Goal: Communication & Community: Answer question/provide support

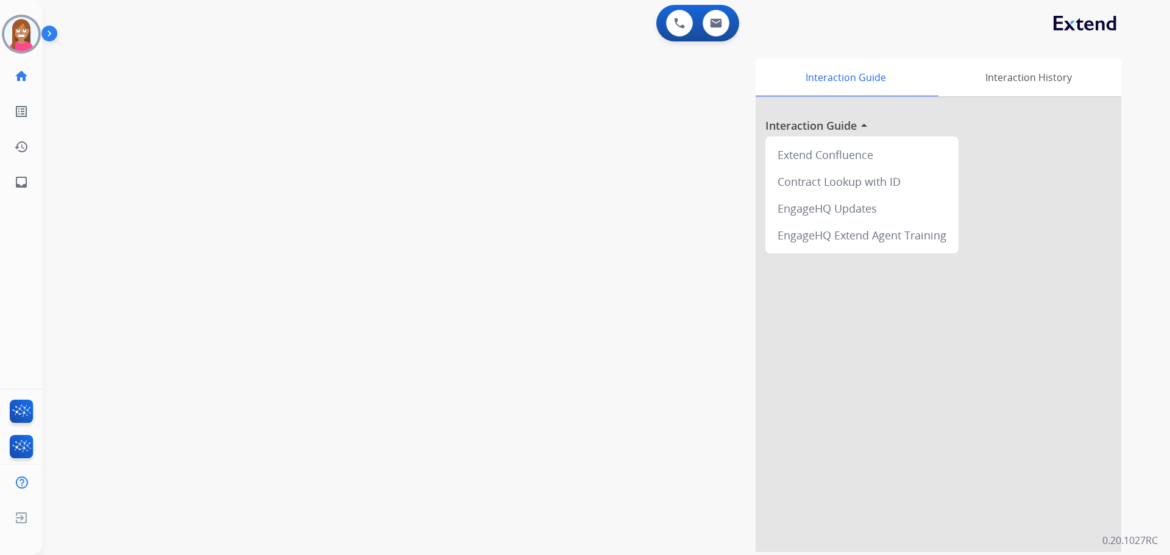
click at [24, 40] on img at bounding box center [21, 34] width 34 height 34
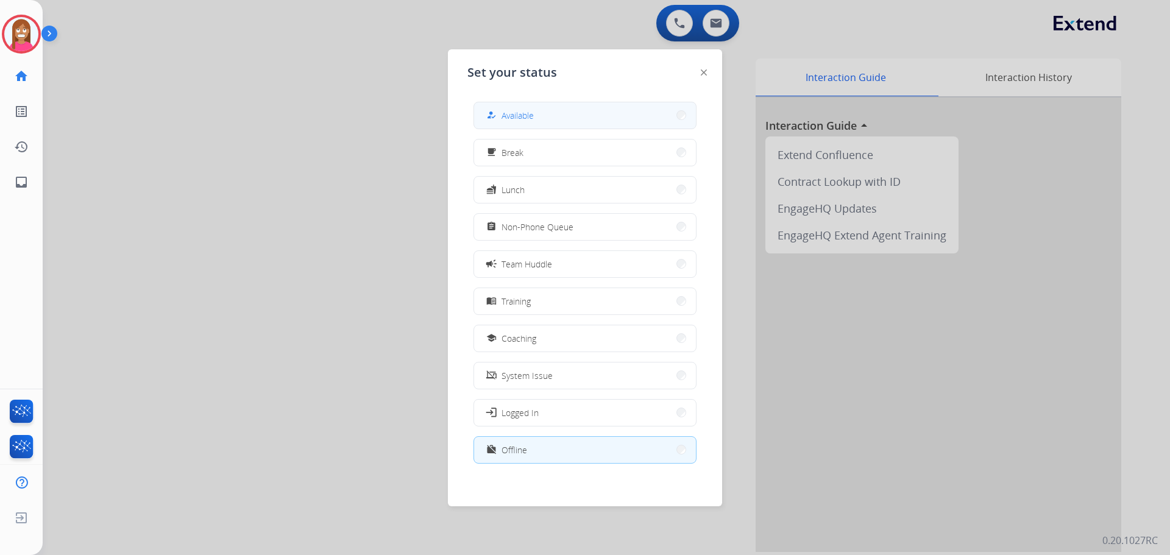
click at [525, 114] on span "Available" at bounding box center [518, 115] width 32 height 13
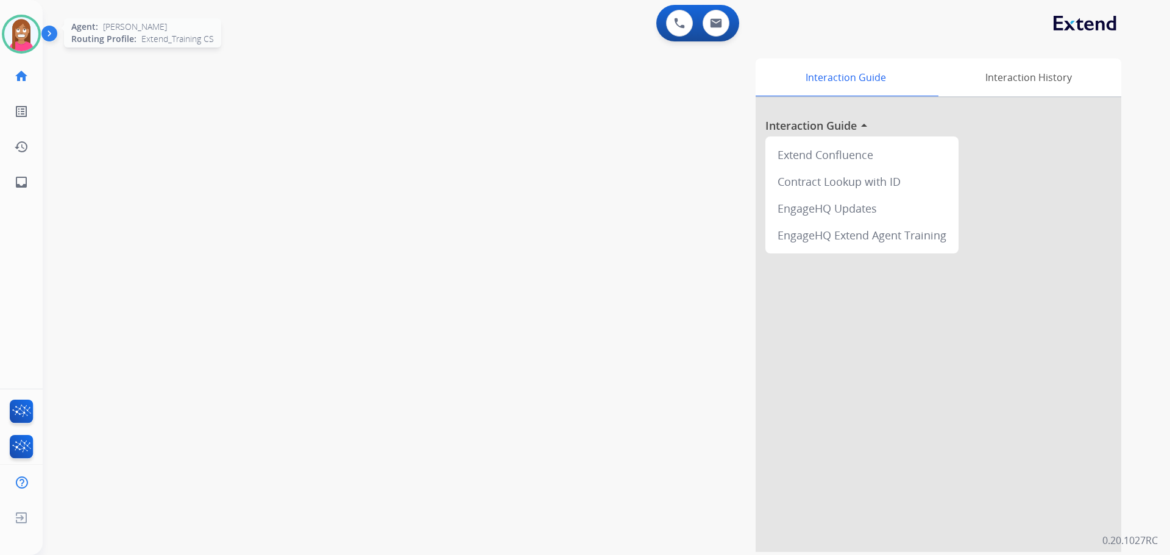
click at [15, 31] on img at bounding box center [21, 34] width 34 height 34
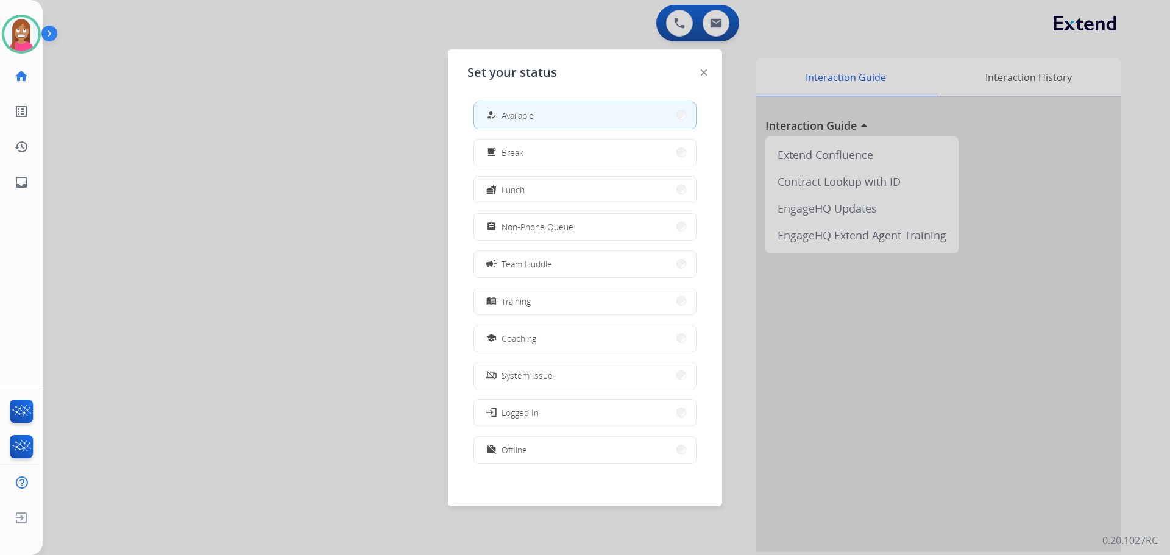
click at [260, 147] on div at bounding box center [585, 277] width 1170 height 555
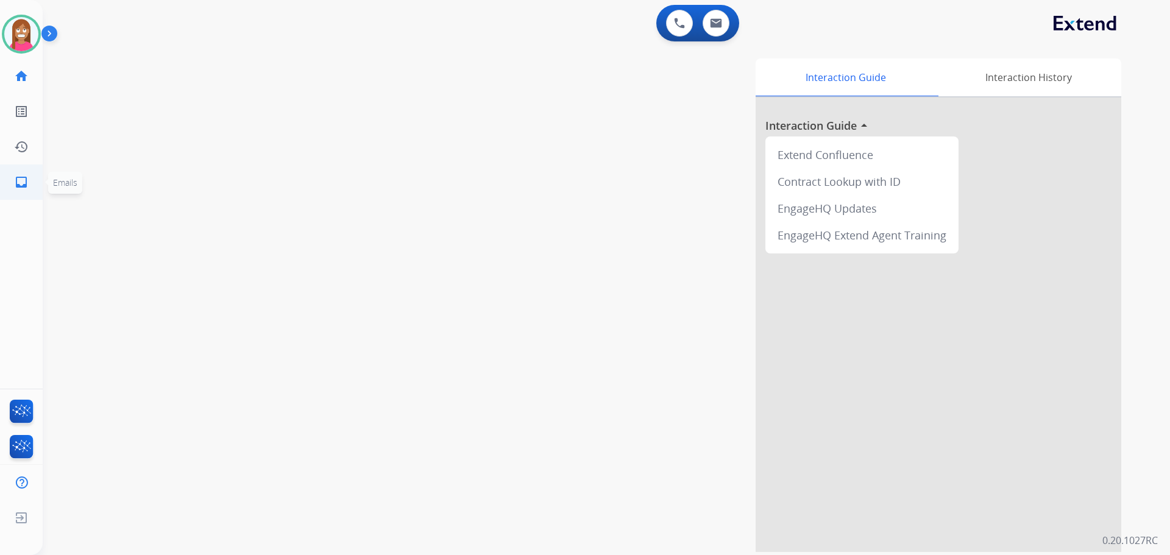
click at [23, 177] on mat-icon "inbox" at bounding box center [21, 182] width 15 height 15
select select "**********"
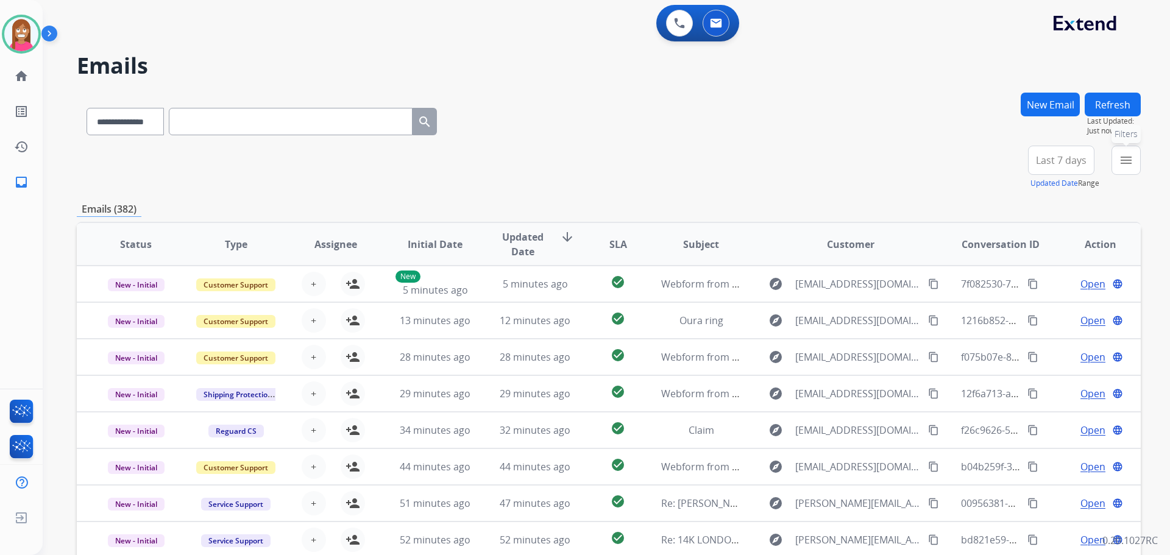
click at [1134, 173] on button "menu Filters" at bounding box center [1126, 160] width 29 height 29
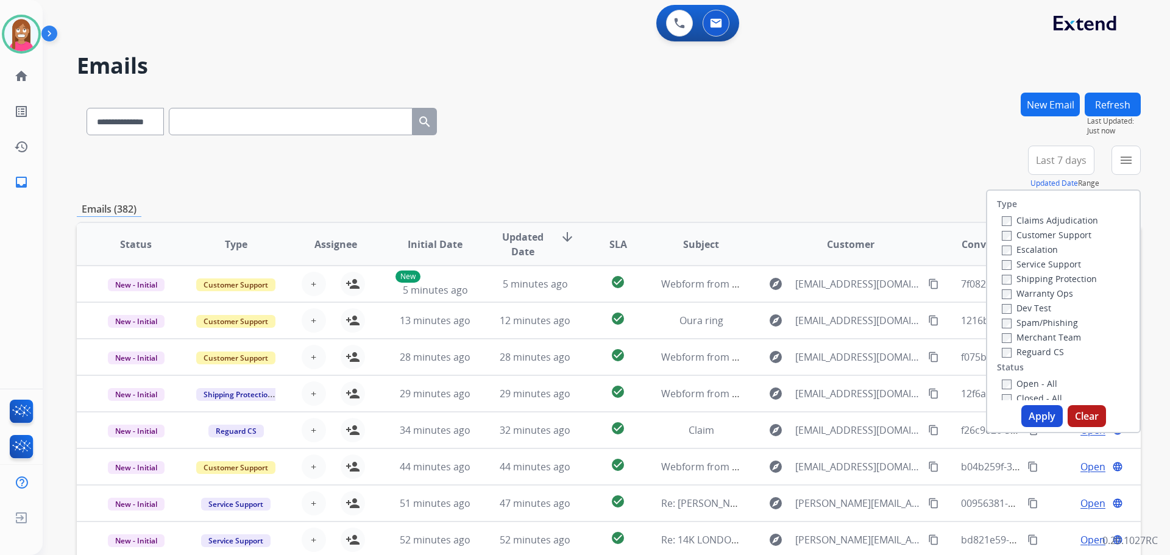
click at [1050, 238] on label "Customer Support" at bounding box center [1047, 235] width 90 height 12
click at [1028, 279] on label "Shipping Protection" at bounding box center [1049, 279] width 95 height 12
click at [1006, 355] on label "Reguard CS" at bounding box center [1033, 352] width 62 height 12
click at [1014, 388] on label "Open - All" at bounding box center [1029, 384] width 55 height 12
click at [1026, 425] on button "Apply" at bounding box center [1042, 416] width 41 height 22
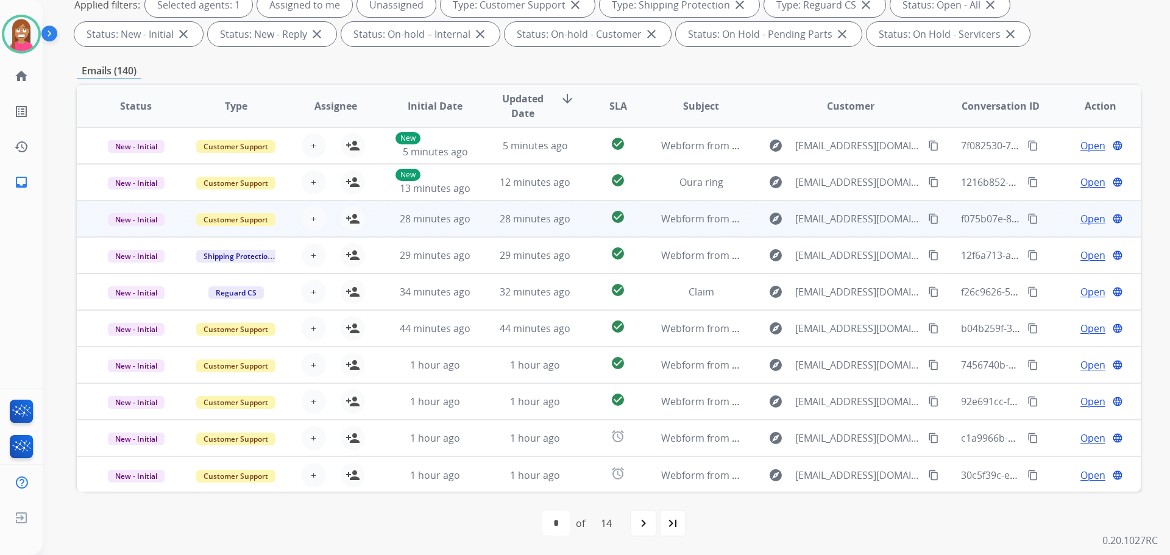
scroll to position [1, 0]
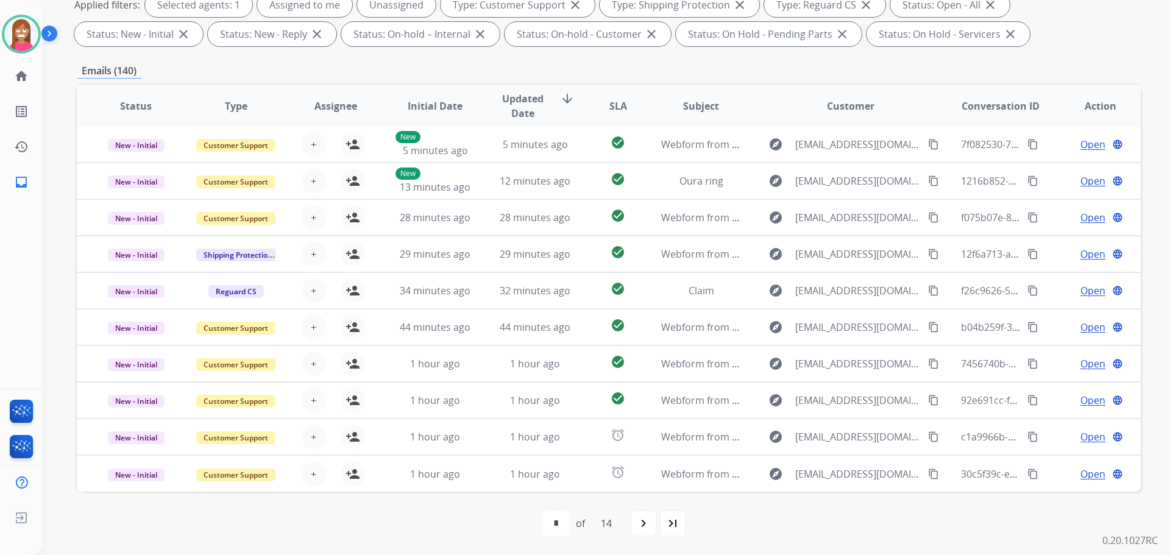
drag, startPoint x: 683, startPoint y: 535, endPoint x: 683, endPoint y: 542, distance: 7.3
click at [683, 540] on div "first_page navigate_before * * * * * * * * * ** ** ** ** ** of 14 navigate_next…" at bounding box center [609, 523] width 1064 height 63
click at [681, 530] on div "last_page" at bounding box center [673, 523] width 27 height 27
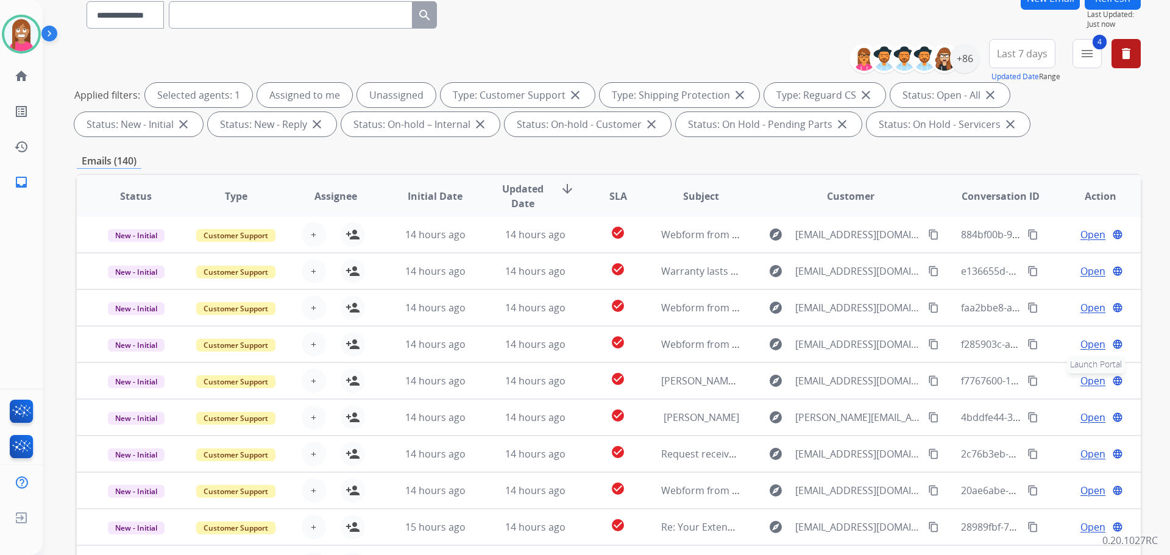
scroll to position [197, 0]
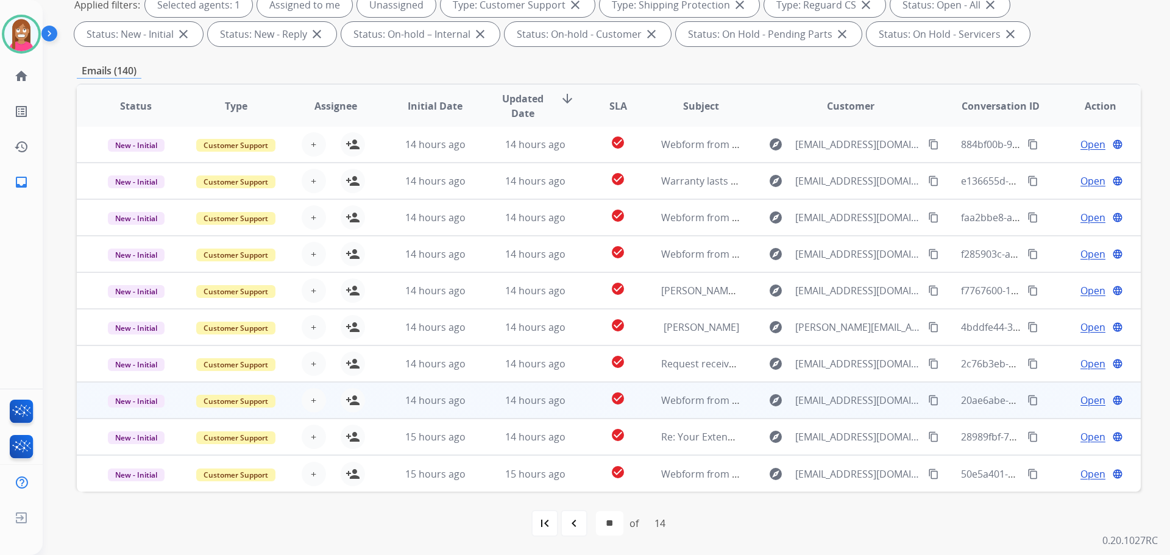
click at [492, 410] on td "14 hours ago" at bounding box center [526, 400] width 100 height 37
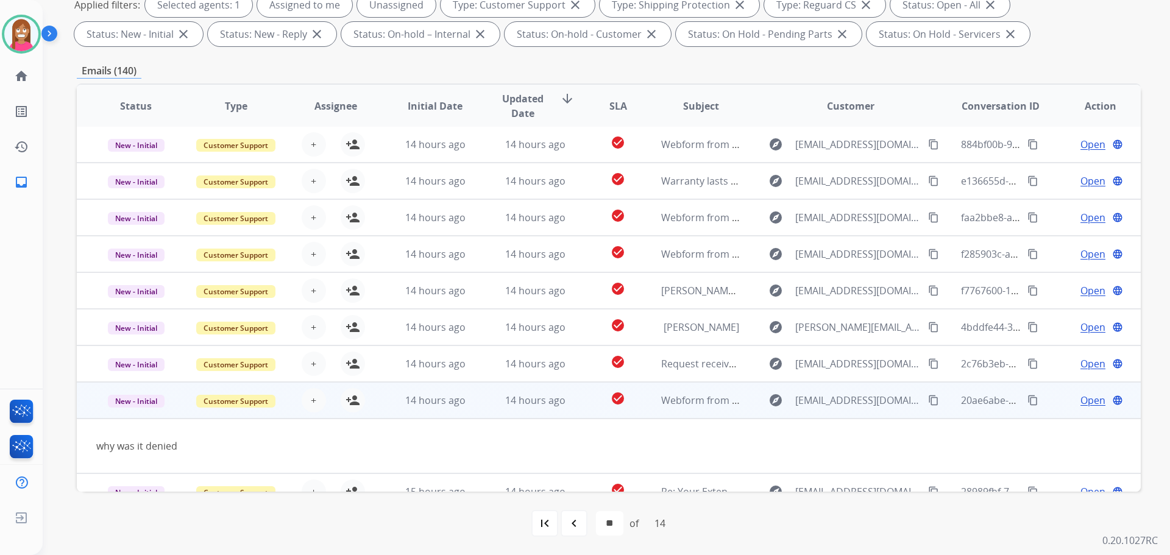
scroll to position [56, 0]
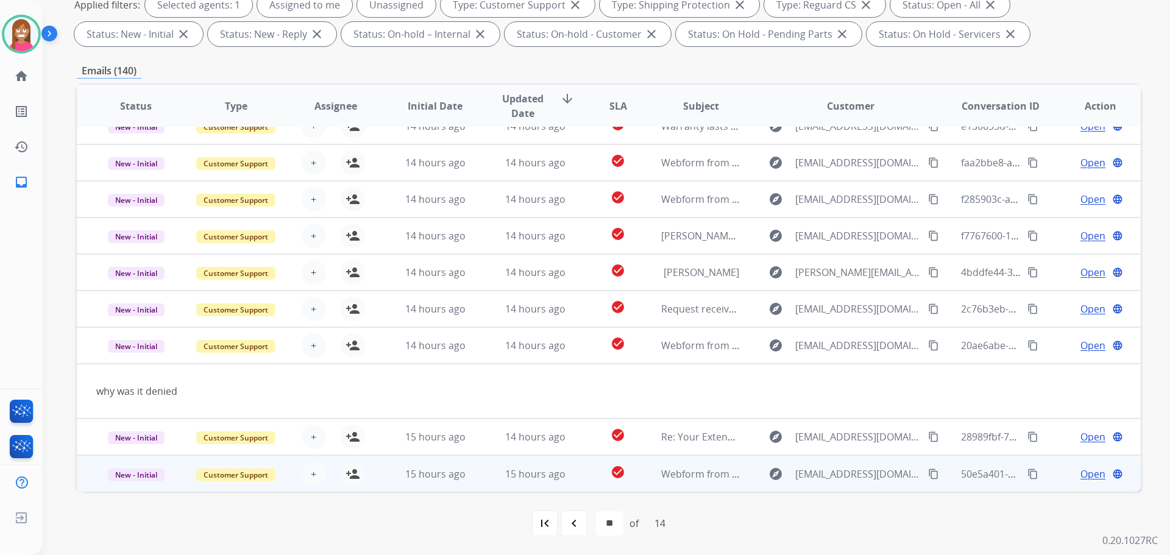
click at [479, 476] on td "15 hours ago" at bounding box center [526, 473] width 100 height 37
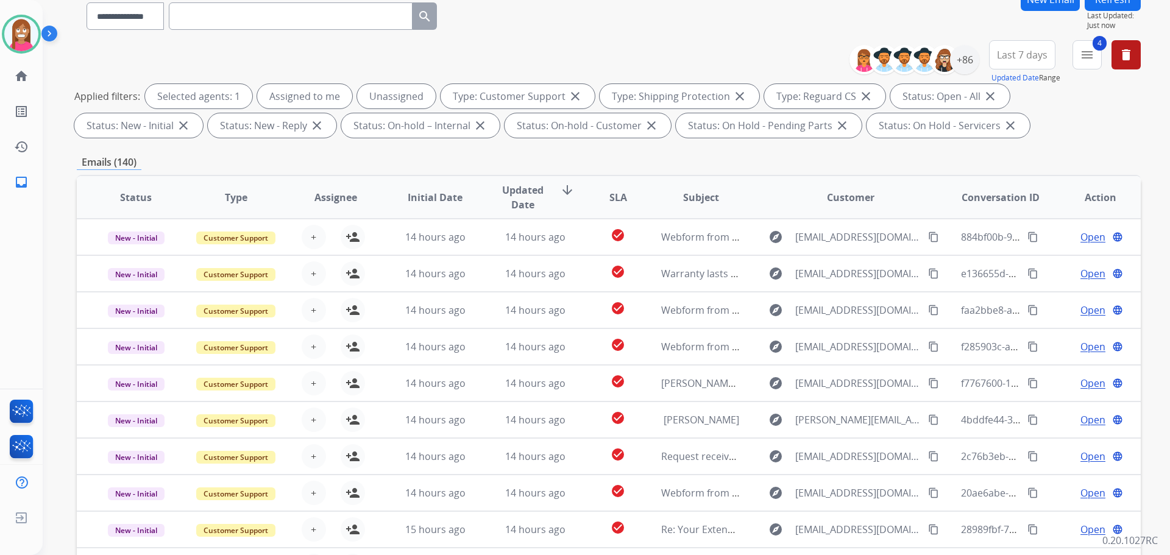
scroll to position [14, 0]
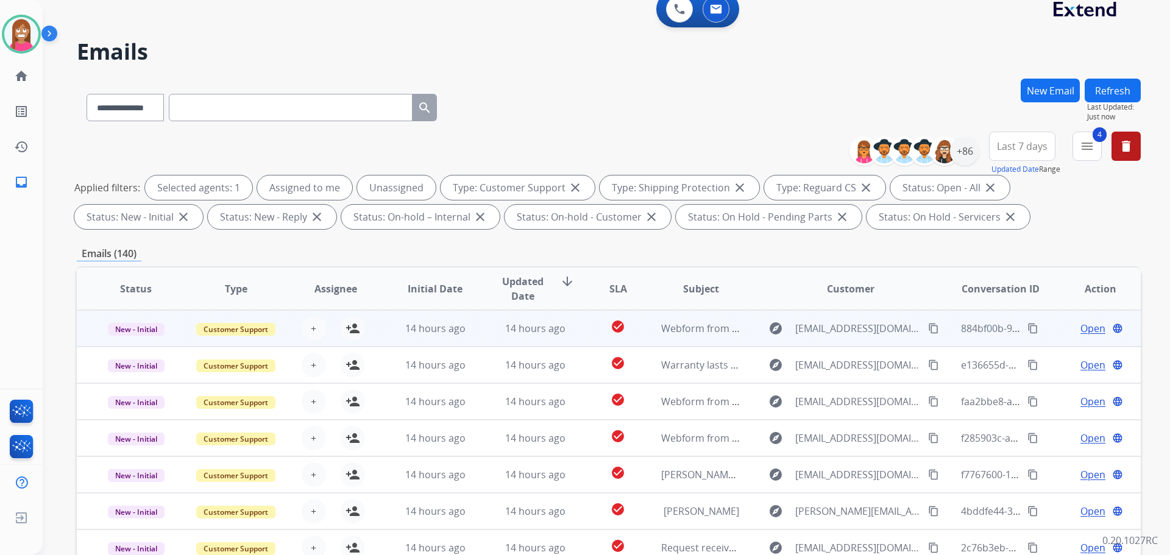
click at [495, 337] on td "14 hours ago" at bounding box center [526, 328] width 100 height 37
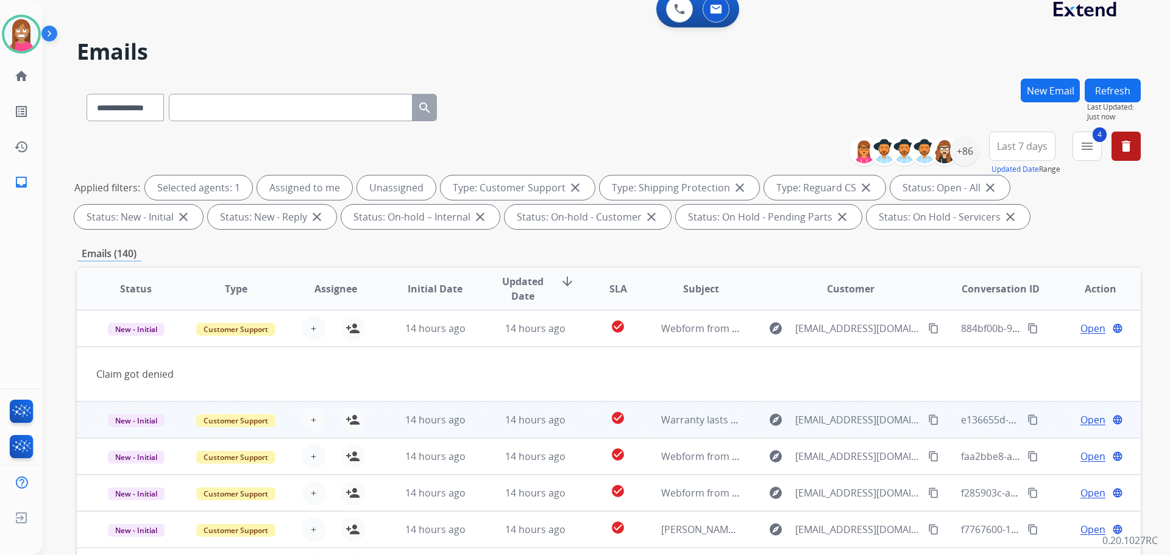
click at [486, 425] on td "14 hours ago" at bounding box center [526, 420] width 100 height 37
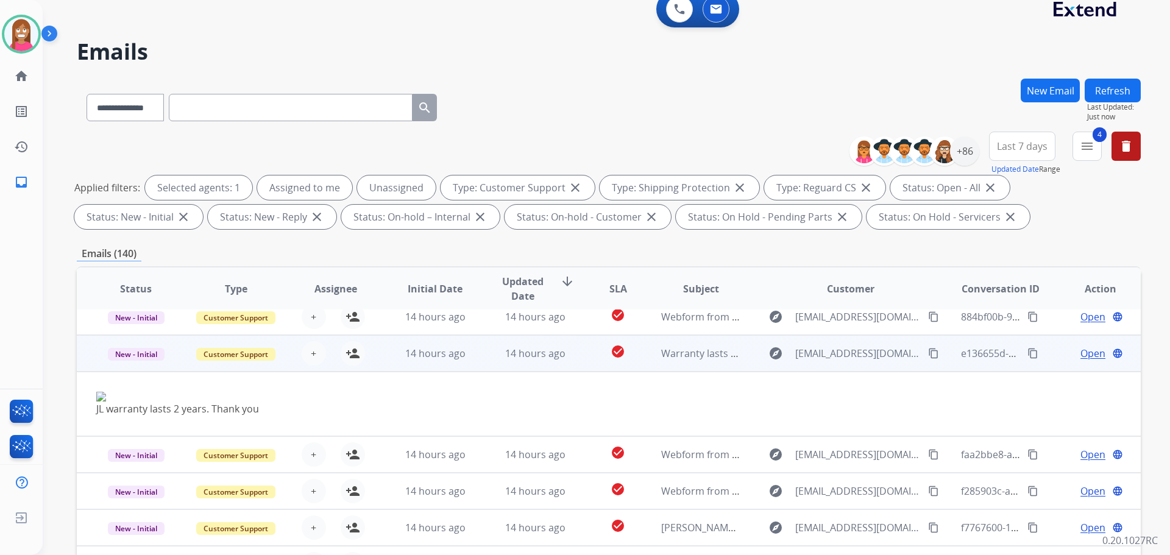
scroll to position [0, 0]
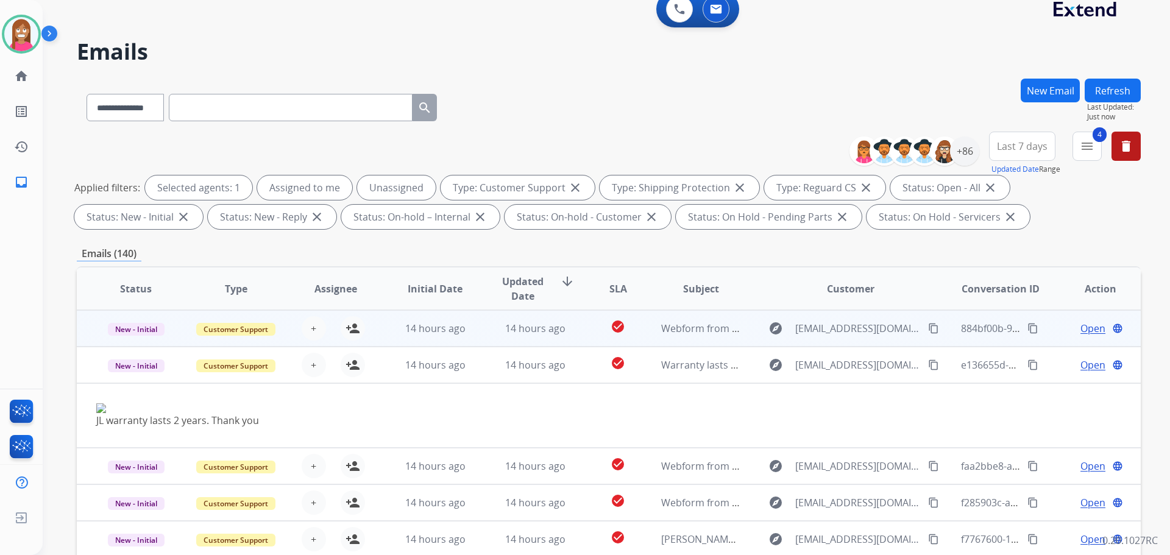
click at [928, 328] on mat-icon "content_copy" at bounding box center [933, 328] width 11 height 11
click at [486, 343] on td "14 hours ago" at bounding box center [526, 328] width 100 height 37
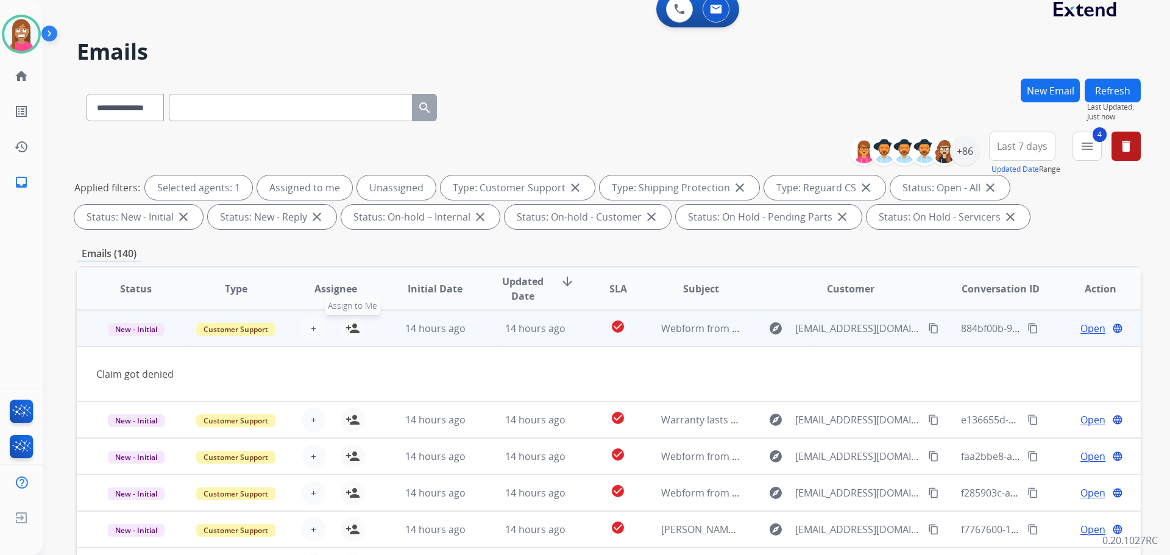
click at [351, 333] on mat-icon "person_add" at bounding box center [353, 328] width 15 height 15
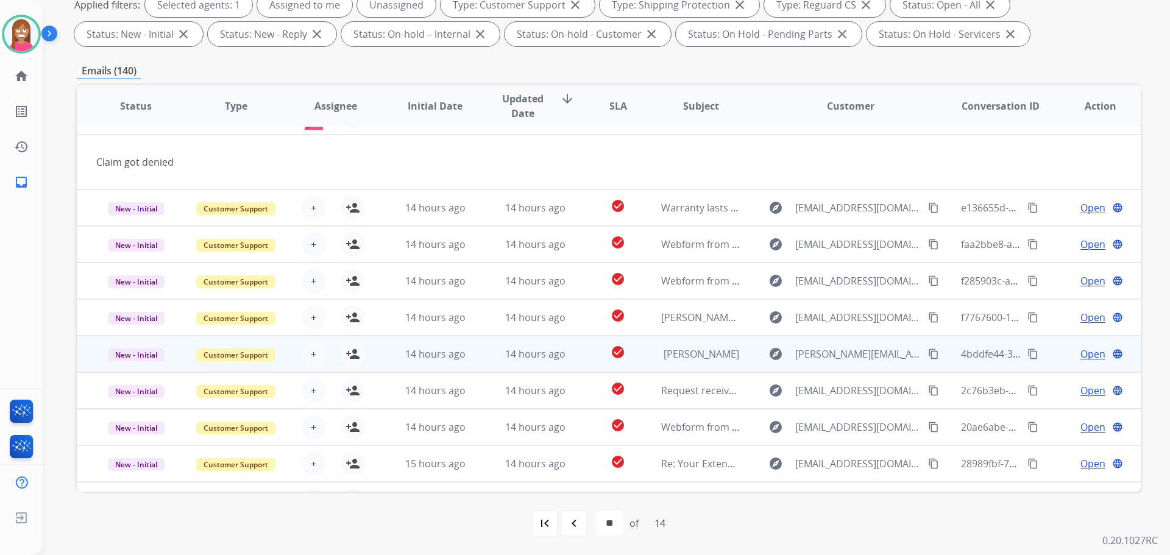
scroll to position [56, 0]
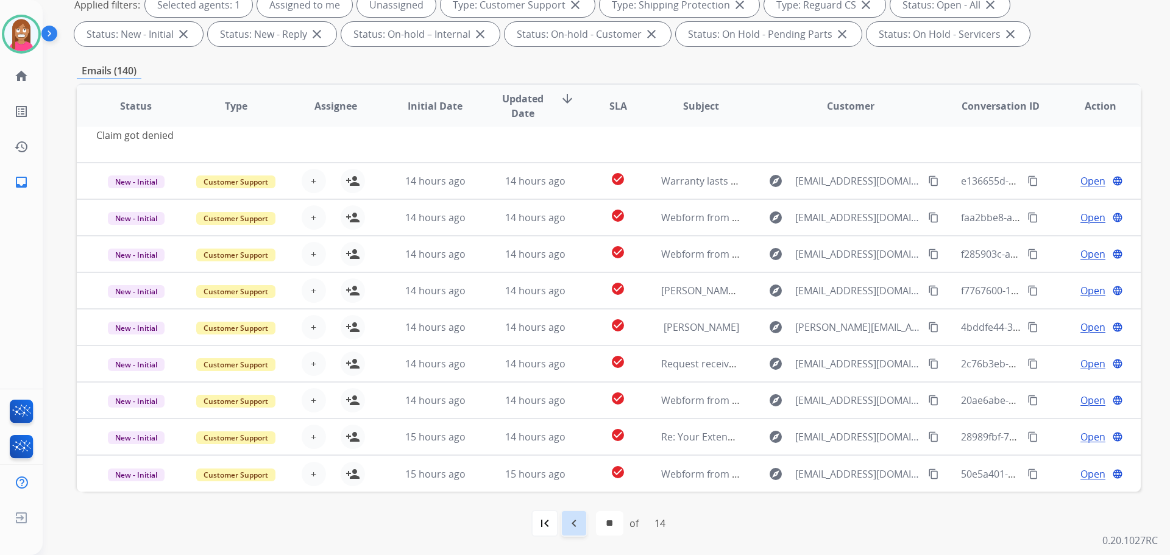
click at [568, 518] on mat-icon "navigate_before" at bounding box center [574, 523] width 15 height 15
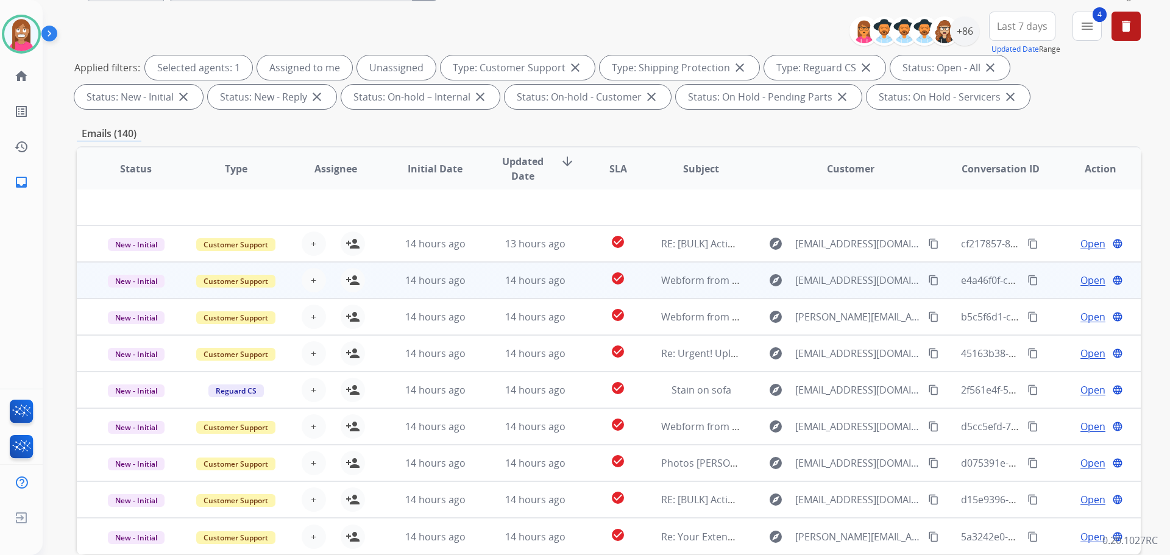
scroll to position [183, 0]
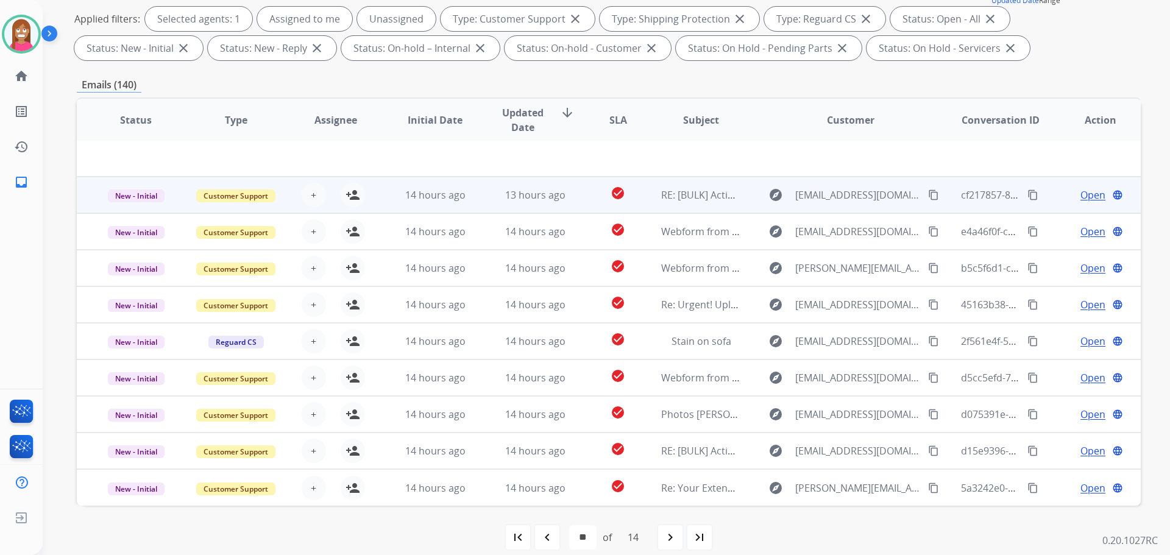
click at [479, 204] on td "13 hours ago" at bounding box center [526, 195] width 100 height 37
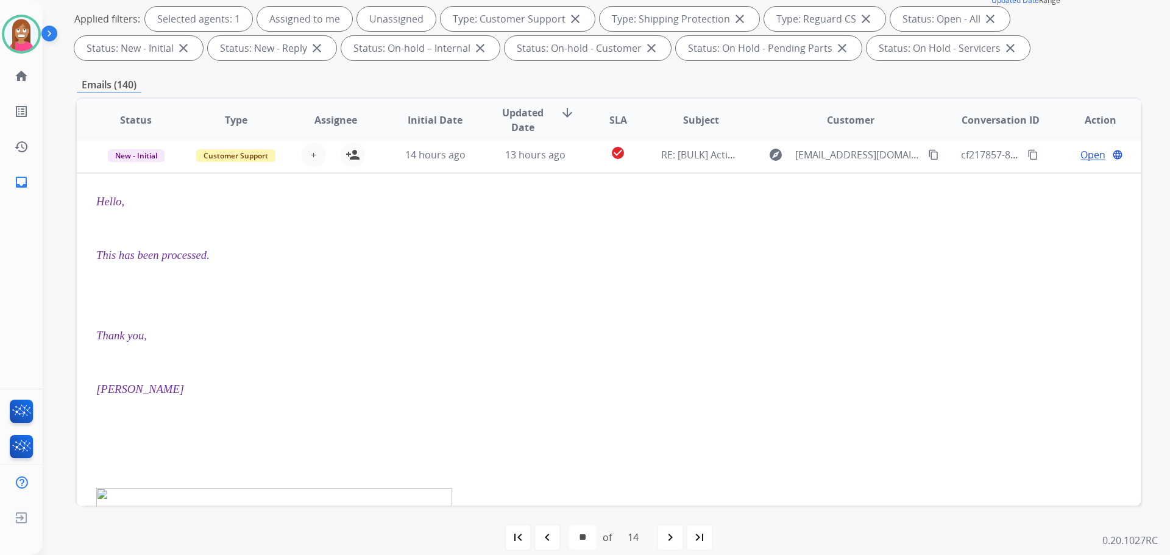
scroll to position [37, 0]
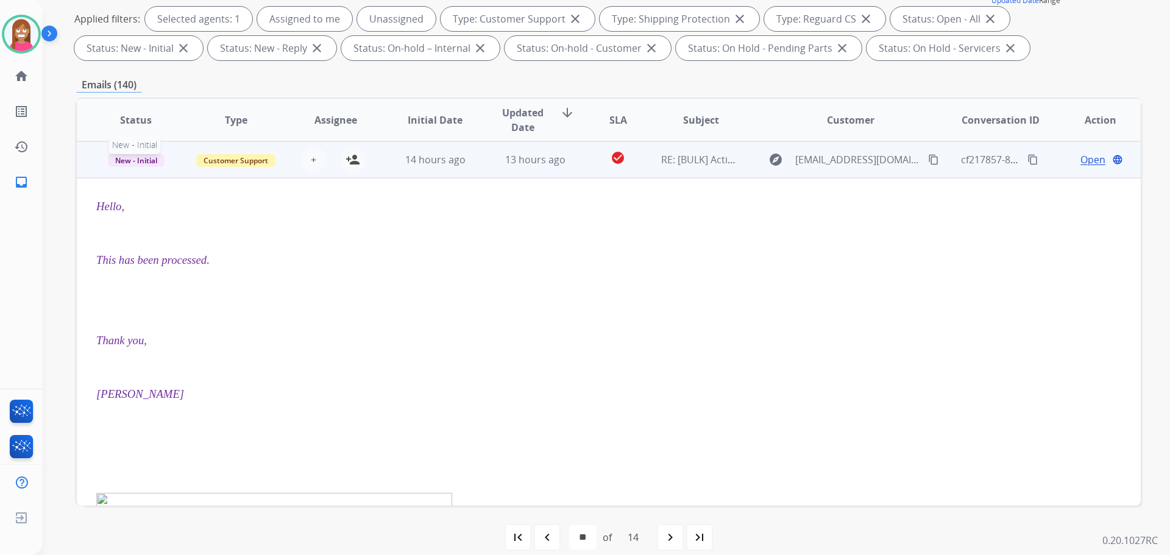
click at [123, 163] on span "New - Initial" at bounding box center [136, 160] width 57 height 13
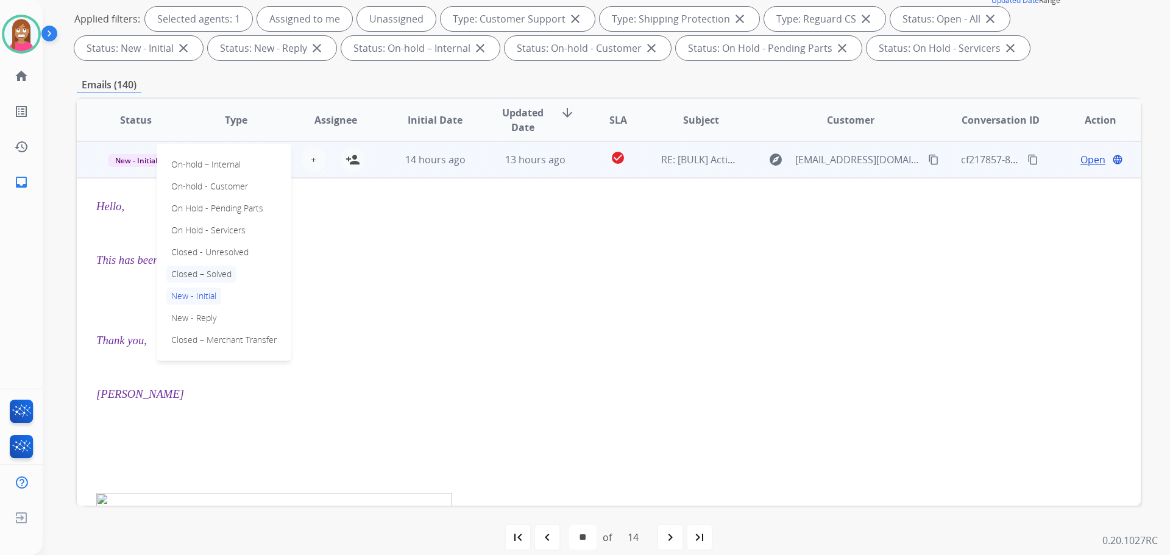
click at [189, 274] on p "Closed – Solved" at bounding box center [201, 274] width 70 height 17
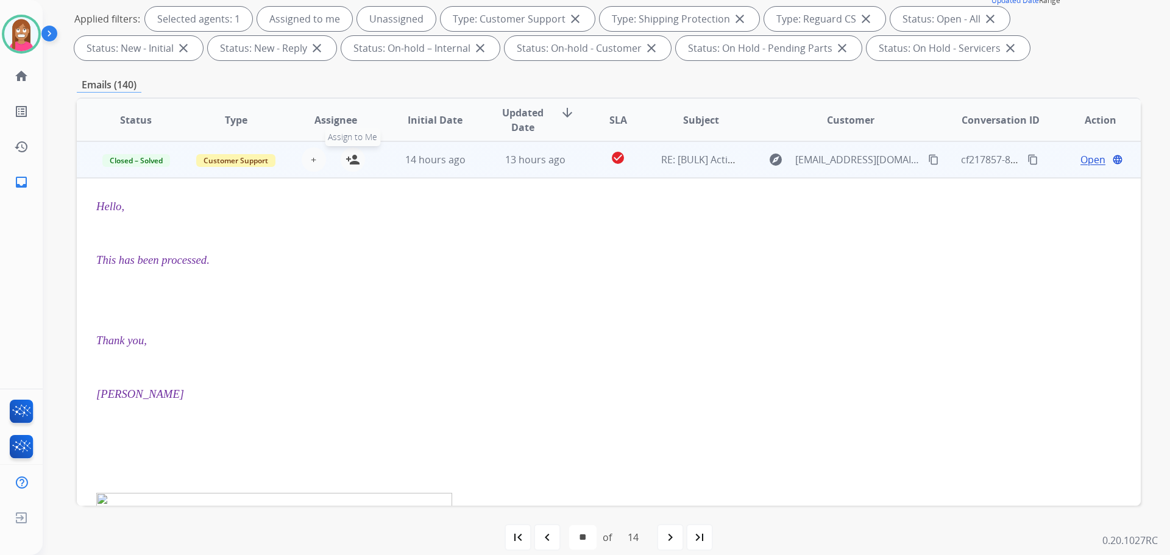
click at [355, 160] on mat-icon "person_add" at bounding box center [353, 159] width 15 height 15
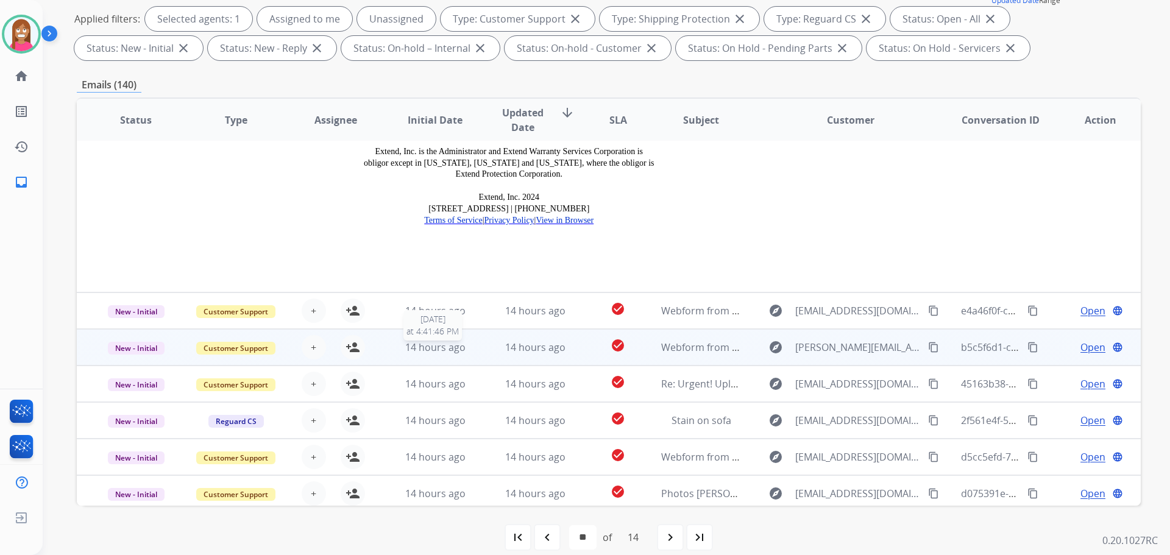
scroll to position [1634, 0]
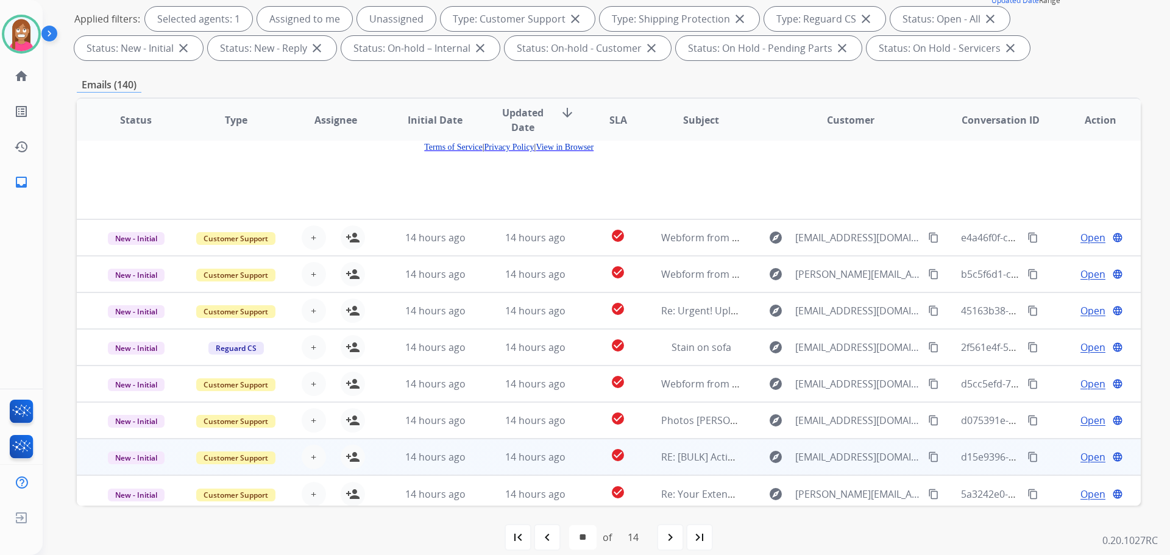
click at [576, 457] on td "check_circle" at bounding box center [608, 457] width 66 height 37
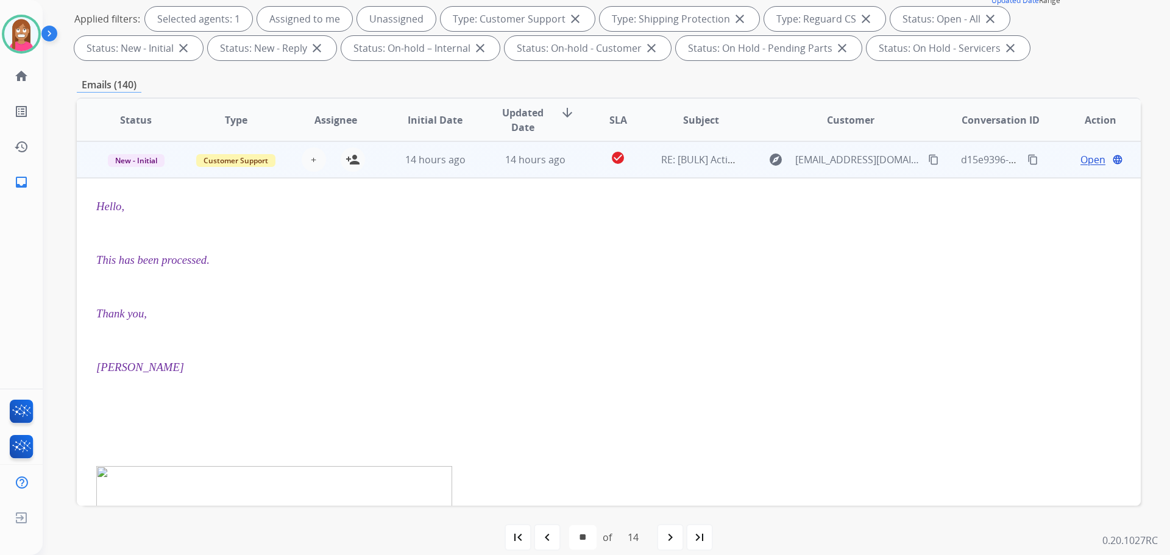
scroll to position [232, 0]
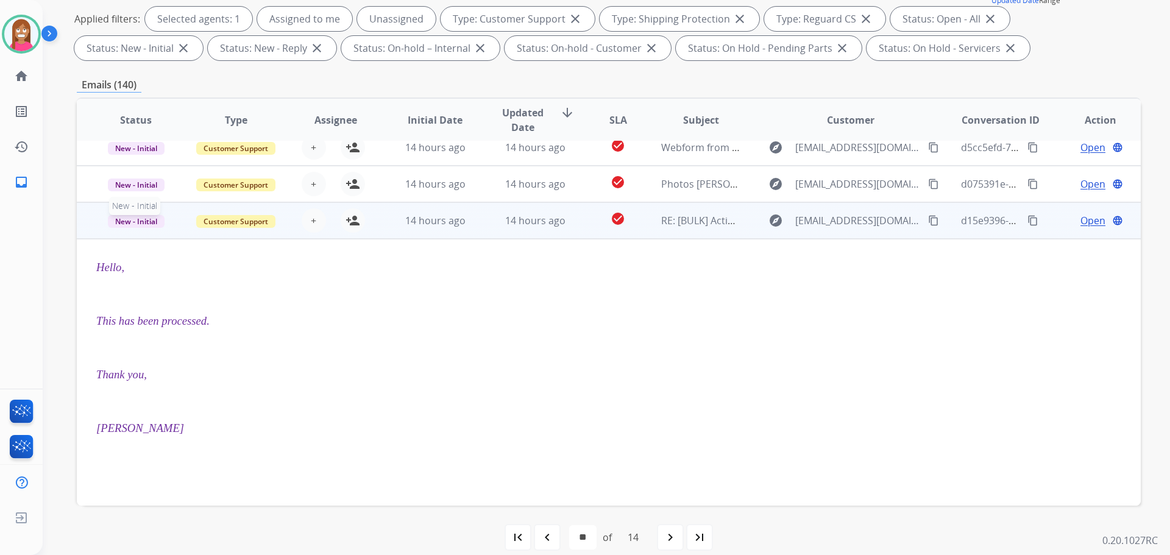
click at [116, 223] on span "New - Initial" at bounding box center [136, 221] width 57 height 13
click at [205, 149] on p "Closed – Solved" at bounding box center [201, 151] width 70 height 17
click at [346, 218] on mat-icon "person_add" at bounding box center [353, 220] width 15 height 15
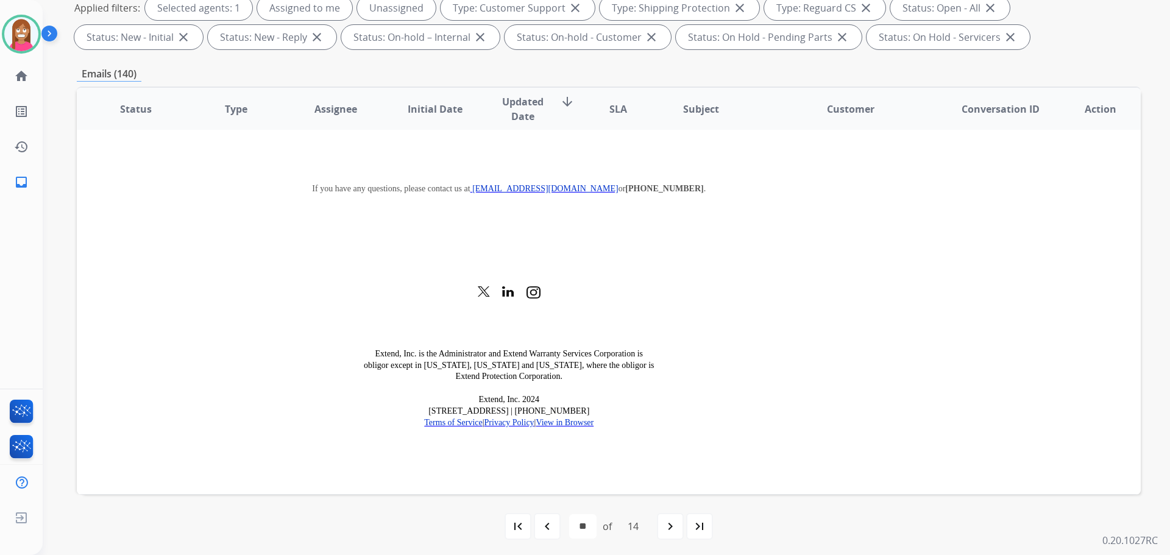
scroll to position [197, 0]
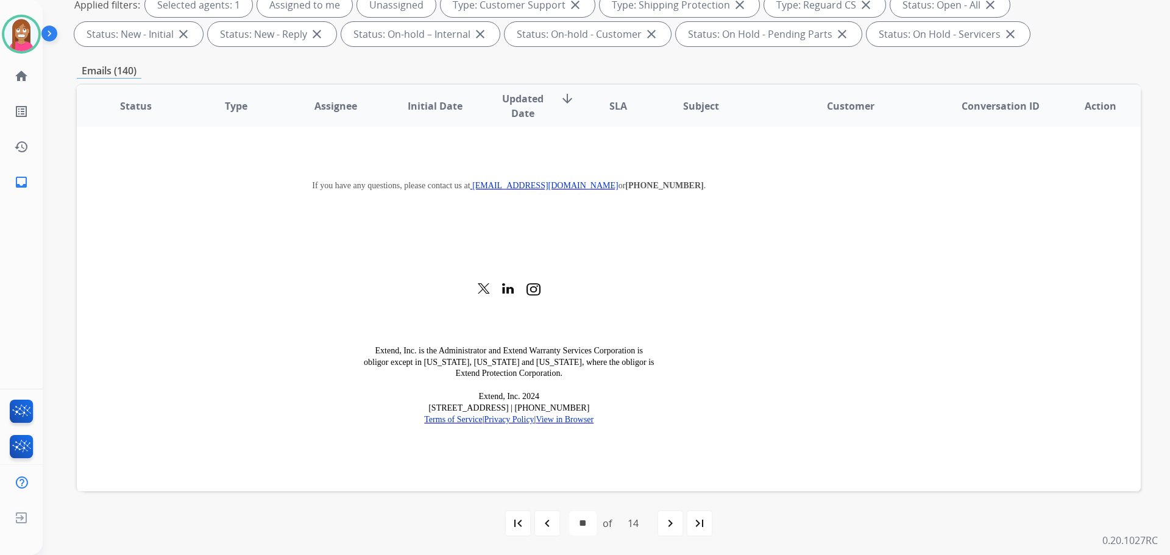
click at [477, 492] on td "14 hours ago" at bounding box center [526, 510] width 100 height 37
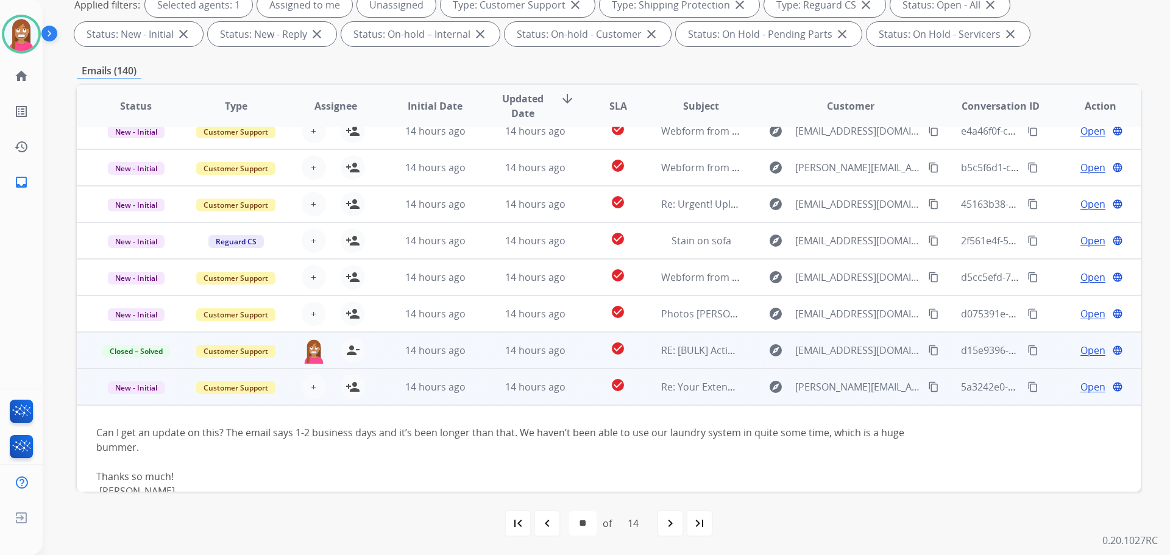
scroll to position [24, 0]
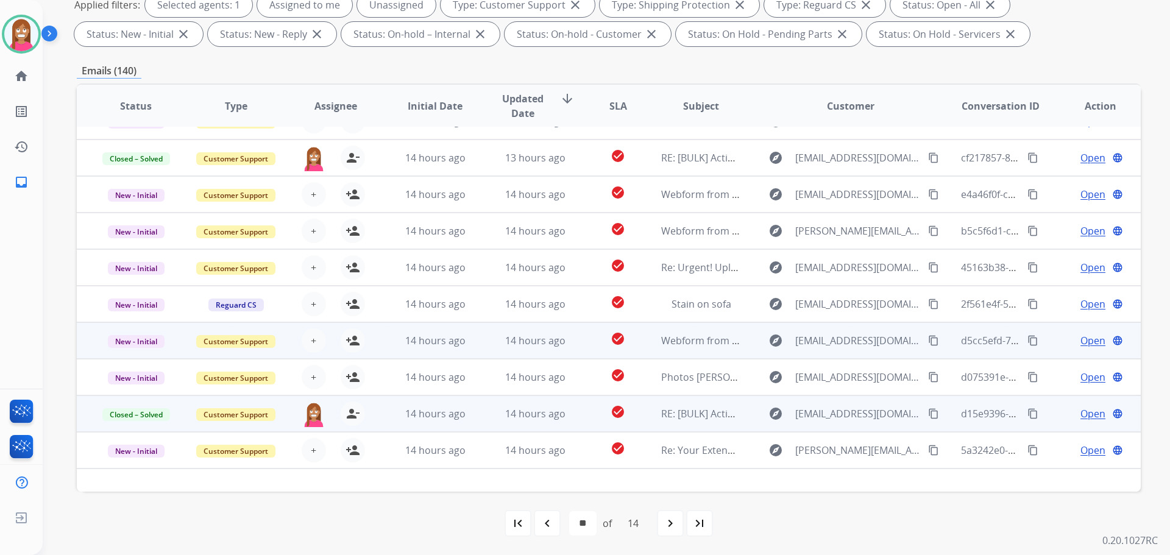
click at [476, 344] on td "14 hours ago" at bounding box center [526, 340] width 100 height 37
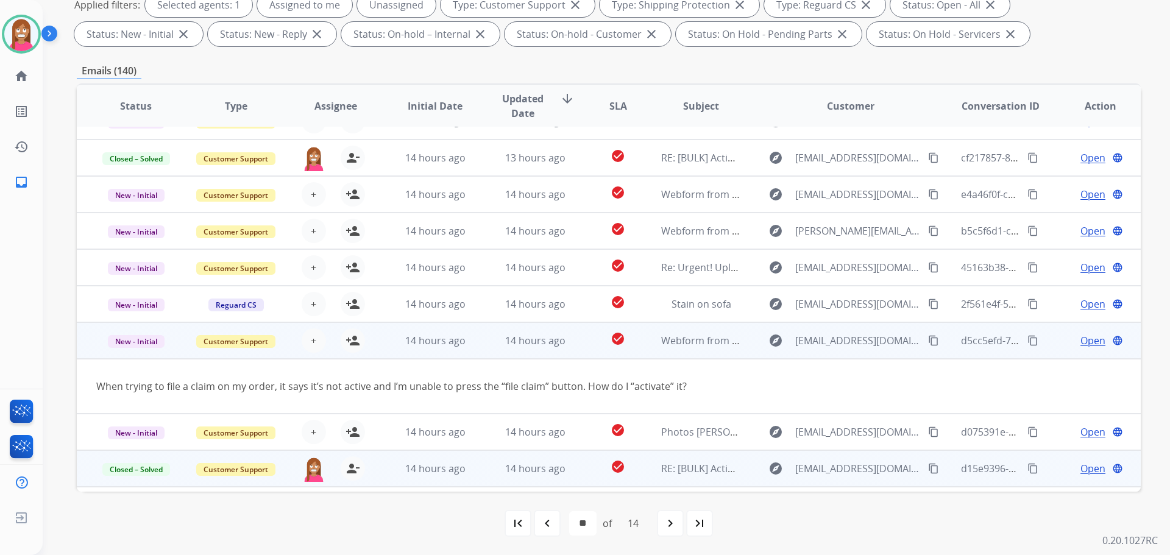
scroll to position [56, 0]
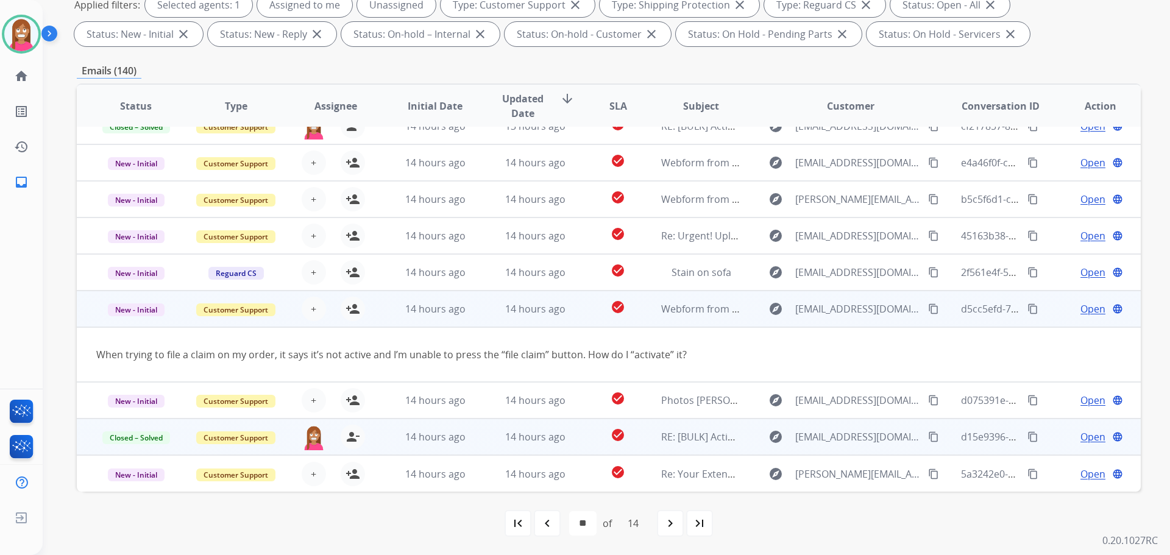
click at [928, 308] on mat-icon "content_copy" at bounding box center [933, 309] width 11 height 11
click at [349, 312] on mat-icon "person_add" at bounding box center [353, 309] width 15 height 15
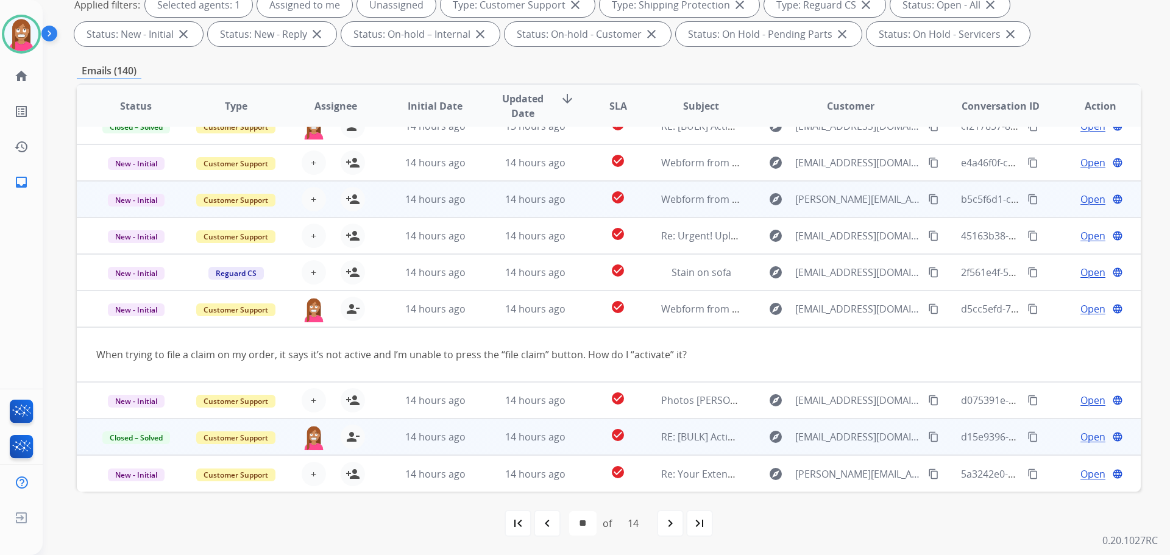
click at [485, 209] on td "14 hours ago" at bounding box center [526, 199] width 100 height 37
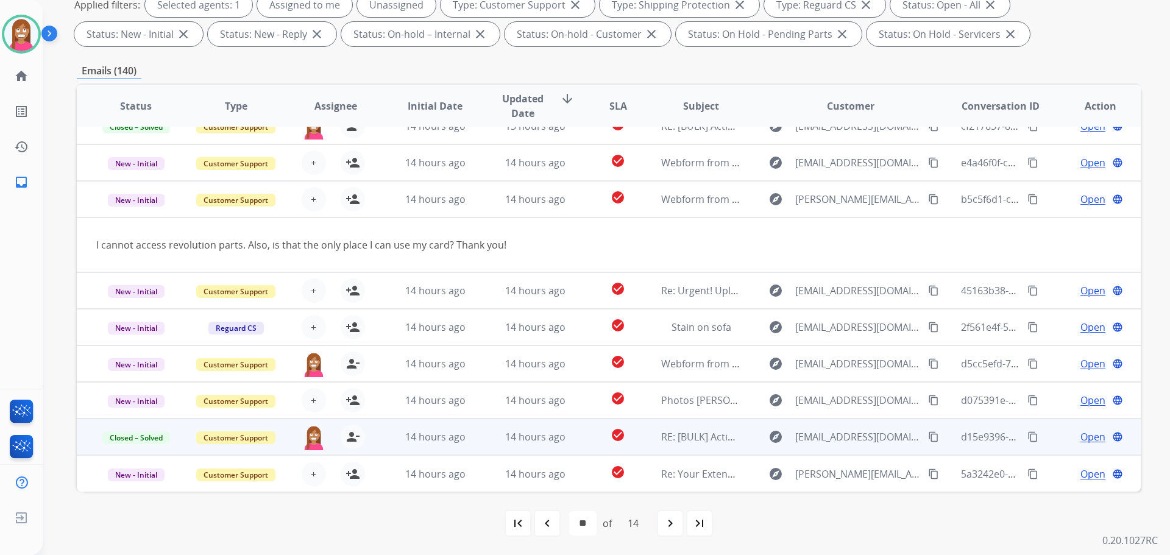
scroll to position [0, 0]
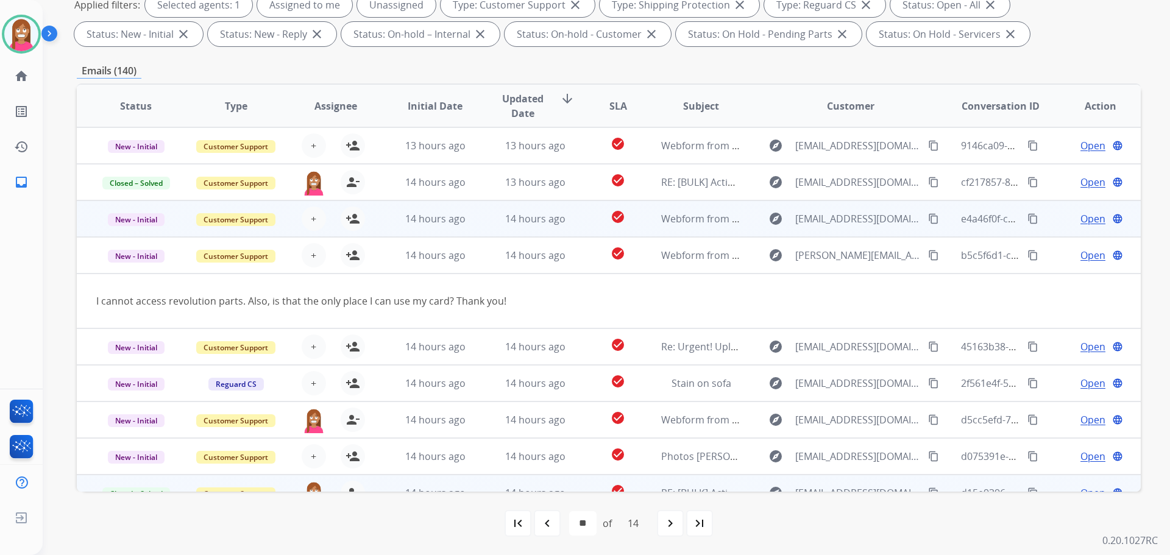
click at [494, 227] on td "14 hours ago" at bounding box center [526, 219] width 100 height 37
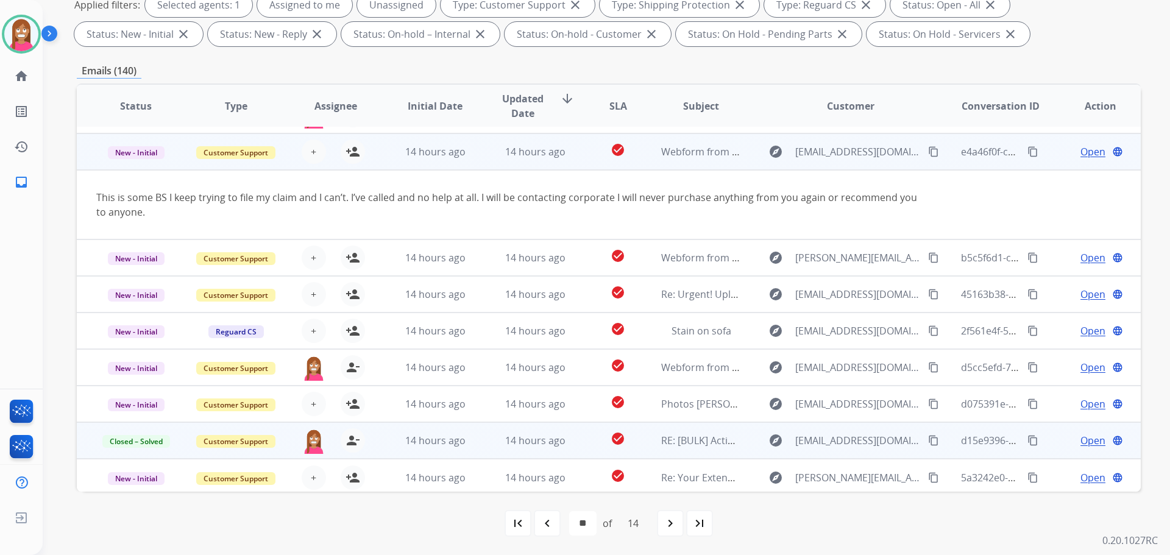
scroll to position [71, 0]
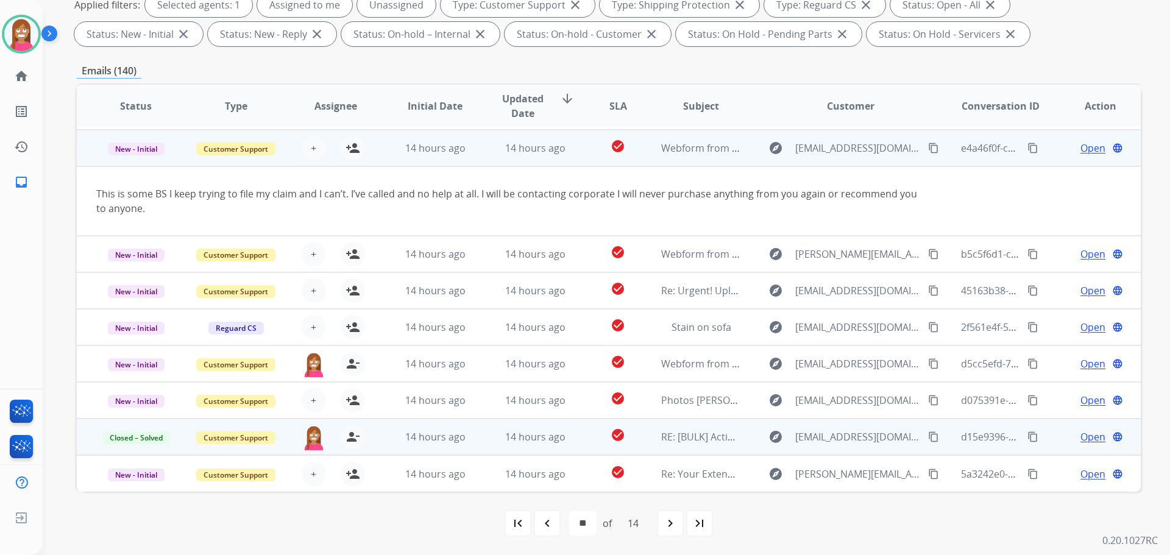
click at [928, 152] on mat-icon "content_copy" at bounding box center [933, 148] width 11 height 11
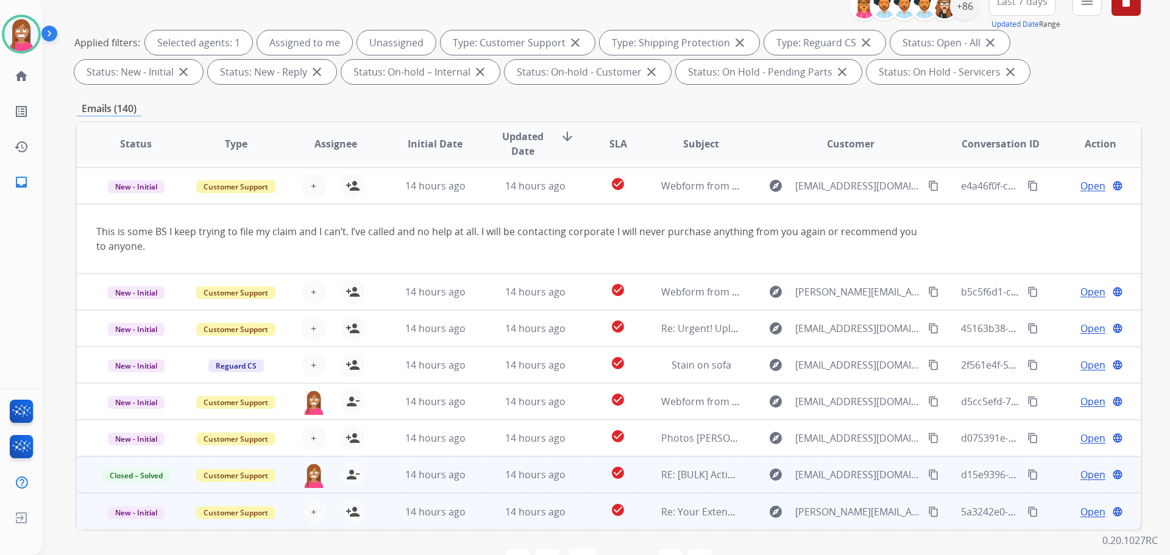
scroll to position [197, 0]
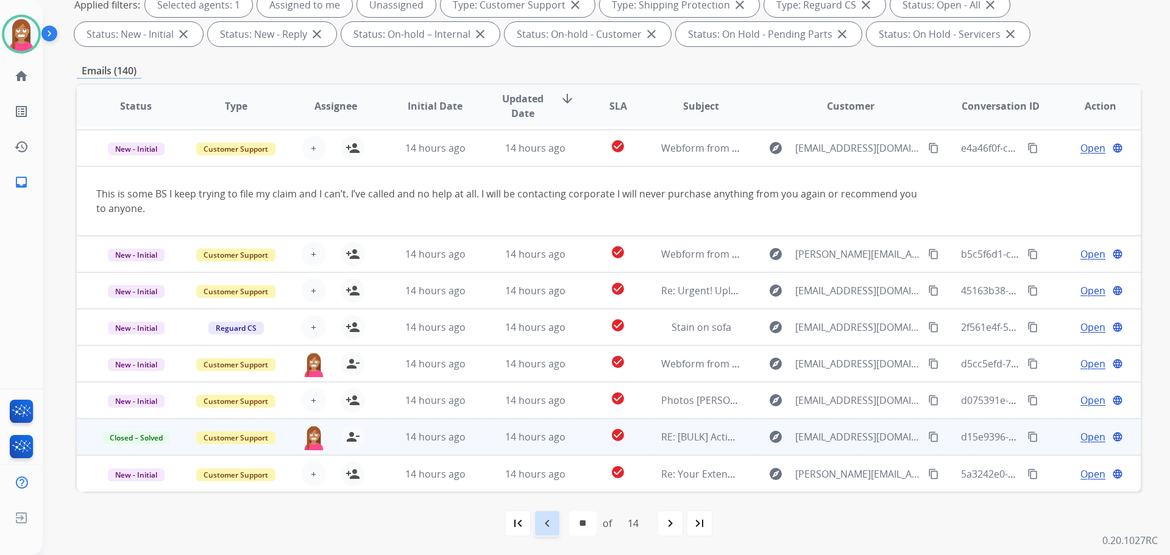
click at [550, 522] on mat-icon "navigate_before" at bounding box center [547, 523] width 15 height 15
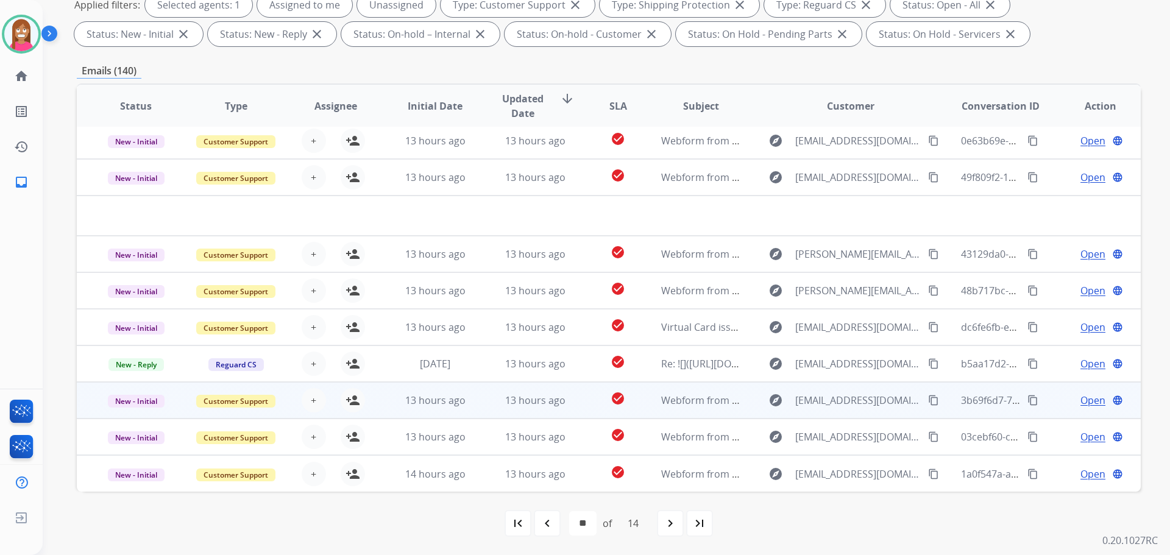
click at [485, 415] on td "13 hours ago" at bounding box center [526, 400] width 100 height 37
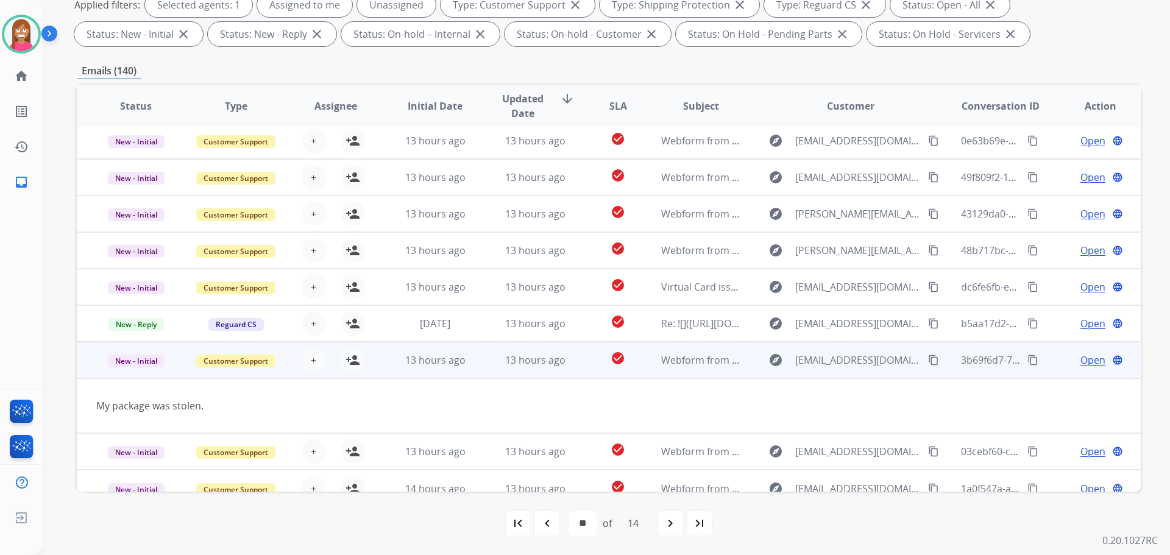
scroll to position [56, 0]
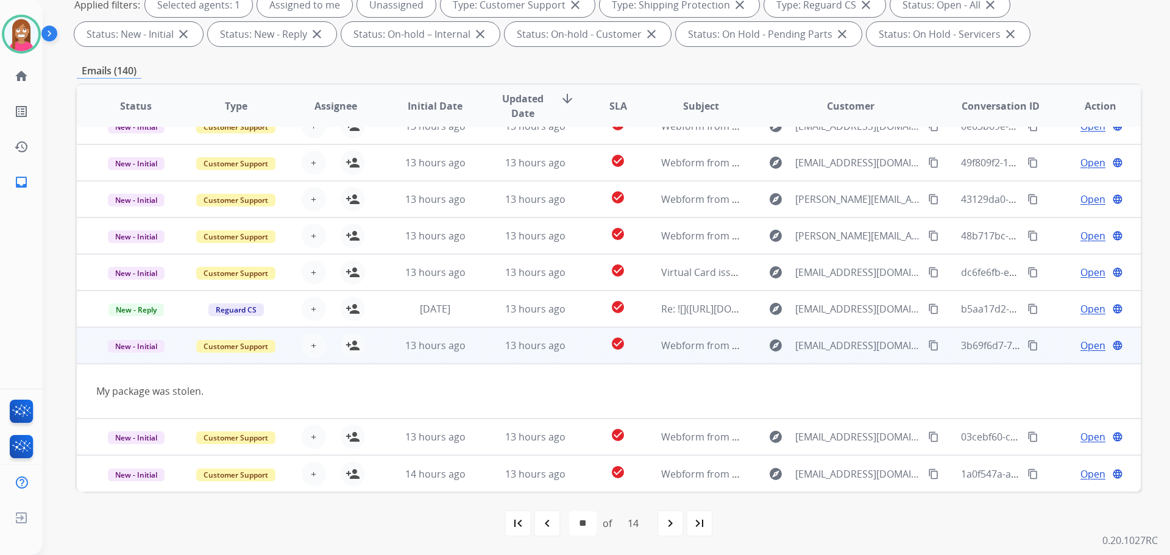
click at [928, 341] on mat-icon "content_copy" at bounding box center [933, 345] width 11 height 11
click at [352, 346] on mat-icon "person_add" at bounding box center [353, 345] width 15 height 15
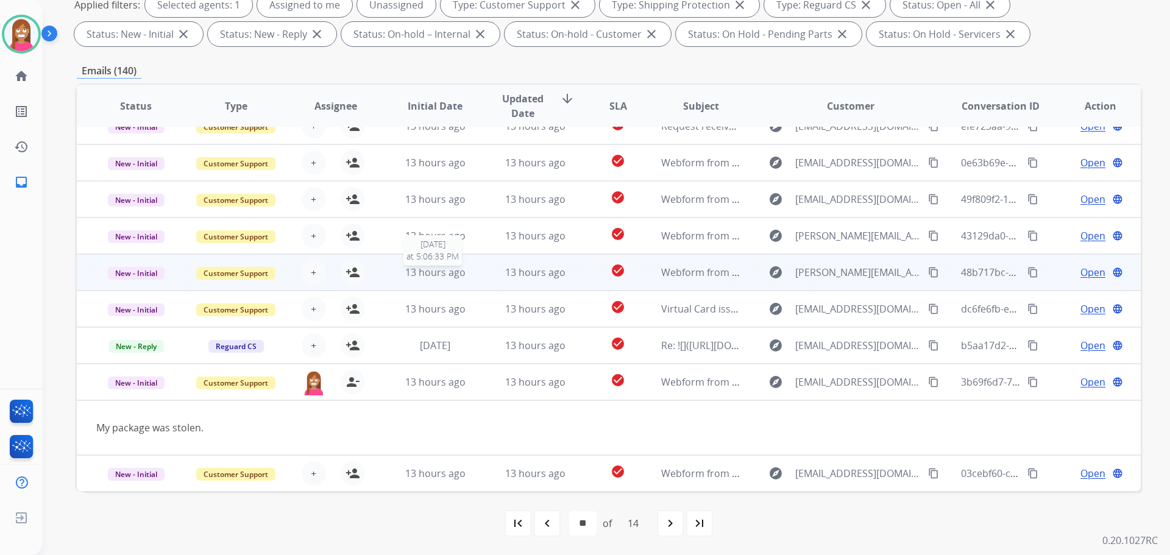
scroll to position [0, 0]
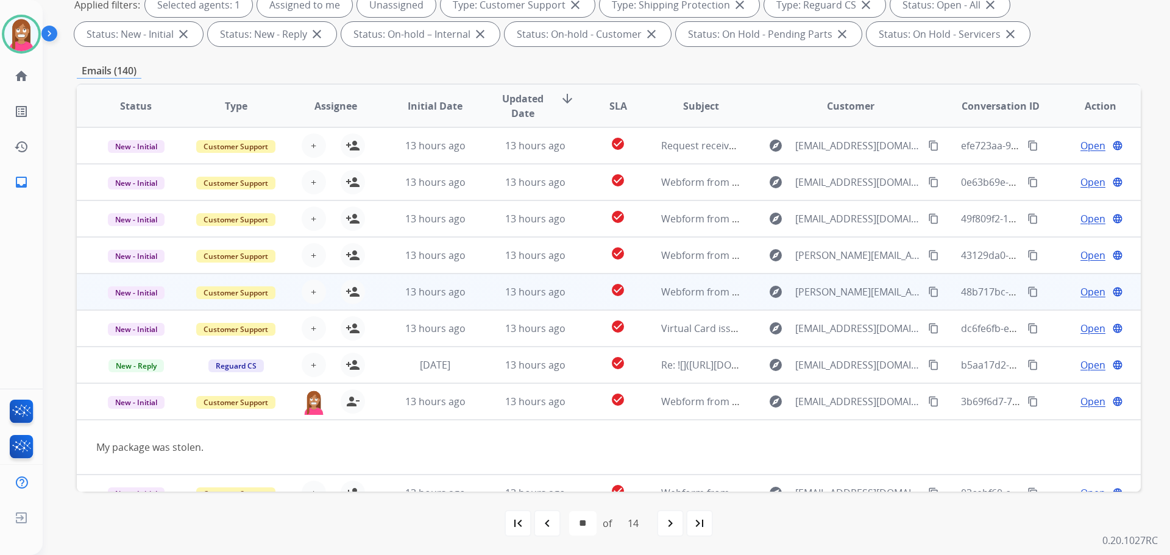
click at [482, 305] on td "13 hours ago" at bounding box center [526, 292] width 100 height 37
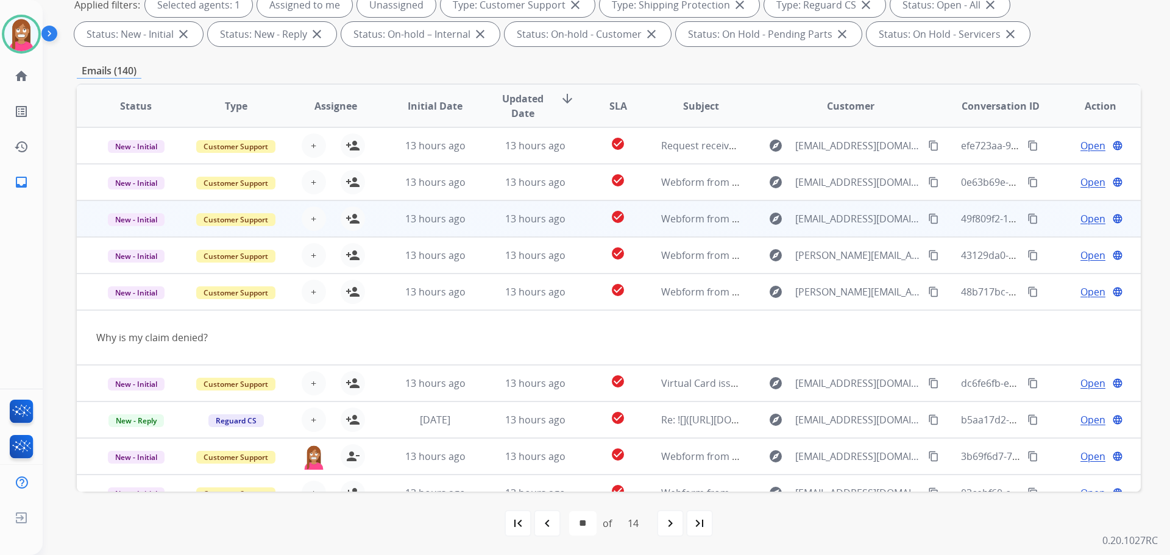
click at [485, 227] on td "13 hours ago" at bounding box center [526, 219] width 100 height 37
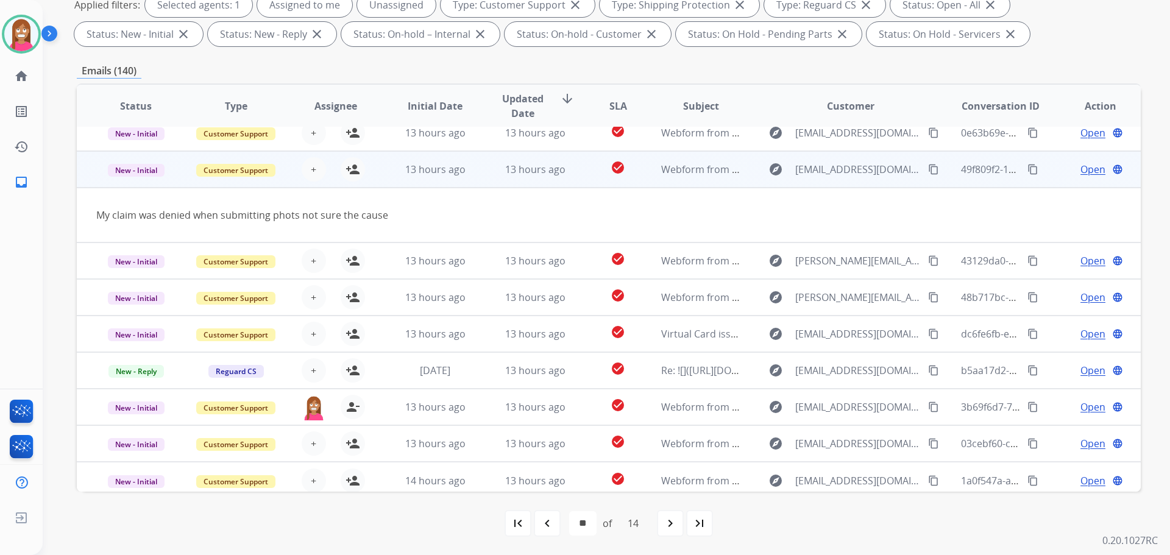
scroll to position [56, 0]
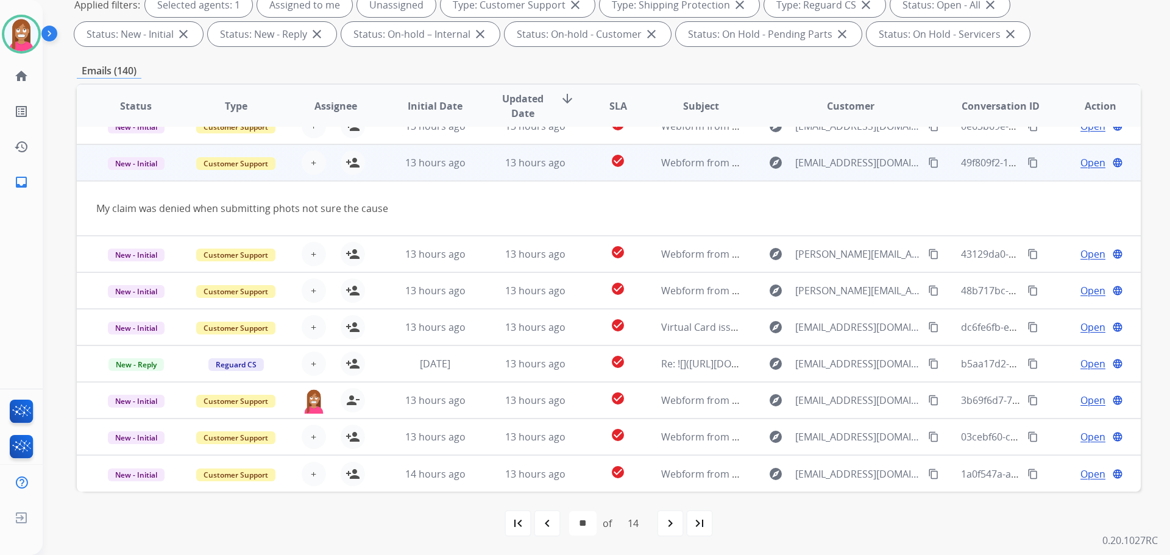
click at [928, 164] on mat-icon "content_copy" at bounding box center [933, 162] width 11 height 11
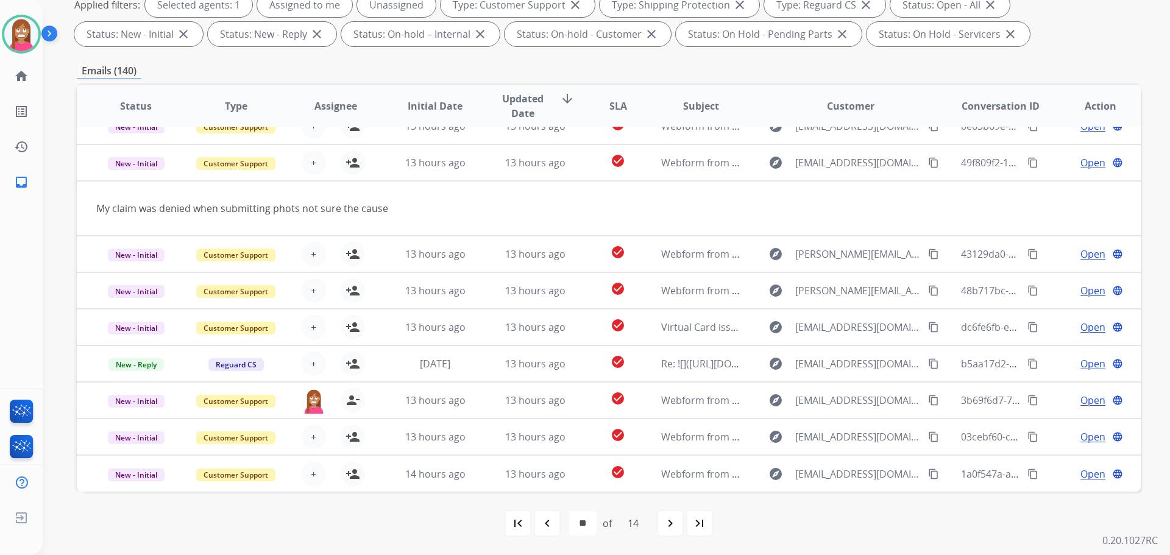
click at [552, 534] on div "navigate_before" at bounding box center [547, 523] width 27 height 27
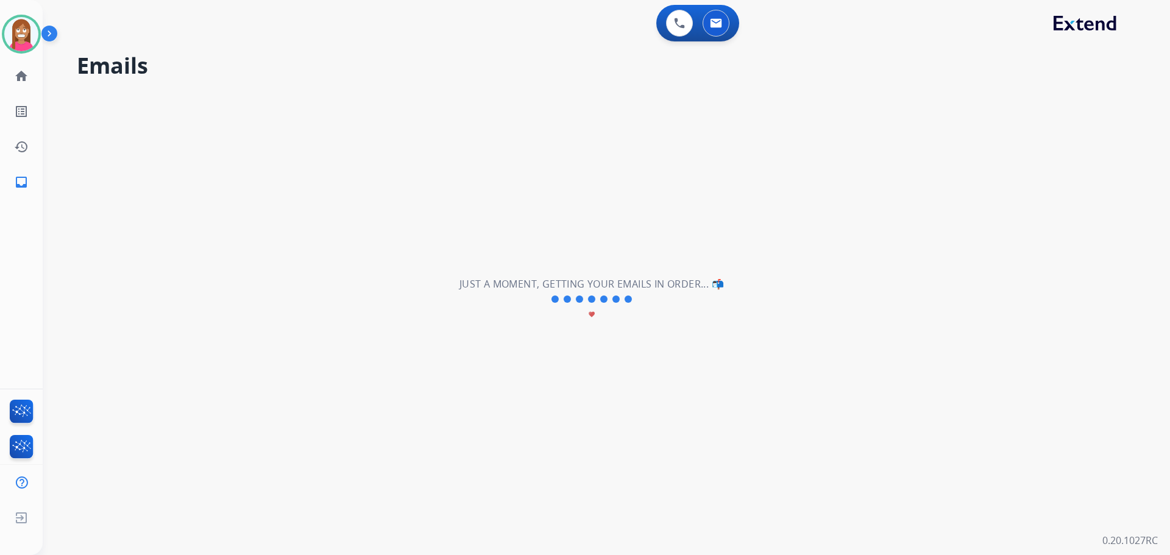
scroll to position [41, 0]
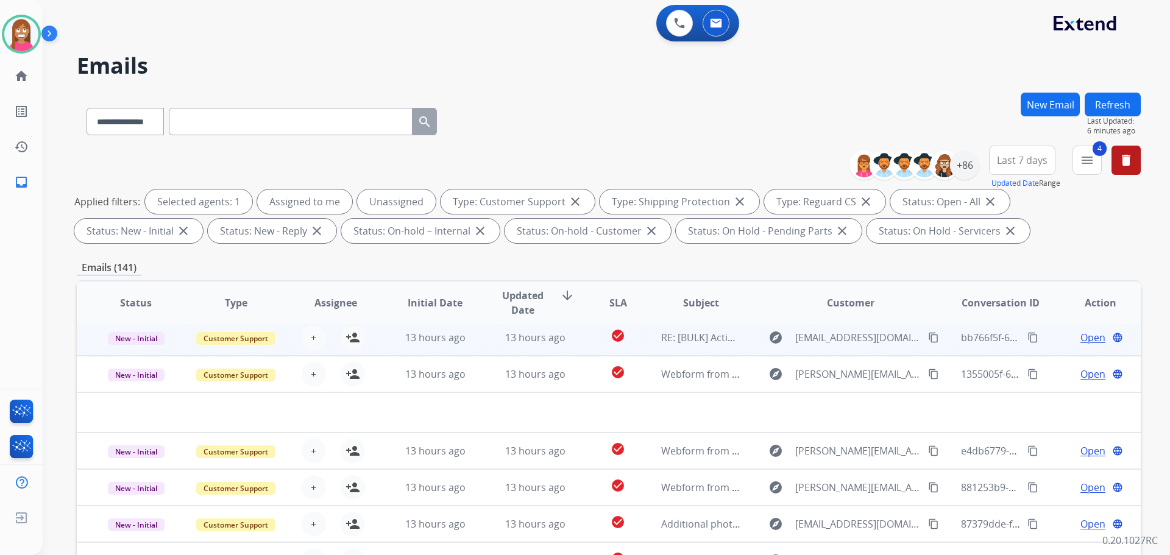
click at [480, 349] on td "13 hours ago" at bounding box center [526, 337] width 100 height 37
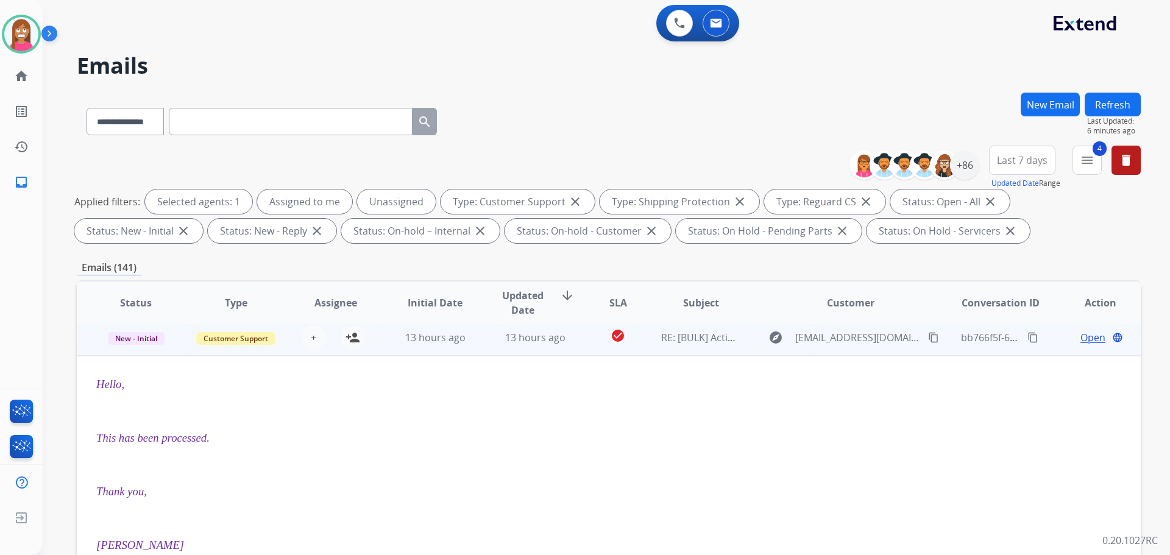
scroll to position [37, 0]
click at [139, 349] on span "New - Initial" at bounding box center [136, 343] width 57 height 13
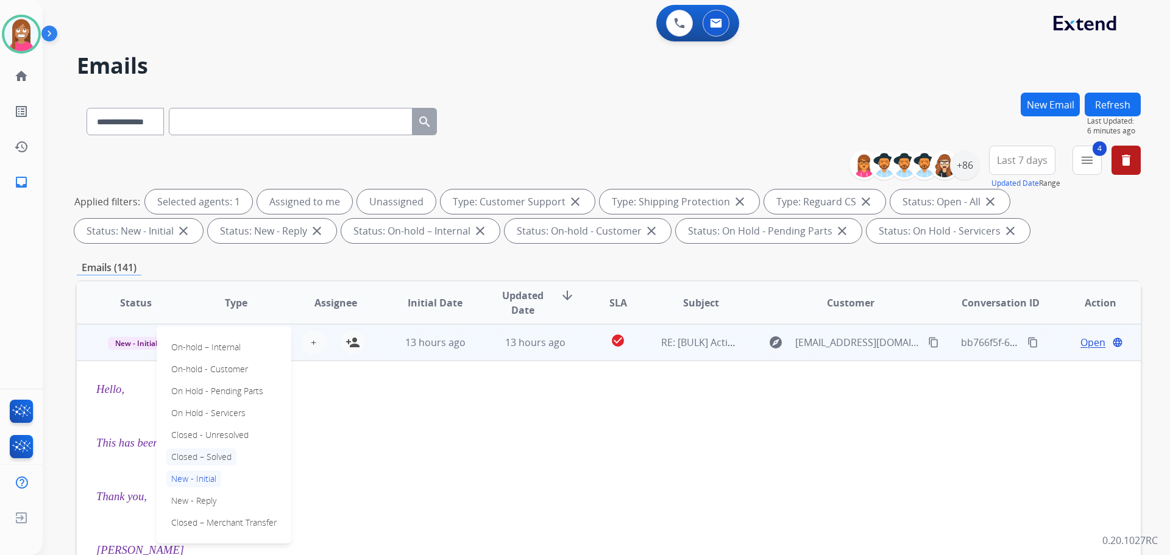
click at [195, 454] on p "Closed – Solved" at bounding box center [201, 457] width 70 height 17
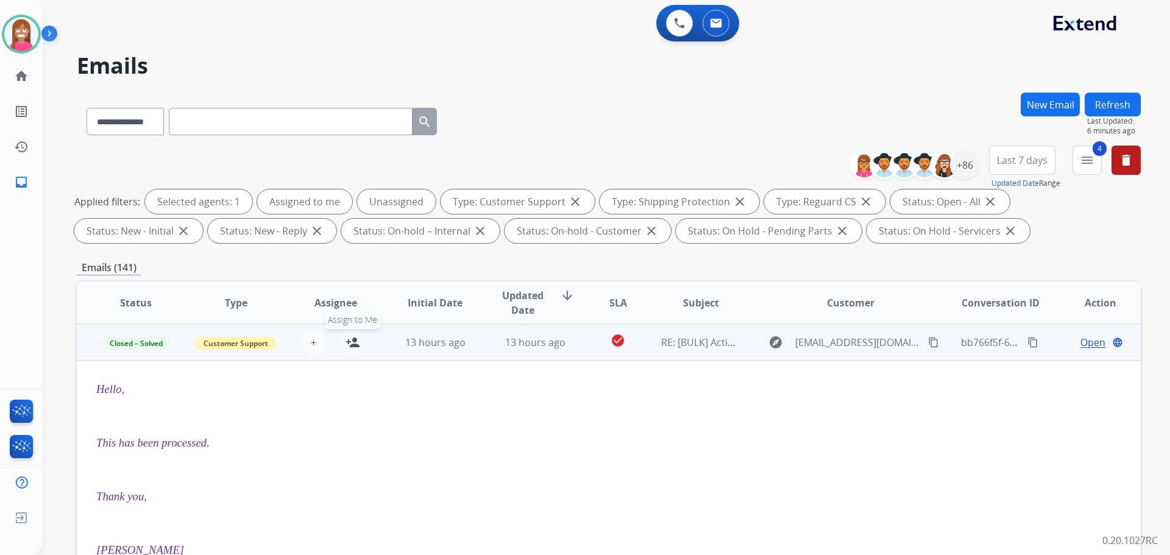
click at [349, 348] on mat-icon "person_add" at bounding box center [353, 342] width 15 height 15
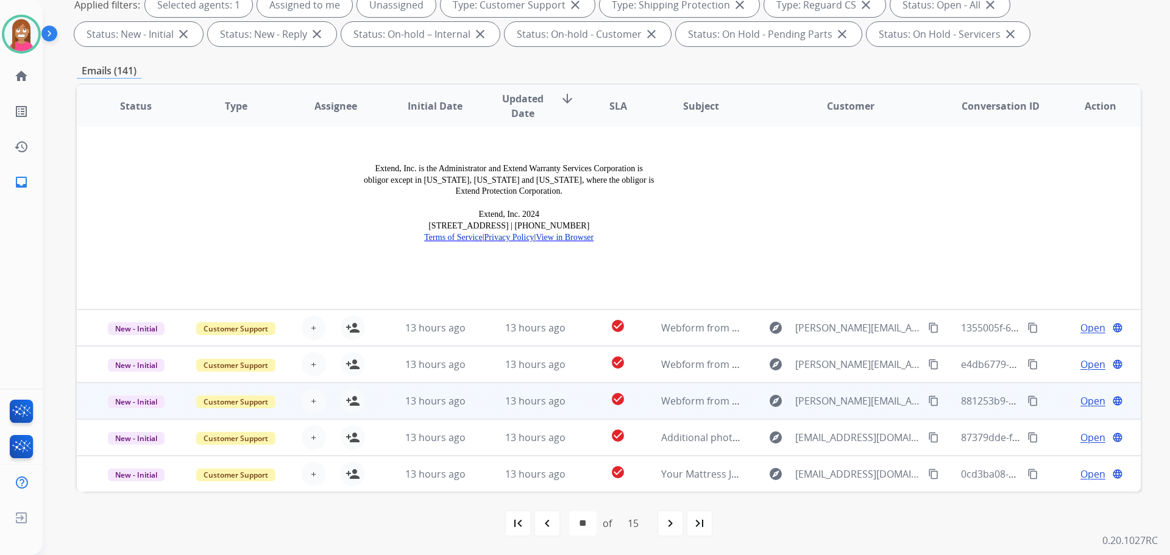
scroll to position [1607, 0]
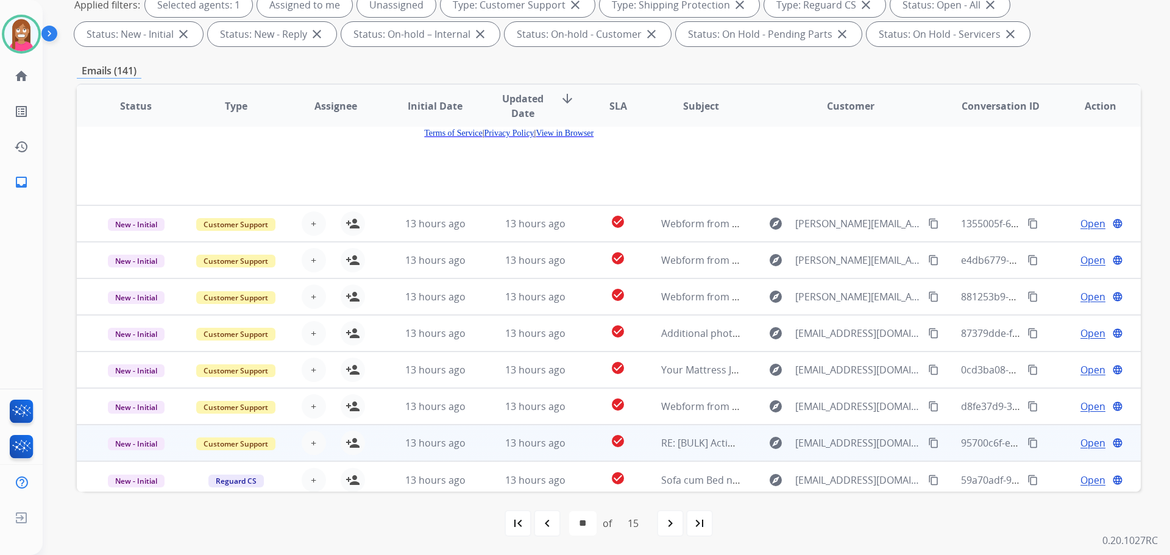
click at [484, 446] on td "13 hours ago" at bounding box center [526, 443] width 100 height 37
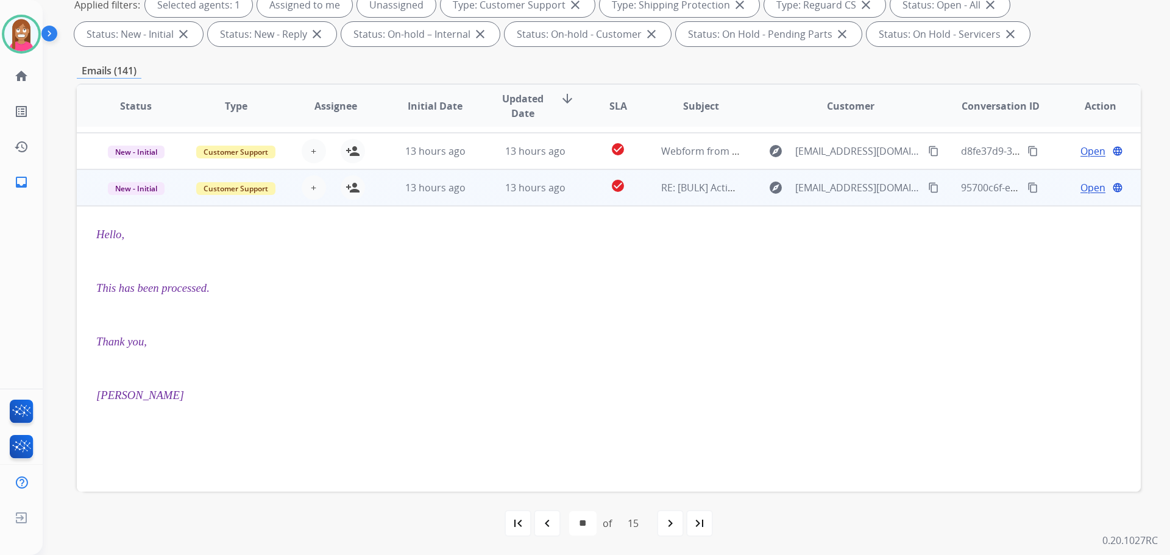
scroll to position [232, 0]
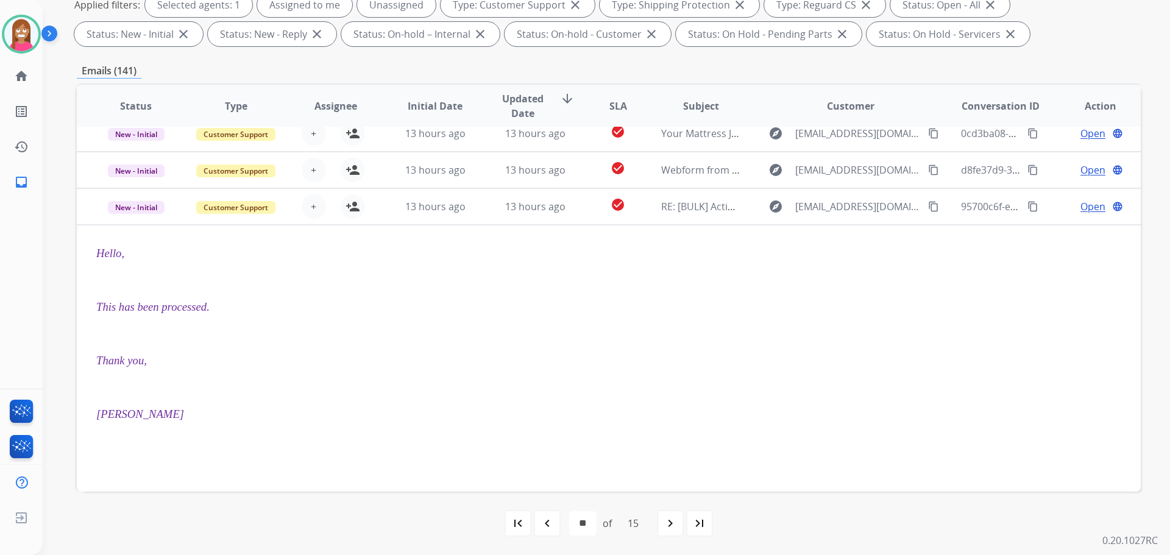
click at [131, 218] on td "New - Initial" at bounding box center [127, 206] width 100 height 37
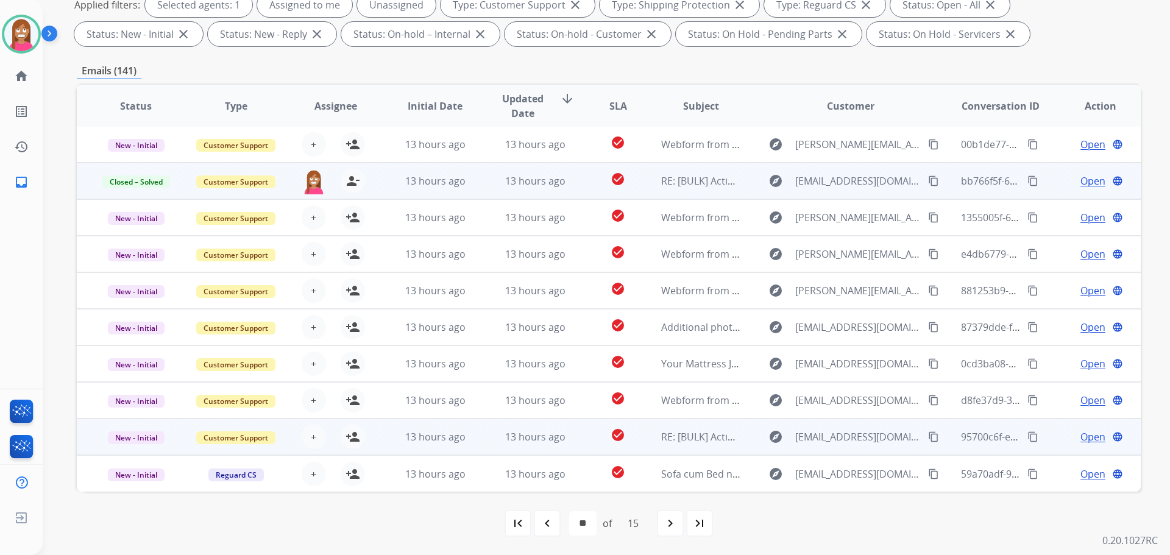
click at [386, 450] on td "13 hours ago" at bounding box center [426, 437] width 100 height 37
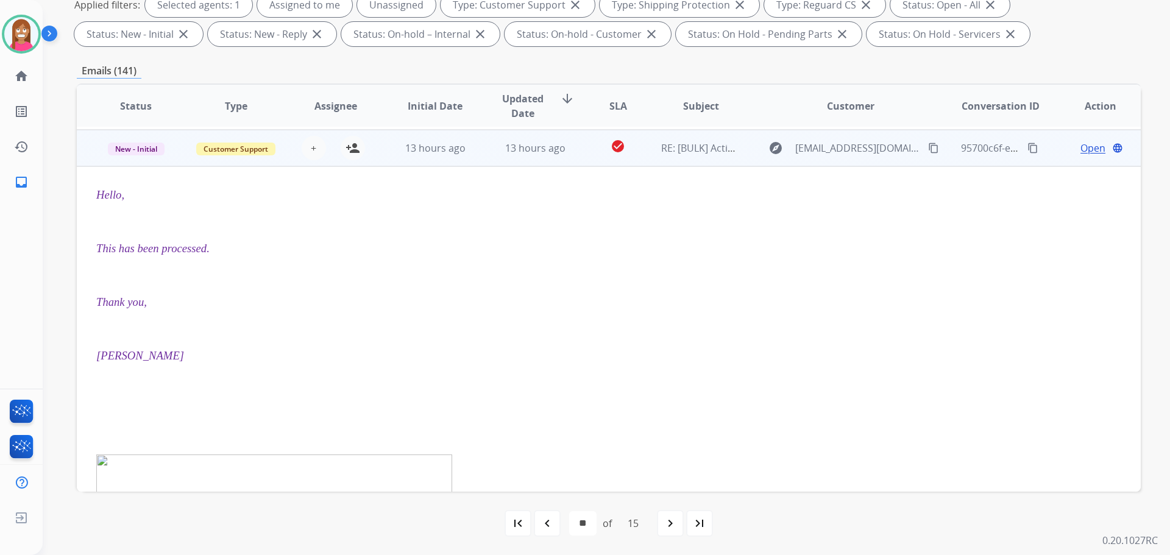
scroll to position [293, 0]
click at [135, 147] on span "New - Initial" at bounding box center [136, 146] width 57 height 13
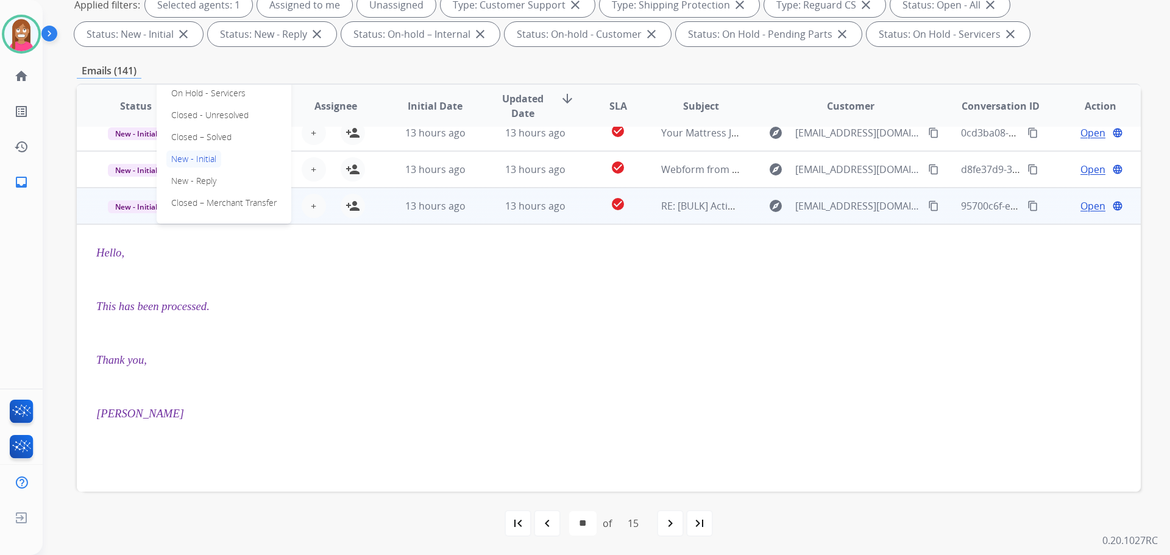
scroll to position [232, 0]
click at [188, 141] on p "Closed – Solved" at bounding box center [201, 137] width 70 height 17
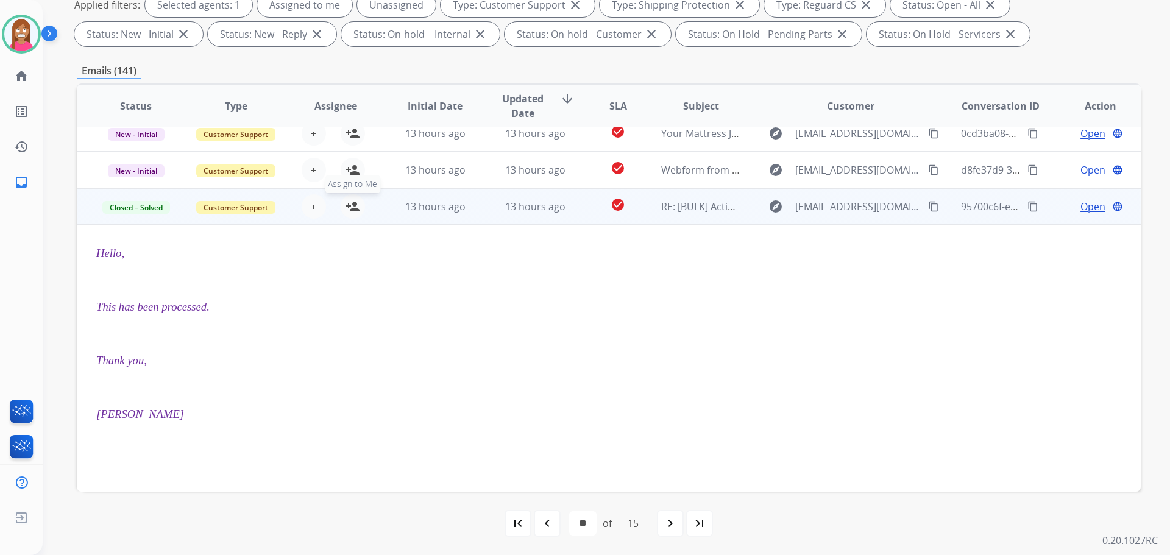
click at [349, 211] on mat-icon "person_add" at bounding box center [353, 206] width 15 height 15
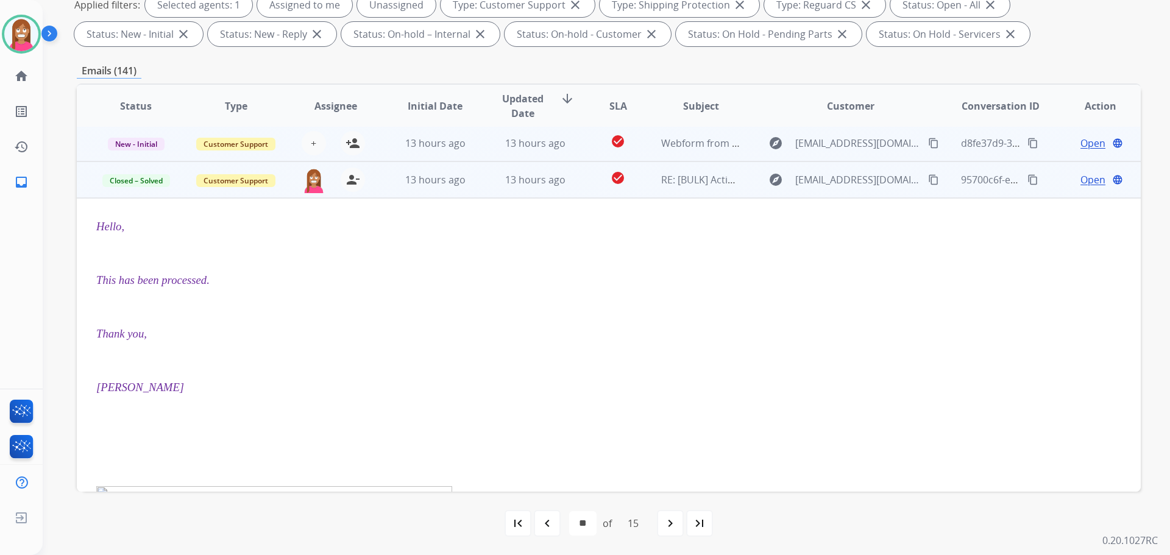
scroll to position [110, 0]
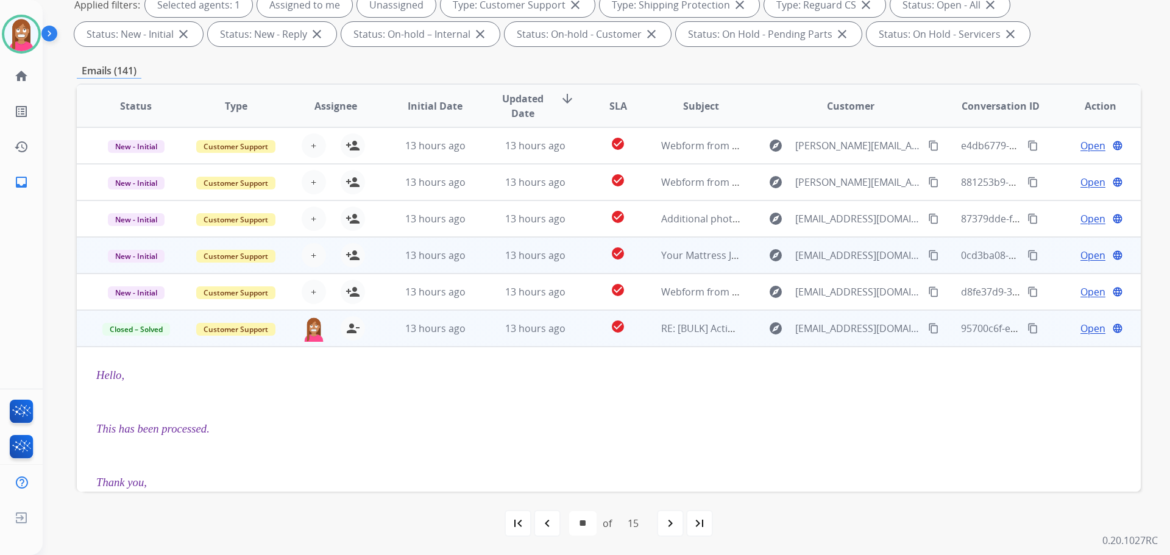
click at [669, 266] on td "Your Mattress Just Got a Free (VIP) Sidekick 😉" at bounding box center [692, 255] width 100 height 37
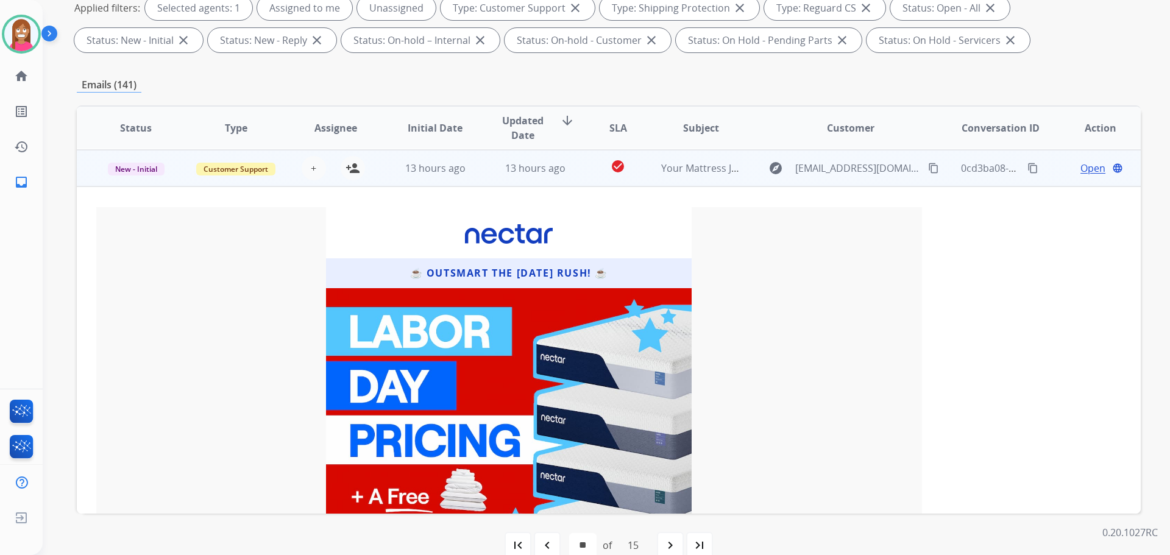
scroll to position [219, 0]
click at [351, 169] on mat-icon "person_add" at bounding box center [353, 167] width 15 height 15
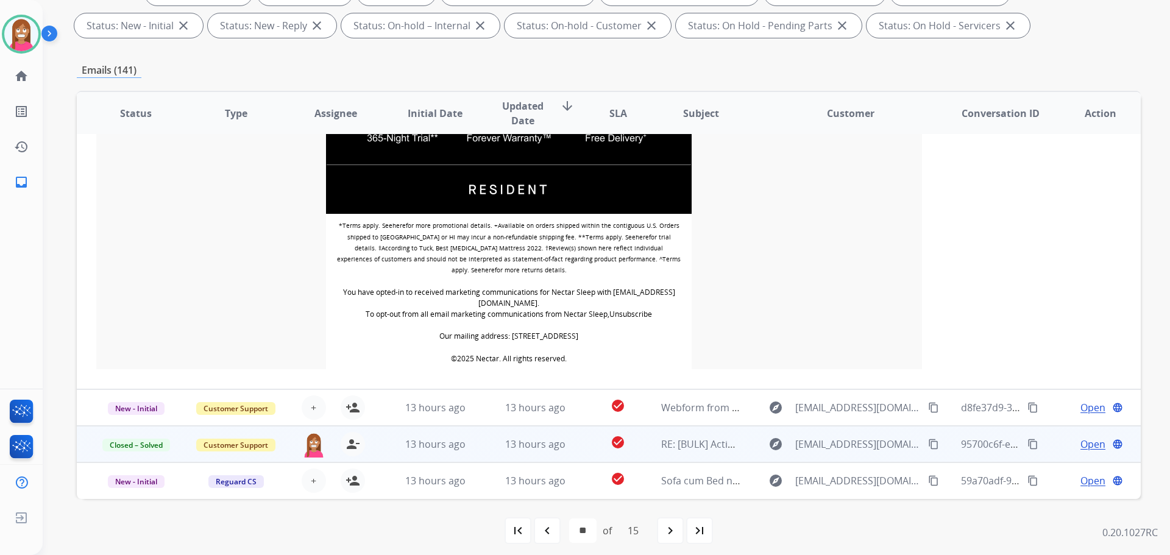
scroll to position [219, 0]
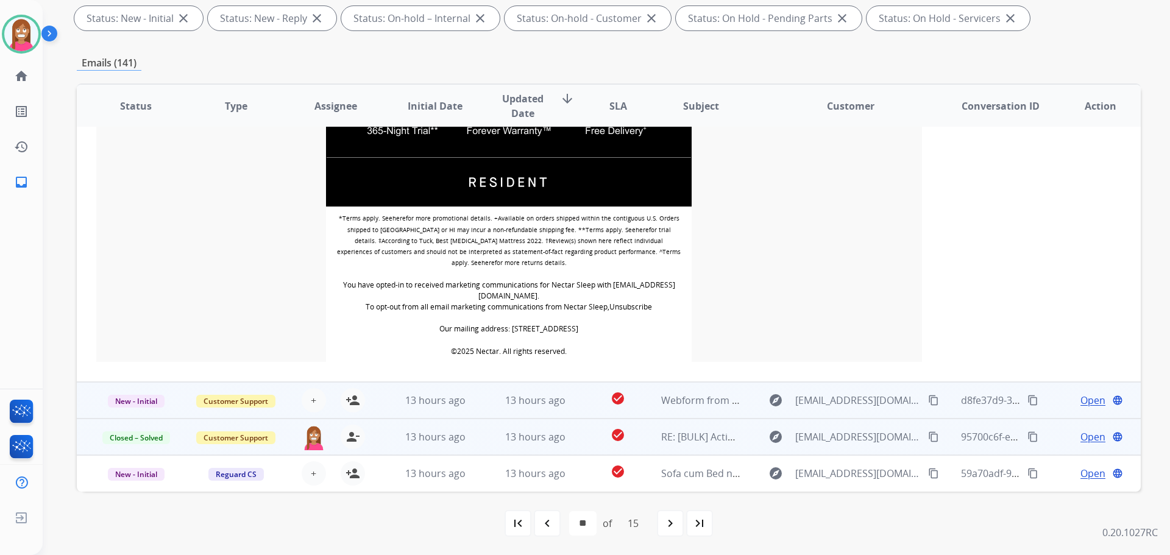
click at [479, 410] on td "13 hours ago" at bounding box center [526, 400] width 100 height 37
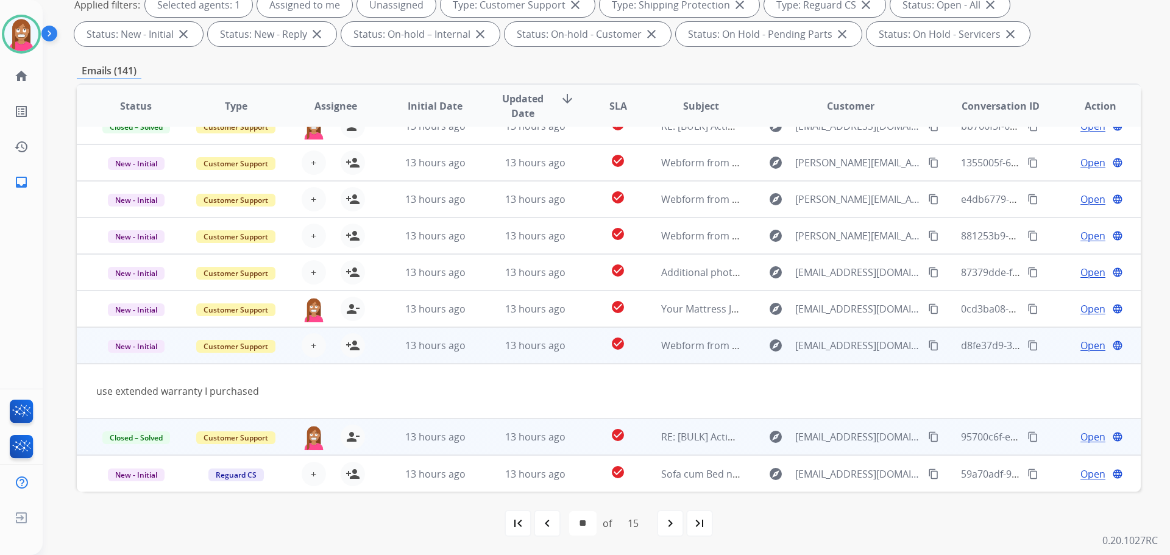
scroll to position [56, 0]
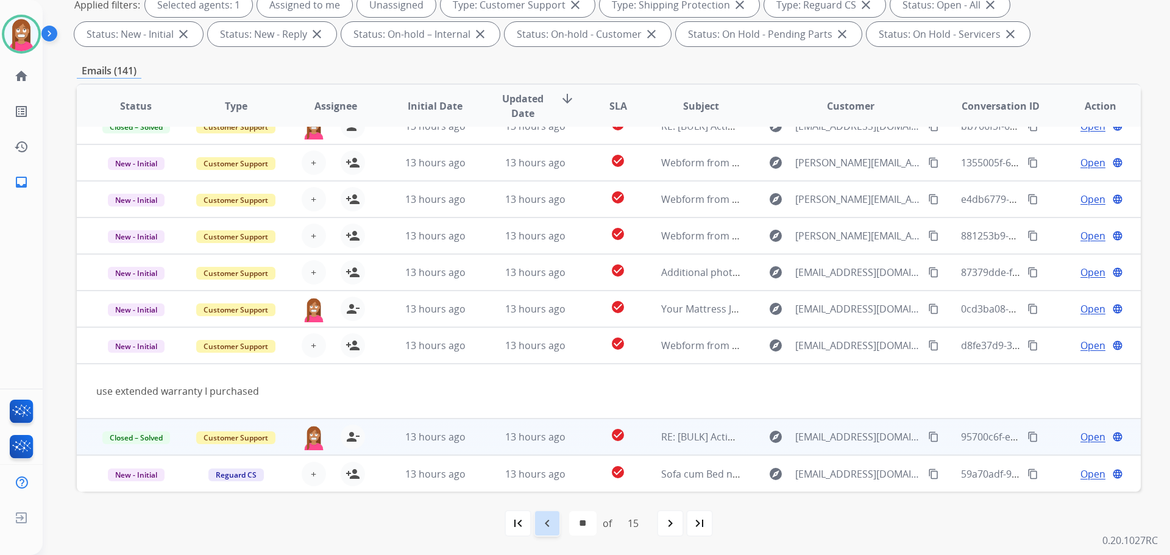
click at [541, 525] on mat-icon "navigate_before" at bounding box center [547, 523] width 15 height 15
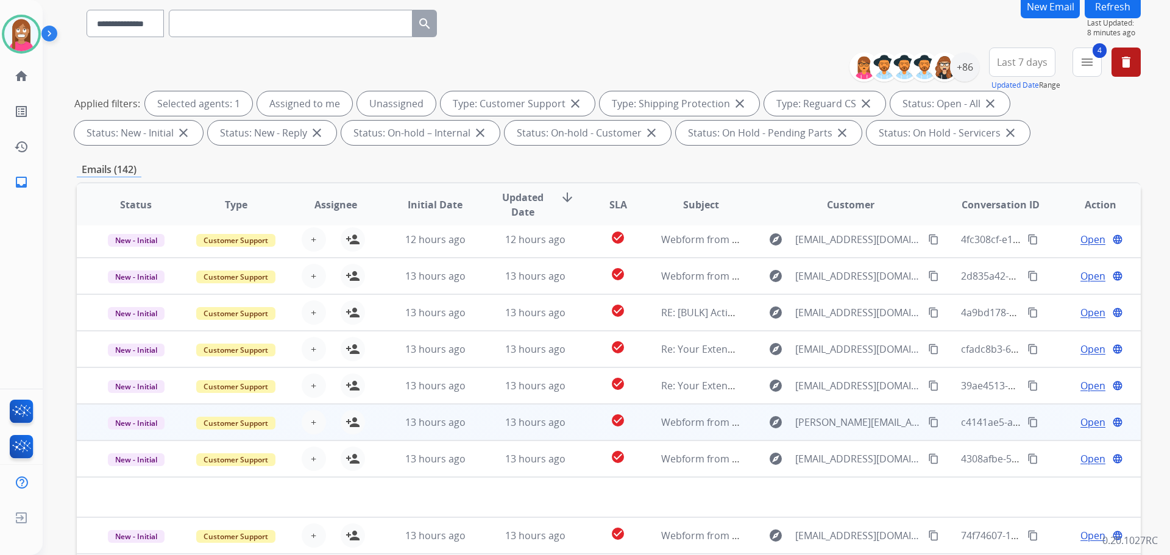
scroll to position [183, 0]
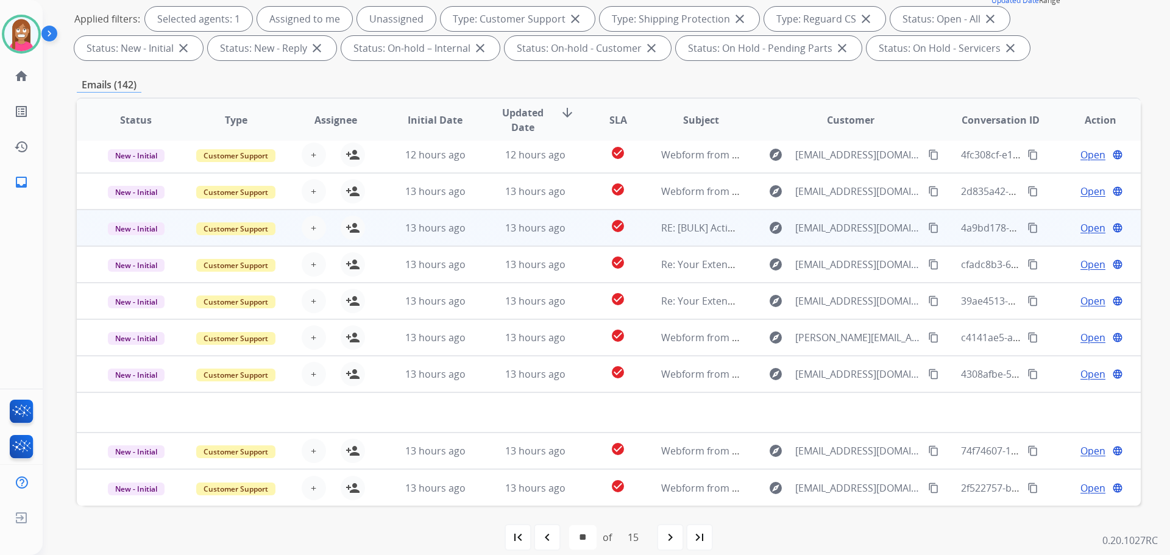
click at [477, 239] on td "13 hours ago" at bounding box center [526, 228] width 100 height 37
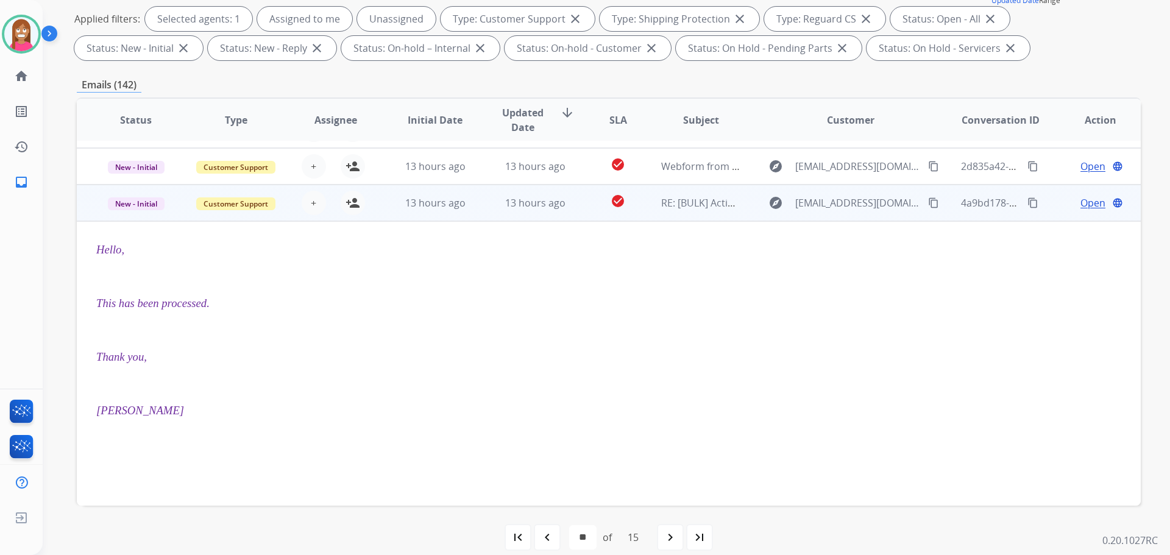
scroll to position [0, 0]
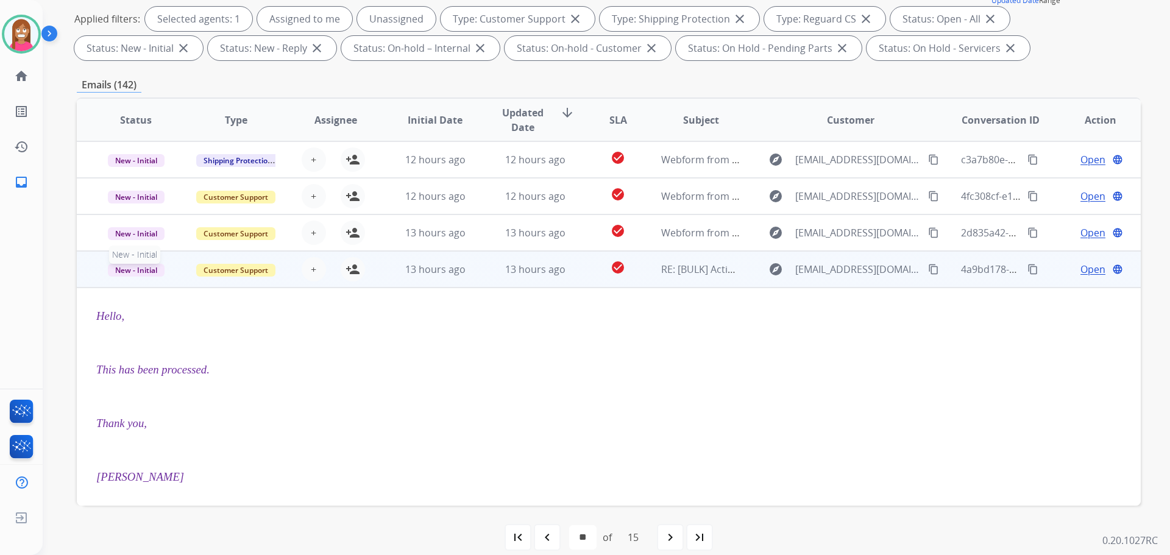
click at [144, 266] on span "New - Initial" at bounding box center [136, 270] width 57 height 13
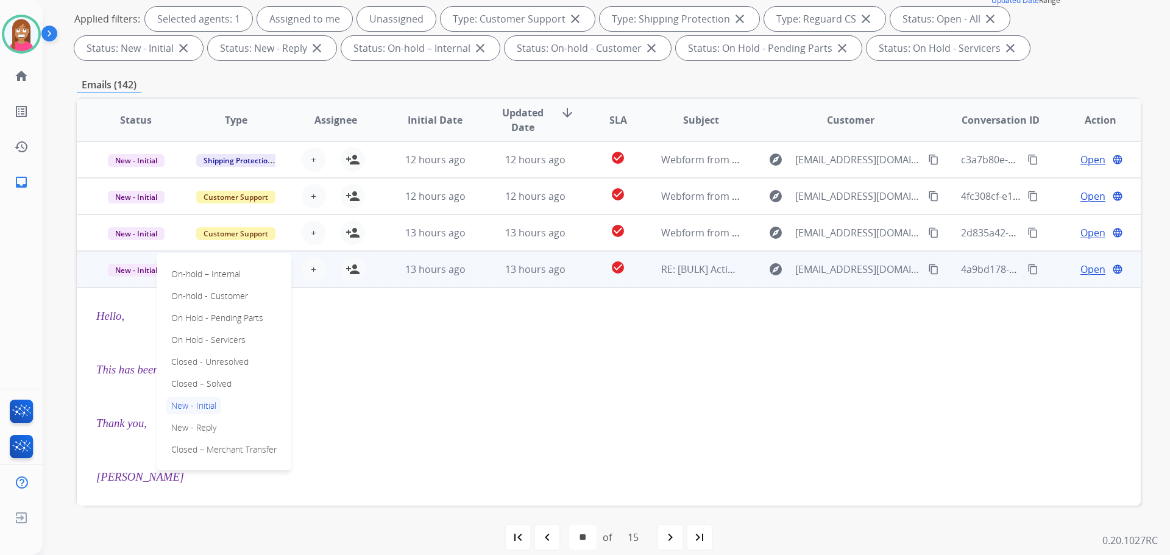
click at [188, 380] on p "Closed – Solved" at bounding box center [201, 384] width 70 height 17
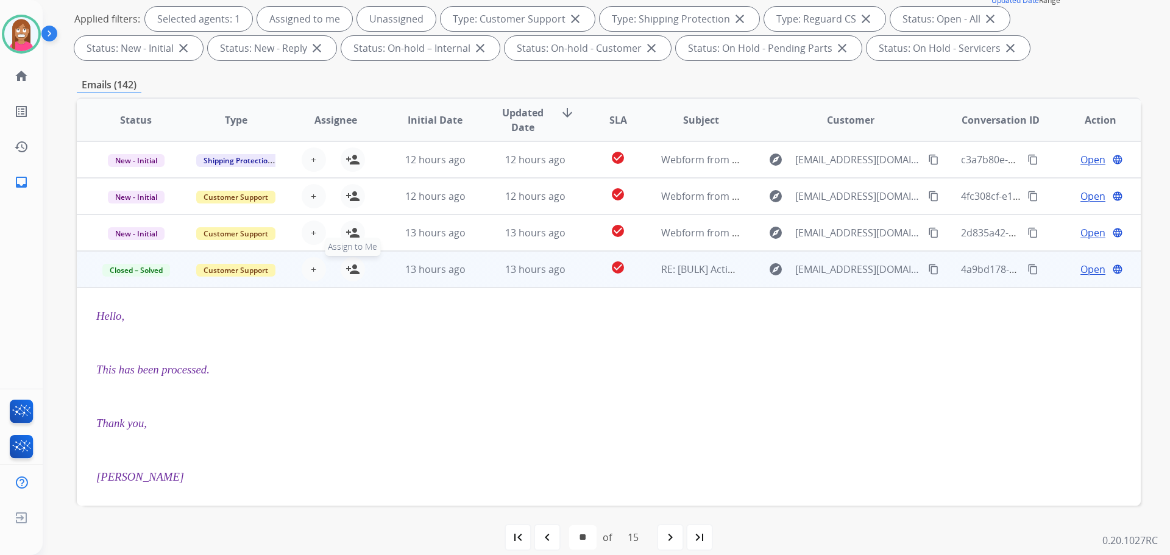
click at [354, 270] on mat-icon "person_add" at bounding box center [353, 269] width 15 height 15
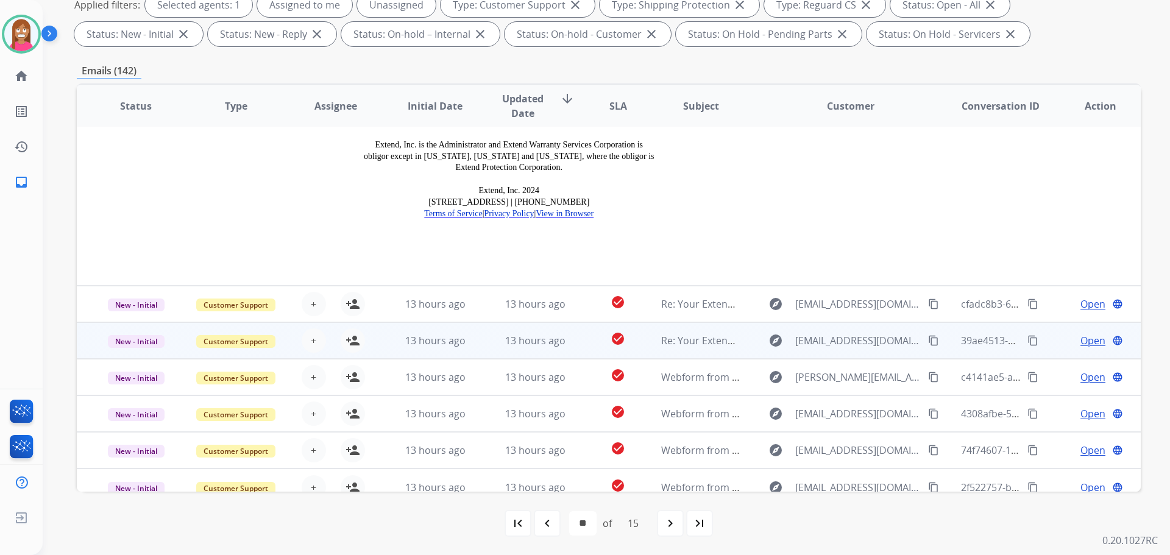
scroll to position [1607, 0]
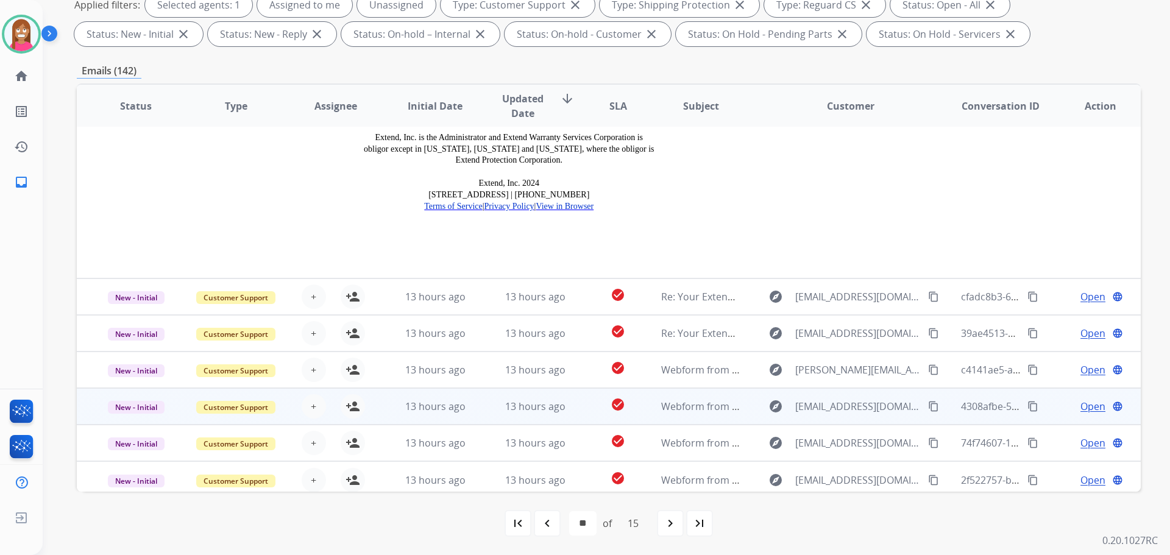
click at [476, 407] on td "13 hours ago" at bounding box center [526, 406] width 100 height 37
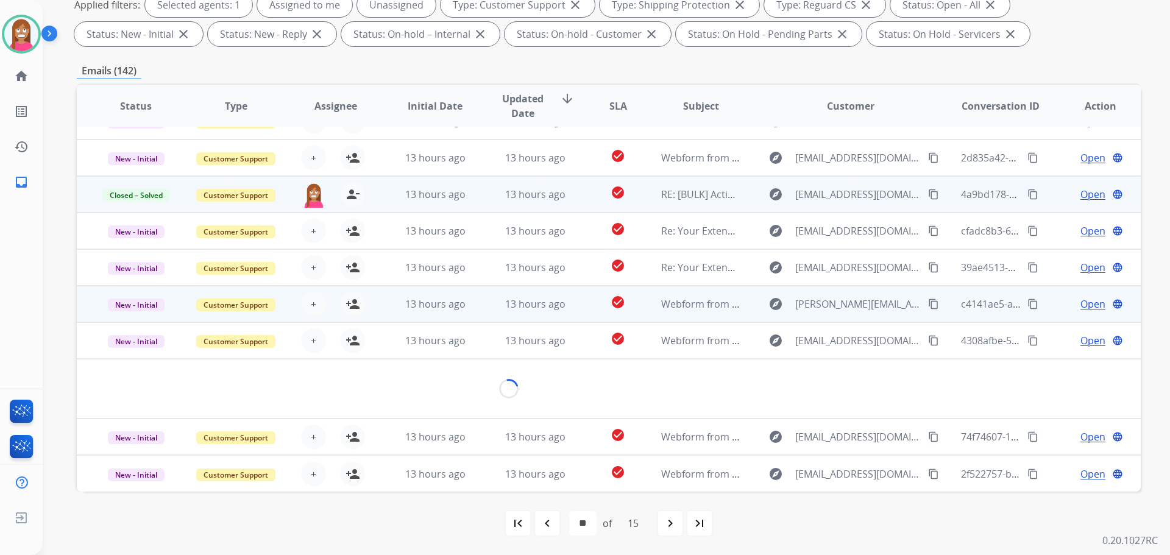
scroll to position [56, 0]
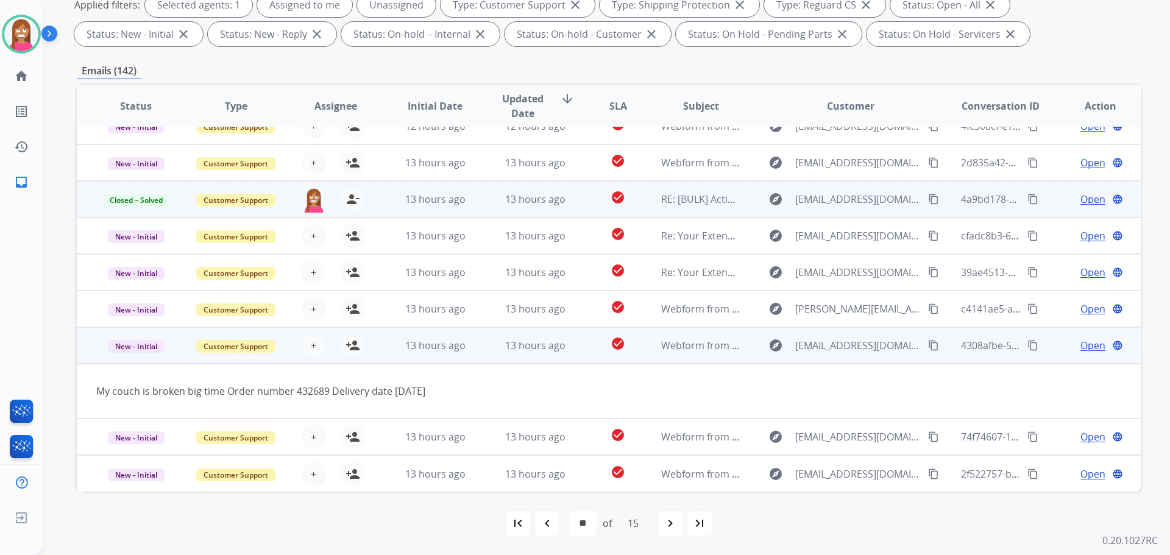
click at [928, 346] on mat-icon "content_copy" at bounding box center [933, 345] width 11 height 11
click at [349, 349] on mat-icon "person_add" at bounding box center [353, 345] width 15 height 15
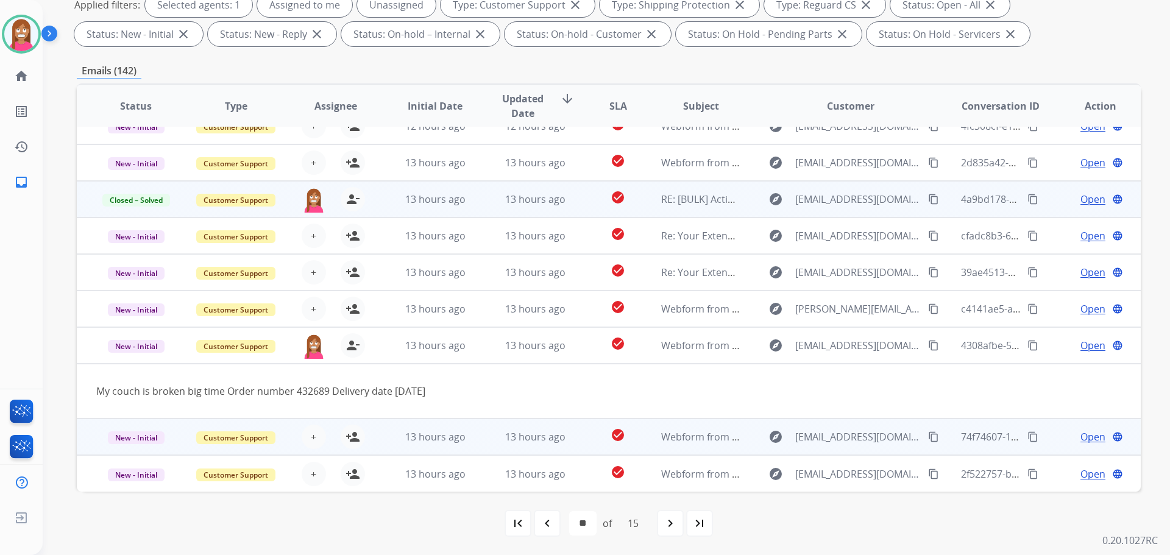
click at [480, 447] on td "13 hours ago" at bounding box center [526, 437] width 100 height 37
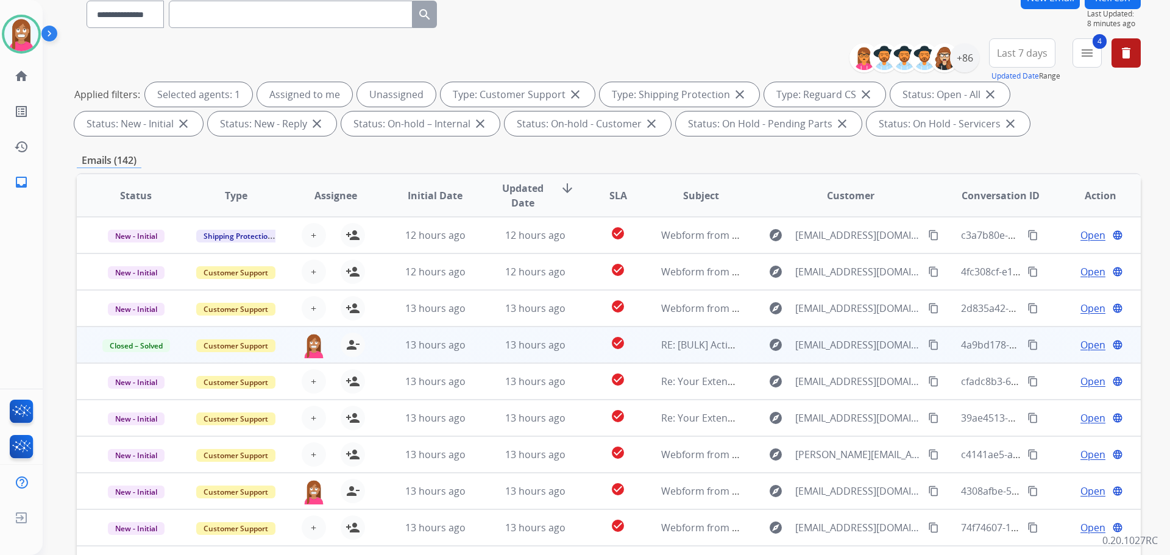
scroll to position [14, 0]
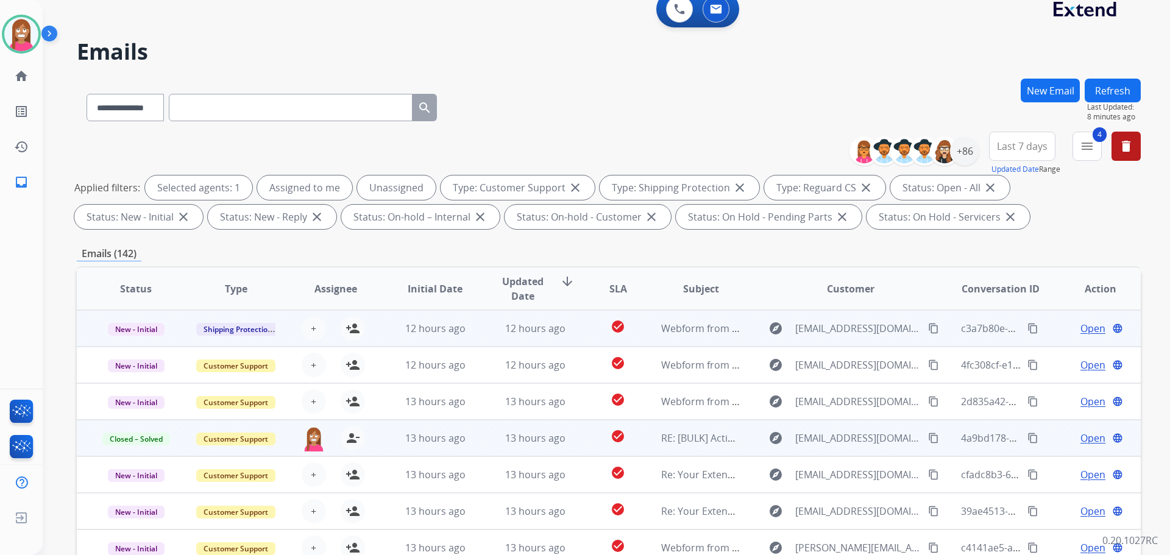
click at [484, 339] on td "12 hours ago" at bounding box center [526, 328] width 100 height 37
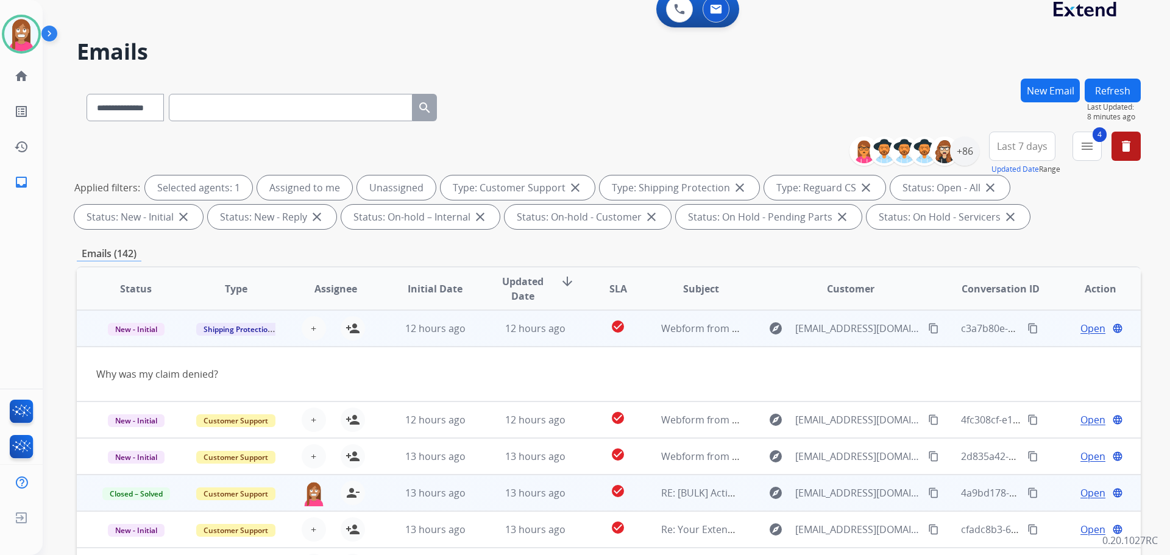
click at [928, 330] on mat-icon "content_copy" at bounding box center [933, 328] width 11 height 11
click at [350, 328] on mat-icon "person_add" at bounding box center [353, 328] width 15 height 15
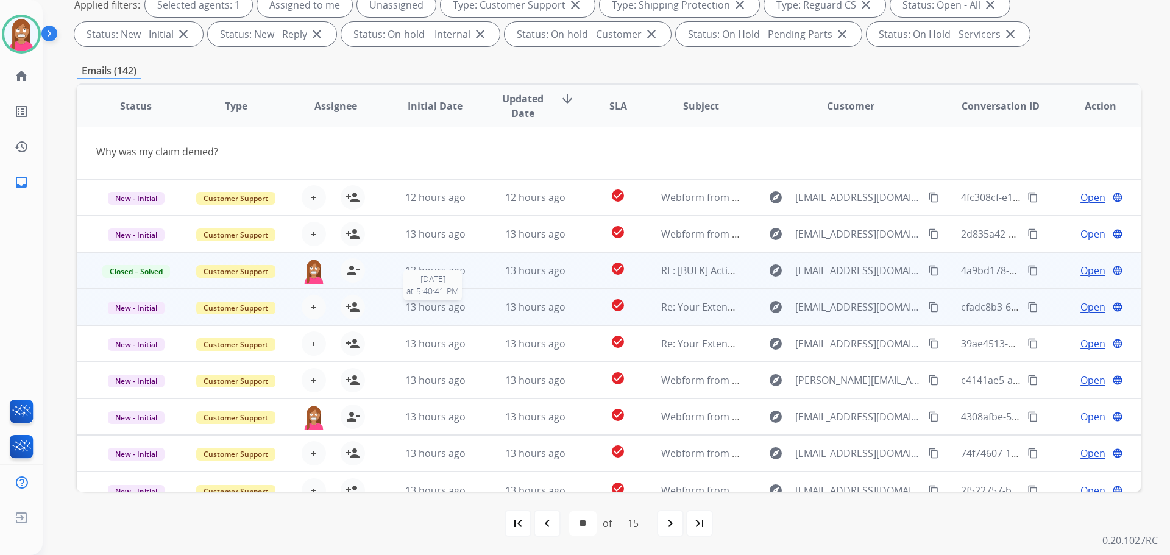
scroll to position [56, 0]
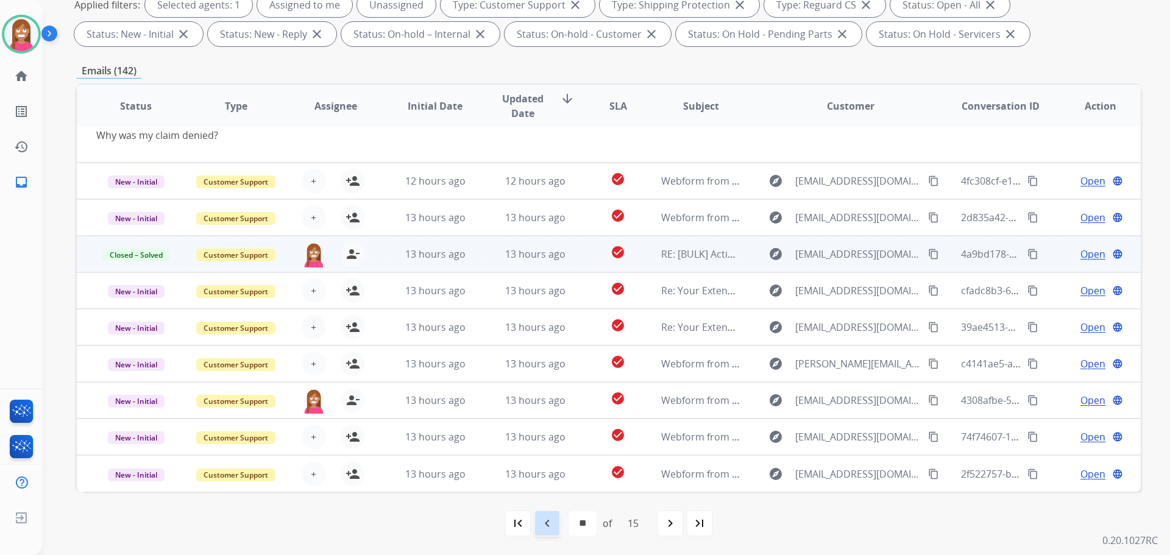
click at [541, 525] on mat-icon "navigate_before" at bounding box center [547, 523] width 15 height 15
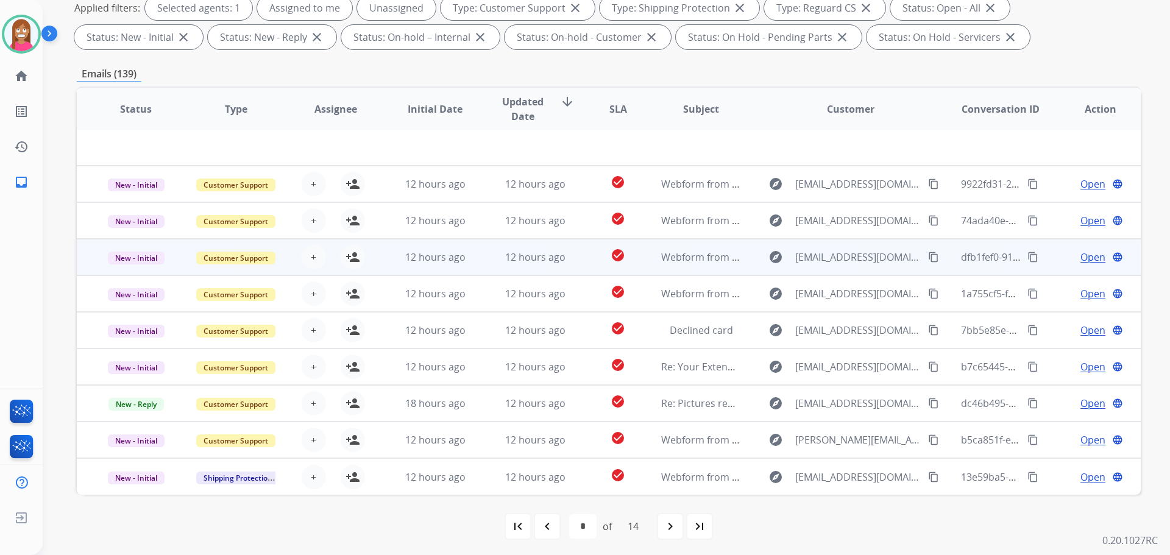
scroll to position [197, 0]
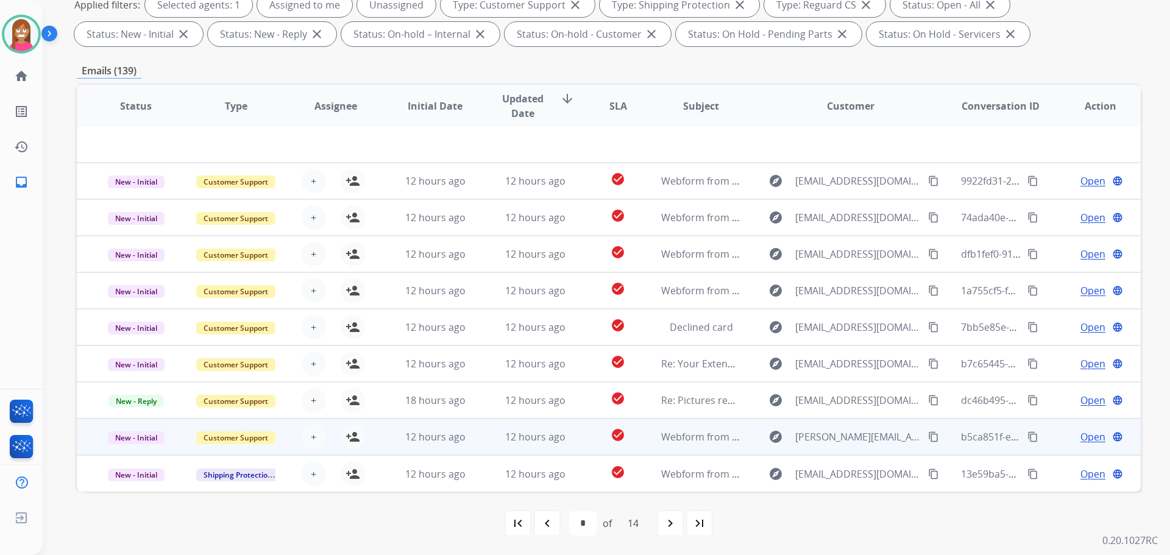
click at [483, 441] on td "12 hours ago" at bounding box center [526, 437] width 100 height 37
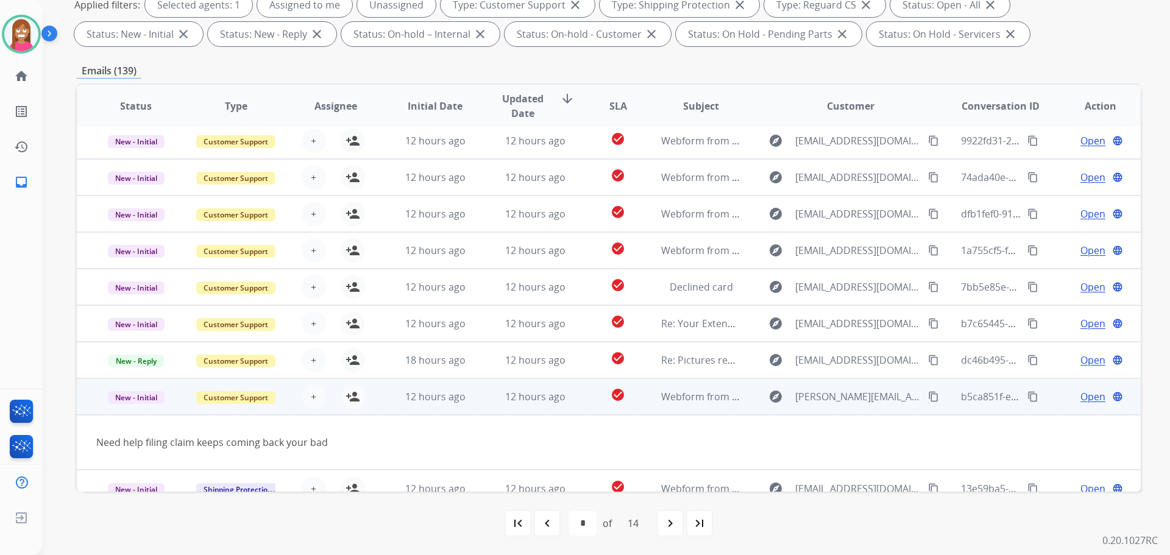
scroll to position [56, 0]
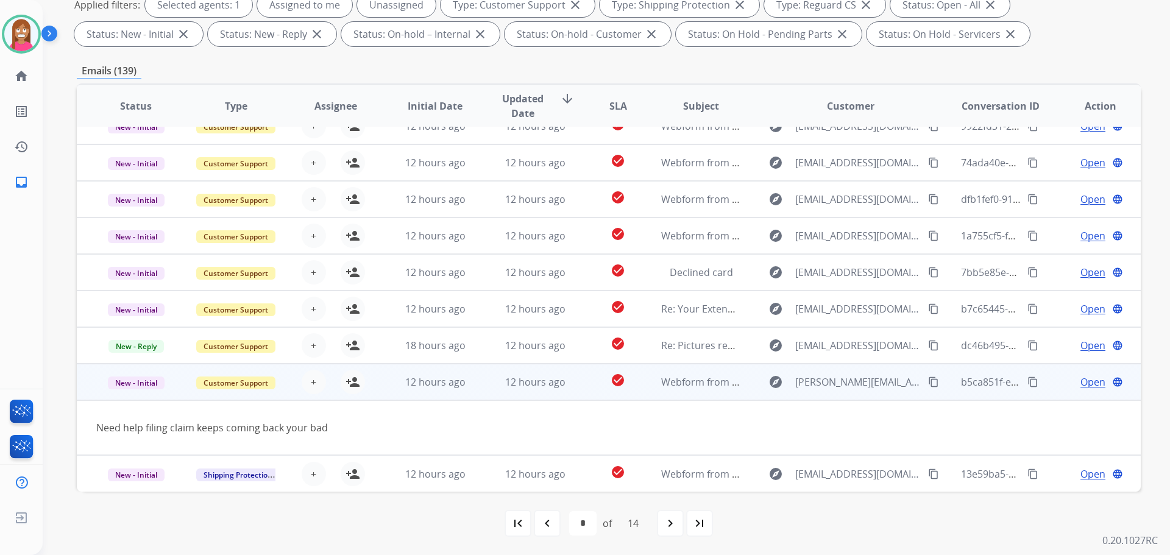
click at [928, 383] on mat-icon "content_copy" at bounding box center [933, 382] width 11 height 11
click at [355, 385] on mat-icon "person_add" at bounding box center [353, 382] width 15 height 15
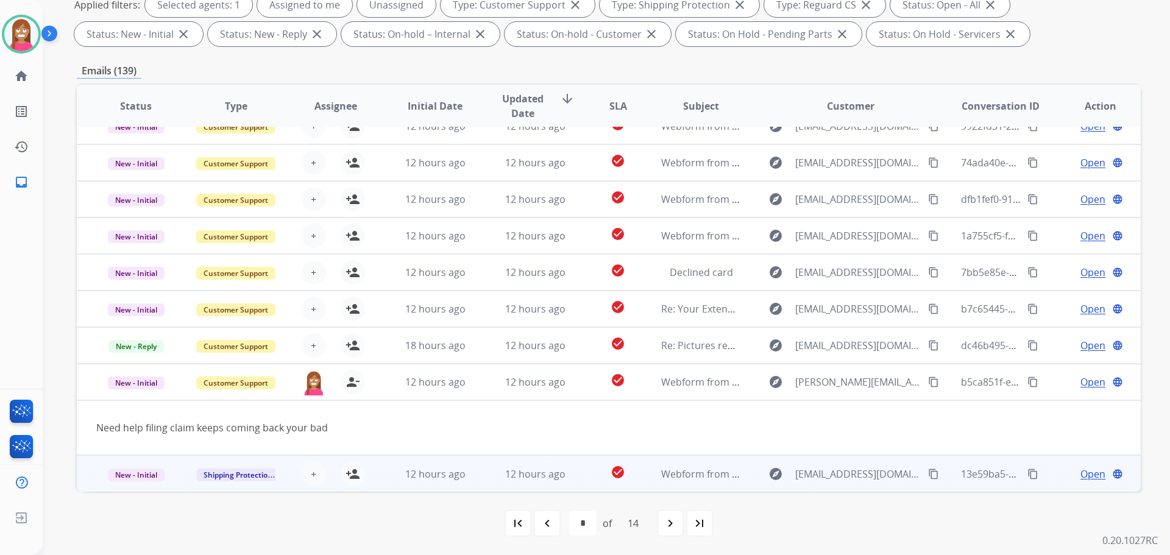
click at [485, 482] on td "12 hours ago" at bounding box center [526, 473] width 100 height 37
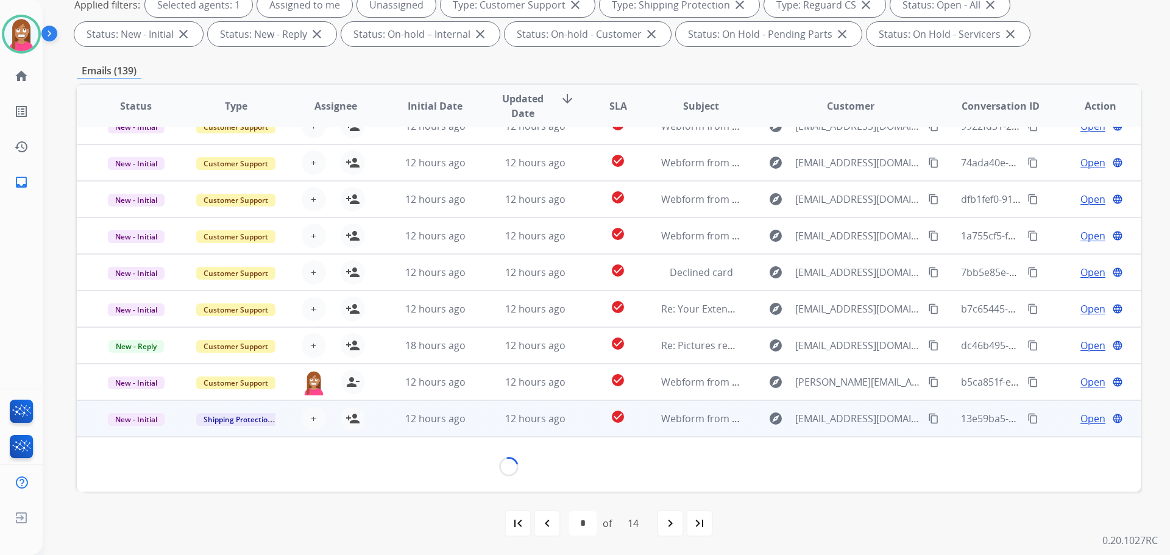
scroll to position [55, 0]
click at [928, 419] on mat-icon "content_copy" at bounding box center [933, 419] width 11 height 11
click at [354, 423] on mat-icon "person_add" at bounding box center [353, 419] width 15 height 15
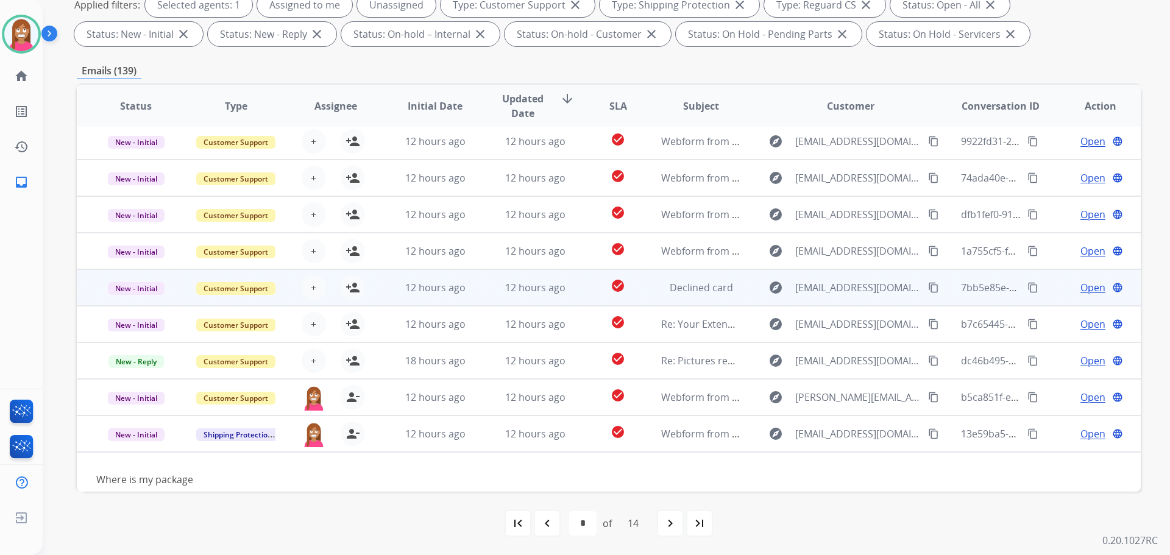
scroll to position [0, 0]
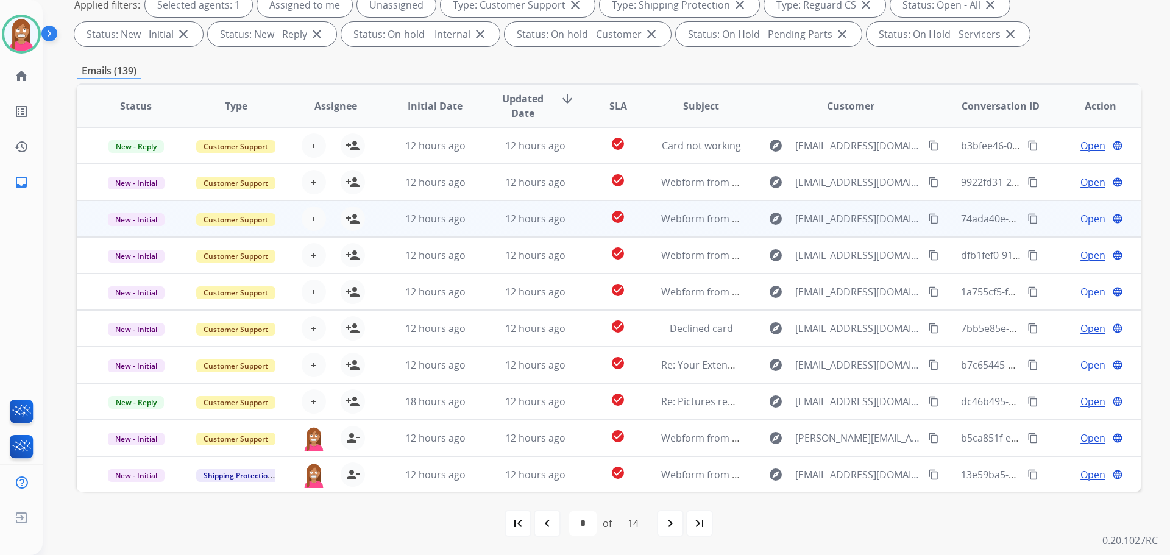
click at [479, 226] on td "12 hours ago" at bounding box center [526, 219] width 100 height 37
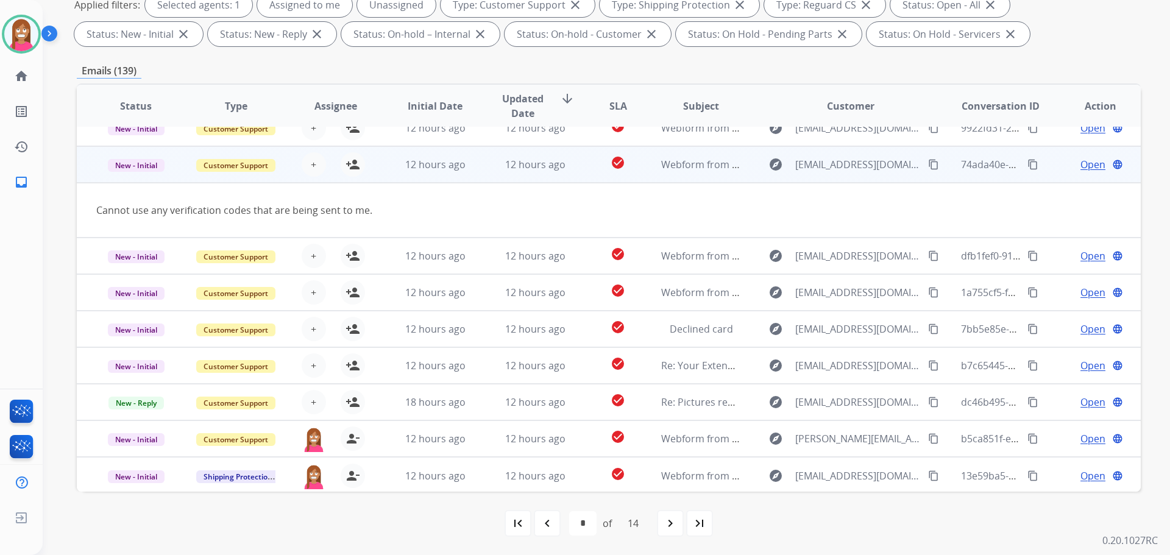
scroll to position [56, 0]
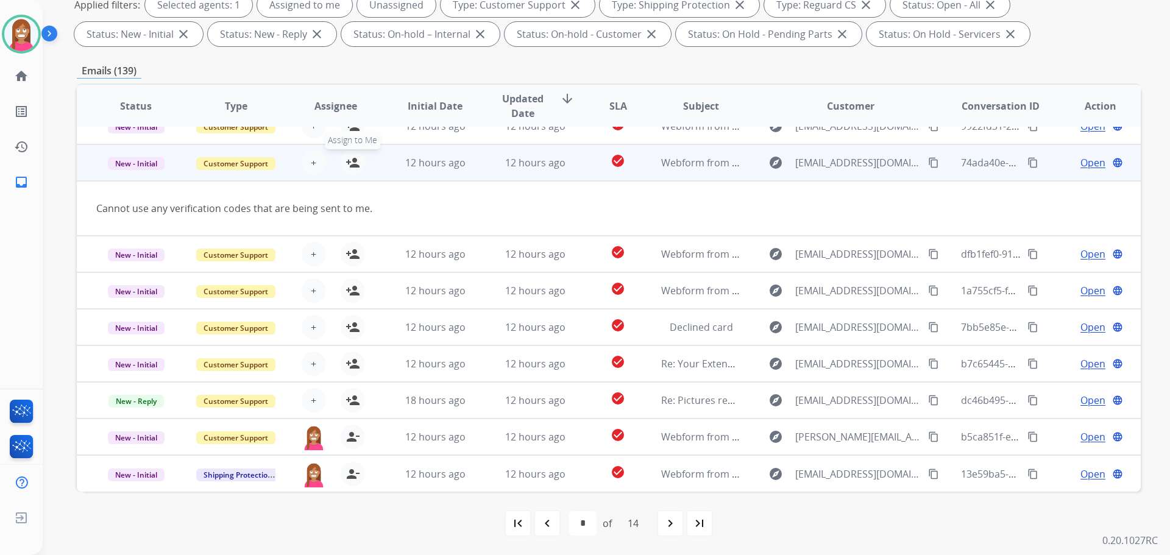
click at [352, 170] on button "person_add Assign to Me" at bounding box center [353, 163] width 24 height 24
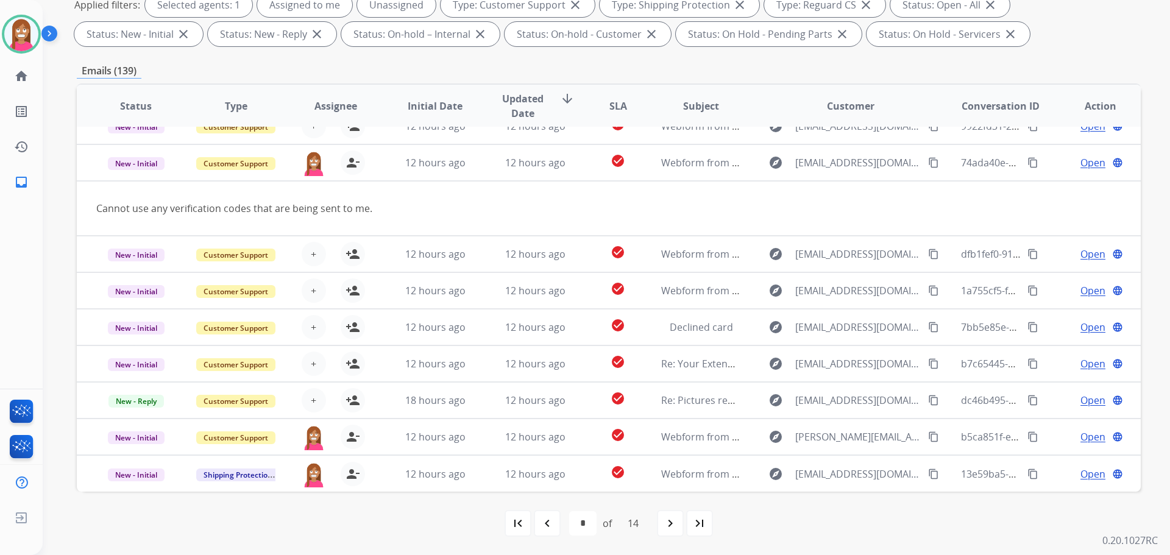
click at [552, 522] on mat-icon "navigate_before" at bounding box center [547, 523] width 15 height 15
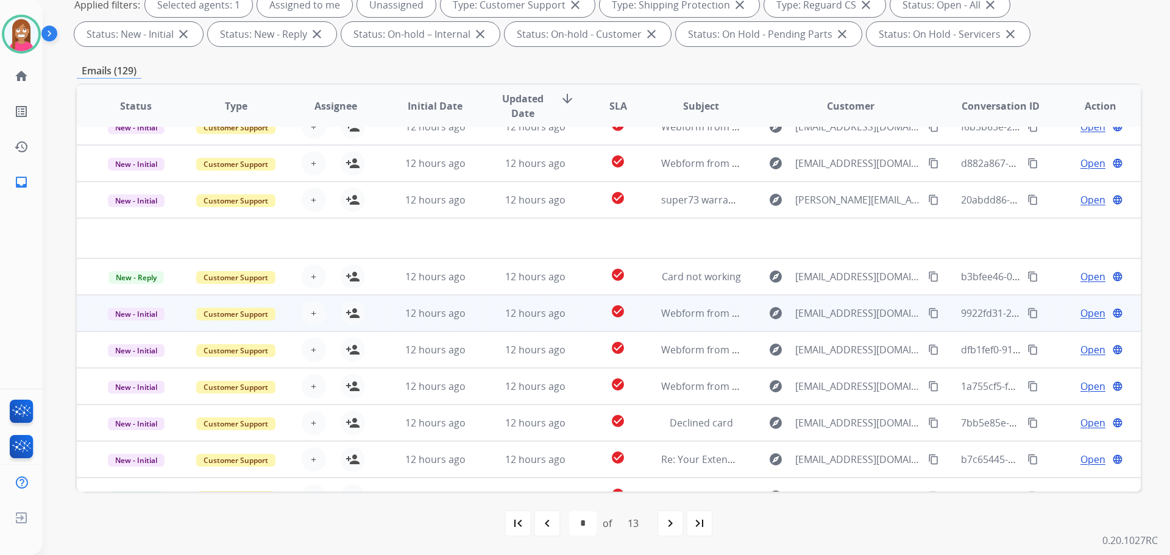
scroll to position [0, 0]
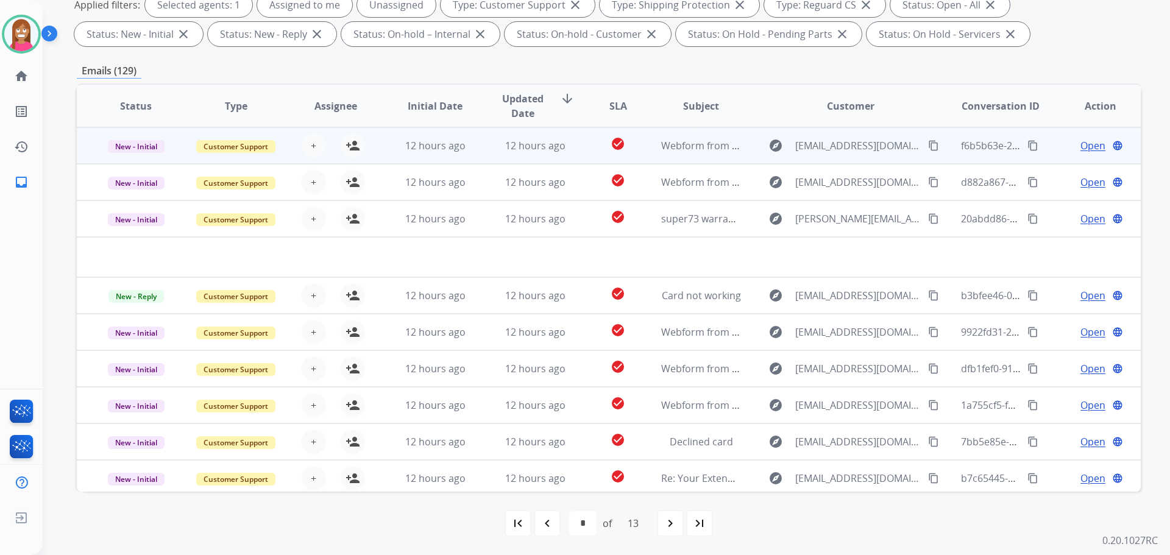
click at [489, 157] on td "12 hours ago" at bounding box center [526, 145] width 100 height 37
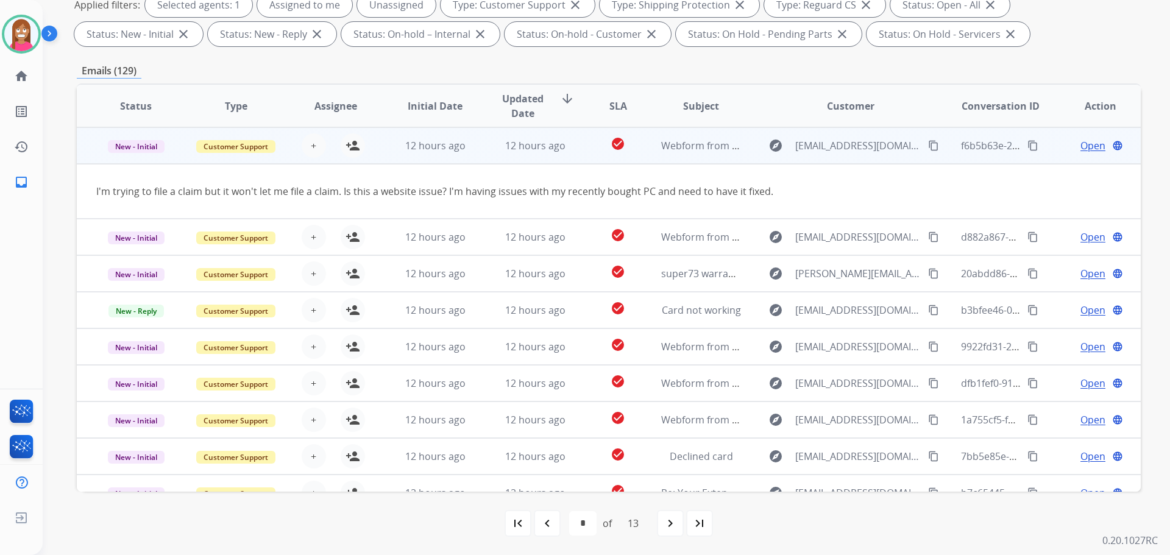
click at [928, 144] on mat-icon "content_copy" at bounding box center [933, 145] width 11 height 11
click at [355, 144] on mat-icon "person_add" at bounding box center [353, 145] width 15 height 15
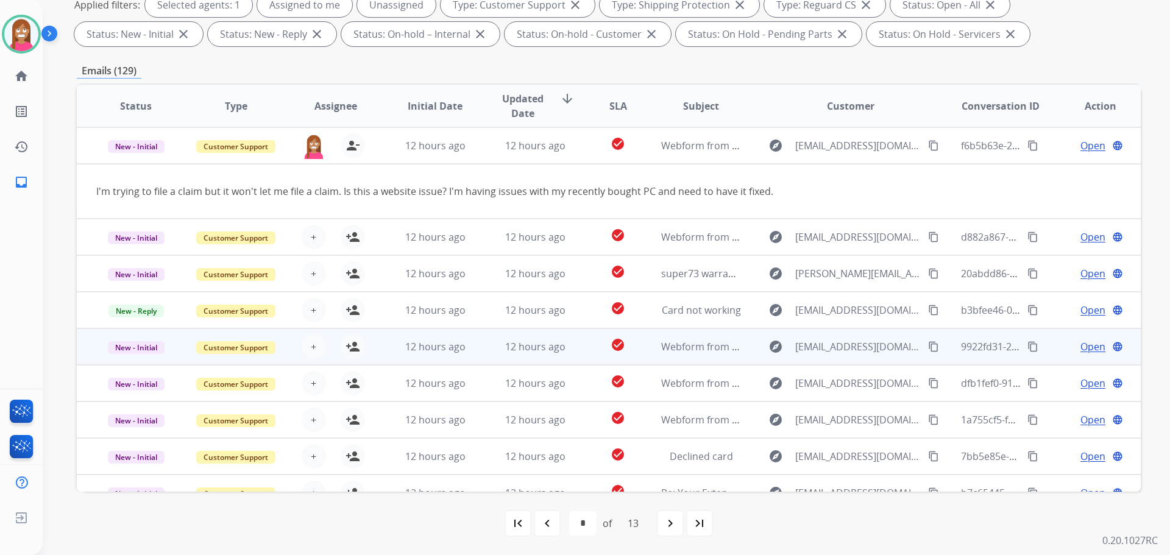
scroll to position [56, 0]
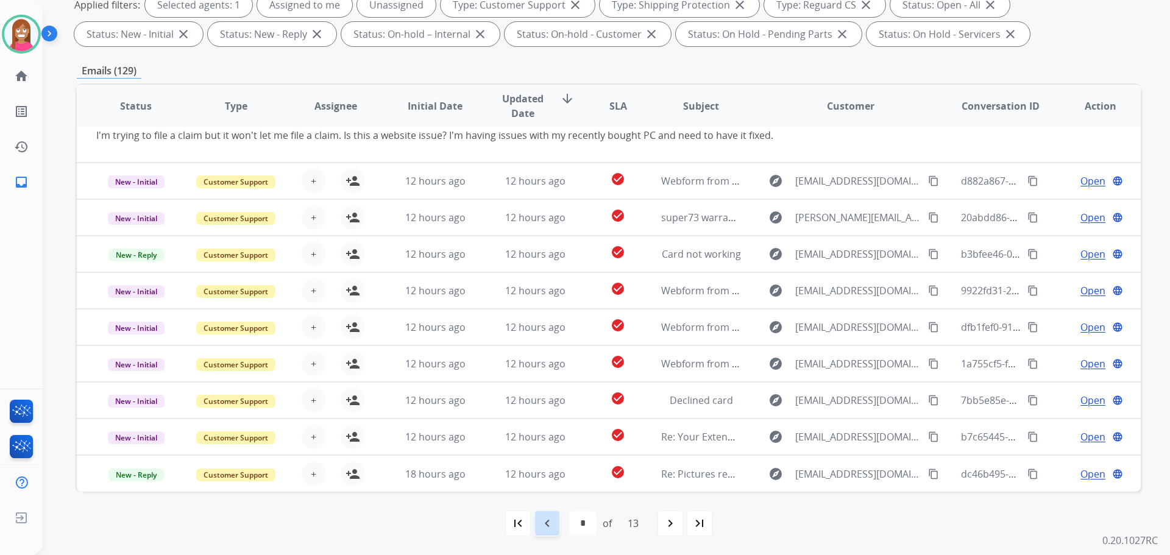
click at [551, 524] on mat-icon "navigate_before" at bounding box center [547, 523] width 15 height 15
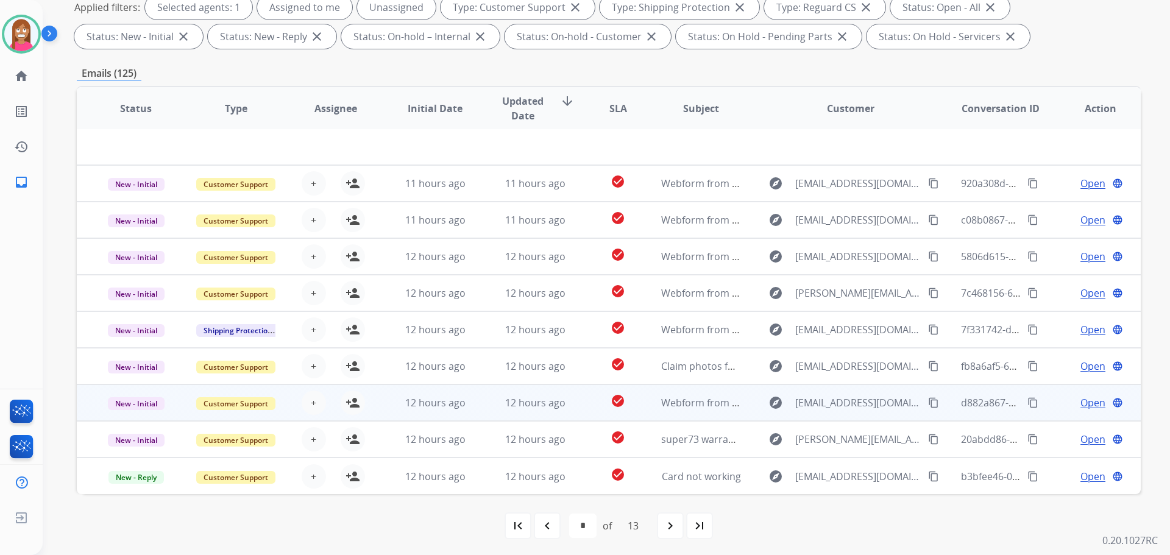
scroll to position [197, 0]
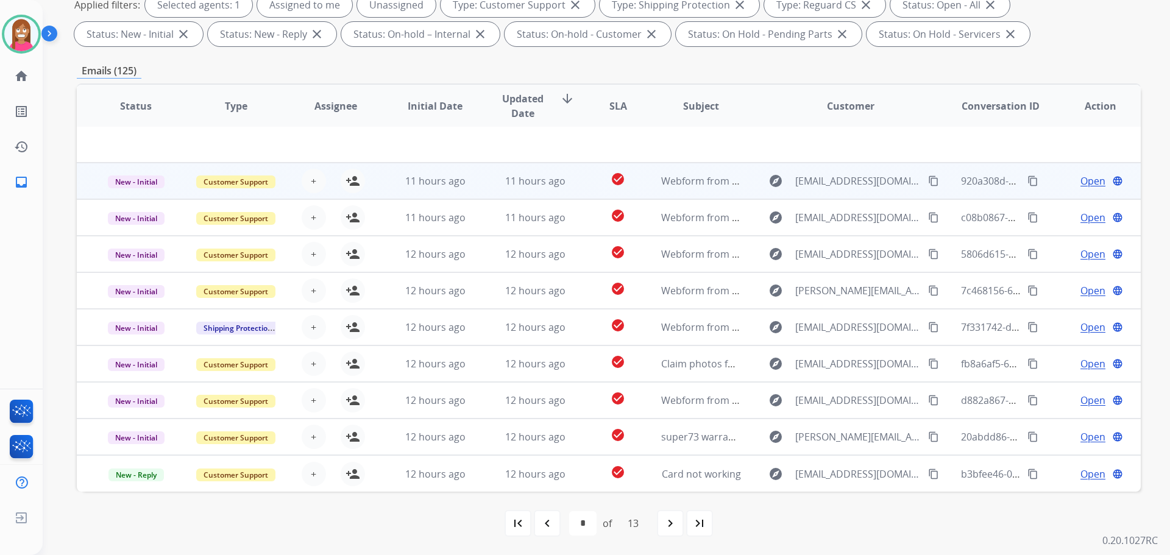
click at [481, 190] on td "11 hours ago" at bounding box center [526, 181] width 100 height 37
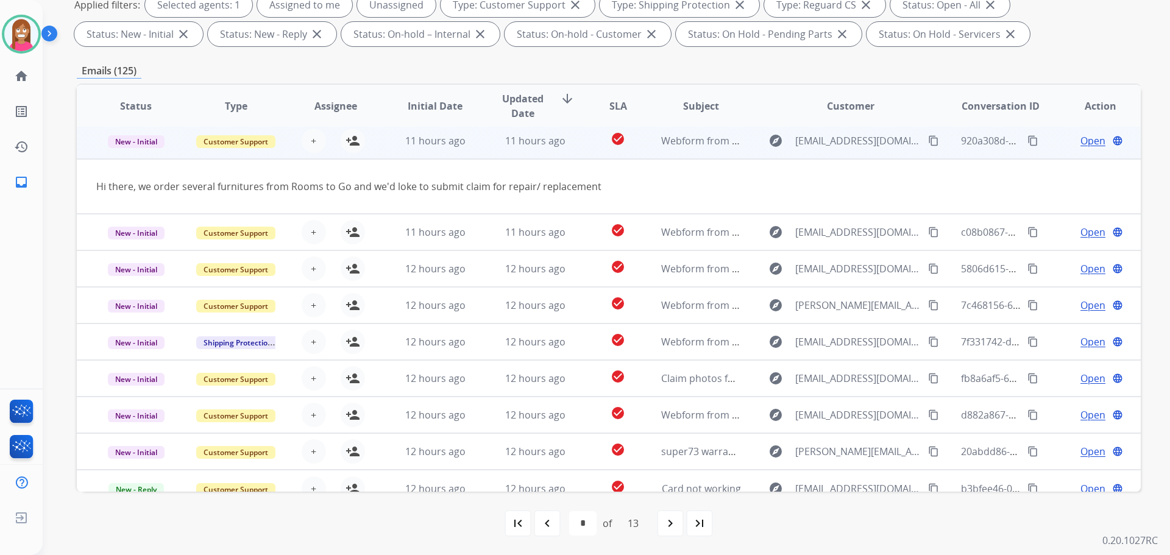
scroll to position [37, 0]
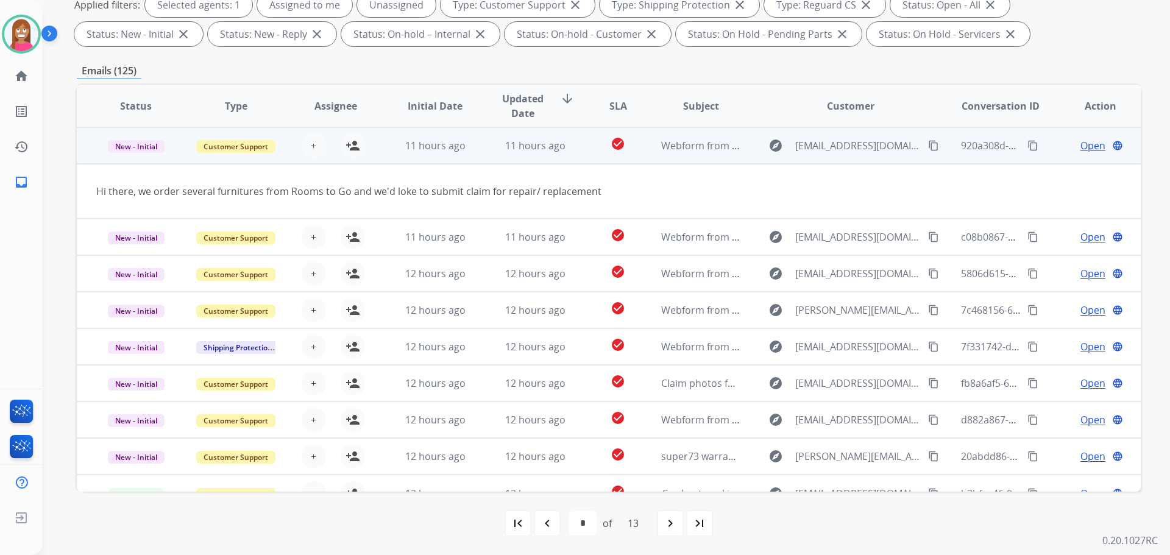
click at [928, 143] on mat-icon "content_copy" at bounding box center [933, 145] width 11 height 11
click at [356, 149] on mat-icon "person_add" at bounding box center [353, 145] width 15 height 15
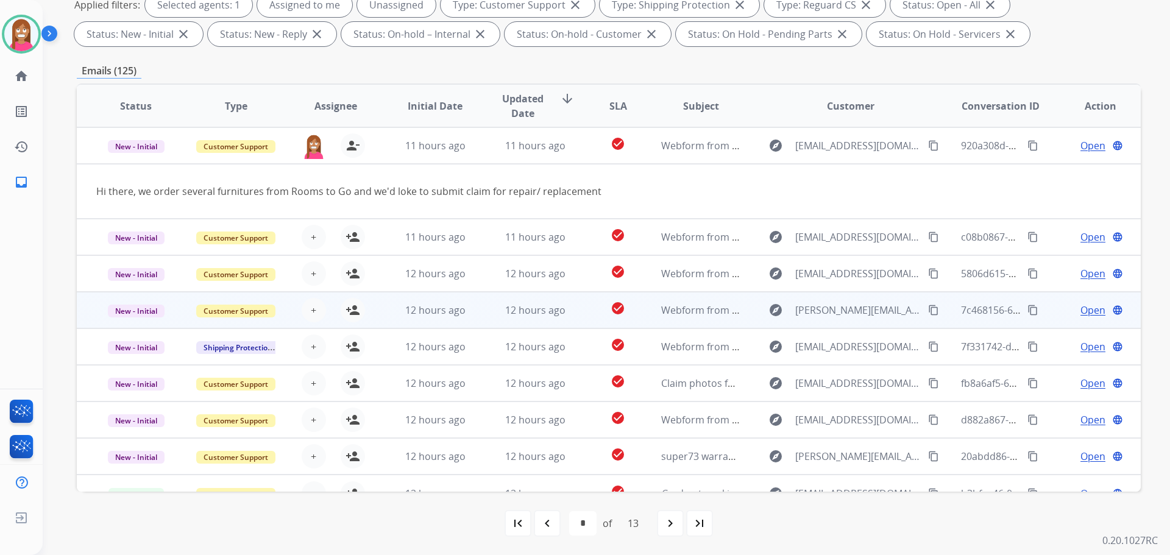
click at [488, 319] on td "12 hours ago" at bounding box center [526, 310] width 100 height 37
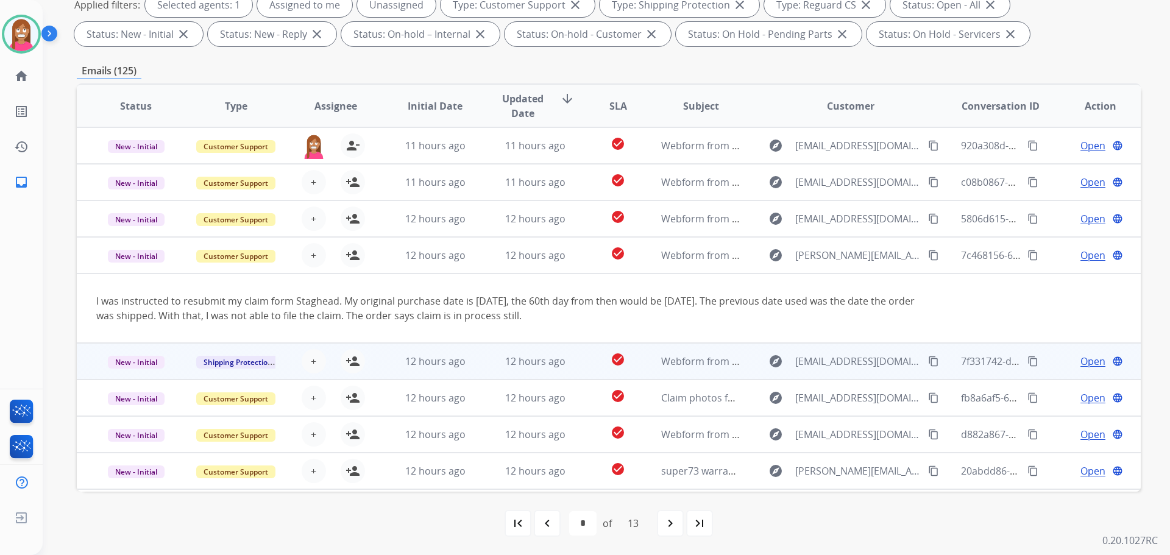
scroll to position [71, 0]
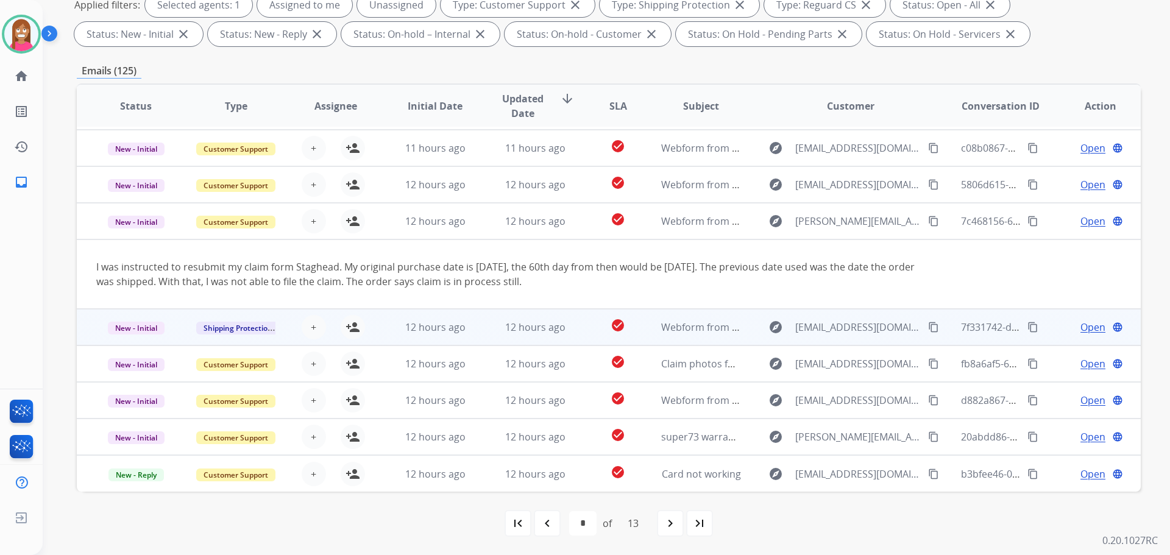
click at [477, 336] on td "12 hours ago" at bounding box center [526, 327] width 100 height 37
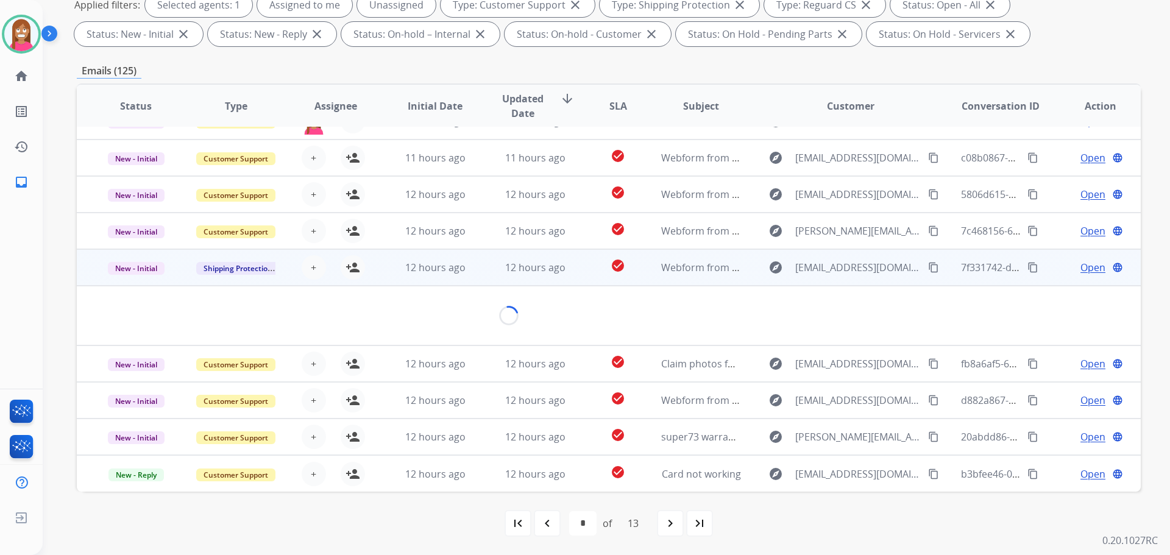
scroll to position [56, 0]
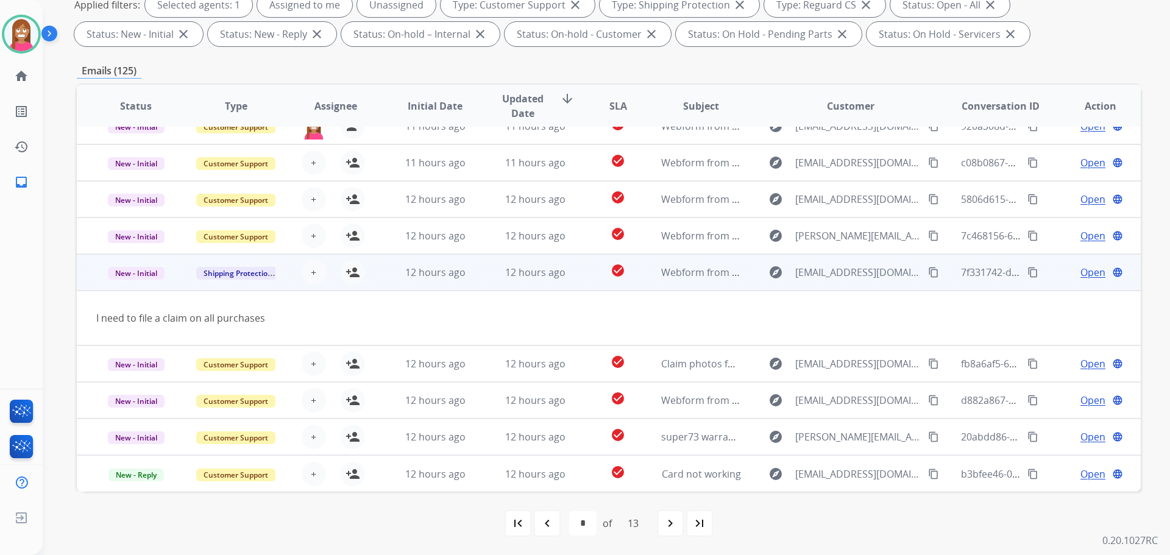
click at [928, 274] on mat-icon "content_copy" at bounding box center [933, 272] width 11 height 11
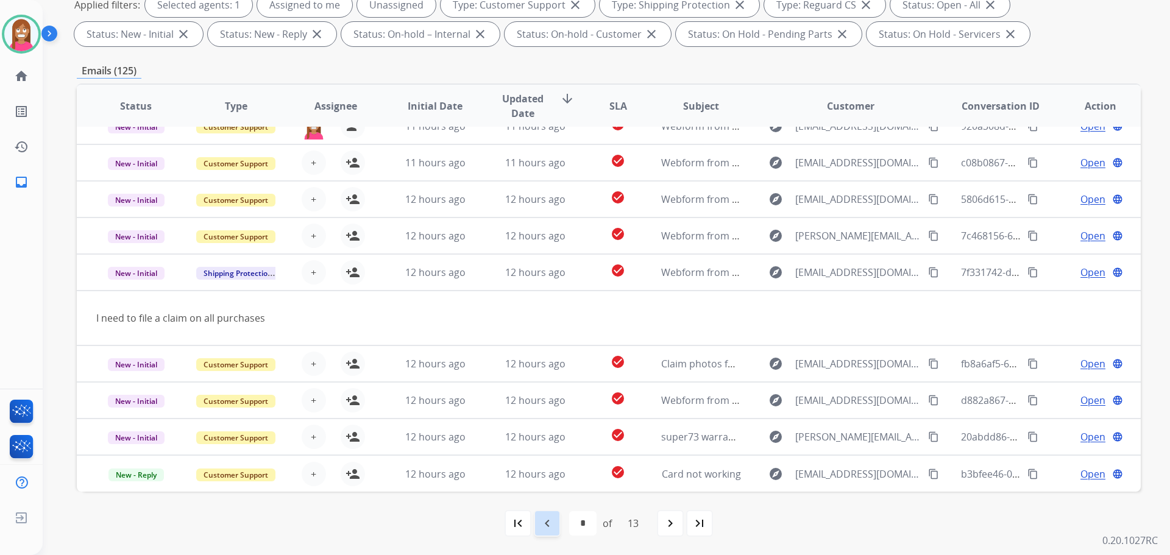
click at [549, 521] on mat-icon "navigate_before" at bounding box center [547, 523] width 15 height 15
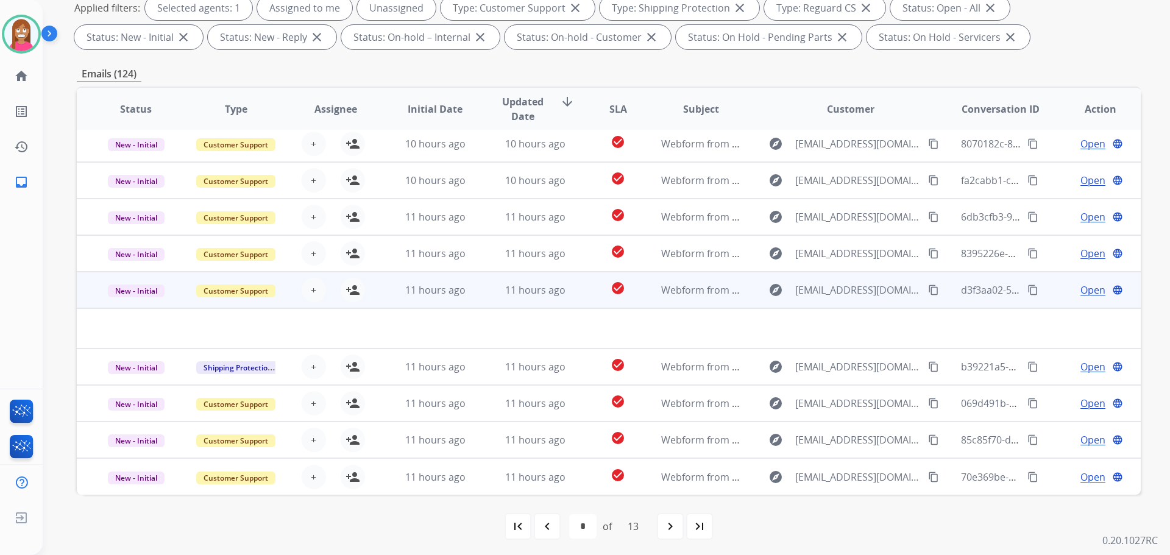
scroll to position [197, 0]
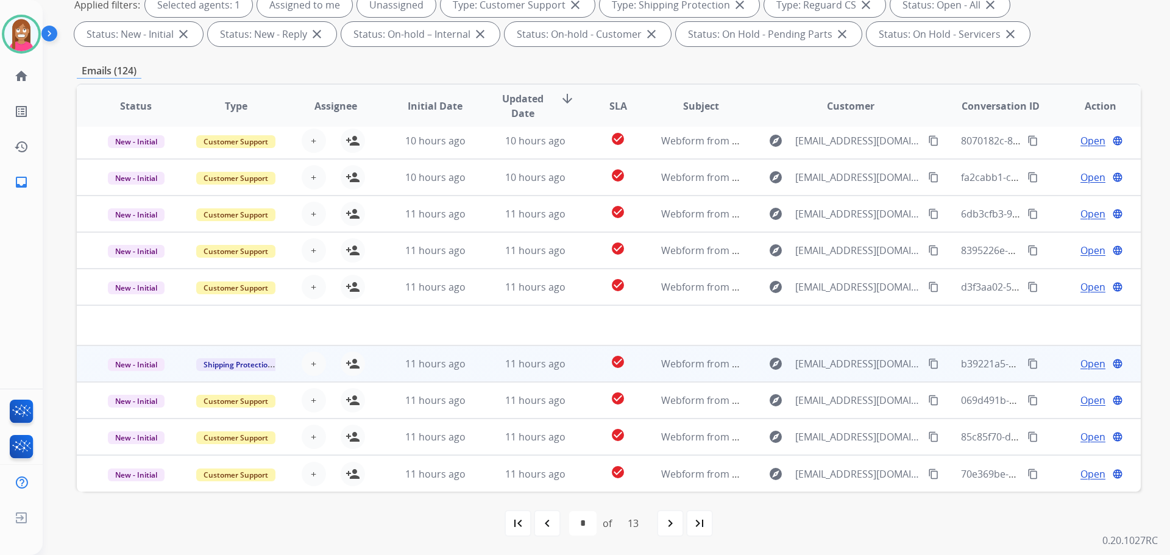
click at [476, 374] on td "11 hours ago" at bounding box center [526, 364] width 100 height 37
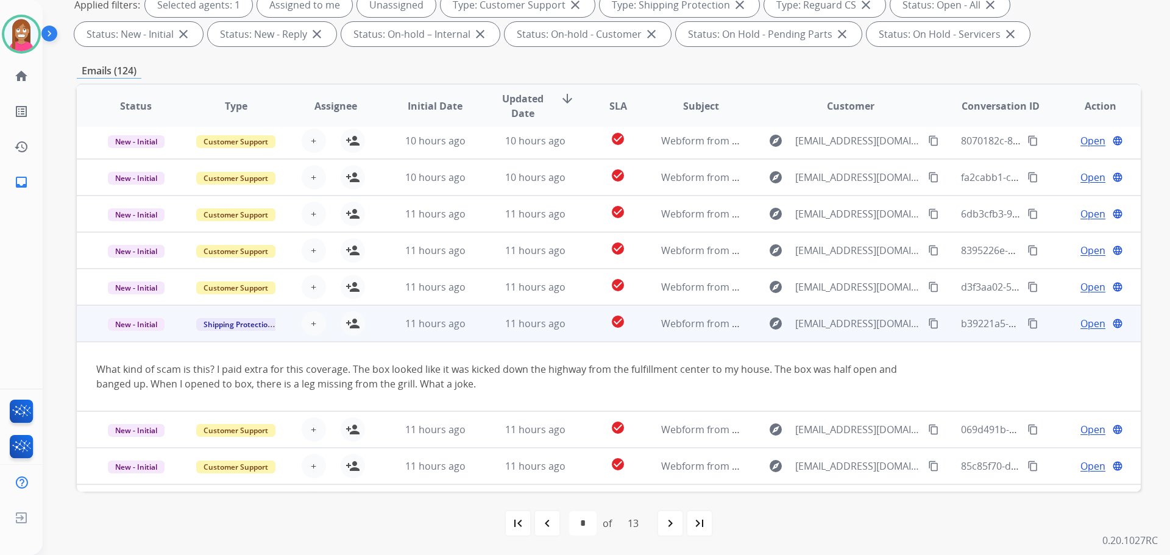
scroll to position [71, 0]
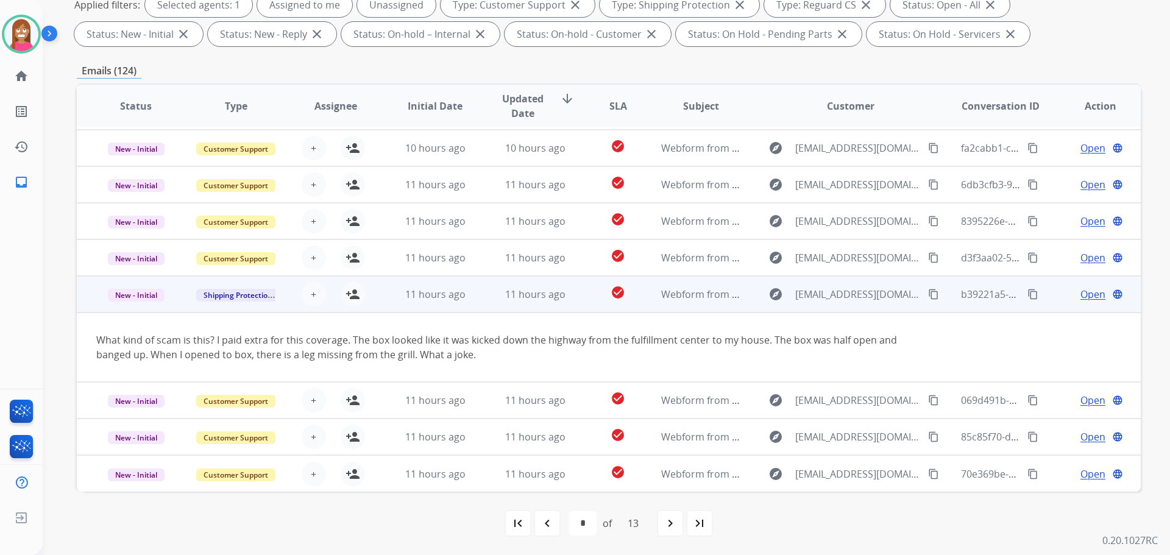
click at [928, 293] on mat-icon "content_copy" at bounding box center [933, 294] width 11 height 11
click at [352, 299] on mat-icon "person_add" at bounding box center [353, 294] width 15 height 15
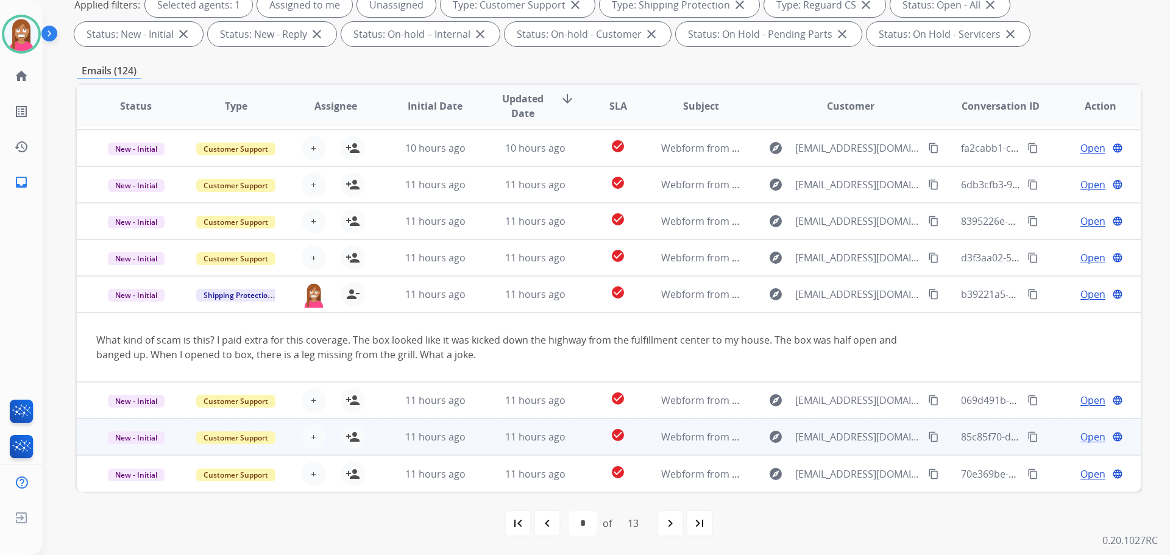
click at [464, 447] on td "11 hours ago" at bounding box center [426, 437] width 100 height 37
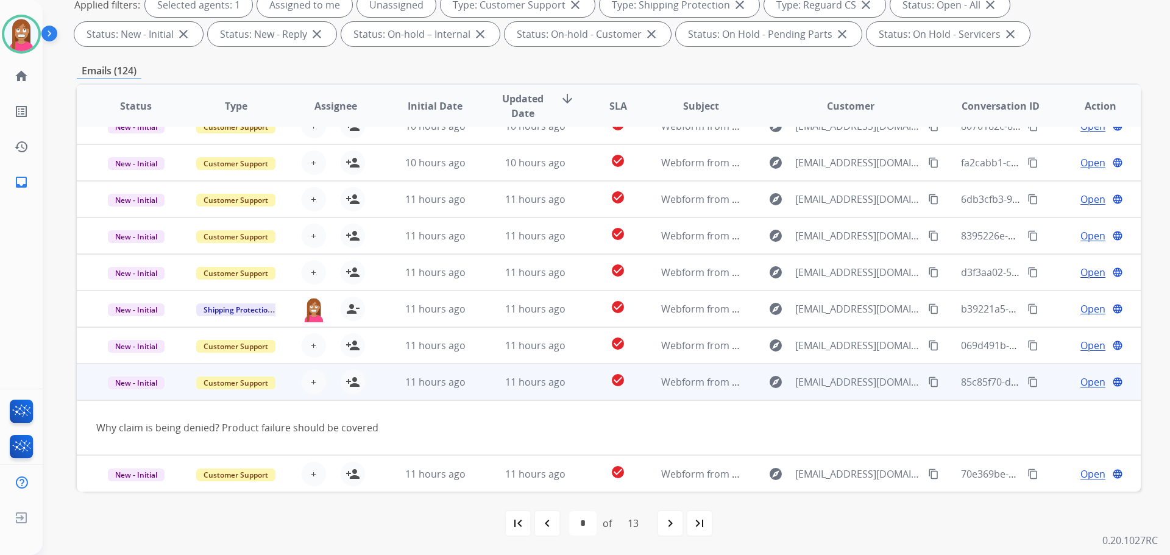
scroll to position [56, 0]
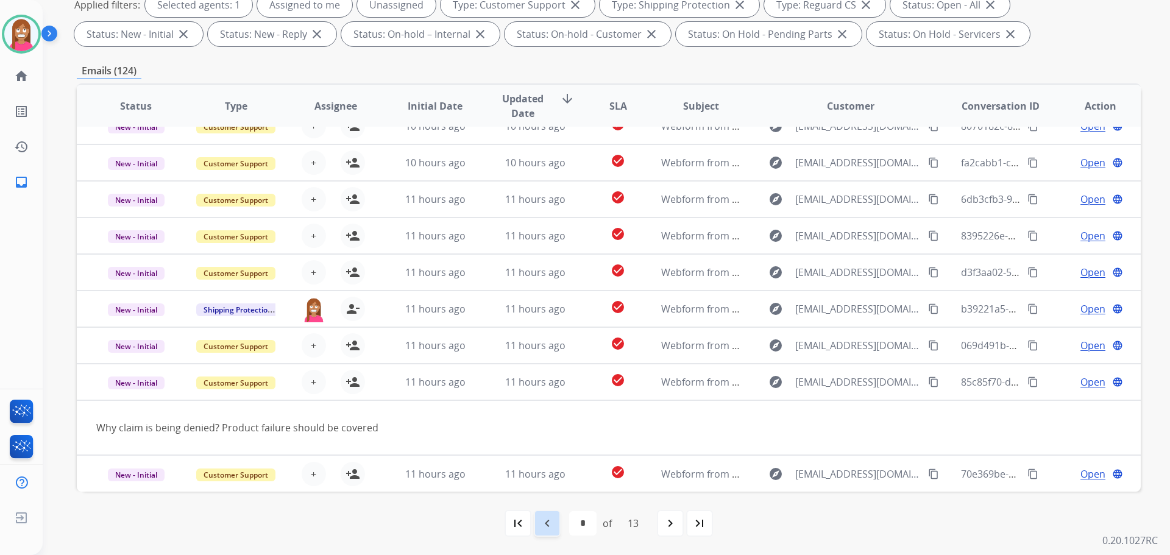
click at [549, 522] on mat-icon "navigate_before" at bounding box center [547, 523] width 15 height 15
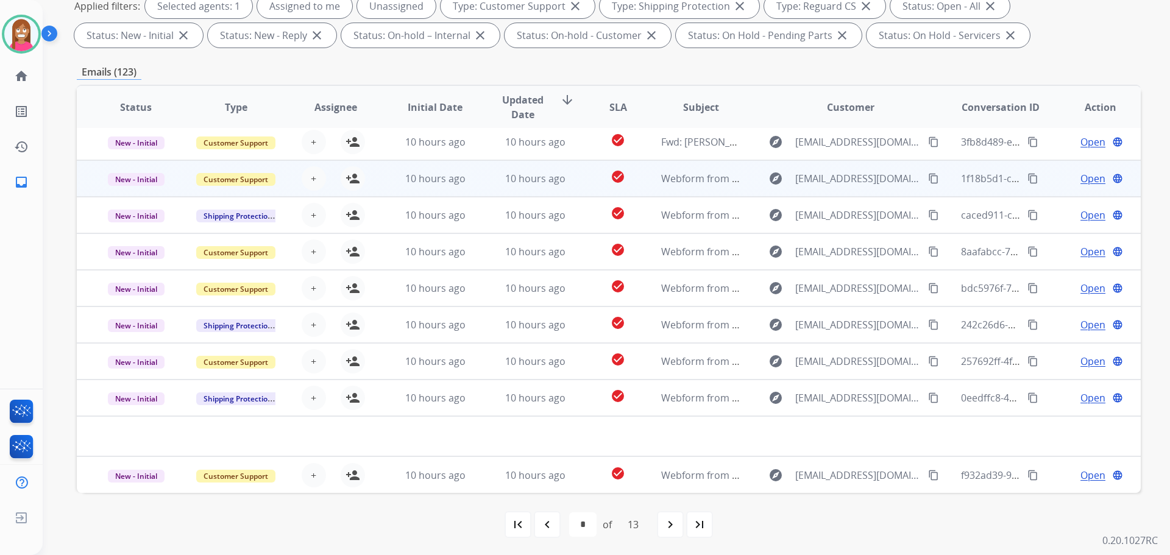
scroll to position [197, 0]
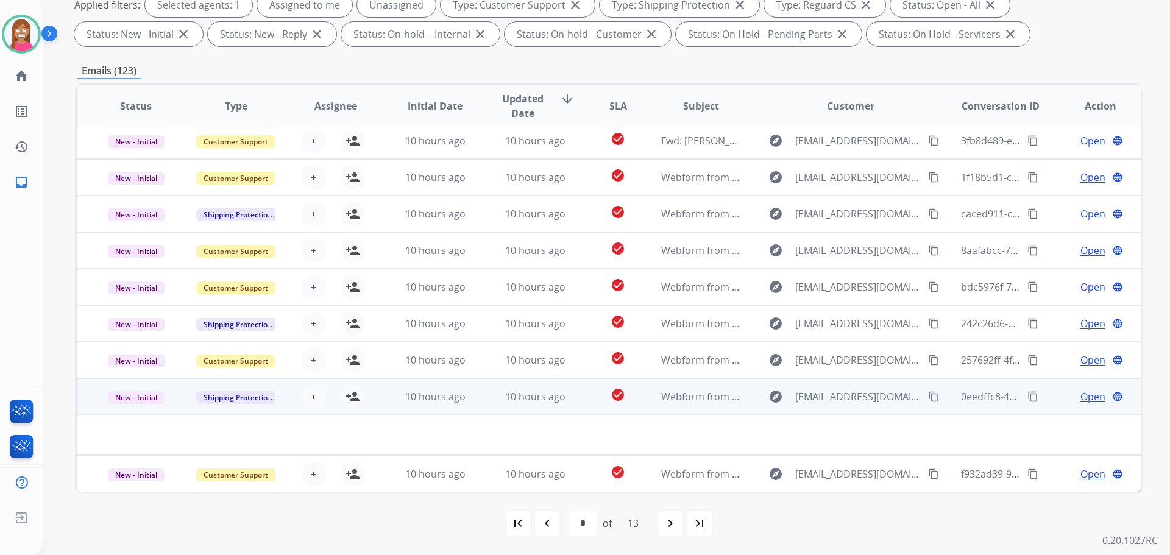
click at [468, 406] on td "10 hours ago" at bounding box center [426, 397] width 100 height 37
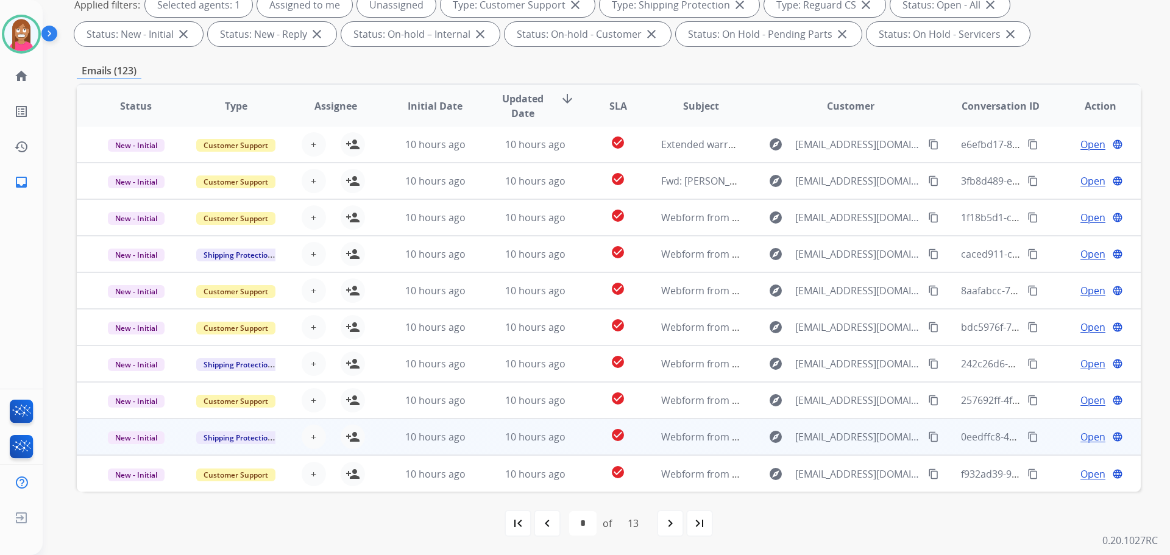
click at [482, 446] on td "10 hours ago" at bounding box center [526, 437] width 100 height 37
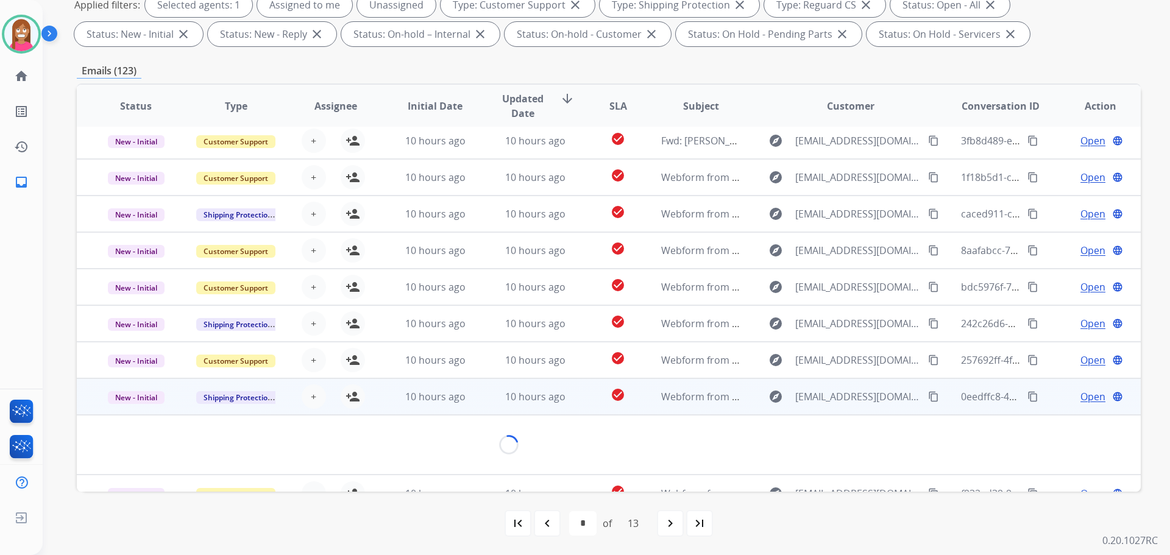
scroll to position [56, 0]
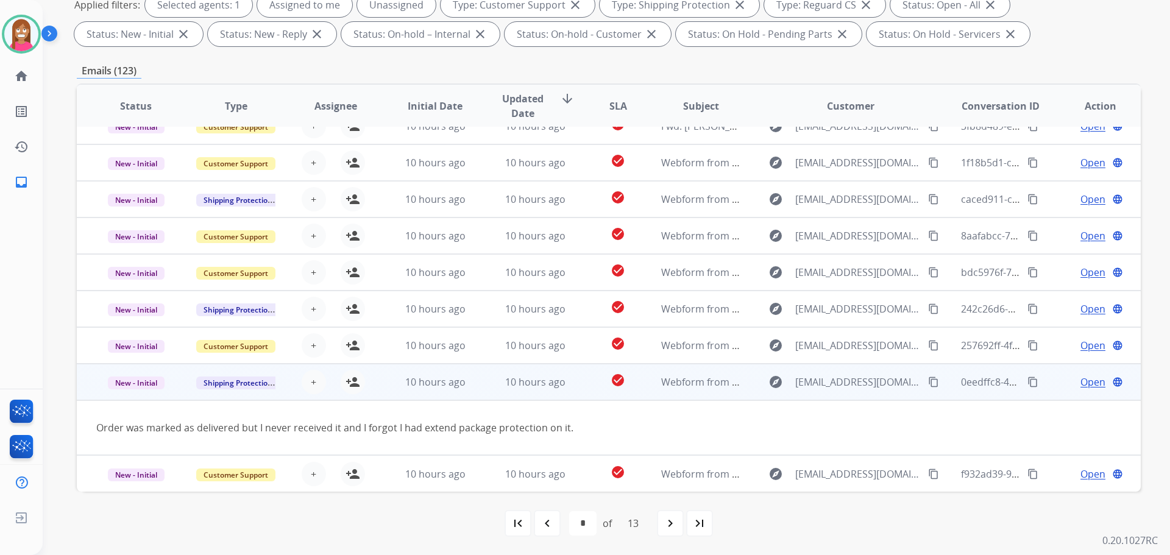
click at [928, 379] on mat-icon "content_copy" at bounding box center [933, 382] width 11 height 11
click at [355, 386] on mat-icon "person_add" at bounding box center [353, 382] width 15 height 15
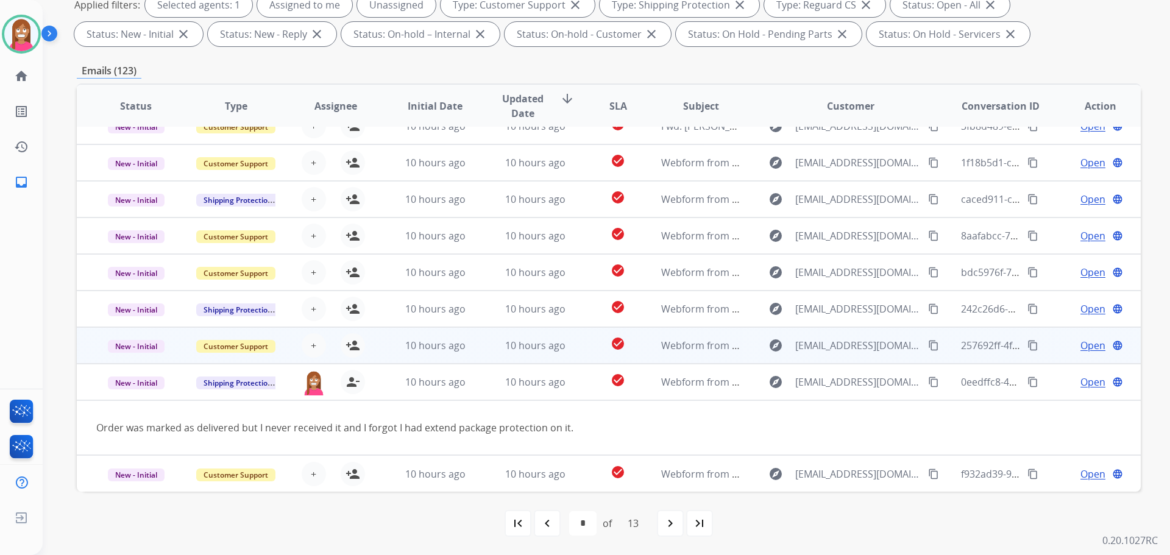
click at [469, 354] on td "10 hours ago" at bounding box center [426, 345] width 100 height 37
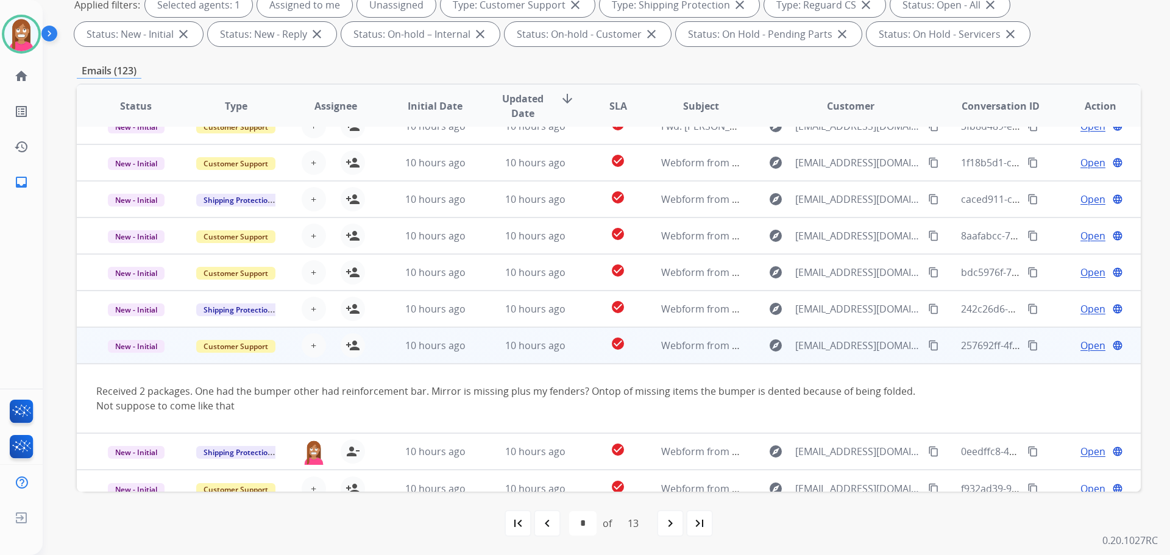
scroll to position [71, 0]
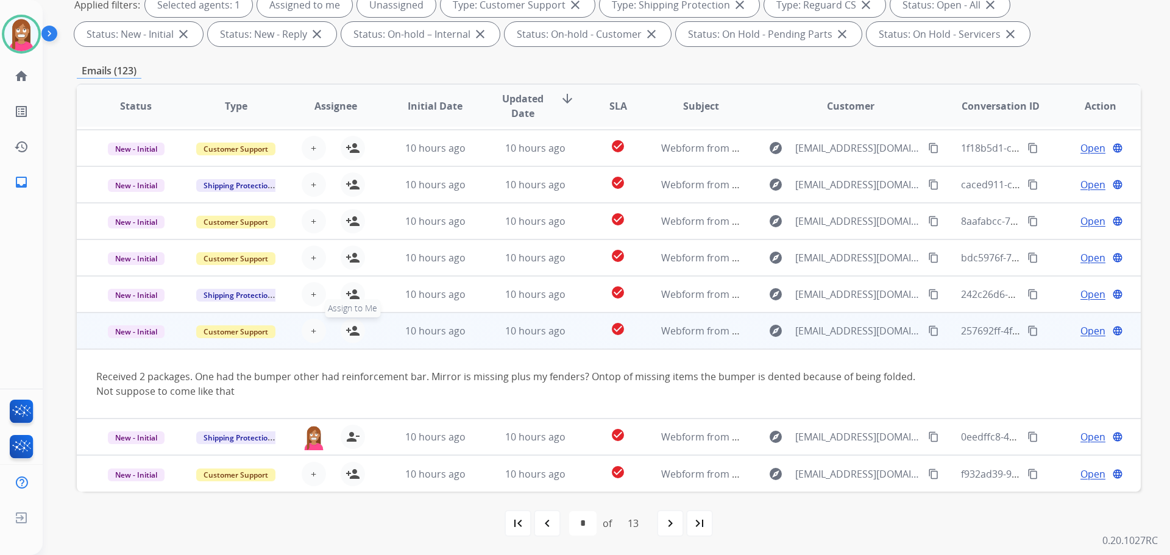
click at [341, 331] on button "person_add Assign to Me" at bounding box center [353, 331] width 24 height 24
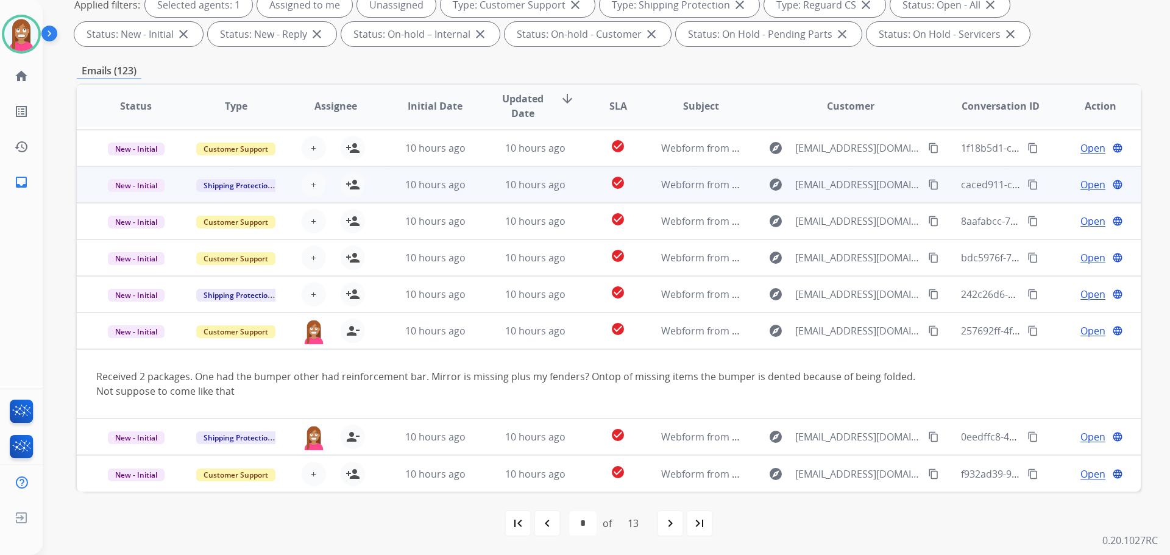
click at [486, 193] on td "10 hours ago" at bounding box center [526, 184] width 100 height 37
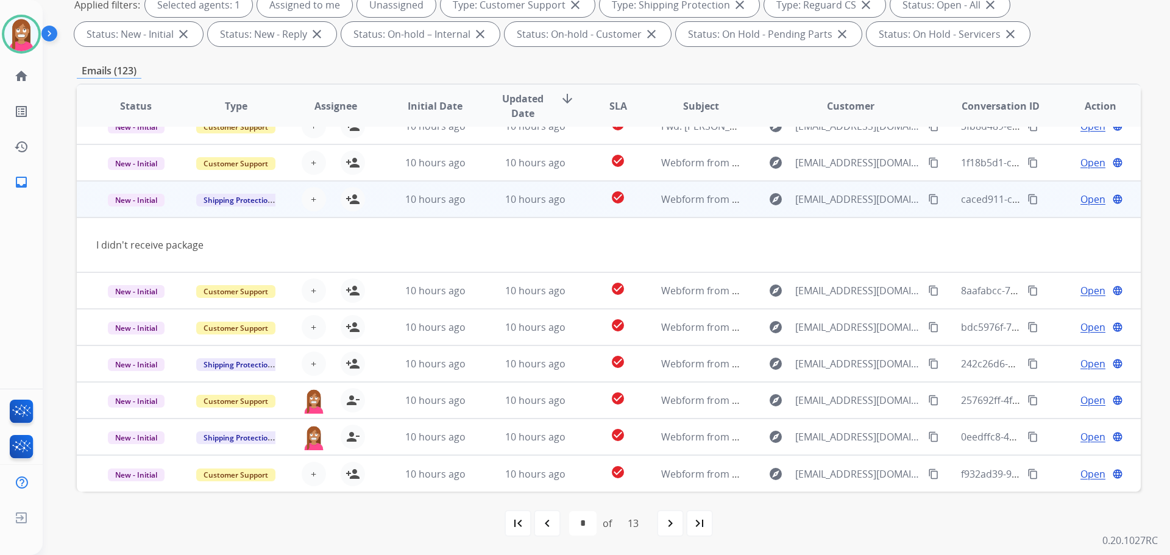
scroll to position [56, 0]
click at [928, 199] on mat-icon "content_copy" at bounding box center [933, 199] width 11 height 11
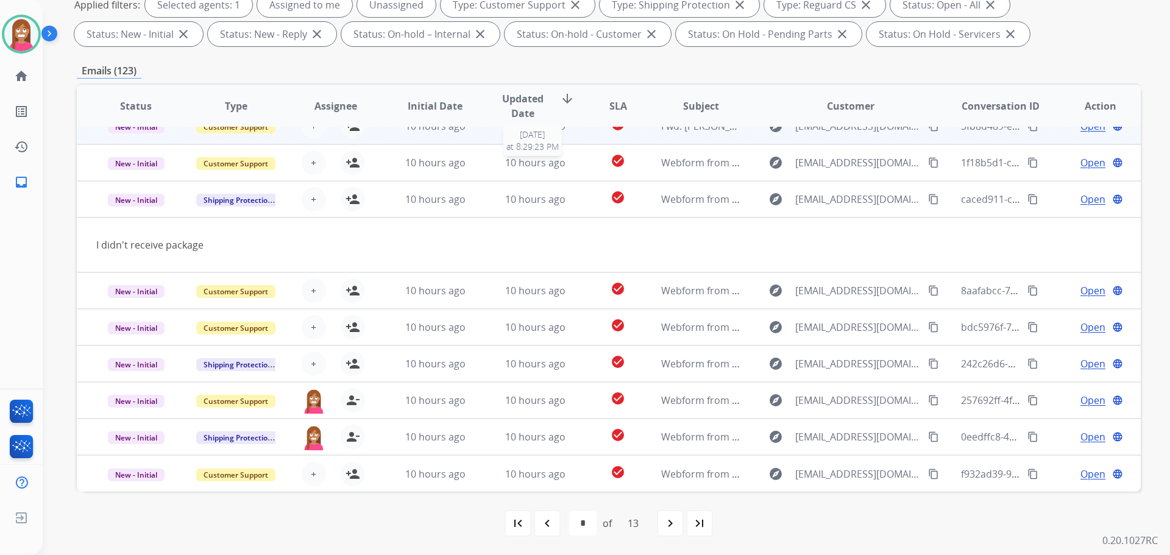
scroll to position [0, 0]
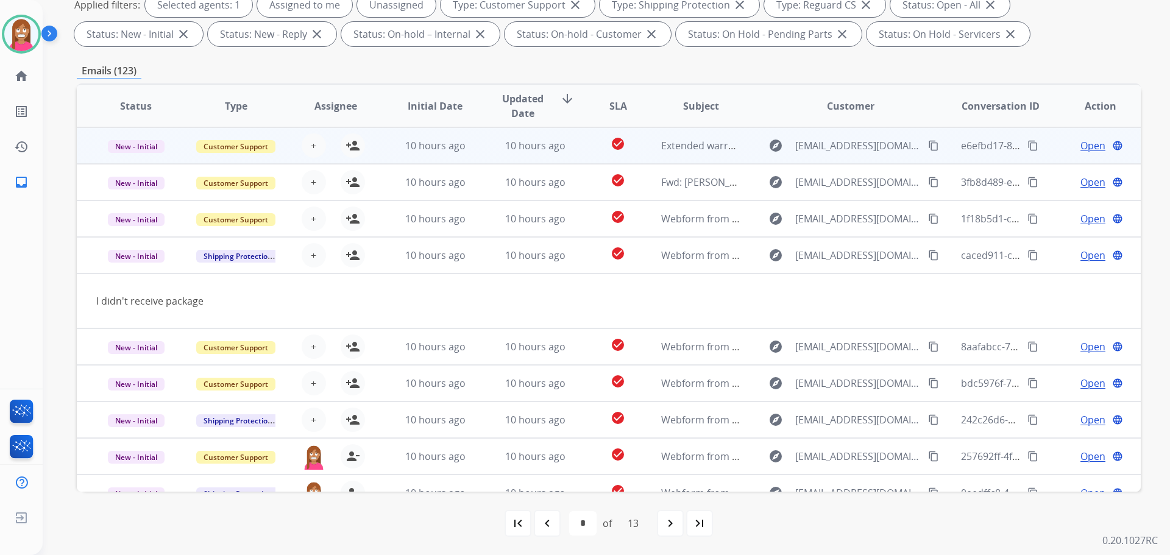
click at [484, 154] on td "10 hours ago" at bounding box center [526, 145] width 100 height 37
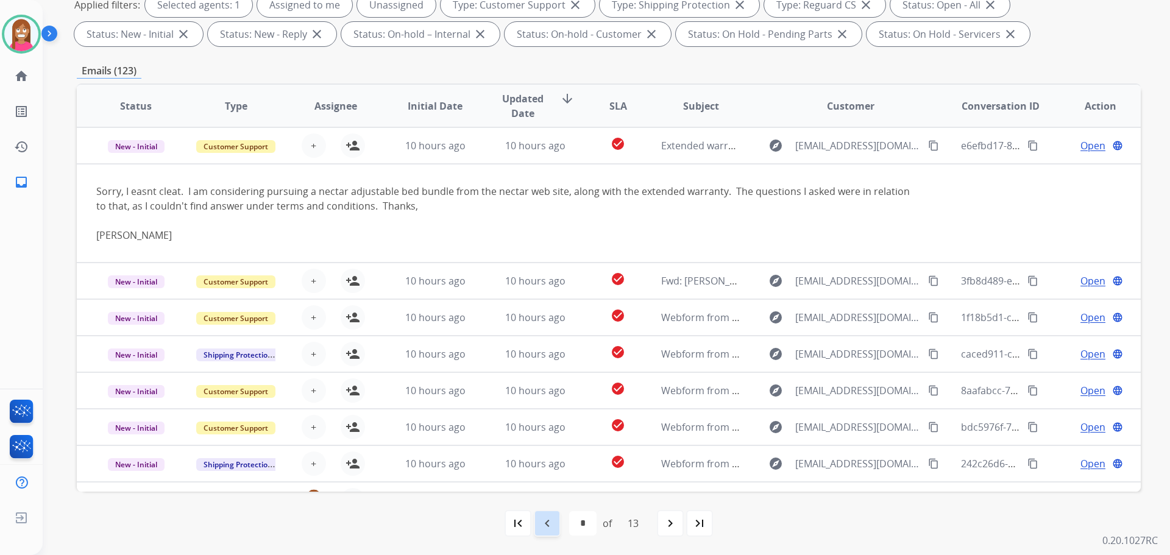
click at [543, 532] on div "navigate_before" at bounding box center [547, 523] width 27 height 27
select select "*"
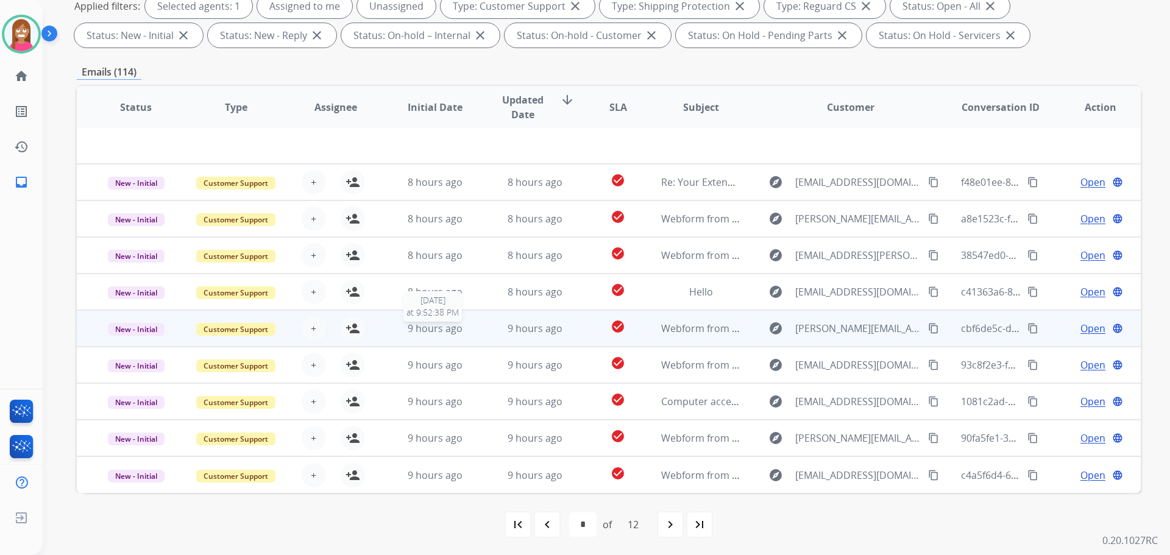
scroll to position [197, 0]
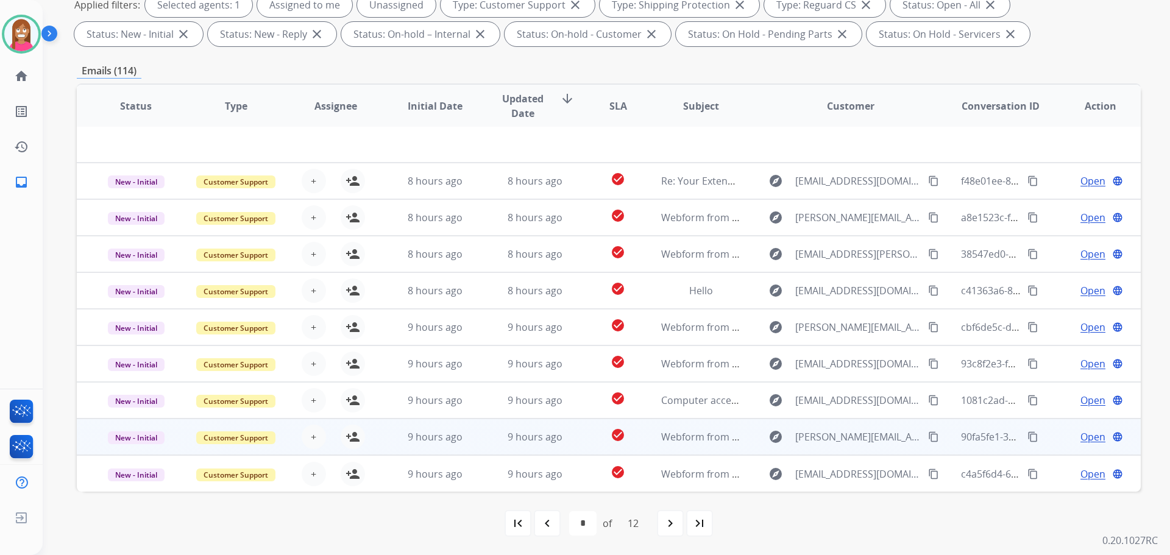
click at [479, 445] on td "9 hours ago" at bounding box center [526, 437] width 100 height 37
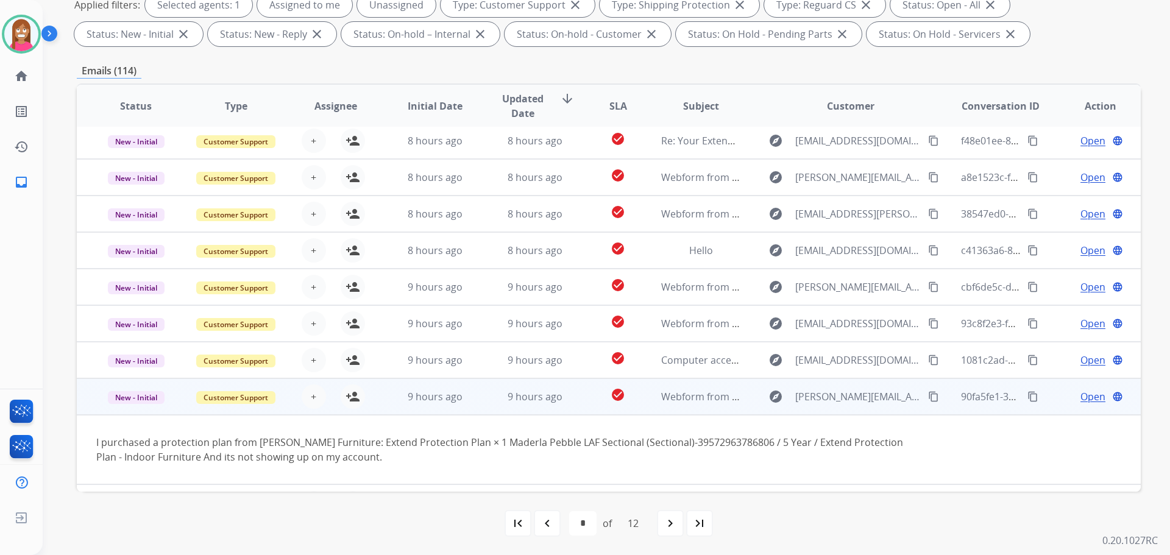
scroll to position [71, 0]
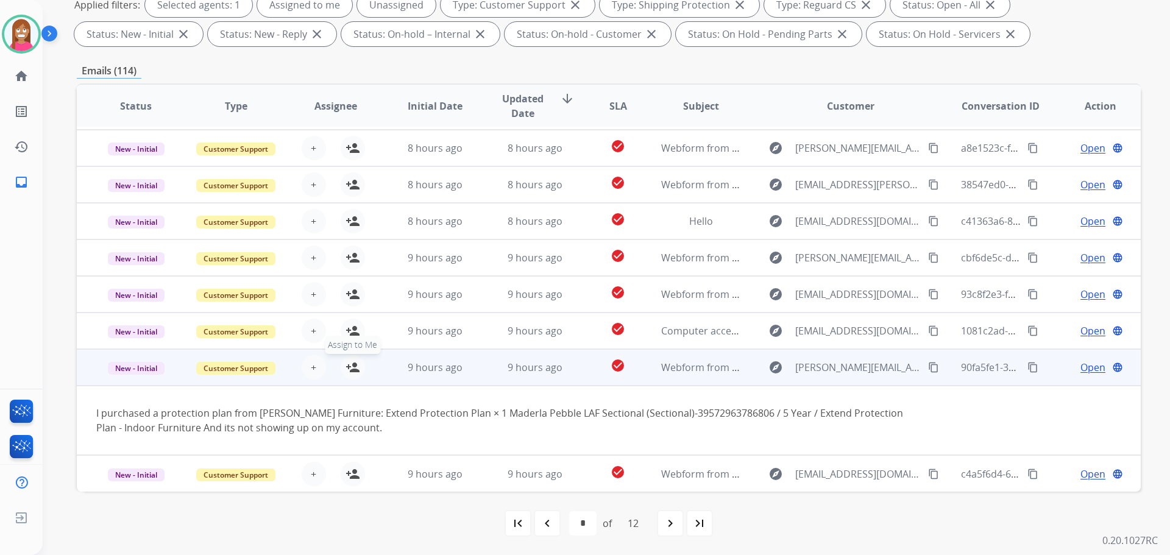
click at [355, 371] on mat-icon "person_add" at bounding box center [353, 367] width 15 height 15
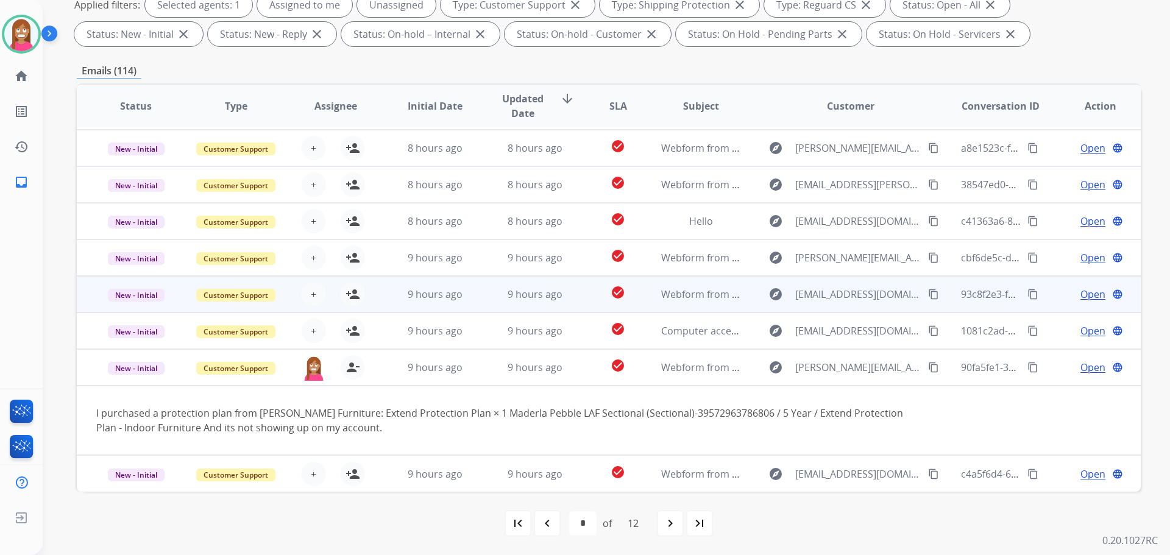
click at [476, 303] on td "9 hours ago" at bounding box center [526, 294] width 100 height 37
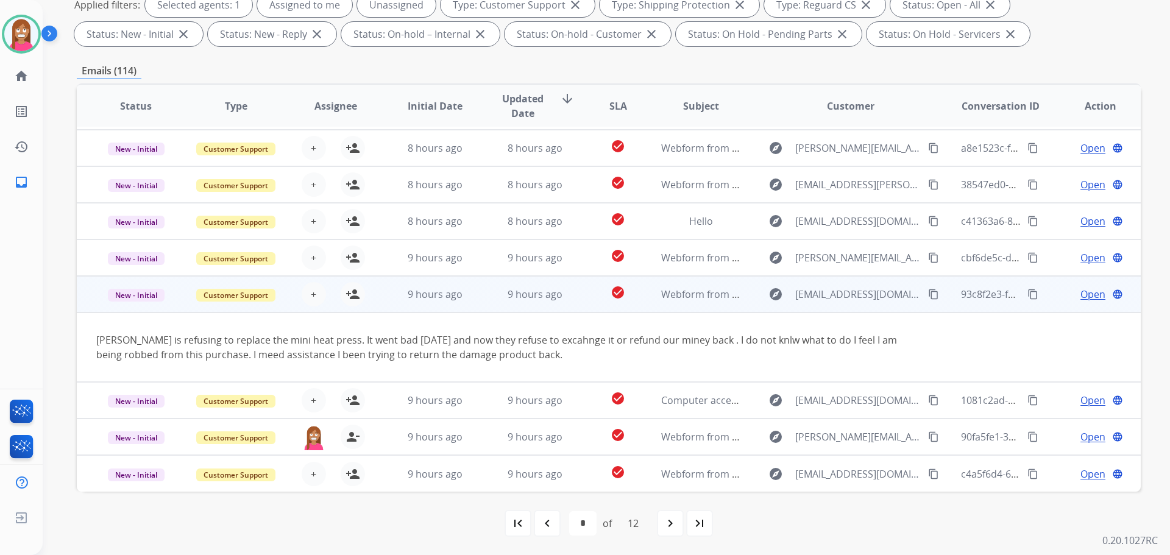
click at [928, 296] on mat-icon "content_copy" at bounding box center [933, 294] width 11 height 11
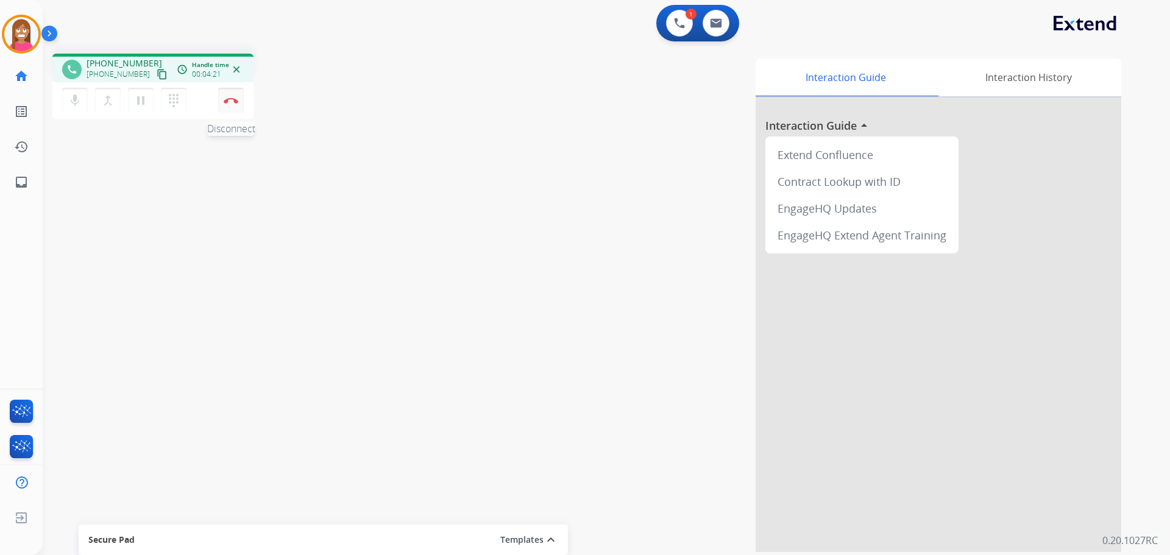
click at [232, 103] on img at bounding box center [231, 101] width 15 height 6
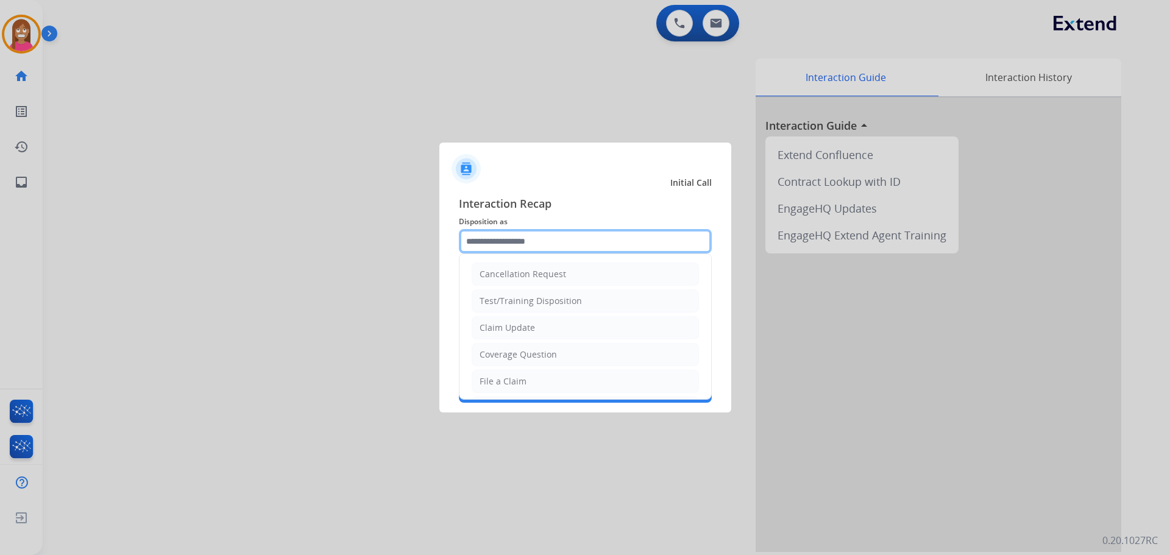
click at [477, 250] on input "text" at bounding box center [585, 241] width 253 height 24
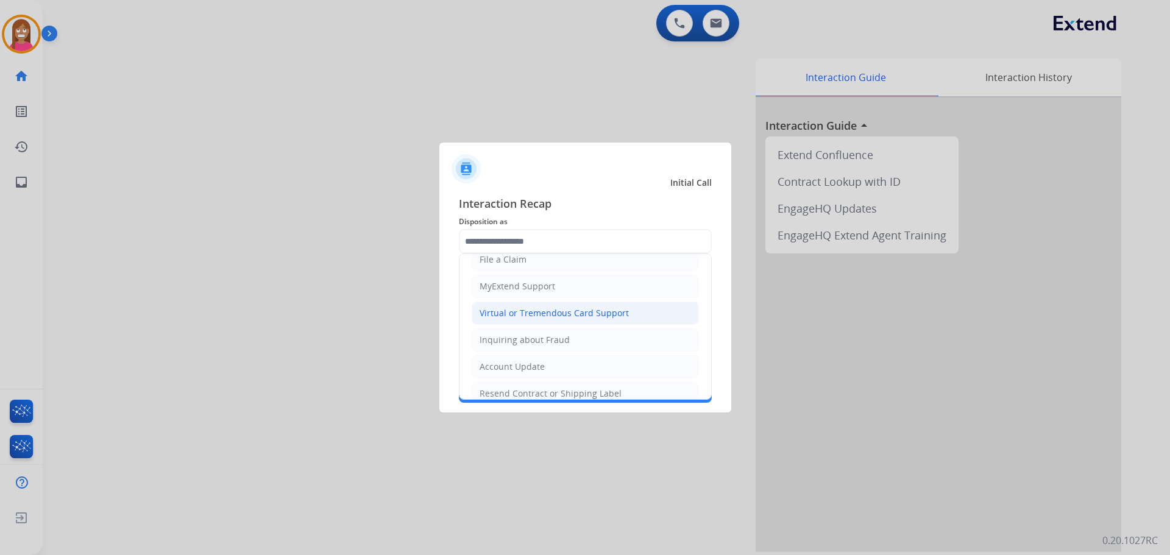
click at [499, 311] on div "Virtual or Tremendous Card Support" at bounding box center [554, 313] width 149 height 12
type input "**********"
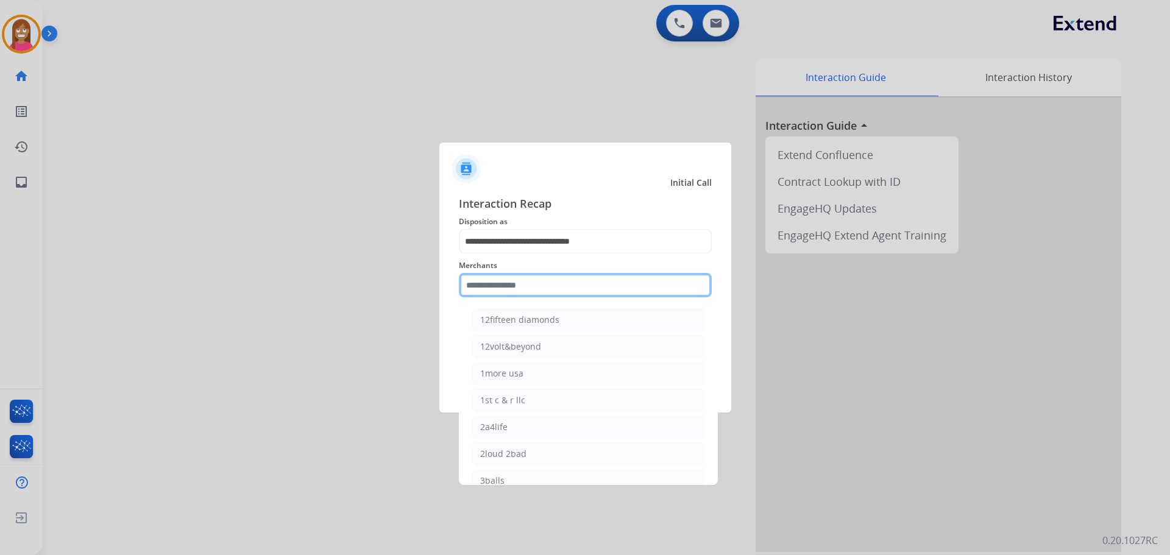
drag, startPoint x: 491, startPoint y: 292, endPoint x: 475, endPoint y: 298, distance: 17.6
click at [491, 290] on input "text" at bounding box center [585, 285] width 253 height 24
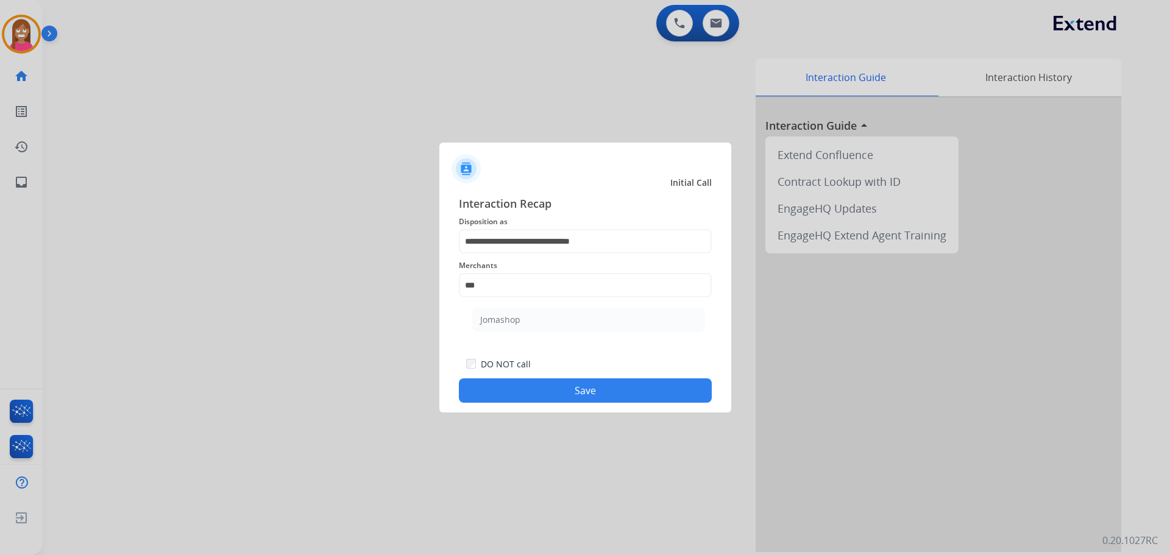
click at [514, 310] on li "Jomashop" at bounding box center [588, 319] width 232 height 23
type input "********"
click at [544, 397] on button "Save" at bounding box center [585, 391] width 253 height 24
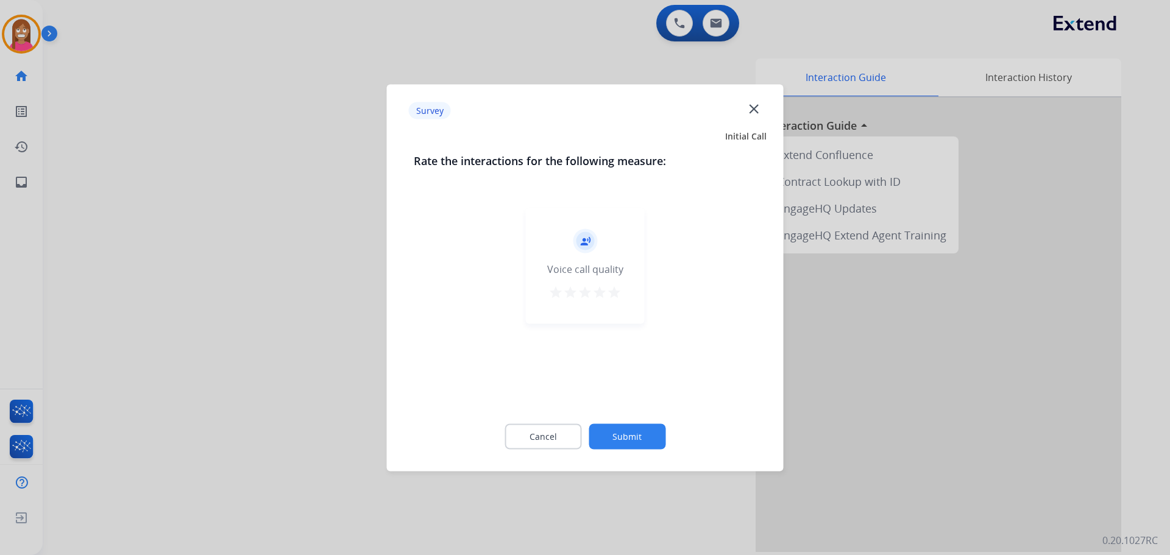
click at [752, 108] on mat-icon "close" at bounding box center [754, 109] width 16 height 16
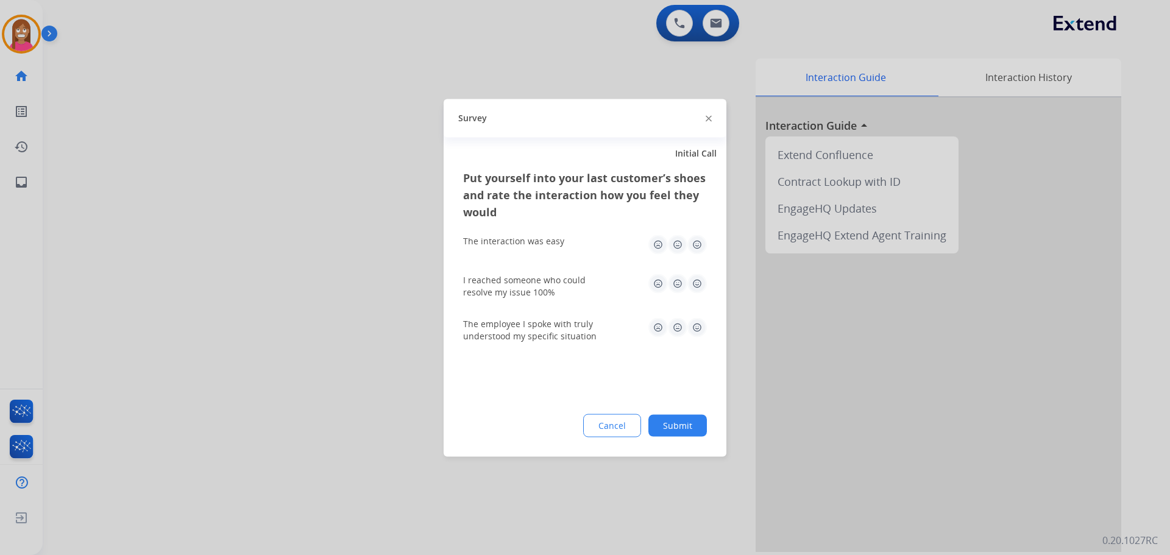
click at [710, 118] on img at bounding box center [709, 119] width 6 height 6
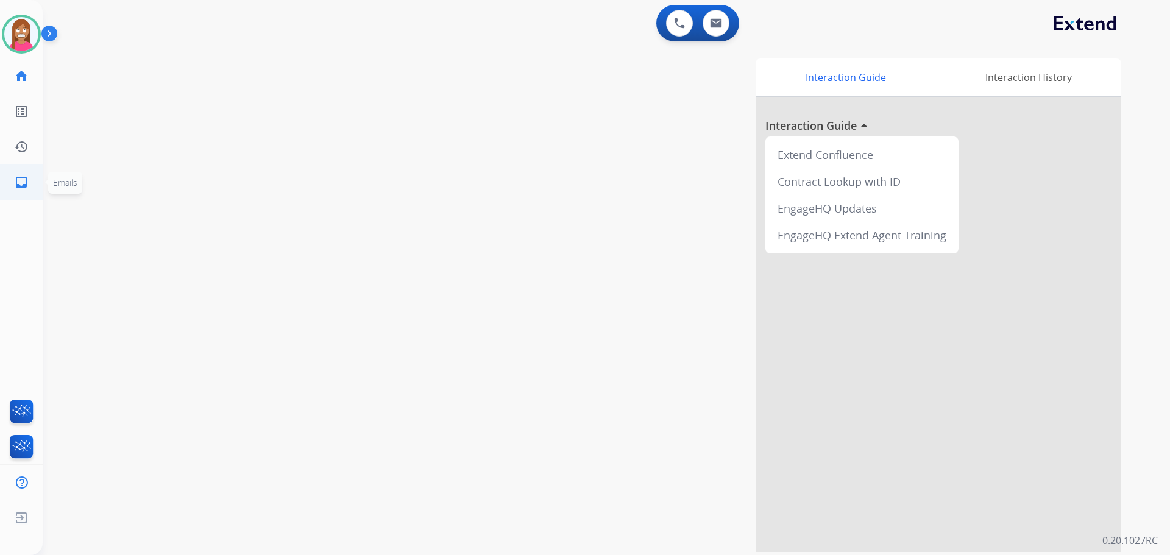
click at [21, 176] on mat-icon "inbox" at bounding box center [21, 182] width 15 height 15
select select "**********"
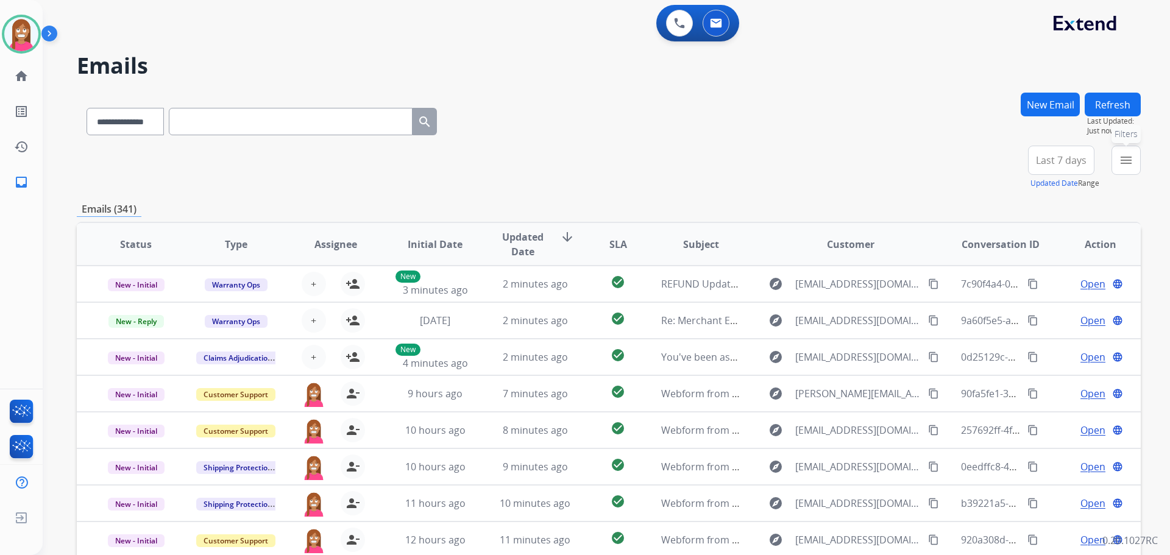
click at [1128, 153] on mat-icon "menu" at bounding box center [1126, 160] width 15 height 15
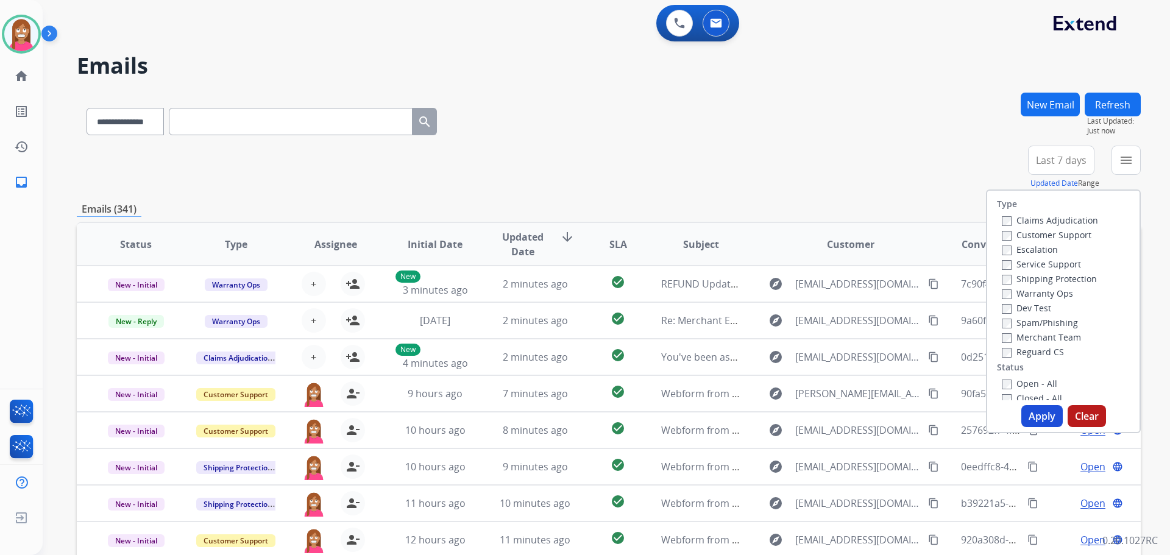
click at [1016, 233] on label "Customer Support" at bounding box center [1047, 235] width 90 height 12
click at [1025, 279] on label "Shipping Protection" at bounding box center [1049, 279] width 95 height 12
click at [1017, 352] on label "Reguard CS" at bounding box center [1033, 352] width 62 height 12
click at [1023, 383] on label "Open - All" at bounding box center [1029, 384] width 55 height 12
click at [1033, 411] on button "Apply" at bounding box center [1042, 416] width 41 height 22
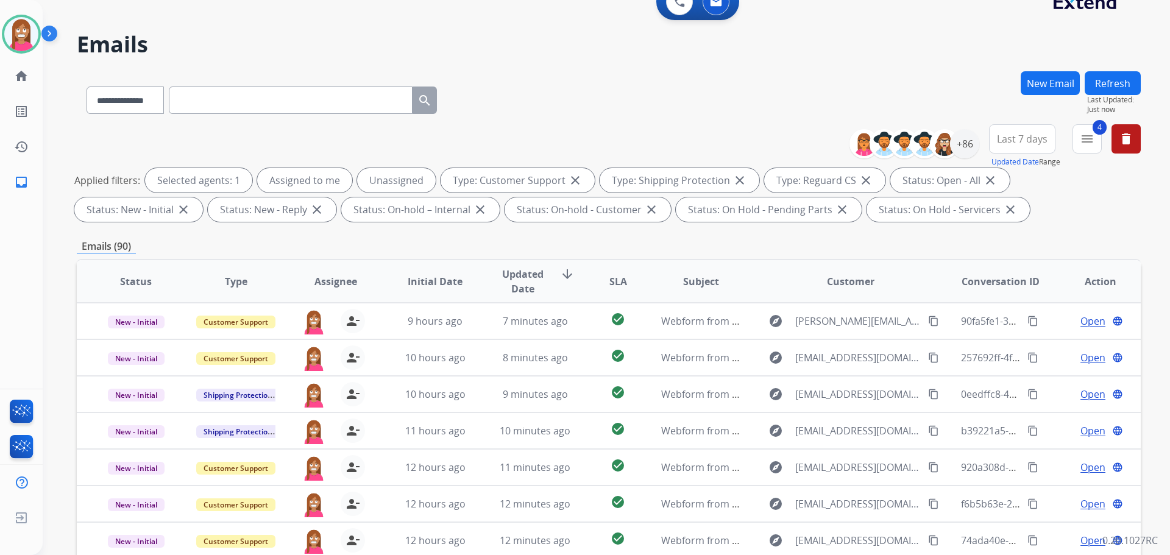
scroll to position [14, 0]
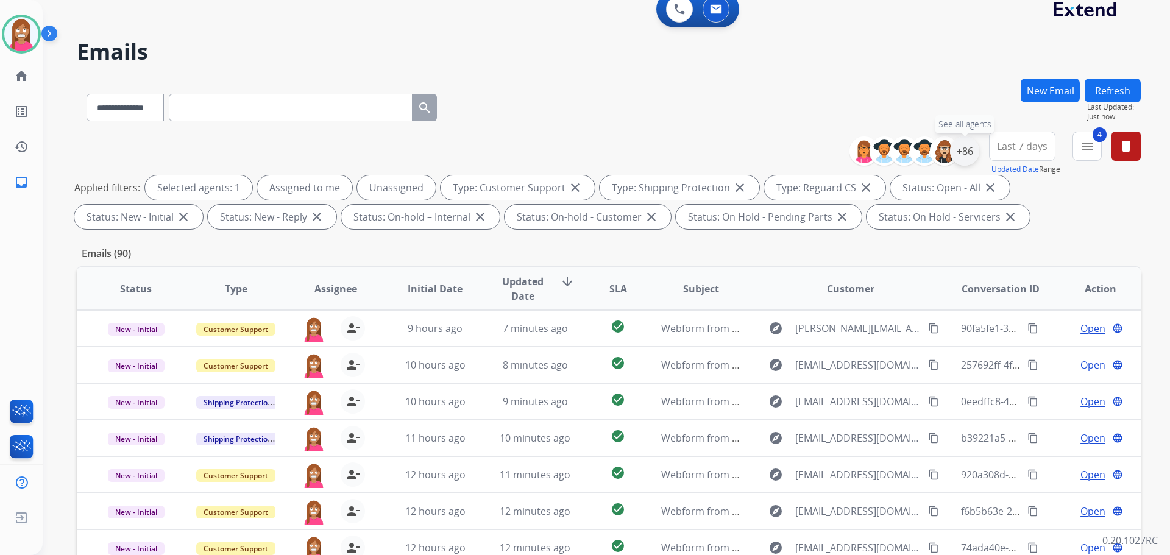
click at [974, 158] on div "+86" at bounding box center [964, 151] width 29 height 29
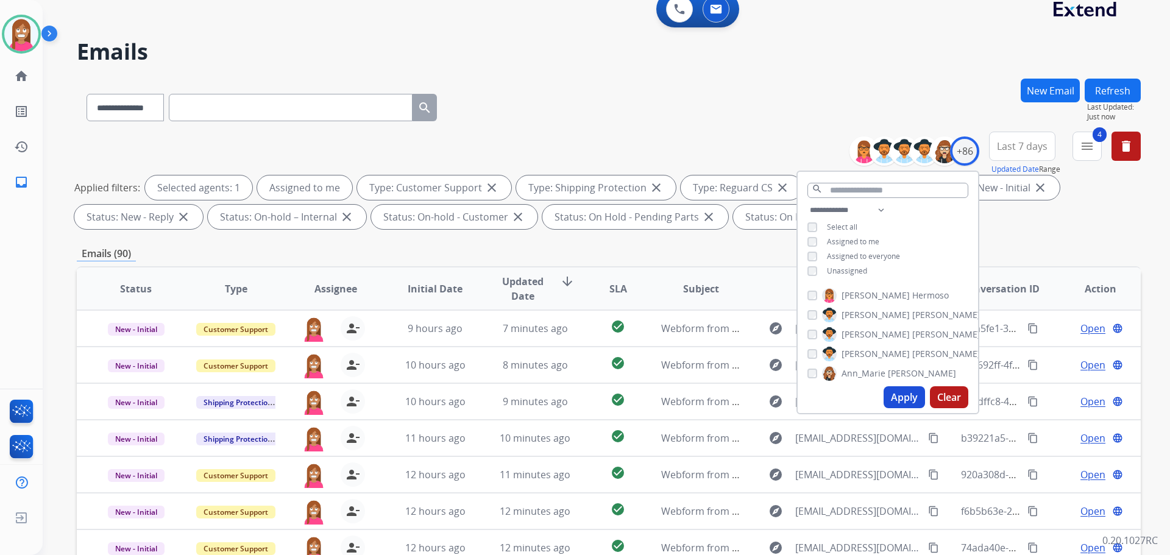
click at [903, 402] on button "Apply" at bounding box center [904, 397] width 41 height 22
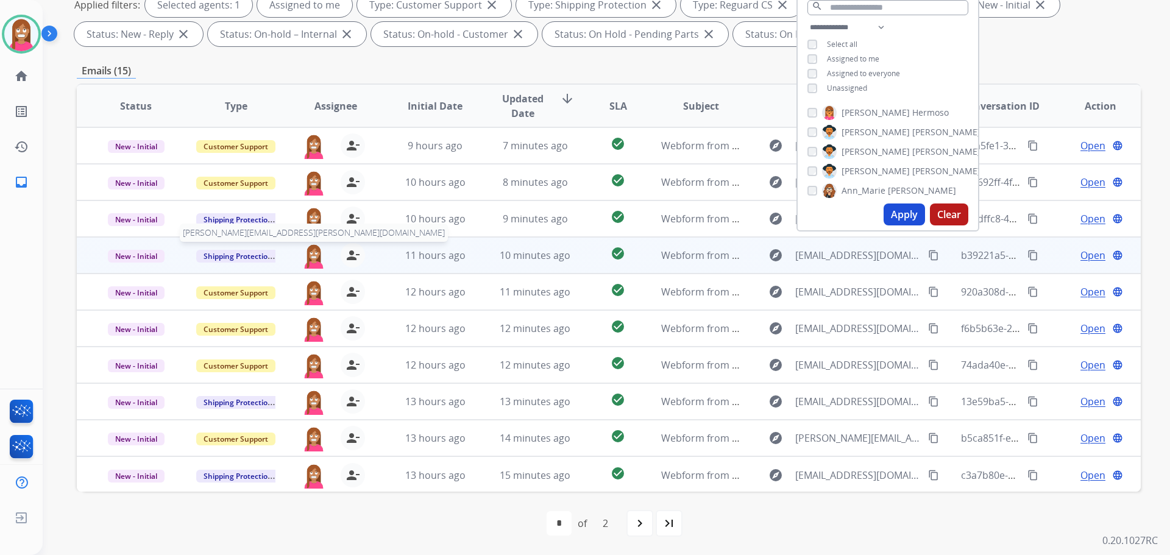
scroll to position [1, 0]
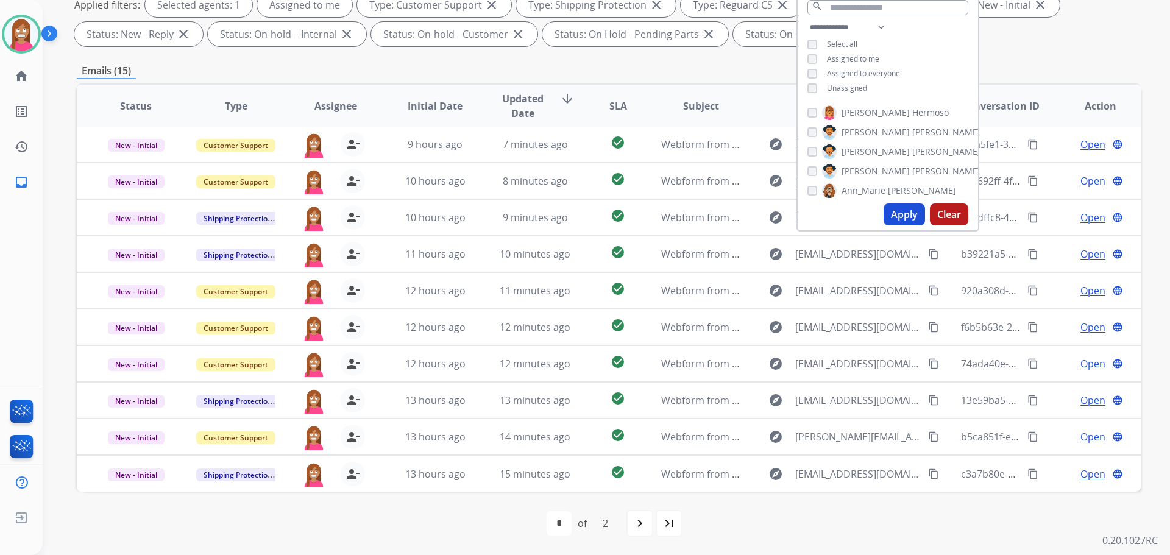
click at [724, 65] on div "Emails (15)" at bounding box center [609, 70] width 1064 height 15
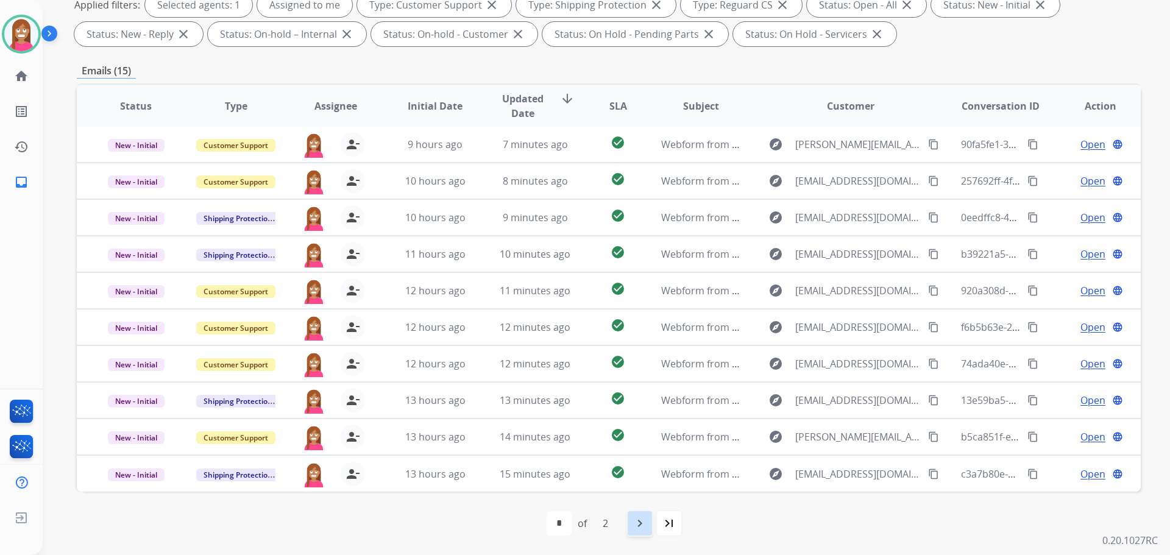
click at [639, 524] on mat-icon "navigate_next" at bounding box center [640, 523] width 15 height 15
select select "*"
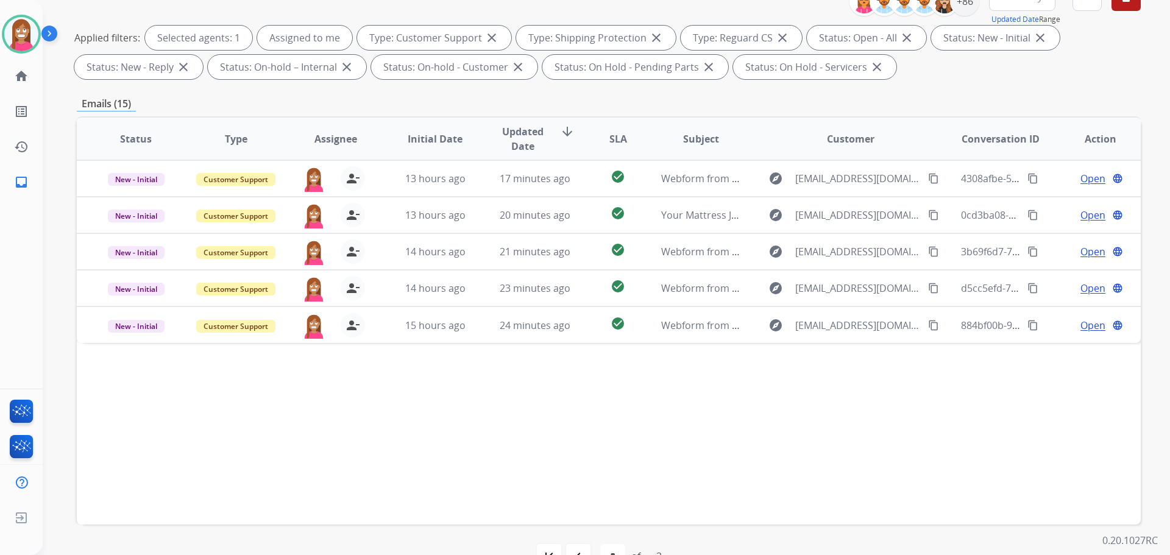
scroll to position [197, 0]
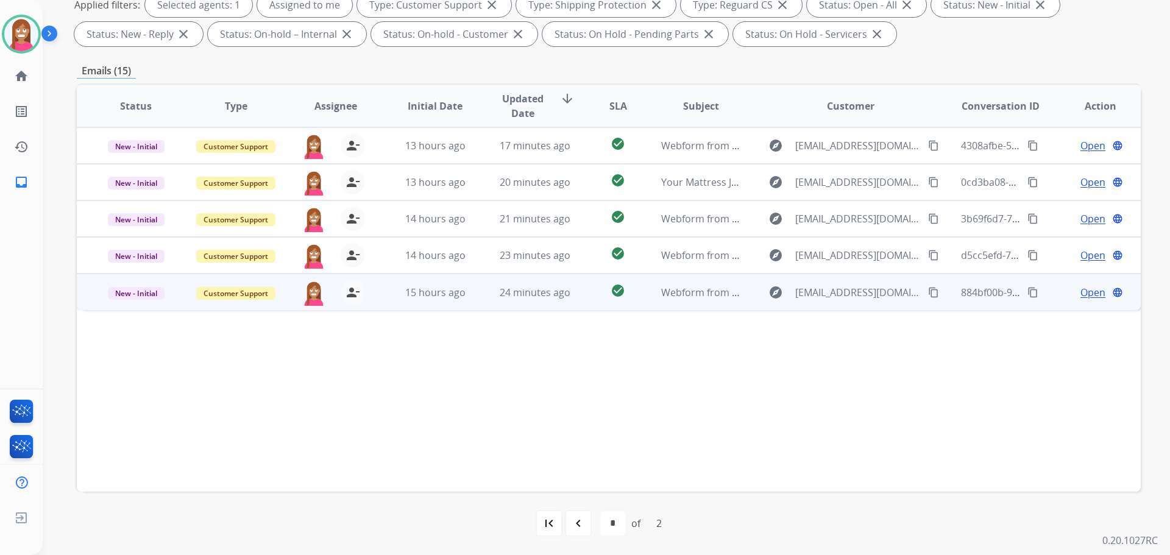
click at [585, 304] on td "check_circle" at bounding box center [608, 292] width 66 height 37
click at [1089, 297] on span "Open" at bounding box center [1093, 292] width 25 height 15
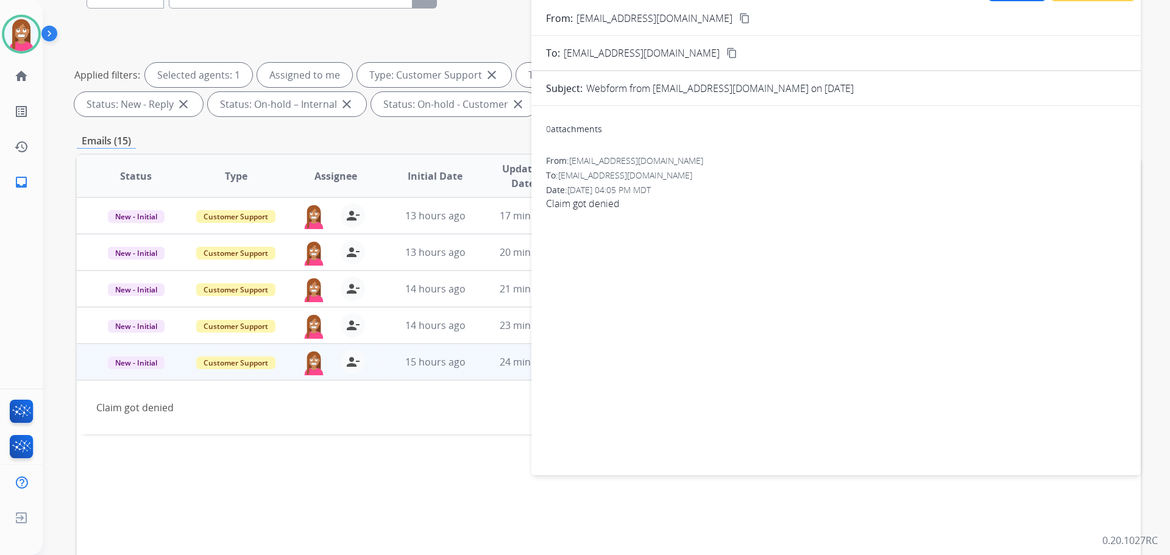
scroll to position [14, 0]
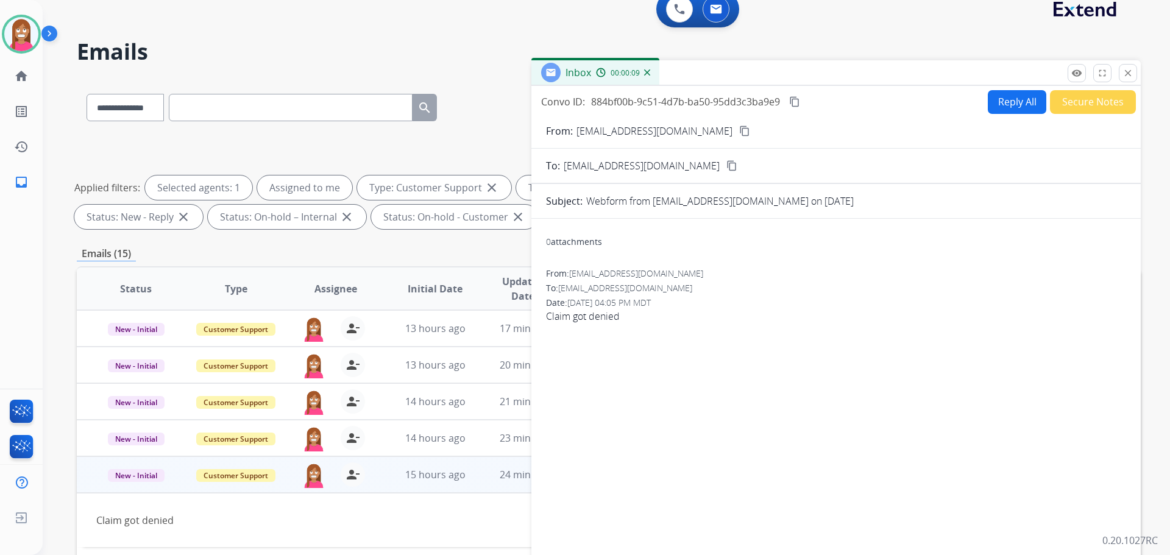
click at [1002, 110] on button "Reply All" at bounding box center [1017, 102] width 59 height 24
select select "**********"
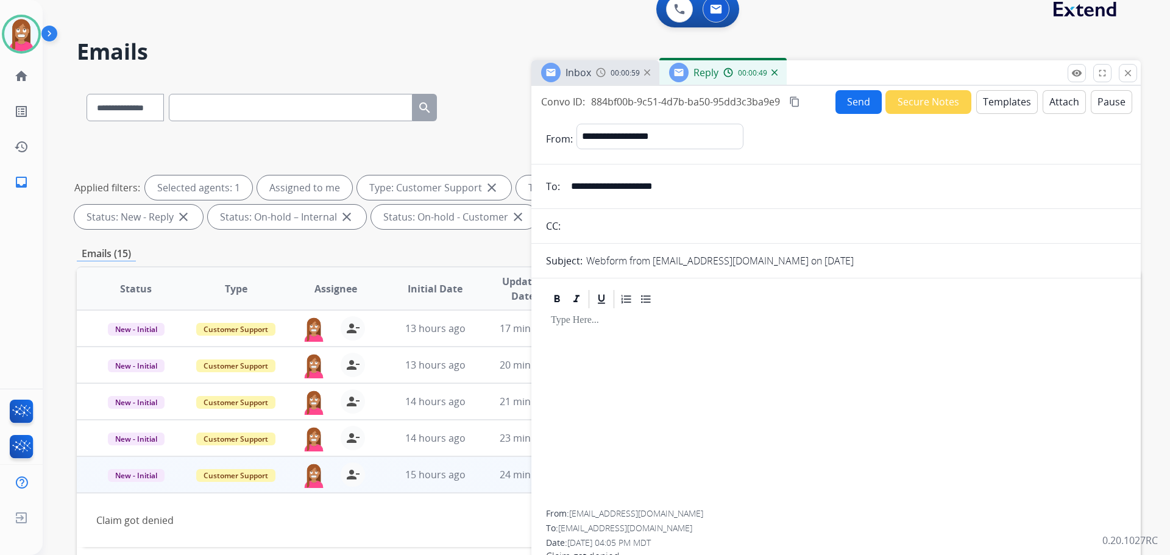
click at [1013, 101] on button "Templates" at bounding box center [1008, 102] width 62 height 24
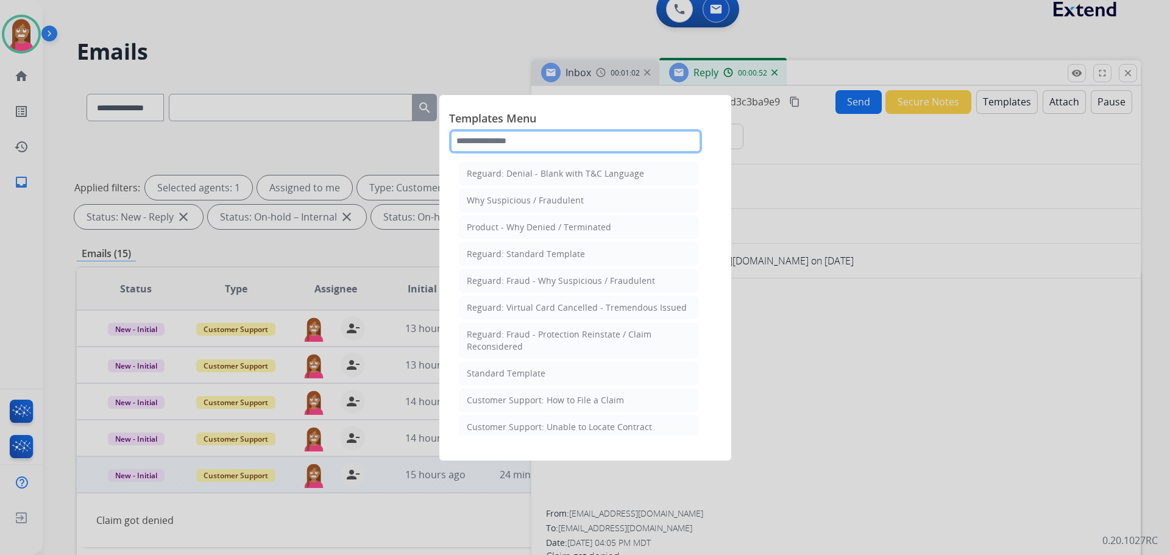
click at [486, 146] on input "text" at bounding box center [575, 141] width 253 height 24
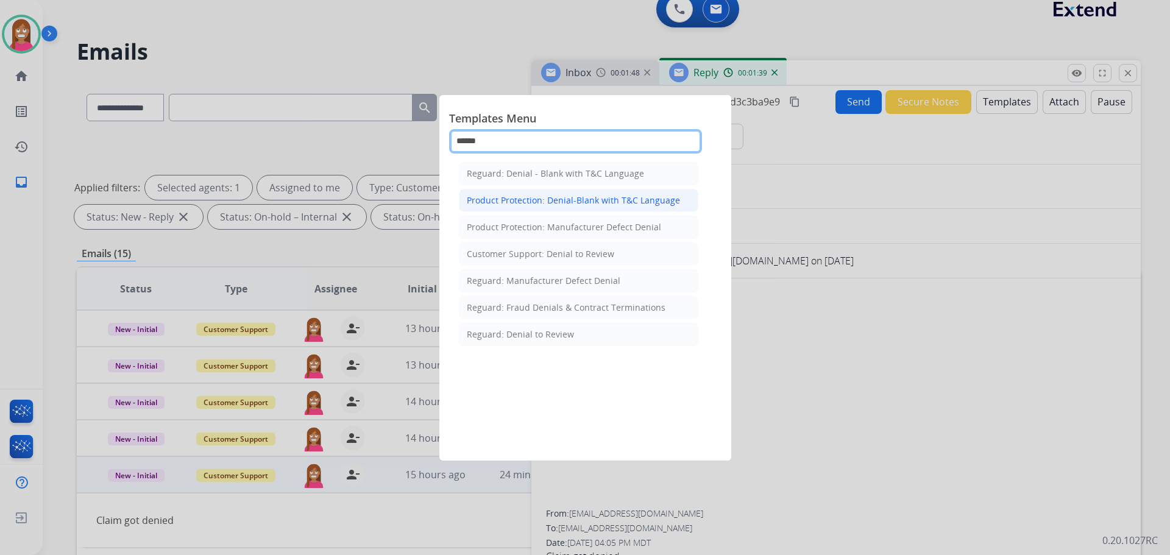
type input "******"
click at [544, 195] on div "Product Protection: Denial-Blank with T&C Language" at bounding box center [573, 200] width 213 height 12
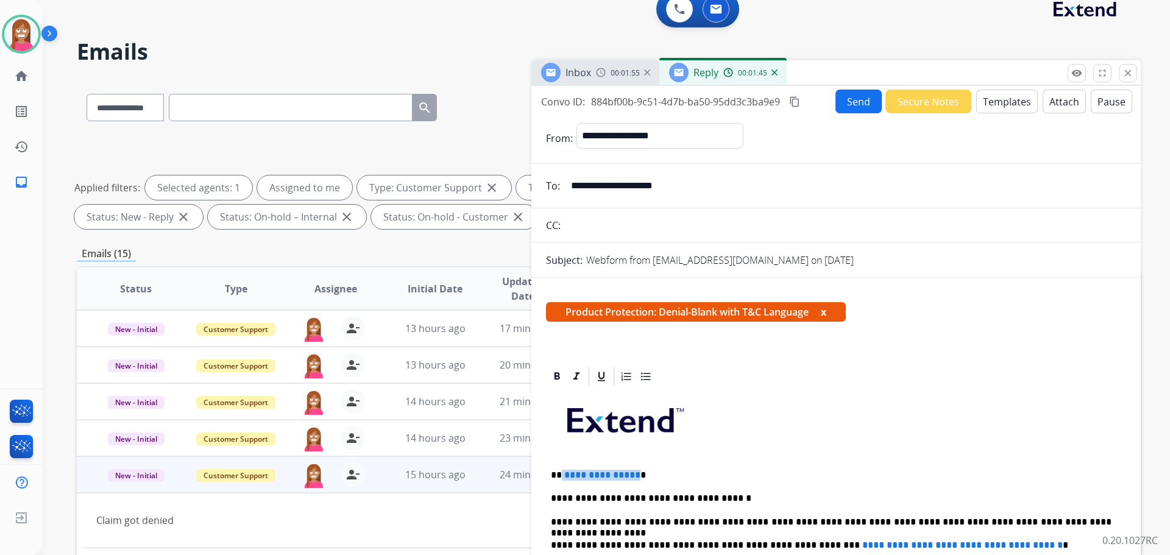
drag, startPoint x: 632, startPoint y: 470, endPoint x: 560, endPoint y: 475, distance: 72.7
click at [560, 475] on p "**********" at bounding box center [831, 475] width 561 height 11
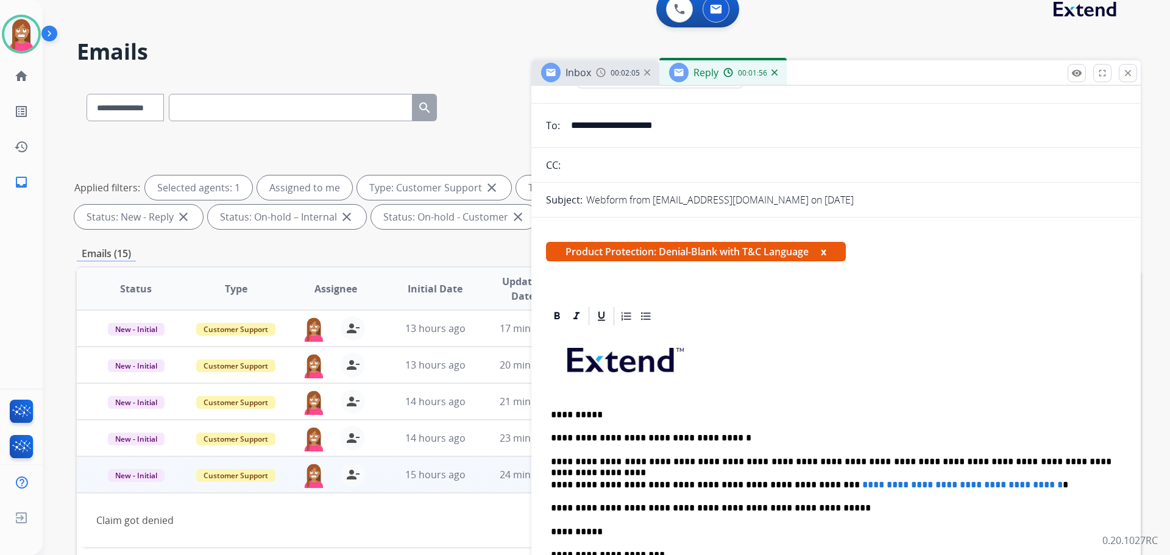
scroll to position [61, 0]
drag, startPoint x: 1040, startPoint y: 476, endPoint x: 799, endPoint y: 485, distance: 240.9
click at [799, 485] on div "**********" at bounding box center [836, 531] width 580 height 408
drag, startPoint x: 834, startPoint y: 482, endPoint x: 802, endPoint y: 486, distance: 32.5
click at [802, 486] on p "**********" at bounding box center [831, 484] width 561 height 11
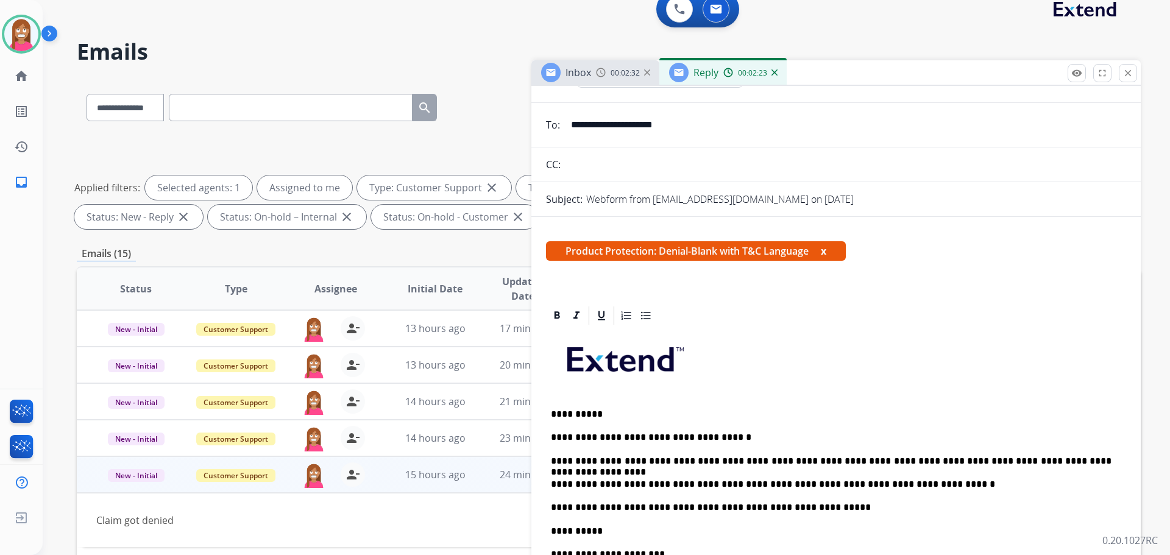
drag, startPoint x: 901, startPoint y: 485, endPoint x: 941, endPoint y: 493, distance: 41.0
click at [901, 486] on p "**********" at bounding box center [831, 484] width 561 height 11
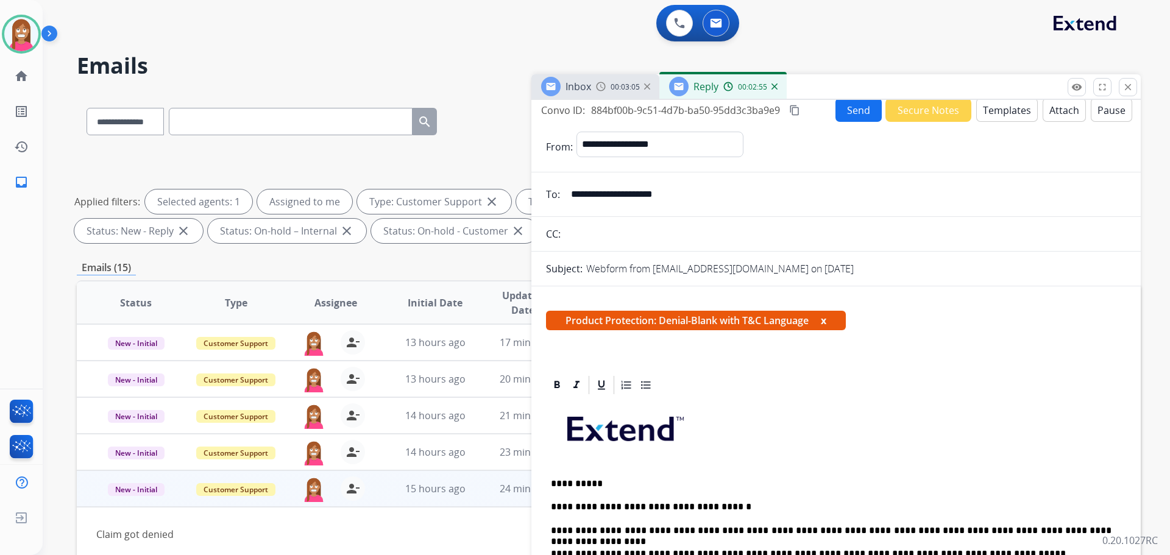
scroll to position [0, 0]
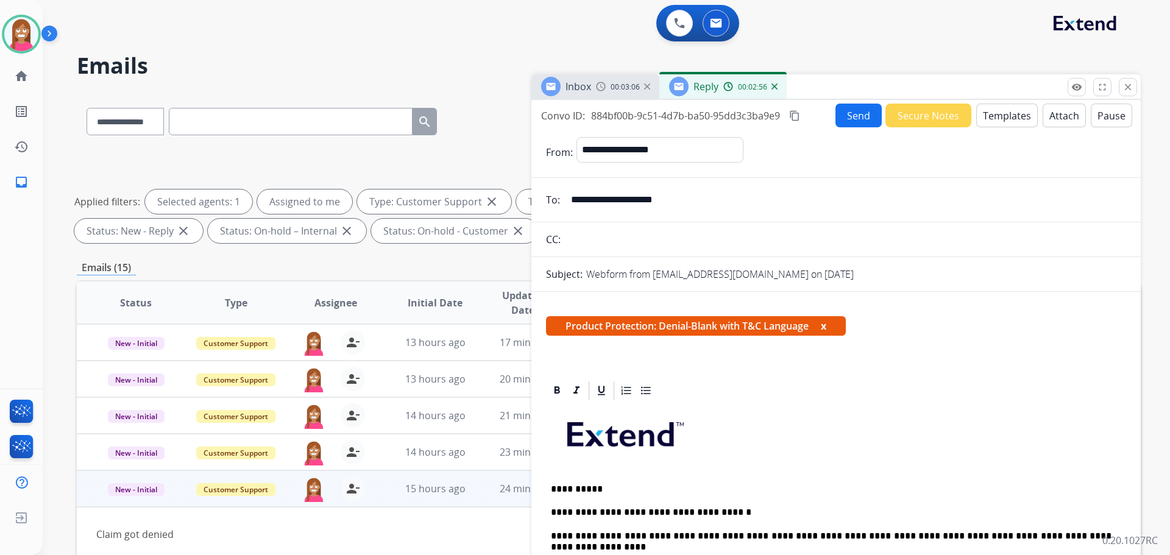
click at [867, 117] on button "Send" at bounding box center [859, 116] width 46 height 24
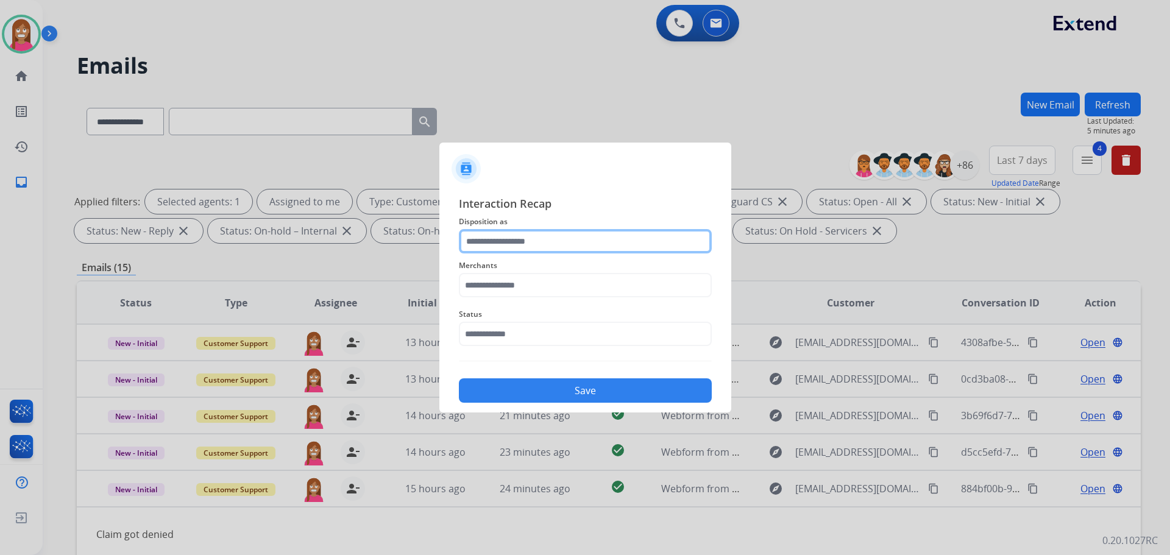
drag, startPoint x: 475, startPoint y: 246, endPoint x: 479, endPoint y: 252, distance: 7.0
click at [479, 252] on input "text" at bounding box center [585, 241] width 253 height 24
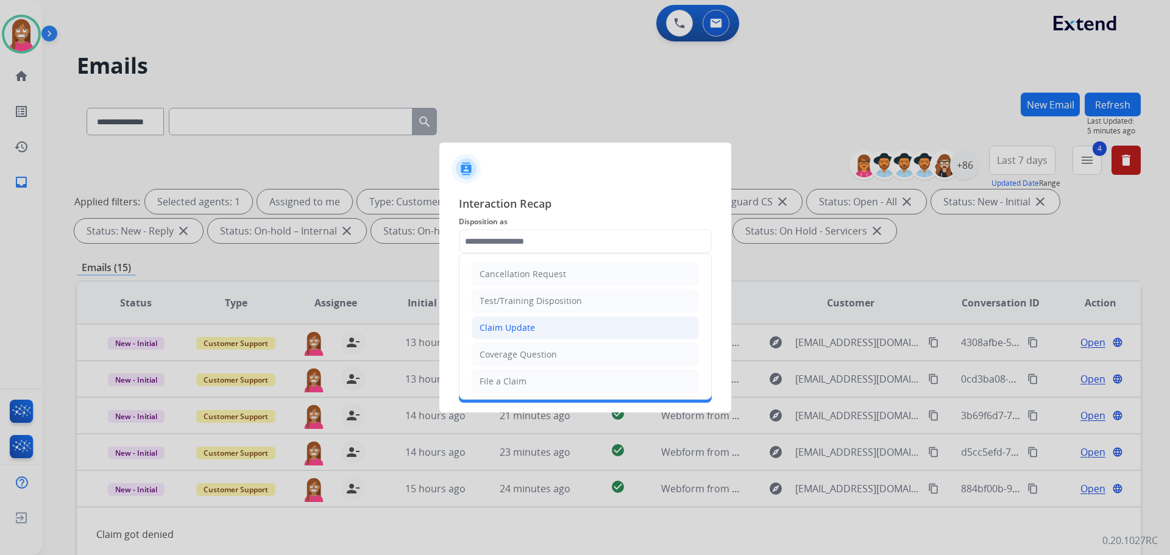
click at [488, 319] on li "Claim Update" at bounding box center [585, 327] width 227 height 23
type input "**********"
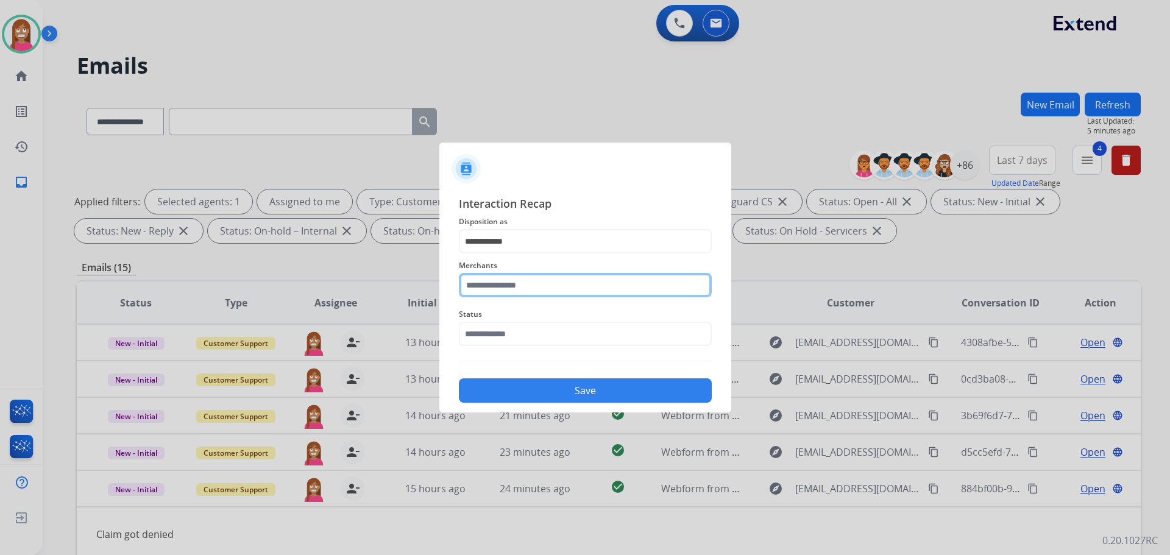
click at [500, 292] on input "text" at bounding box center [585, 285] width 253 height 24
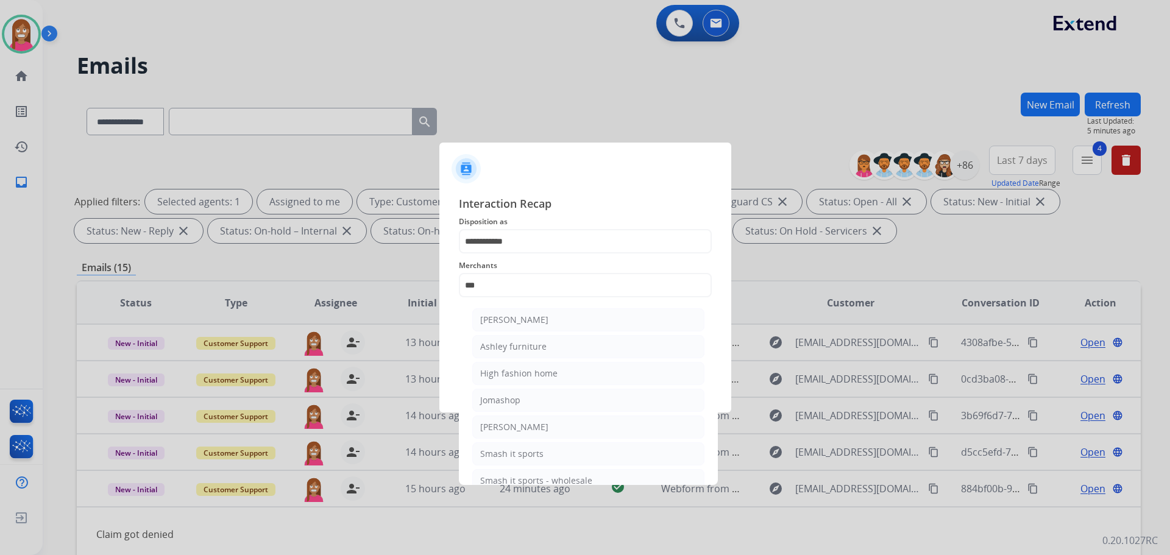
click at [582, 340] on li "Ashley furniture" at bounding box center [588, 346] width 232 height 23
type input "**********"
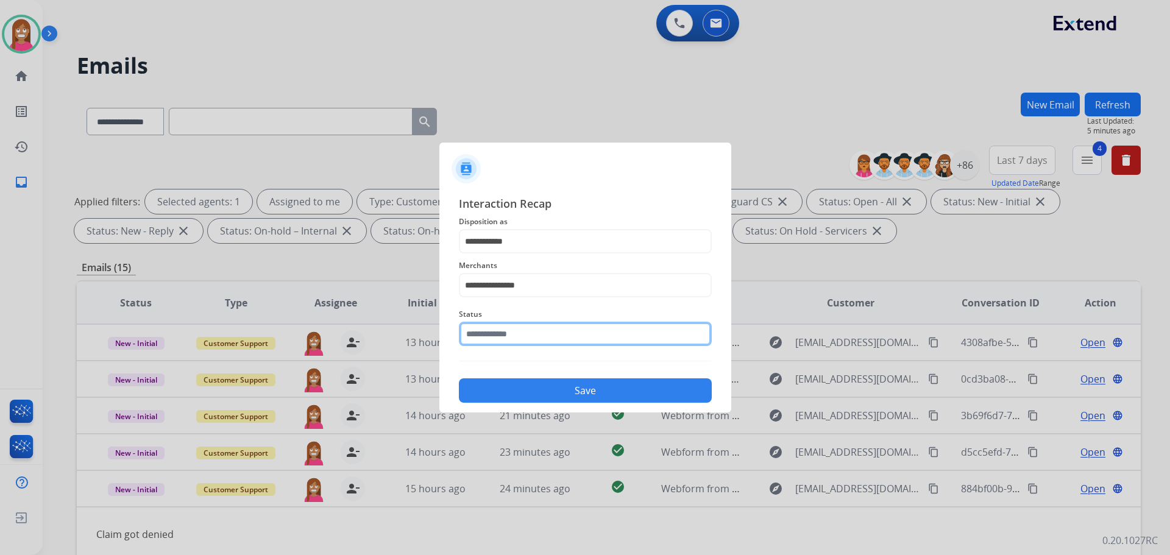
click at [508, 333] on input "text" at bounding box center [585, 334] width 253 height 24
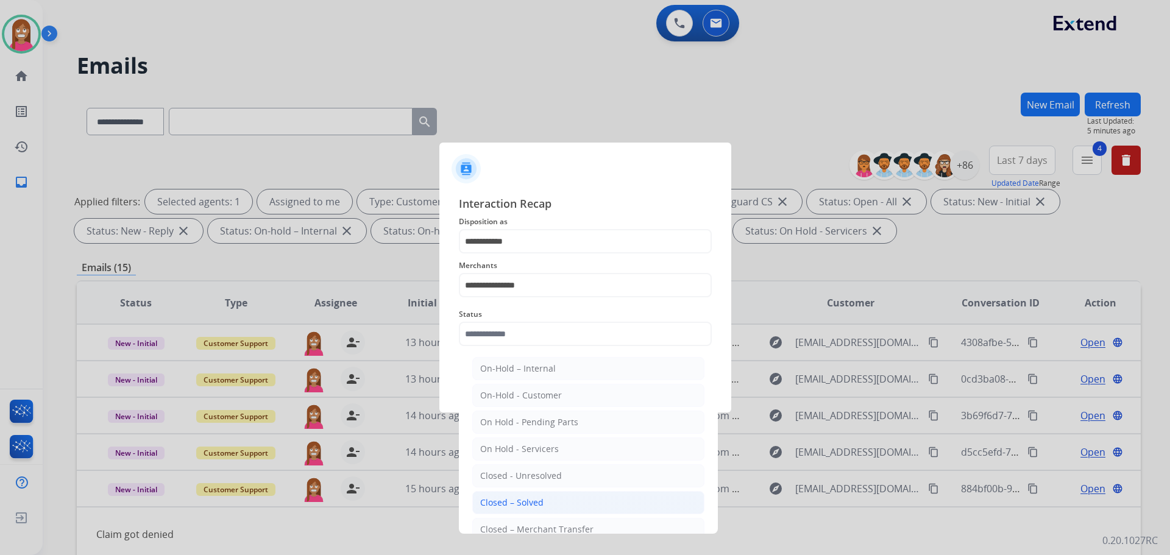
click at [533, 505] on div "Closed – Solved" at bounding box center [511, 503] width 63 height 12
type input "**********"
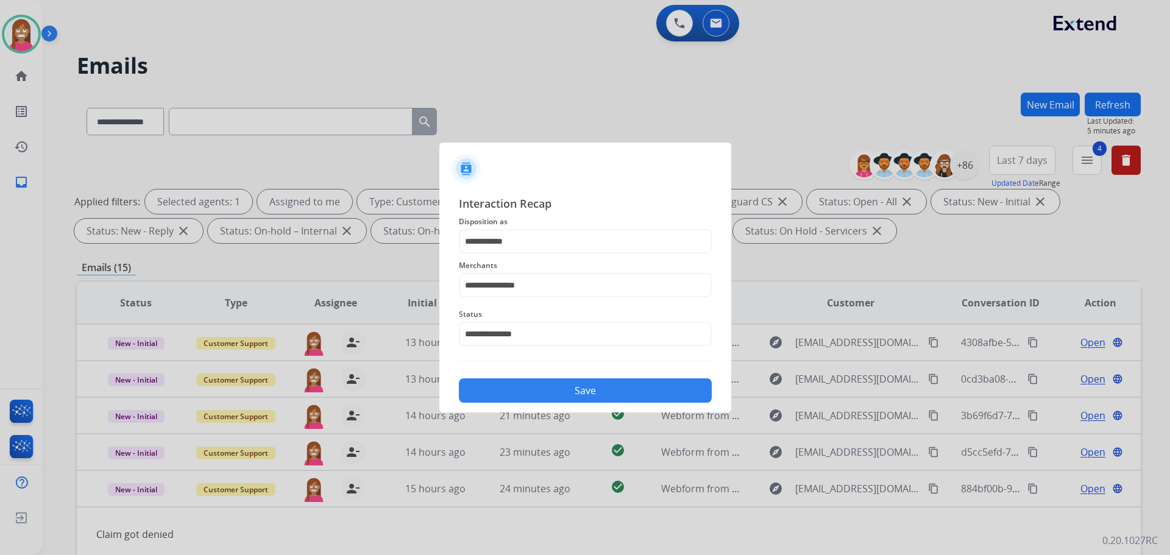
click at [561, 394] on button "Save" at bounding box center [585, 391] width 253 height 24
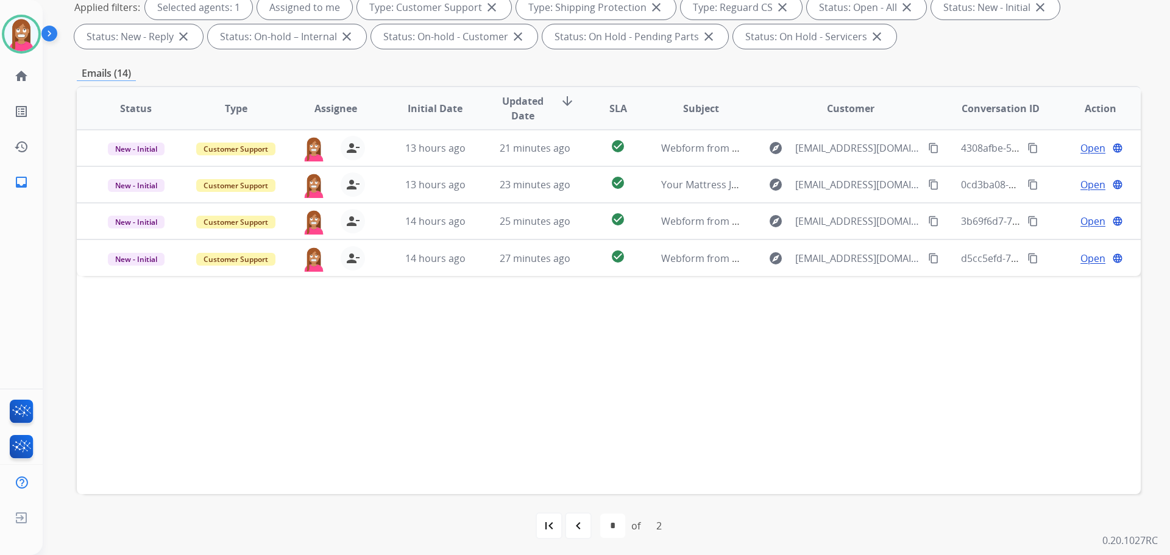
scroll to position [197, 0]
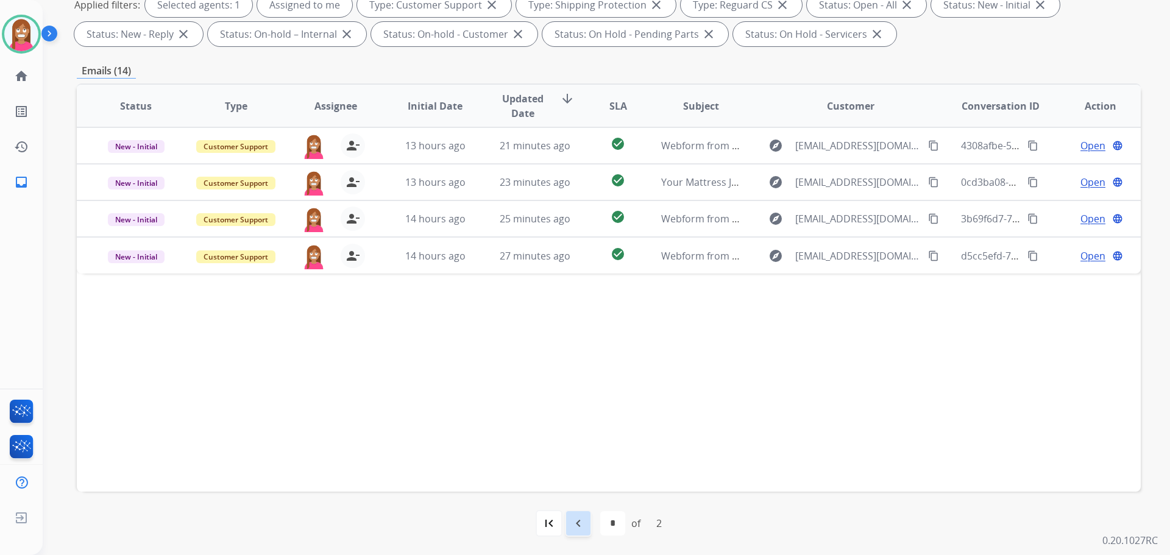
click at [575, 529] on mat-icon "navigate_before" at bounding box center [578, 523] width 15 height 15
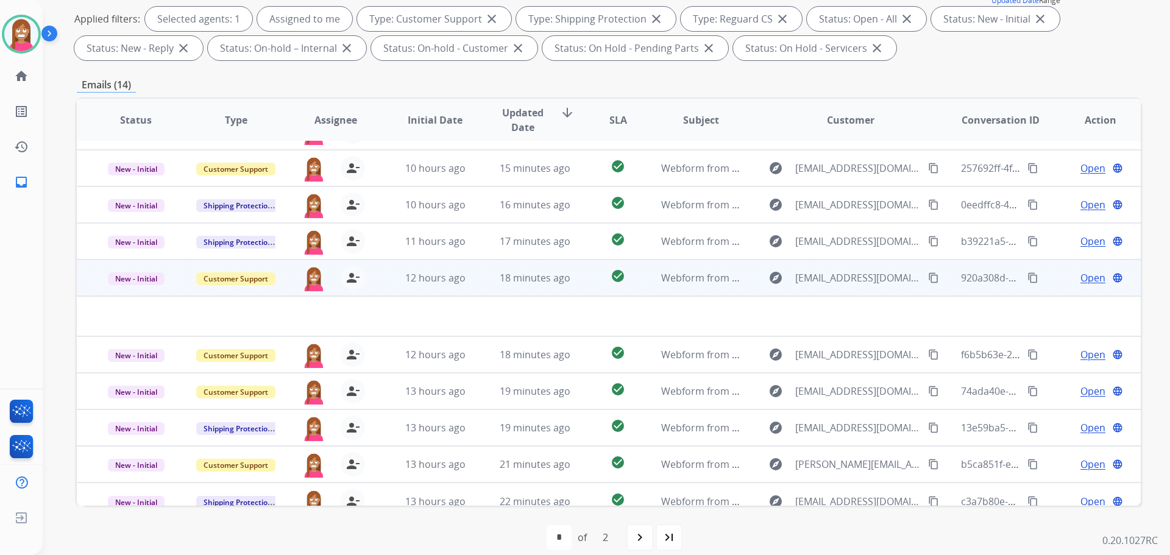
scroll to position [41, 0]
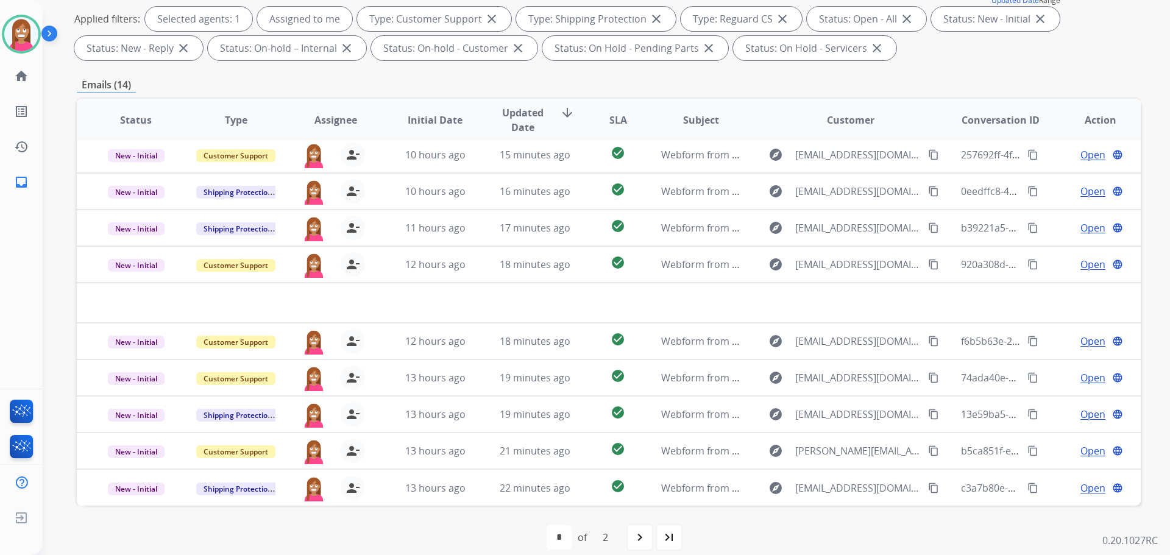
click at [634, 537] on mat-icon "navigate_next" at bounding box center [640, 537] width 15 height 15
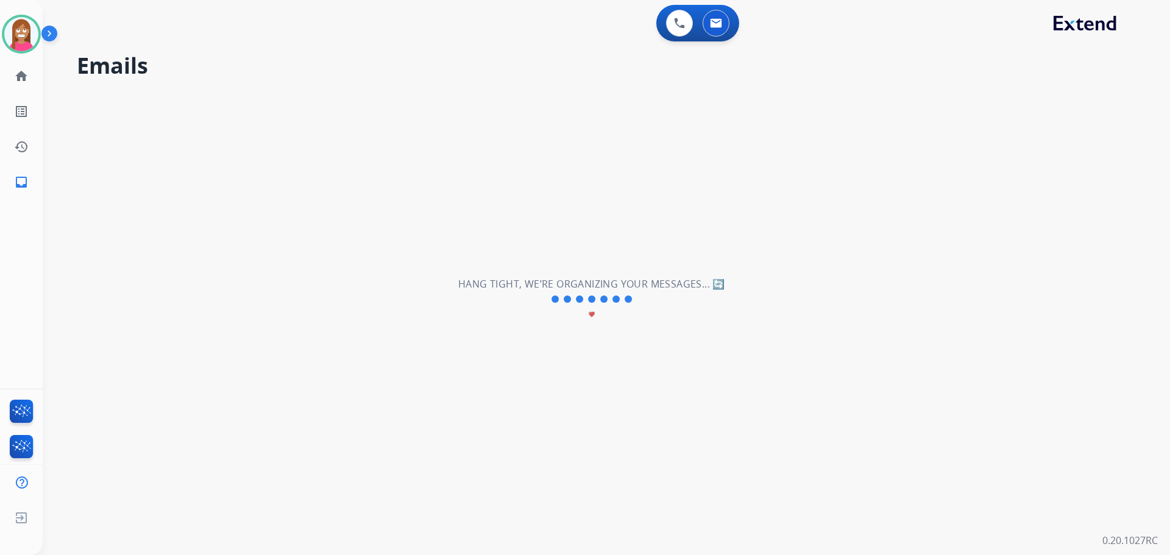
scroll to position [0, 0]
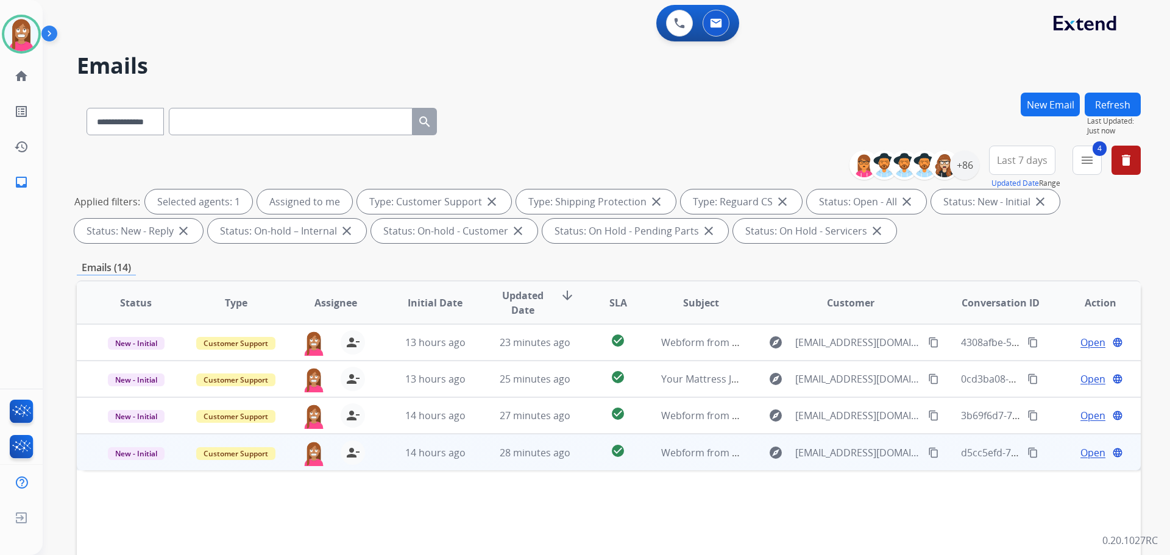
click at [476, 460] on td "28 minutes ago" at bounding box center [526, 452] width 100 height 37
click at [1088, 454] on span "Open" at bounding box center [1093, 452] width 25 height 15
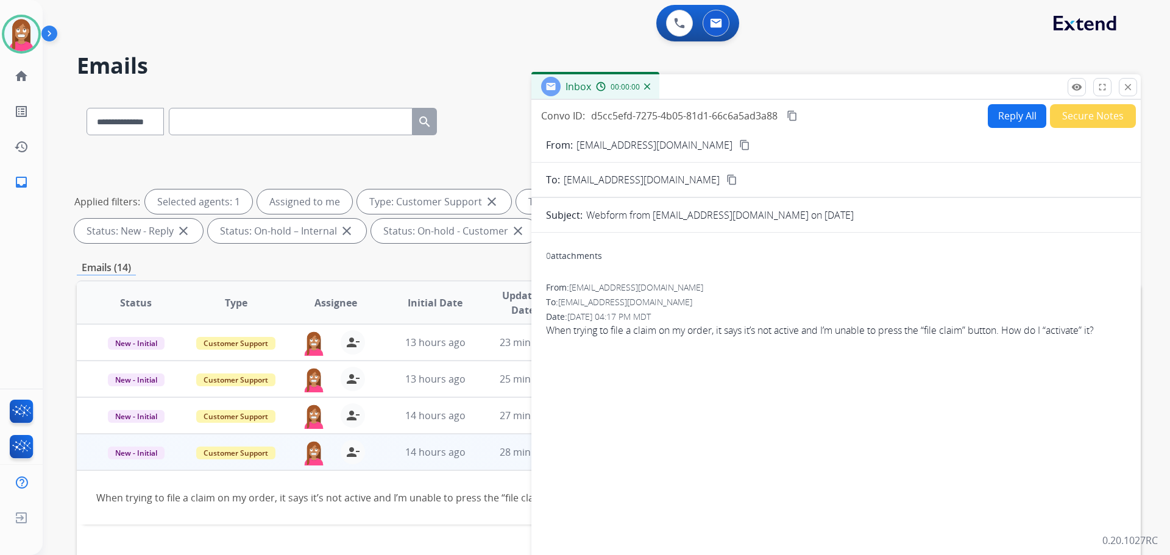
click at [1020, 108] on button "Reply All" at bounding box center [1017, 116] width 59 height 24
select select "**********"
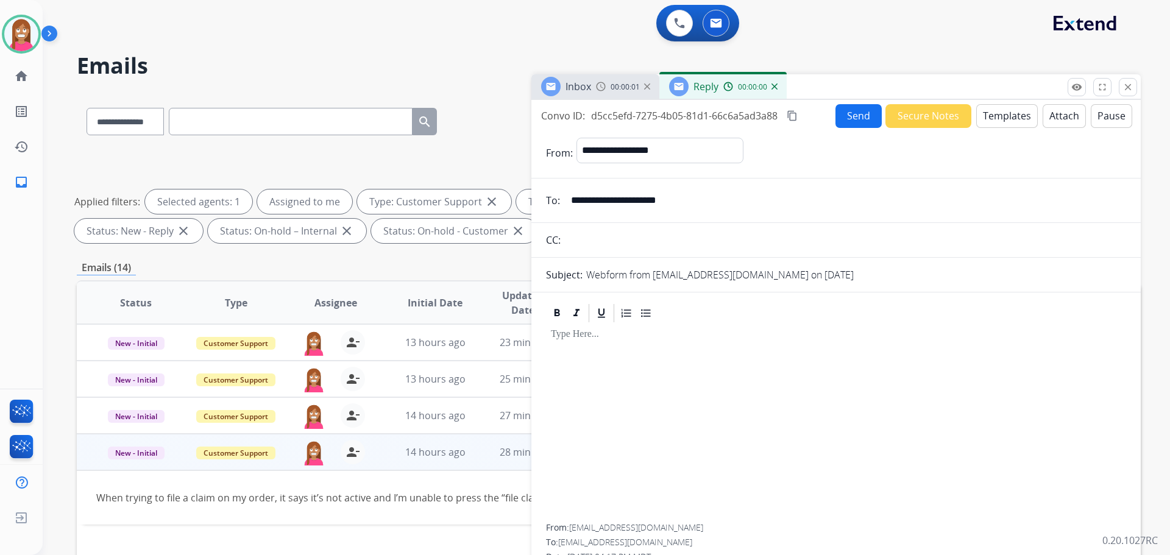
click at [1012, 114] on button "Templates" at bounding box center [1008, 116] width 62 height 24
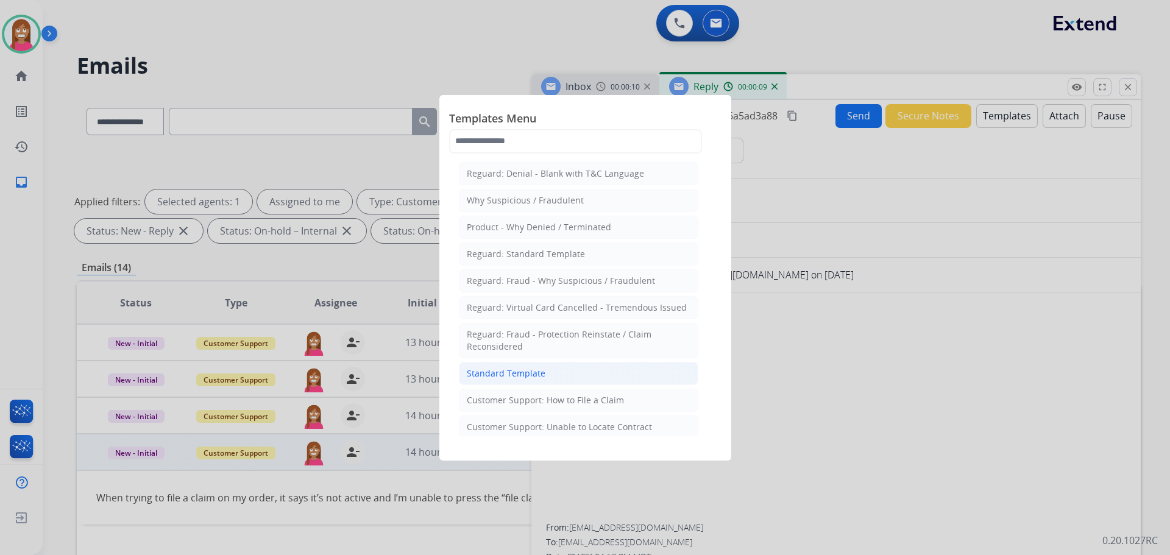
click at [508, 370] on div "Standard Template" at bounding box center [506, 374] width 79 height 12
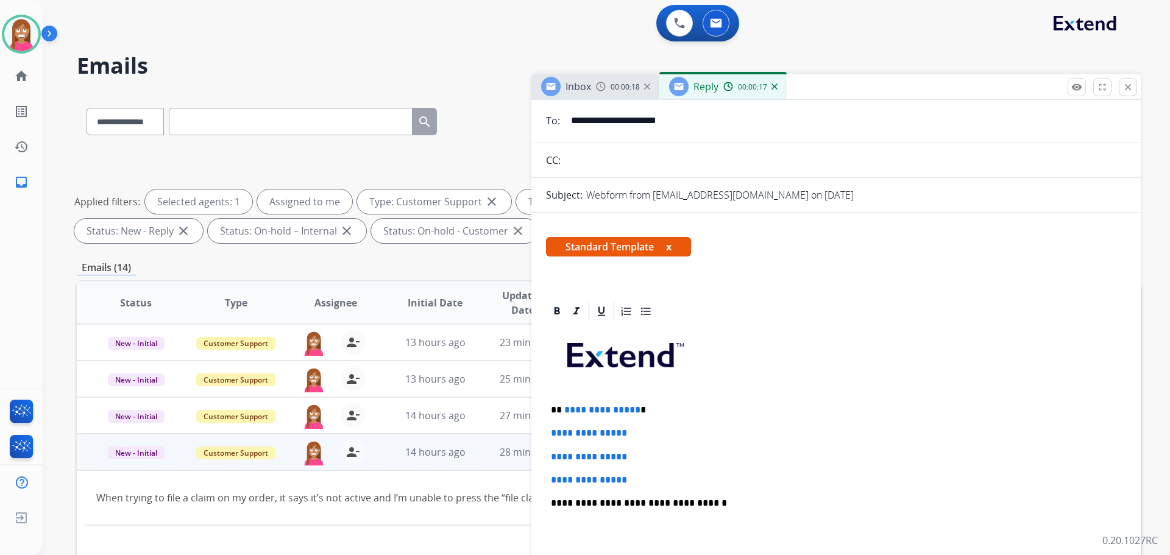
scroll to position [122, 0]
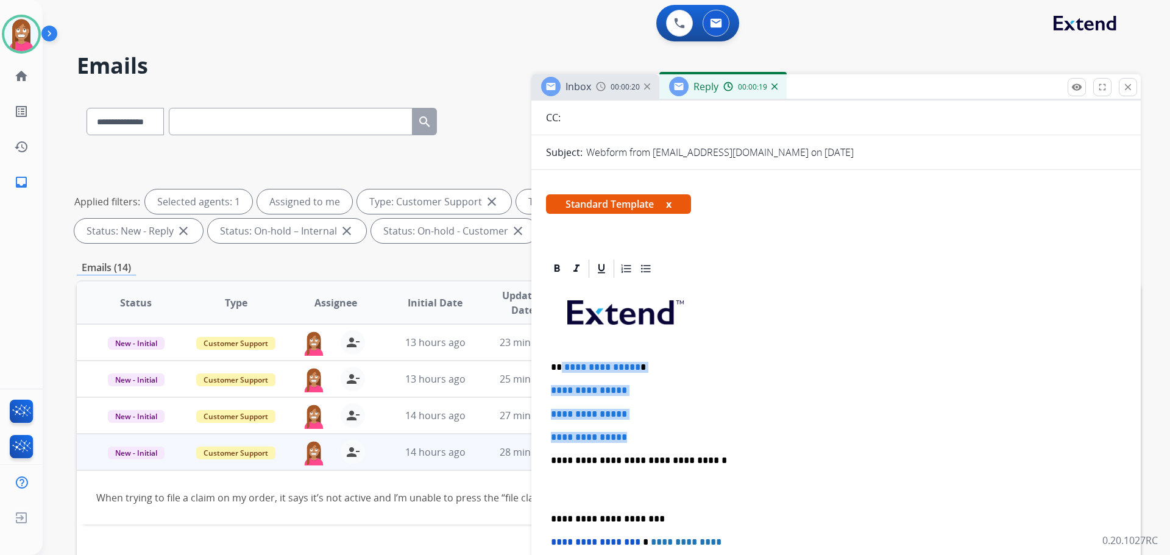
drag, startPoint x: 641, startPoint y: 438, endPoint x: 562, endPoint y: 357, distance: 113.4
click at [562, 357] on div "**********" at bounding box center [836, 489] width 580 height 419
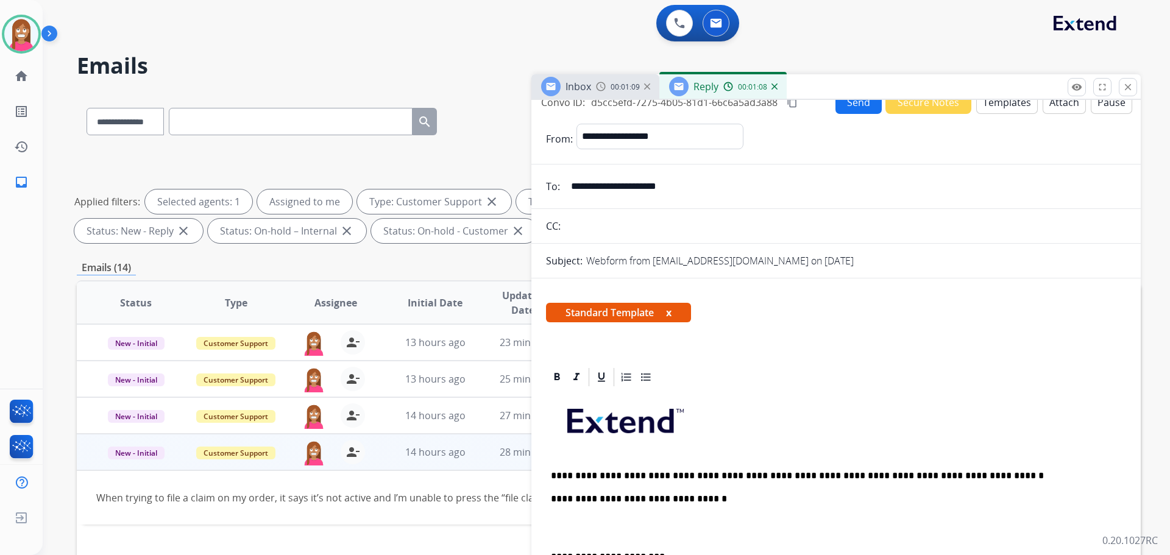
scroll to position [0, 0]
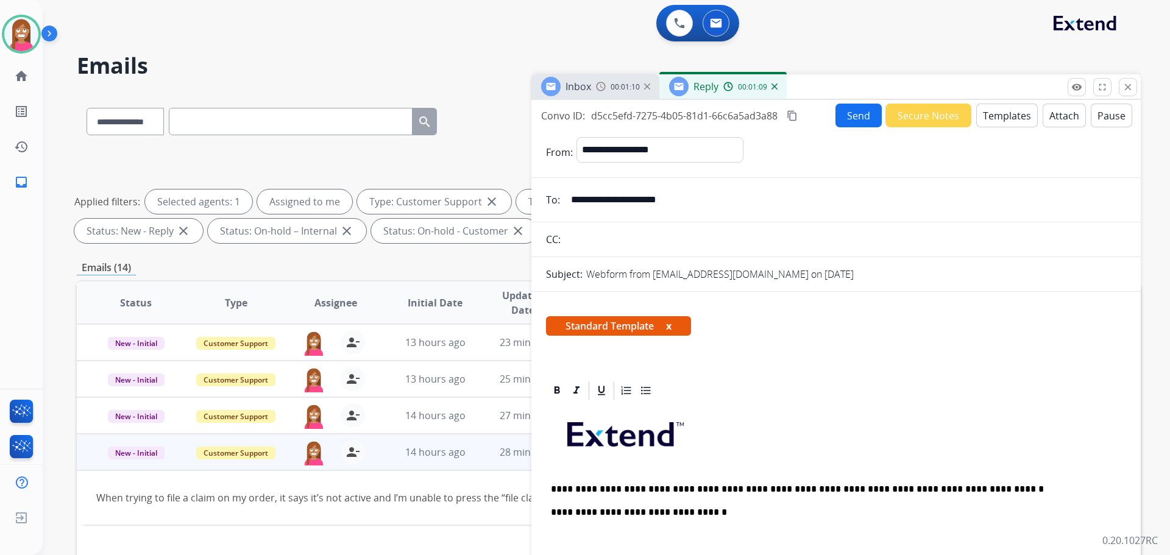
click at [836, 113] on button "Send" at bounding box center [859, 116] width 46 height 24
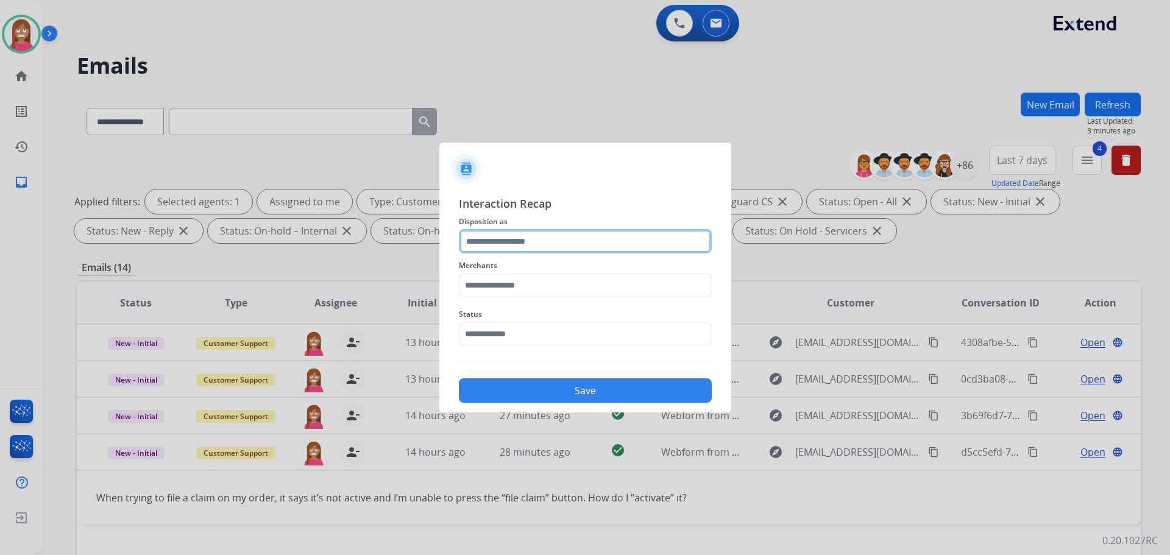
drag, startPoint x: 501, startPoint y: 255, endPoint x: 498, endPoint y: 246, distance: 10.2
click at [498, 246] on input "text" at bounding box center [585, 241] width 253 height 24
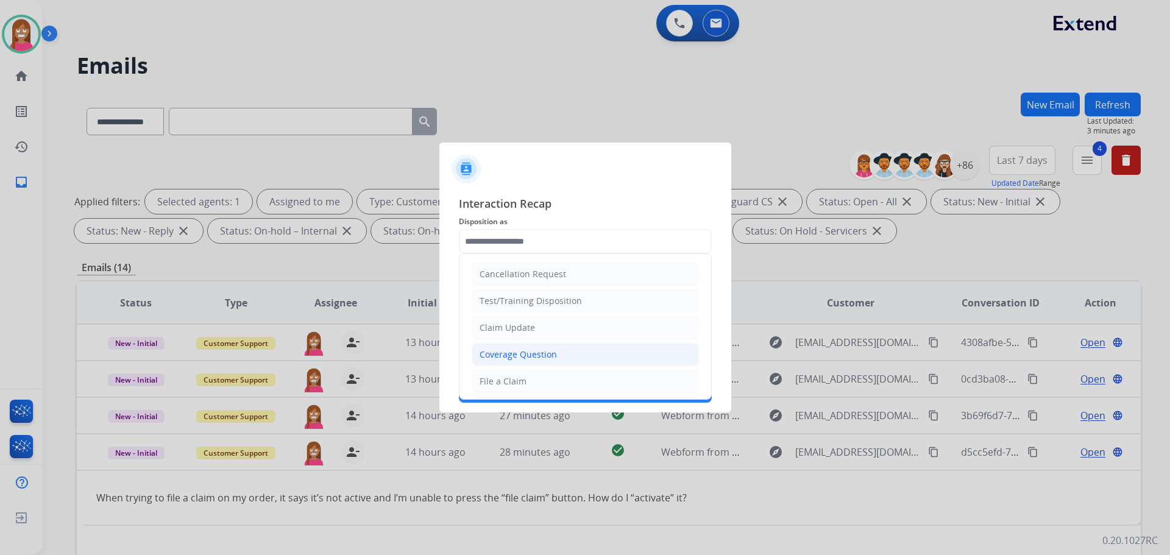
click at [510, 363] on li "Coverage Question" at bounding box center [585, 354] width 227 height 23
type input "**********"
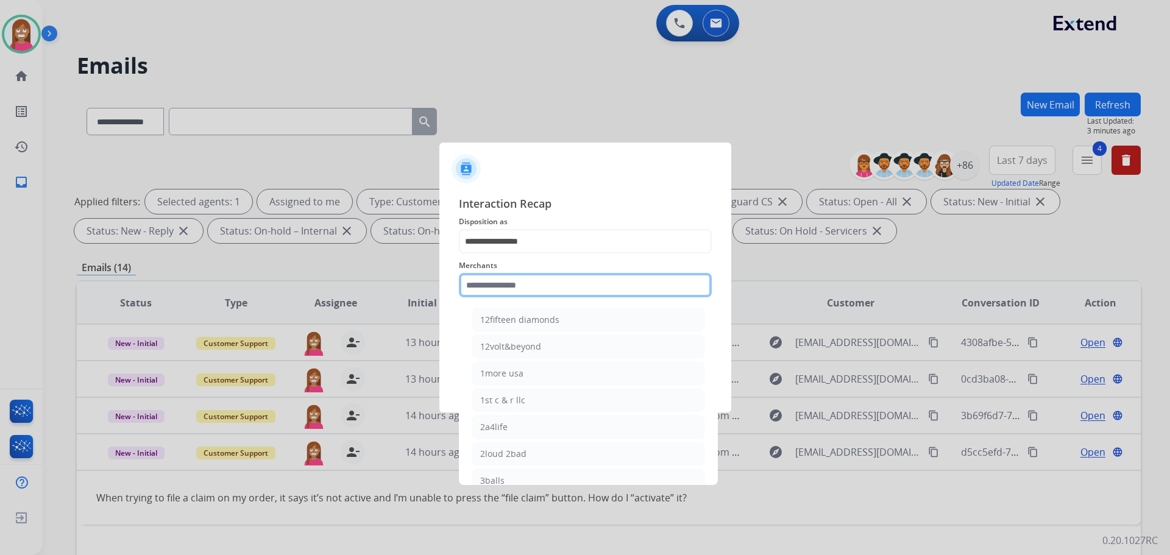
click at [518, 294] on input "text" at bounding box center [585, 285] width 253 height 24
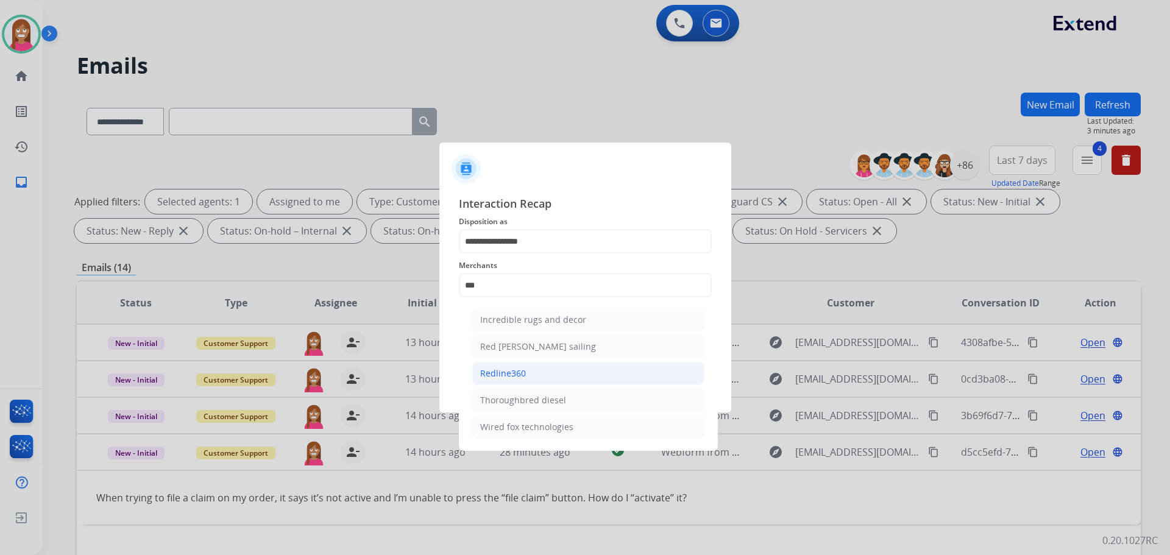
click at [530, 372] on li "Redline360" at bounding box center [588, 373] width 232 height 23
type input "**********"
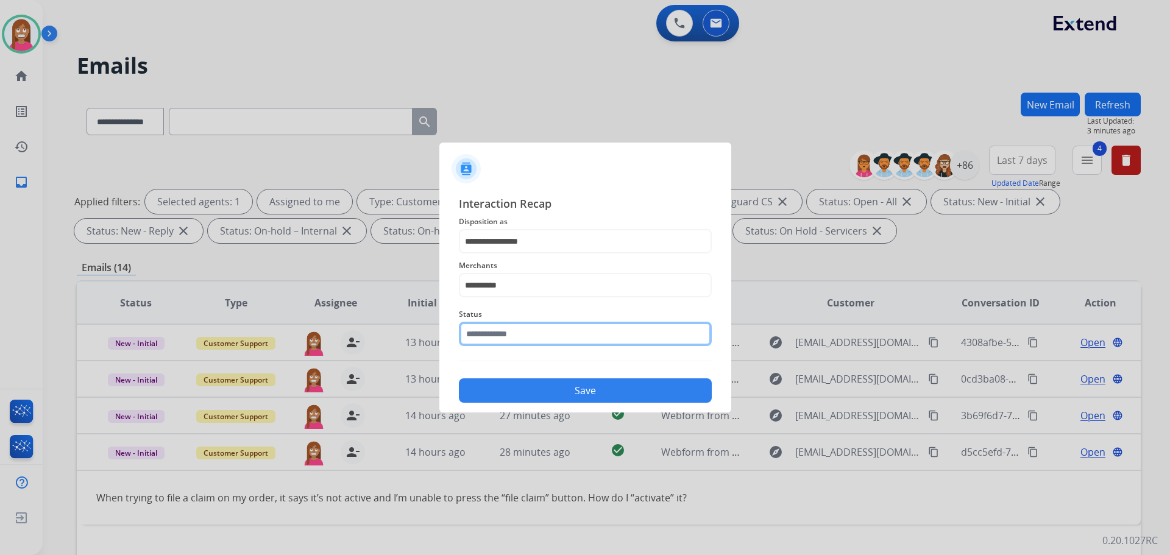
click at [522, 335] on input "text" at bounding box center [585, 334] width 253 height 24
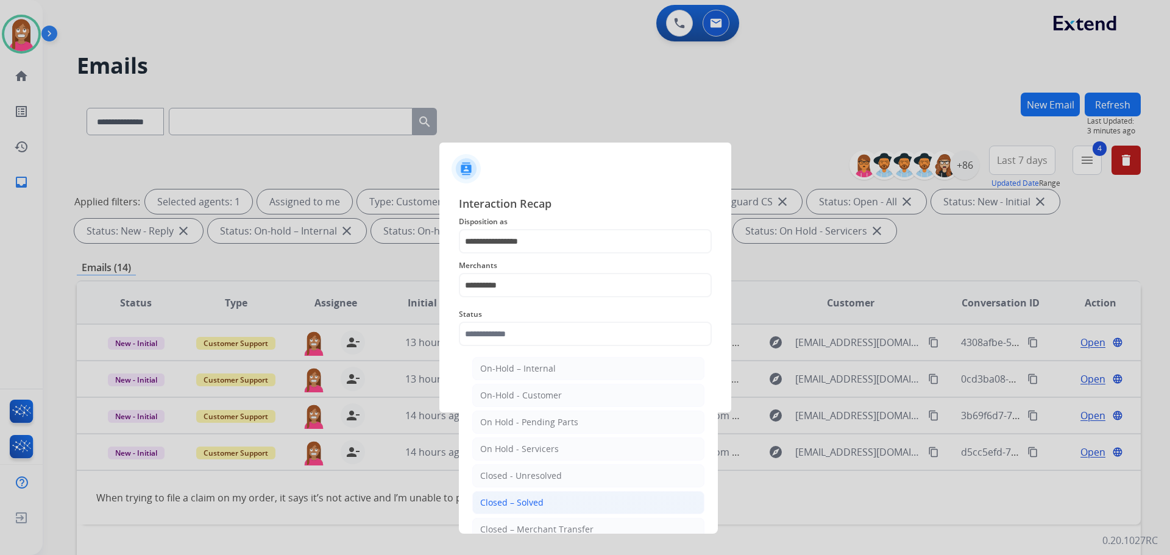
click at [513, 504] on div "Closed – Solved" at bounding box center [511, 503] width 63 height 12
type input "**********"
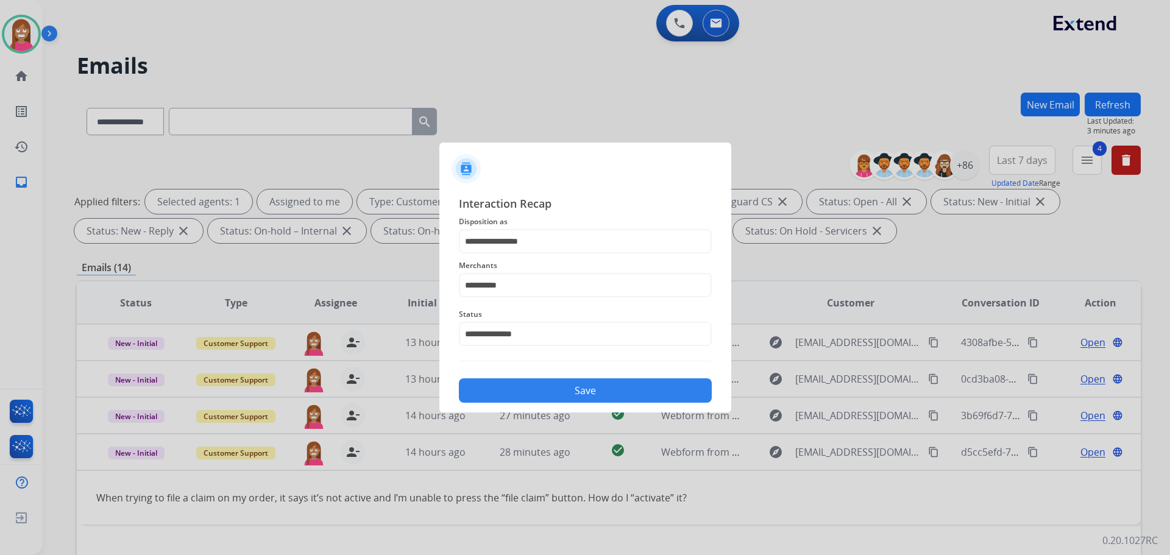
click at [547, 396] on button "Save" at bounding box center [585, 391] width 253 height 24
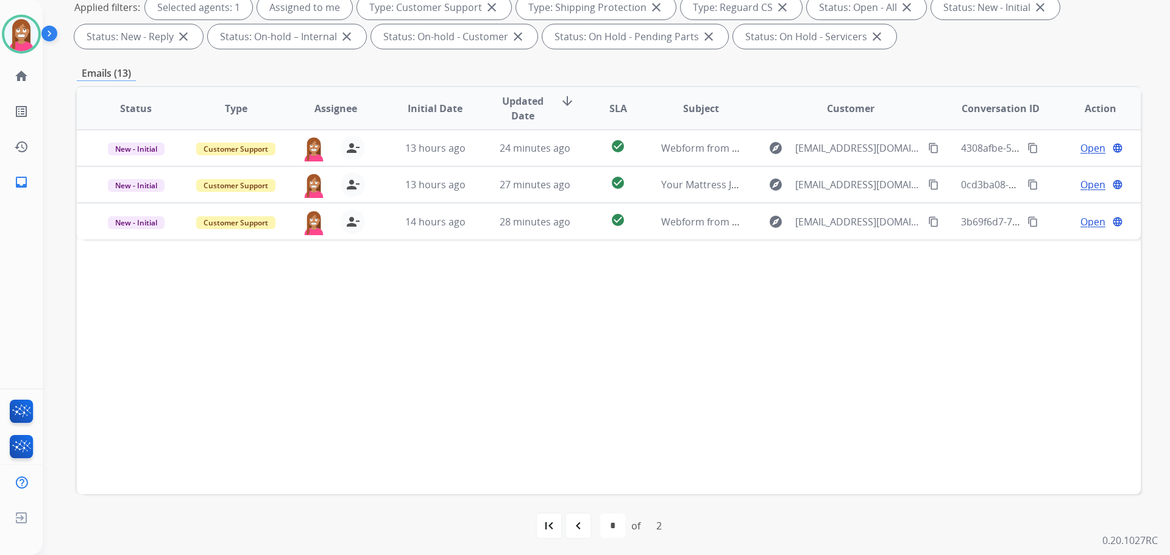
scroll to position [197, 0]
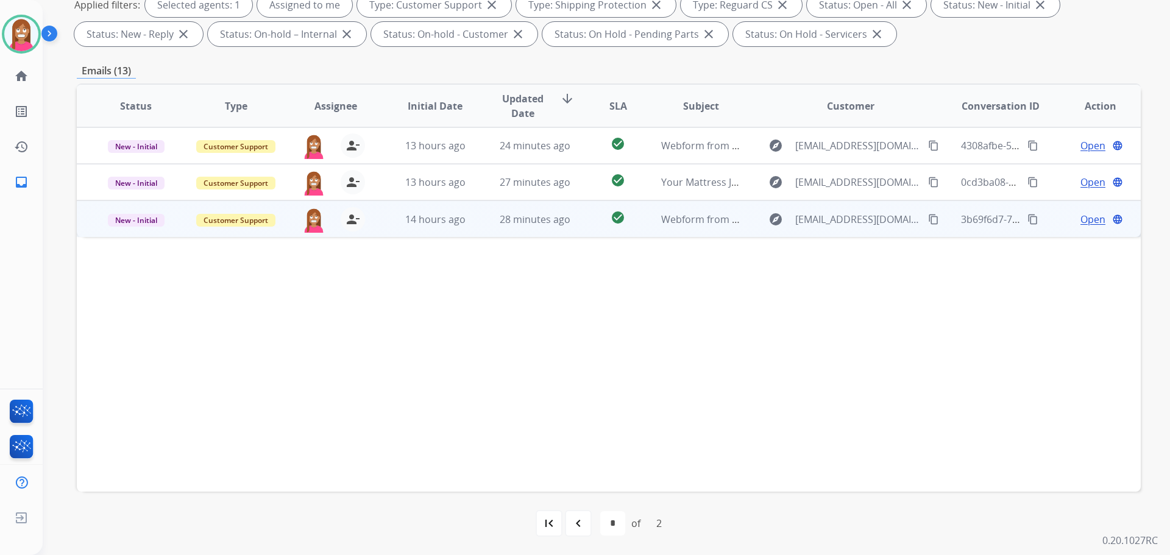
drag, startPoint x: 580, startPoint y: 231, endPoint x: 589, endPoint y: 235, distance: 9.5
click at [581, 231] on td "check_circle" at bounding box center [608, 219] width 66 height 37
click at [1081, 216] on span "Open" at bounding box center [1093, 219] width 25 height 15
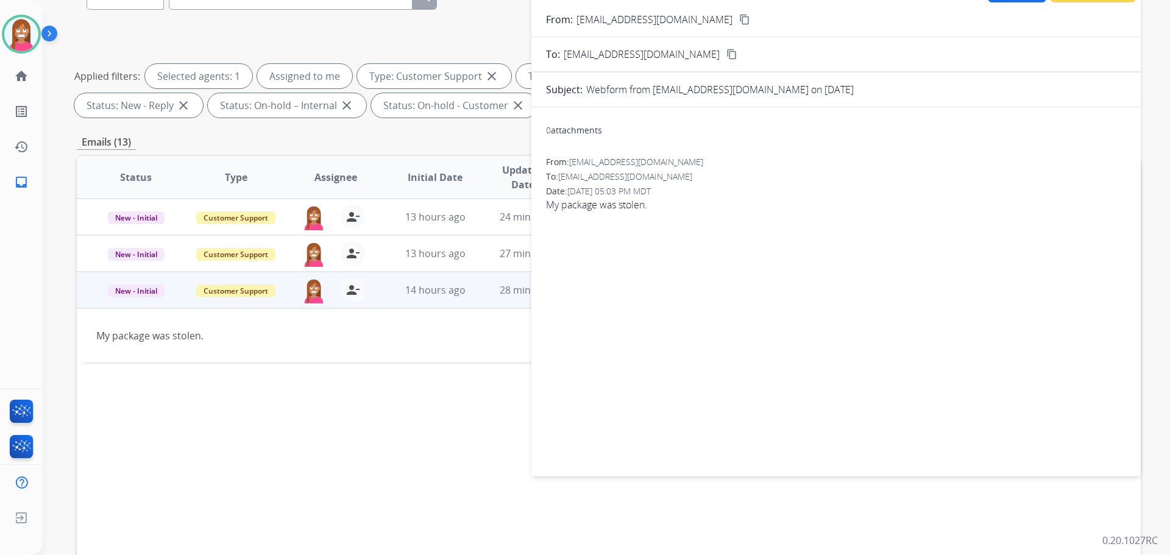
scroll to position [14, 0]
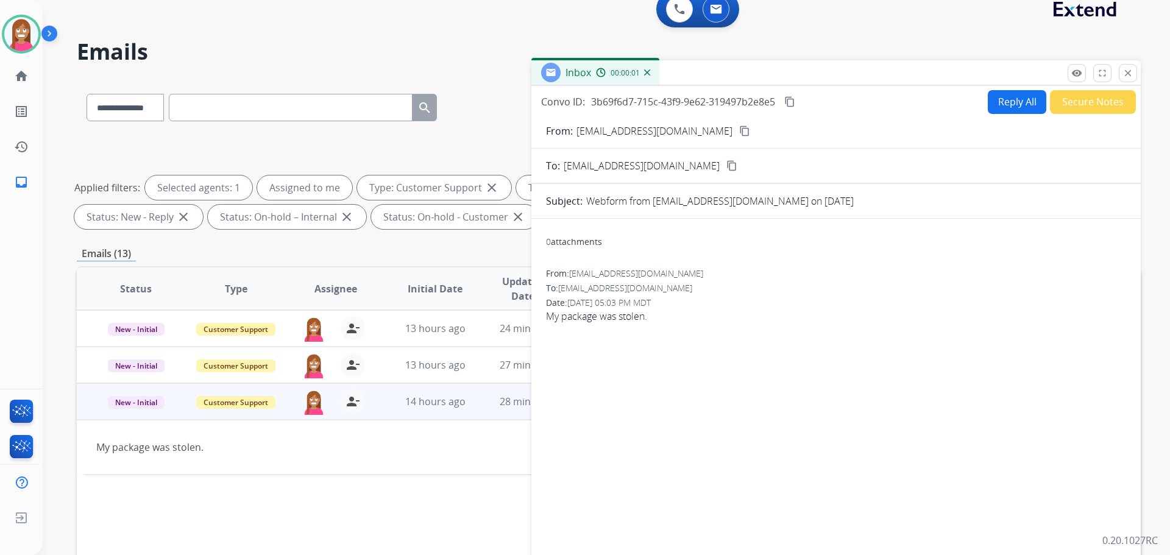
click at [1003, 101] on button "Reply All" at bounding box center [1017, 102] width 59 height 24
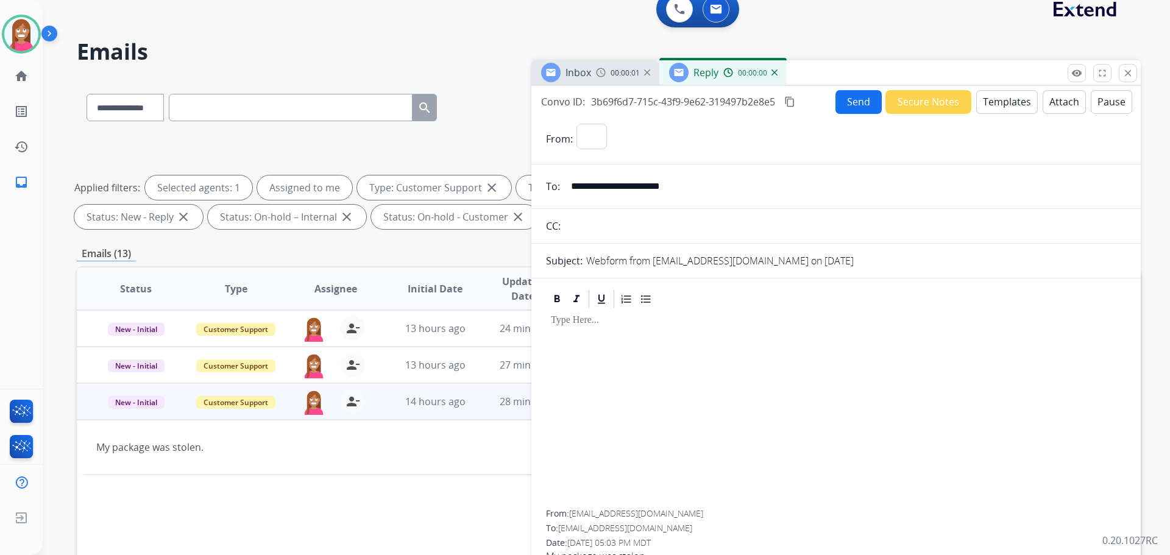
select select "**********"
click at [1005, 105] on button "Templates" at bounding box center [1008, 102] width 62 height 24
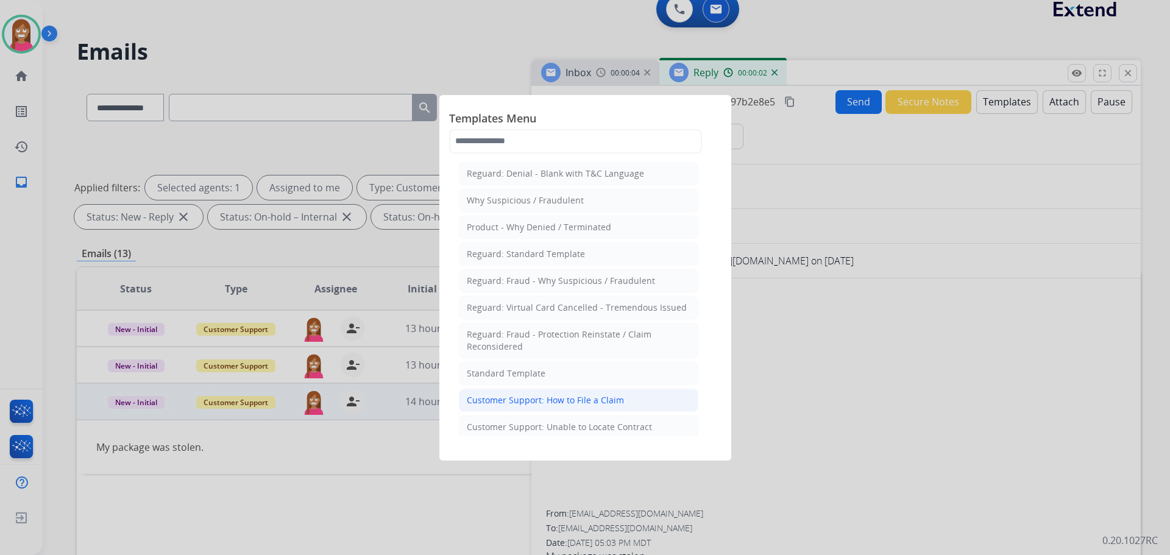
click at [550, 389] on li "Customer Support: How to File a Claim" at bounding box center [579, 400] width 240 height 23
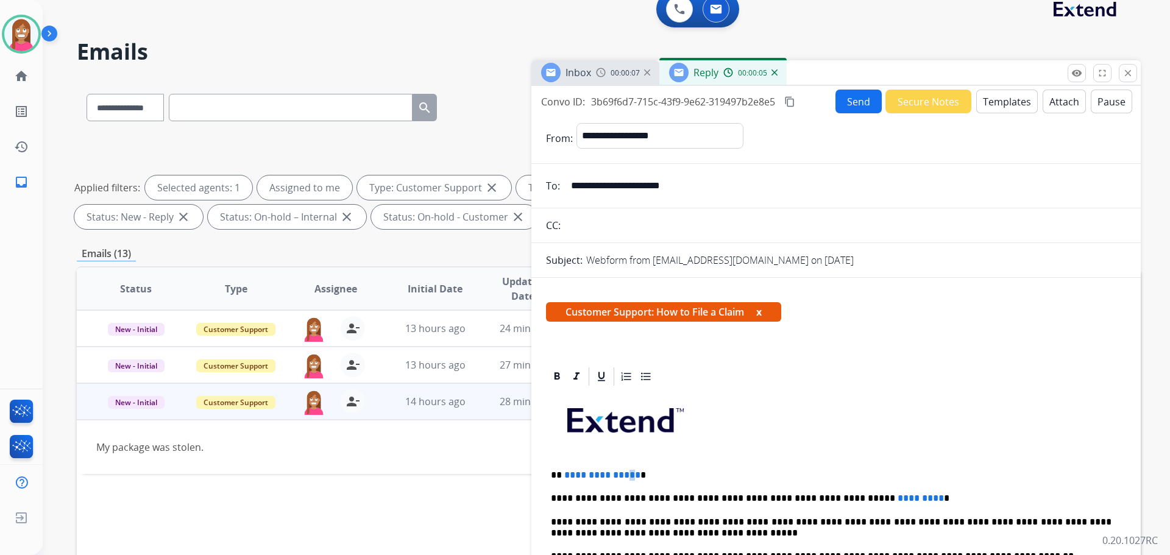
drag, startPoint x: 632, startPoint y: 466, endPoint x: 623, endPoint y: 466, distance: 8.5
drag, startPoint x: 633, startPoint y: 467, endPoint x: 560, endPoint y: 468, distance: 73.2
drag, startPoint x: 882, startPoint y: 485, endPoint x: 794, endPoint y: 483, distance: 87.8
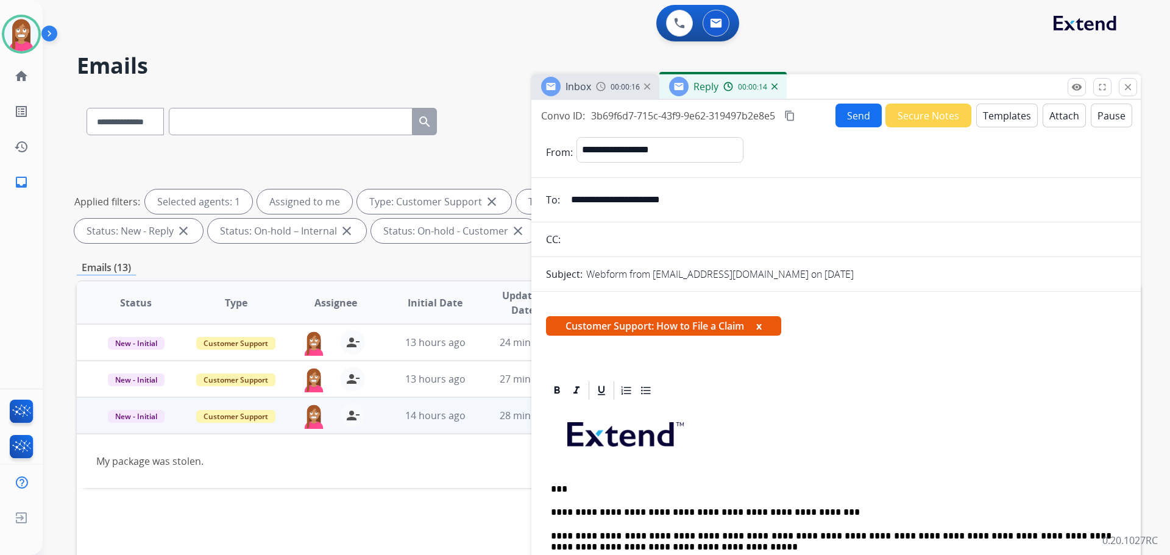
click at [861, 117] on button "Send" at bounding box center [859, 116] width 46 height 24
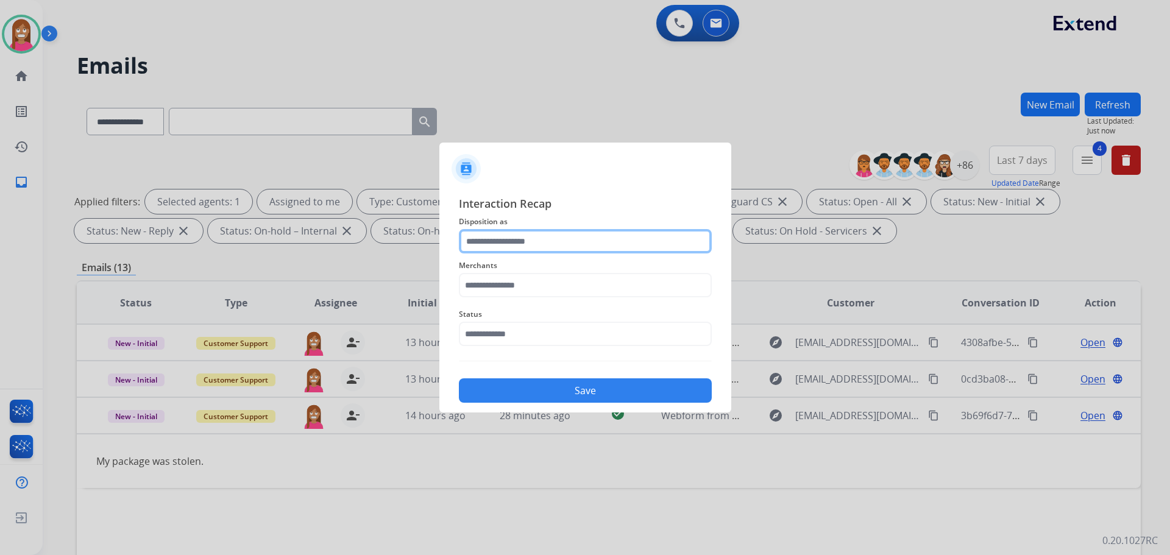
click at [524, 241] on input "text" at bounding box center [585, 241] width 253 height 24
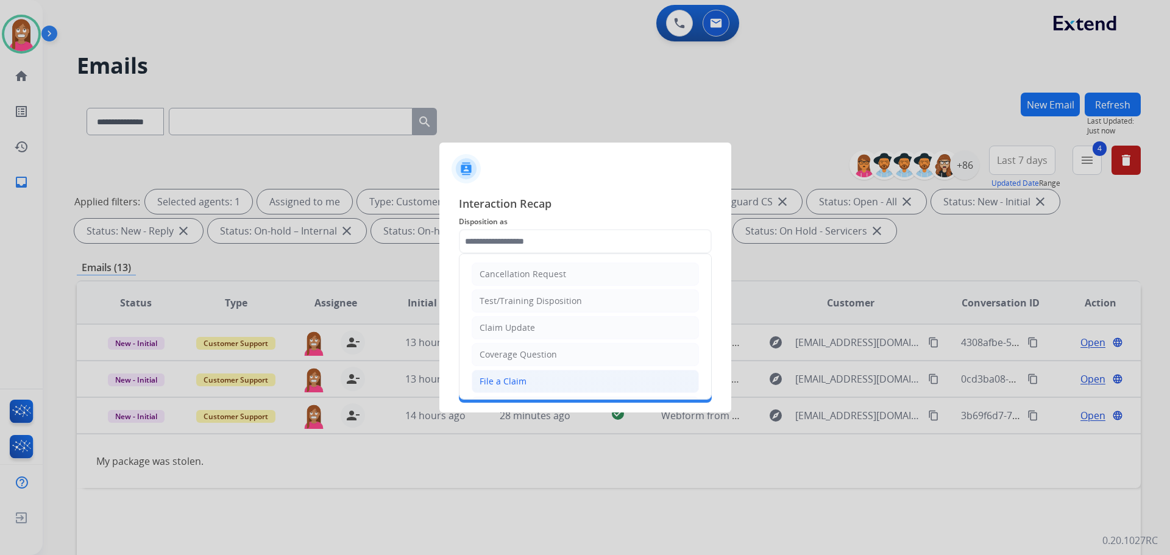
drag, startPoint x: 506, startPoint y: 383, endPoint x: 518, endPoint y: 319, distance: 65.2
click at [506, 384] on div "File a Claim" at bounding box center [503, 382] width 47 height 12
type input "**********"
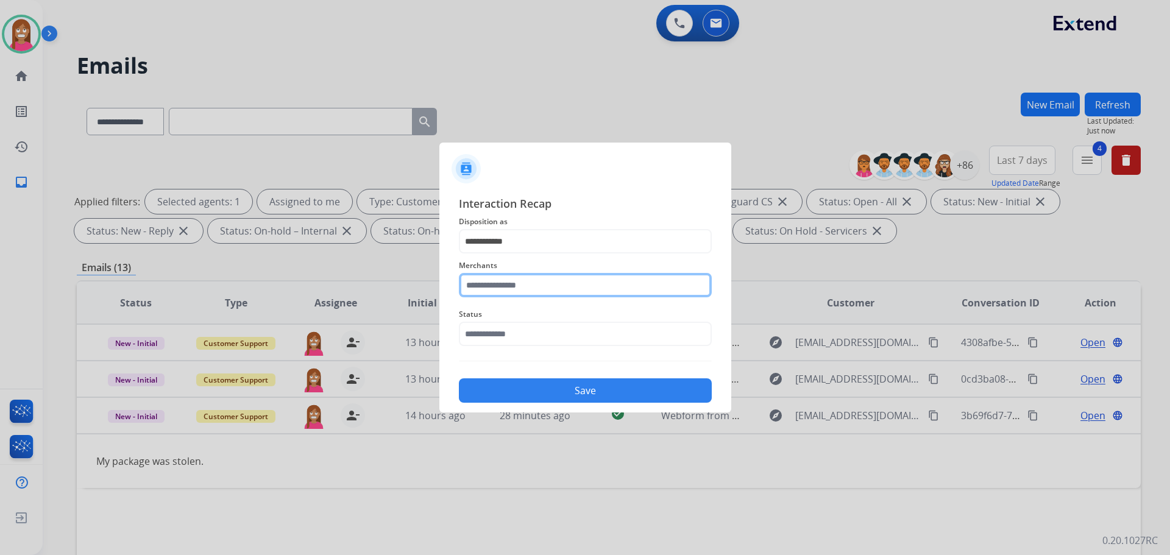
click at [509, 290] on input "text" at bounding box center [585, 285] width 253 height 24
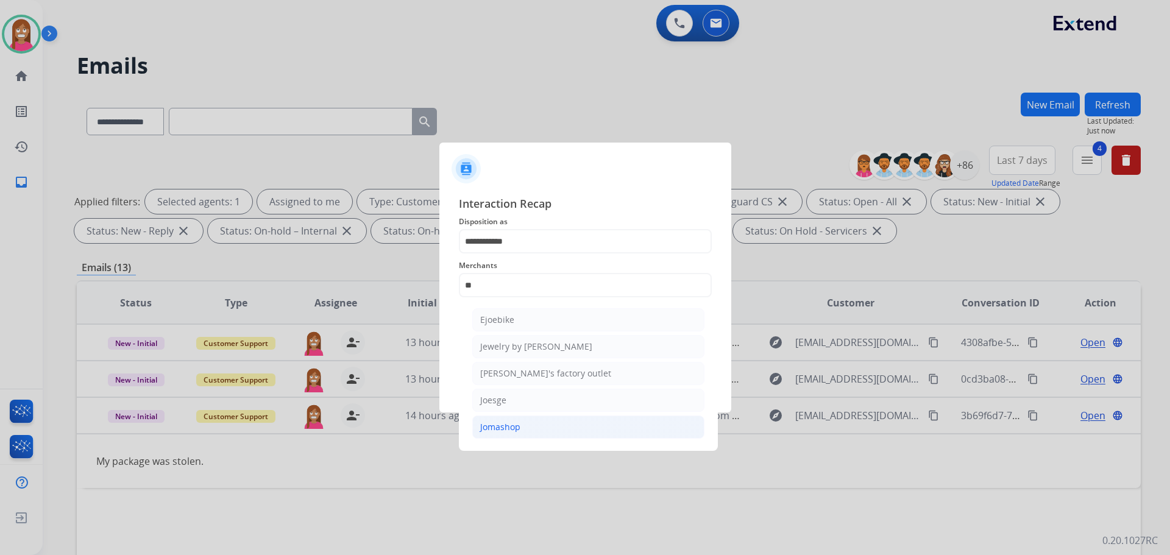
click at [504, 433] on div "Jomashop" at bounding box center [500, 427] width 40 height 12
type input "********"
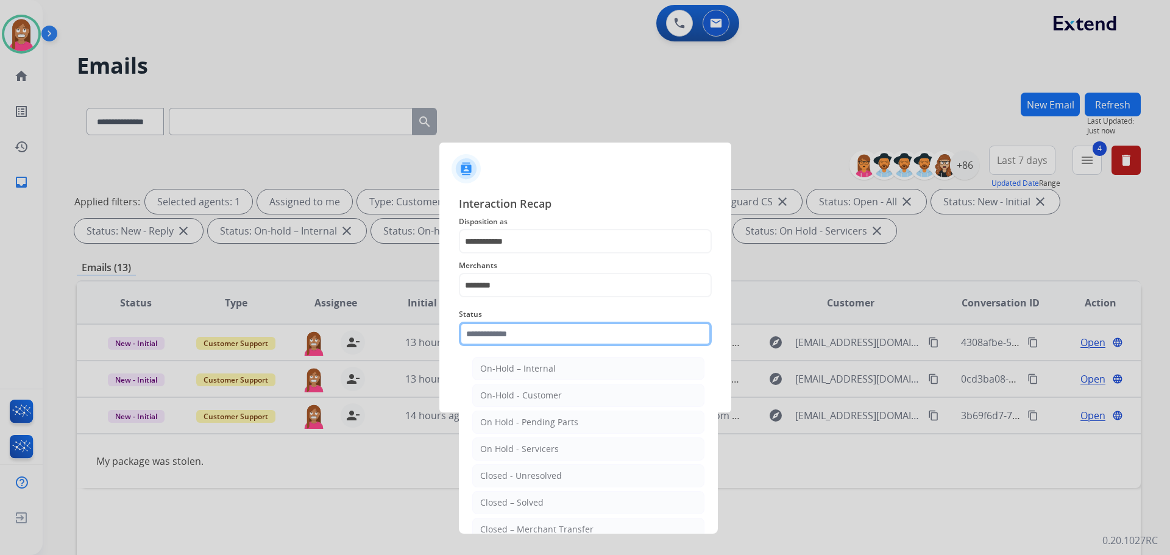
click at [499, 333] on input "text" at bounding box center [585, 334] width 253 height 24
click at [514, 496] on li "Closed – Solved" at bounding box center [588, 502] width 232 height 23
type input "**********"
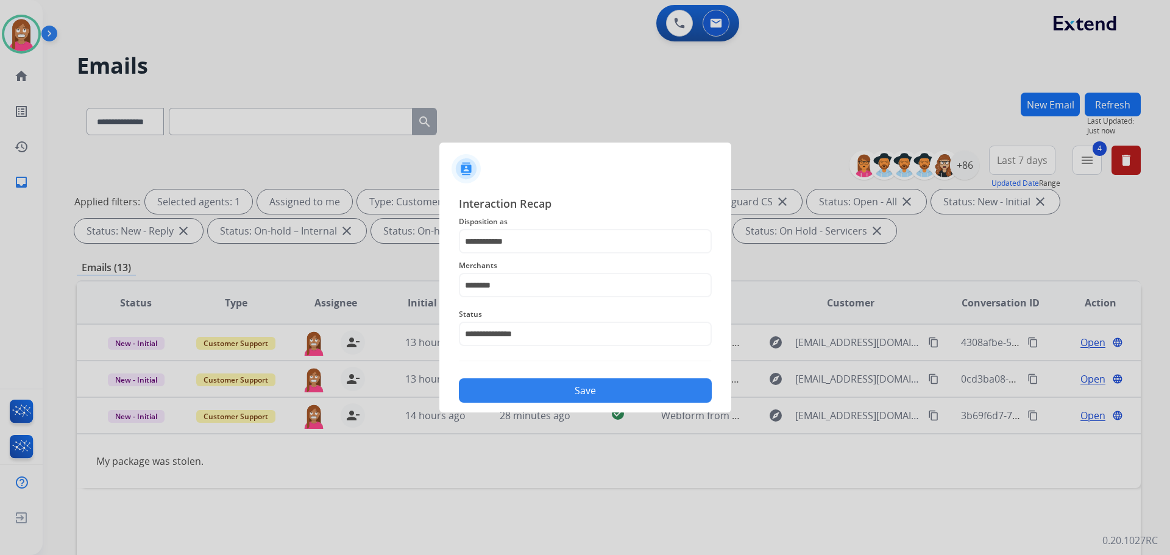
click at [521, 393] on button "Save" at bounding box center [585, 391] width 253 height 24
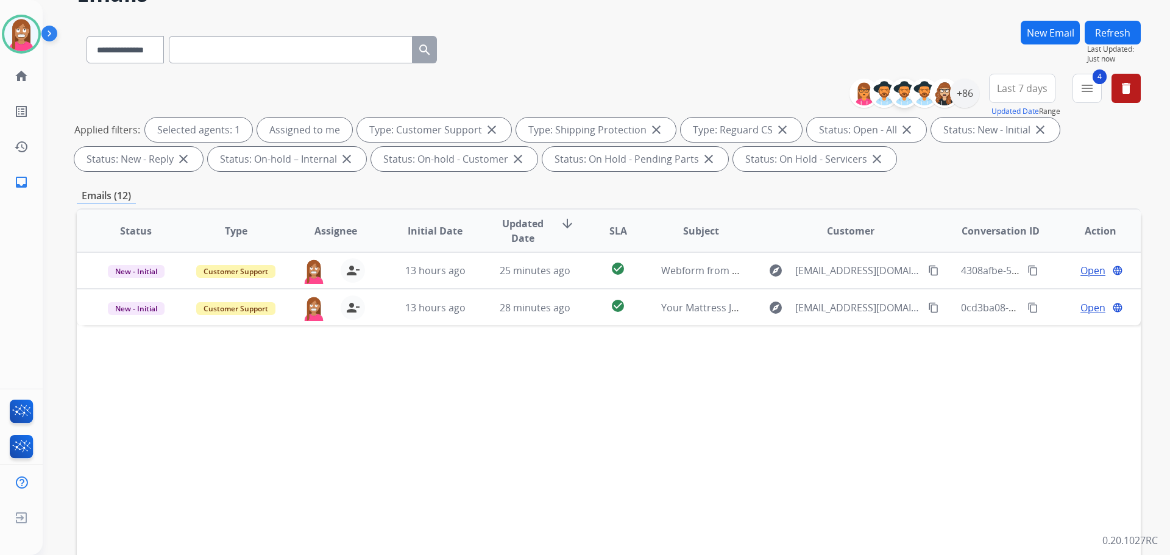
scroll to position [61, 0]
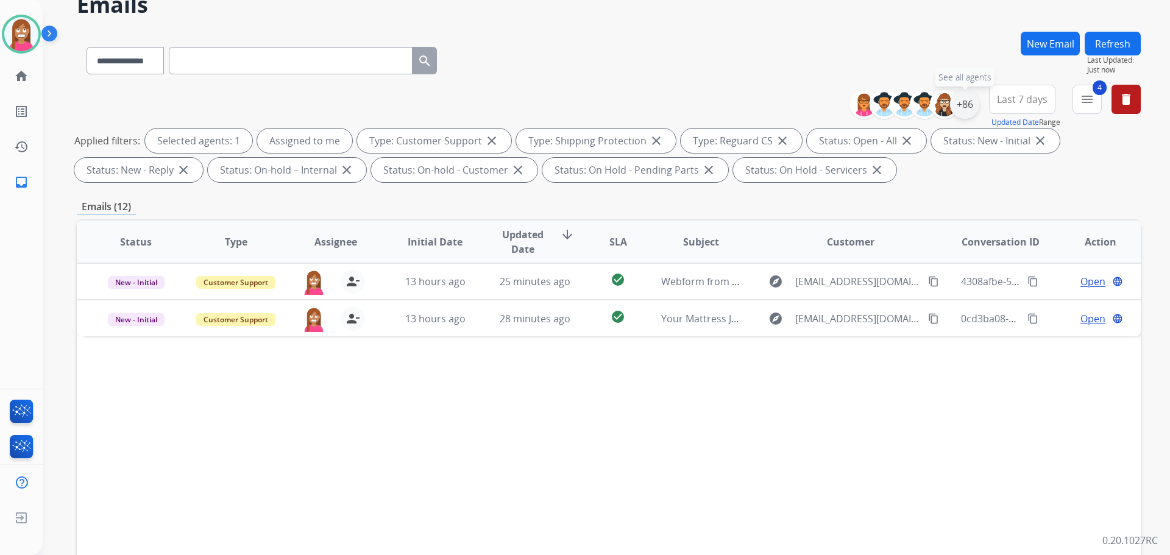
click at [961, 107] on div "+86" at bounding box center [964, 104] width 29 height 29
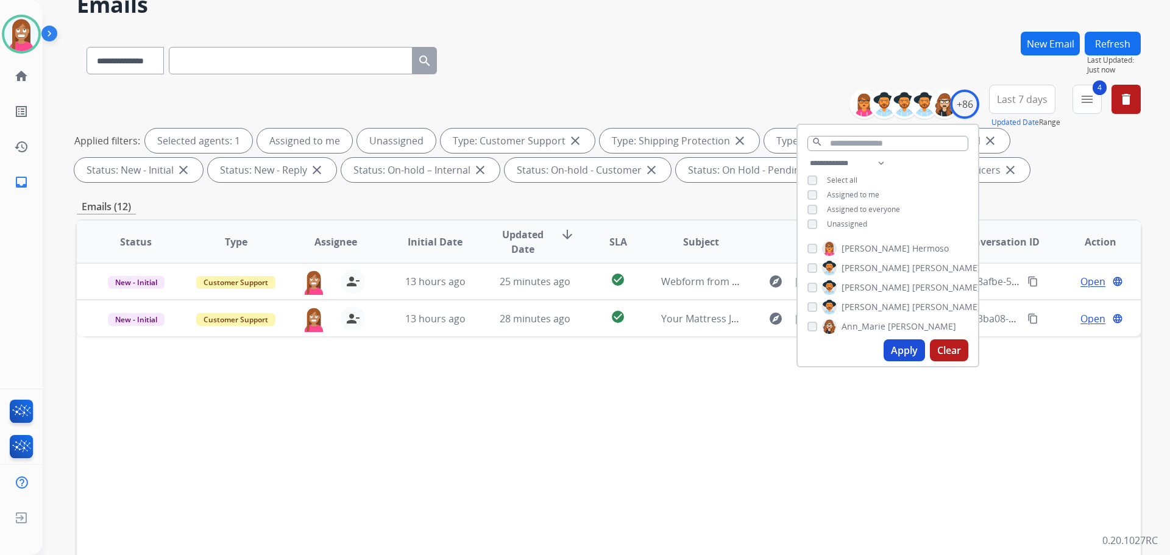
click at [900, 352] on button "Apply" at bounding box center [904, 351] width 41 height 22
select select "*"
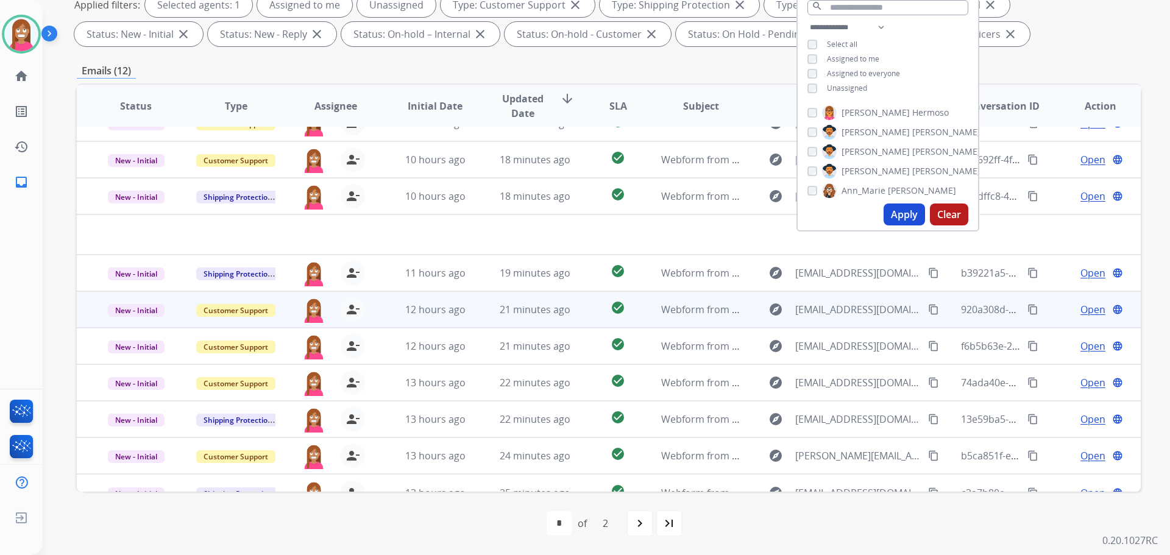
scroll to position [41, 0]
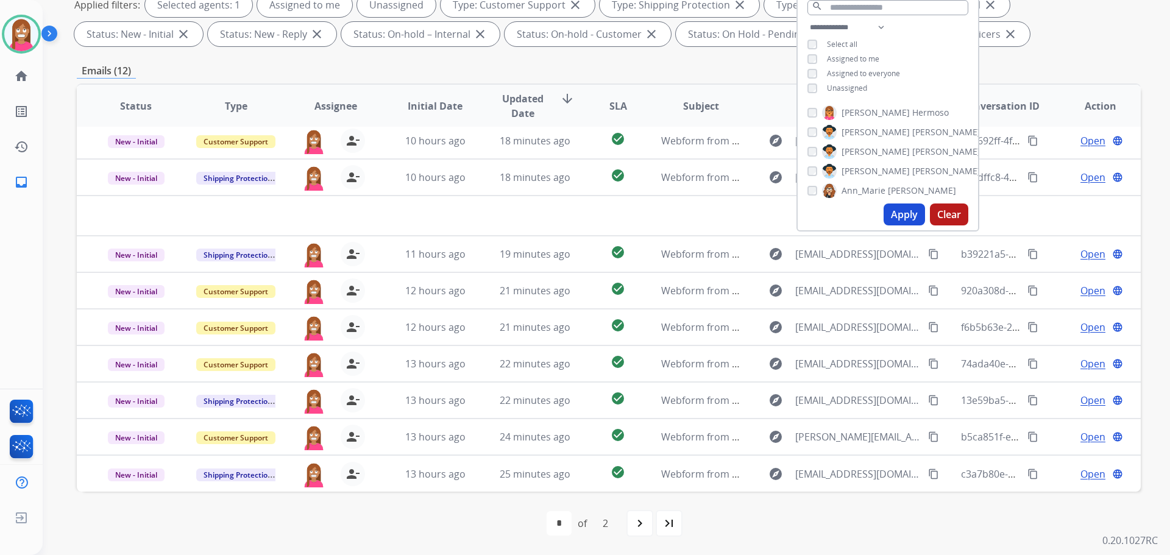
click at [449, 529] on div "first_page navigate_before * * of 2 navigate_next last_page" at bounding box center [609, 523] width 1064 height 24
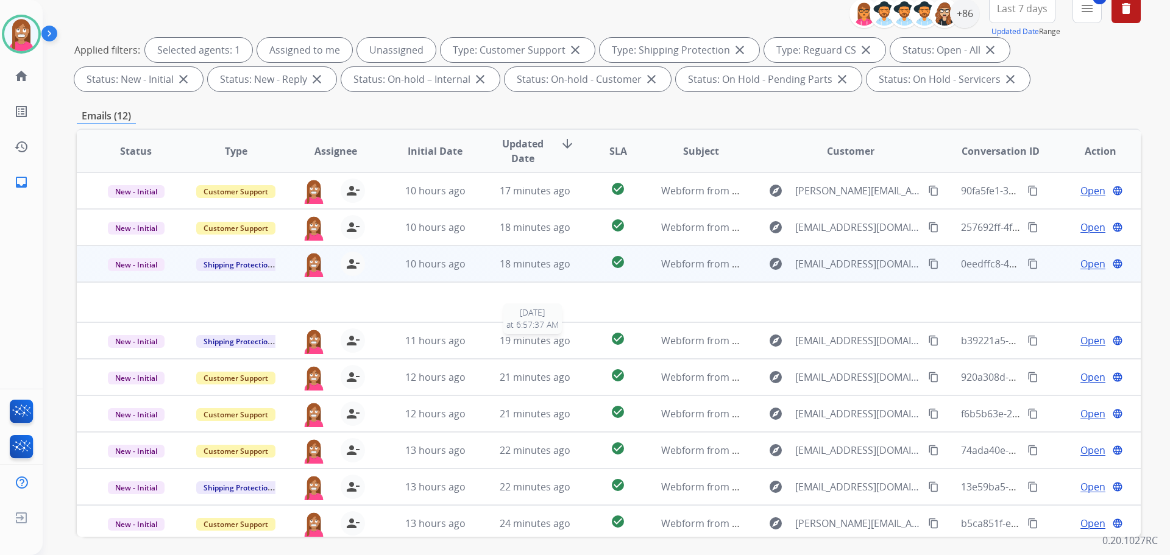
scroll to position [75, 0]
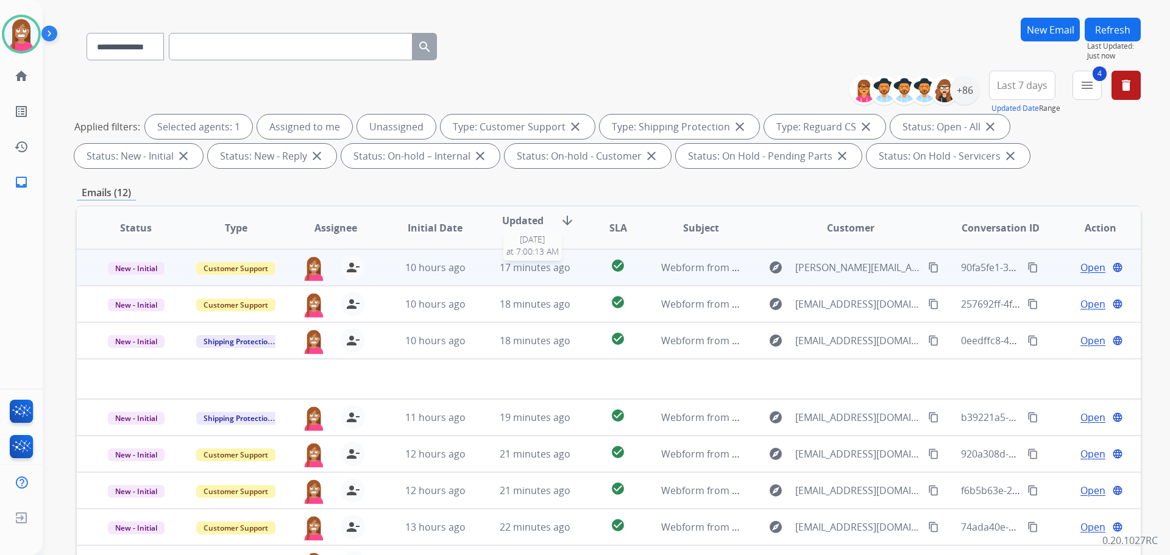
click at [496, 274] on div "17 minutes ago" at bounding box center [536, 267] width 80 height 15
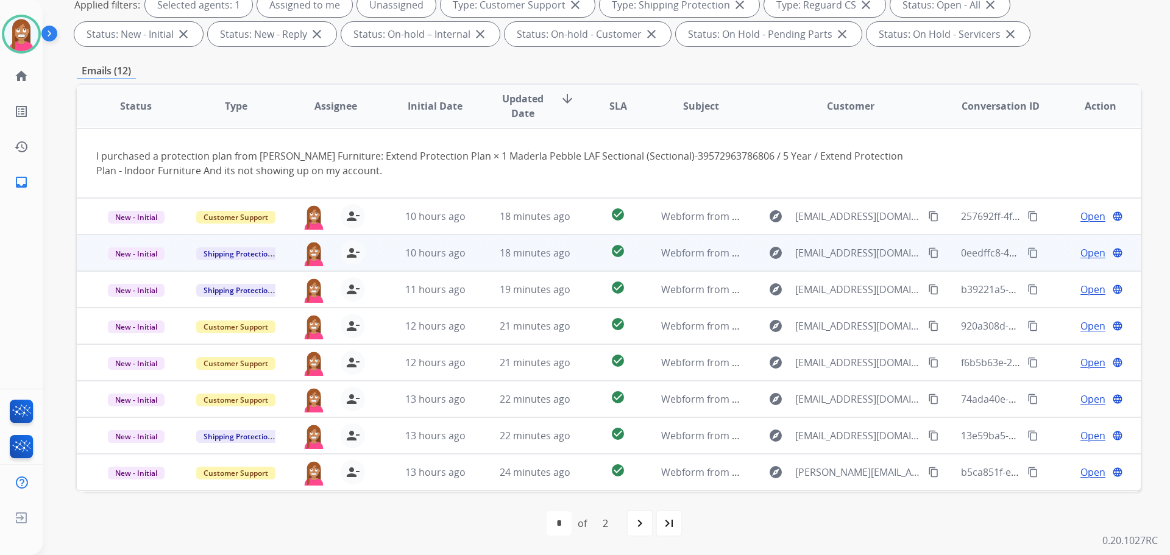
scroll to position [71, 0]
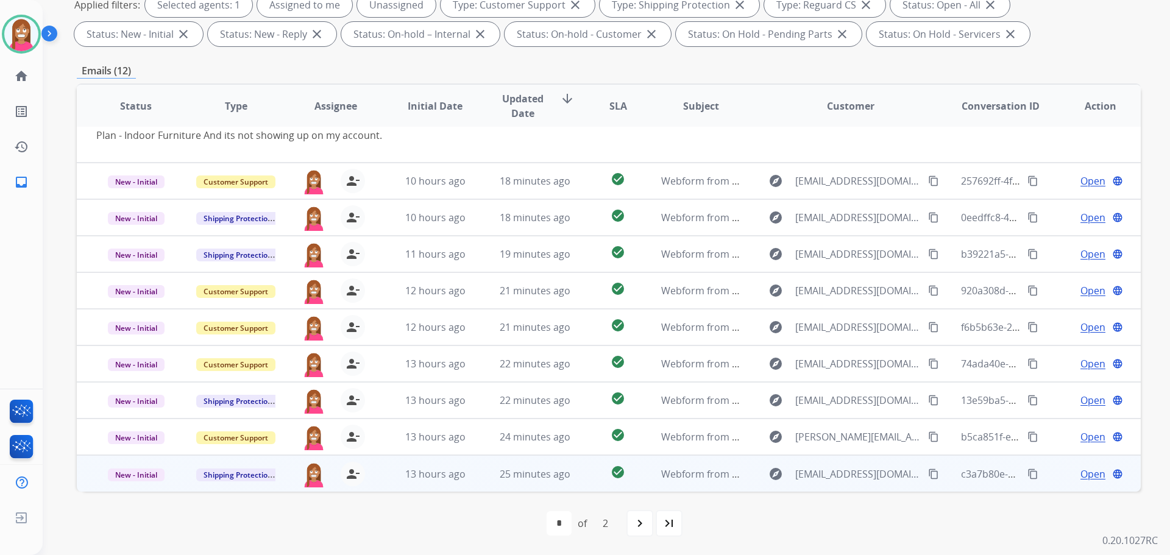
click at [580, 482] on td "check_circle" at bounding box center [608, 473] width 66 height 37
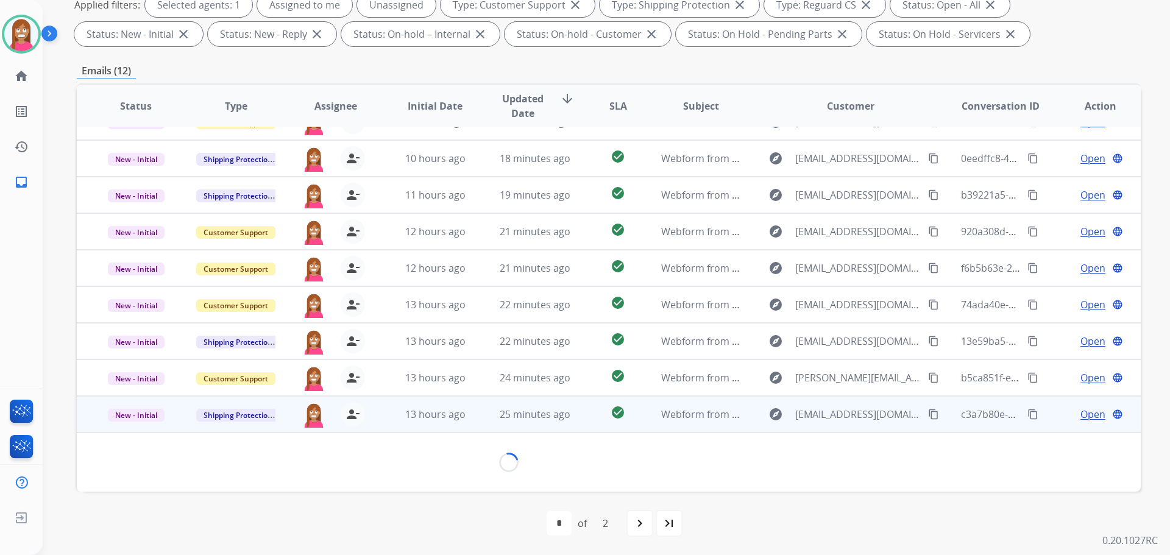
scroll to position [55, 0]
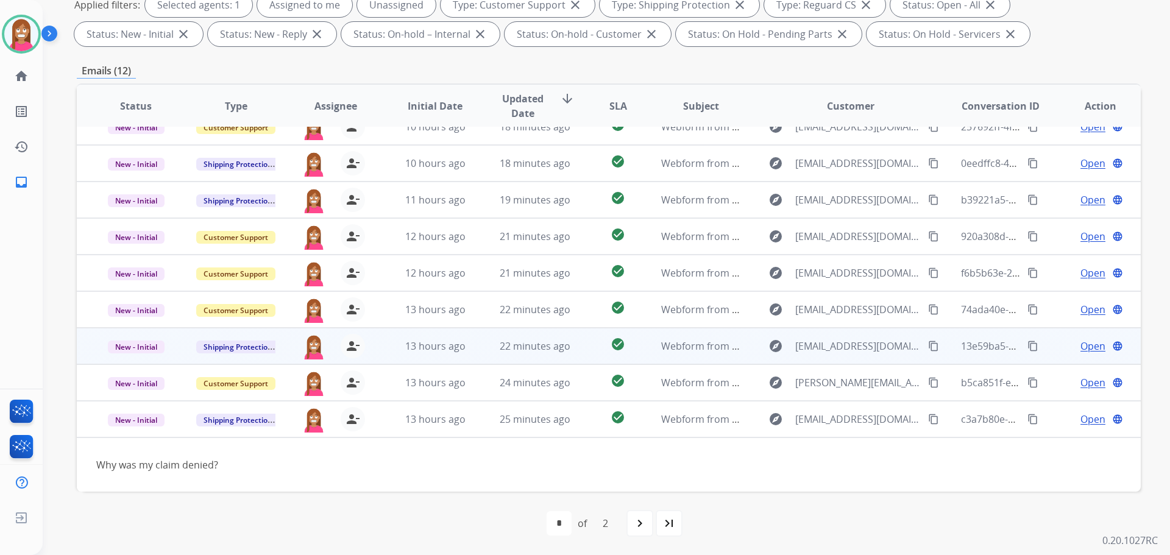
click at [569, 357] on td "22 minutes ago" at bounding box center [526, 346] width 100 height 37
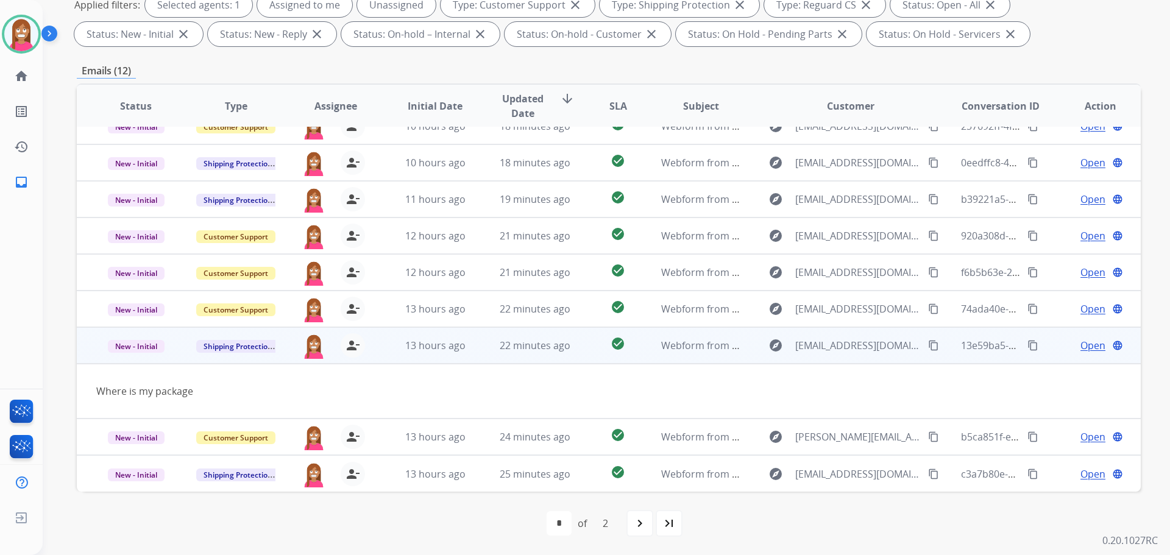
scroll to position [56, 0]
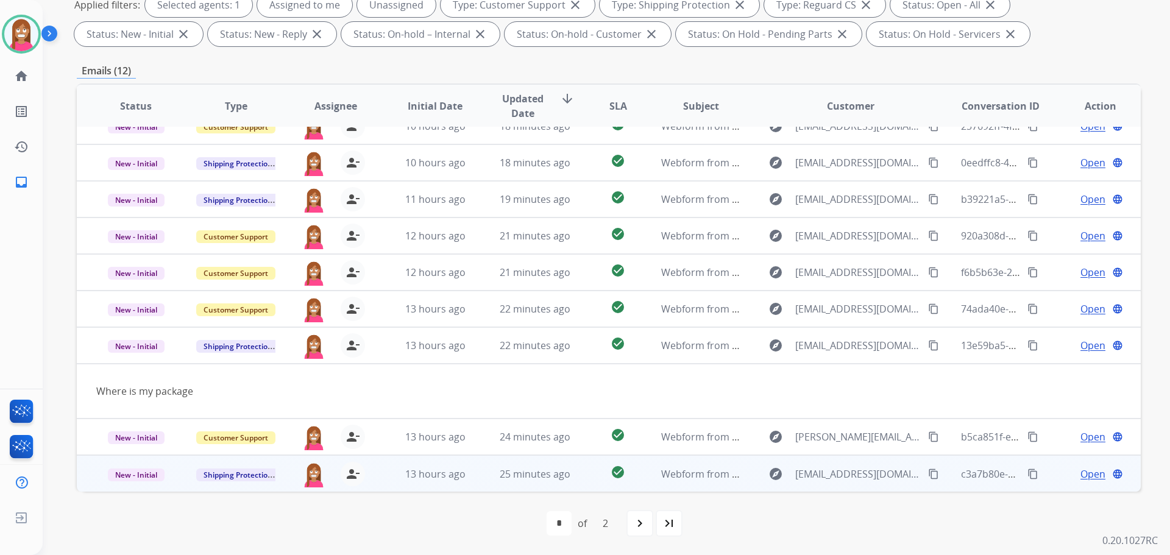
click at [501, 489] on td "25 minutes ago" at bounding box center [526, 473] width 100 height 37
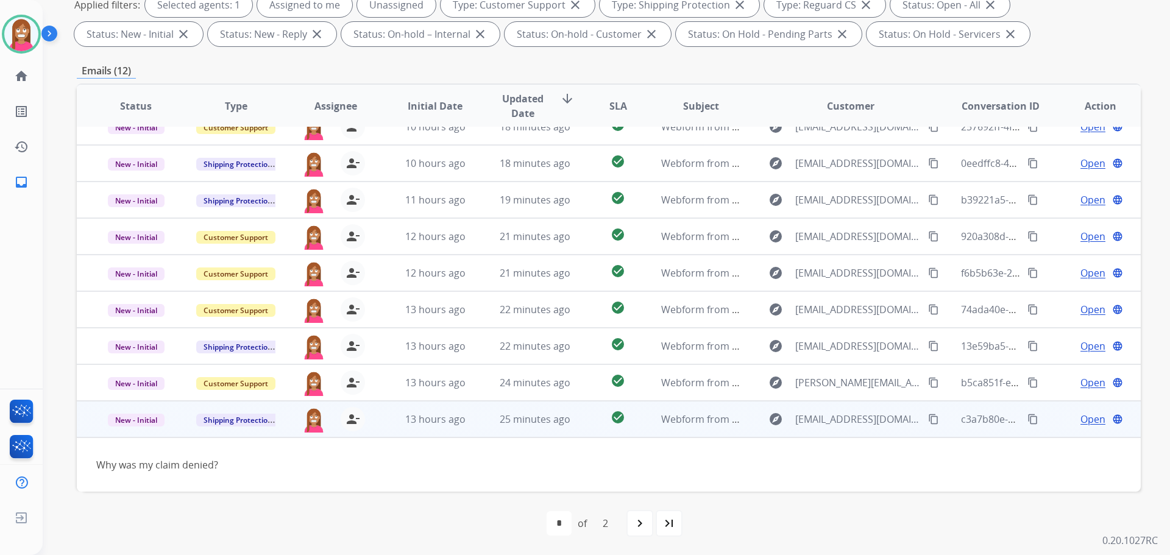
click at [1084, 421] on span "Open" at bounding box center [1093, 419] width 25 height 15
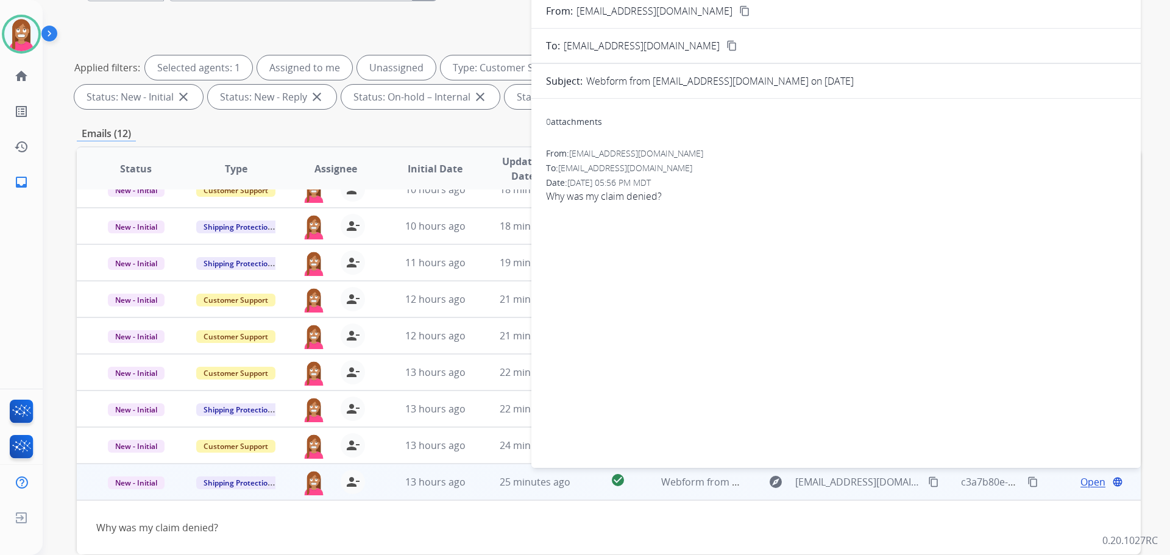
scroll to position [14, 0]
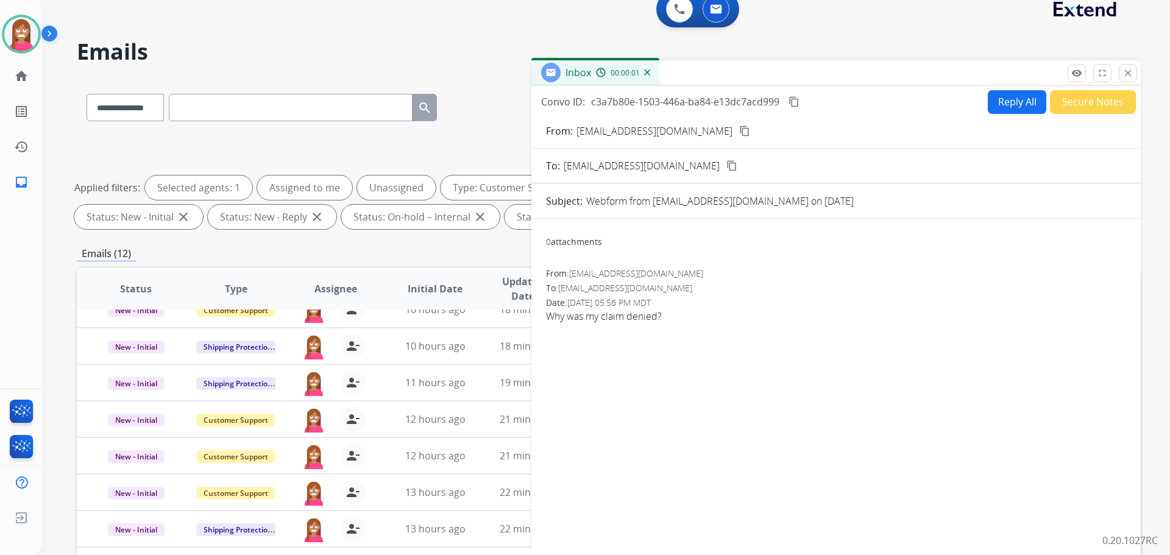
click at [1015, 104] on button "Reply All" at bounding box center [1017, 102] width 59 height 24
select select "**********"
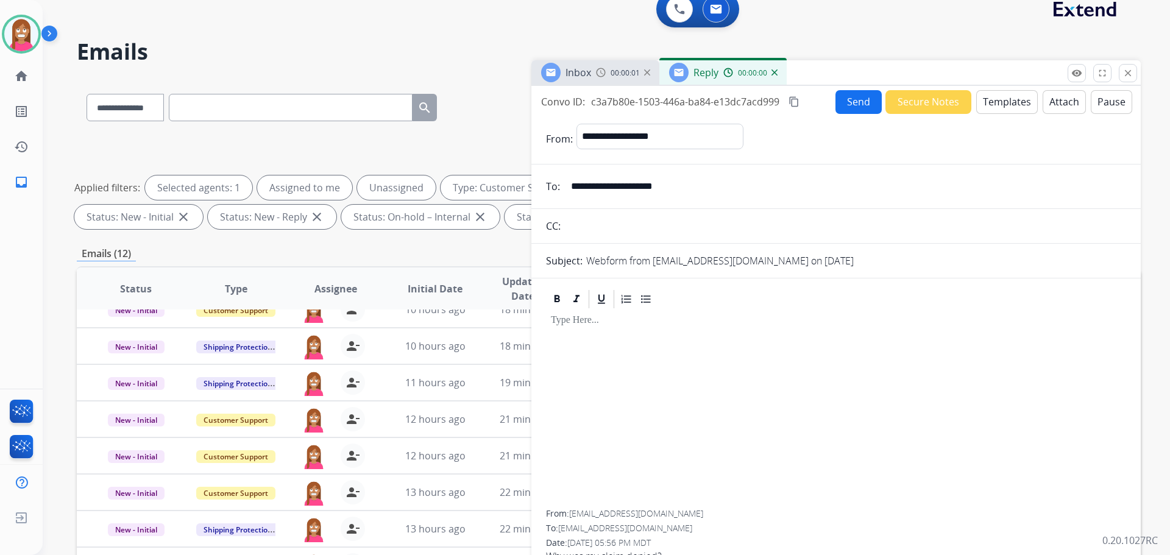
click at [1016, 100] on button "Templates" at bounding box center [1008, 102] width 62 height 24
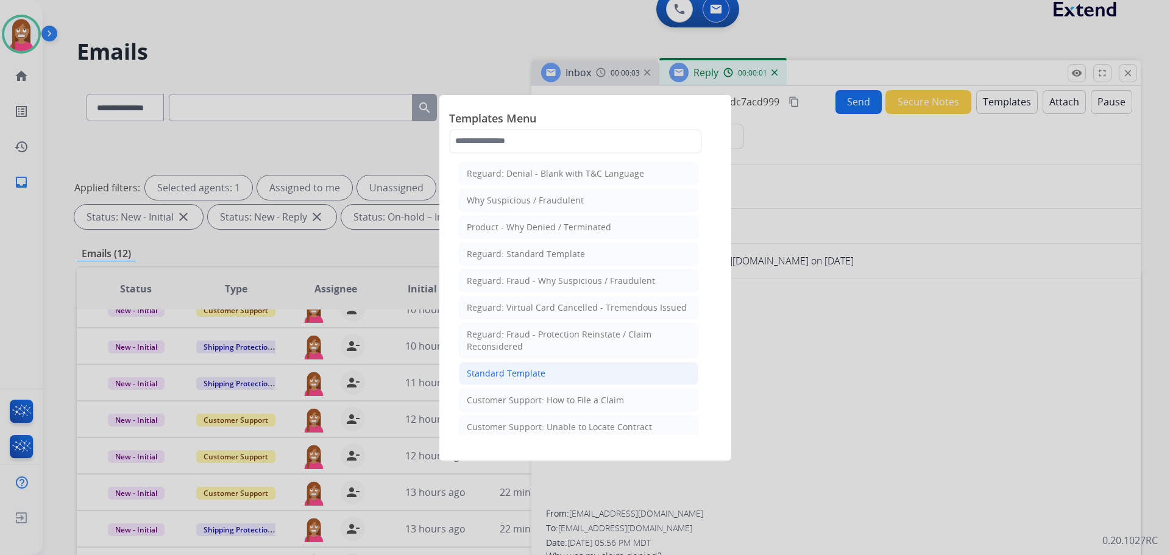
click at [531, 380] on li "Standard Template" at bounding box center [579, 373] width 240 height 23
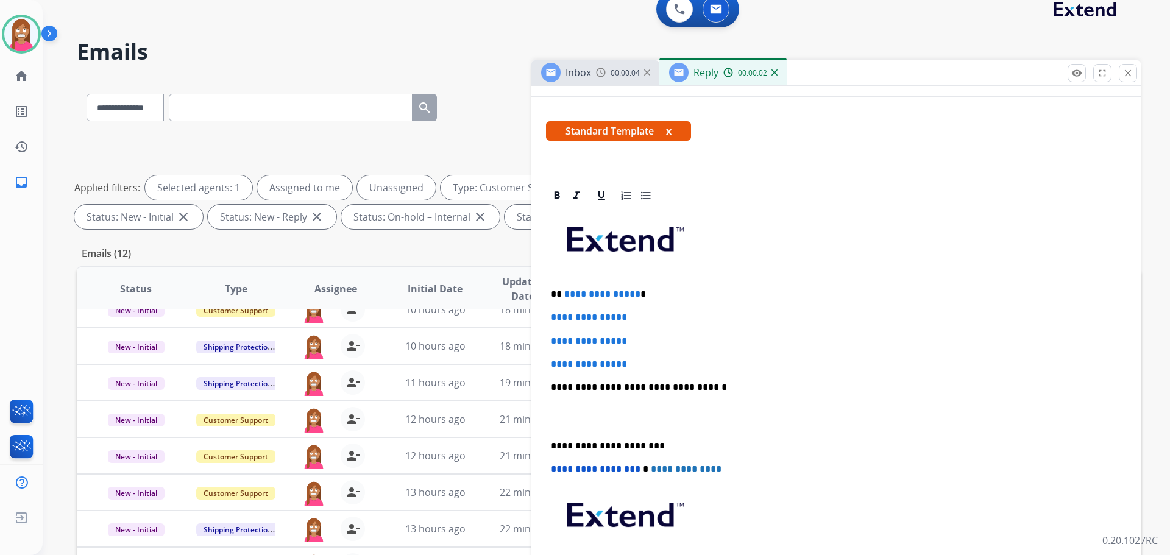
scroll to position [183, 0]
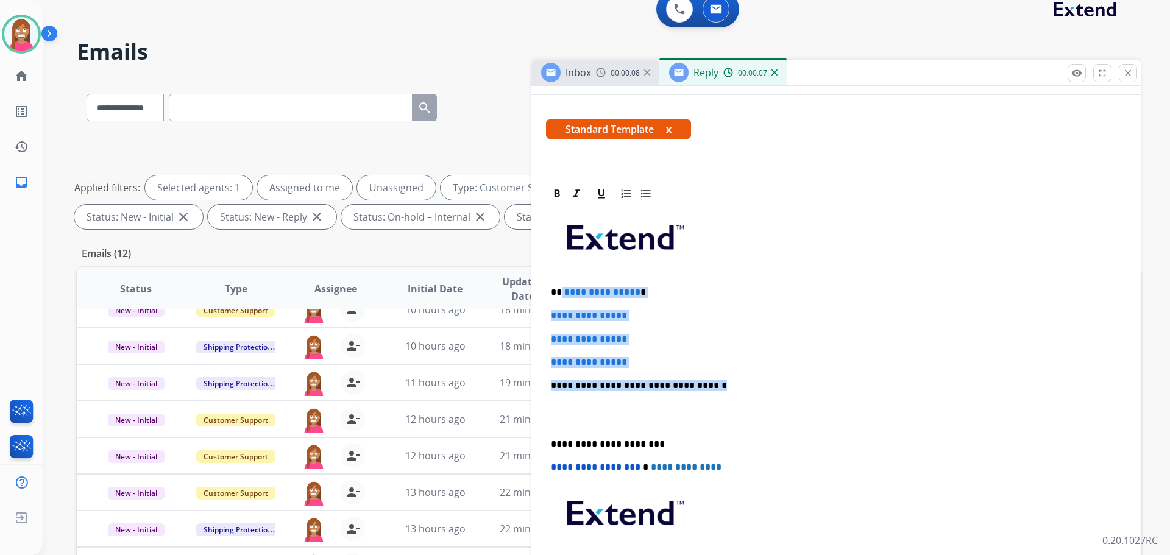
drag, startPoint x: 717, startPoint y: 388, endPoint x: 560, endPoint y: 288, distance: 186.6
click at [560, 288] on div "**********" at bounding box center [836, 414] width 580 height 419
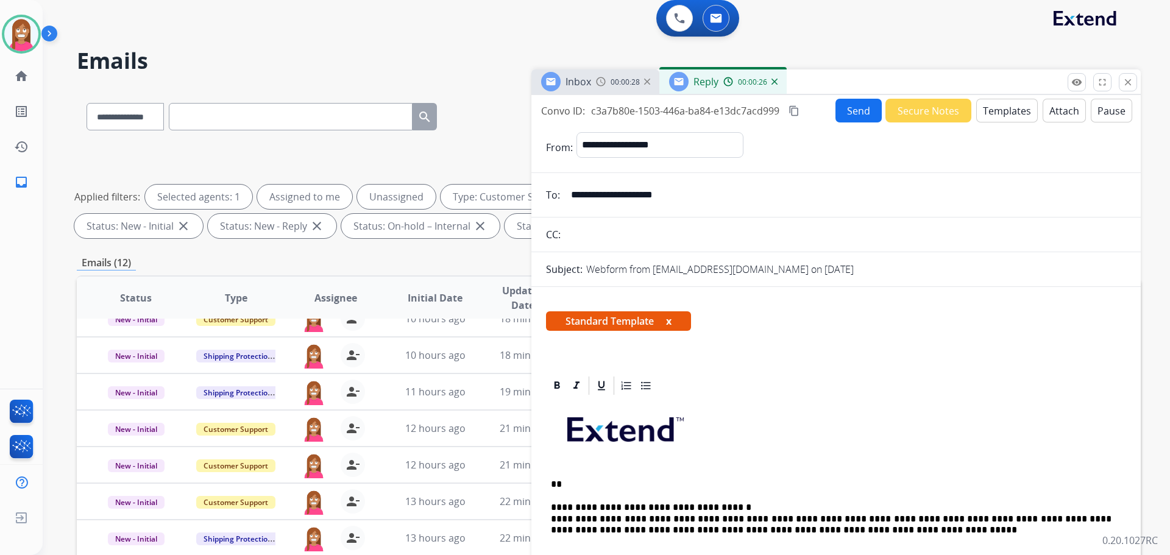
scroll to position [0, 0]
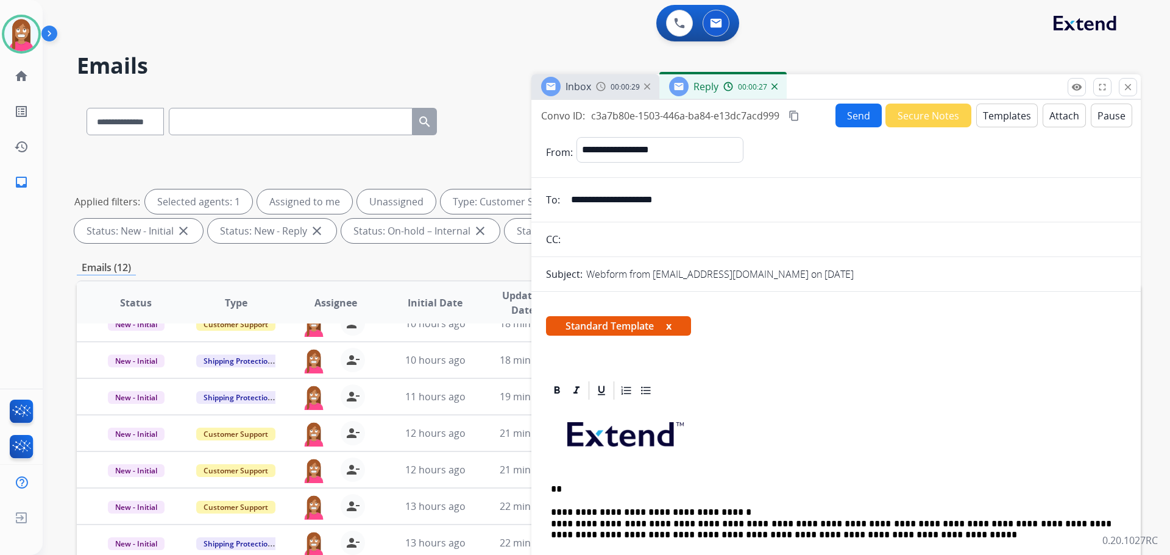
click at [853, 116] on button "Send" at bounding box center [859, 116] width 46 height 24
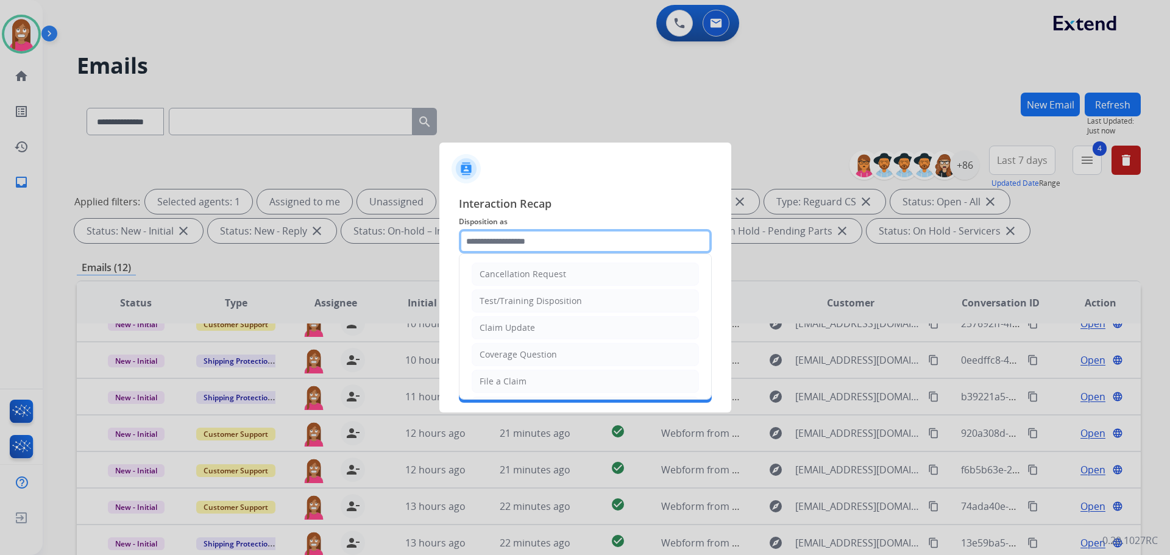
click at [492, 240] on input "text" at bounding box center [585, 241] width 253 height 24
click at [495, 382] on div "File a Claim" at bounding box center [503, 382] width 47 height 12
type input "**********"
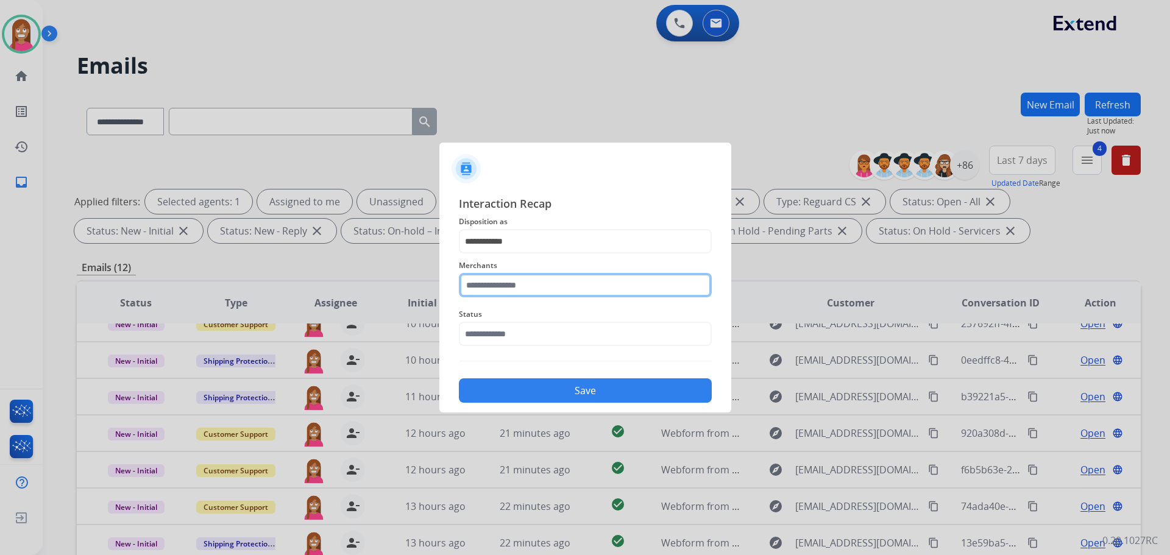
drag, startPoint x: 497, startPoint y: 292, endPoint x: 497, endPoint y: 300, distance: 7.9
click at [497, 293] on input "text" at bounding box center [585, 285] width 253 height 24
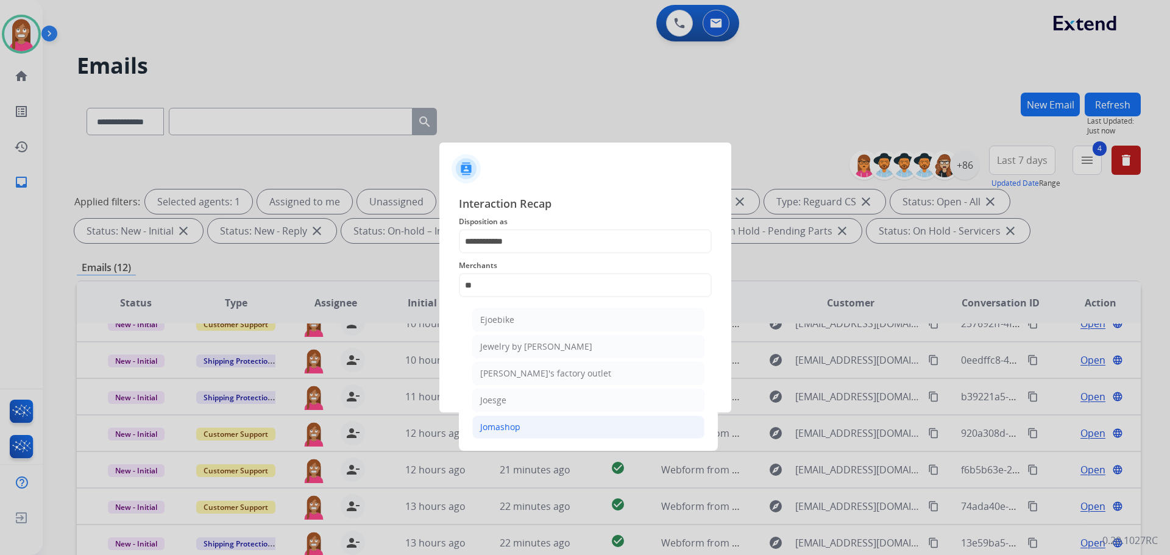
click at [518, 422] on div "Jomashop" at bounding box center [500, 427] width 40 height 12
type input "********"
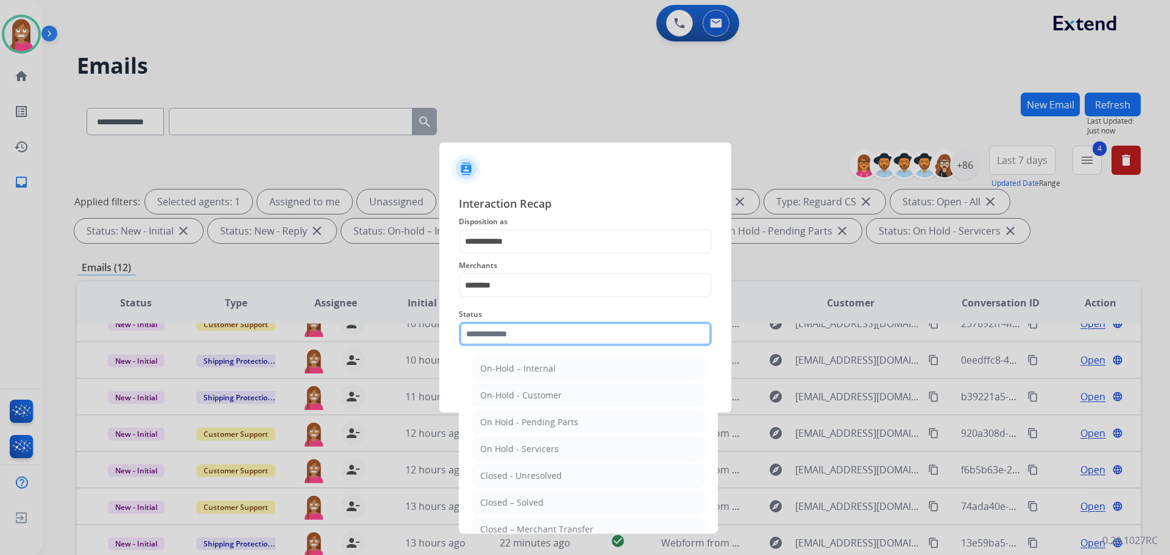
click at [491, 340] on input "text" at bounding box center [585, 334] width 253 height 24
click at [518, 502] on div "Closed – Solved" at bounding box center [511, 503] width 63 height 12
type input "**********"
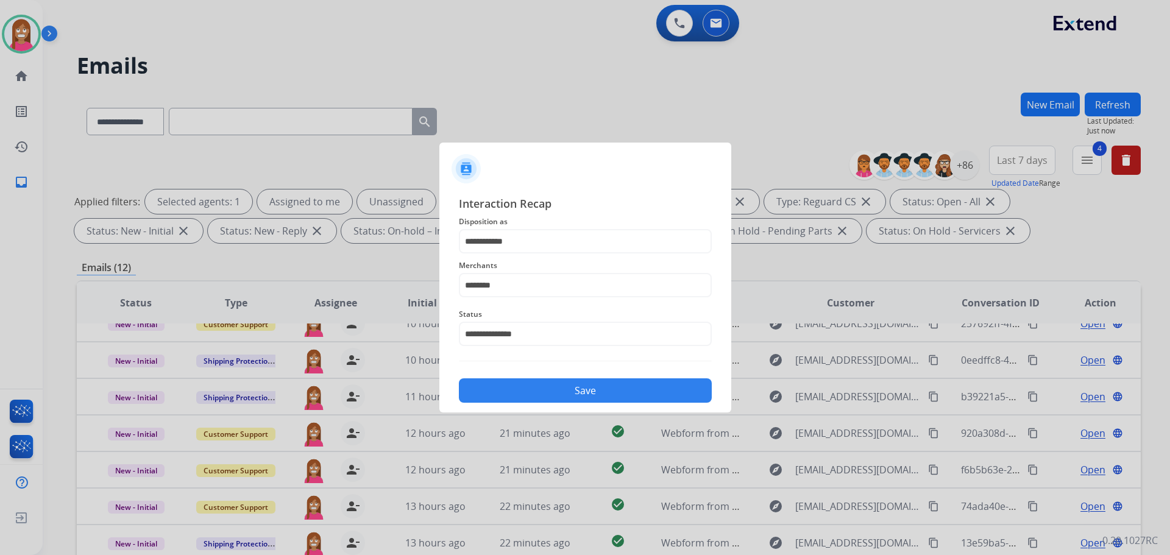
click at [531, 393] on button "Save" at bounding box center [585, 391] width 253 height 24
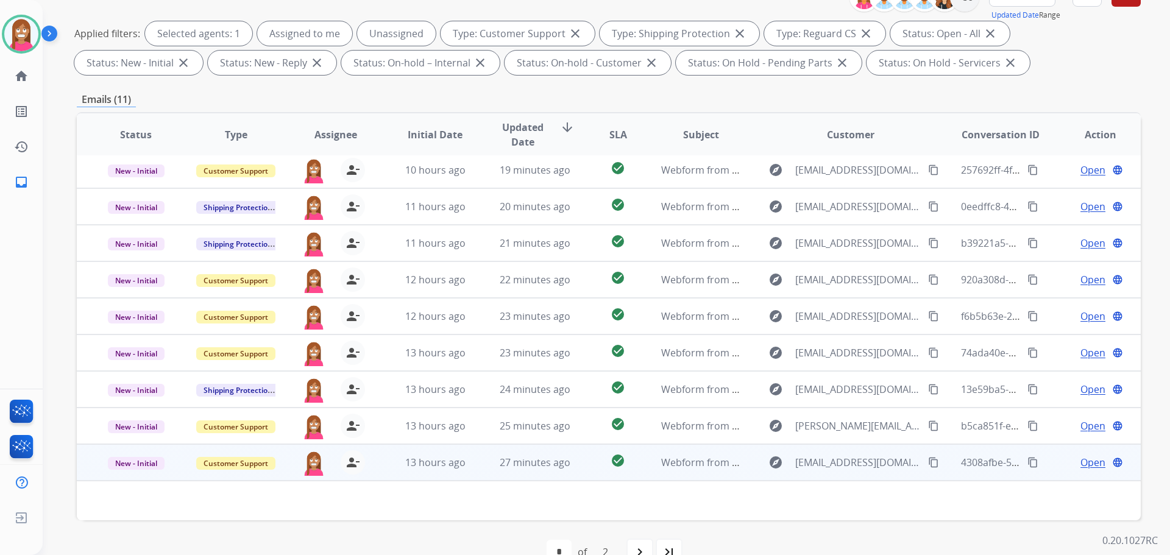
scroll to position [197, 0]
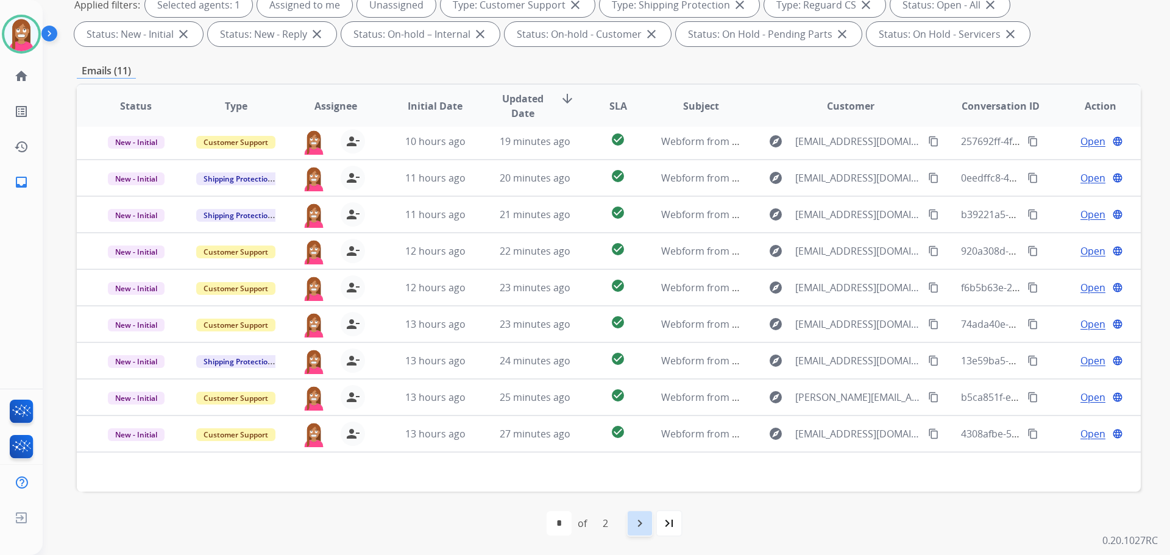
click at [636, 522] on mat-icon "navigate_next" at bounding box center [640, 523] width 15 height 15
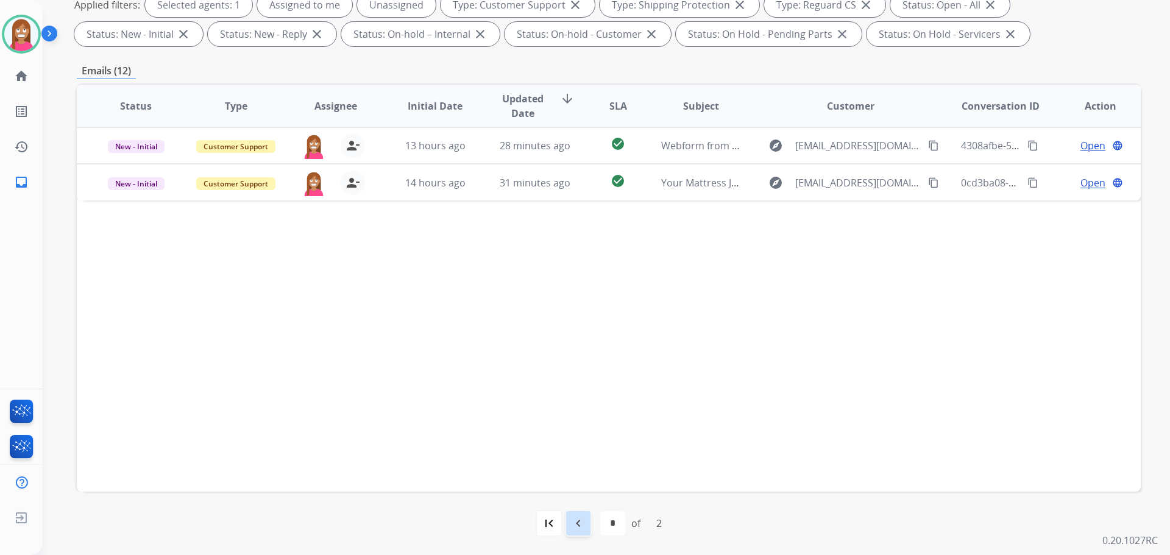
click at [581, 520] on mat-icon "navigate_before" at bounding box center [578, 523] width 15 height 15
select select "*"
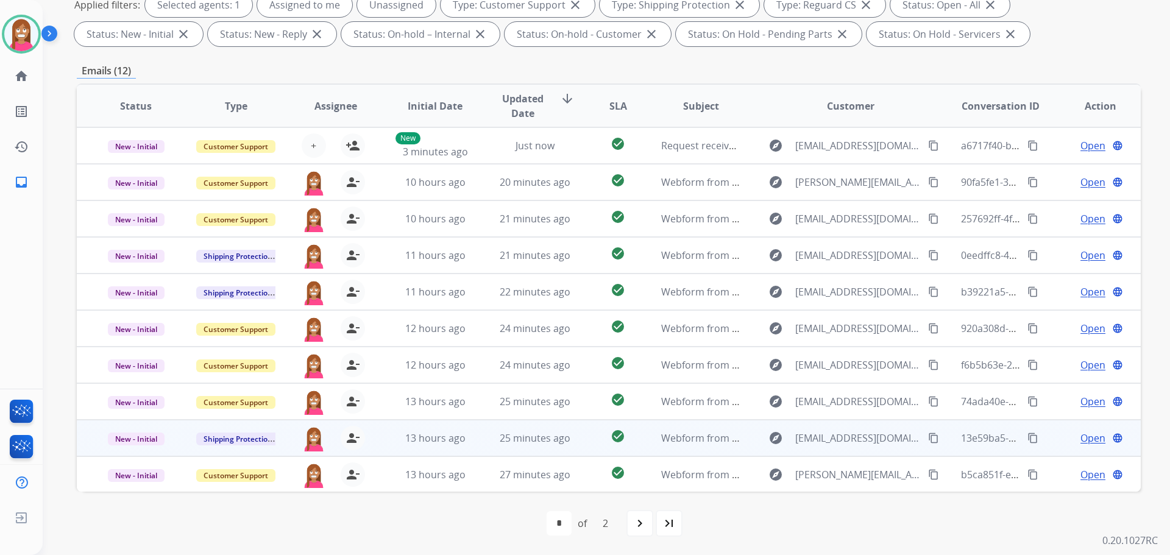
click at [1084, 438] on span "Open" at bounding box center [1093, 438] width 25 height 15
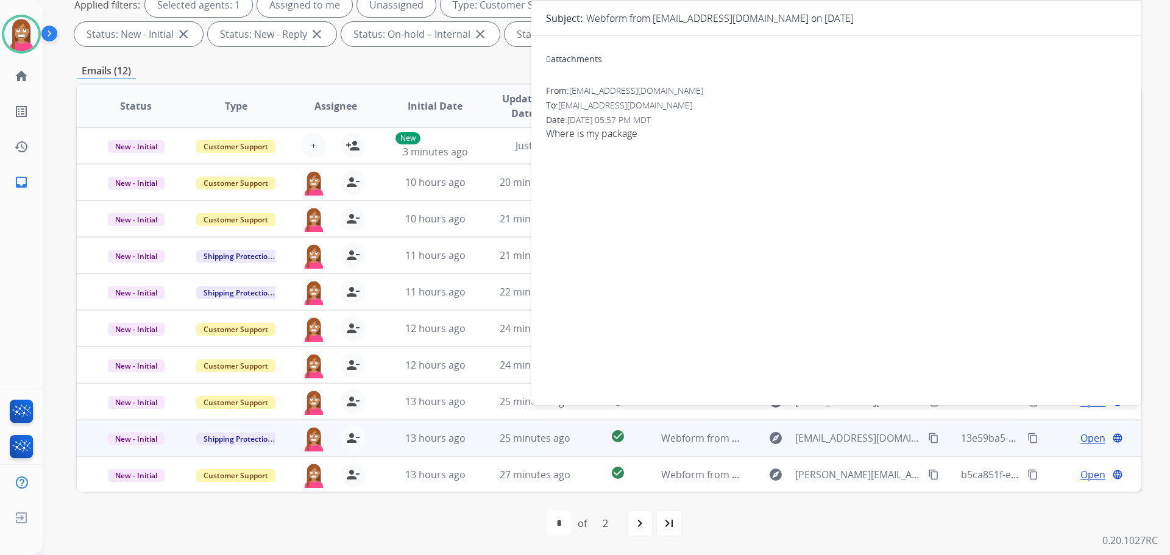
scroll to position [75, 0]
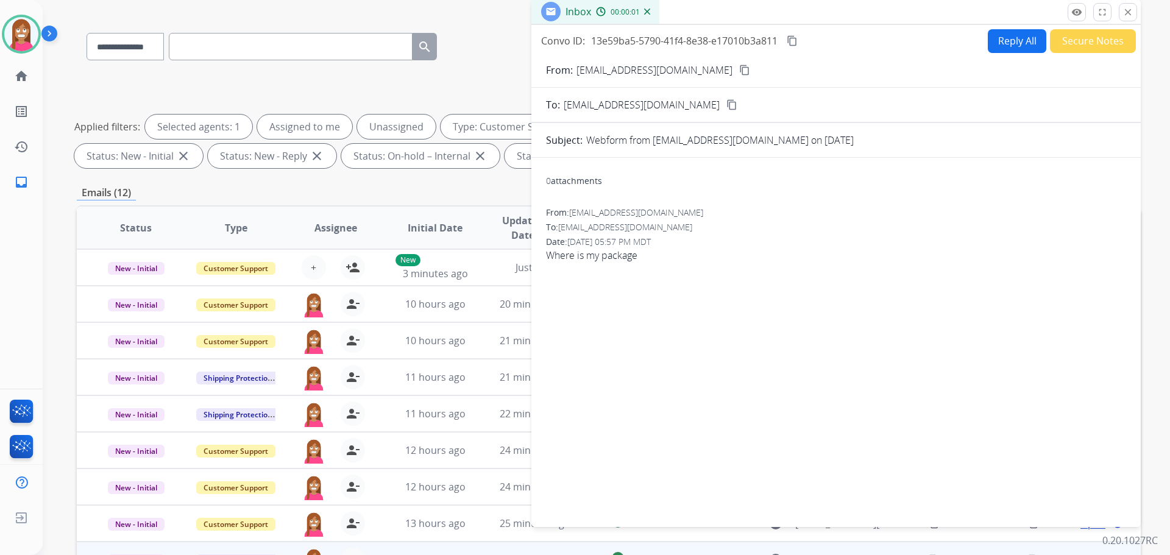
click at [1067, 40] on button "Secure Notes" at bounding box center [1093, 41] width 86 height 24
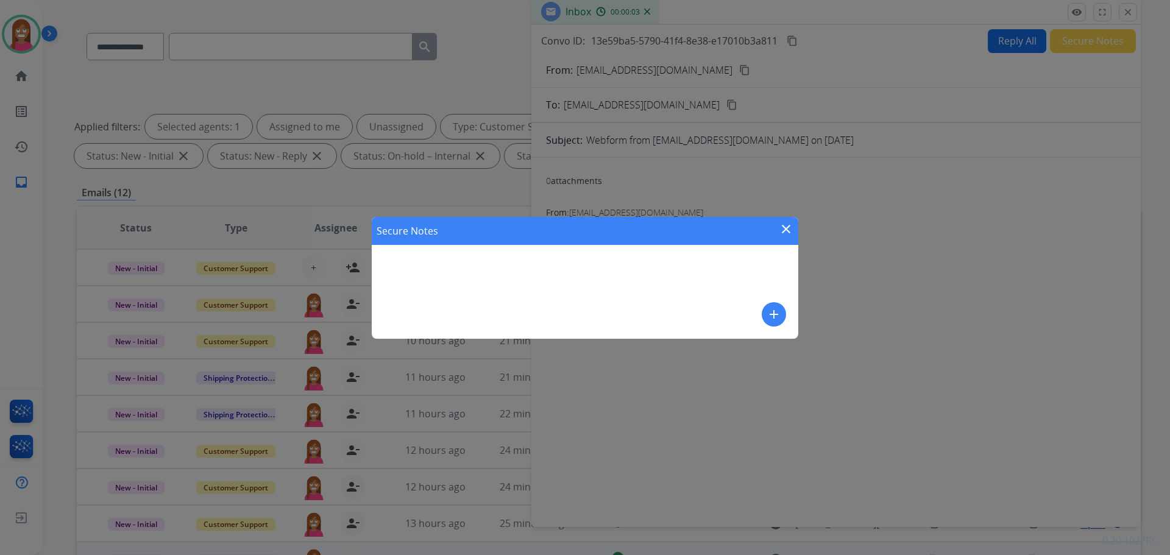
click at [780, 308] on mat-icon "add" at bounding box center [774, 314] width 15 height 15
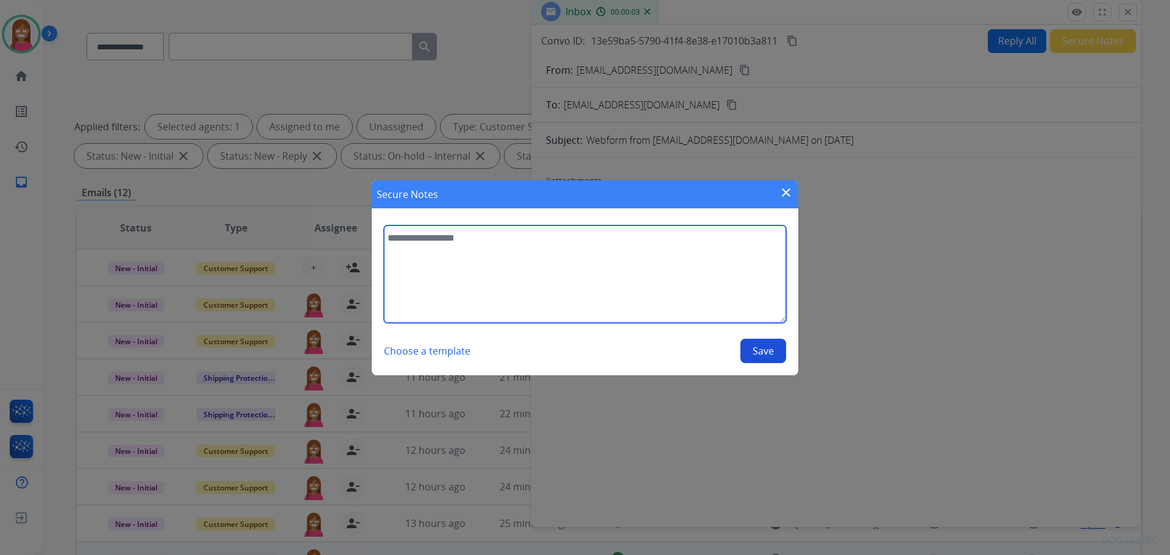
drag, startPoint x: 455, startPoint y: 238, endPoint x: 272, endPoint y: 238, distance: 182.3
click at [454, 238] on textarea at bounding box center [585, 275] width 402 height 98
type textarea "**********"
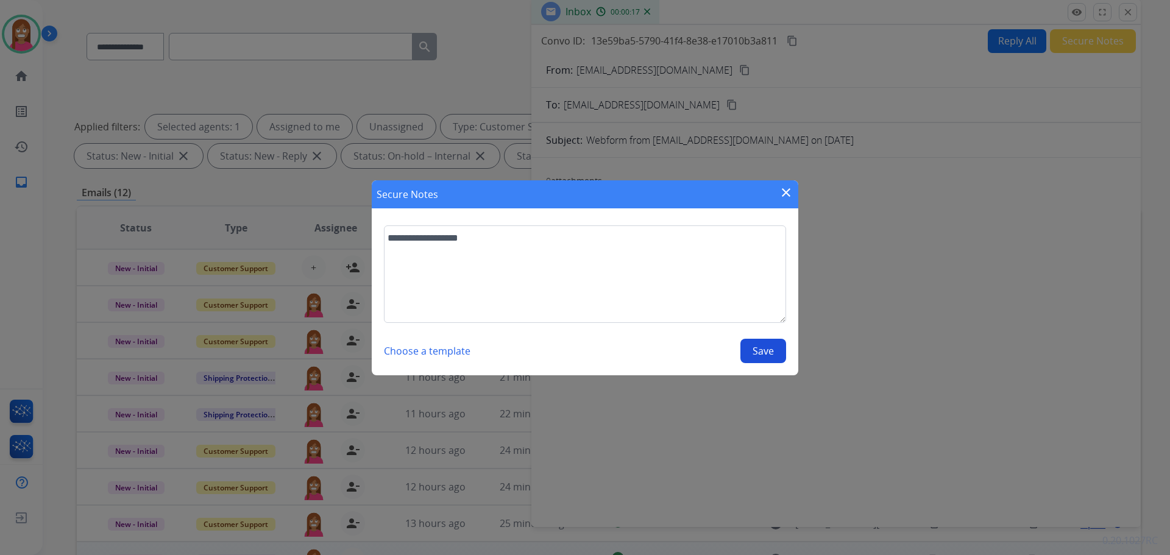
click at [761, 348] on button "Save" at bounding box center [764, 351] width 46 height 24
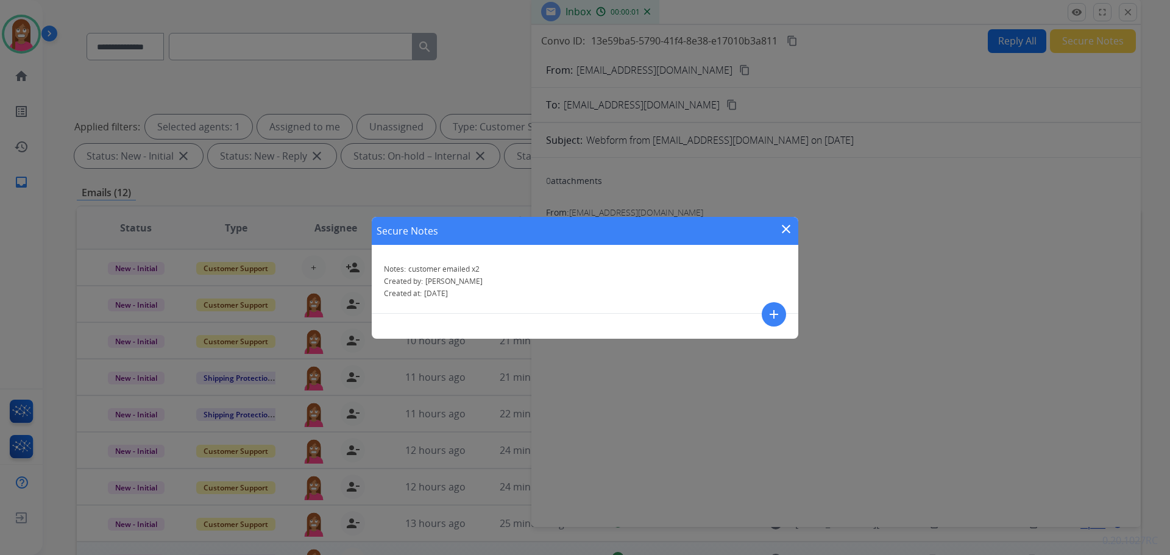
click at [784, 230] on mat-icon "close" at bounding box center [786, 229] width 15 height 15
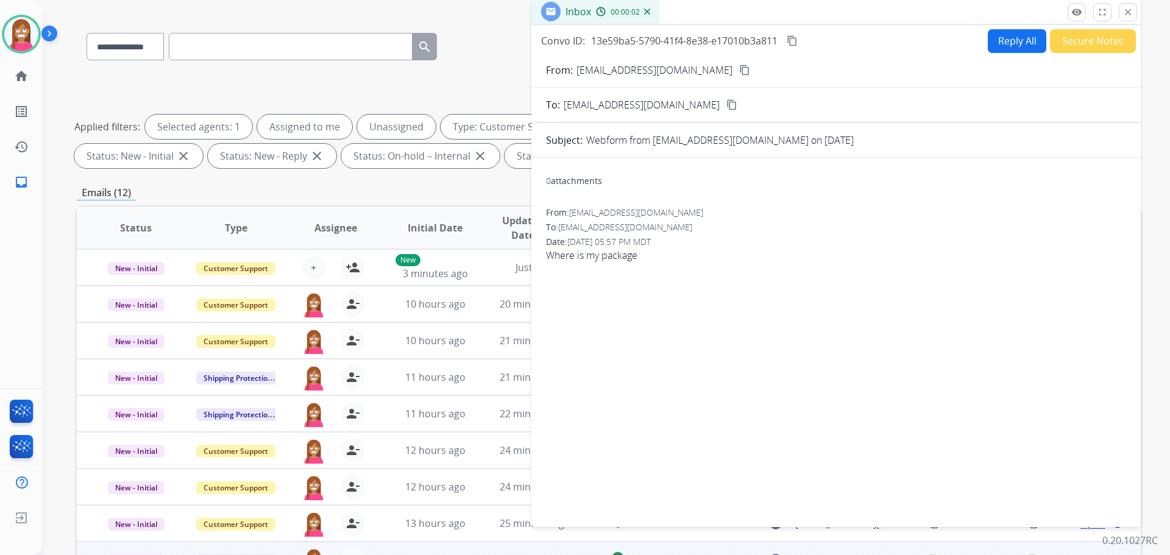
drag, startPoint x: 1125, startPoint y: 12, endPoint x: 1051, endPoint y: 35, distance: 77.3
click at [1121, 12] on button "close Close" at bounding box center [1128, 12] width 18 height 18
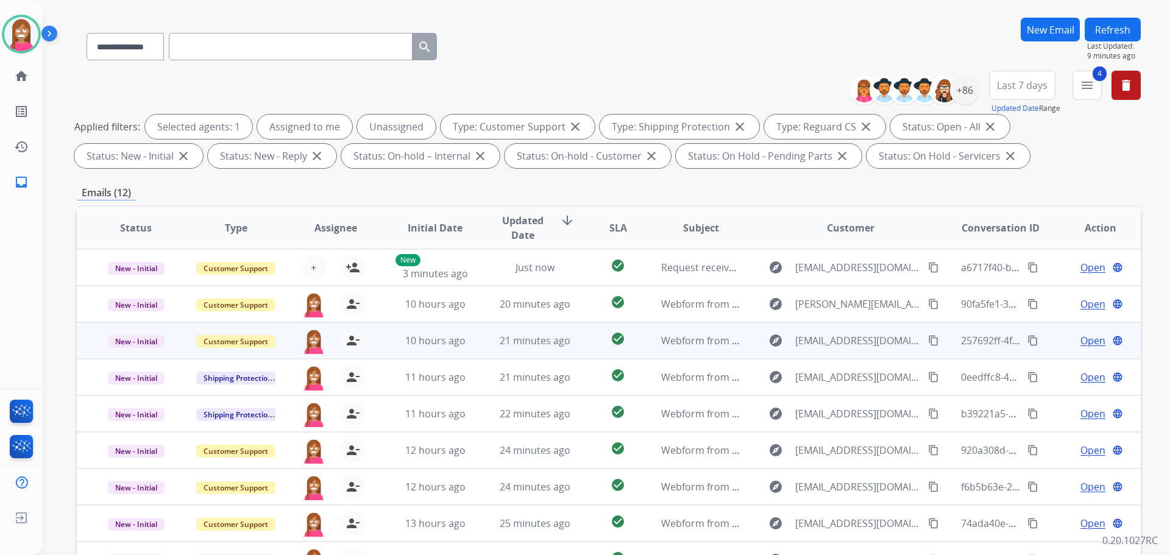
scroll to position [197, 0]
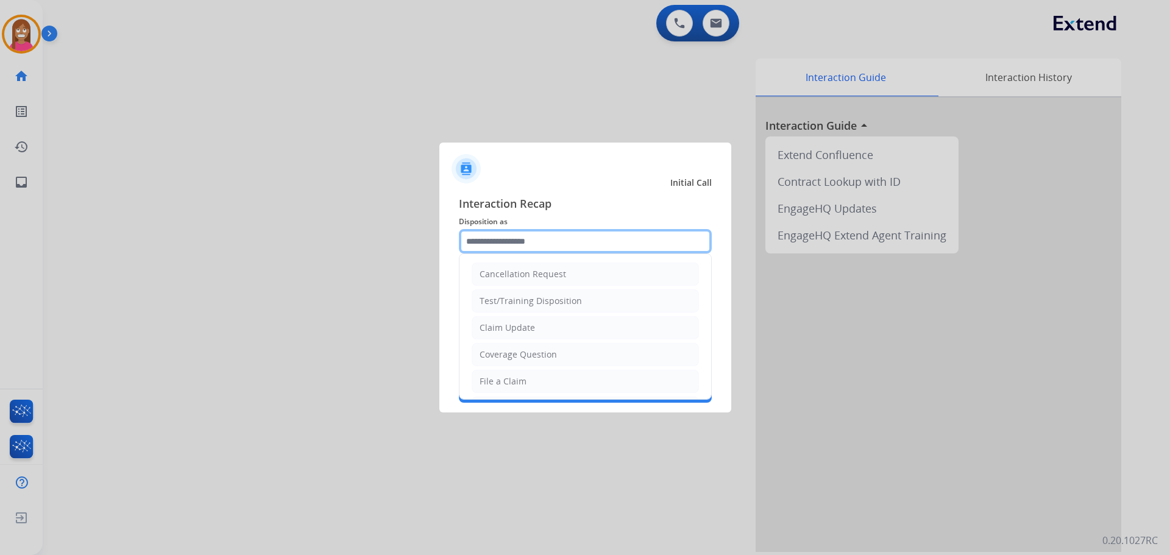
click at [492, 240] on input "text" at bounding box center [585, 241] width 253 height 24
drag, startPoint x: 499, startPoint y: 360, endPoint x: 488, endPoint y: 311, distance: 50.1
click at [499, 358] on div "Coverage Question" at bounding box center [518, 355] width 77 height 12
type input "**********"
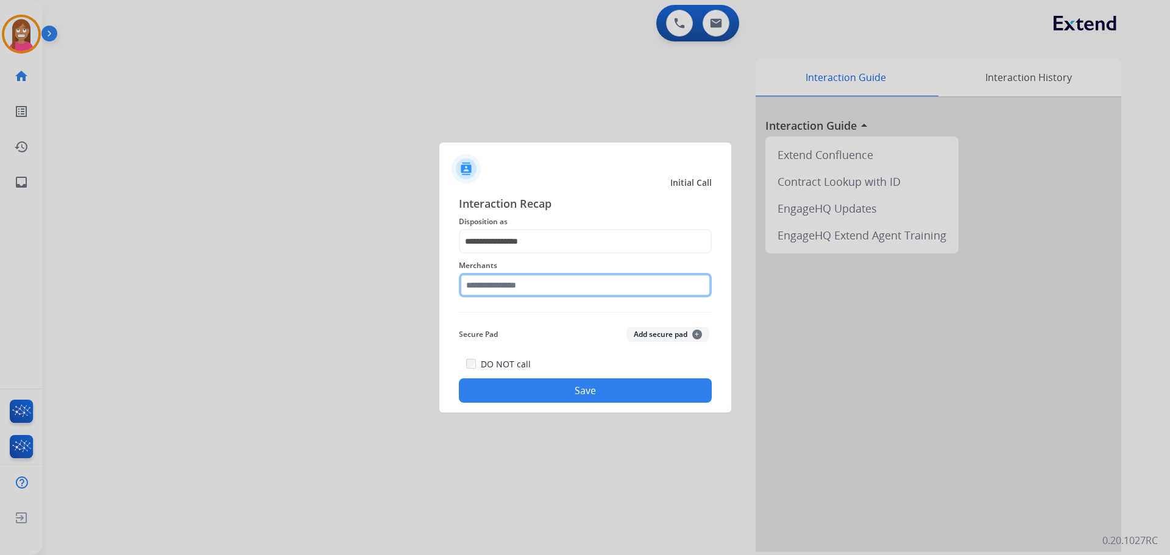
drag, startPoint x: 486, startPoint y: 290, endPoint x: 491, endPoint y: 284, distance: 7.8
click at [487, 291] on input "text" at bounding box center [585, 285] width 253 height 24
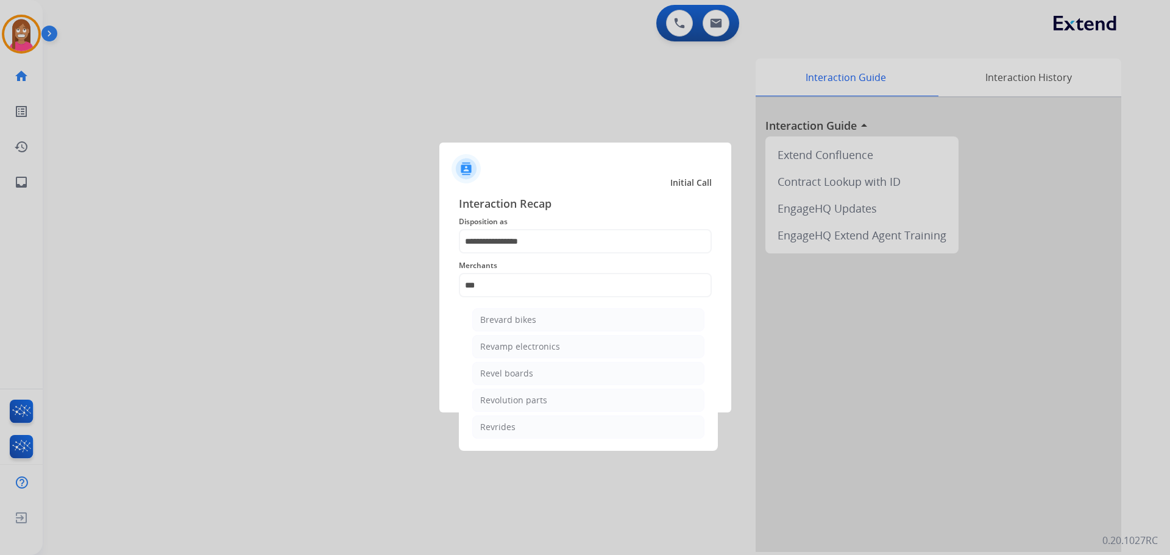
drag, startPoint x: 508, startPoint y: 404, endPoint x: 522, endPoint y: 348, distance: 57.8
click at [510, 403] on div "Revolution parts" at bounding box center [513, 400] width 67 height 12
type input "**********"
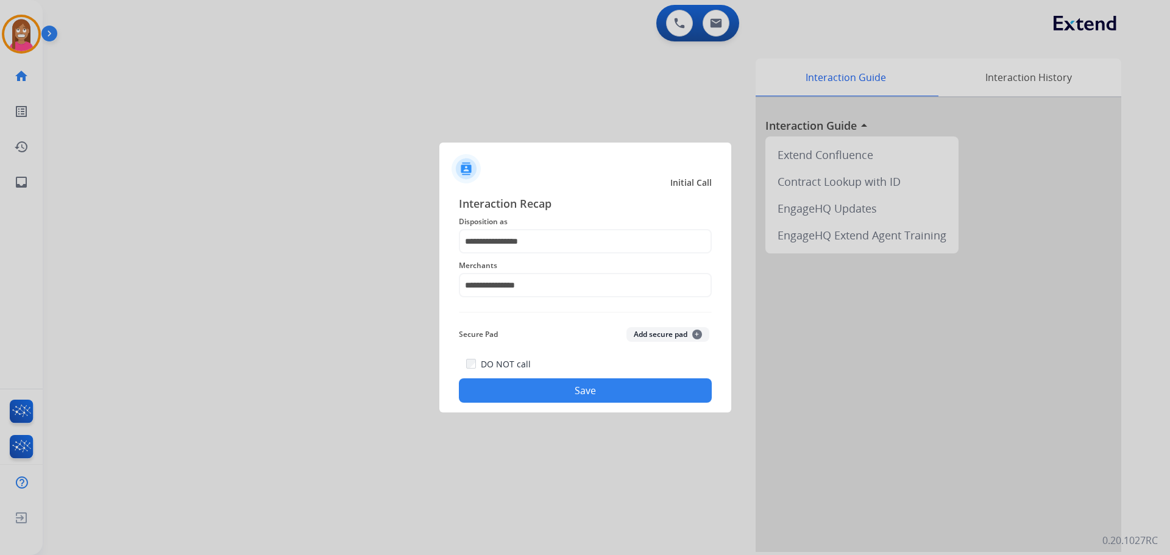
click at [550, 395] on button "Save" at bounding box center [585, 391] width 253 height 24
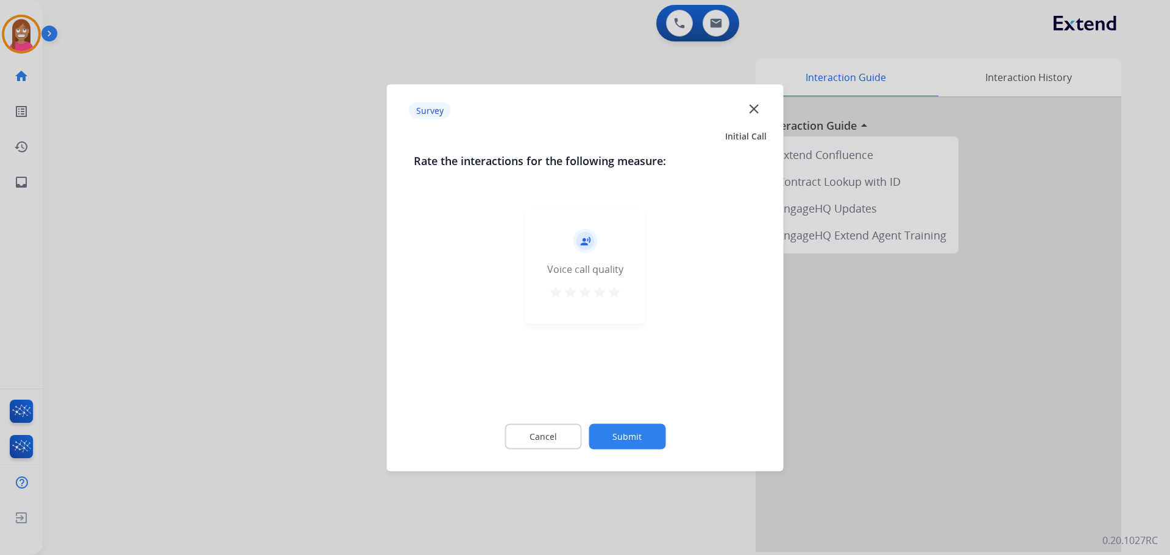
click at [753, 110] on mat-icon "close" at bounding box center [754, 109] width 16 height 16
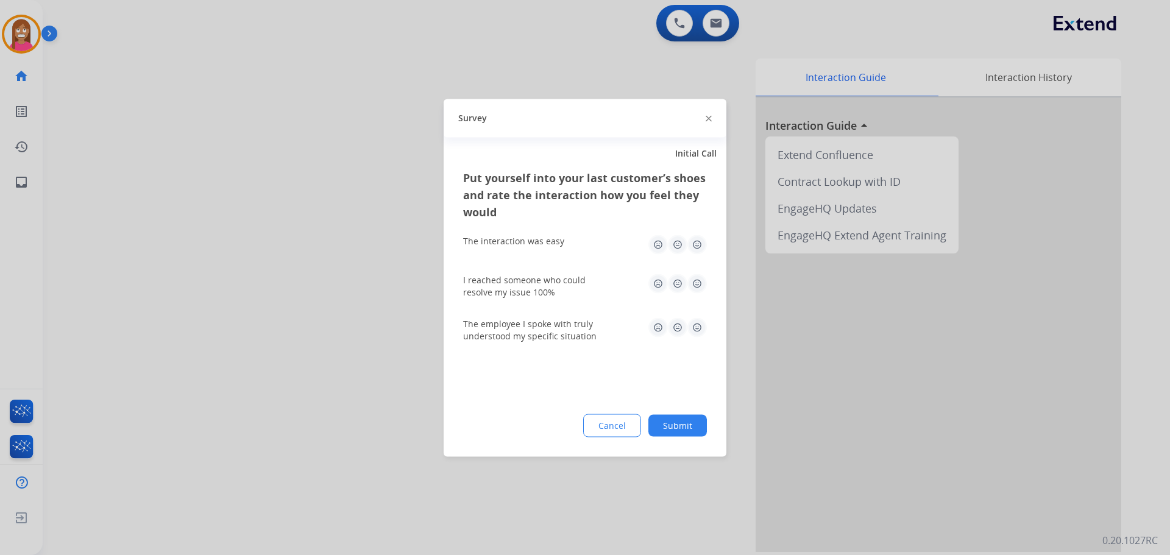
click at [710, 119] on img at bounding box center [709, 119] width 6 height 6
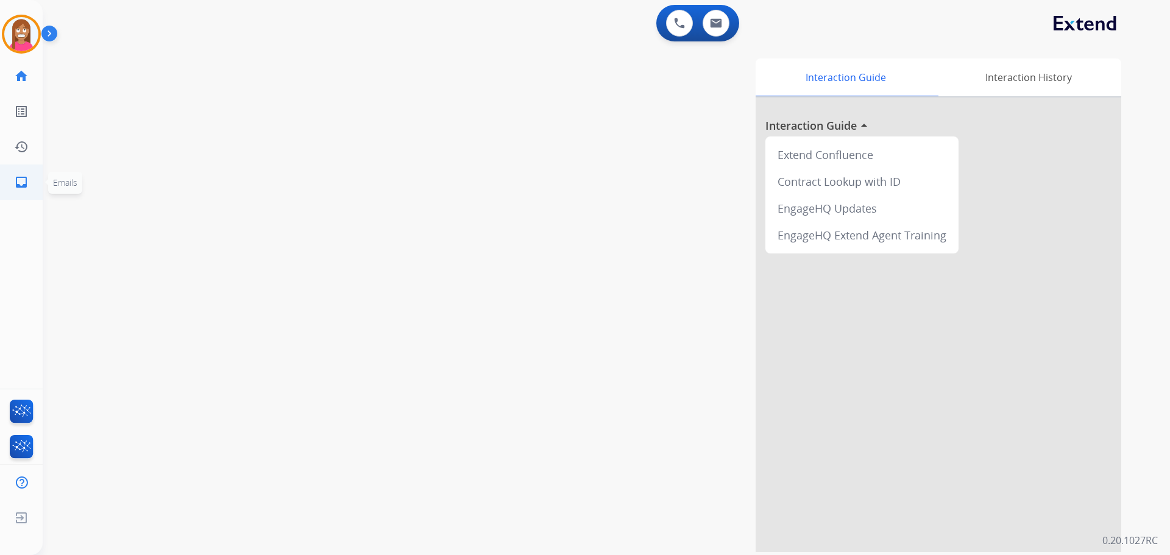
click at [23, 173] on link "inbox Emails" at bounding box center [21, 182] width 34 height 34
select select "**********"
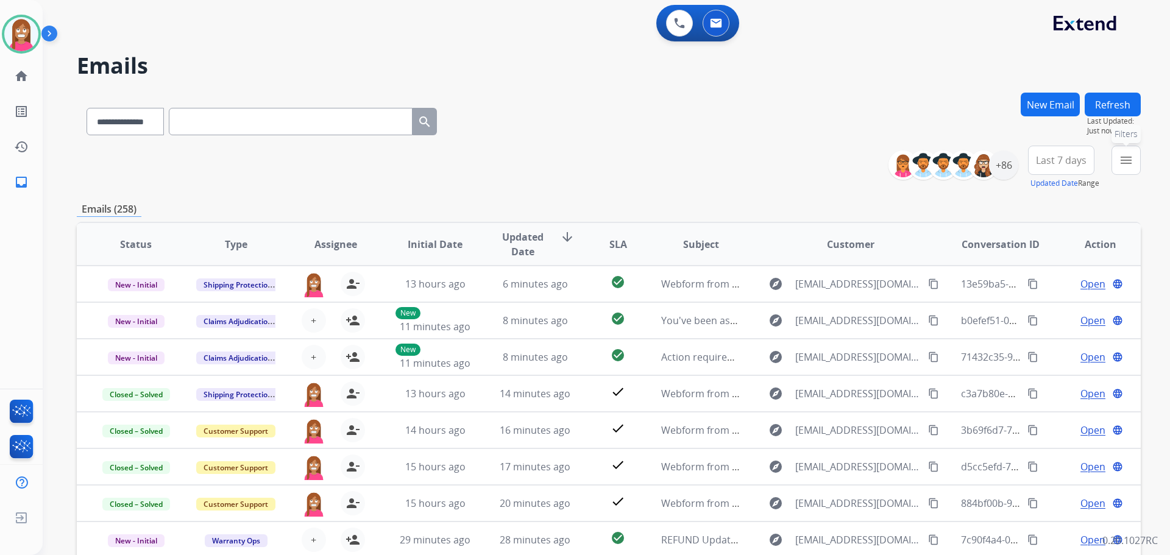
click at [1121, 166] on mat-icon "menu" at bounding box center [1126, 160] width 15 height 15
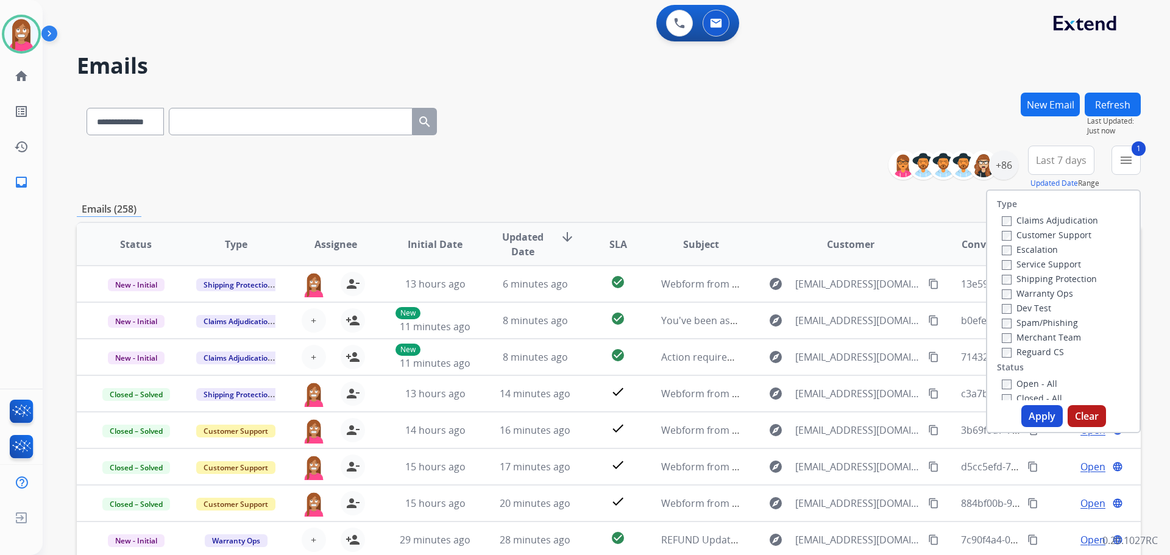
click at [1016, 275] on label "Shipping Protection" at bounding box center [1049, 279] width 95 height 12
click at [1017, 346] on label "Reguard CS" at bounding box center [1033, 352] width 62 height 12
drag, startPoint x: 1024, startPoint y: 374, endPoint x: 1024, endPoint y: 380, distance: 6.1
click at [1024, 375] on div "Type Claims Adjudication Customer Support Escalation Service Support Shipping P…" at bounding box center [1064, 296] width 152 height 210
click at [1024, 383] on label "Open - All" at bounding box center [1029, 384] width 55 height 12
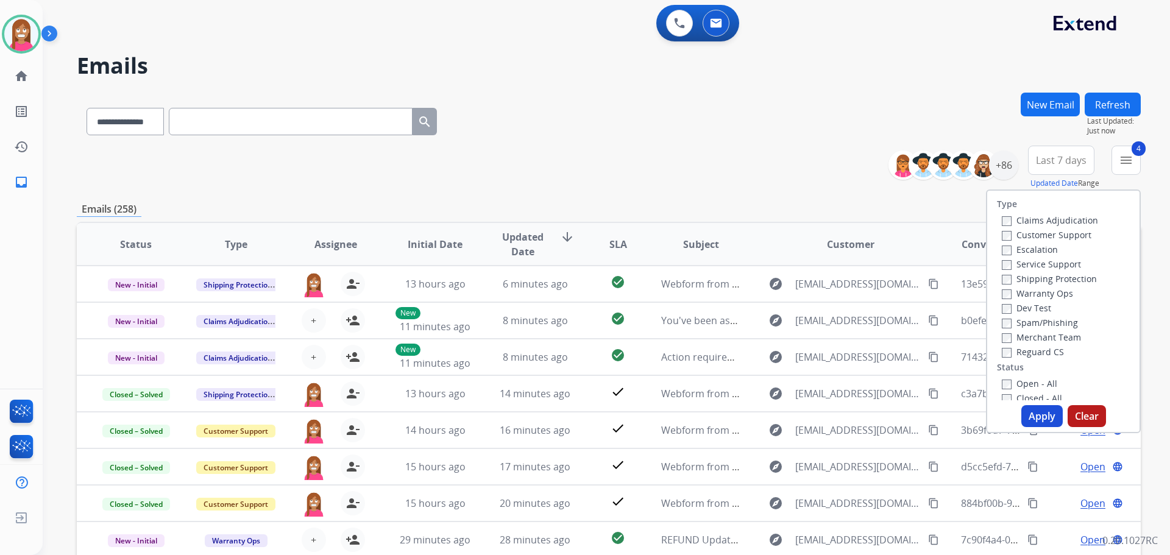
click at [1036, 404] on div "Type Claims Adjudication Customer Support Escalation Service Support Shipping P…" at bounding box center [1063, 312] width 155 height 244
click at [1039, 413] on button "Apply" at bounding box center [1042, 416] width 41 height 22
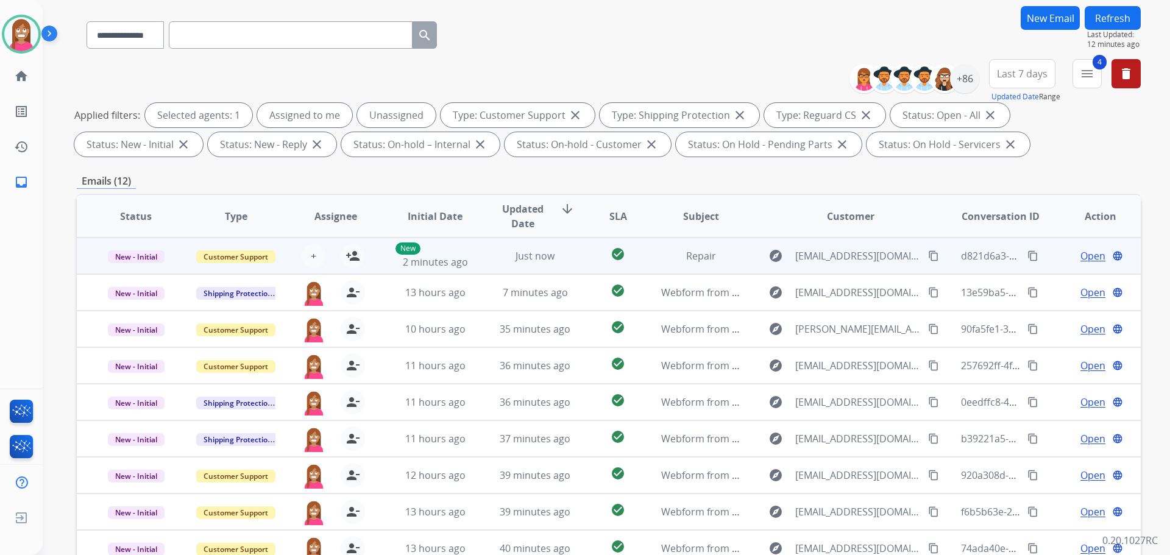
scroll to position [75, 0]
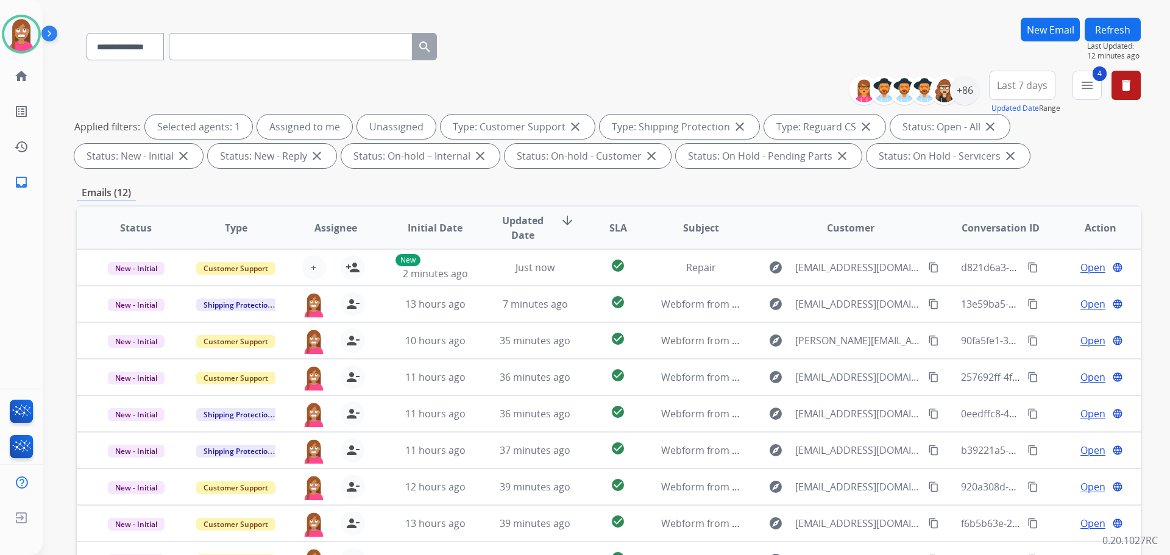
click at [1108, 29] on button "Refresh" at bounding box center [1113, 30] width 56 height 24
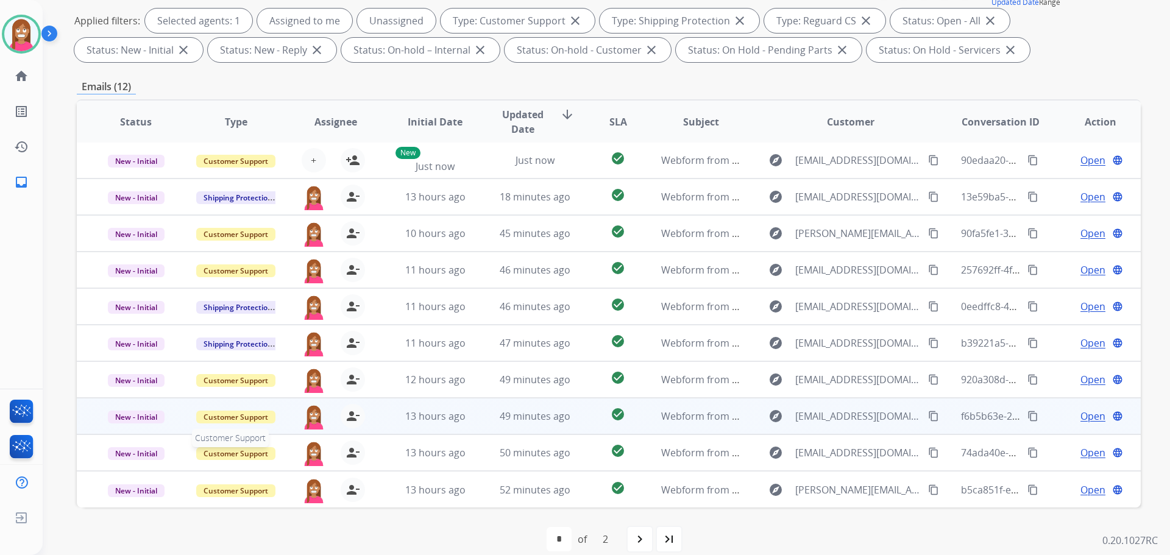
scroll to position [197, 0]
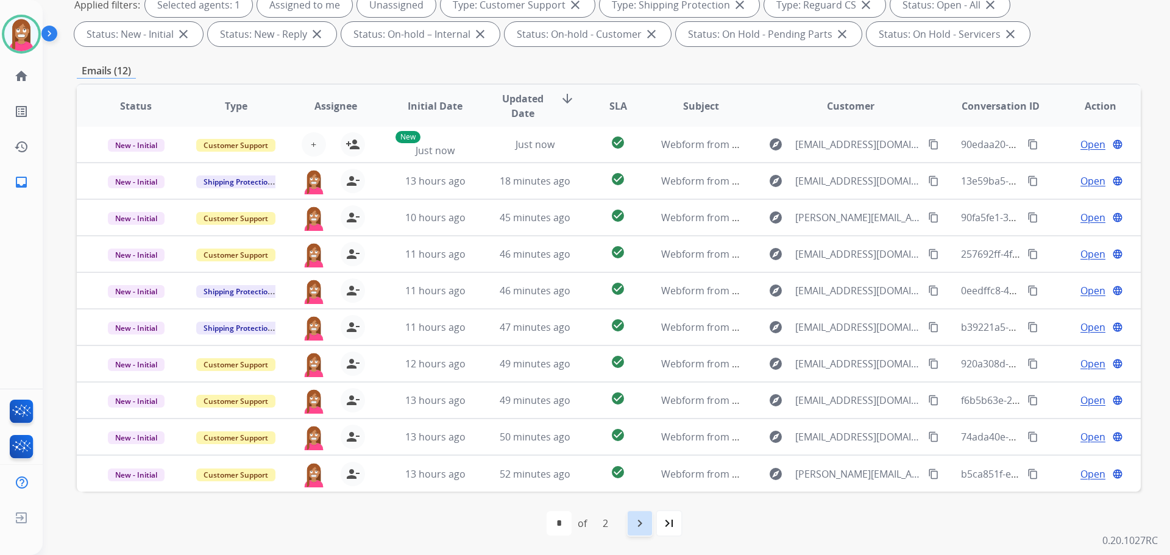
click at [644, 516] on mat-icon "navigate_next" at bounding box center [640, 523] width 15 height 15
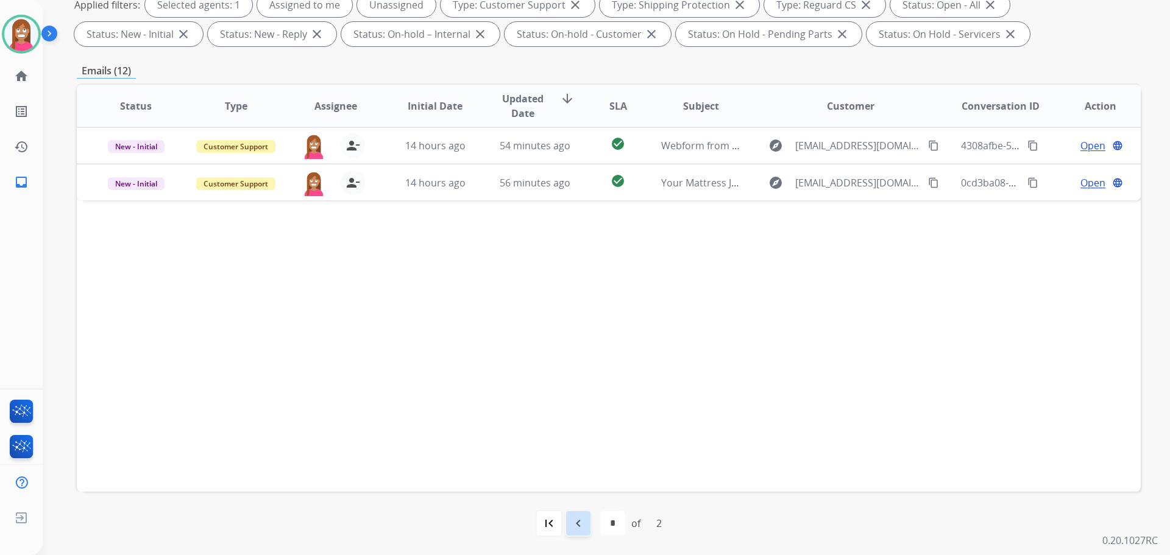
click at [578, 526] on mat-icon "navigate_before" at bounding box center [578, 523] width 15 height 15
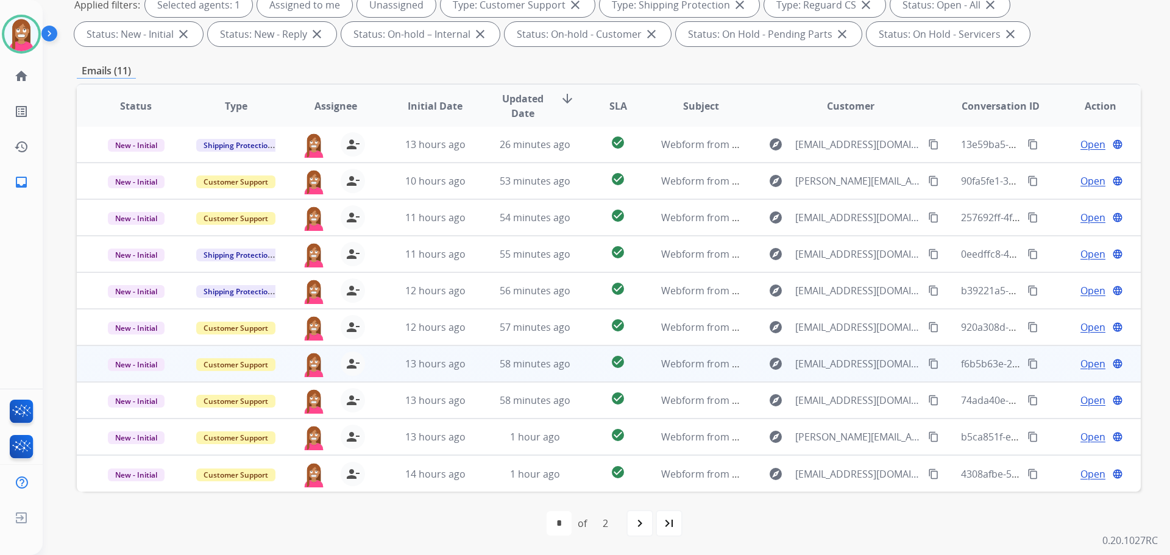
scroll to position [0, 0]
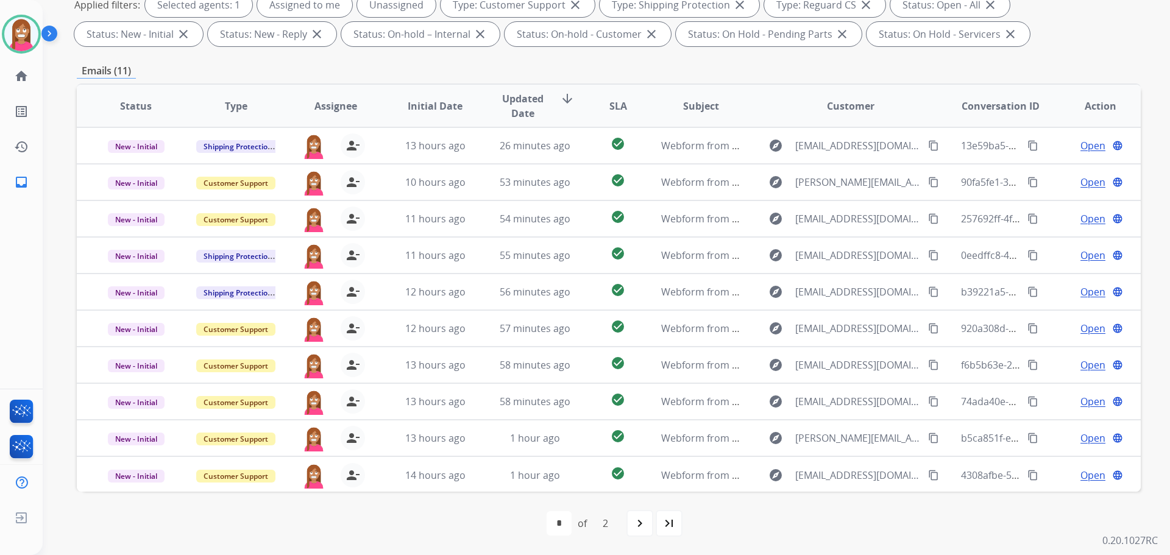
click at [638, 532] on div "navigate_next" at bounding box center [640, 523] width 27 height 27
select select "*"
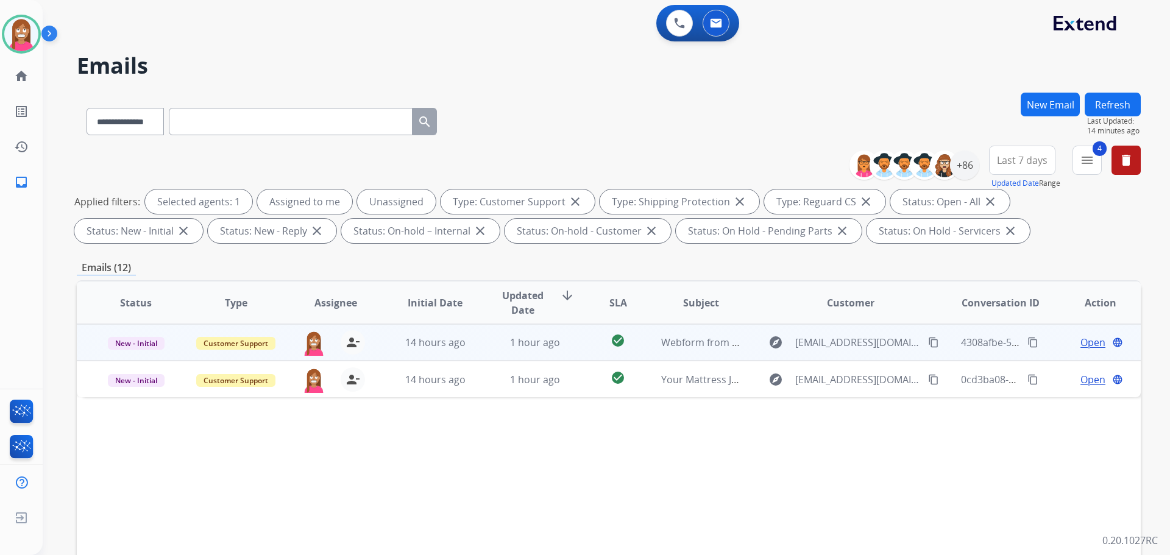
click at [479, 348] on td "1 hour ago" at bounding box center [526, 342] width 100 height 37
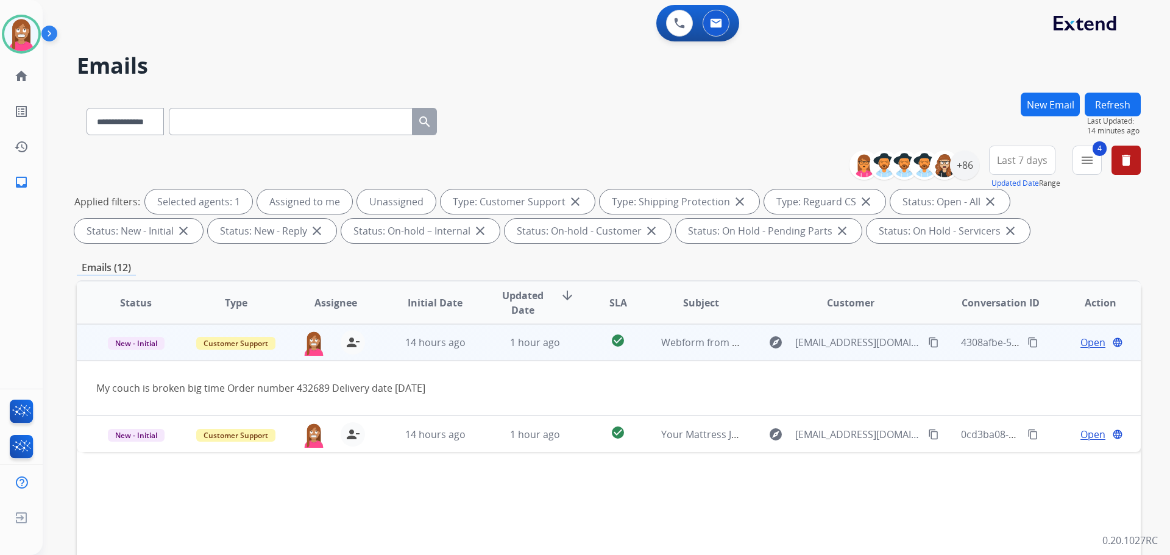
click at [1081, 343] on span "Open" at bounding box center [1093, 342] width 25 height 15
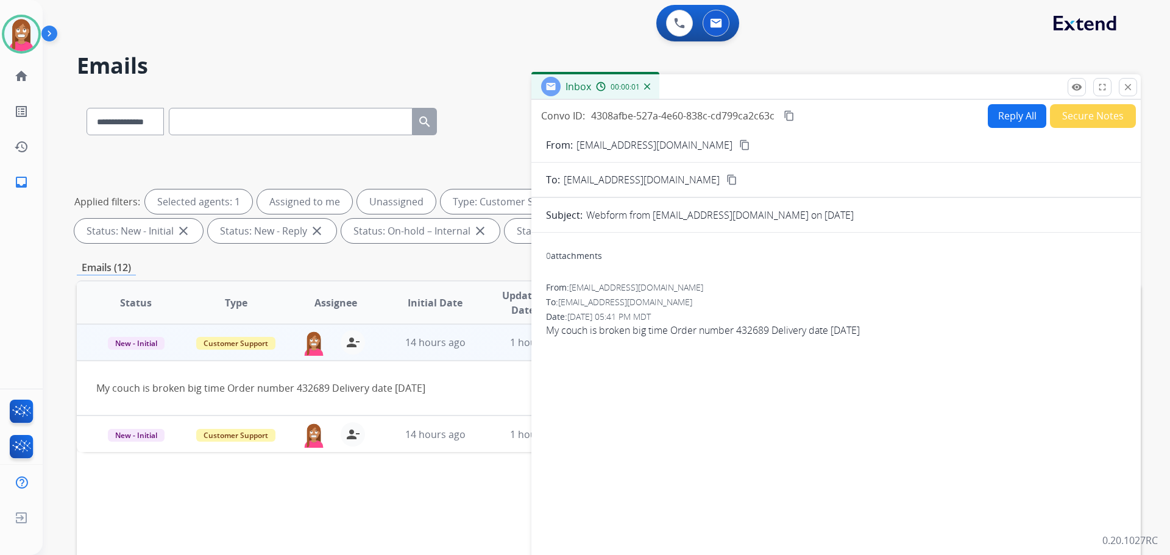
click at [1008, 113] on button "Reply All" at bounding box center [1017, 116] width 59 height 24
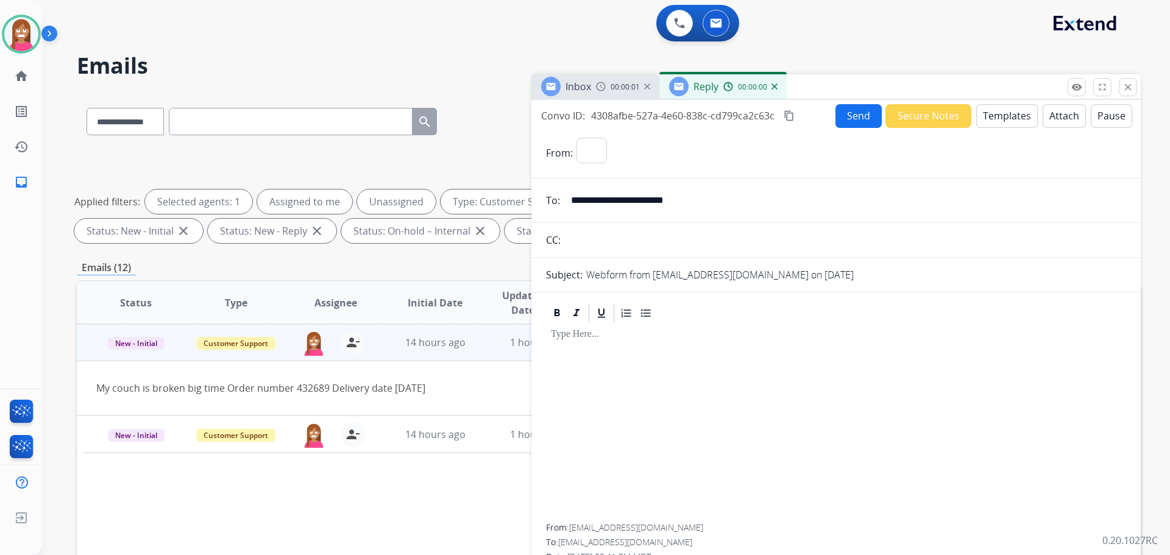
select select "**********"
click at [1017, 117] on button "Templates" at bounding box center [1008, 116] width 62 height 24
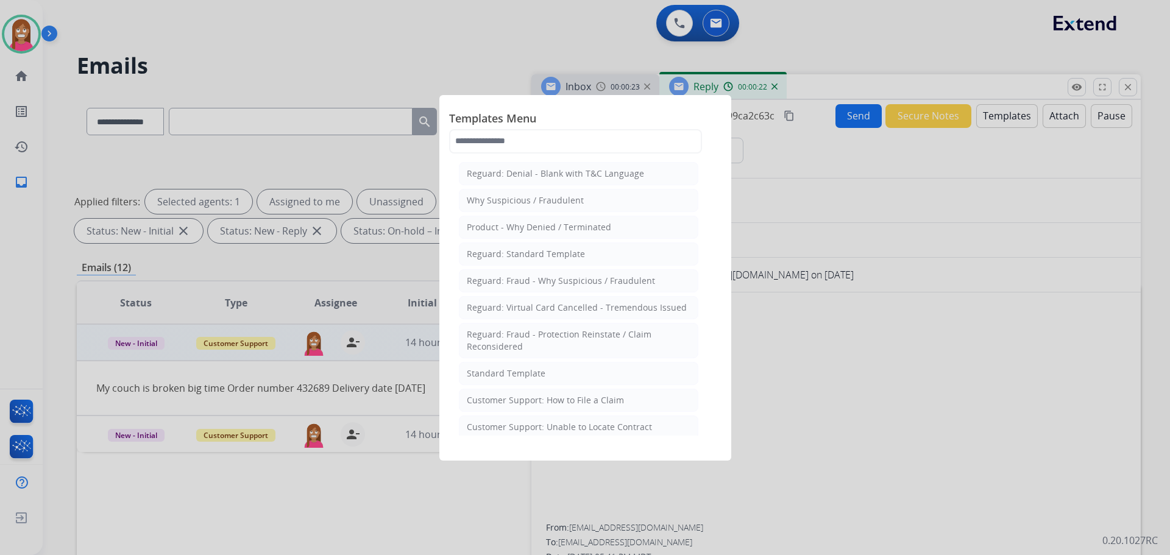
click at [474, 408] on li "Customer Support: How to File a Claim" at bounding box center [579, 400] width 240 height 23
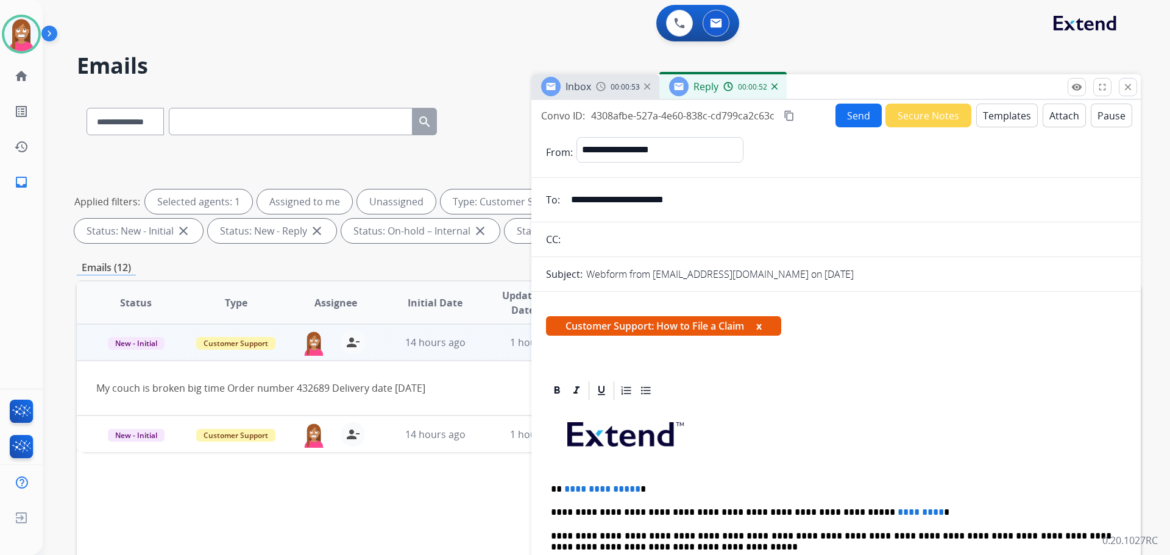
drag, startPoint x: 612, startPoint y: 201, endPoint x: 562, endPoint y: 205, distance: 50.2
click at [562, 205] on div "**********" at bounding box center [837, 200] width 610 height 24
drag, startPoint x: 633, startPoint y: 479, endPoint x: 560, endPoint y: 475, distance: 73.9
drag, startPoint x: 882, startPoint y: 499, endPoint x: 796, endPoint y: 502, distance: 86.0
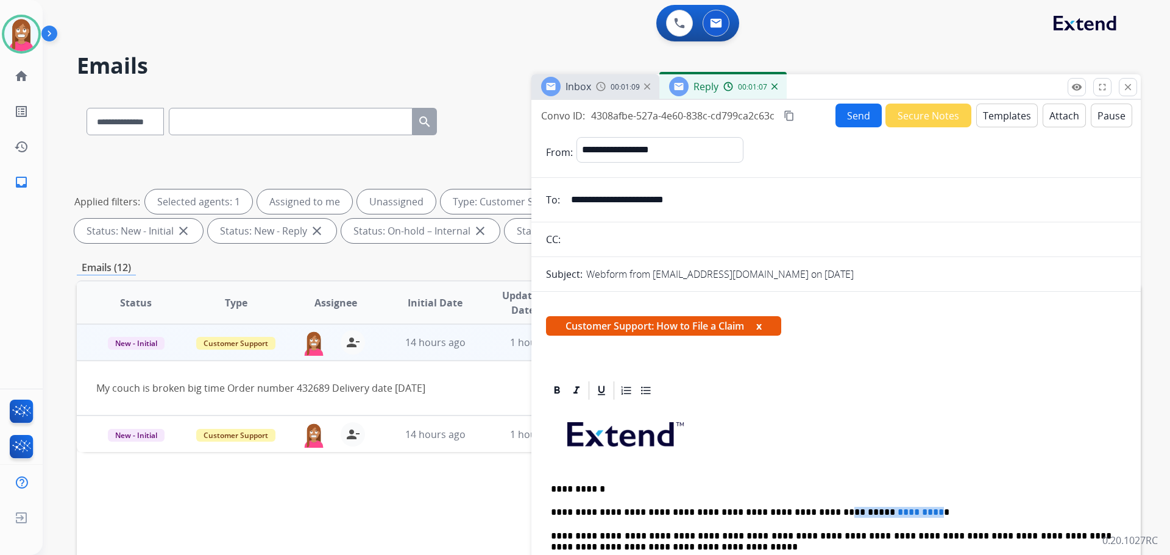
click at [836, 122] on button "Send" at bounding box center [859, 116] width 46 height 24
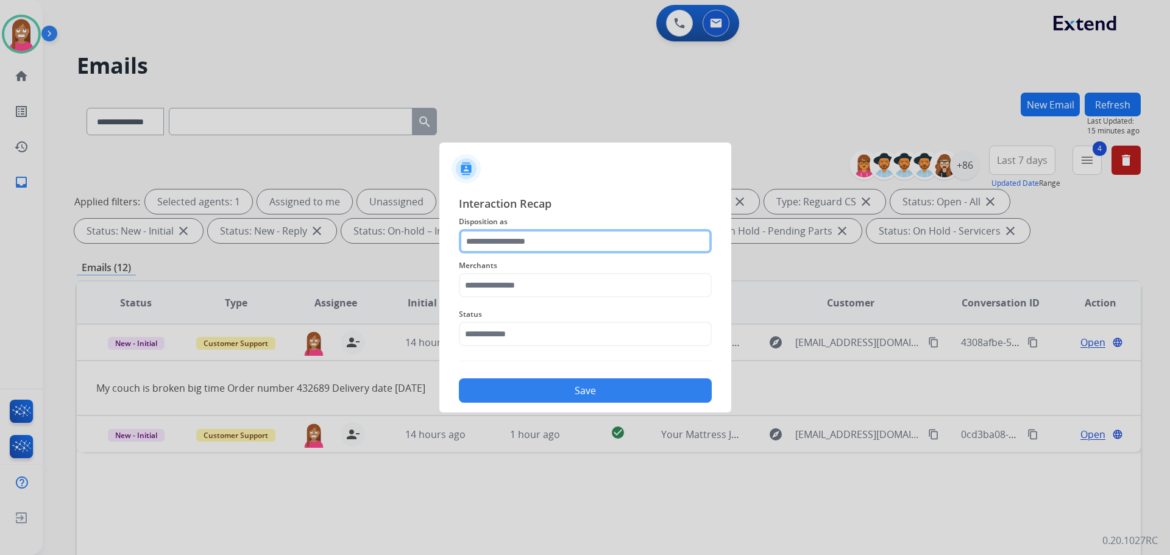
click at [494, 243] on input "text" at bounding box center [585, 241] width 253 height 24
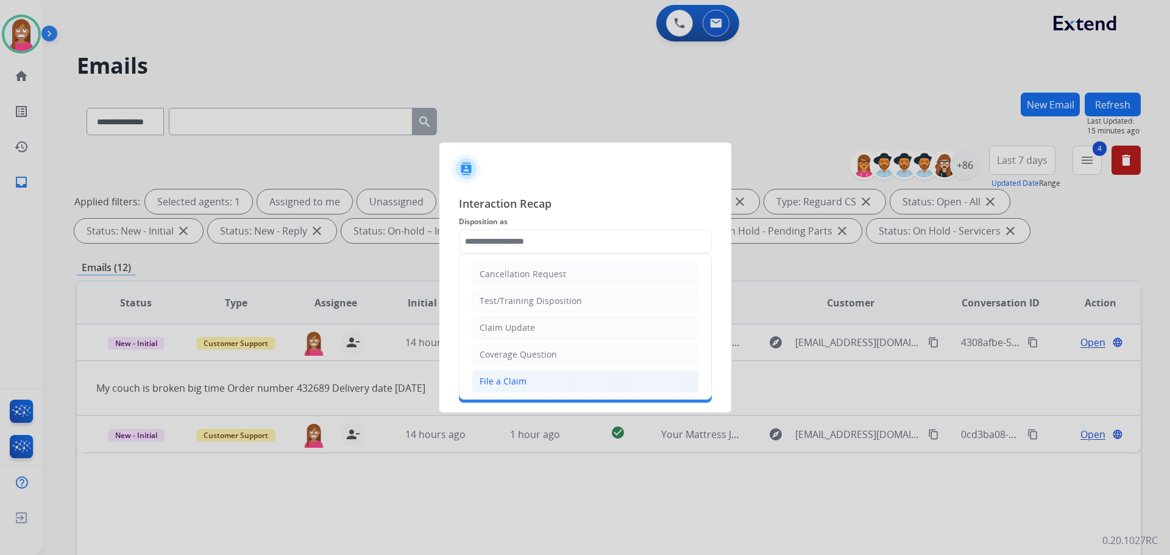
click at [479, 380] on li "File a Claim" at bounding box center [585, 381] width 227 height 23
type input "**********"
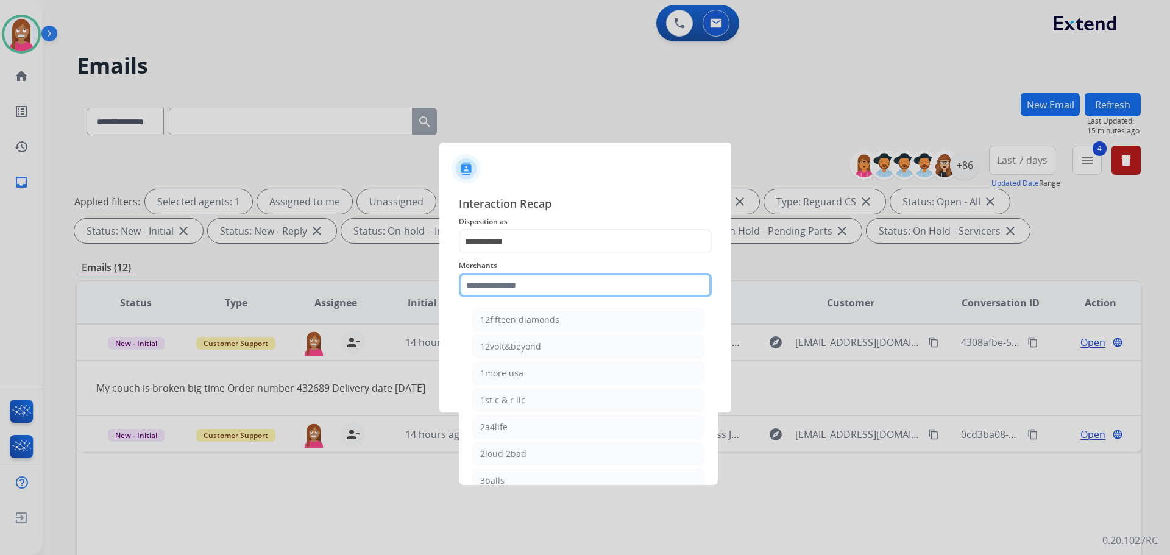
click at [500, 287] on input "text" at bounding box center [585, 285] width 253 height 24
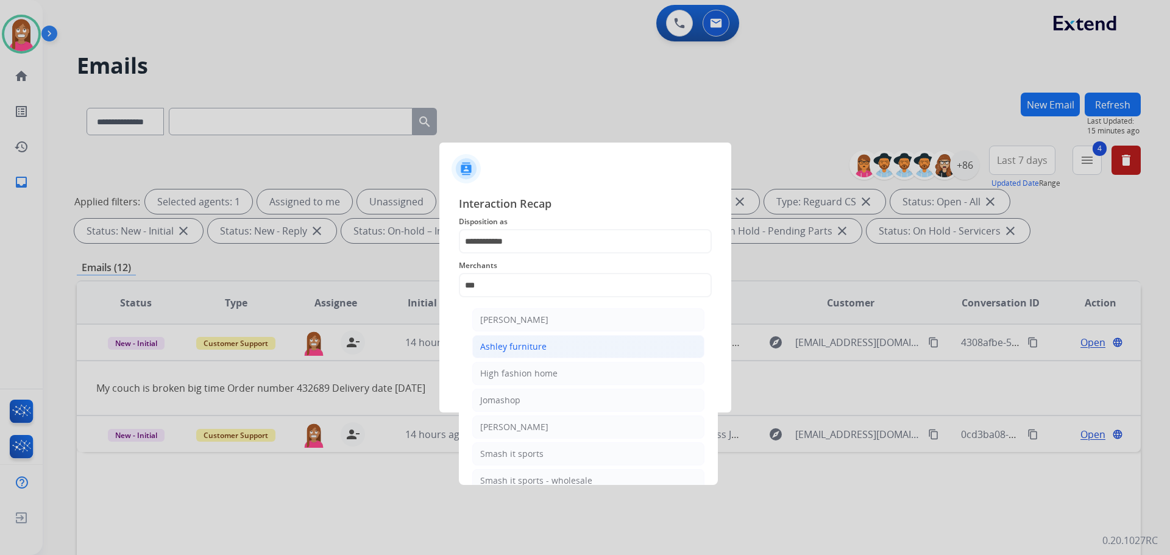
click at [563, 340] on li "Ashley furniture" at bounding box center [588, 346] width 232 height 23
type input "**********"
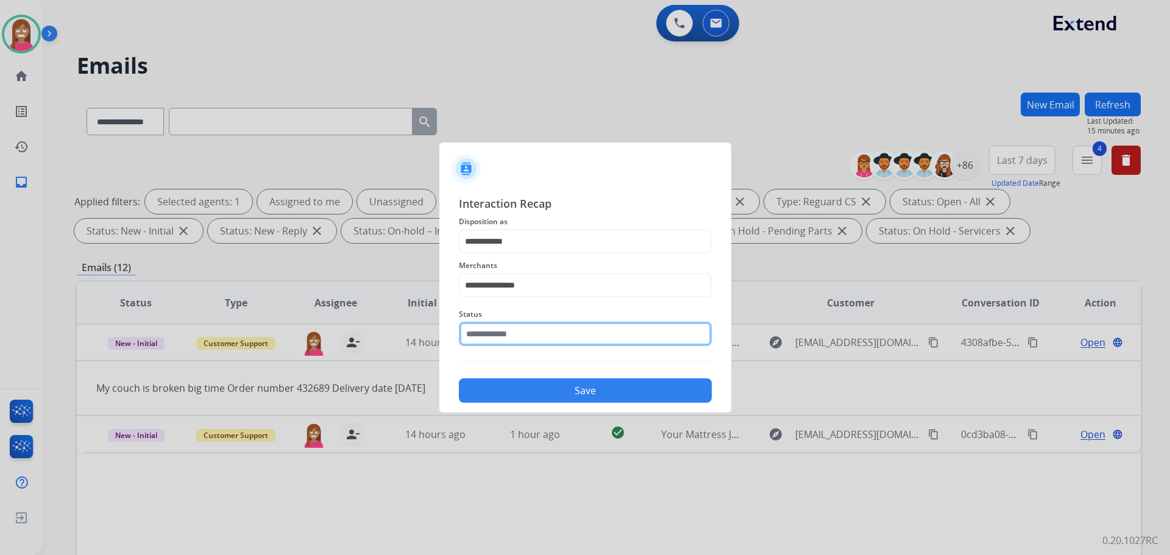
click at [517, 327] on input "text" at bounding box center [585, 334] width 253 height 24
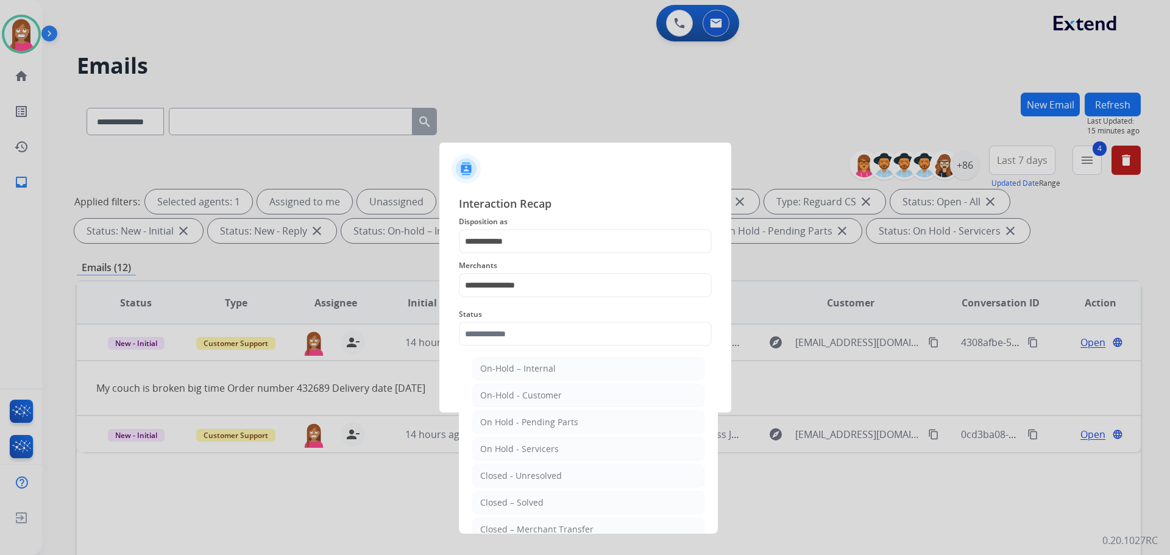
drag, startPoint x: 504, startPoint y: 496, endPoint x: 499, endPoint y: 461, distance: 35.1
click at [503, 496] on li "Closed – Solved" at bounding box center [588, 502] width 232 height 23
type input "**********"
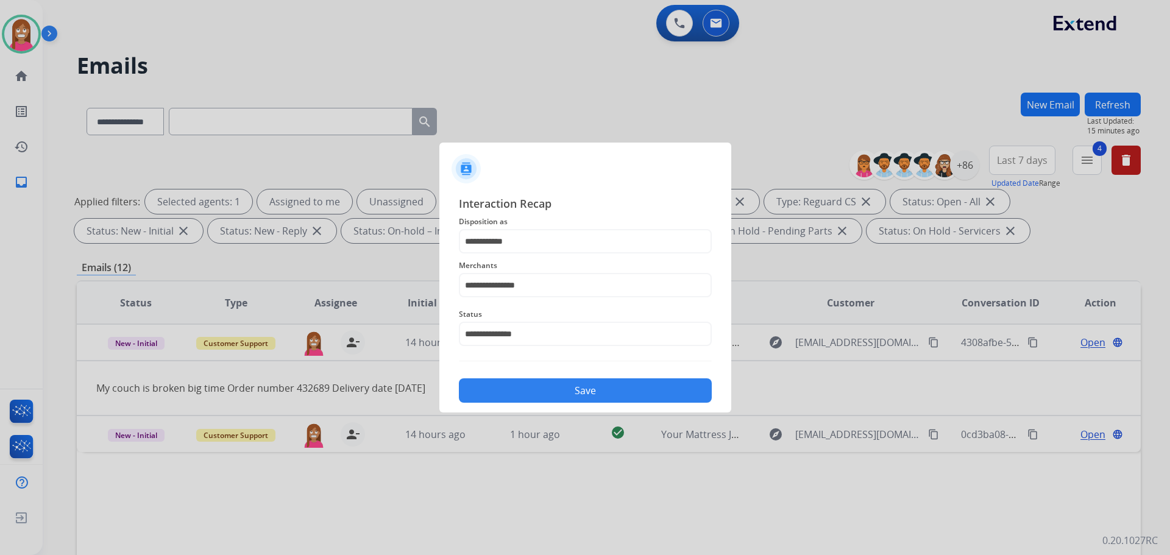
click at [539, 383] on button "Save" at bounding box center [585, 391] width 253 height 24
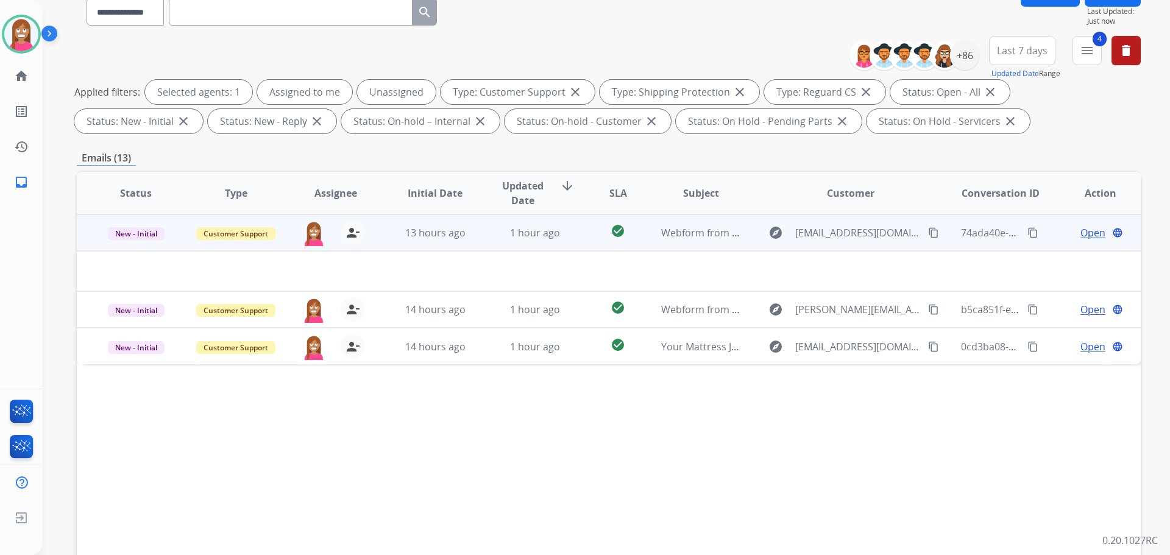
scroll to position [122, 0]
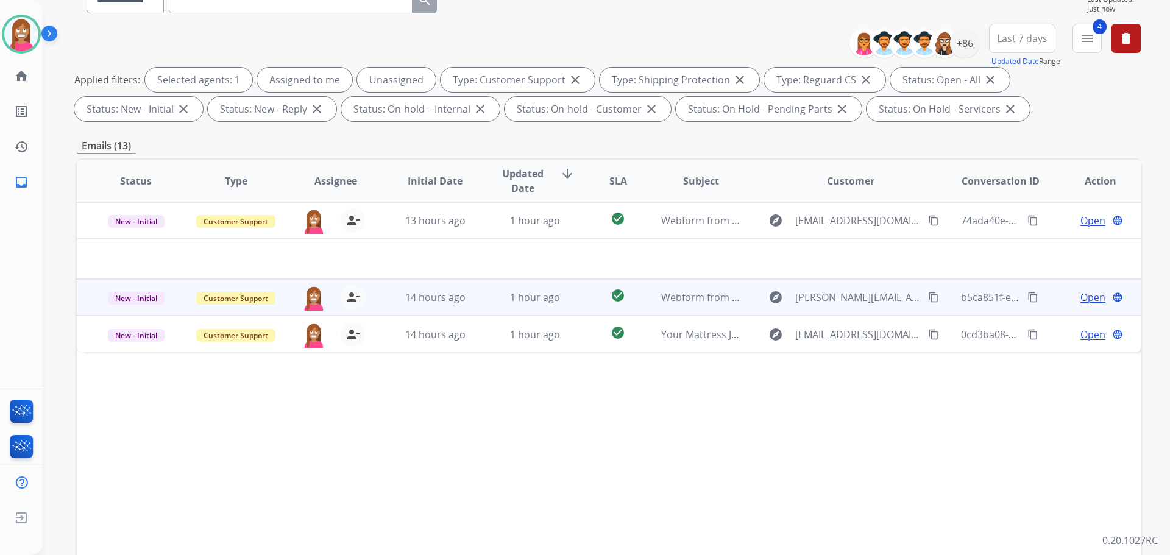
click at [486, 310] on td "1 hour ago" at bounding box center [526, 297] width 100 height 37
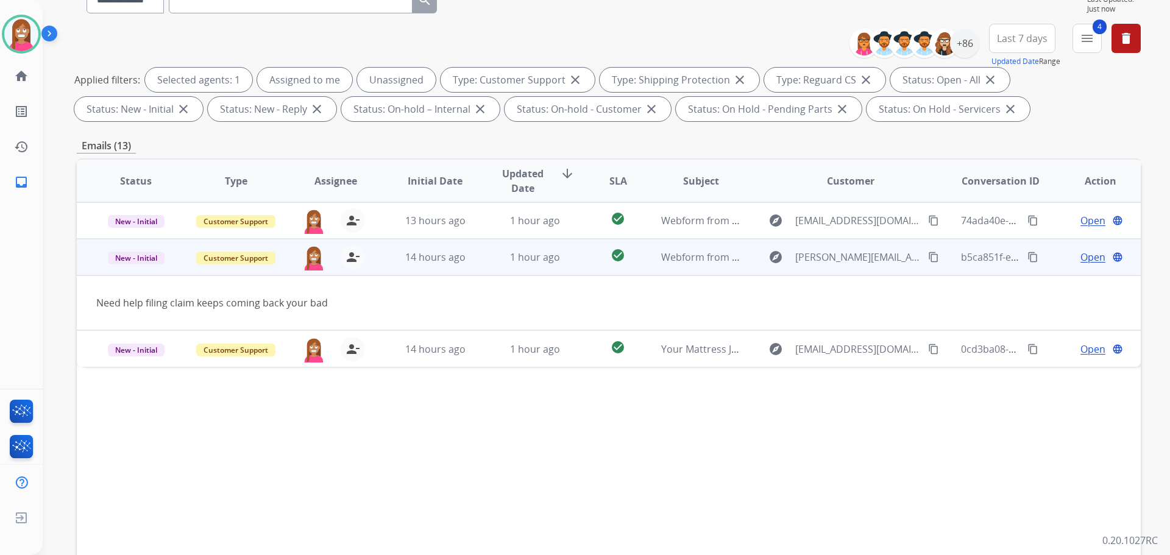
click at [1081, 259] on span "Open" at bounding box center [1093, 257] width 25 height 15
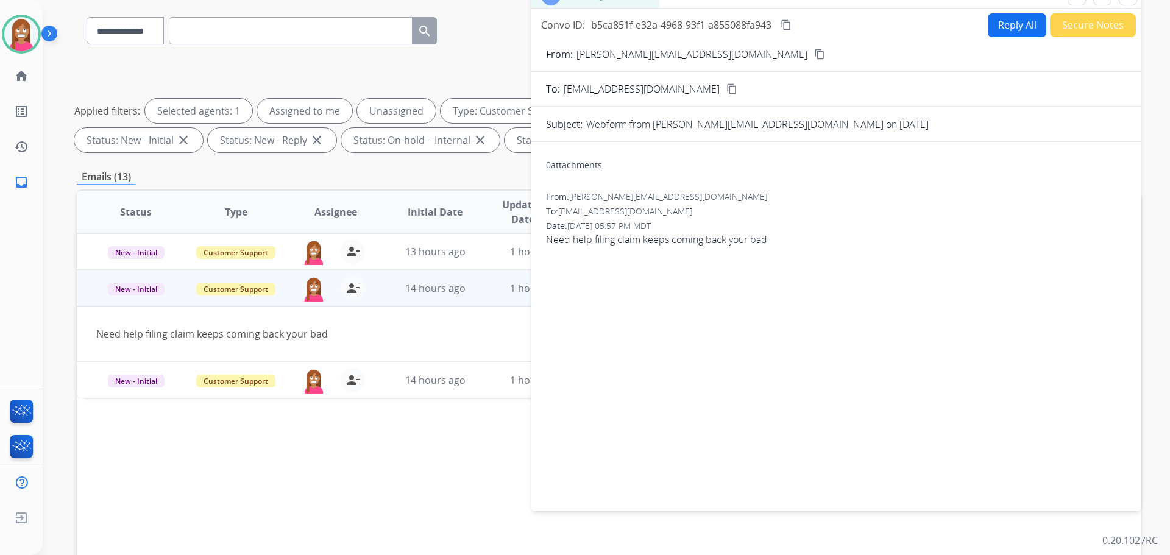
scroll to position [61, 0]
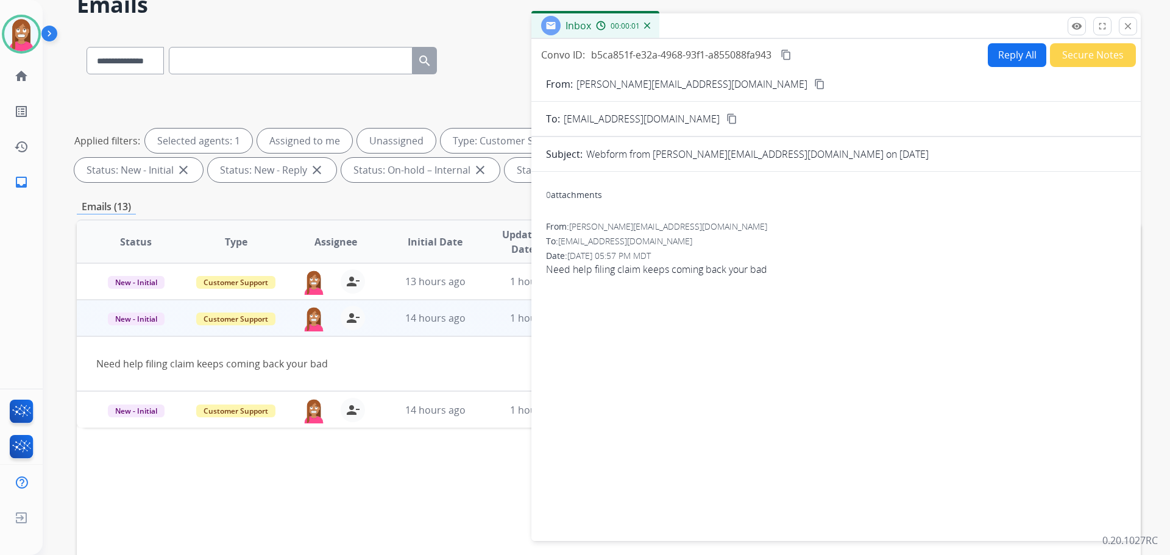
click at [997, 59] on button "Reply All" at bounding box center [1017, 55] width 59 height 24
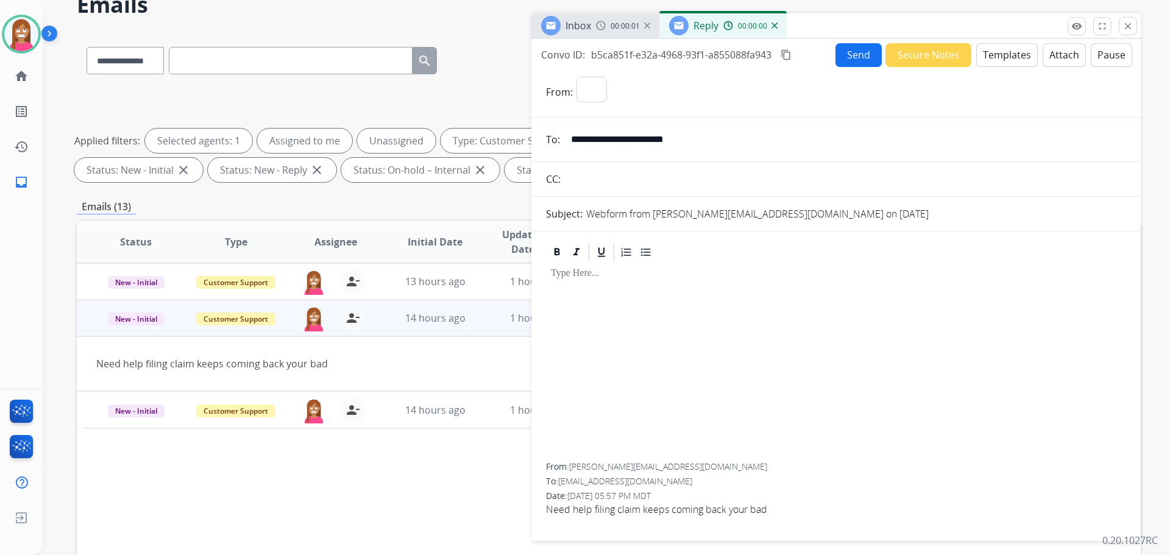
select select "**********"
click at [997, 59] on button "Templates" at bounding box center [1008, 55] width 62 height 24
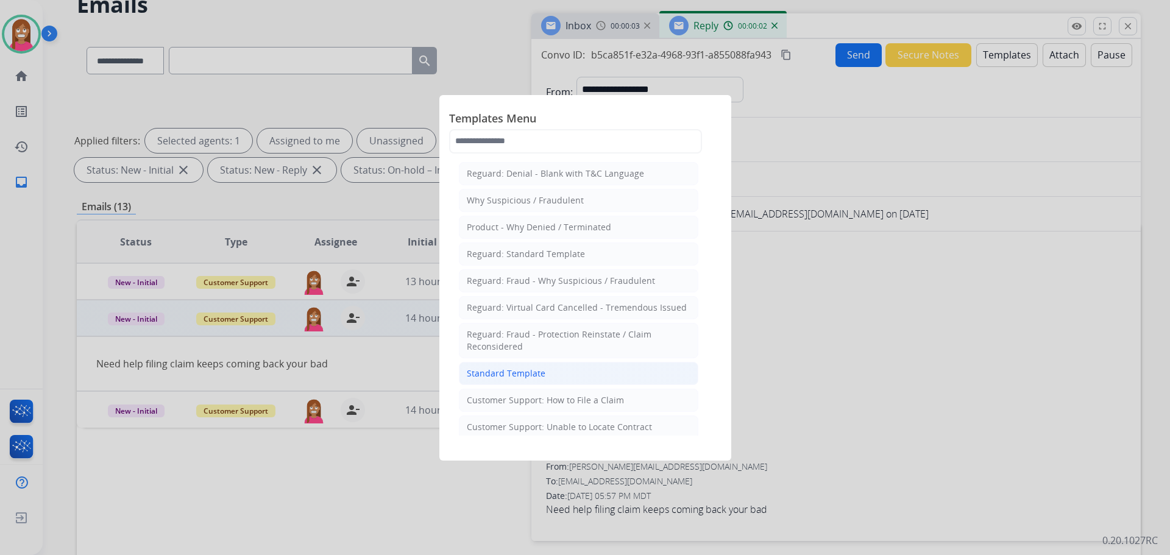
click at [560, 376] on li "Standard Template" at bounding box center [579, 373] width 240 height 23
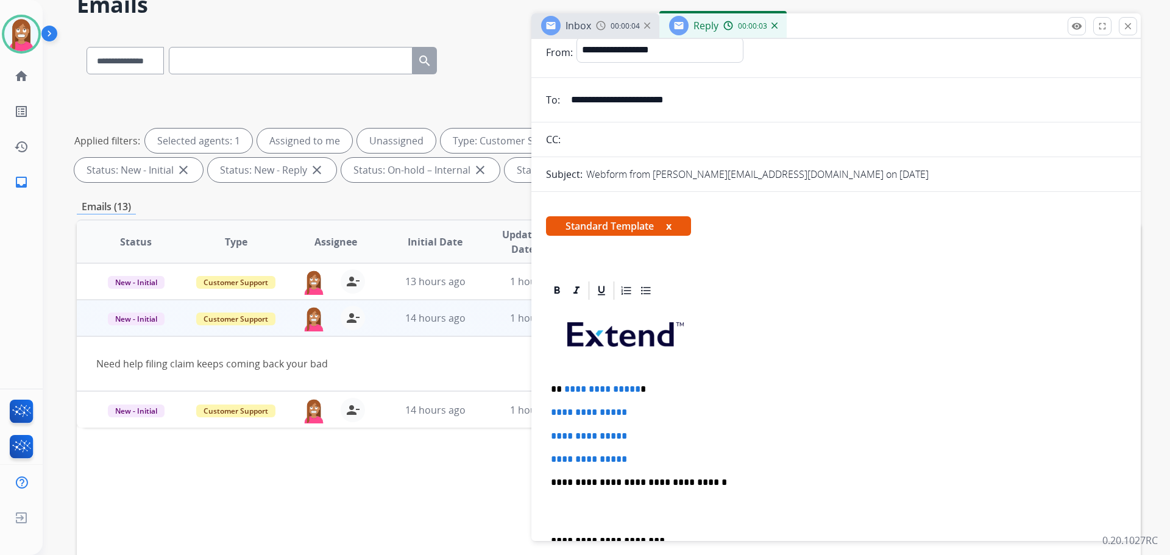
scroll to position [0, 0]
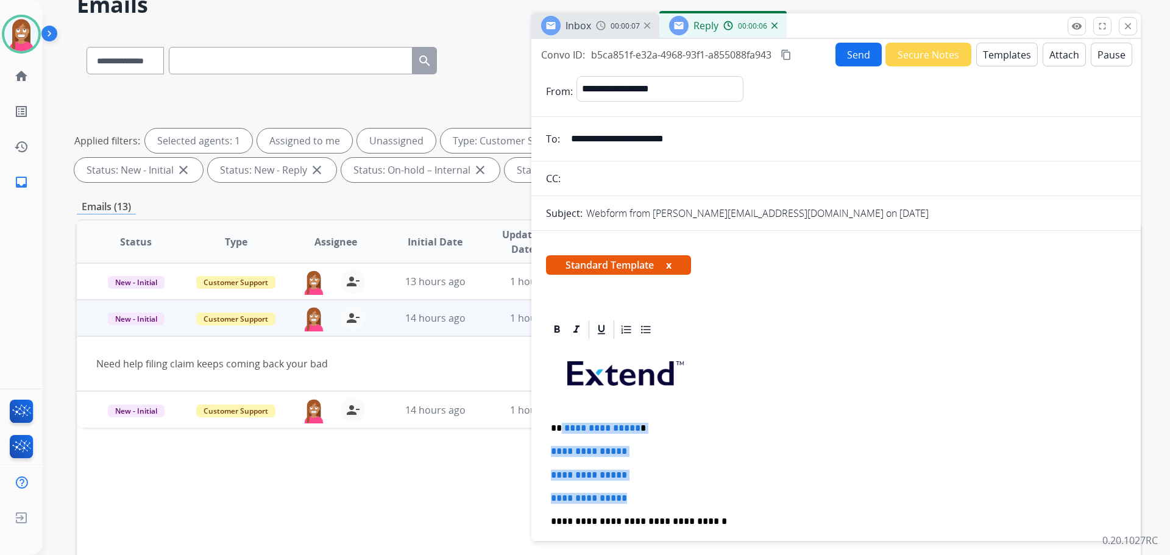
drag, startPoint x: 643, startPoint y: 497, endPoint x: 561, endPoint y: 425, distance: 108.4
click at [561, 425] on div "**********" at bounding box center [836, 550] width 580 height 419
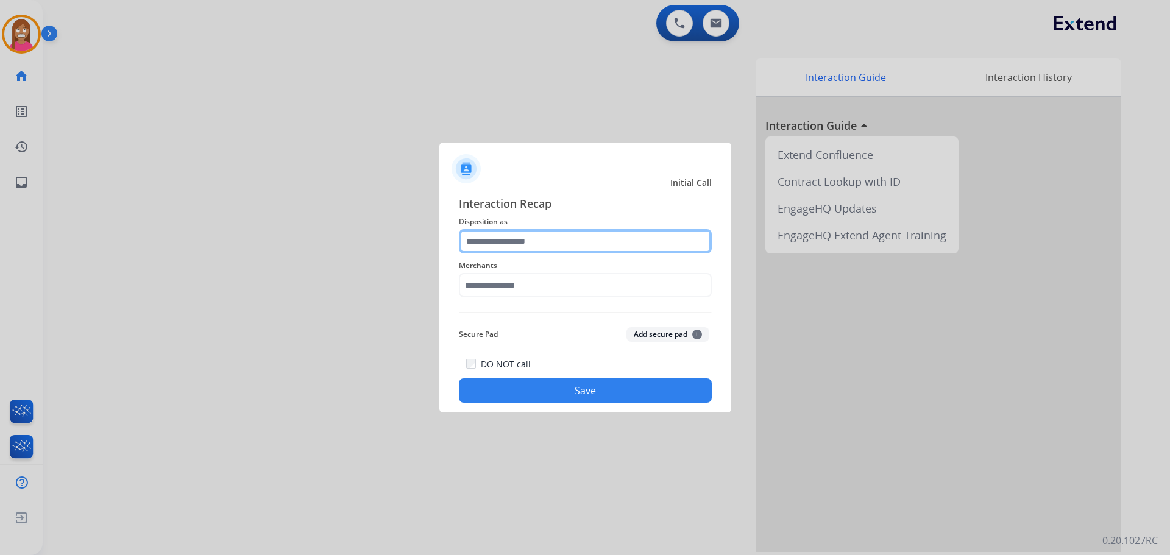
click at [468, 238] on input "text" at bounding box center [585, 241] width 253 height 24
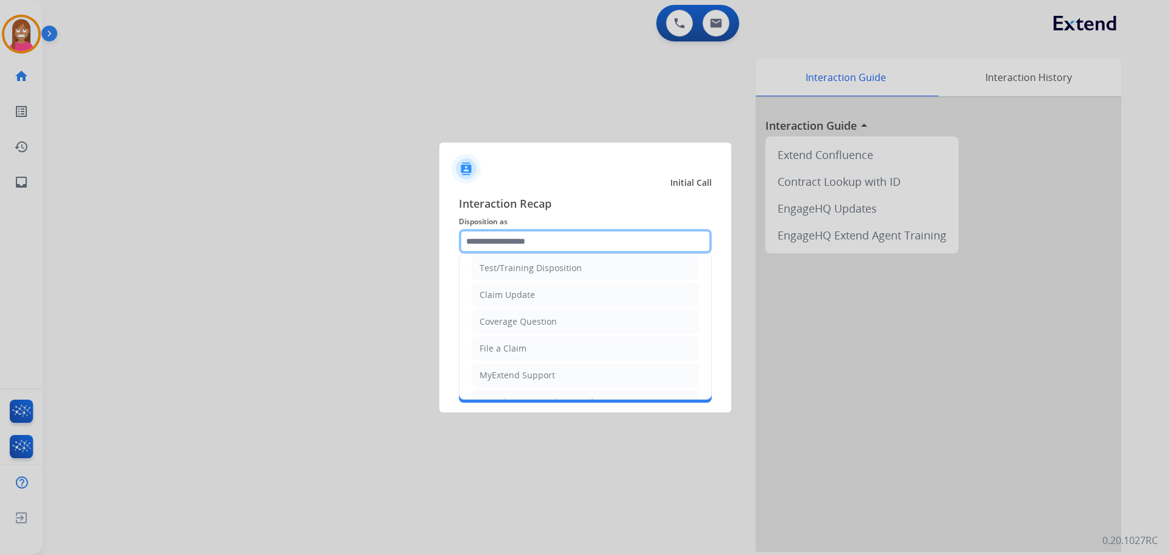
scroll to position [61, 0]
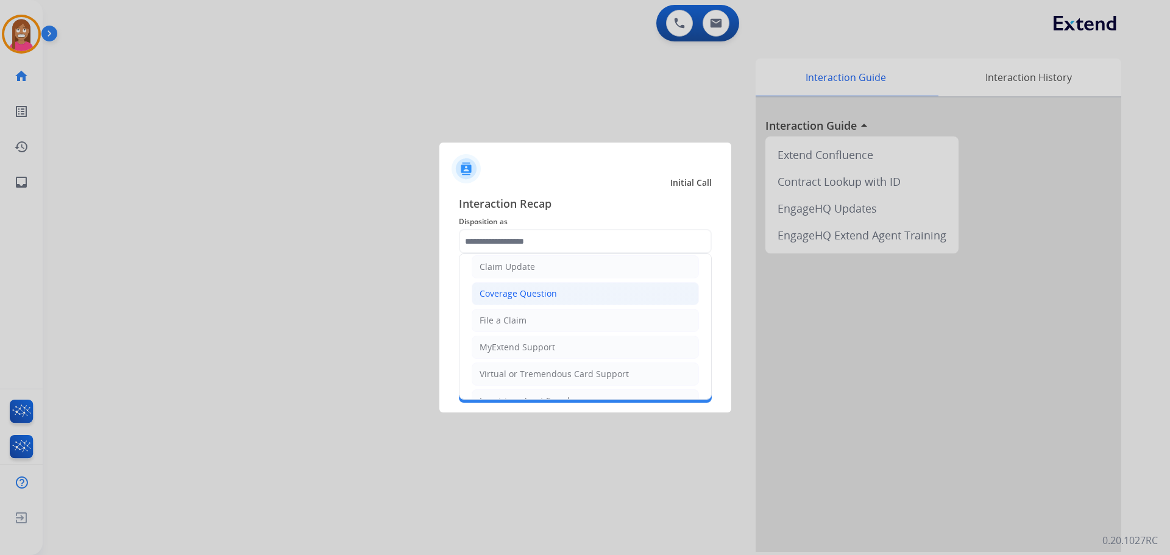
click at [502, 297] on div "Coverage Question" at bounding box center [518, 294] width 77 height 12
type input "**********"
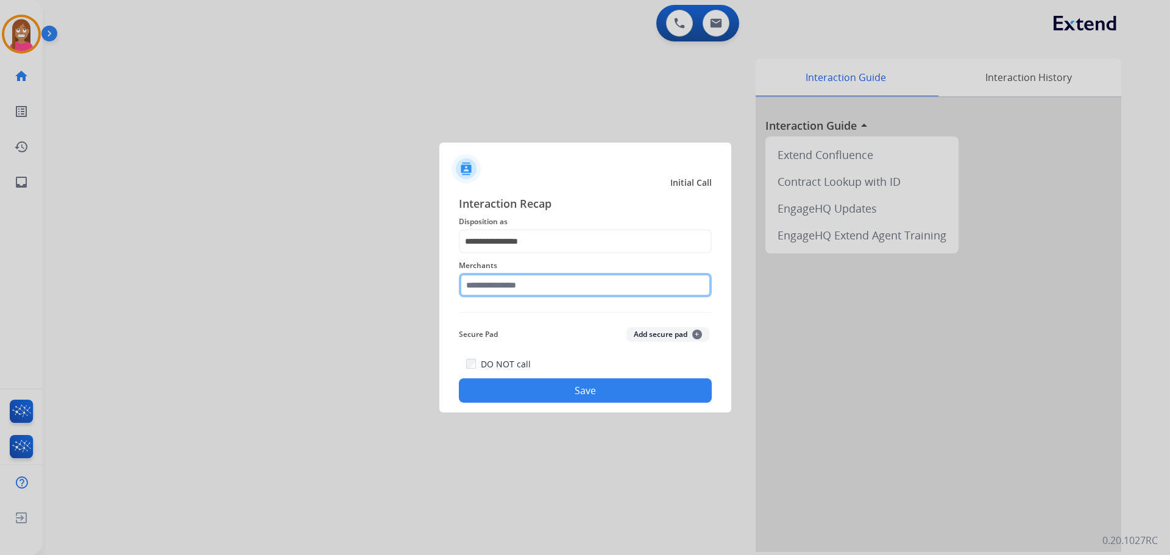
click at [487, 287] on input "text" at bounding box center [585, 285] width 253 height 24
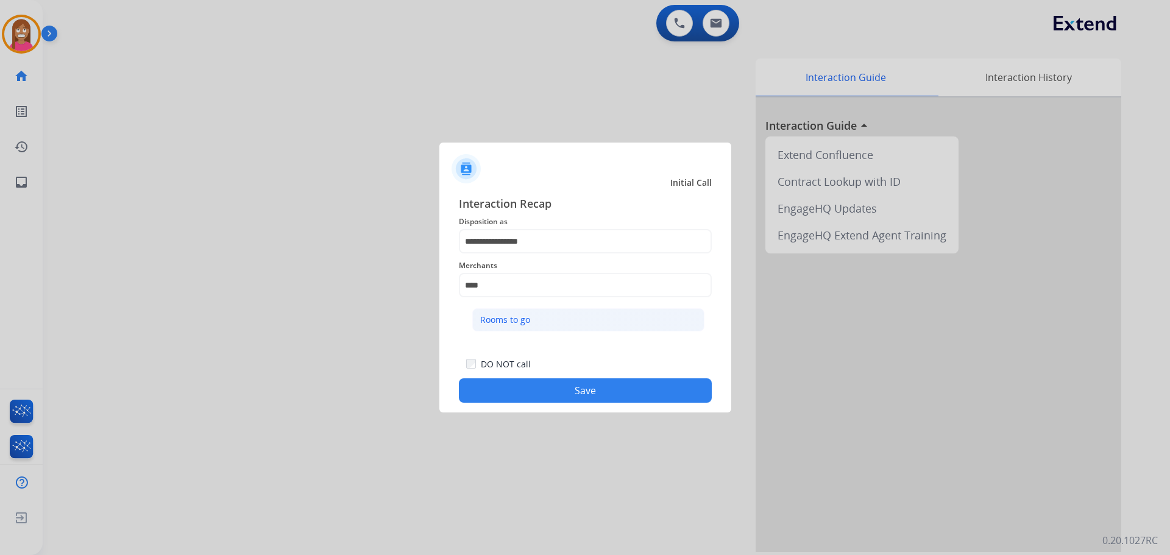
click at [497, 328] on li "Rooms to go" at bounding box center [588, 319] width 232 height 23
type input "**********"
click at [536, 390] on button "Save" at bounding box center [585, 391] width 253 height 24
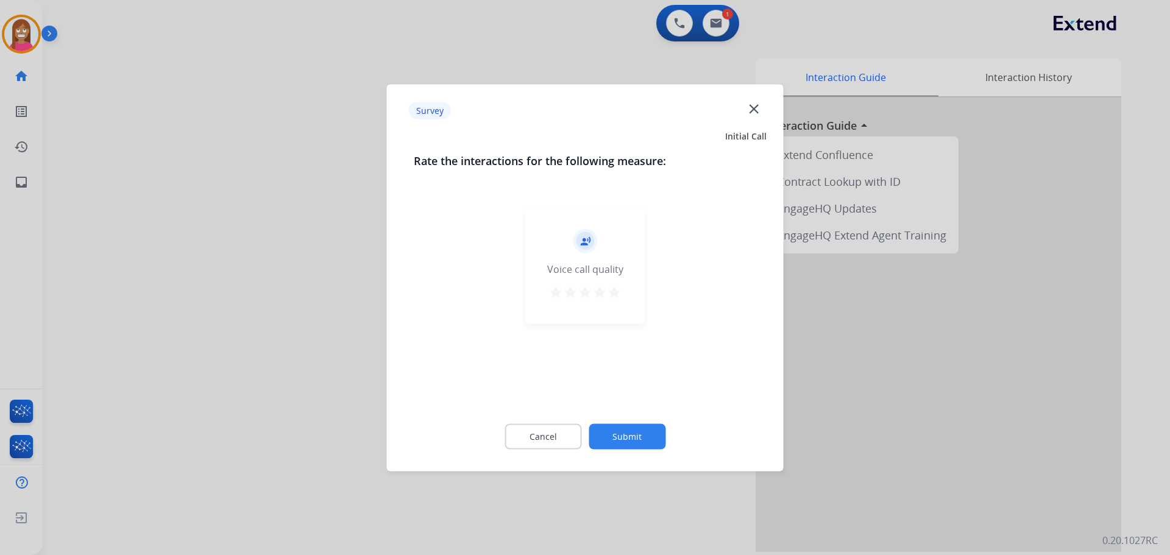
click at [753, 108] on mat-icon "close" at bounding box center [754, 109] width 16 height 16
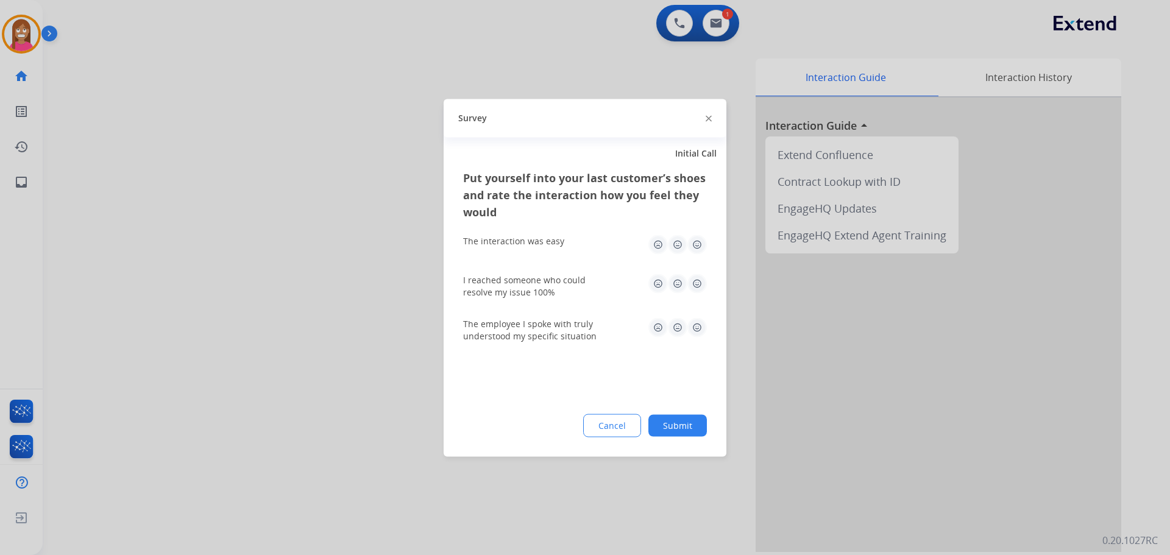
click at [712, 116] on div "Survey" at bounding box center [585, 118] width 283 height 38
drag, startPoint x: 707, startPoint y: 116, endPoint x: 70, endPoint y: 180, distance: 639.6
click at [706, 116] on img at bounding box center [709, 119] width 6 height 6
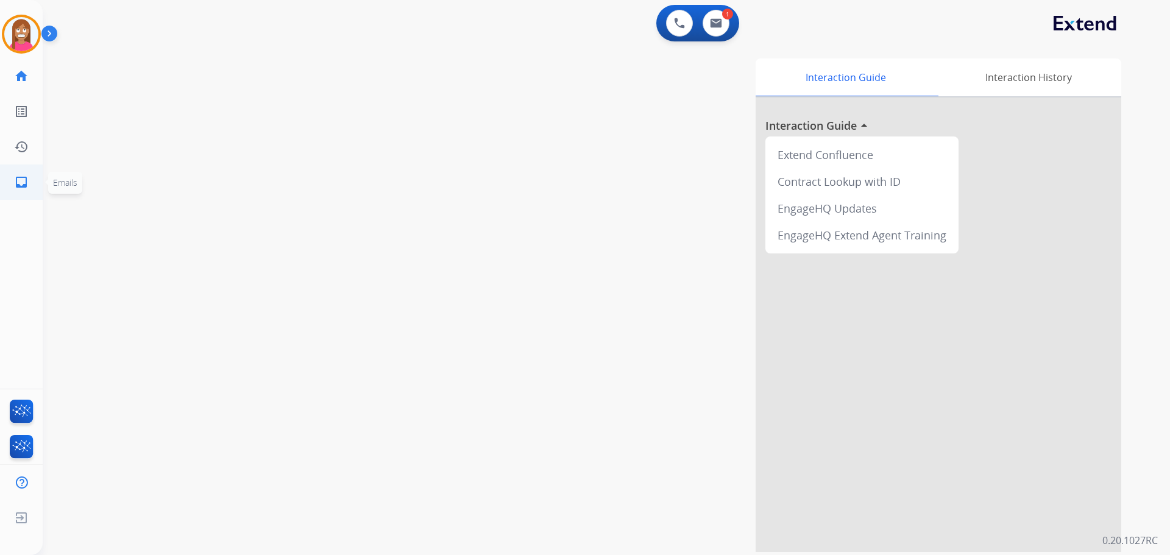
click at [27, 181] on mat-icon "inbox" at bounding box center [21, 182] width 15 height 15
select select "**********"
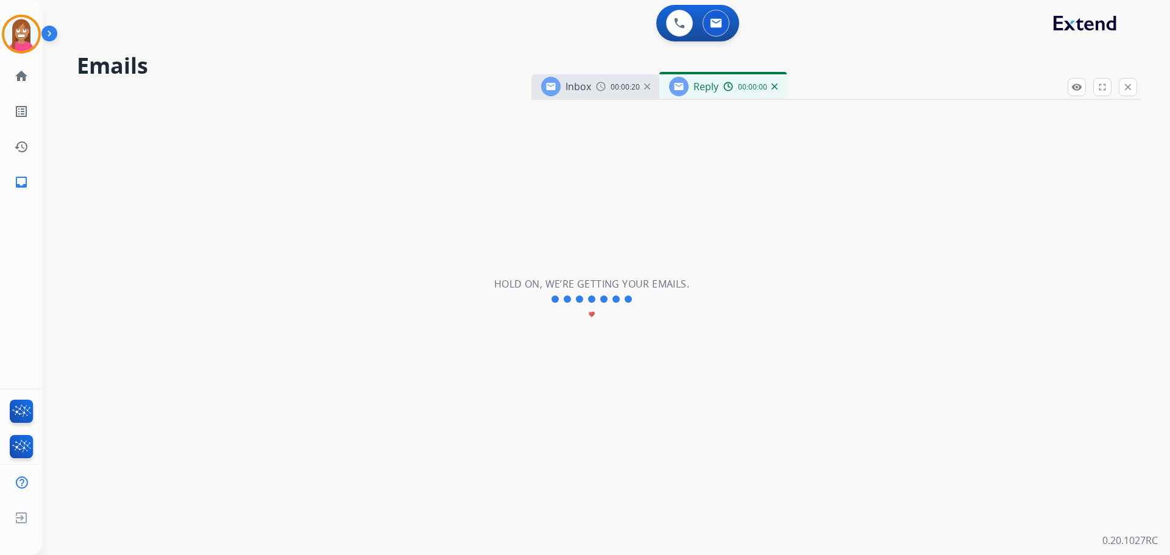
select select "**********"
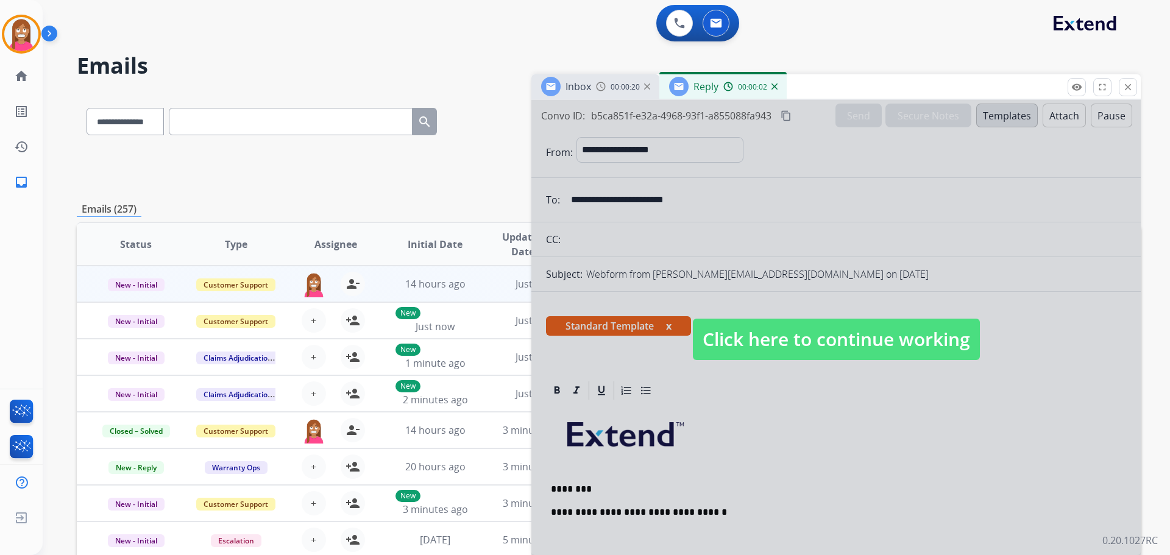
click at [774, 330] on span "Click here to continue working" at bounding box center [836, 339] width 287 height 41
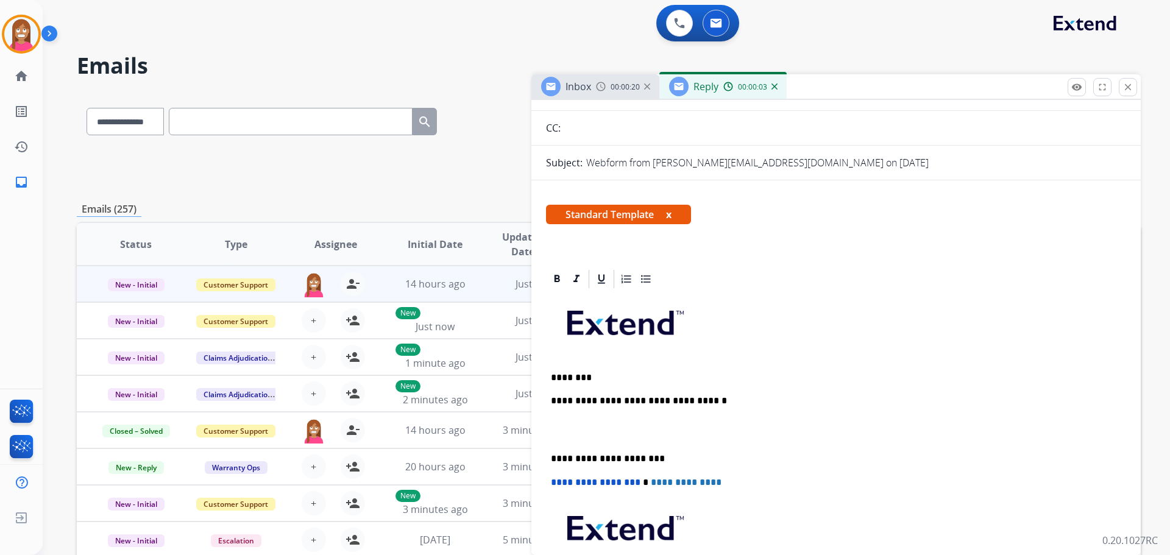
scroll to position [122, 0]
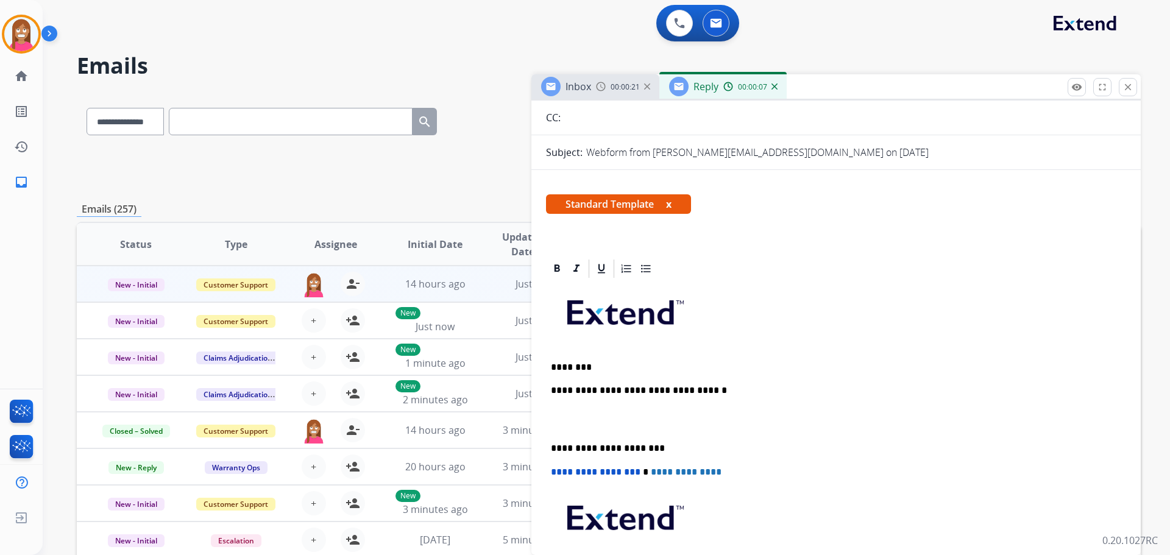
click at [594, 368] on p "********" at bounding box center [831, 367] width 561 height 11
paste div
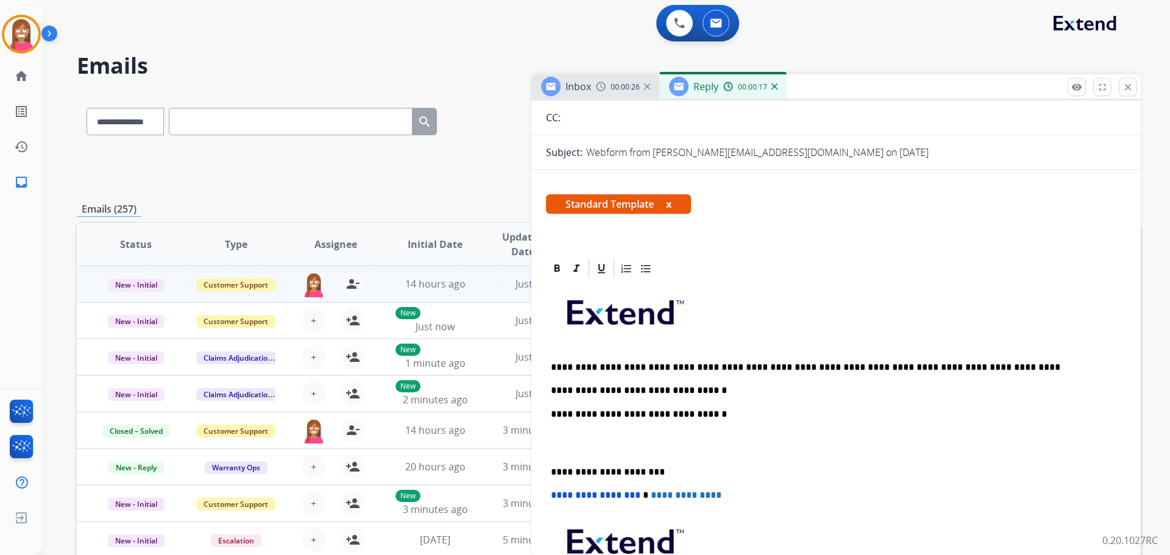
click at [584, 365] on p "**********" at bounding box center [831, 367] width 561 height 11
drag, startPoint x: 702, startPoint y: 413, endPoint x: 550, endPoint y: 410, distance: 151.8
click at [550, 410] on div "**********" at bounding box center [836, 466] width 580 height 372
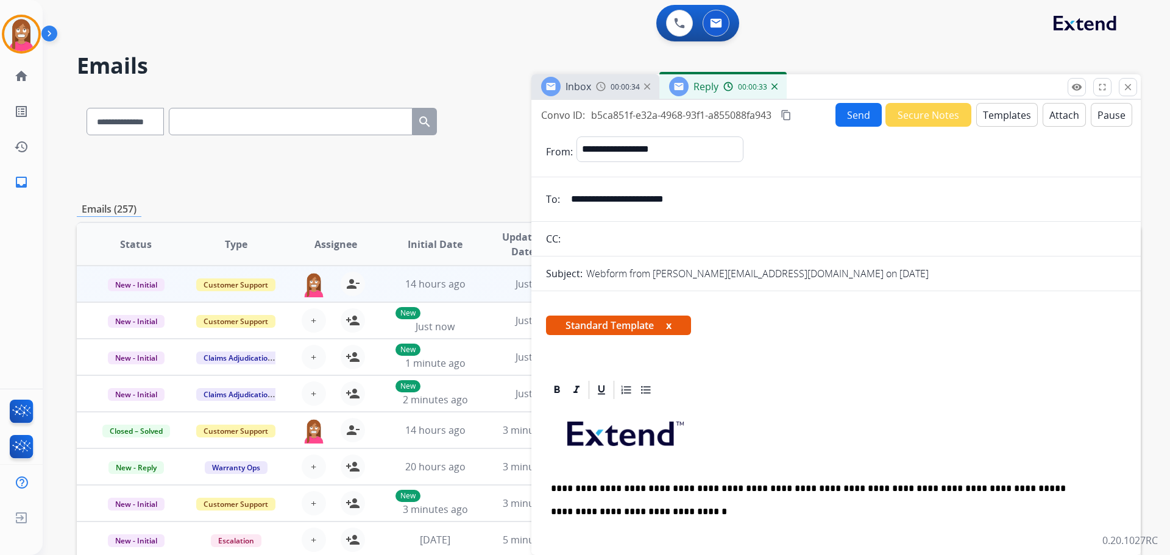
scroll to position [0, 0]
click at [861, 116] on button "Send" at bounding box center [859, 116] width 46 height 24
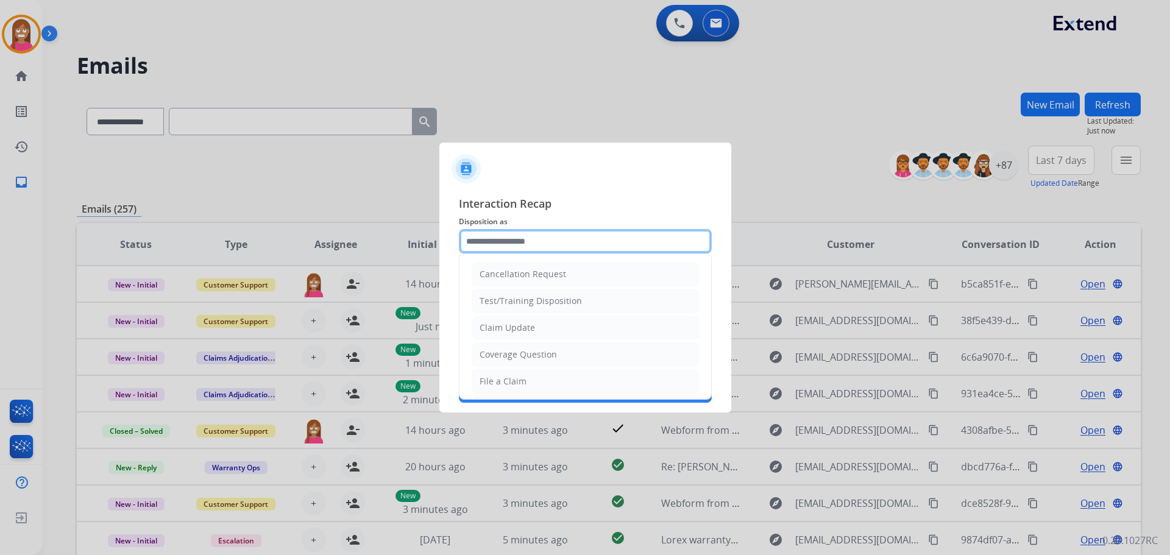
click at [504, 243] on input "text" at bounding box center [585, 241] width 253 height 24
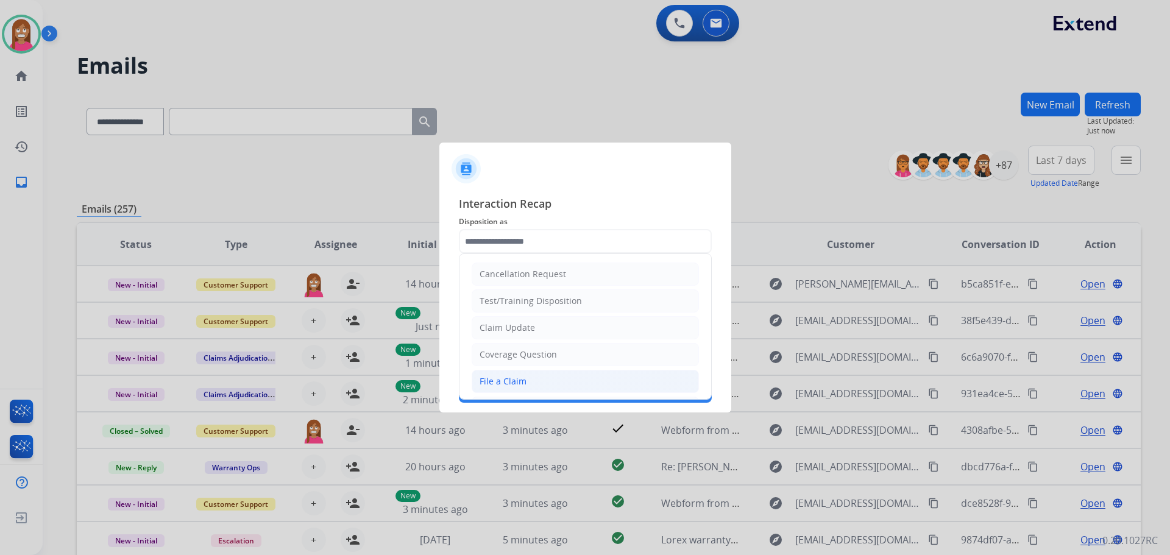
click at [511, 380] on div "File a Claim" at bounding box center [503, 382] width 47 height 12
type input "**********"
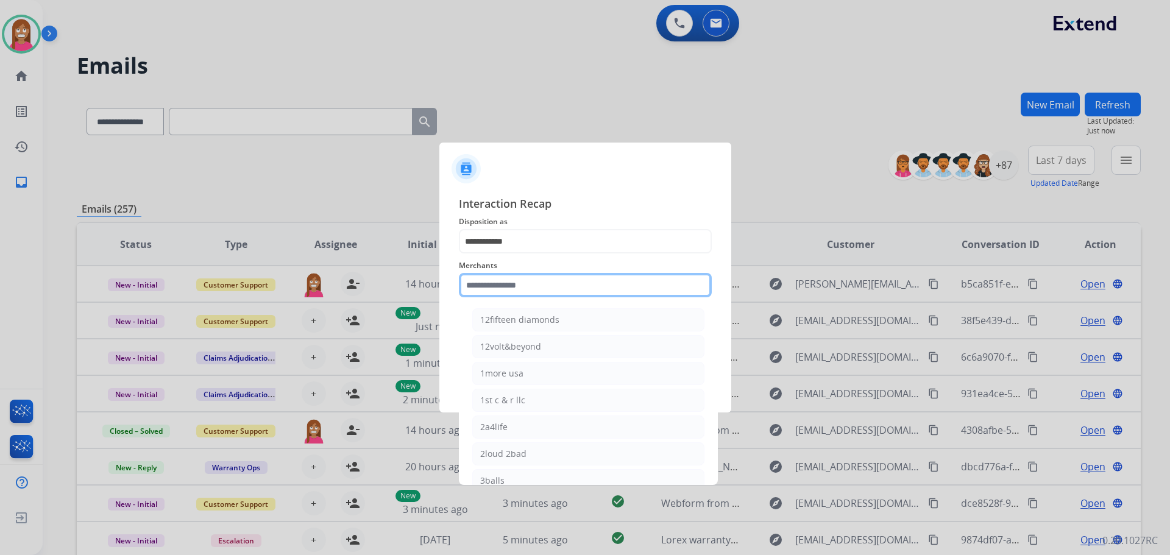
click at [510, 291] on input "text" at bounding box center [585, 285] width 253 height 24
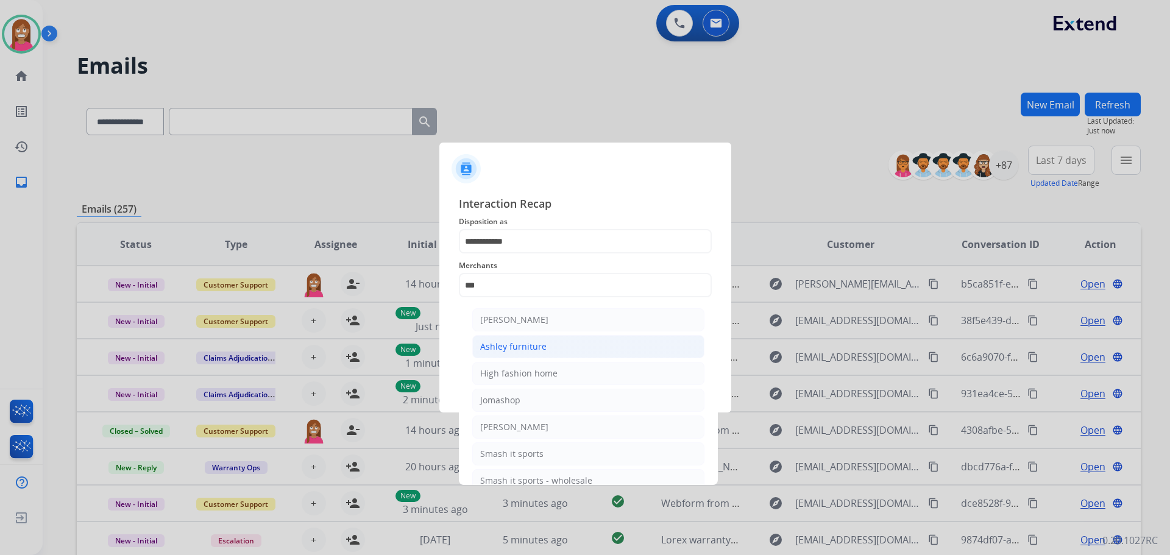
click at [503, 352] on div "Ashley furniture" at bounding box center [513, 347] width 66 height 12
type input "**********"
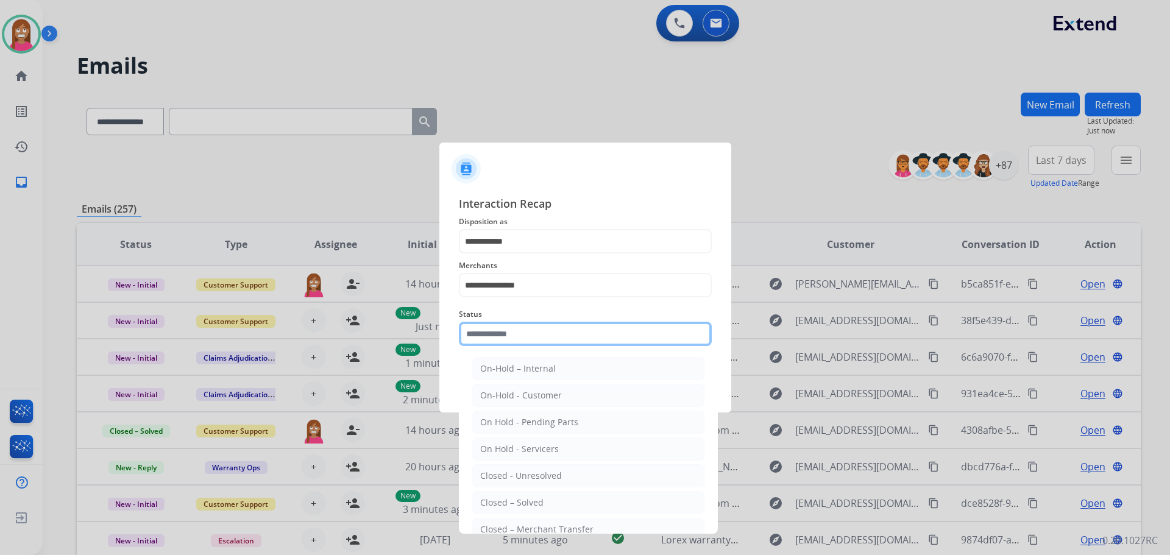
drag, startPoint x: 496, startPoint y: 336, endPoint x: 490, endPoint y: 347, distance: 12.3
click at [496, 338] on input "text" at bounding box center [585, 334] width 253 height 24
drag, startPoint x: 521, startPoint y: 498, endPoint x: 529, endPoint y: 496, distance: 8.3
click at [522, 498] on div "Closed – Solved" at bounding box center [511, 503] width 63 height 12
type input "**********"
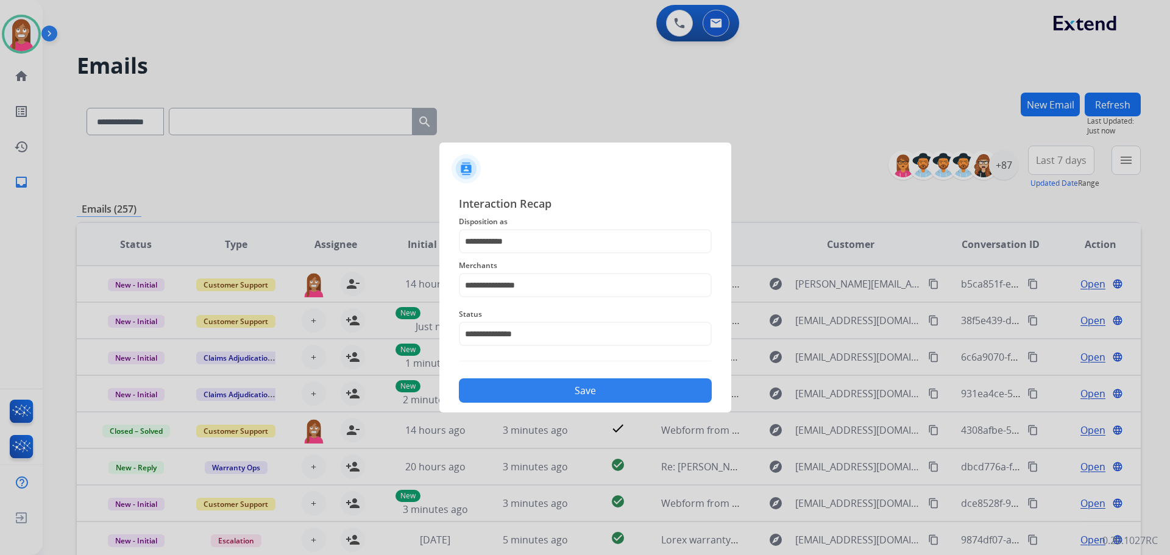
click at [516, 390] on button "Save" at bounding box center [585, 391] width 253 height 24
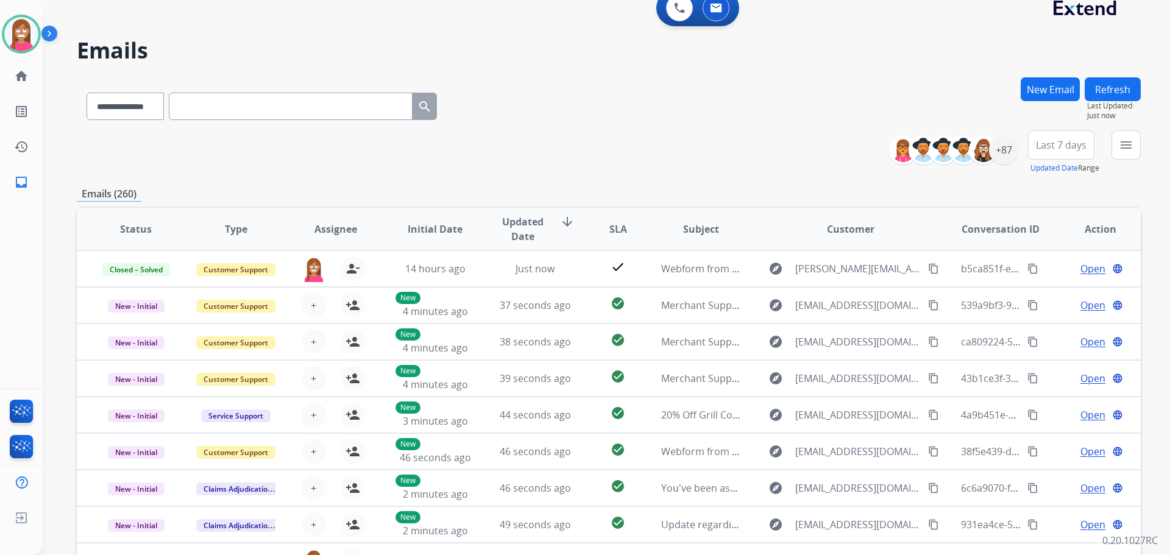
scroll to position [61, 0]
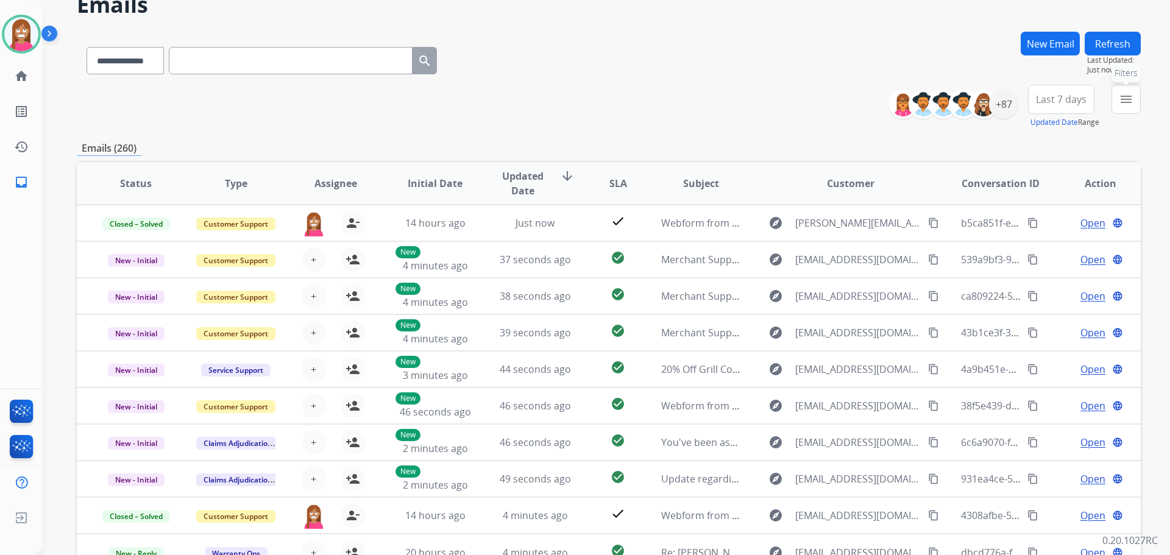
click at [1132, 98] on mat-icon "menu" at bounding box center [1126, 99] width 15 height 15
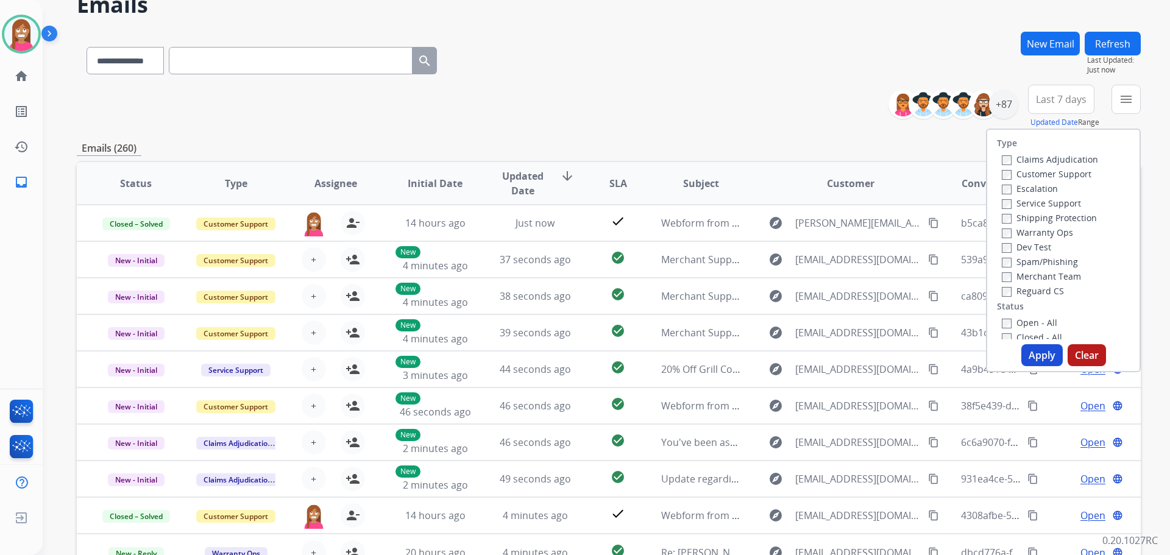
click at [1053, 173] on label "Customer Support" at bounding box center [1047, 174] width 90 height 12
click at [1028, 223] on label "Shipping Protection" at bounding box center [1049, 218] width 95 height 12
click at [1019, 293] on label "Reguard CS" at bounding box center [1033, 291] width 62 height 12
click at [1038, 324] on label "Open - All" at bounding box center [1029, 323] width 55 height 12
drag, startPoint x: 1033, startPoint y: 357, endPoint x: 780, endPoint y: 271, distance: 267.2
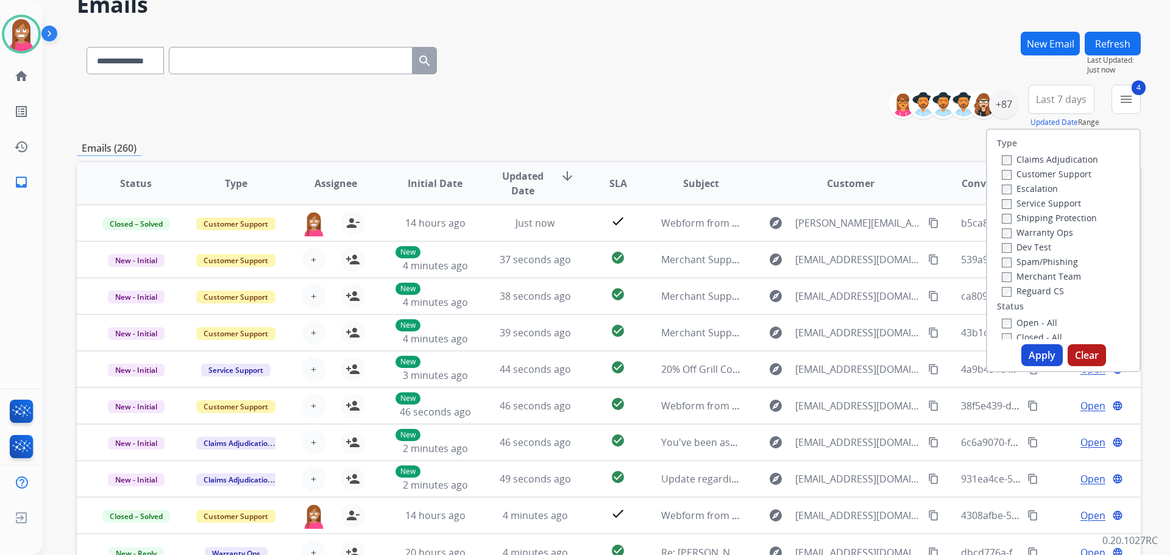
click at [1033, 357] on button "Apply" at bounding box center [1042, 355] width 41 height 22
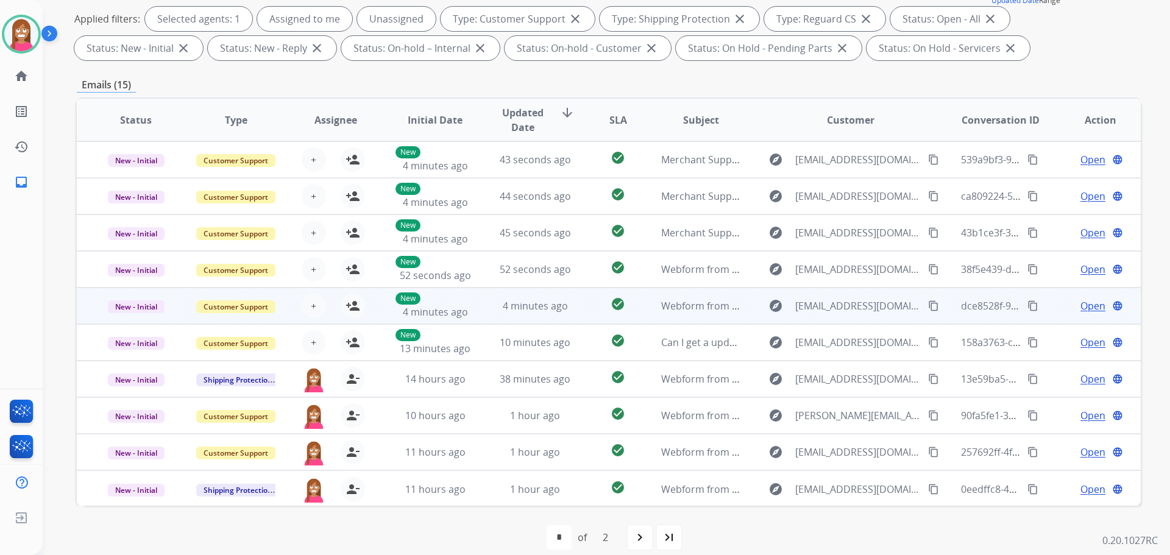
scroll to position [1, 0]
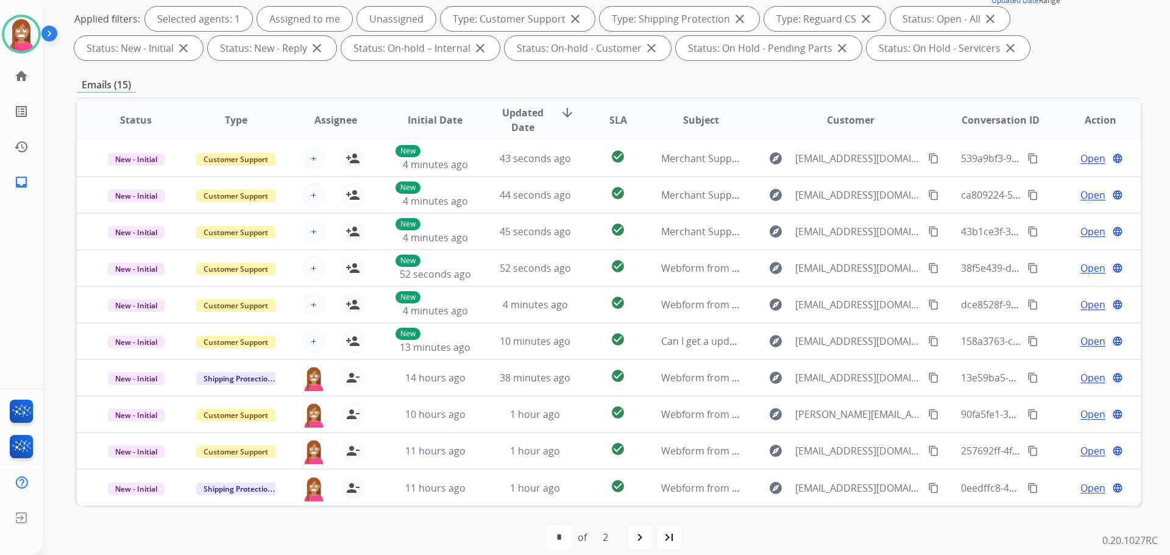
click at [641, 546] on div "navigate_next" at bounding box center [640, 537] width 27 height 27
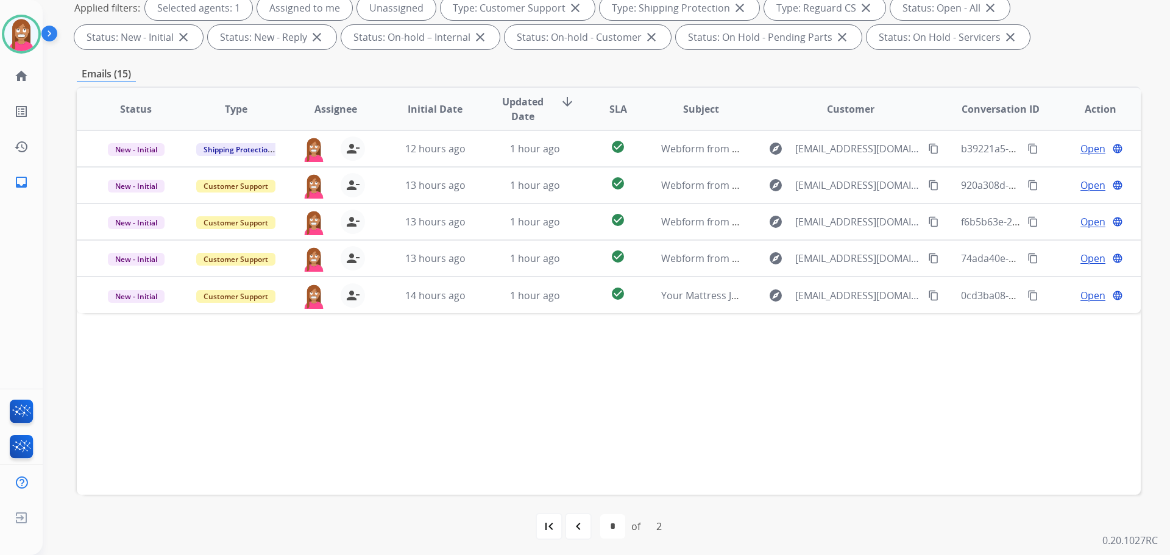
scroll to position [197, 0]
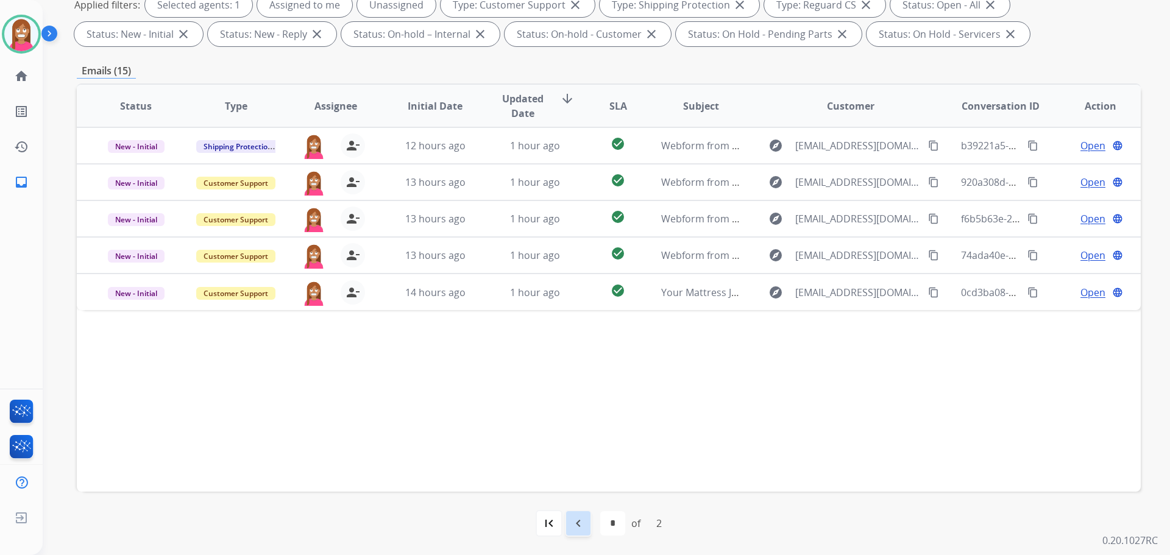
click at [579, 518] on mat-icon "navigate_before" at bounding box center [578, 523] width 15 height 15
select select "*"
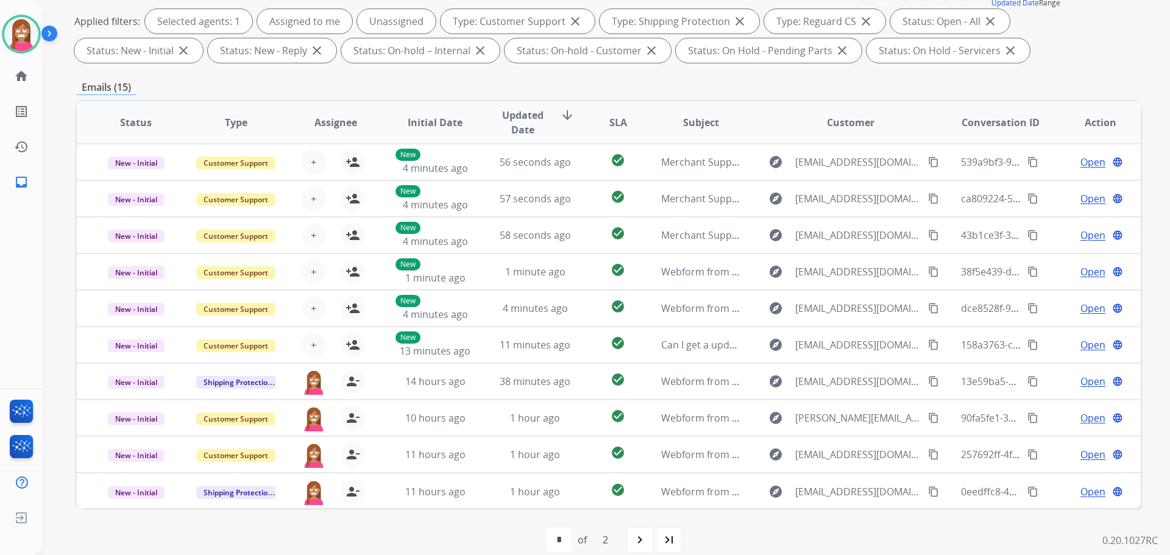
scroll to position [183, 0]
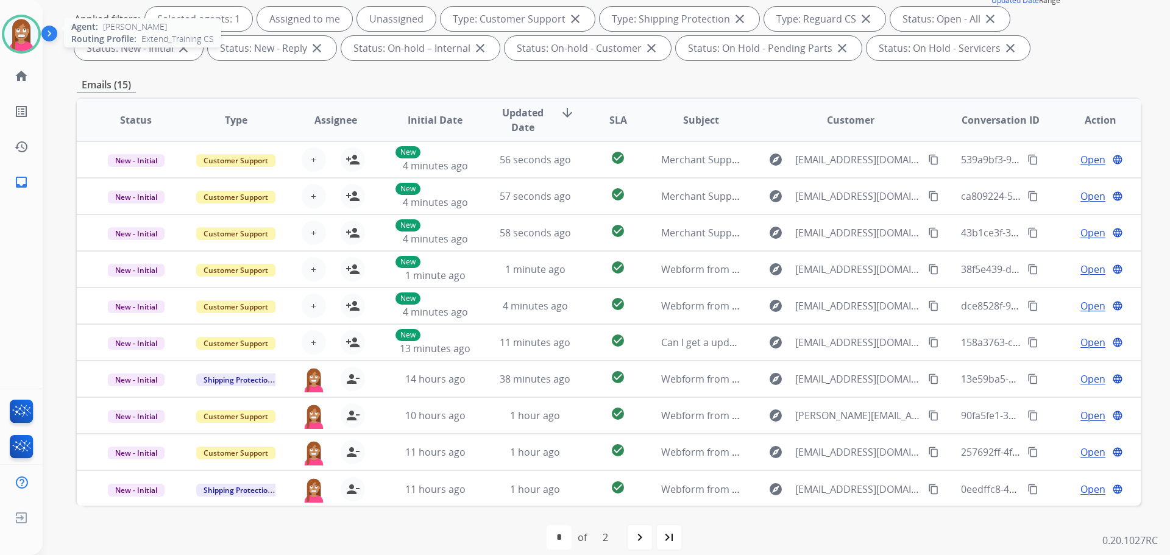
click at [13, 38] on img at bounding box center [21, 34] width 34 height 34
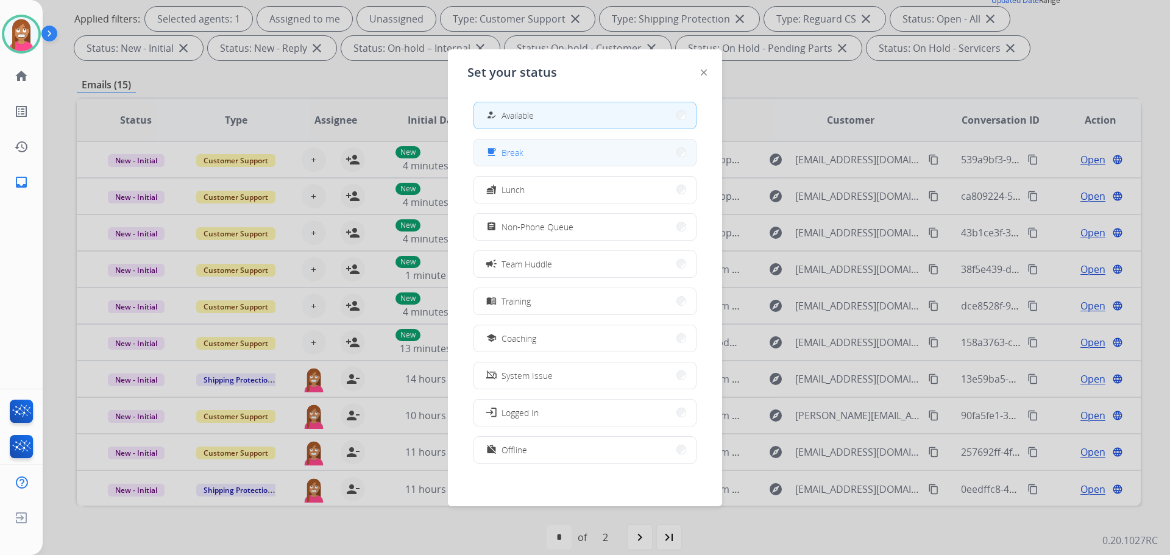
click at [496, 141] on button "free_breakfast Break" at bounding box center [585, 153] width 222 height 26
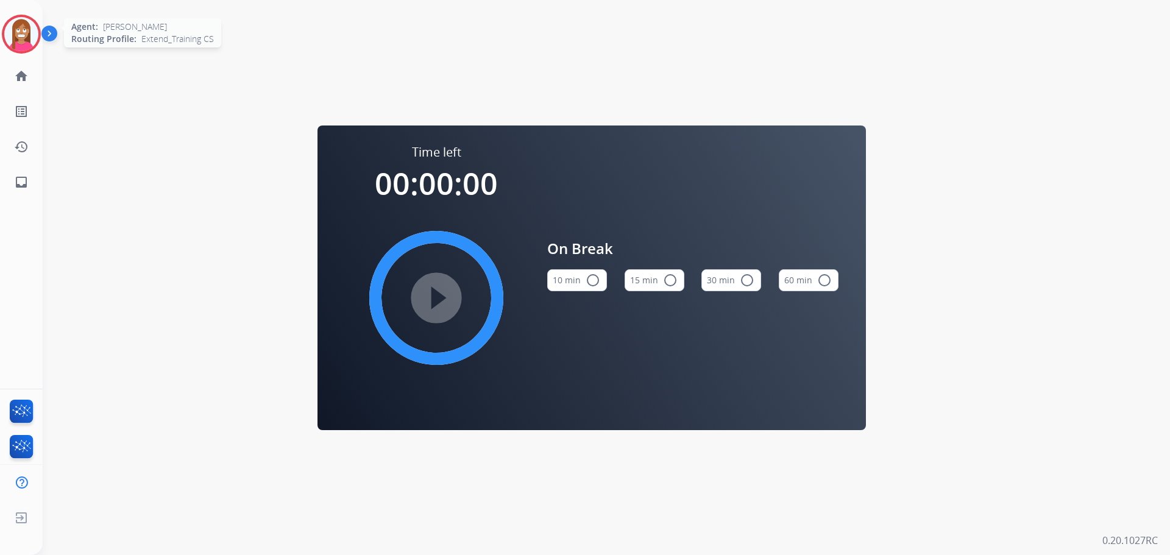
click at [22, 45] on img at bounding box center [21, 34] width 34 height 34
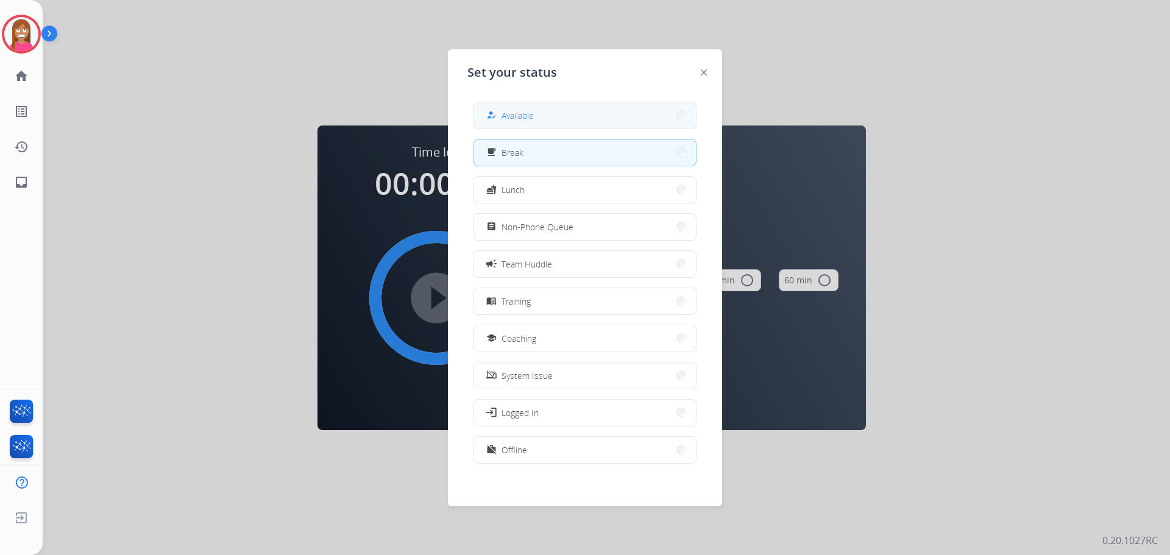
click at [518, 121] on span "Available" at bounding box center [518, 115] width 32 height 13
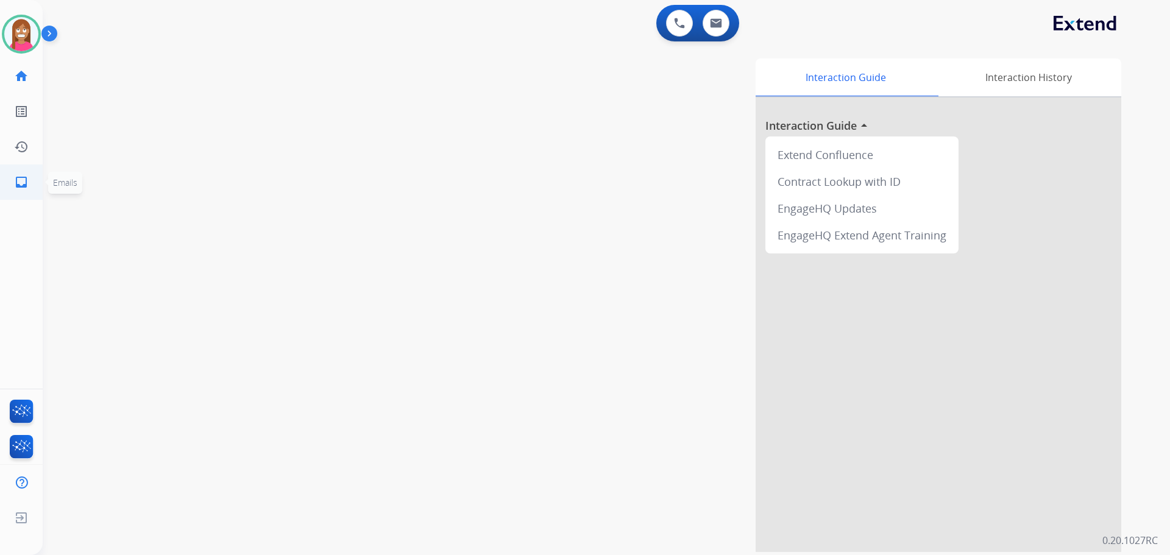
click at [15, 189] on mat-icon "inbox" at bounding box center [21, 182] width 15 height 15
select select "**********"
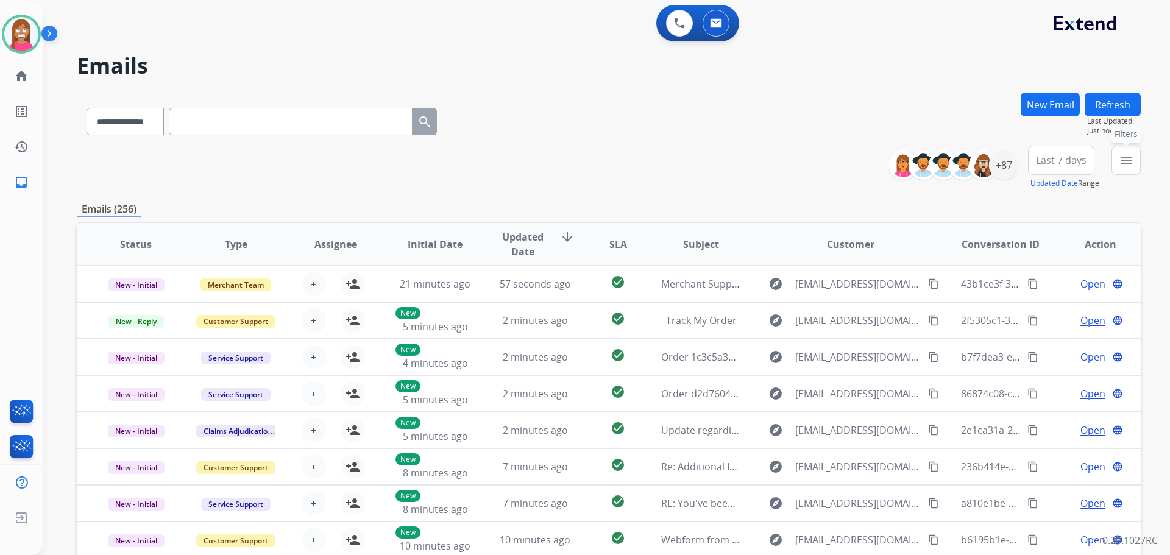
click at [1114, 155] on button "menu Filters" at bounding box center [1126, 160] width 29 height 29
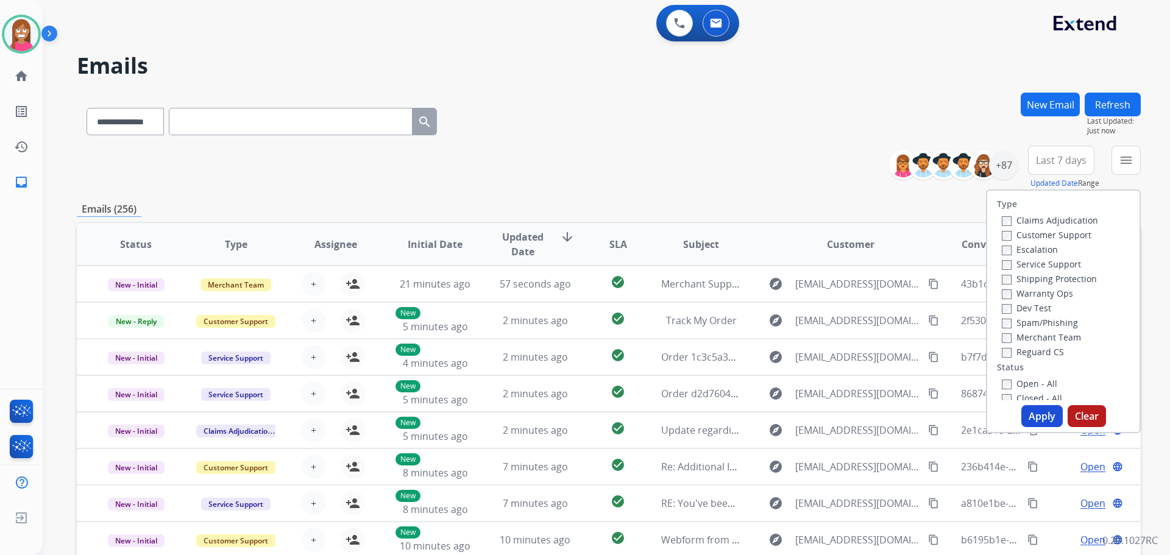
drag, startPoint x: 1005, startPoint y: 235, endPoint x: 1014, endPoint y: 229, distance: 10.5
click at [1007, 235] on label "Customer Support" at bounding box center [1047, 235] width 90 height 12
click at [1017, 280] on label "Shipping Protection" at bounding box center [1049, 279] width 95 height 12
click at [1013, 352] on label "Reguard CS" at bounding box center [1033, 352] width 62 height 12
click at [1025, 385] on label "Open - All" at bounding box center [1029, 384] width 55 height 12
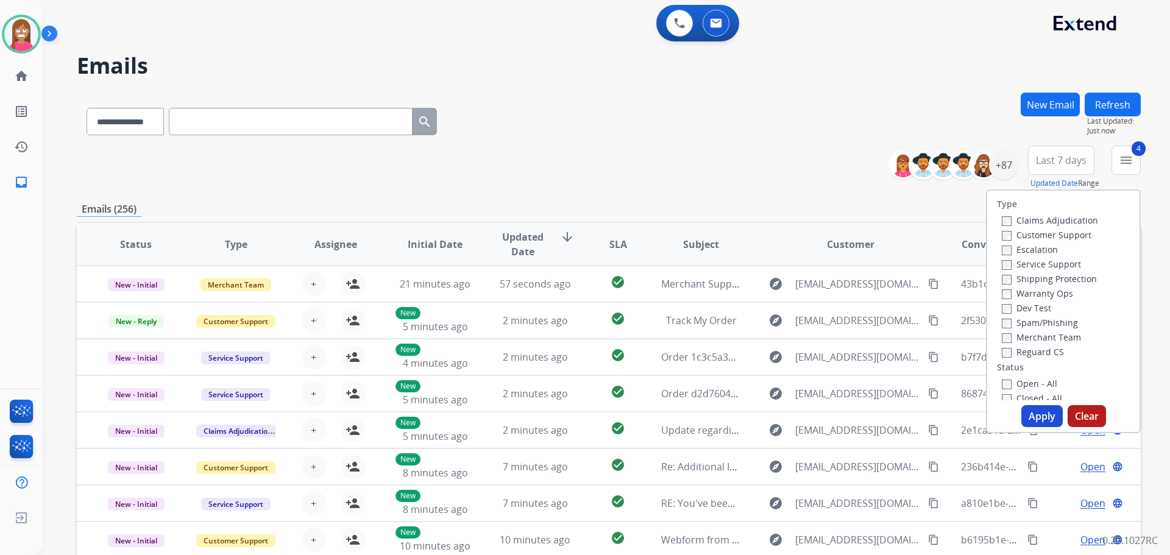
click at [1041, 420] on button "Apply" at bounding box center [1042, 416] width 41 height 22
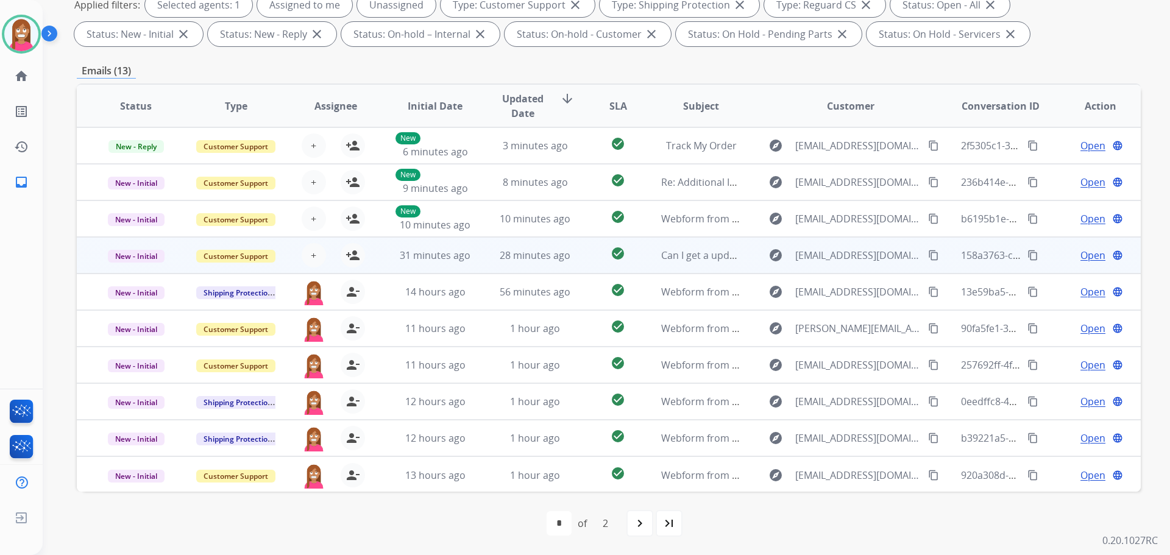
scroll to position [1, 0]
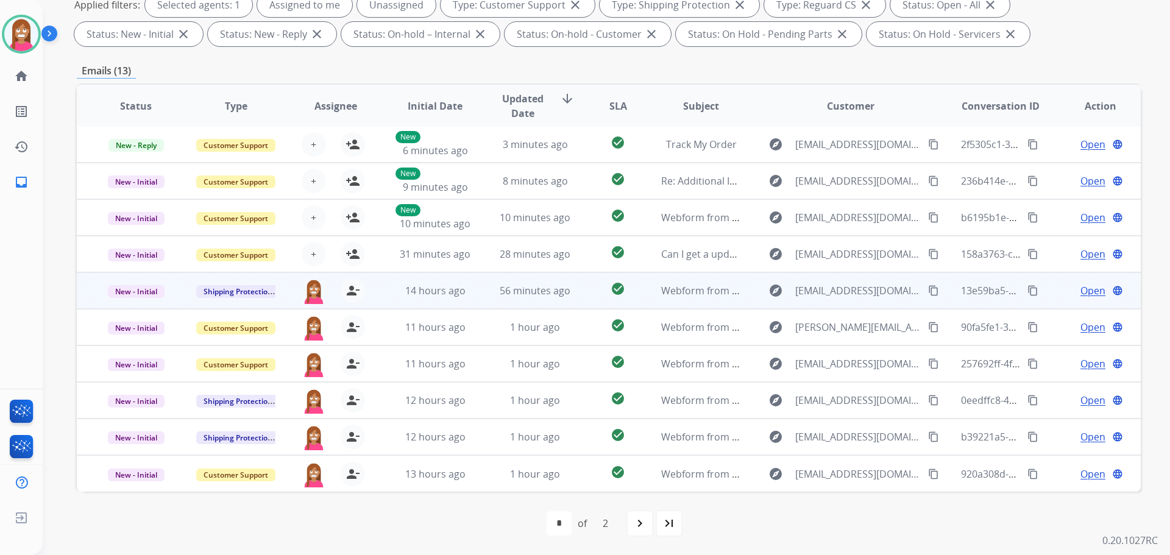
click at [585, 302] on td "check_circle" at bounding box center [608, 290] width 66 height 37
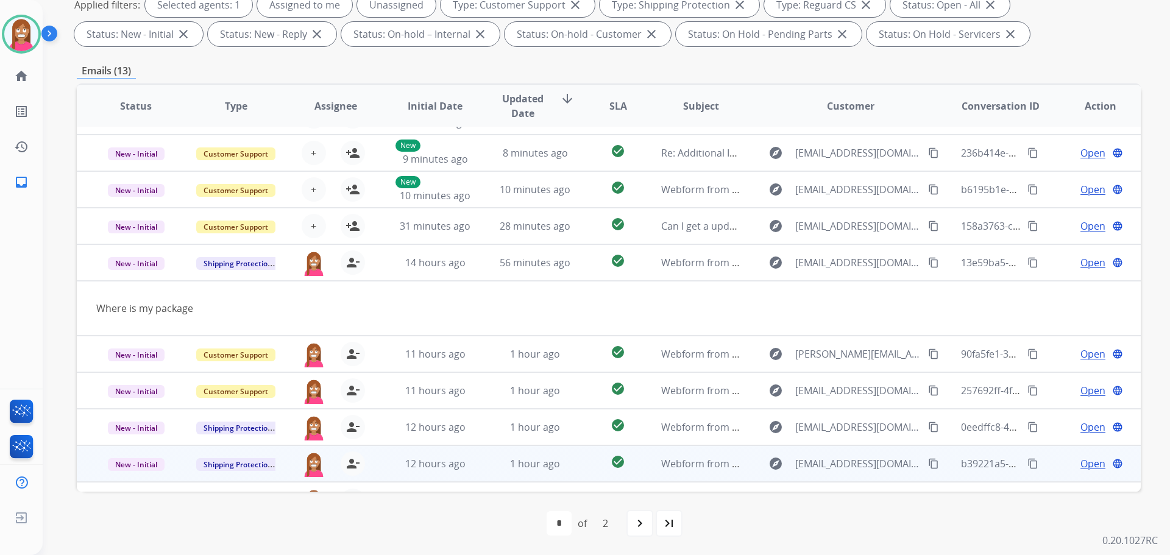
scroll to position [56, 0]
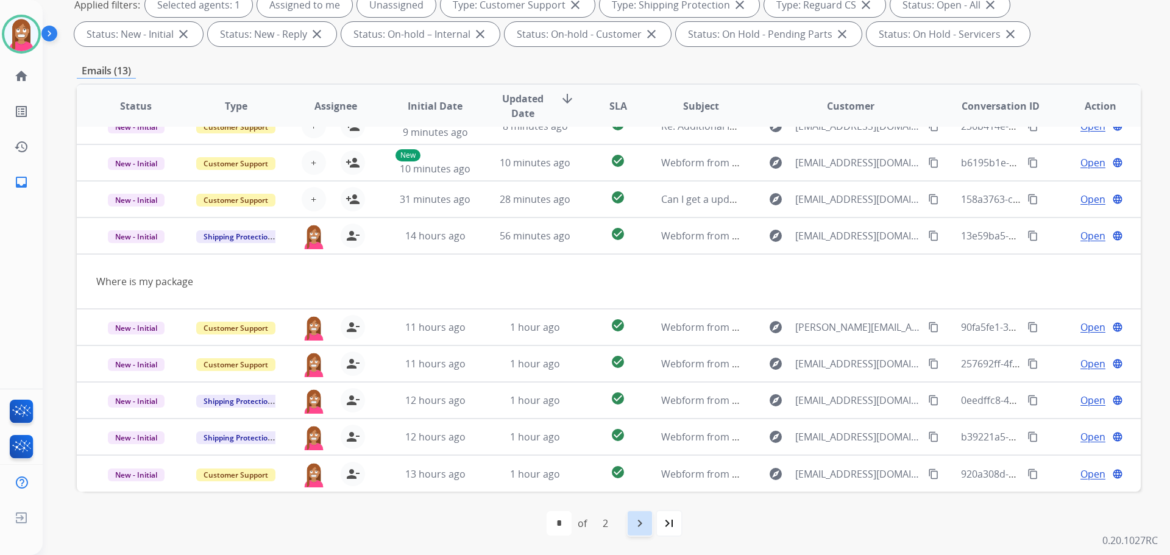
click at [638, 534] on div "navigate_next" at bounding box center [640, 523] width 27 height 27
select select "*"
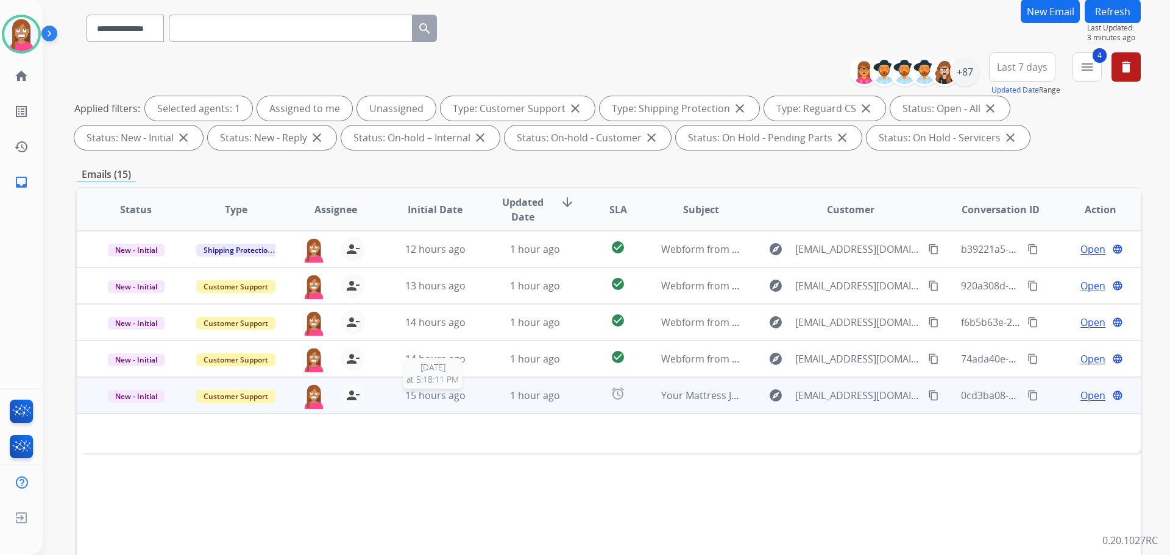
scroll to position [122, 0]
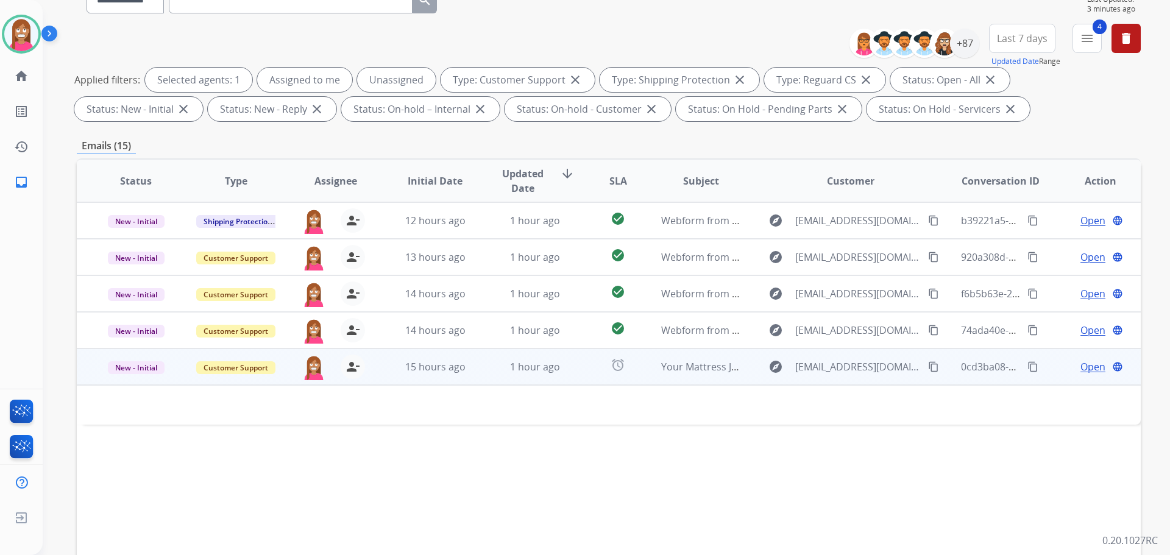
click at [483, 382] on td "1 hour ago" at bounding box center [526, 367] width 100 height 37
click at [483, 378] on td "1 hour ago" at bounding box center [526, 367] width 100 height 37
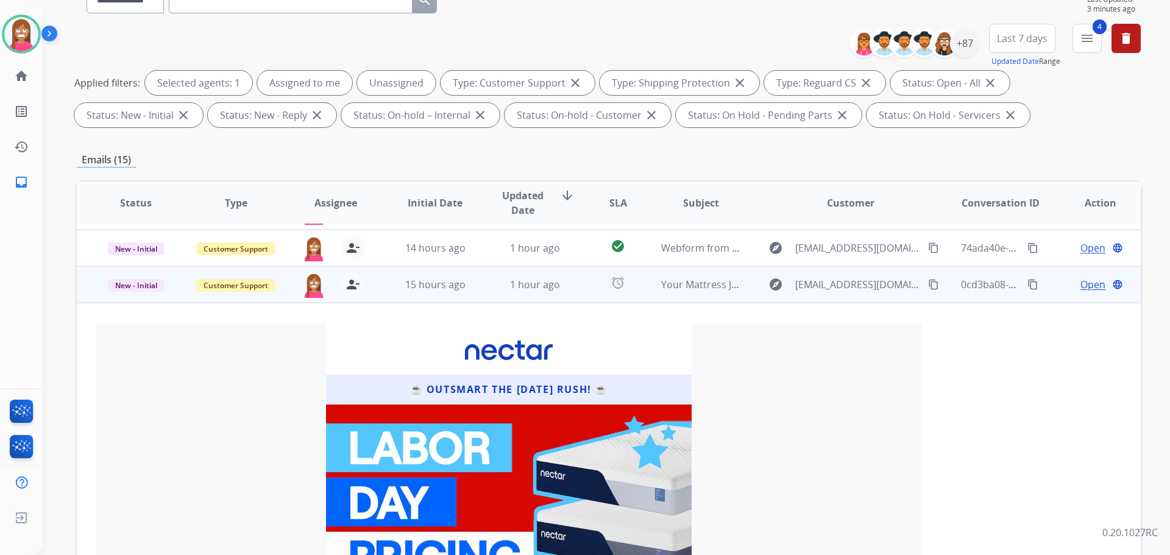
scroll to position [85, 0]
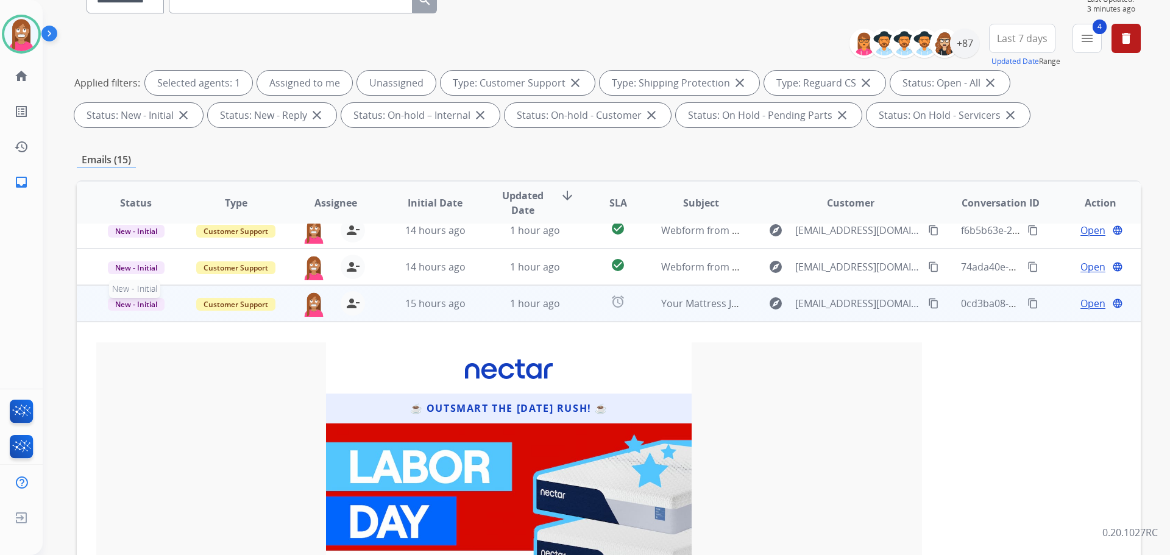
click at [136, 308] on span "New - Initial" at bounding box center [136, 304] width 57 height 13
click at [188, 238] on p "Closed – Solved" at bounding box center [201, 234] width 70 height 17
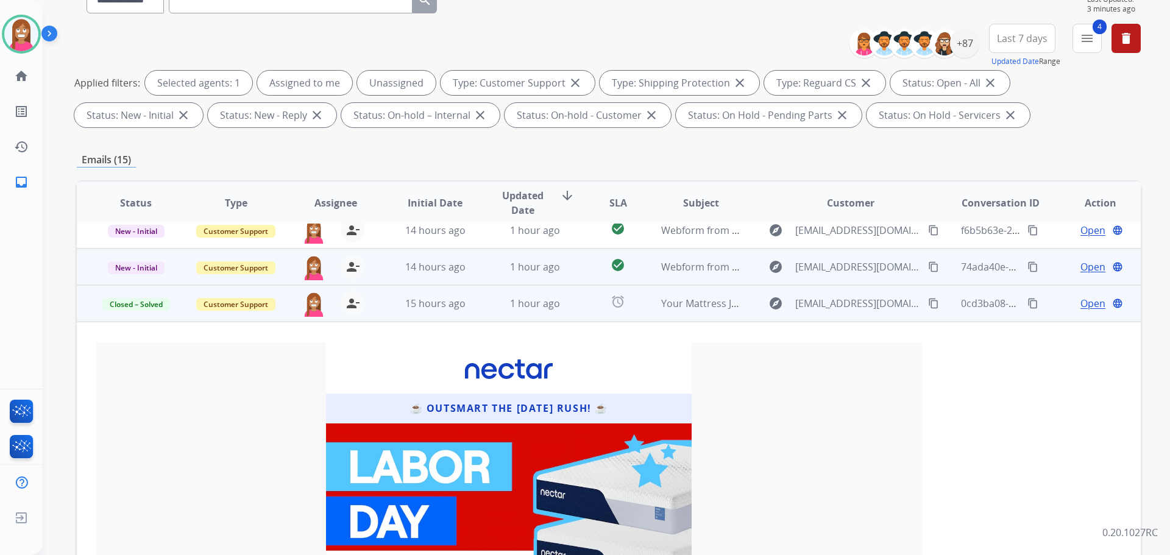
click at [492, 279] on td "1 hour ago" at bounding box center [526, 267] width 100 height 37
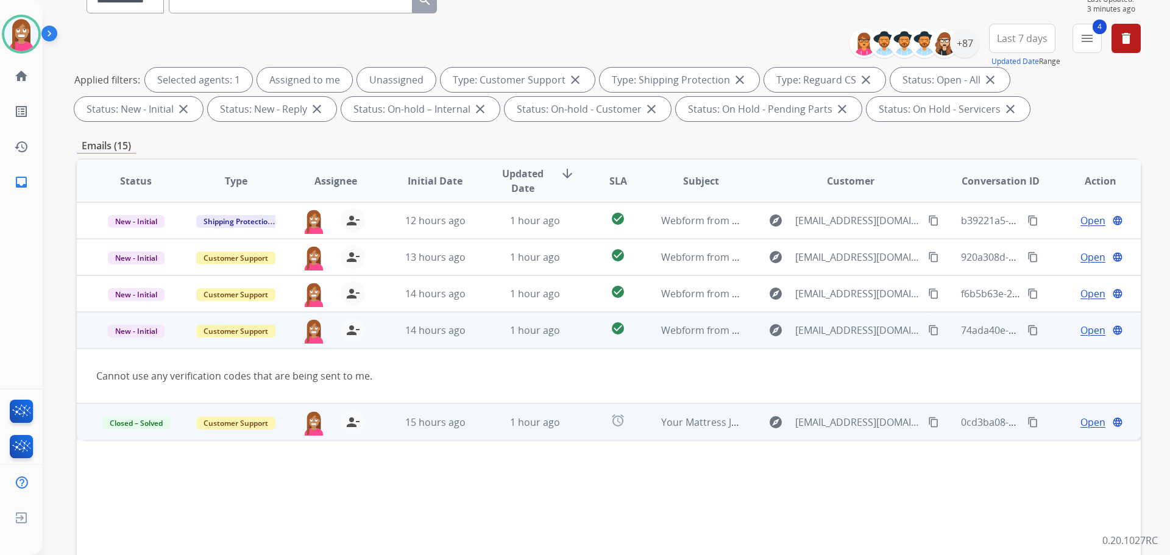
click at [1089, 332] on span "Open" at bounding box center [1093, 330] width 25 height 15
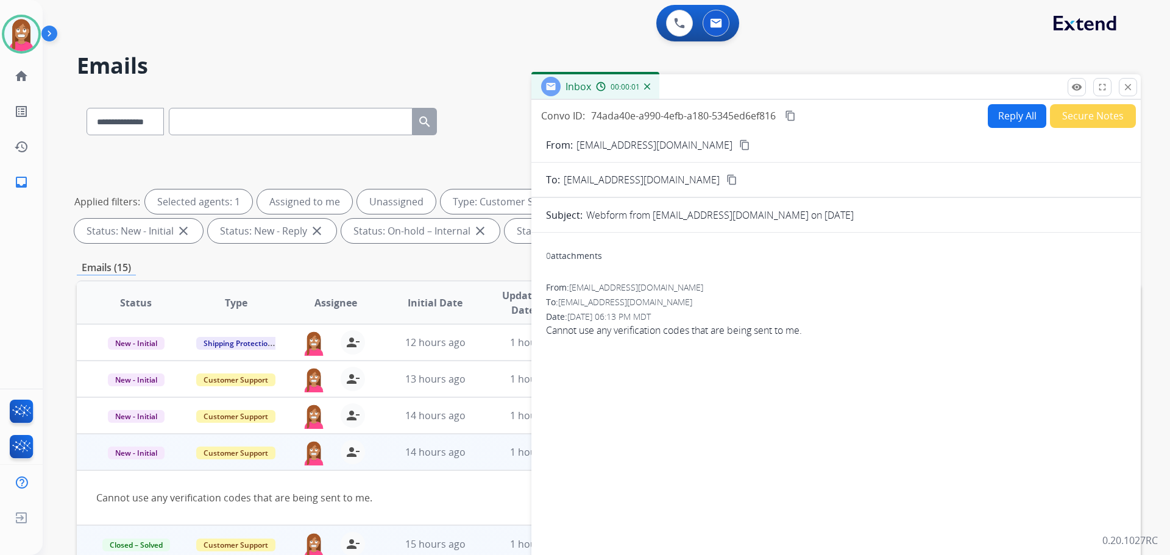
click at [1000, 117] on button "Reply All" at bounding box center [1017, 116] width 59 height 24
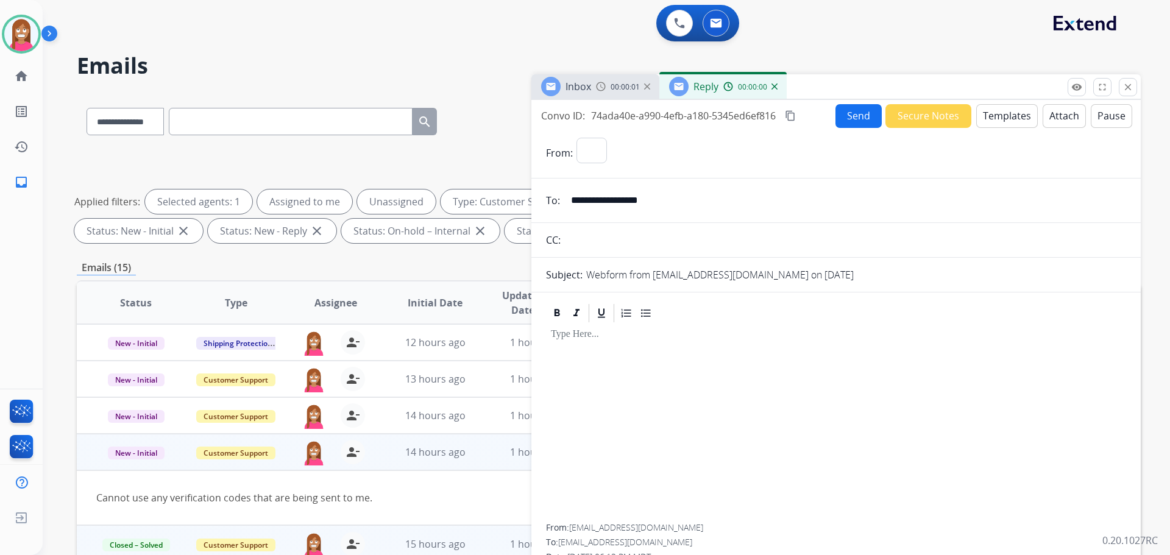
select select "**********"
click at [1006, 116] on button "Templates" at bounding box center [1008, 116] width 62 height 24
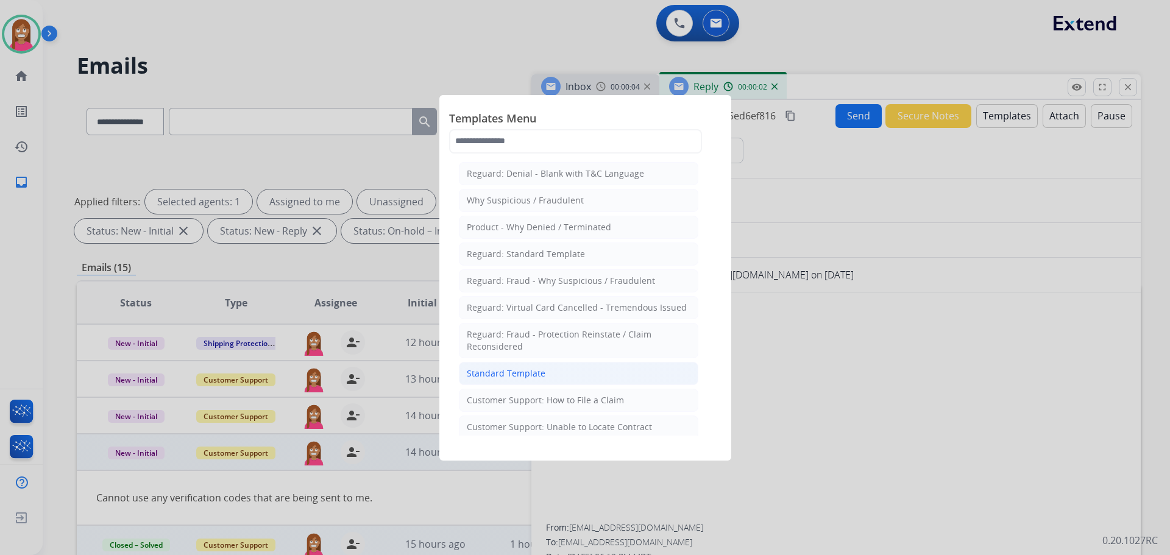
click at [521, 376] on div "Standard Template" at bounding box center [506, 374] width 79 height 12
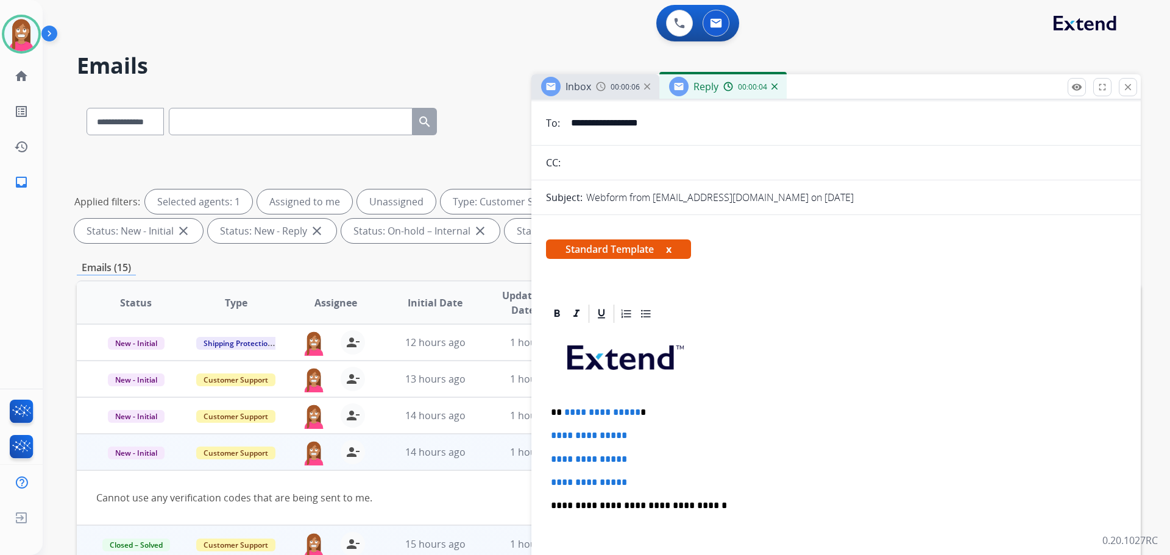
scroll to position [122, 0]
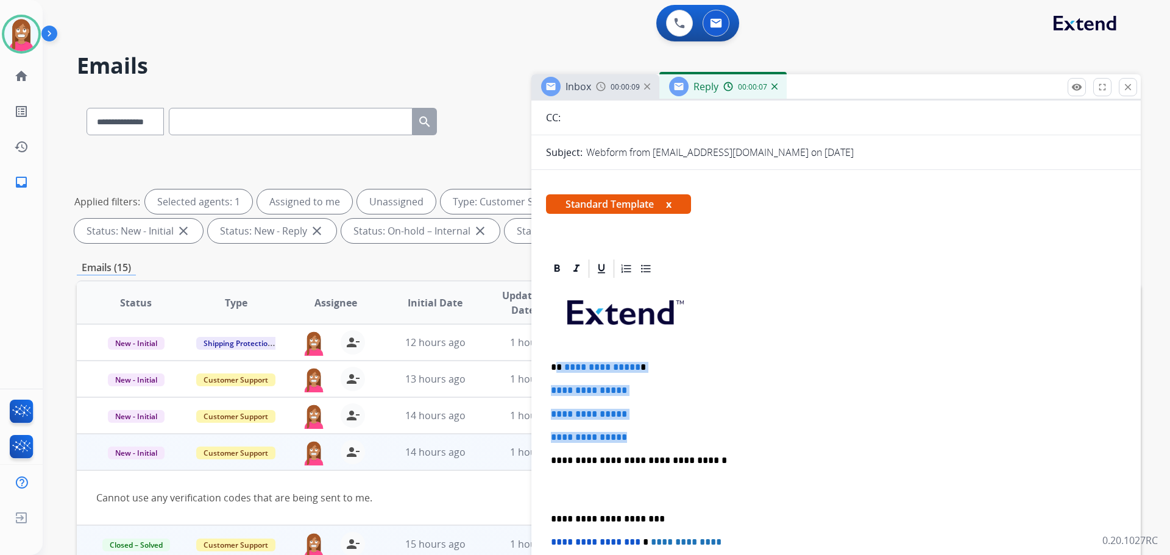
drag, startPoint x: 641, startPoint y: 436, endPoint x: 559, endPoint y: 355, distance: 115.1
click at [559, 355] on div "**********" at bounding box center [836, 489] width 580 height 419
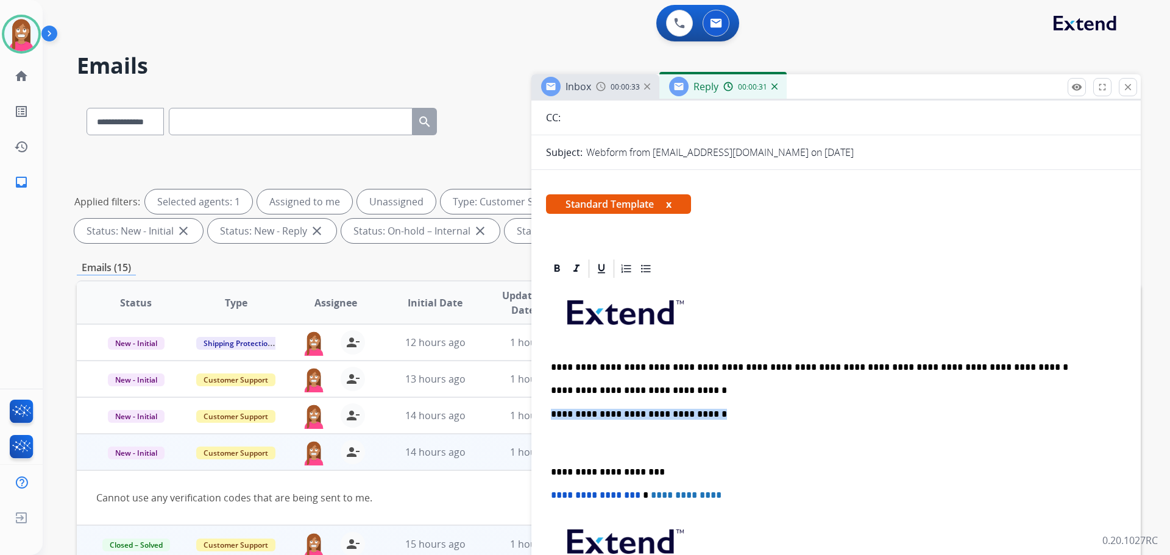
drag, startPoint x: 701, startPoint y: 416, endPoint x: 554, endPoint y: 410, distance: 147.6
click at [554, 410] on p "**********" at bounding box center [831, 414] width 561 height 11
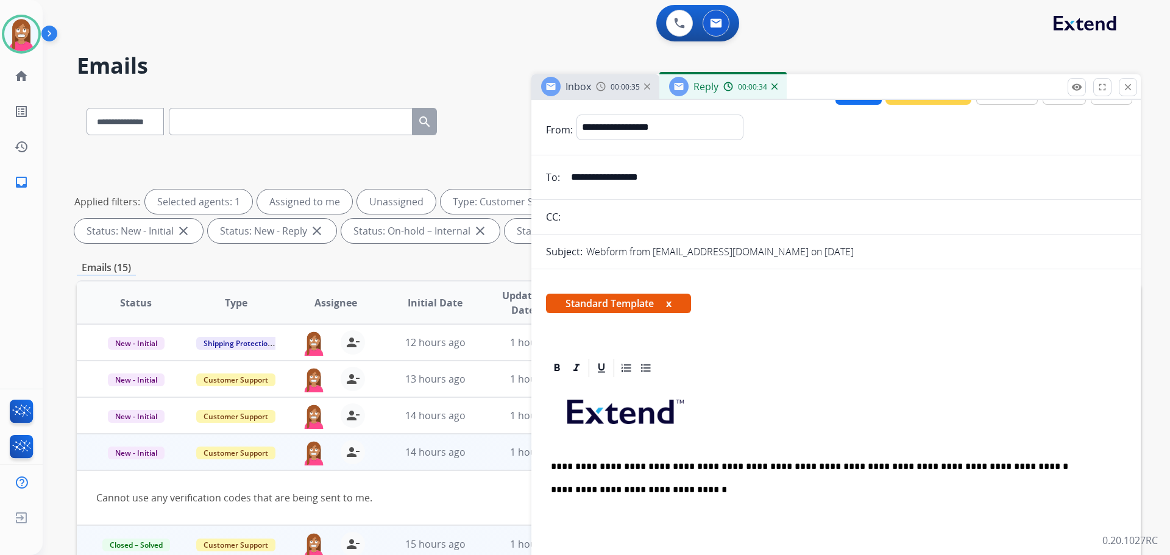
scroll to position [0, 0]
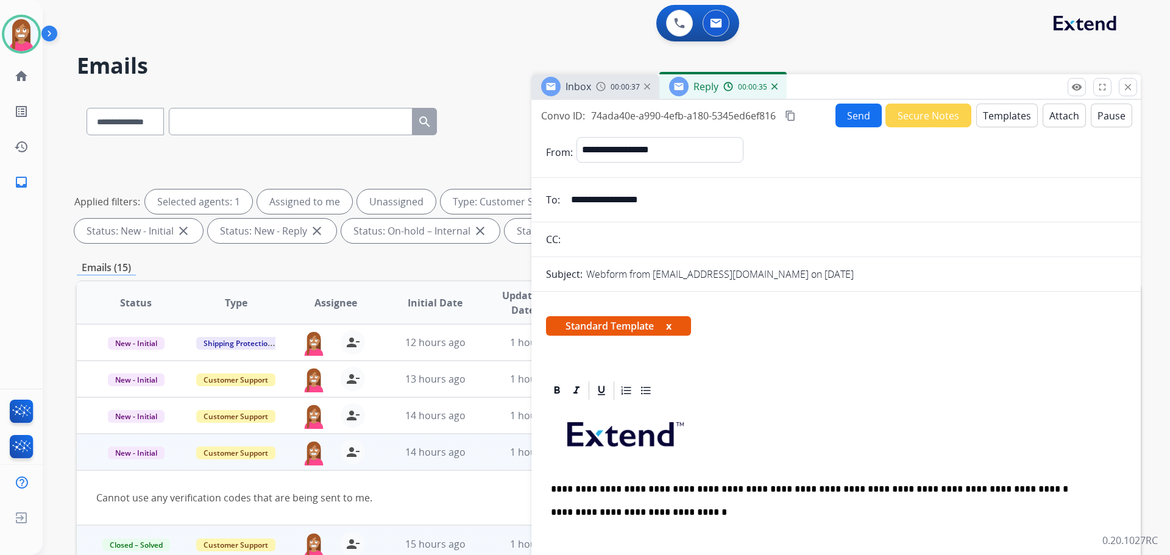
click at [854, 123] on button "Send" at bounding box center [859, 116] width 46 height 24
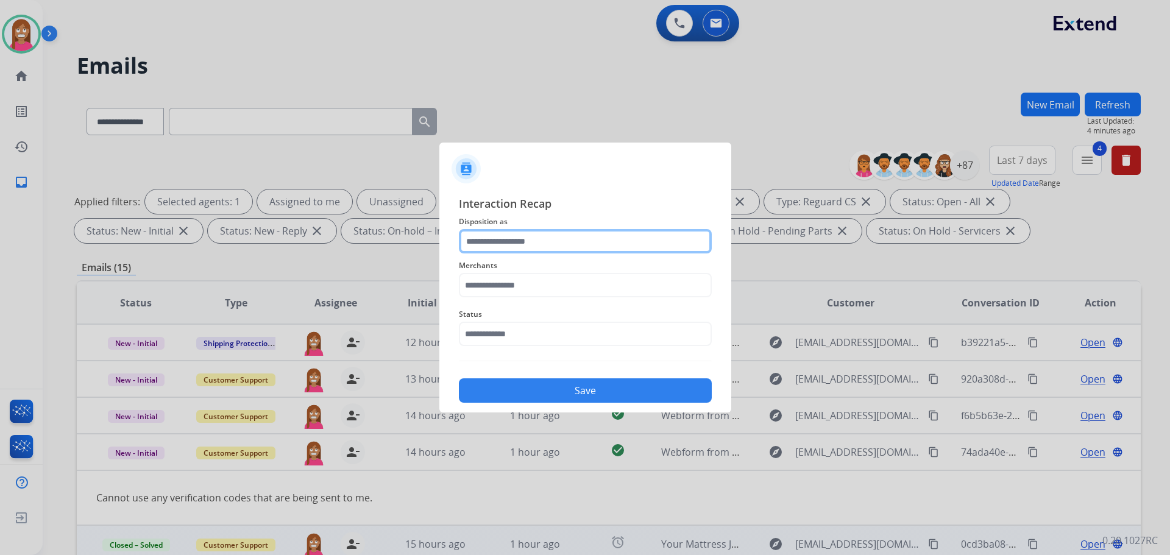
click at [524, 239] on input "text" at bounding box center [585, 241] width 253 height 24
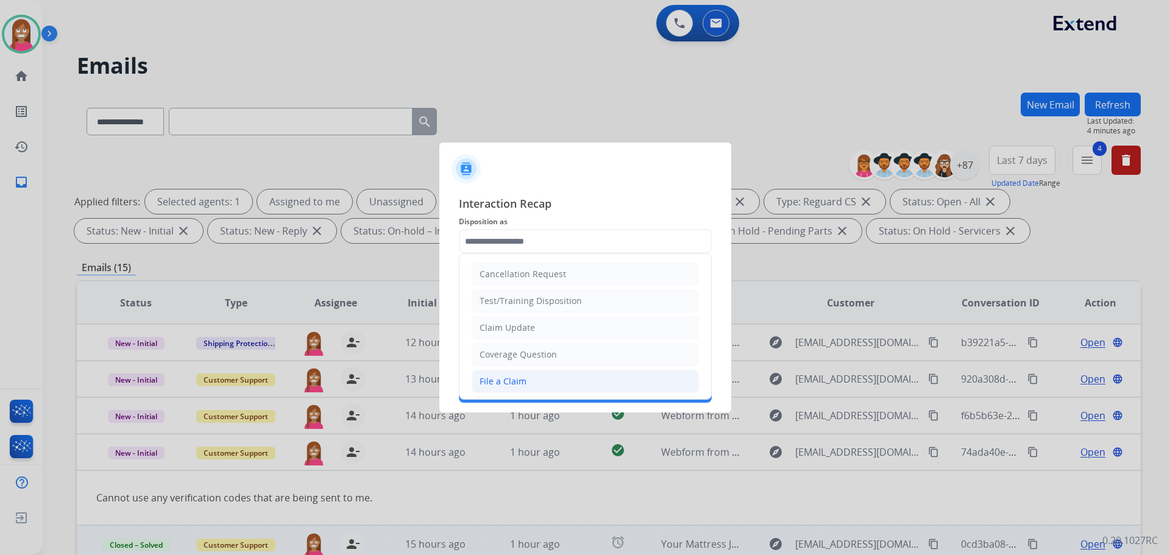
click at [500, 380] on div "File a Claim" at bounding box center [503, 382] width 47 height 12
type input "**********"
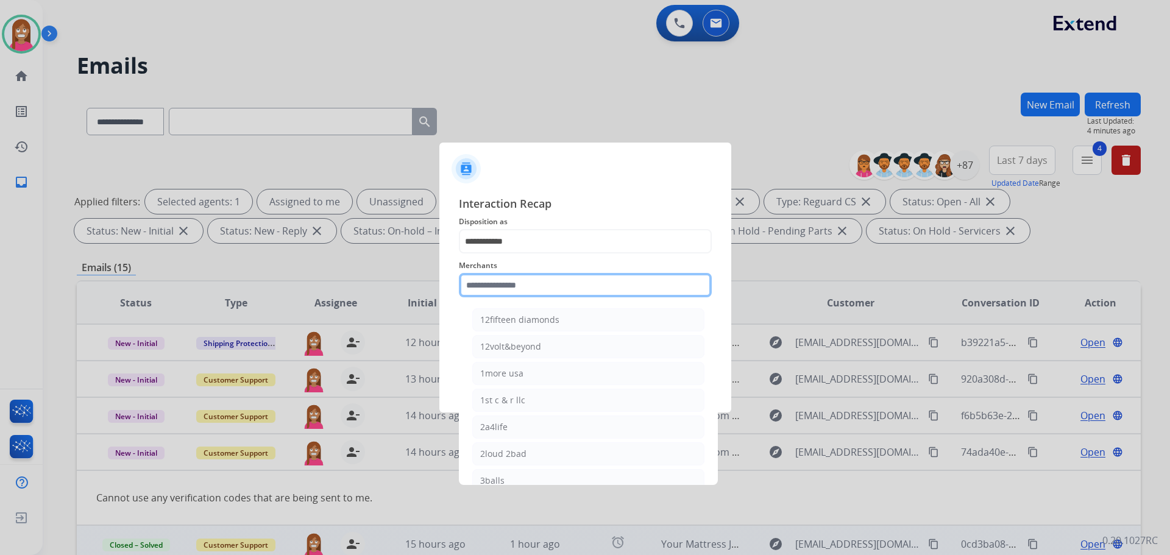
click at [508, 295] on input "text" at bounding box center [585, 285] width 253 height 24
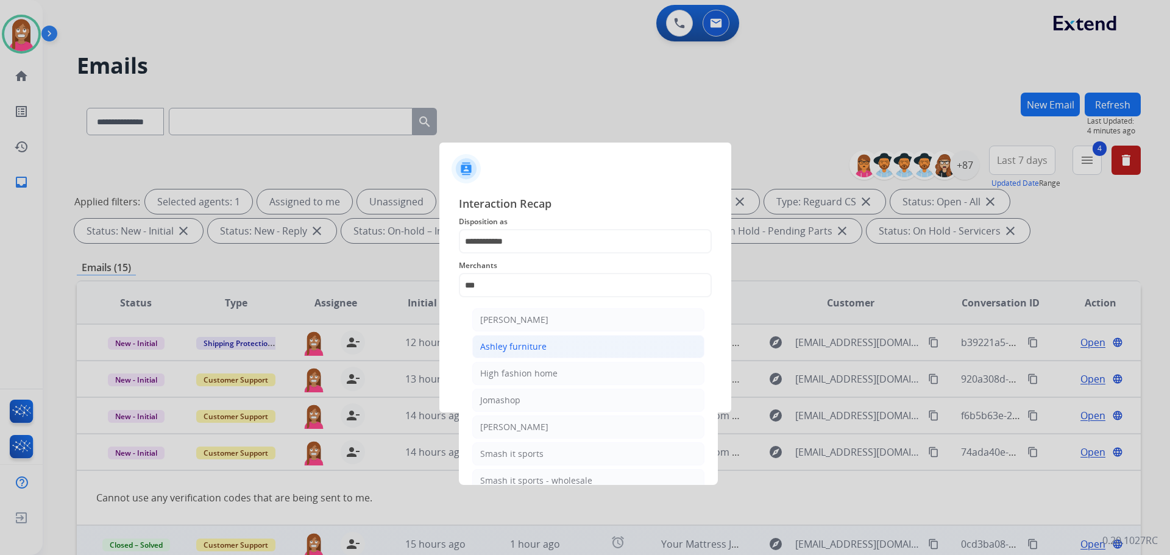
click at [554, 340] on li "Ashley furniture" at bounding box center [588, 346] width 232 height 23
type input "**********"
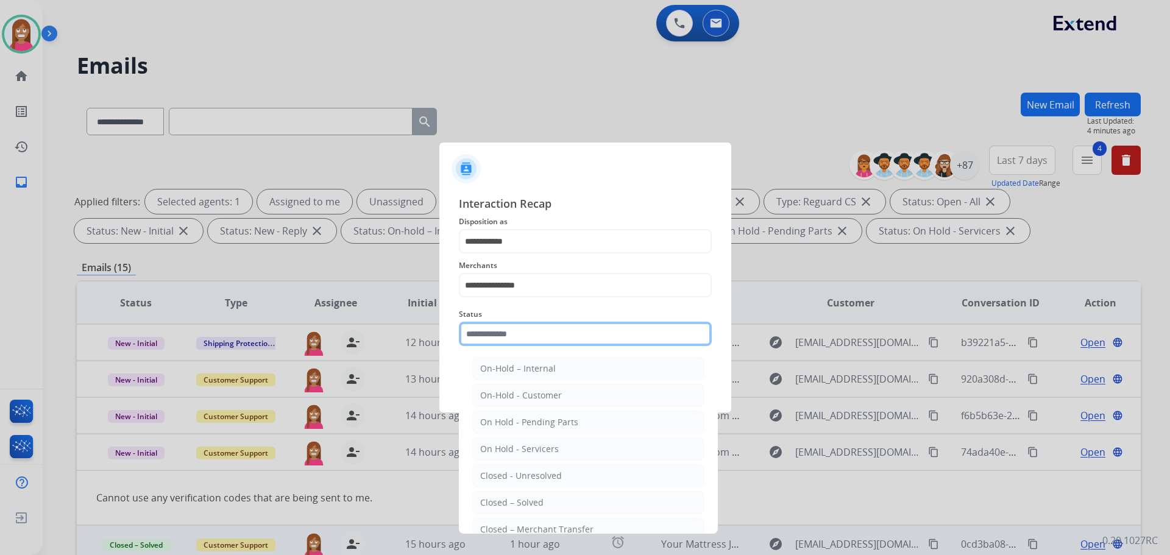
click at [532, 340] on input "text" at bounding box center [585, 334] width 253 height 24
click at [481, 504] on div "Closed – Solved" at bounding box center [511, 503] width 63 height 12
type input "**********"
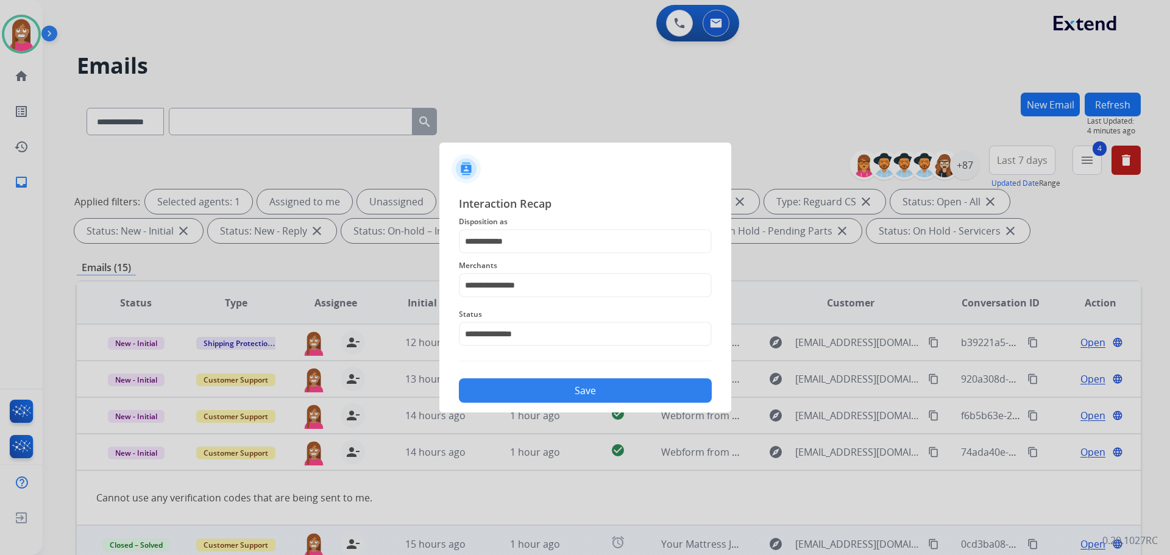
click at [536, 394] on button "Save" at bounding box center [585, 391] width 253 height 24
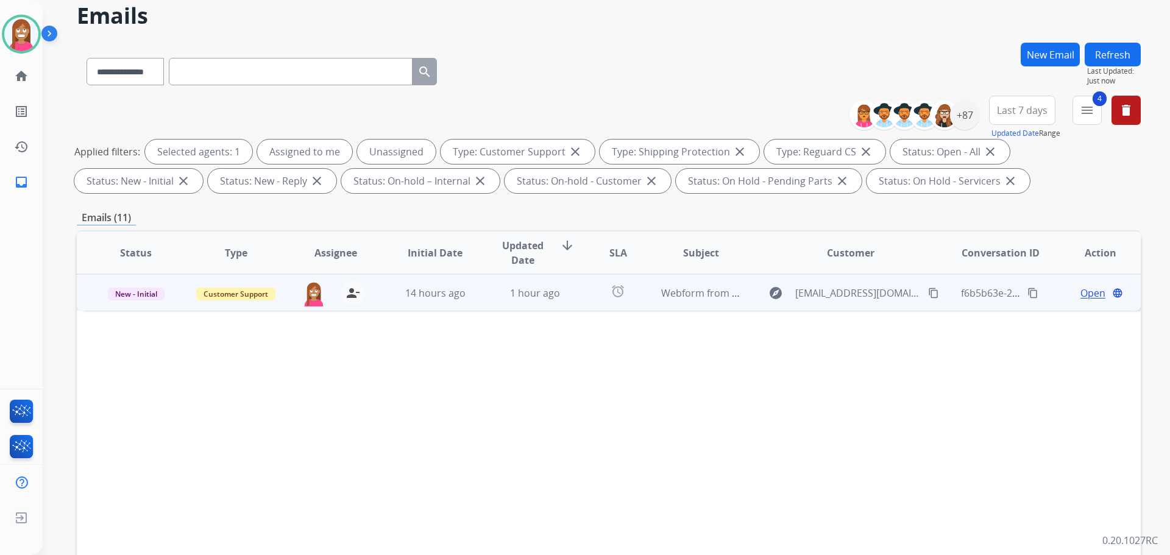
scroll to position [61, 0]
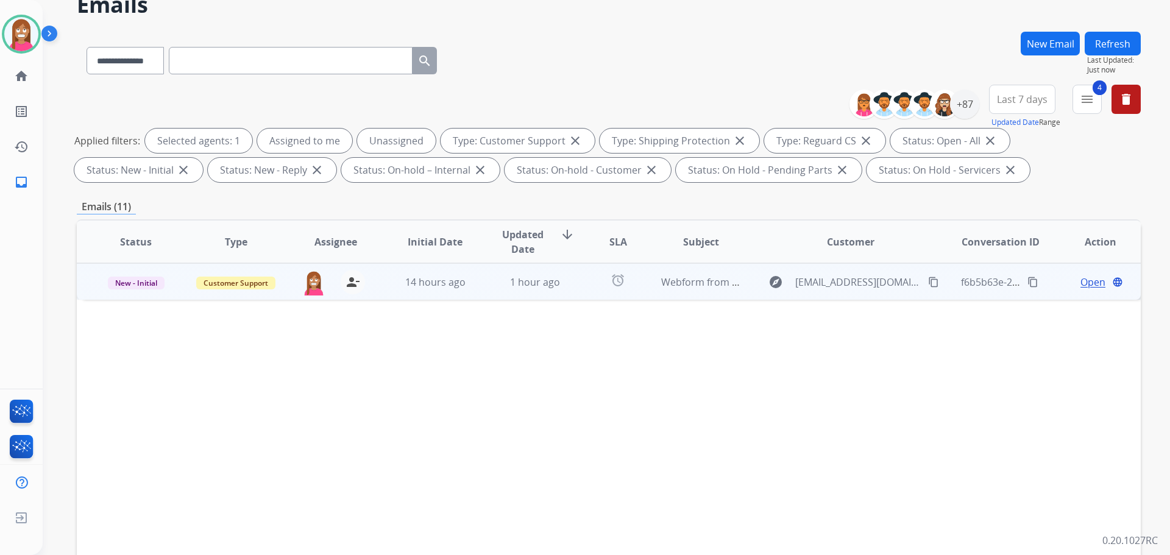
click at [499, 293] on td "1 hour ago" at bounding box center [526, 281] width 100 height 37
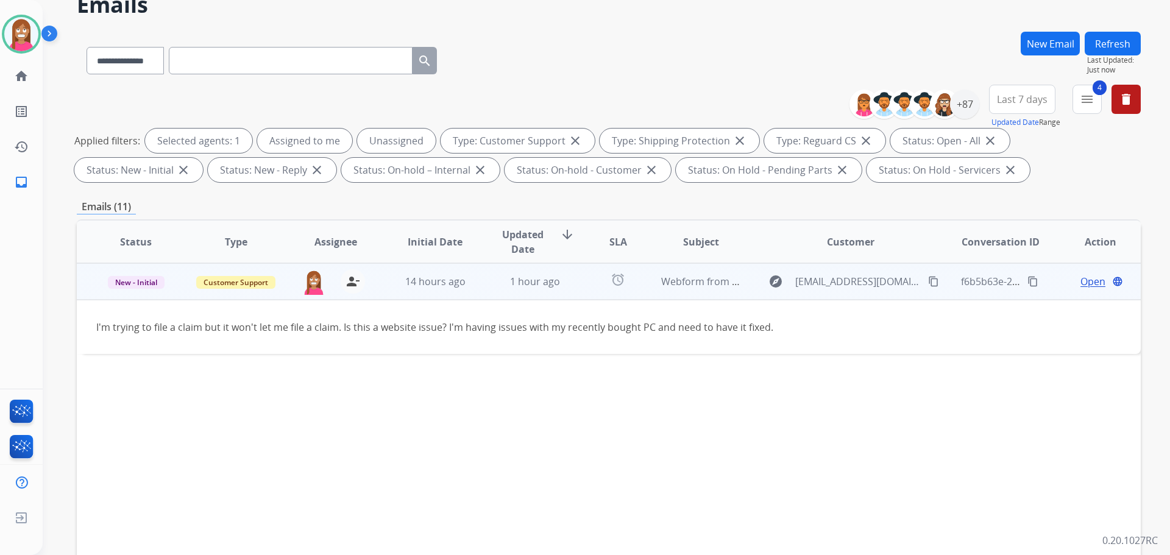
click at [1084, 279] on span "Open" at bounding box center [1093, 281] width 25 height 15
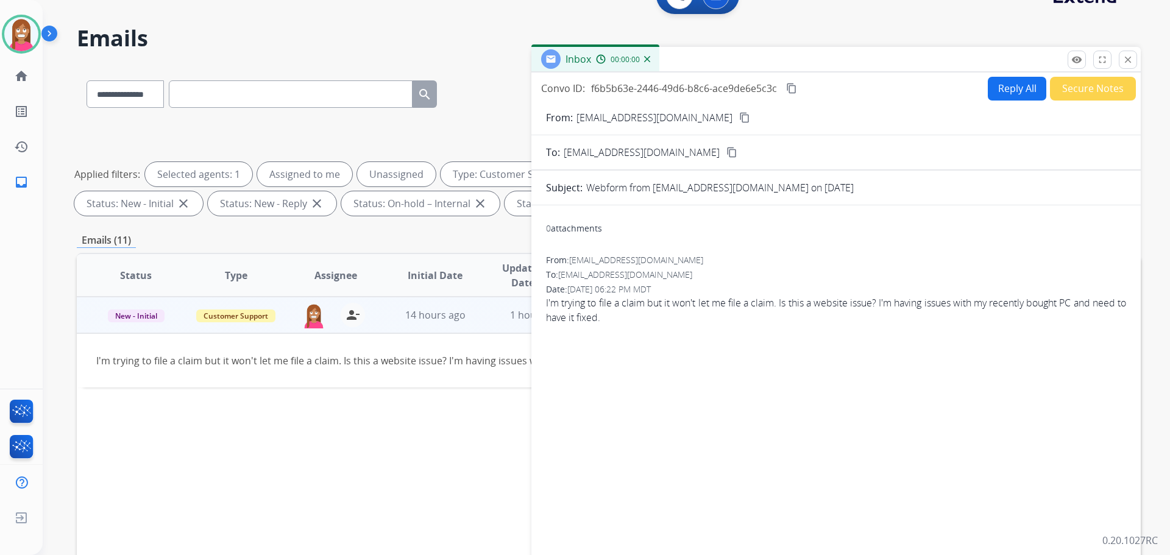
scroll to position [0, 0]
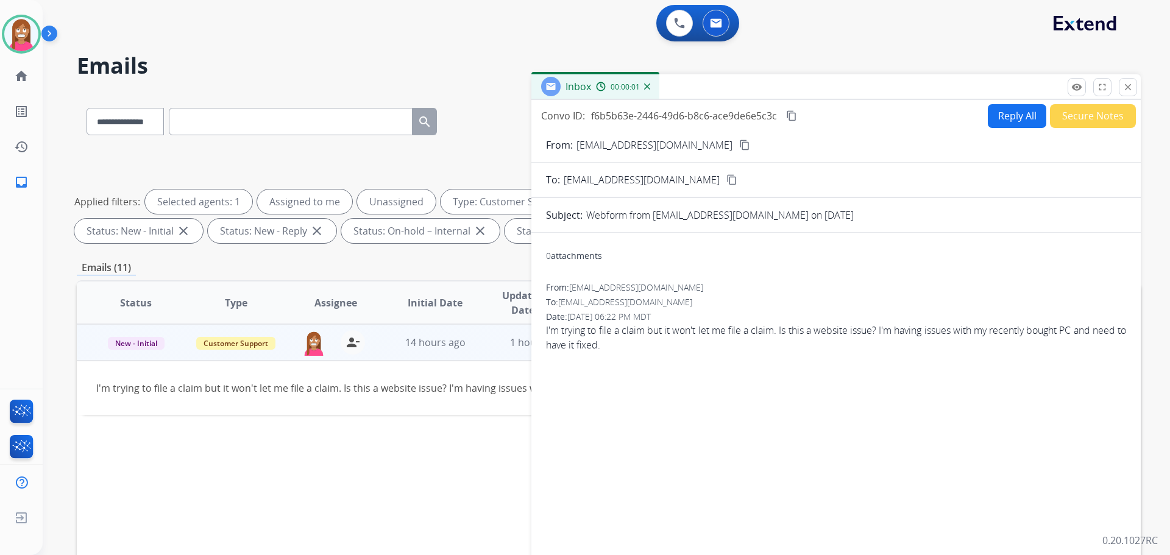
click at [1028, 115] on button "Reply All" at bounding box center [1017, 116] width 59 height 24
select select "**********"
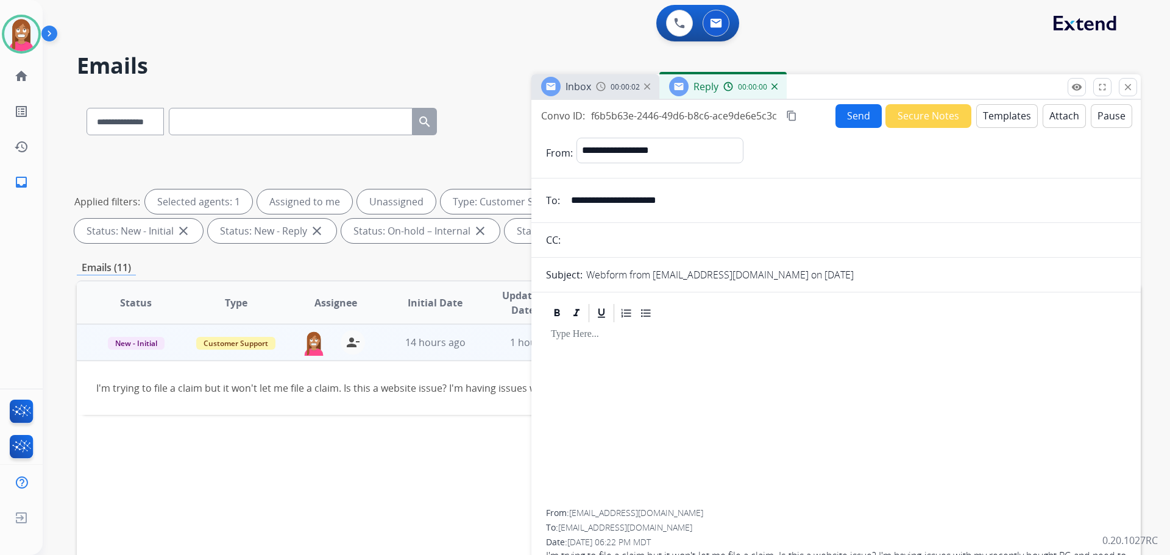
click at [1016, 116] on button "Templates" at bounding box center [1008, 116] width 62 height 24
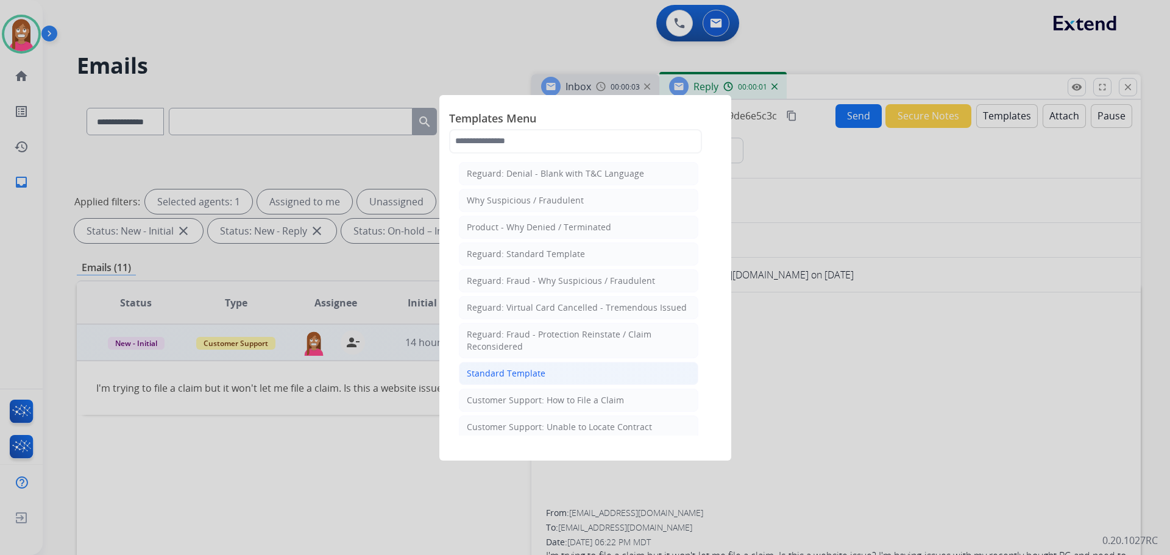
click at [499, 368] on div "Standard Template" at bounding box center [506, 374] width 79 height 12
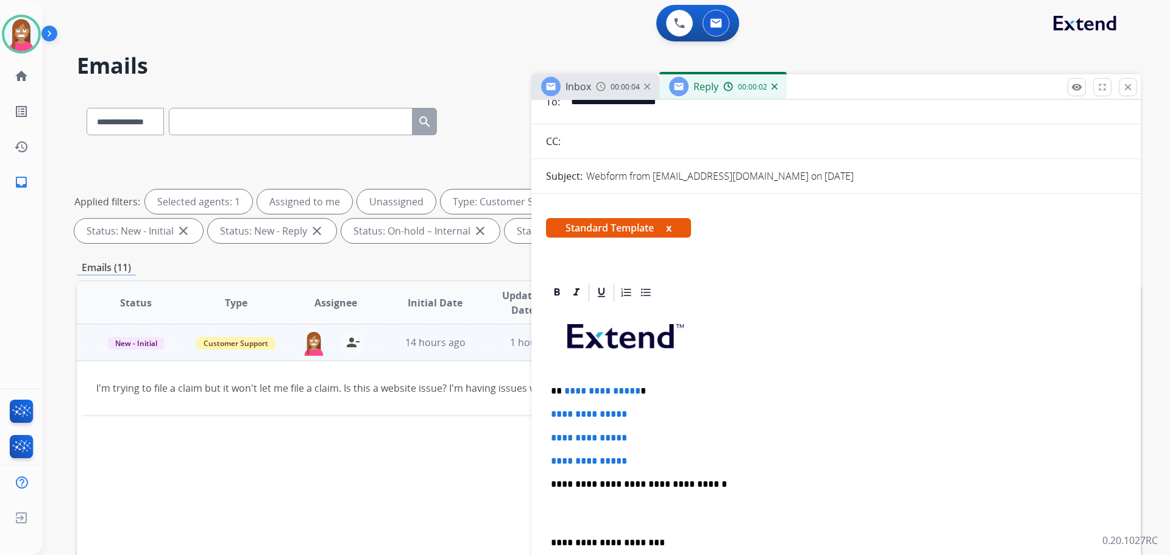
scroll to position [122, 0]
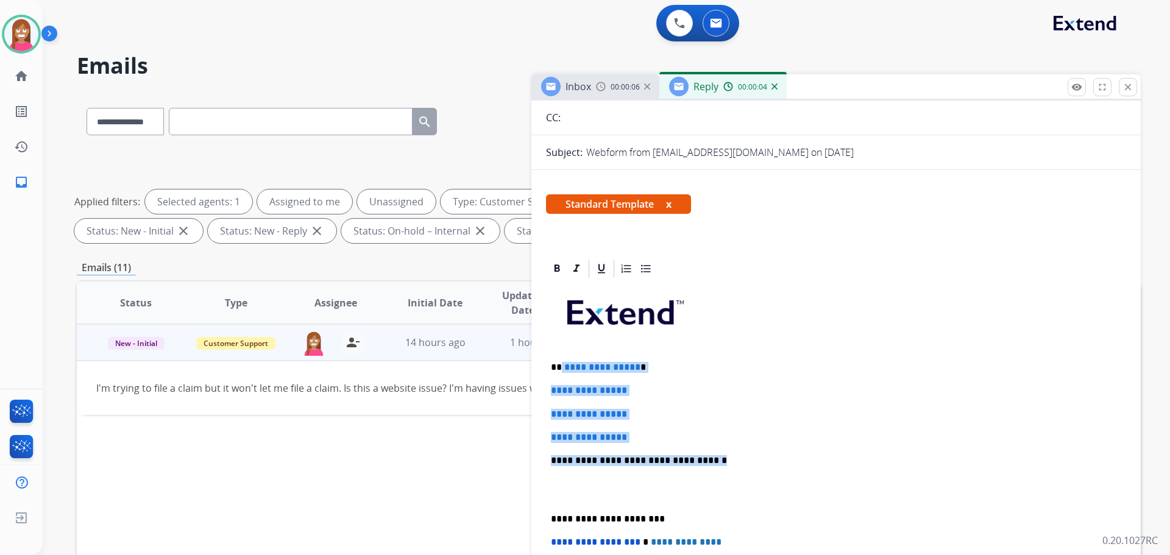
drag, startPoint x: 704, startPoint y: 461, endPoint x: 561, endPoint y: 368, distance: 170.8
click at [561, 368] on div "**********" at bounding box center [836, 489] width 580 height 419
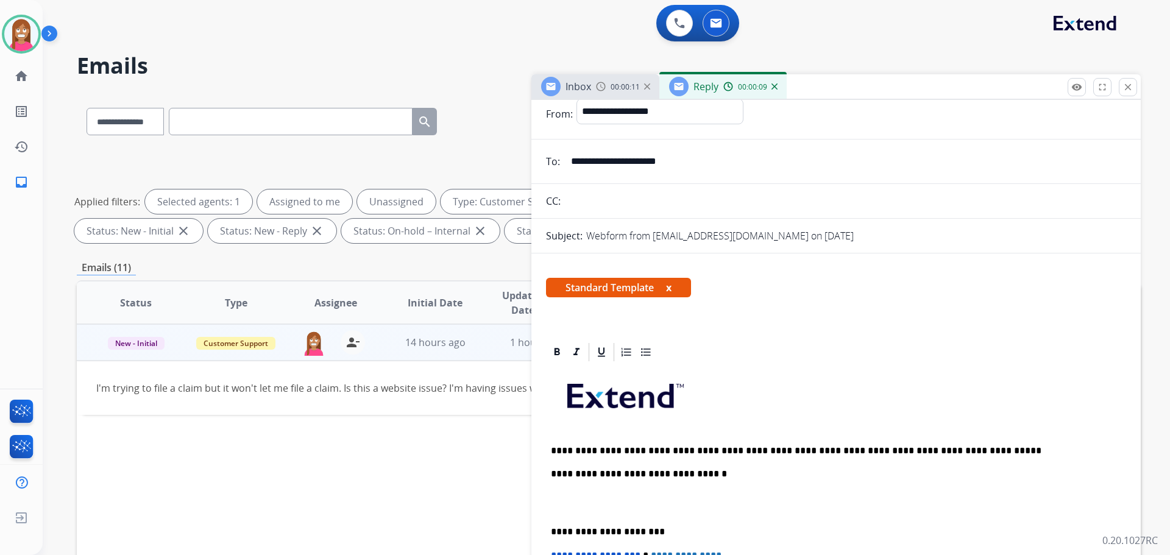
scroll to position [0, 0]
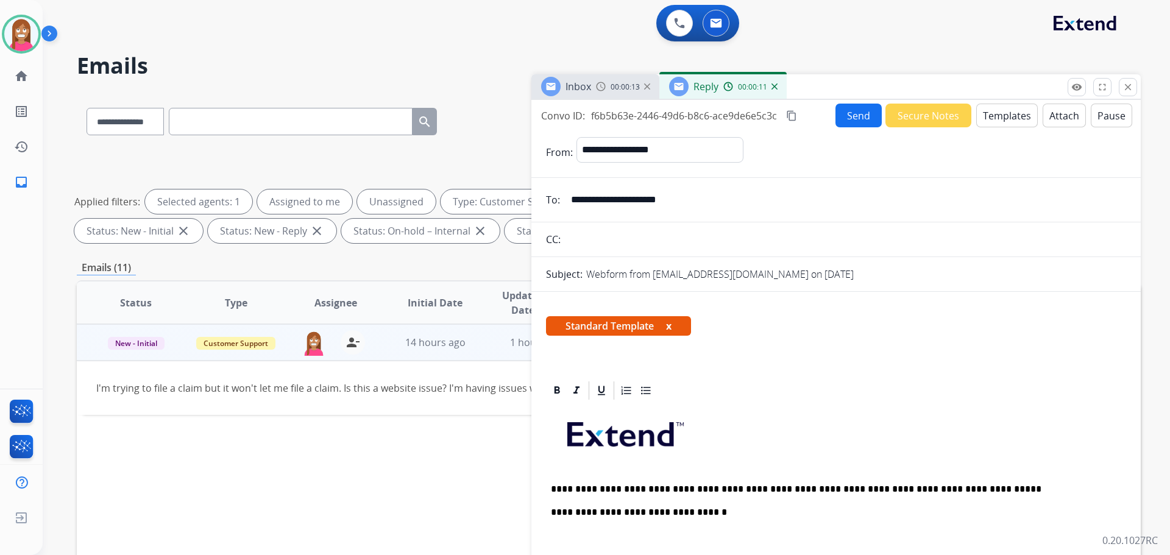
click at [856, 119] on button "Send" at bounding box center [859, 116] width 46 height 24
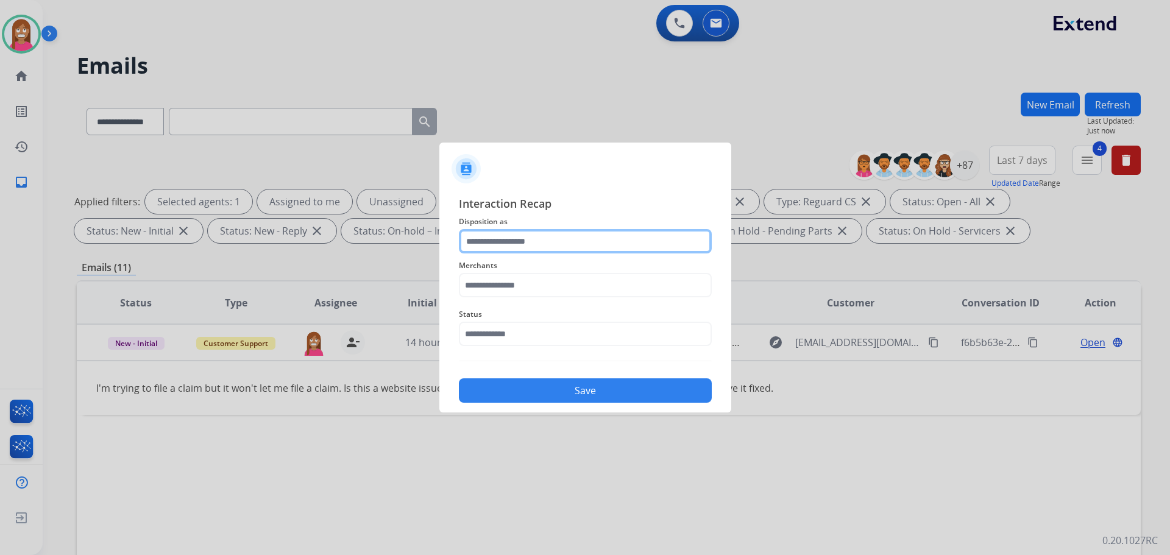
click at [513, 244] on input "text" at bounding box center [585, 241] width 253 height 24
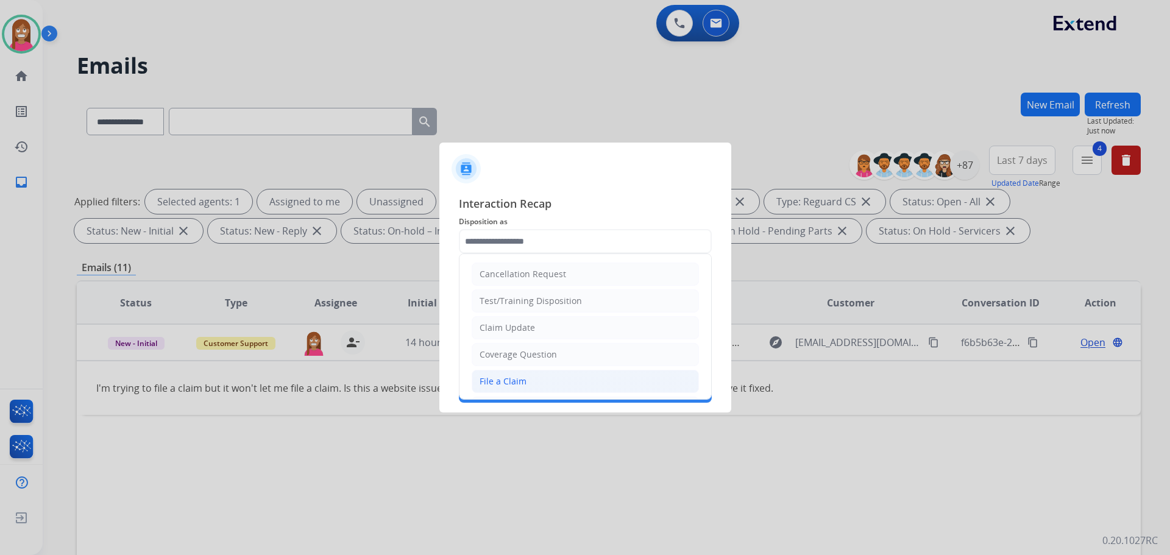
click at [498, 379] on div "File a Claim" at bounding box center [503, 382] width 47 height 12
type input "**********"
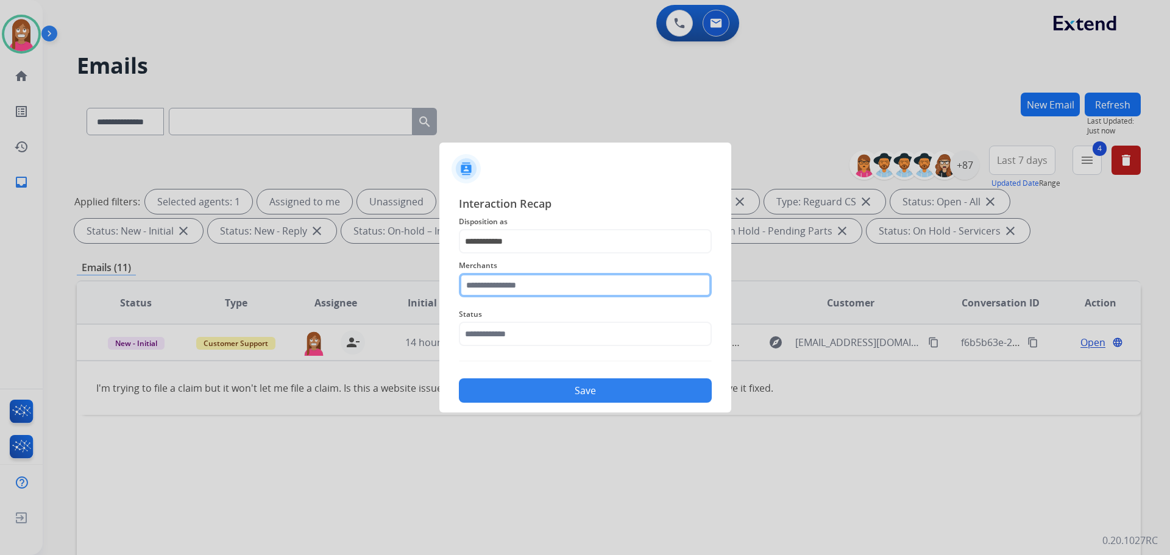
click at [483, 290] on input "text" at bounding box center [585, 285] width 253 height 24
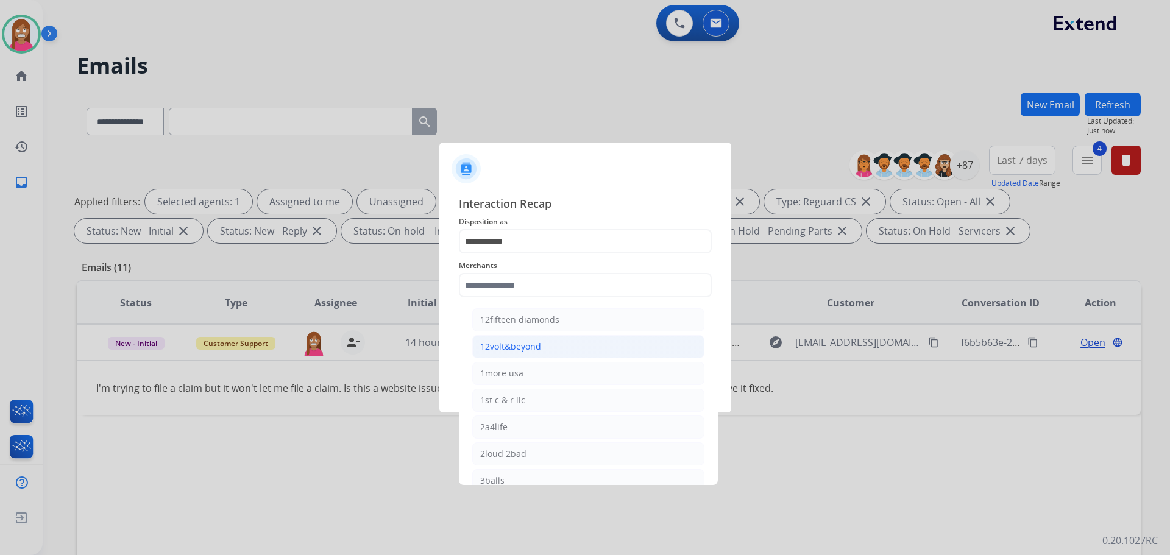
click at [505, 346] on div "12volt&beyond" at bounding box center [510, 347] width 61 height 12
type input "**********"
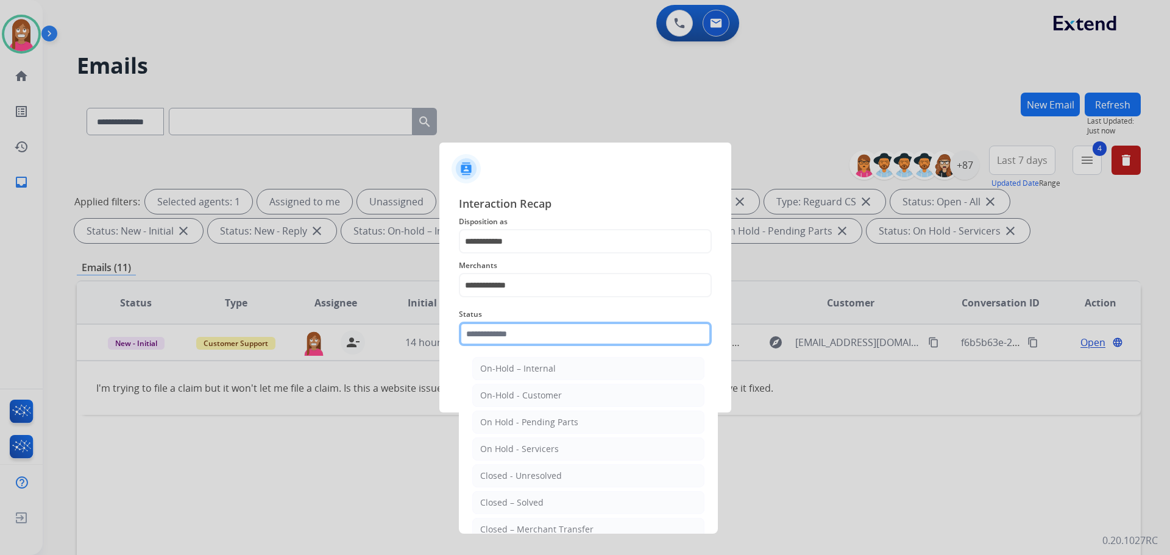
click at [492, 333] on input "text" at bounding box center [585, 334] width 253 height 24
click at [524, 499] on div "Closed – Solved" at bounding box center [511, 503] width 63 height 12
type input "**********"
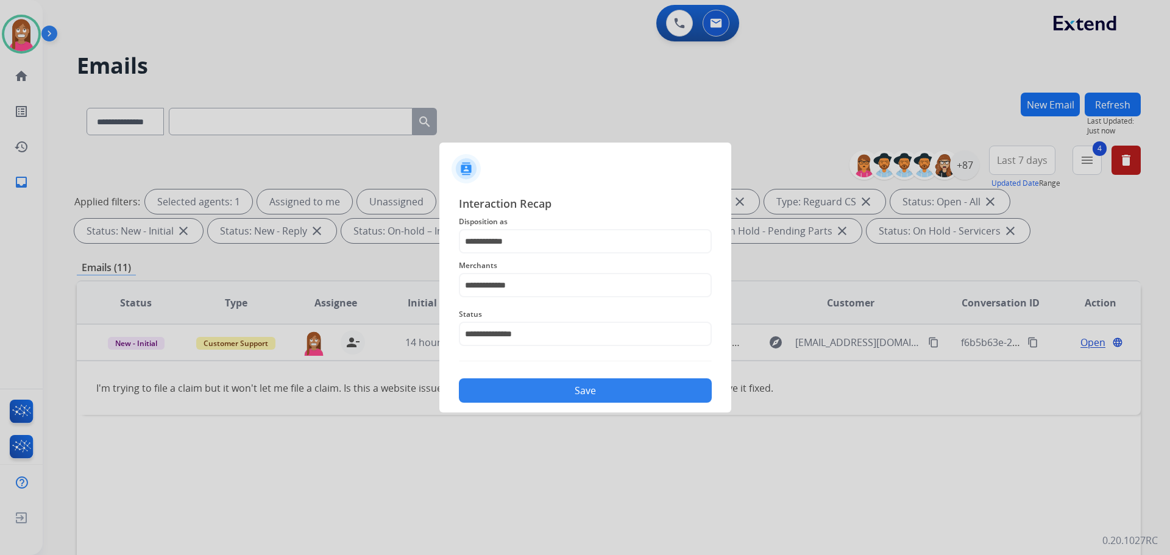
click at [521, 385] on button "Save" at bounding box center [585, 391] width 253 height 24
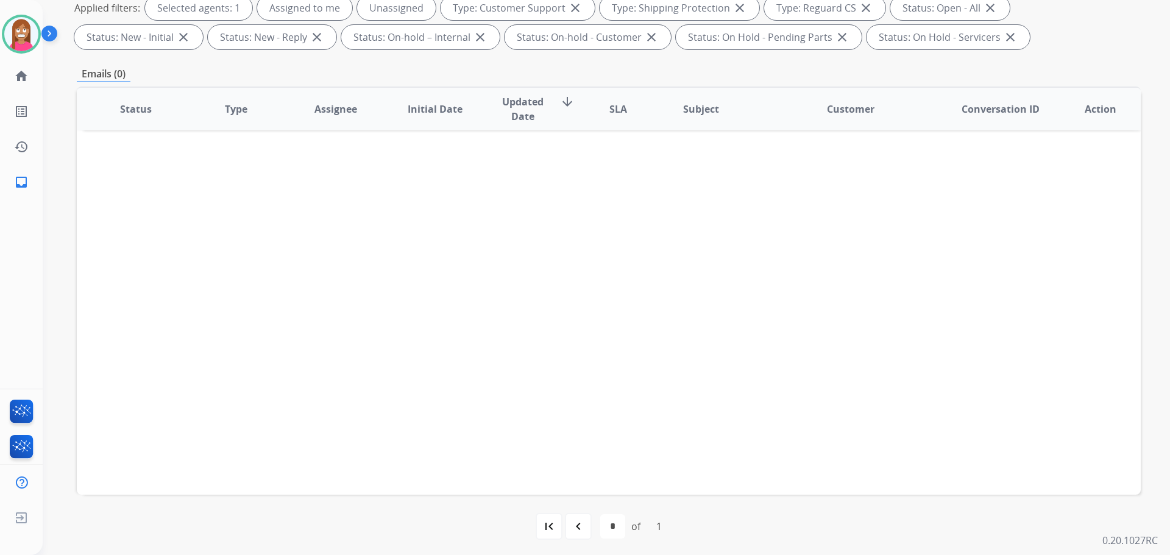
scroll to position [197, 0]
click at [571, 513] on div "navigate_before" at bounding box center [578, 523] width 27 height 27
select select "*"
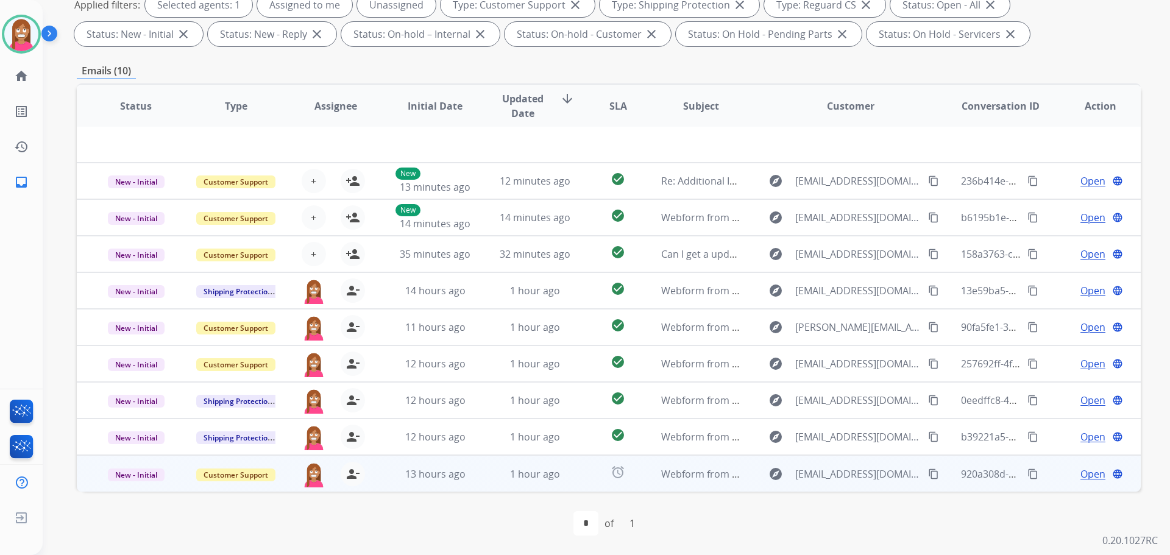
click at [502, 486] on td "1 hour ago" at bounding box center [526, 473] width 100 height 37
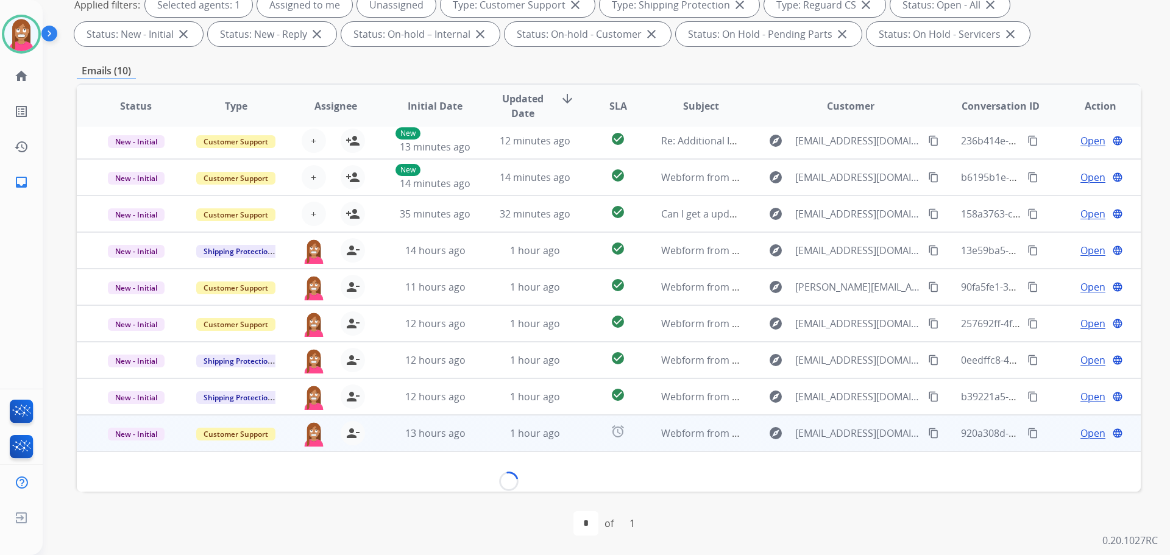
scroll to position [55, 0]
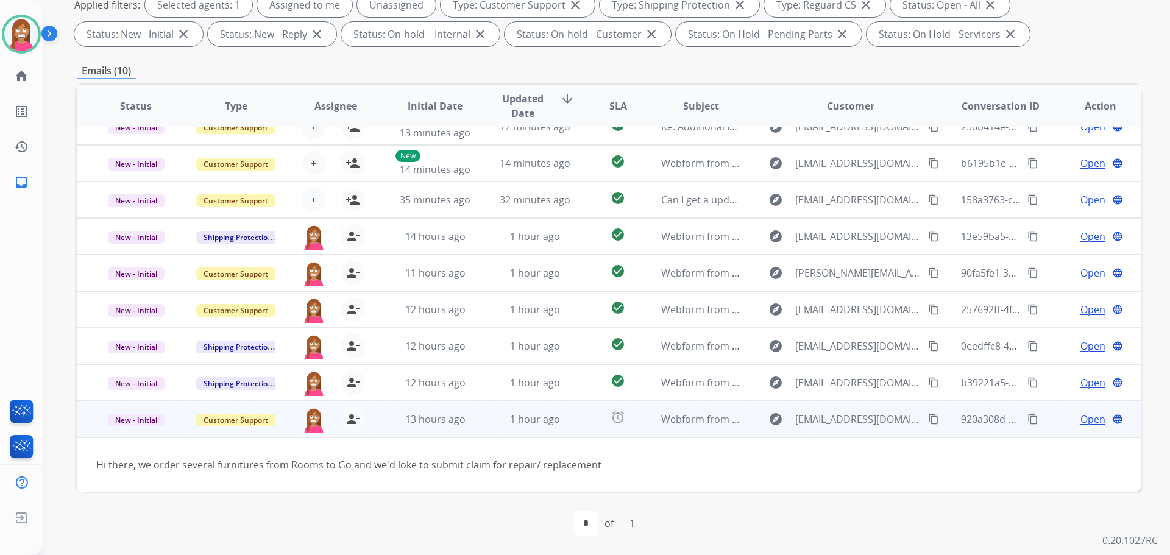
click at [1085, 418] on span "Open" at bounding box center [1093, 419] width 25 height 15
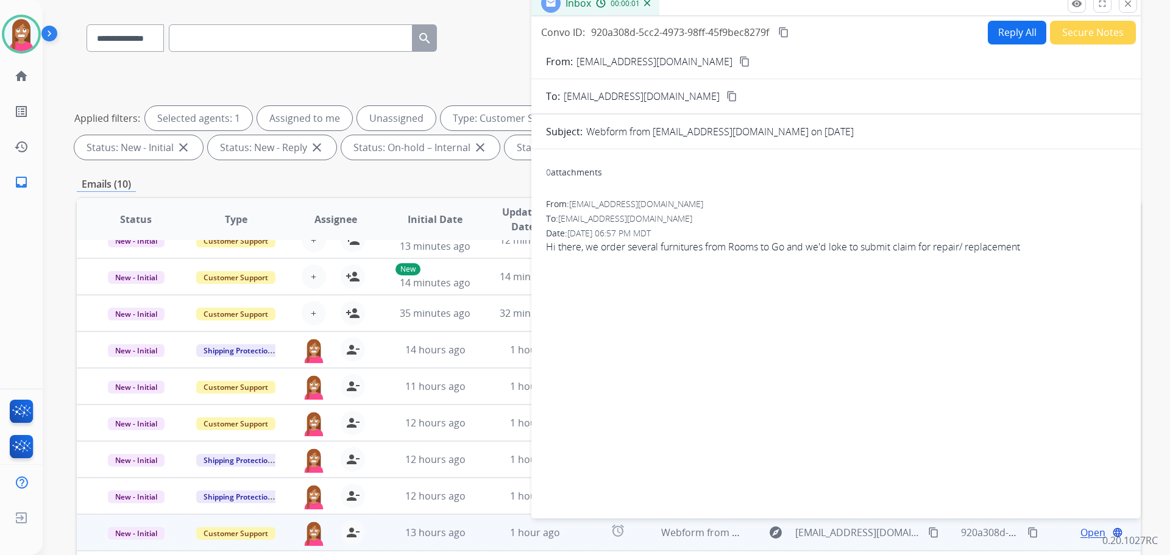
scroll to position [14, 0]
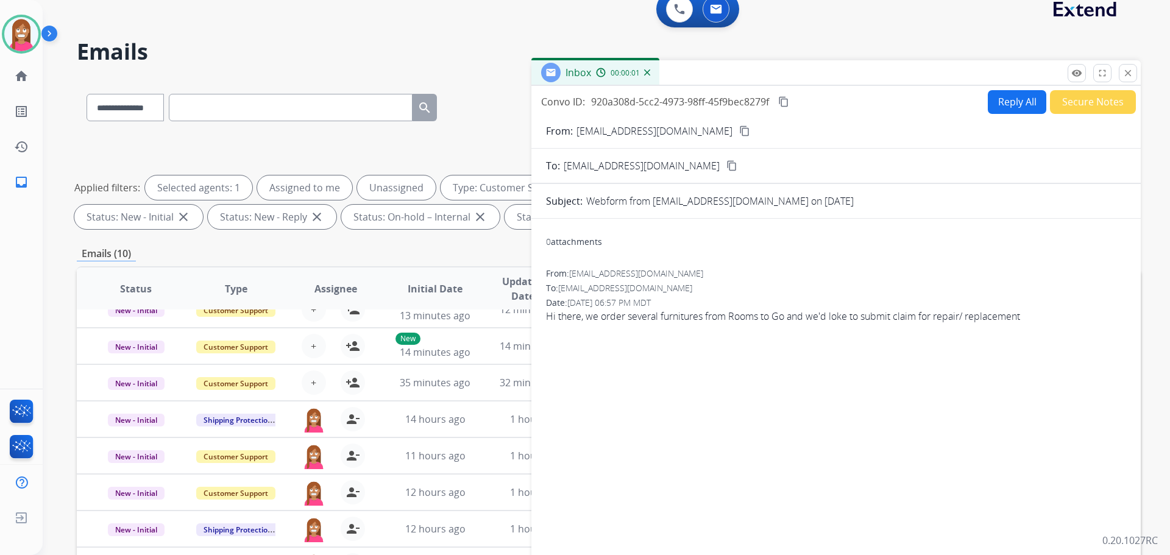
click at [1003, 101] on button "Reply All" at bounding box center [1017, 102] width 59 height 24
select select "**********"
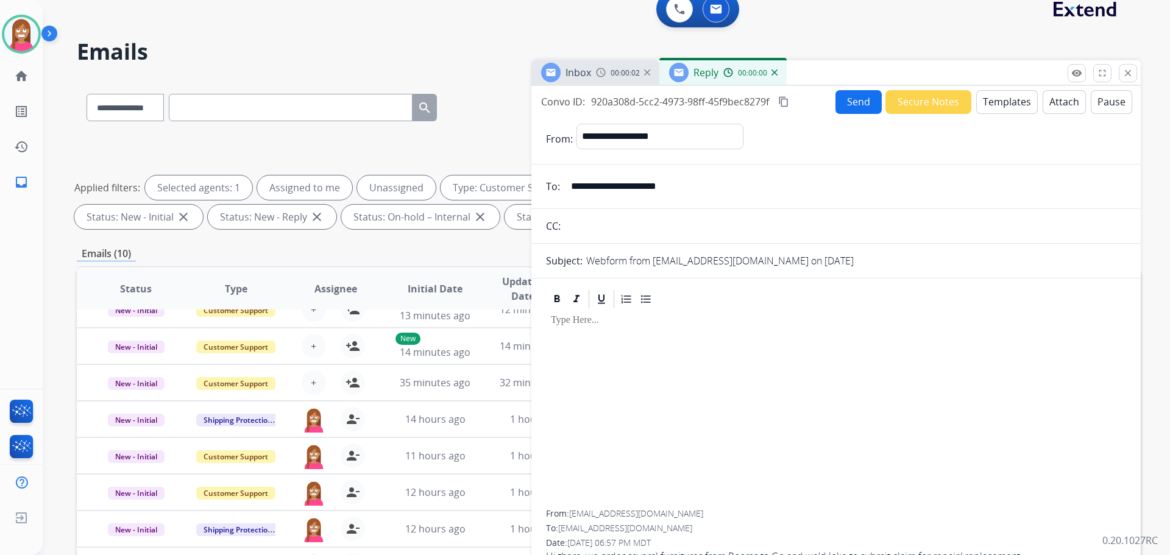
click at [1003, 101] on button "Templates" at bounding box center [1008, 102] width 62 height 24
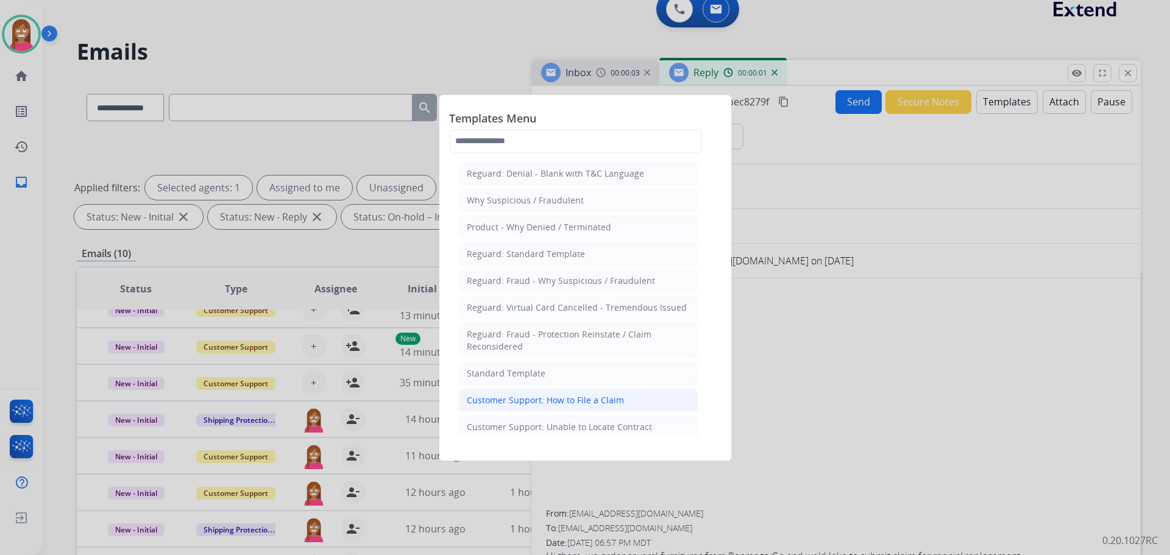
click at [576, 400] on div "Customer Support: How to File a Claim" at bounding box center [545, 400] width 157 height 12
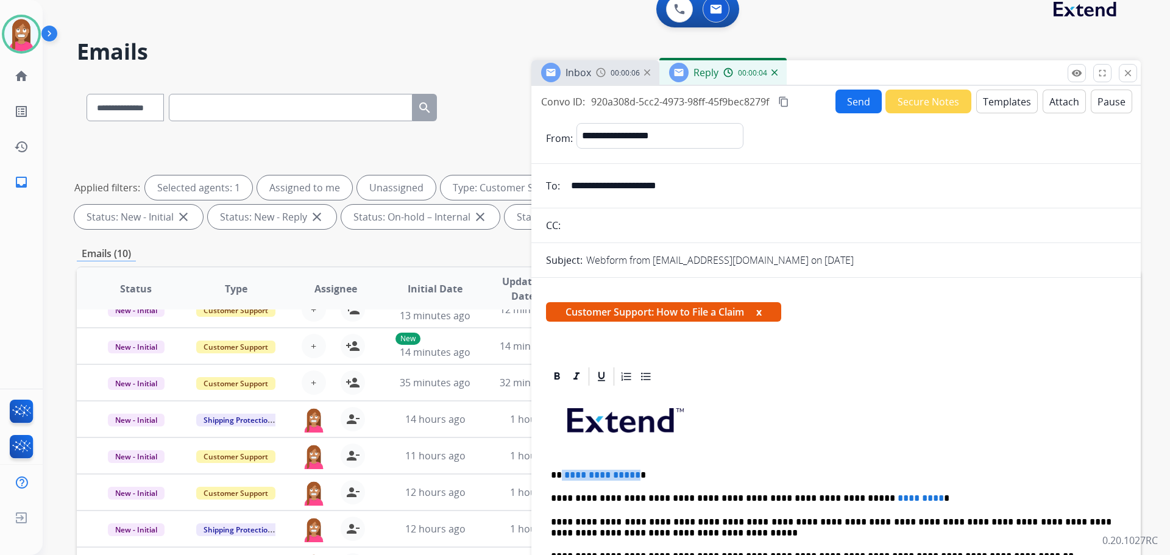
drag, startPoint x: 632, startPoint y: 467, endPoint x: 562, endPoint y: 461, distance: 70.3
drag, startPoint x: 883, startPoint y: 496, endPoint x: 1024, endPoint y: 380, distance: 182.3
click at [796, 494] on p "**********" at bounding box center [831, 498] width 561 height 11
click at [857, 98] on button "Send" at bounding box center [859, 102] width 46 height 24
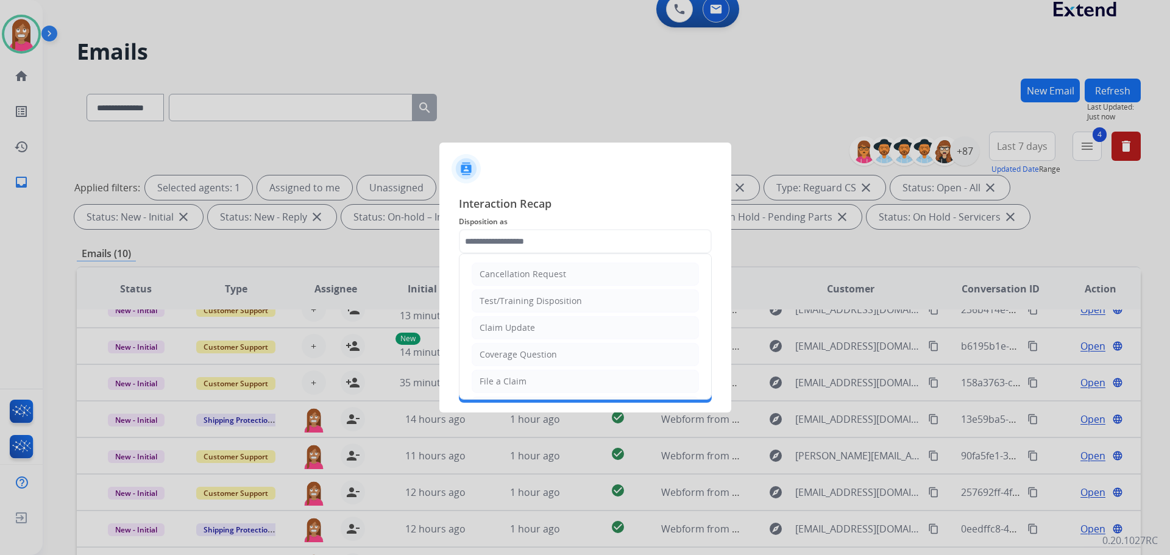
drag, startPoint x: 485, startPoint y: 380, endPoint x: 497, endPoint y: 370, distance: 16.0
click at [490, 379] on div "File a Claim" at bounding box center [503, 382] width 47 height 12
type input "**********"
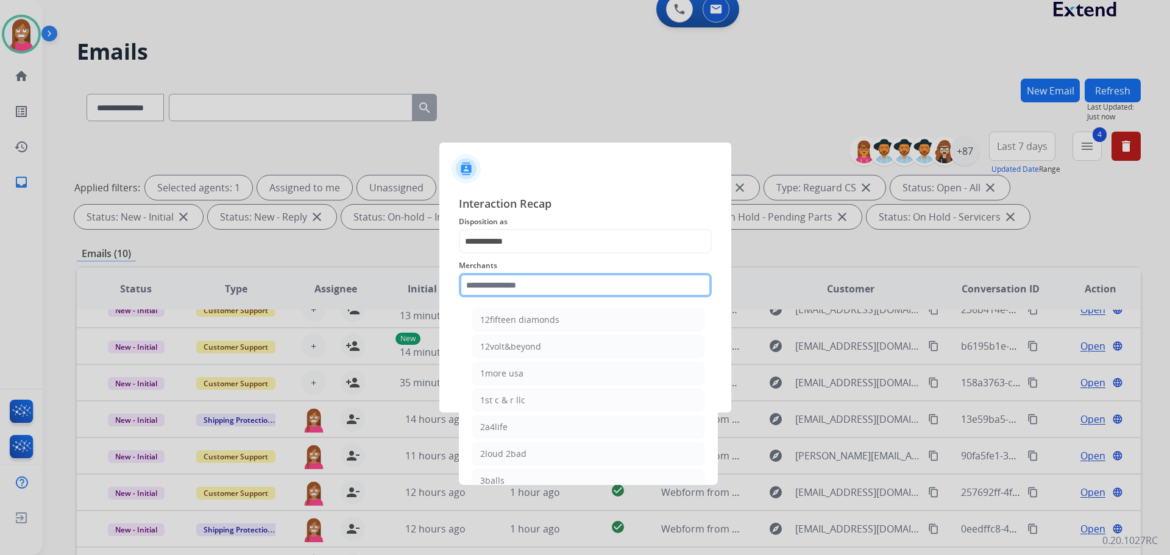
click at [511, 287] on input "text" at bounding box center [585, 285] width 253 height 24
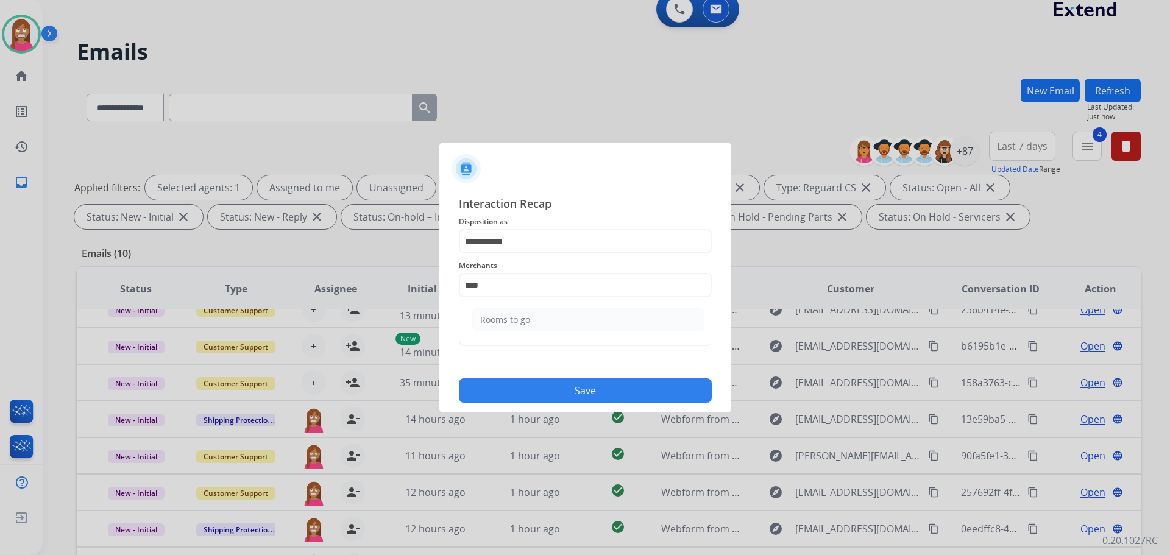
click at [496, 321] on div "Rooms to go" at bounding box center [505, 320] width 50 height 12
type input "**********"
click at [494, 332] on input "text" at bounding box center [585, 334] width 253 height 24
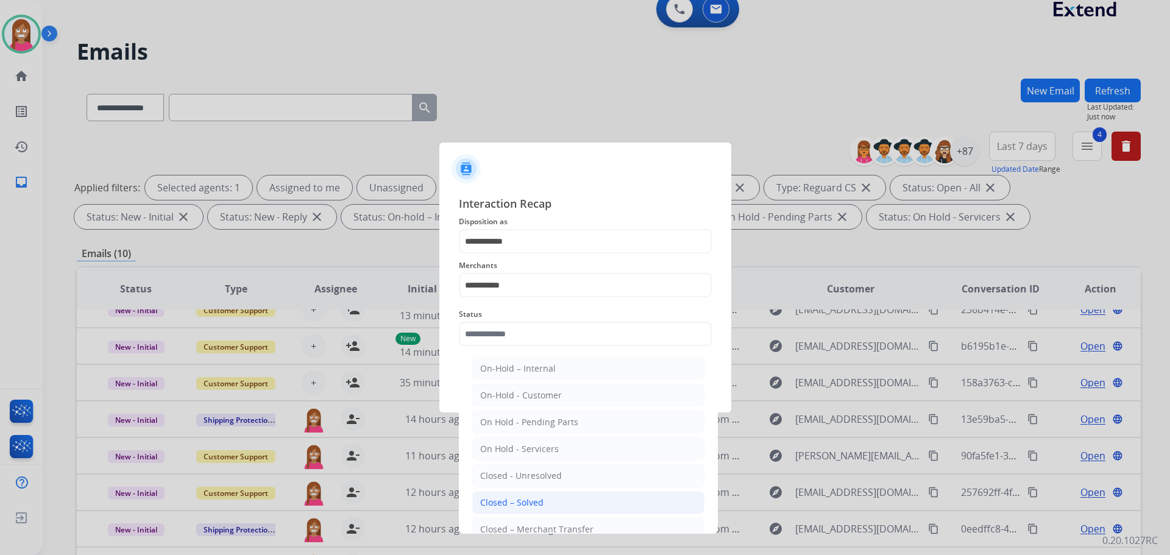
click at [510, 503] on div "Closed – Solved" at bounding box center [511, 503] width 63 height 12
type input "**********"
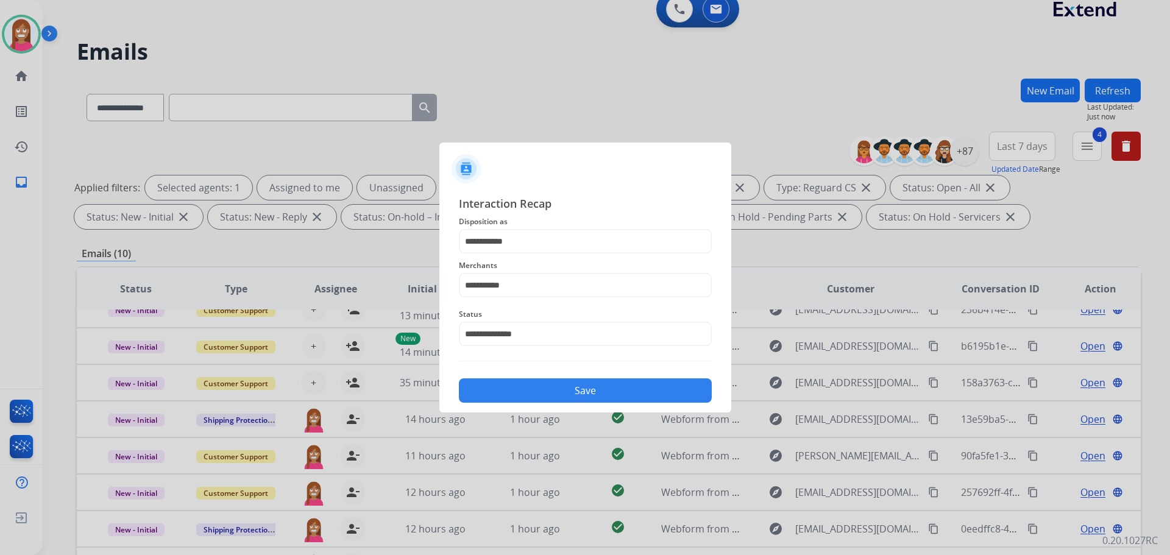
click at [539, 402] on button "Save" at bounding box center [585, 391] width 253 height 24
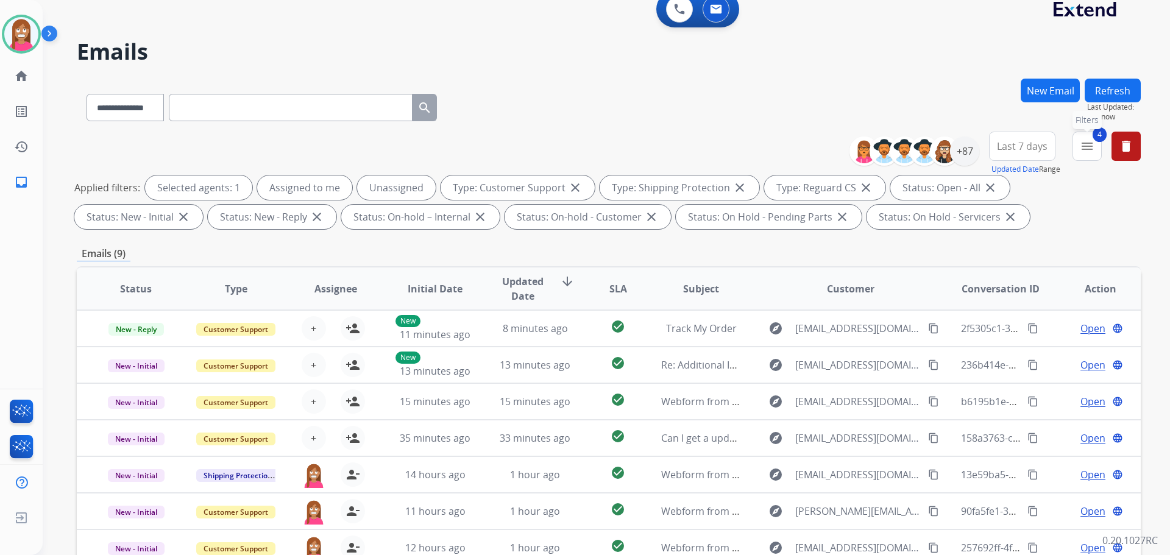
click at [1078, 148] on button "4 menu Filters" at bounding box center [1087, 146] width 29 height 29
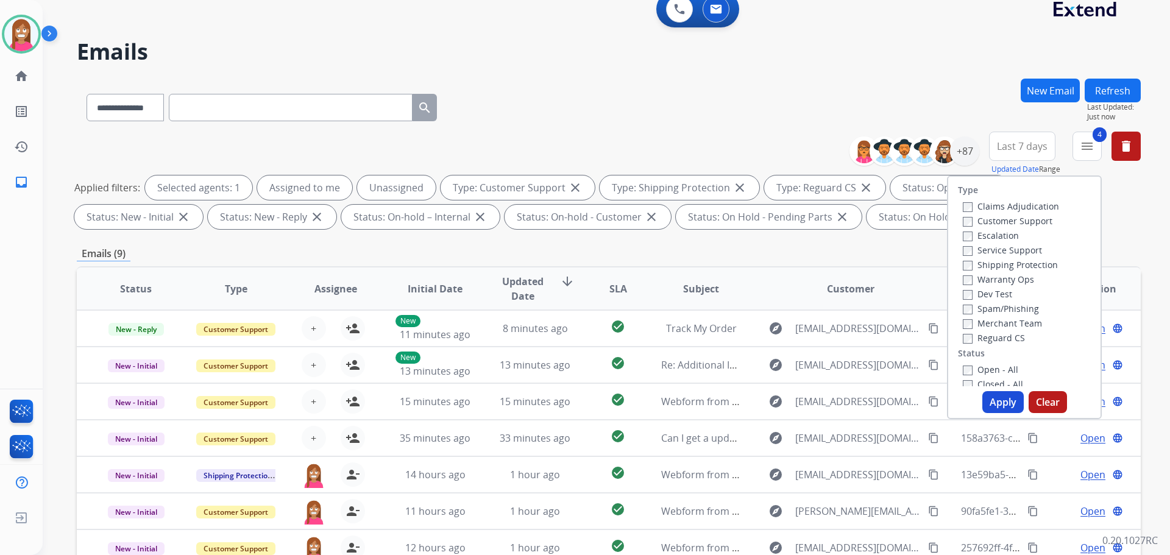
click at [963, 365] on label "Open - All" at bounding box center [990, 370] width 55 height 12
click at [1002, 403] on button "Apply" at bounding box center [1003, 402] width 41 height 22
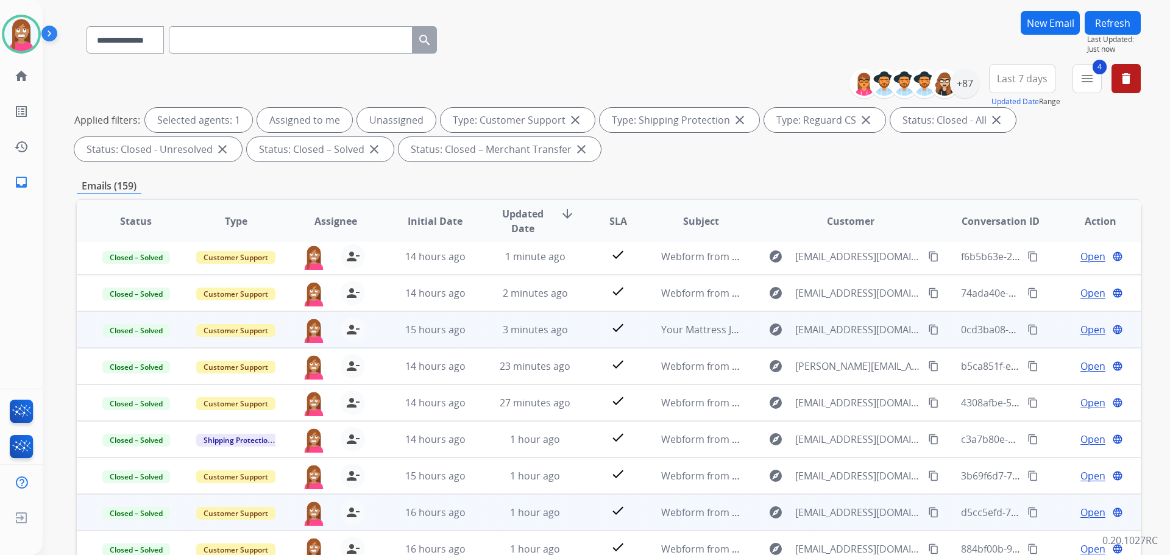
scroll to position [197, 0]
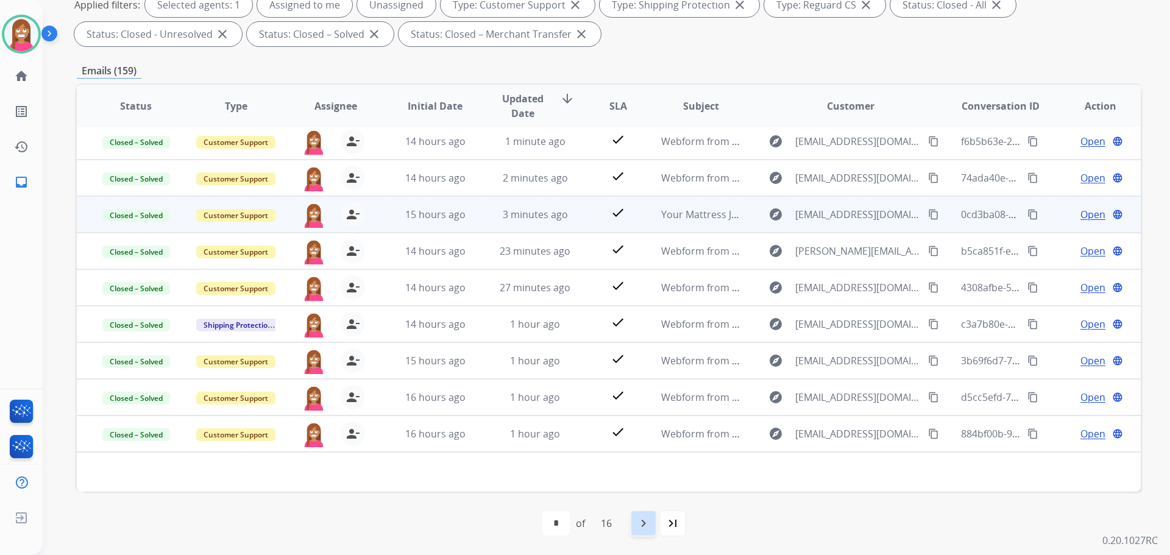
click at [640, 518] on mat-icon "navigate_next" at bounding box center [643, 523] width 15 height 15
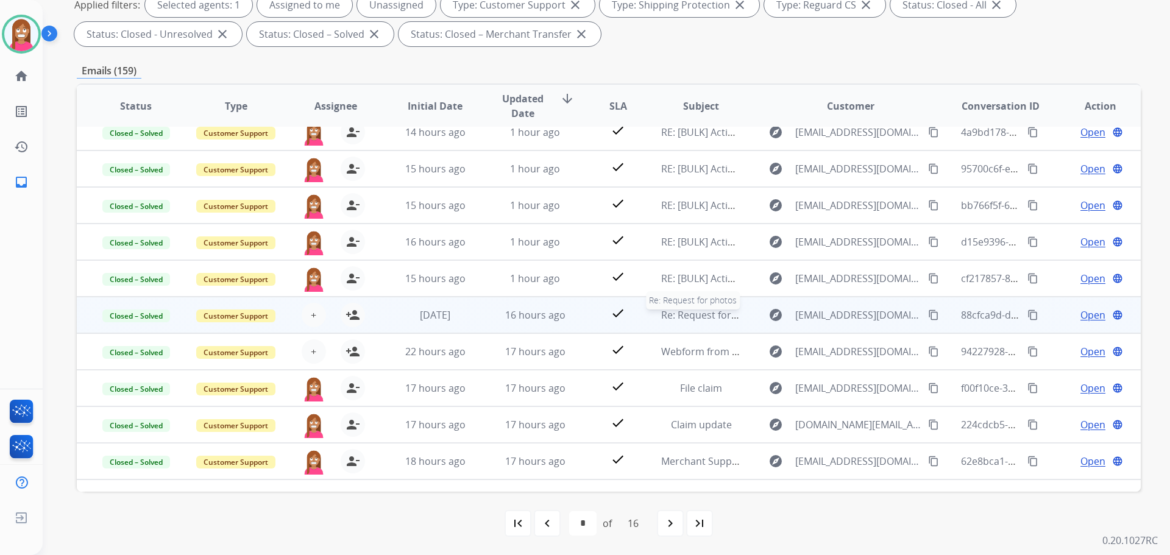
scroll to position [0, 0]
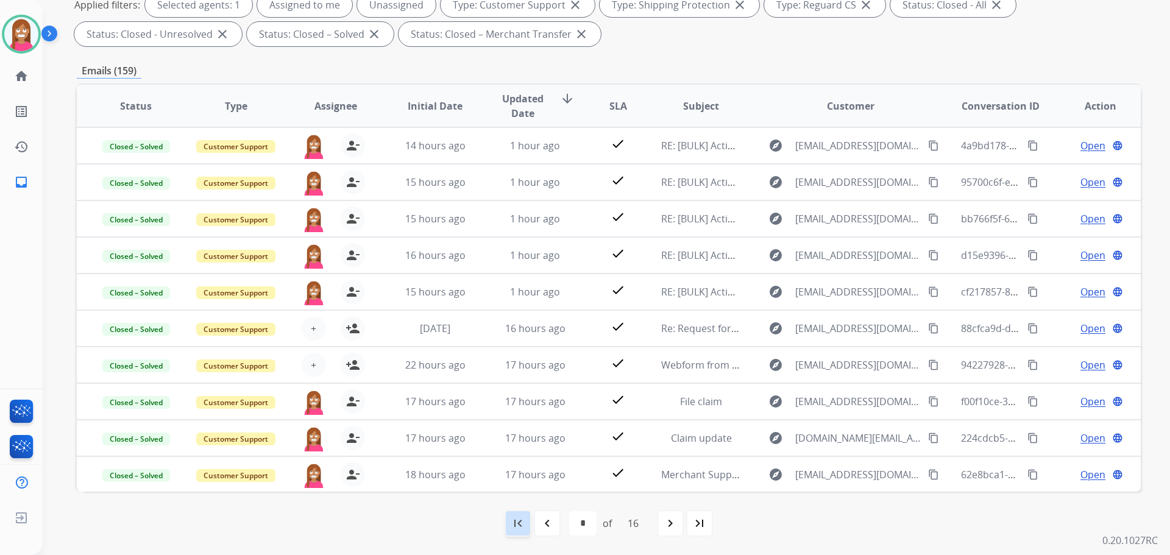
click at [511, 529] on mat-icon "first_page" at bounding box center [518, 523] width 15 height 15
select select "*"
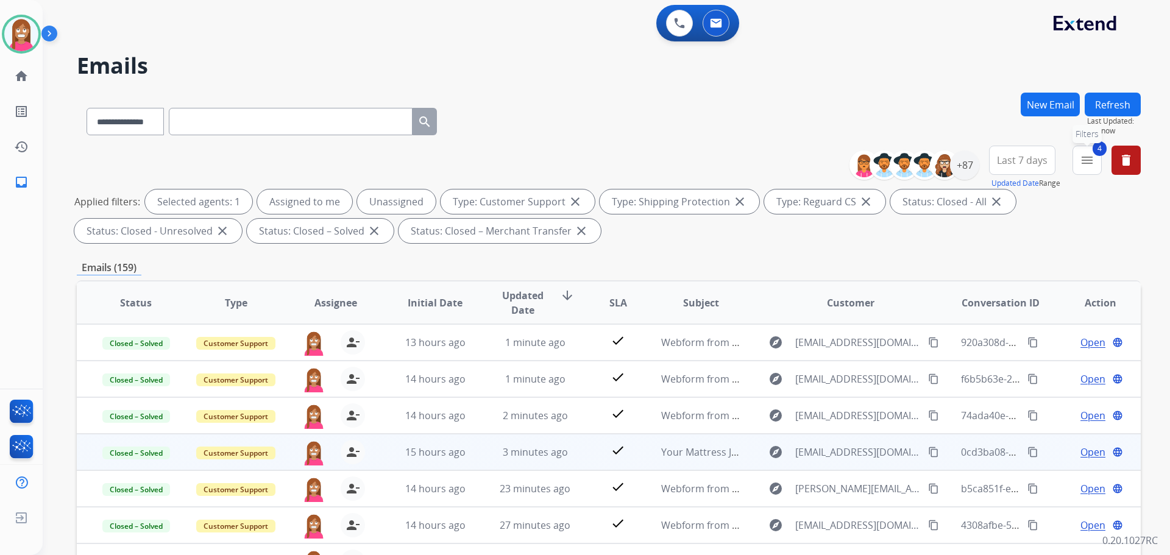
click at [1093, 159] on mat-icon "menu" at bounding box center [1087, 160] width 15 height 15
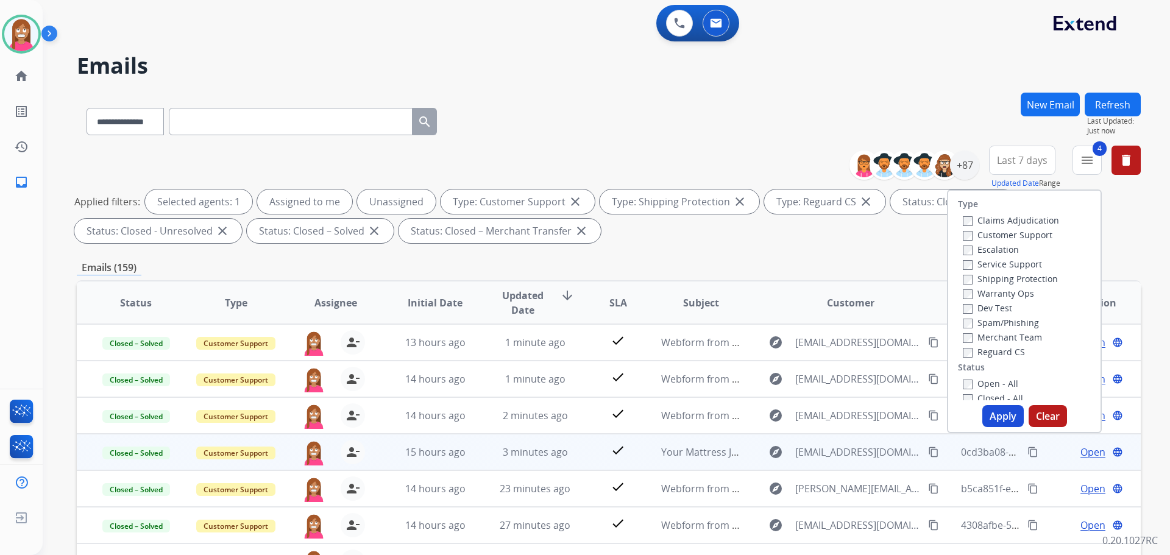
click at [997, 412] on button "Apply" at bounding box center [1003, 416] width 41 height 22
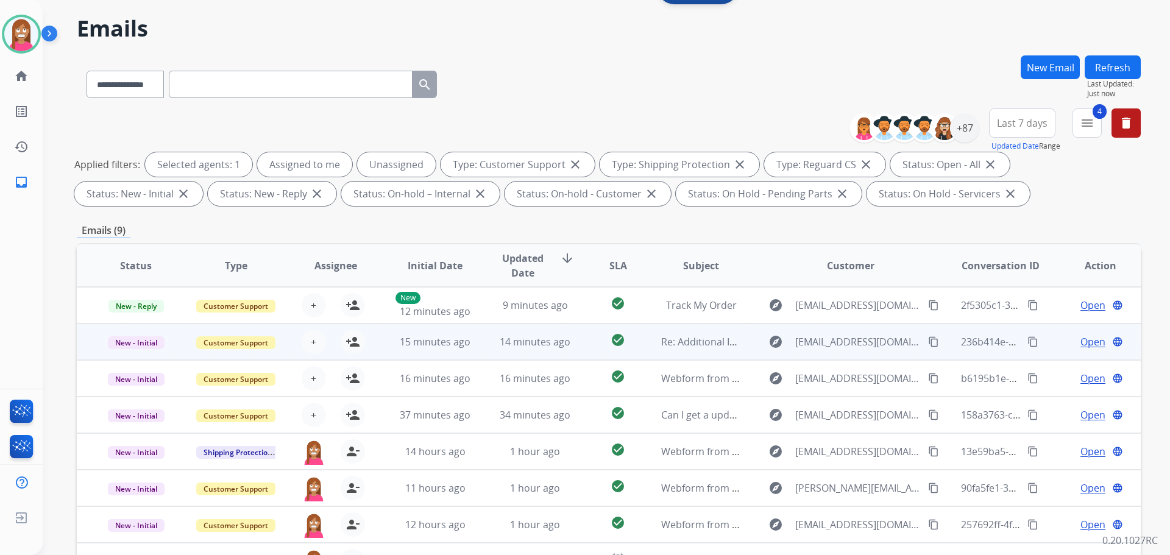
scroll to position [183, 0]
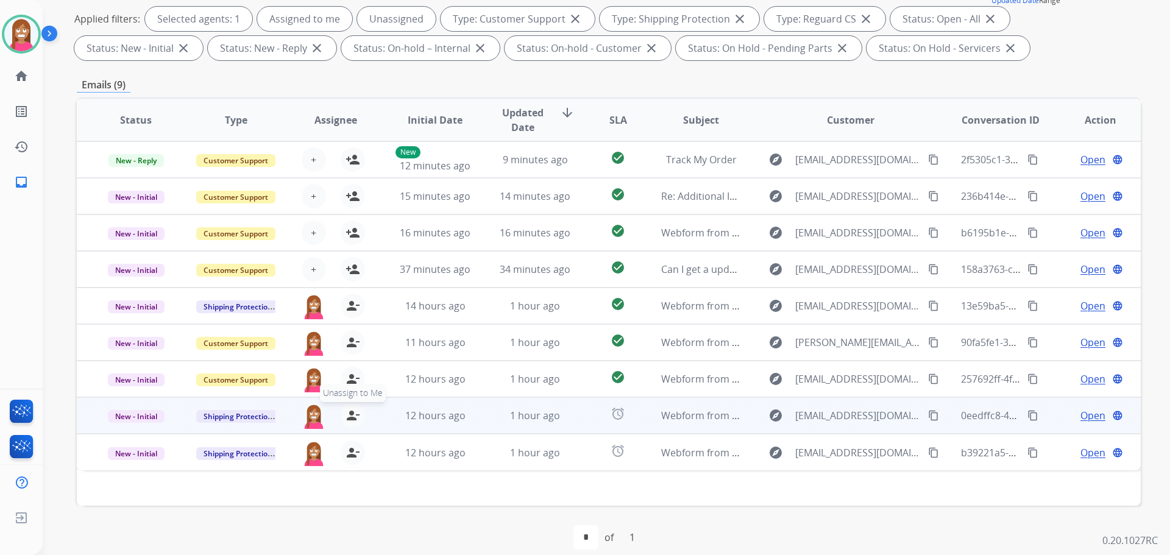
click at [351, 416] on mat-icon "person_remove" at bounding box center [353, 415] width 15 height 15
click at [349, 416] on mat-icon "person_add" at bounding box center [353, 415] width 15 height 15
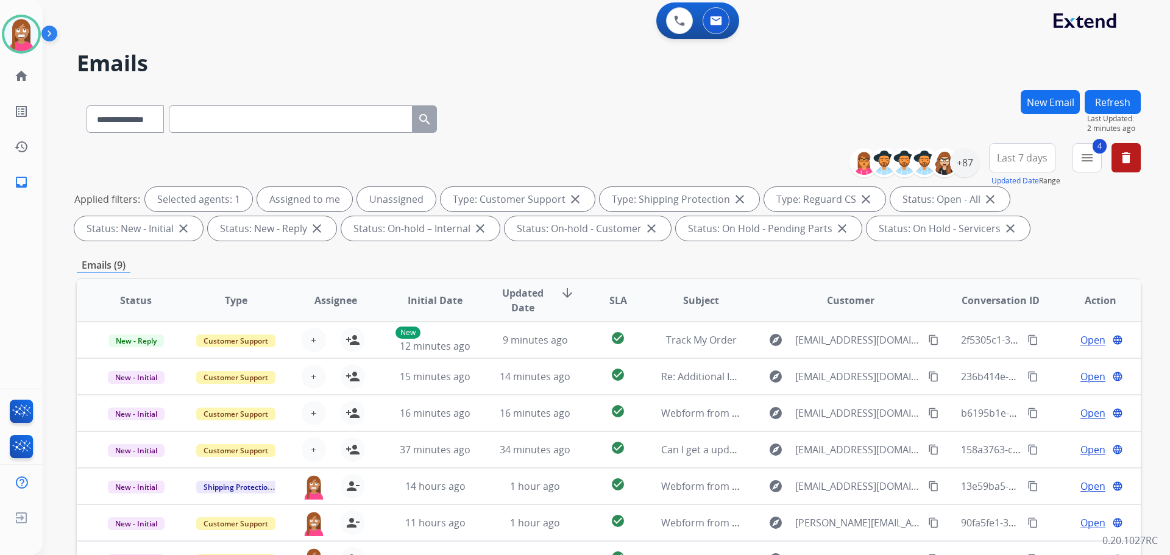
scroll to position [0, 0]
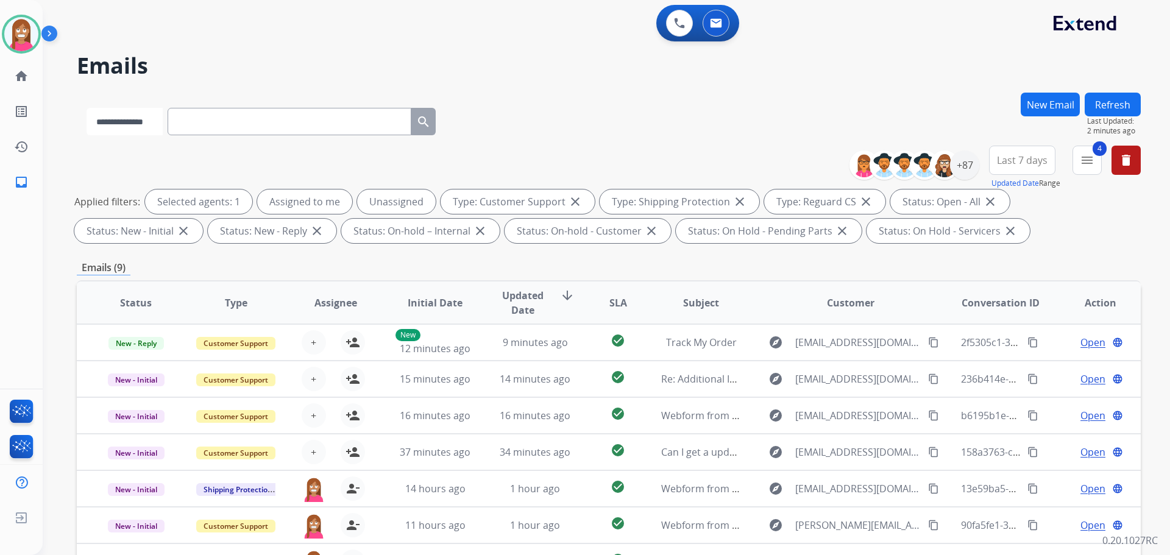
click at [123, 126] on select "**********" at bounding box center [125, 121] width 76 height 27
select select "**********"
click at [87, 108] on select "**********" at bounding box center [125, 121] width 76 height 27
paste input "**********"
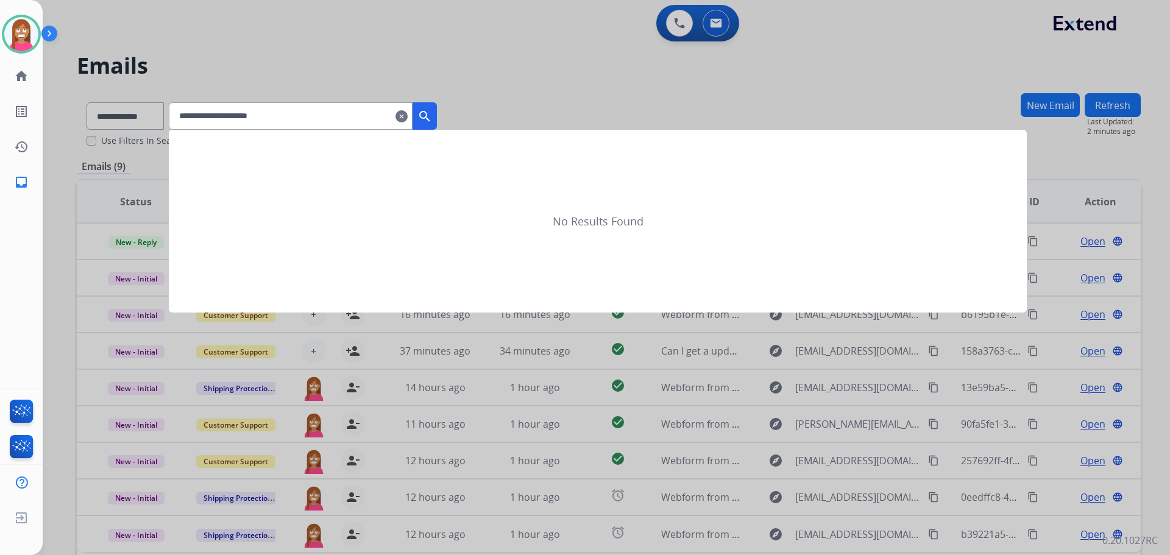
type input "**********"
click at [432, 118] on mat-icon "search" at bounding box center [425, 116] width 15 height 15
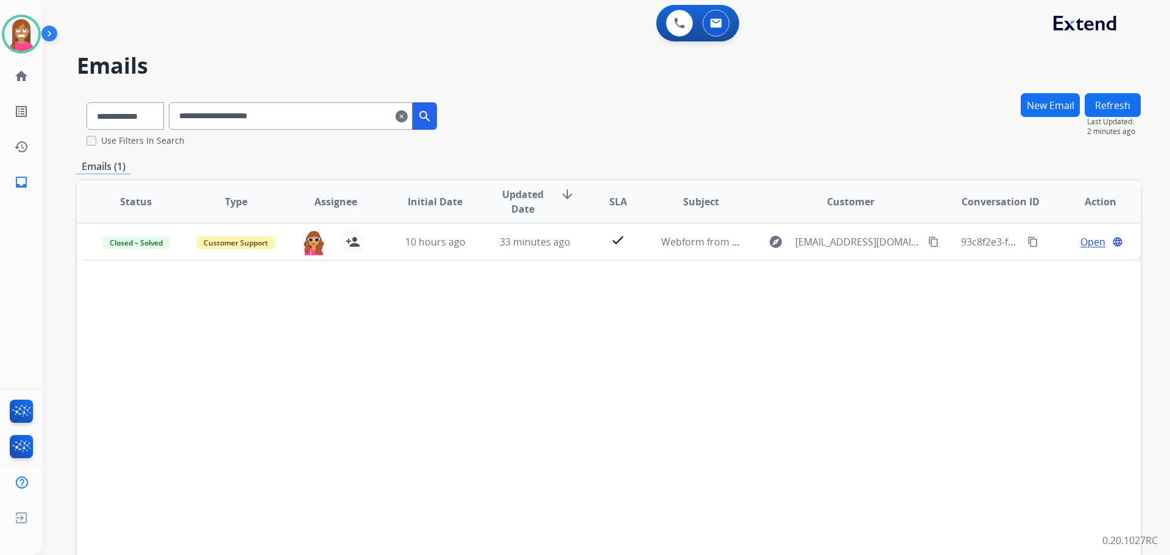
click at [408, 116] on mat-icon "clear" at bounding box center [402, 116] width 12 height 15
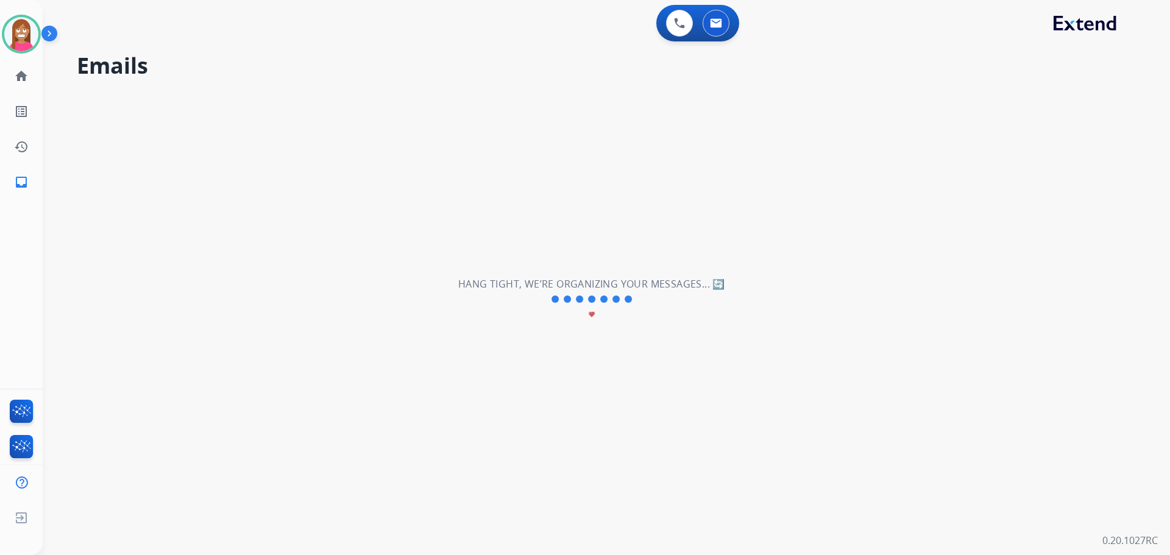
select select "**********"
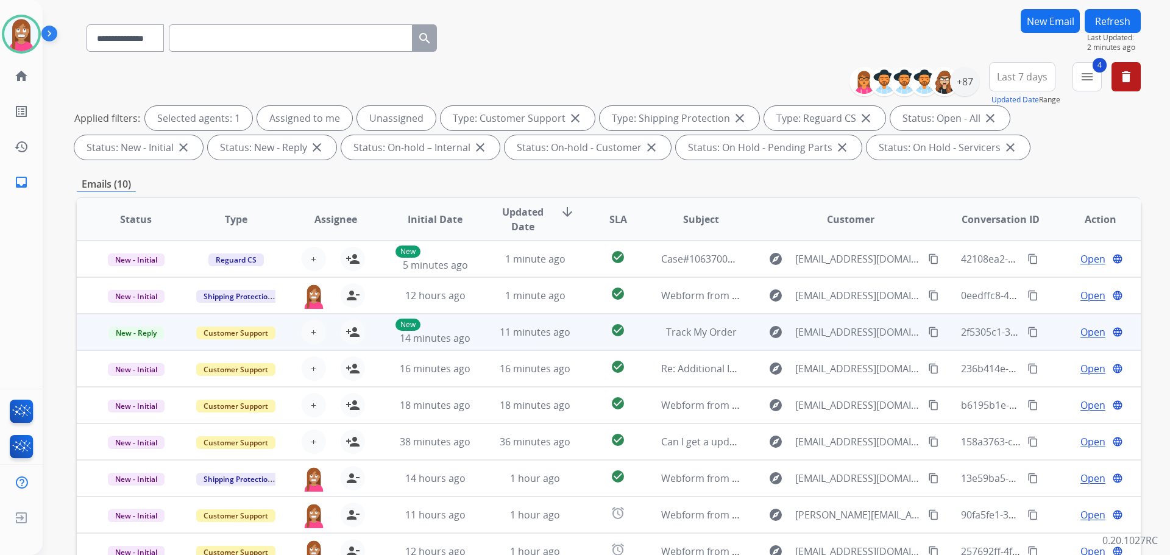
scroll to position [183, 0]
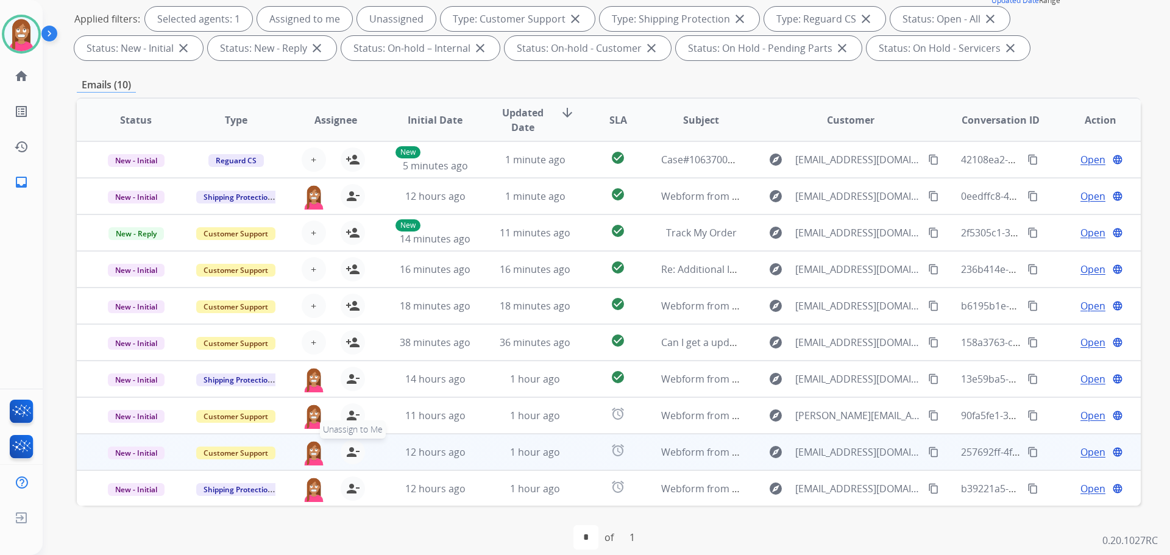
click at [353, 448] on mat-icon "person_remove" at bounding box center [353, 452] width 15 height 15
click at [353, 448] on mat-icon "person_add" at bounding box center [353, 452] width 15 height 15
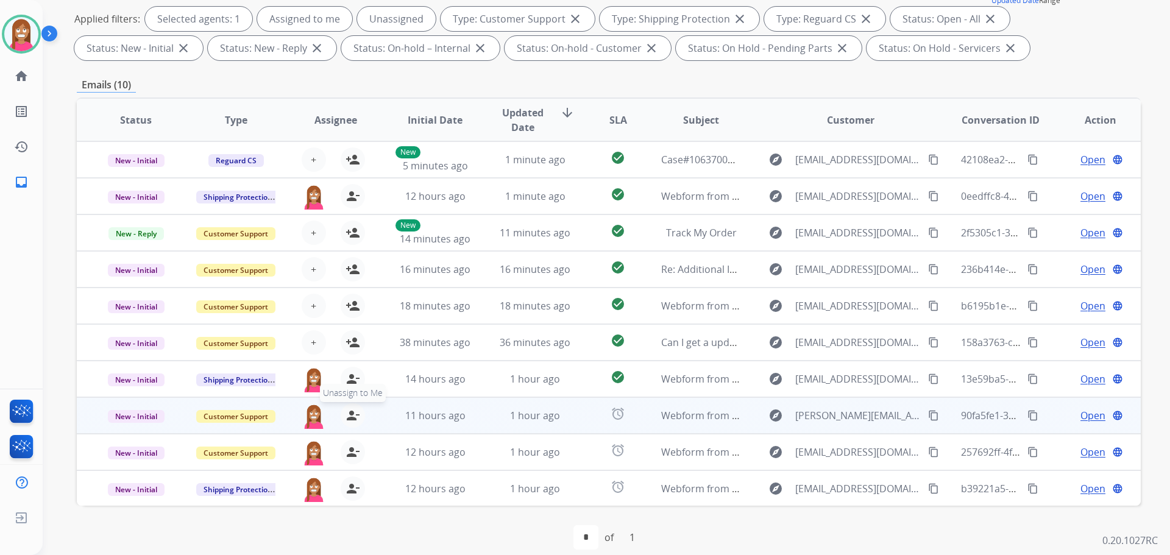
click at [348, 415] on mat-icon "person_remove" at bounding box center [353, 415] width 15 height 15
click at [348, 415] on mat-icon "person_add" at bounding box center [353, 415] width 15 height 15
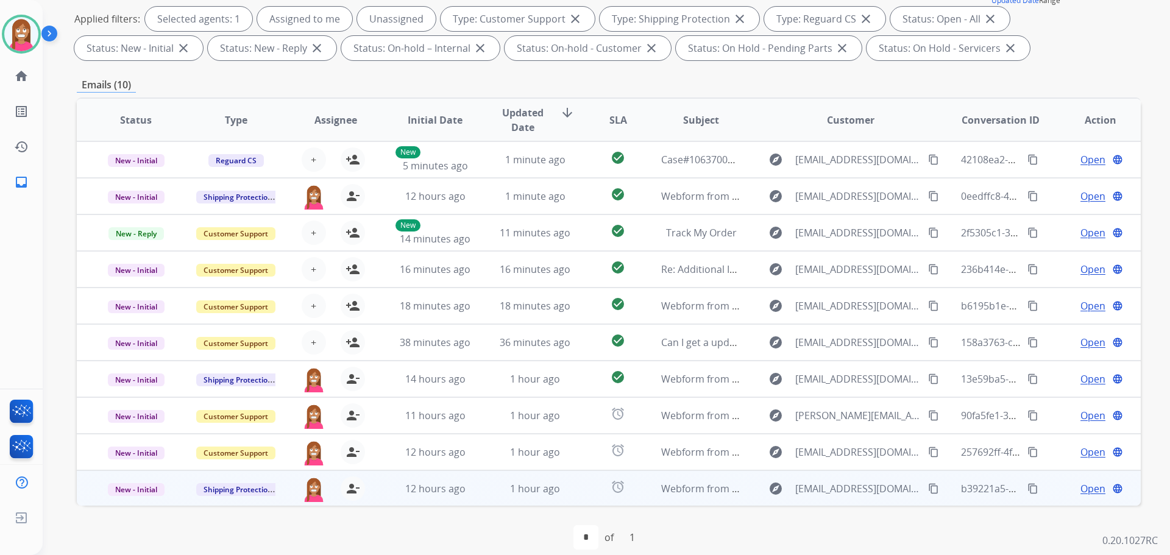
click at [488, 498] on td "1 hour ago" at bounding box center [526, 489] width 100 height 37
click at [485, 497] on td "1 hour ago" at bounding box center [526, 489] width 100 height 37
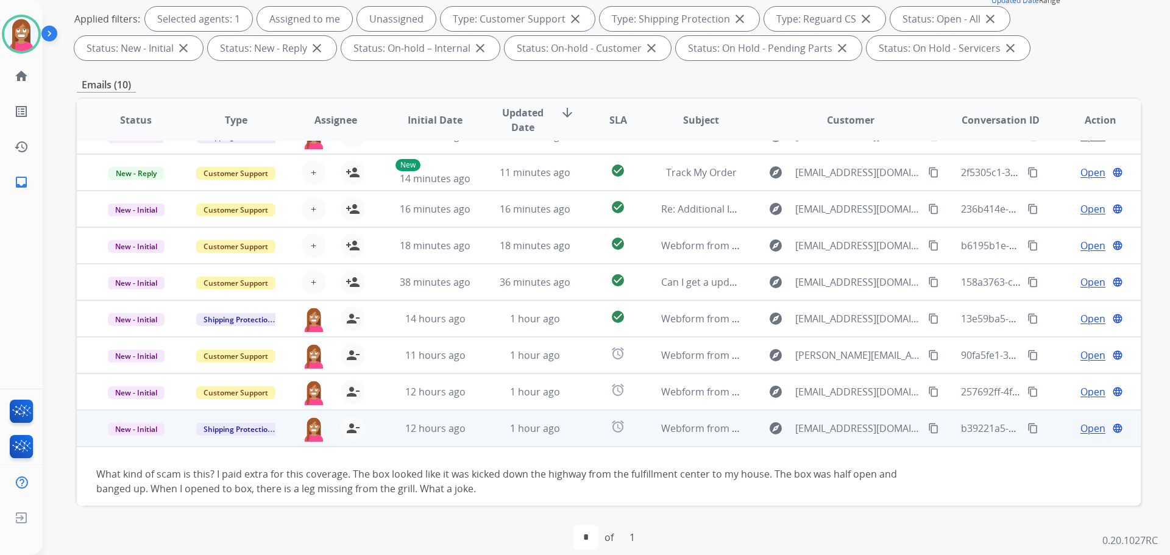
scroll to position [70, 0]
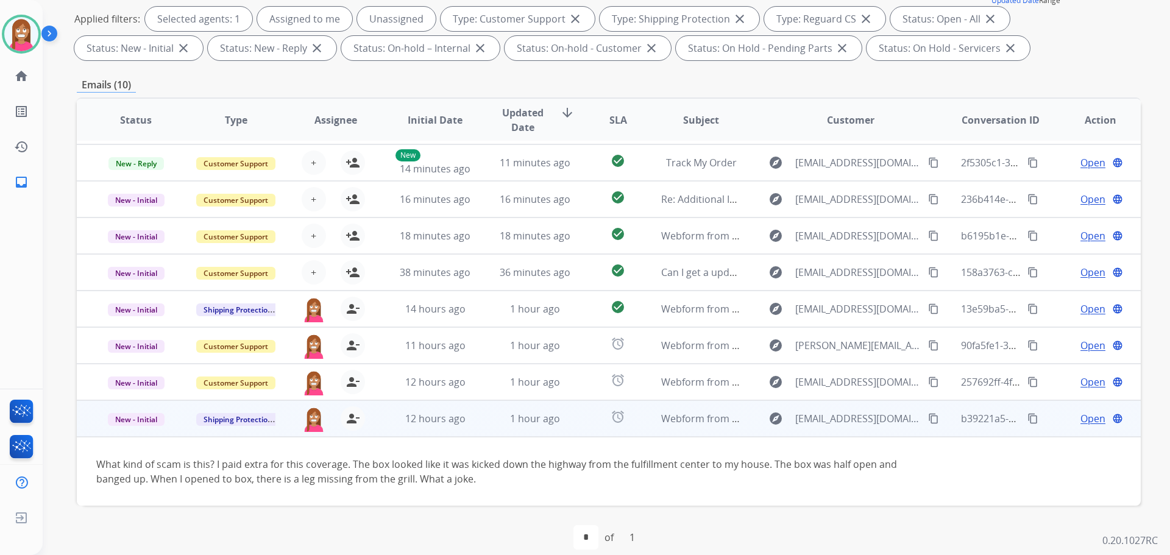
click at [1070, 422] on div "Open language" at bounding box center [1101, 418] width 80 height 15
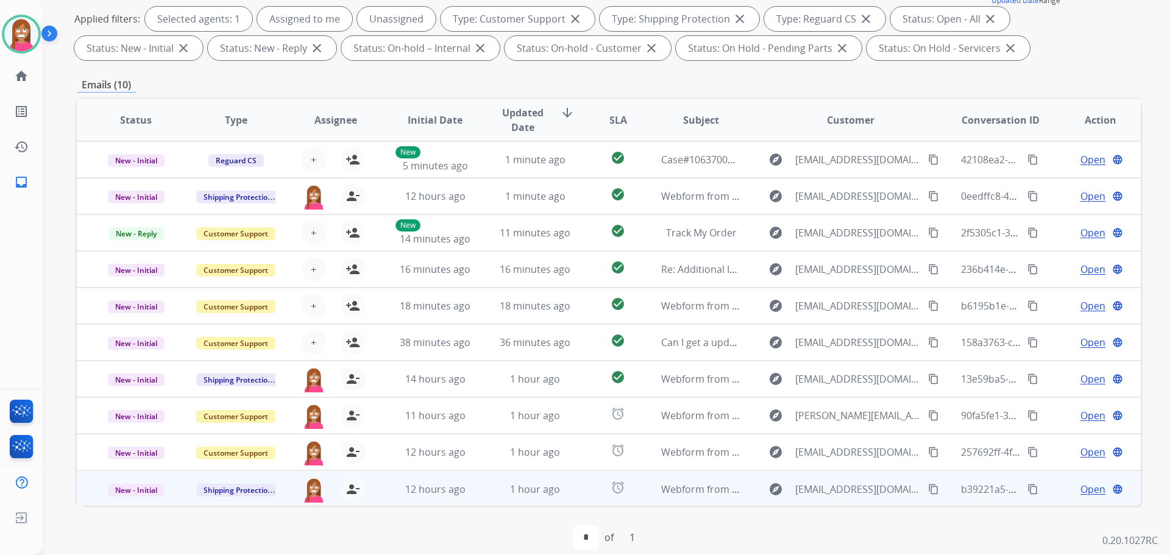
scroll to position [1, 0]
click at [1081, 490] on span "Open" at bounding box center [1093, 488] width 25 height 15
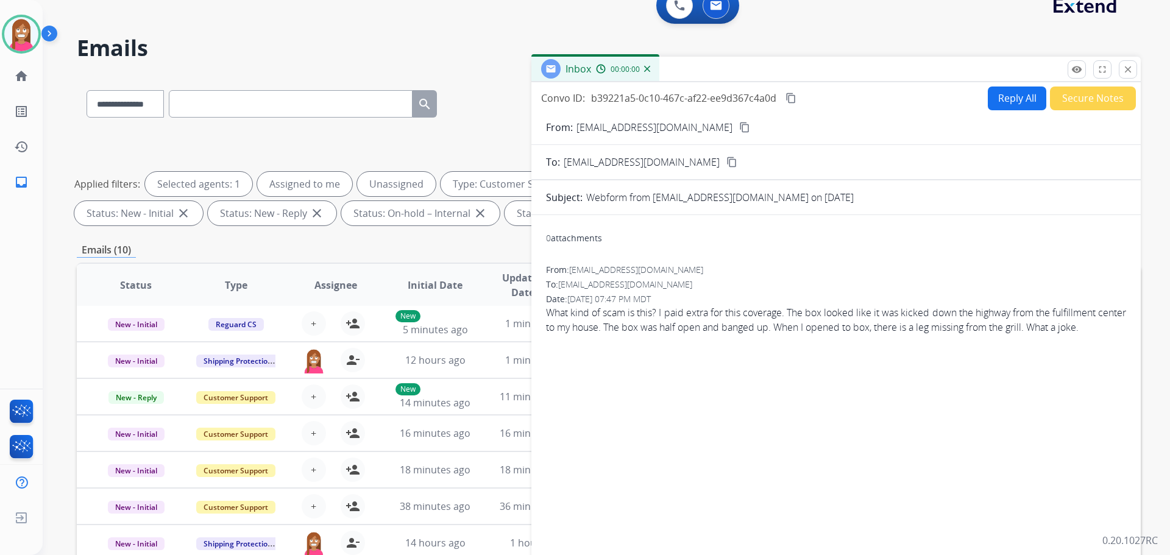
scroll to position [0, 0]
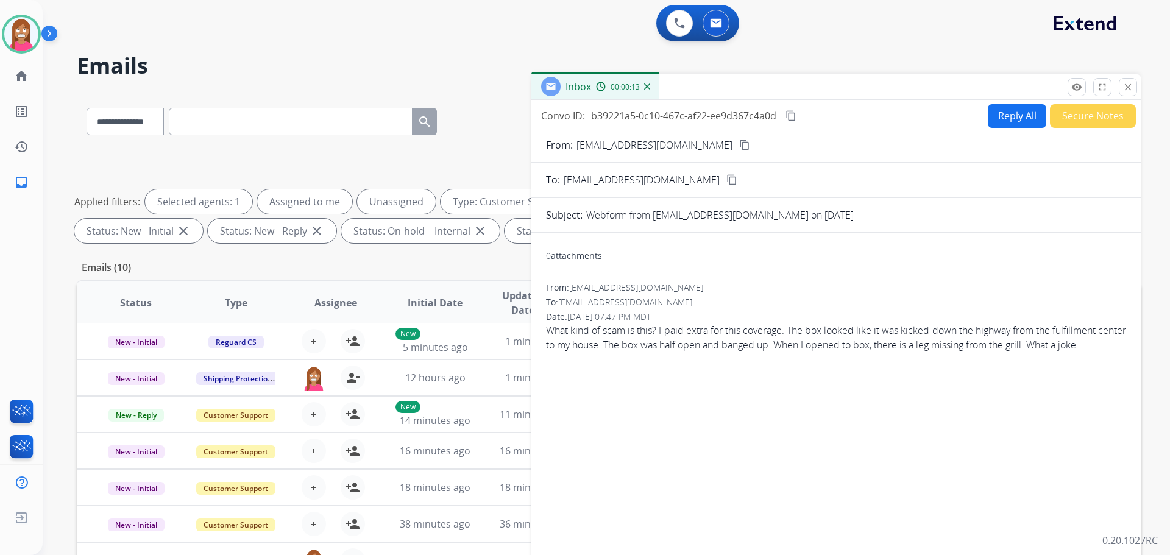
click at [1017, 125] on button "Reply All" at bounding box center [1017, 116] width 59 height 24
select select "**********"
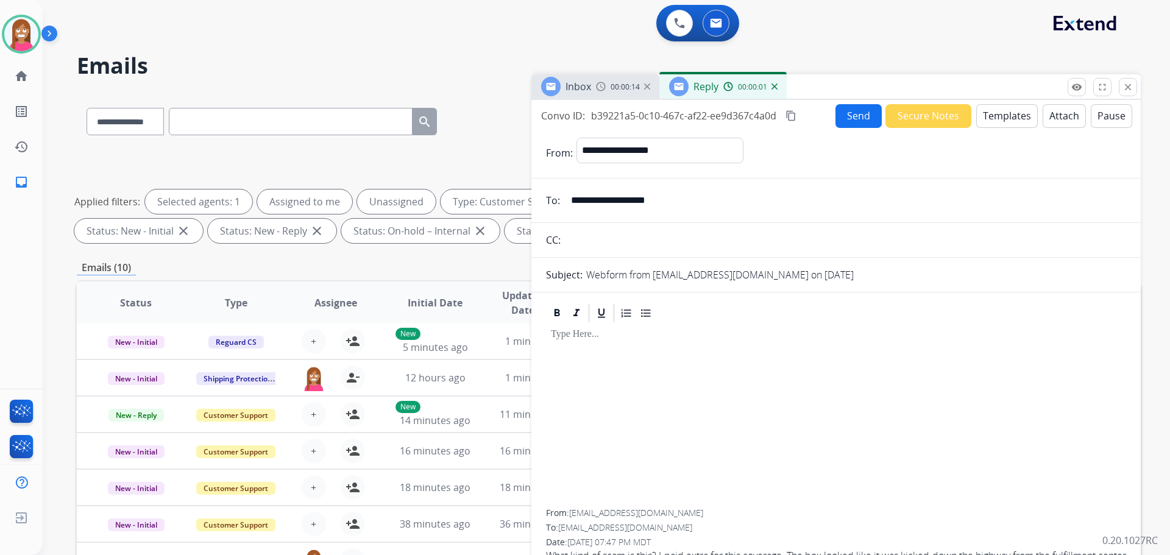
click at [993, 119] on button "Templates" at bounding box center [1008, 116] width 62 height 24
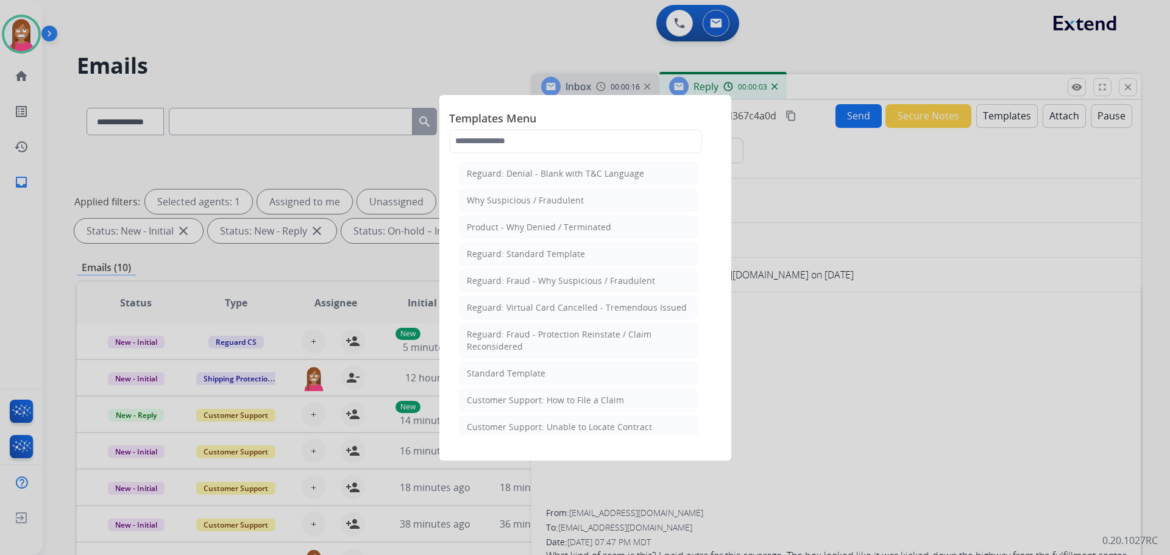
drag, startPoint x: 504, startPoint y: 372, endPoint x: 532, endPoint y: 395, distance: 36.0
click at [505, 372] on div "Standard Template" at bounding box center [506, 374] width 79 height 12
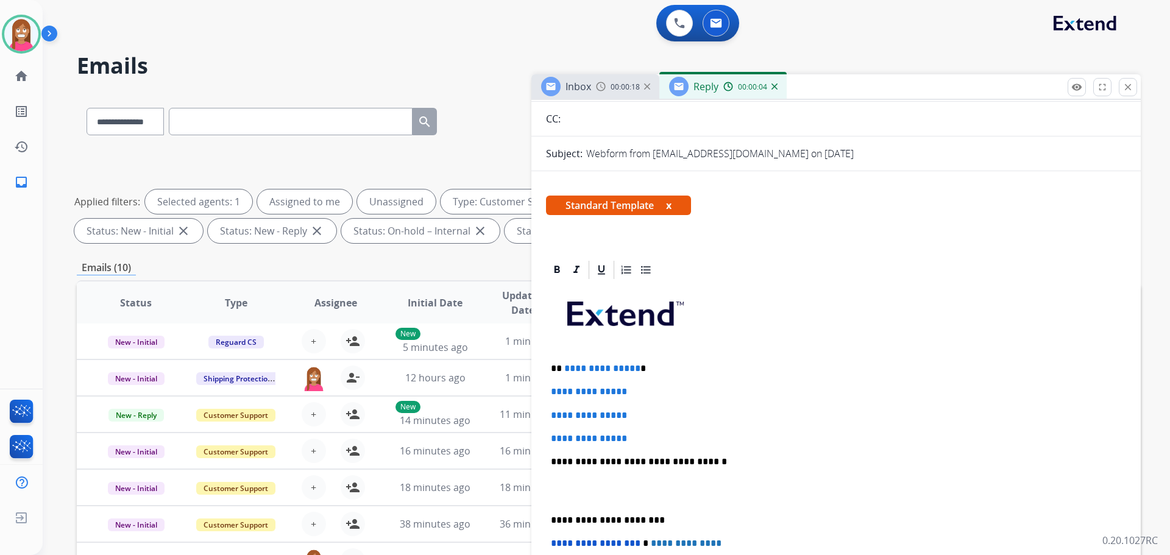
scroll to position [122, 0]
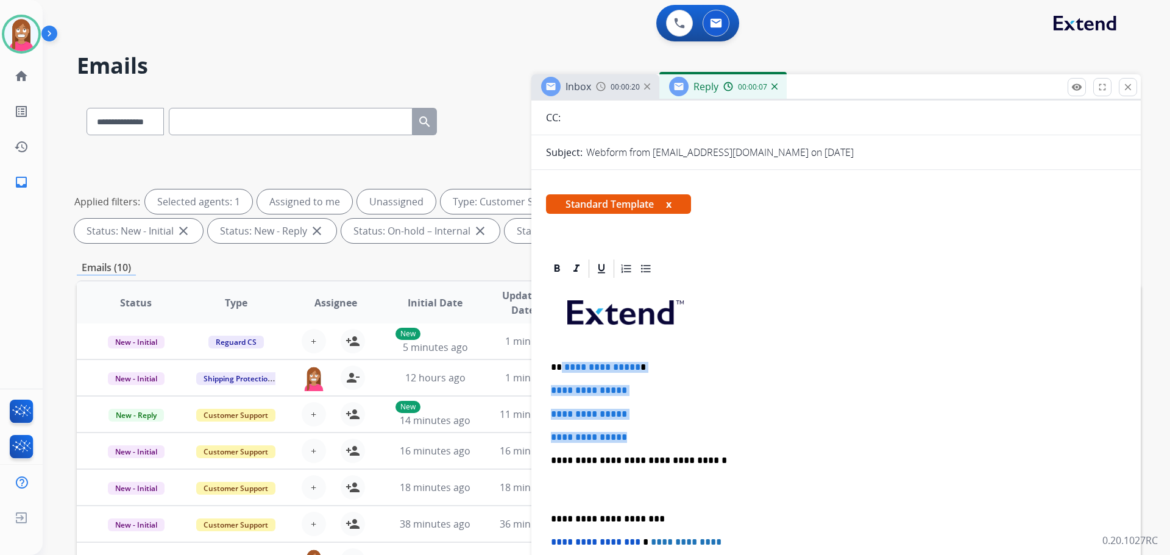
drag, startPoint x: 640, startPoint y: 437, endPoint x: 561, endPoint y: 361, distance: 109.9
click at [561, 361] on div "**********" at bounding box center [836, 489] width 580 height 419
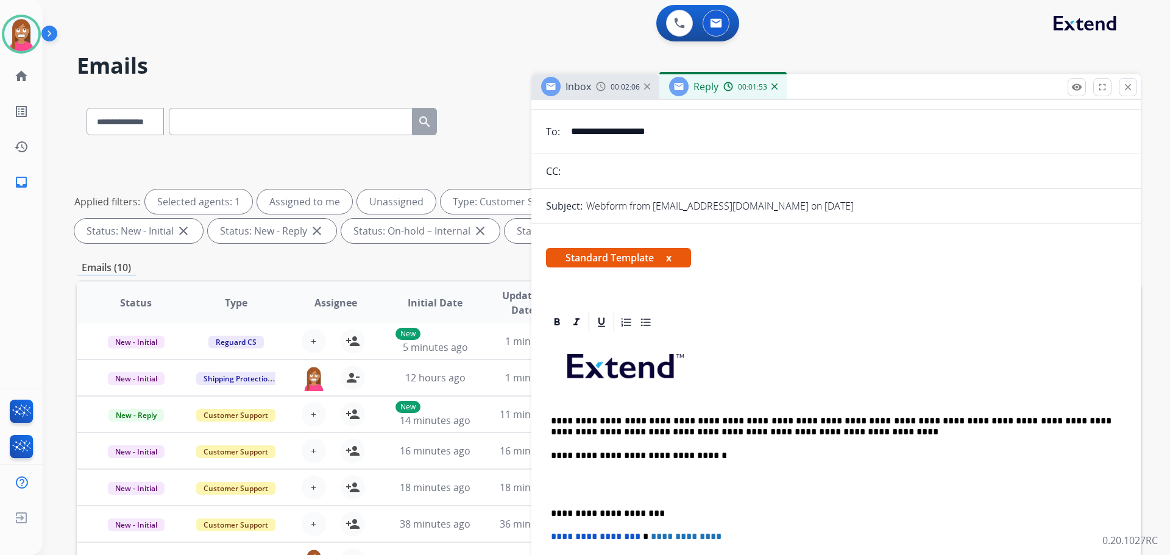
scroll to position [0, 0]
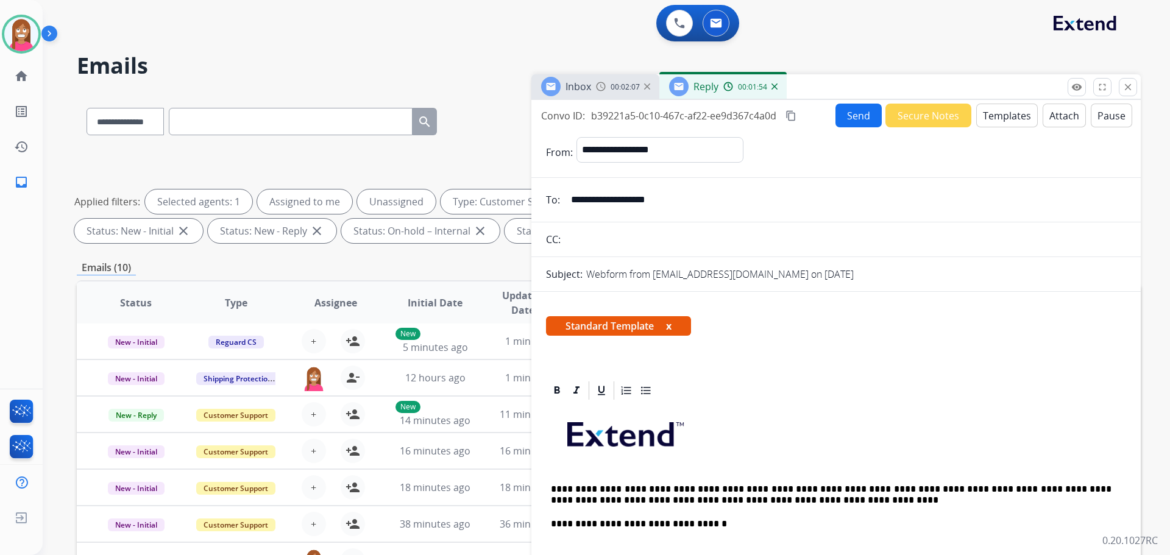
click at [860, 120] on button "Send" at bounding box center [859, 116] width 46 height 24
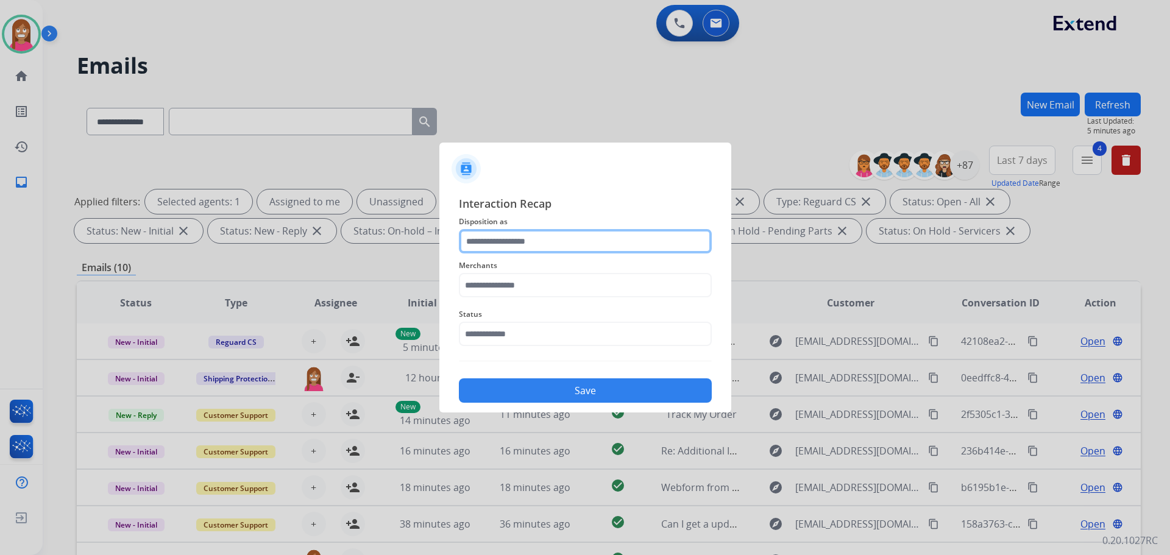
click at [497, 243] on input "text" at bounding box center [585, 241] width 253 height 24
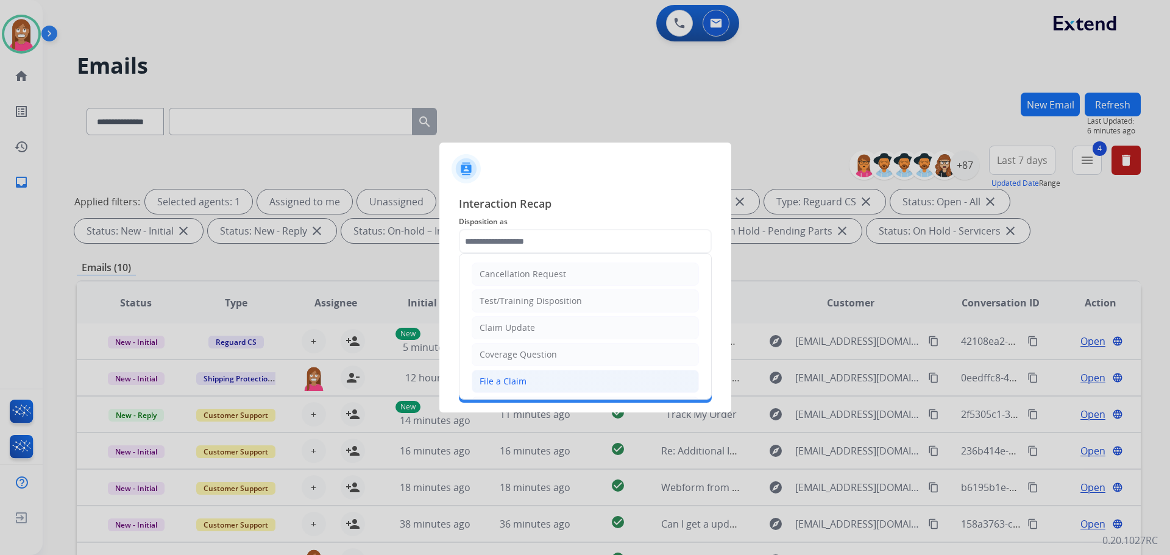
click at [491, 378] on div "File a Claim" at bounding box center [503, 382] width 47 height 12
type input "**********"
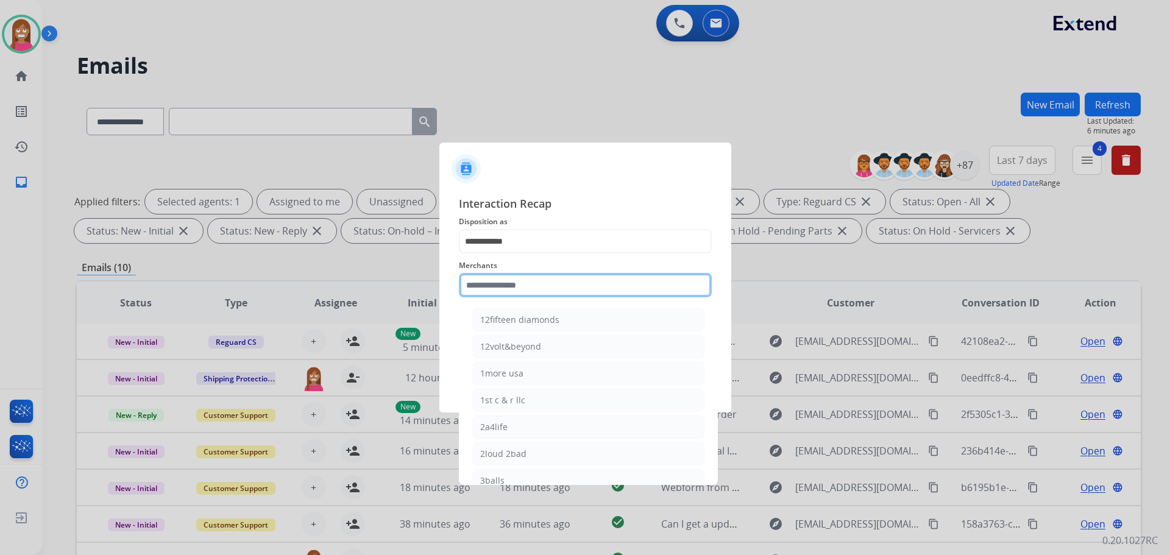
drag, startPoint x: 486, startPoint y: 291, endPoint x: 486, endPoint y: 277, distance: 14.0
click at [485, 291] on input "text" at bounding box center [585, 285] width 253 height 24
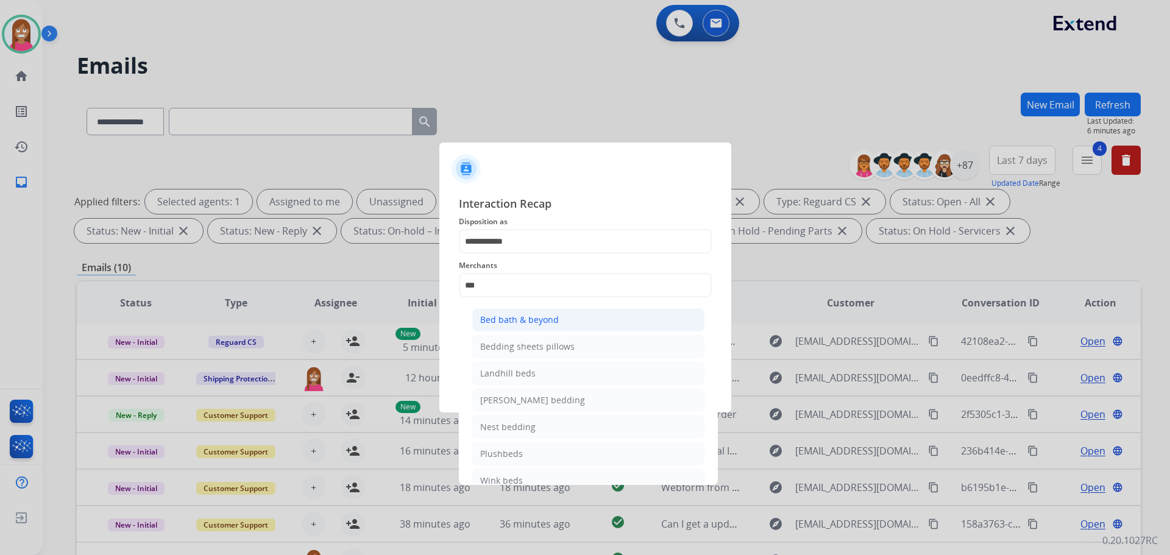
click at [499, 315] on div "Bed bath & beyond" at bounding box center [519, 320] width 79 height 12
type input "**********"
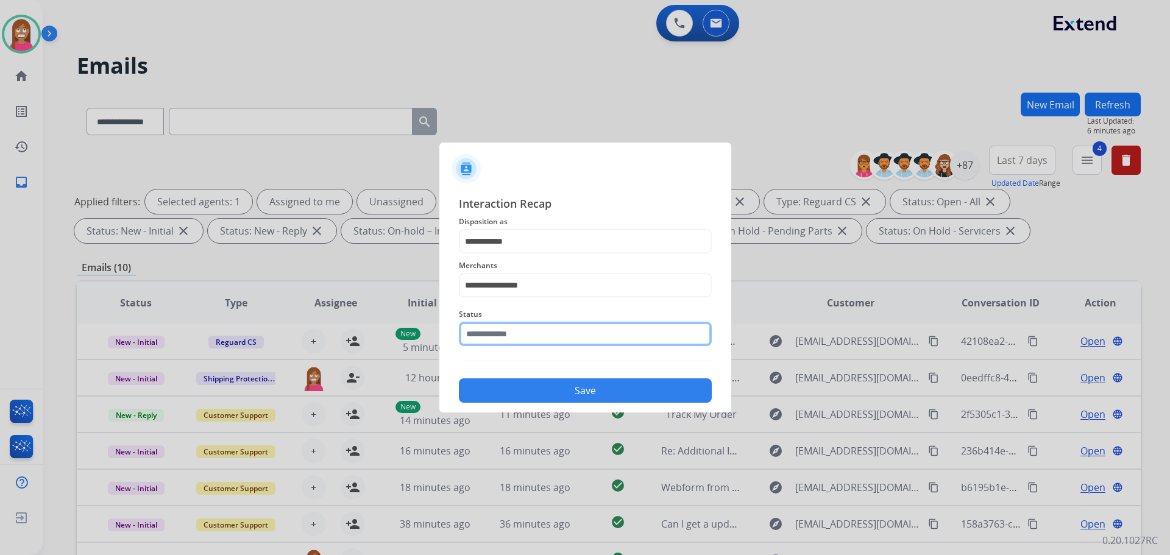
click at [499, 330] on input "text" at bounding box center [585, 334] width 253 height 24
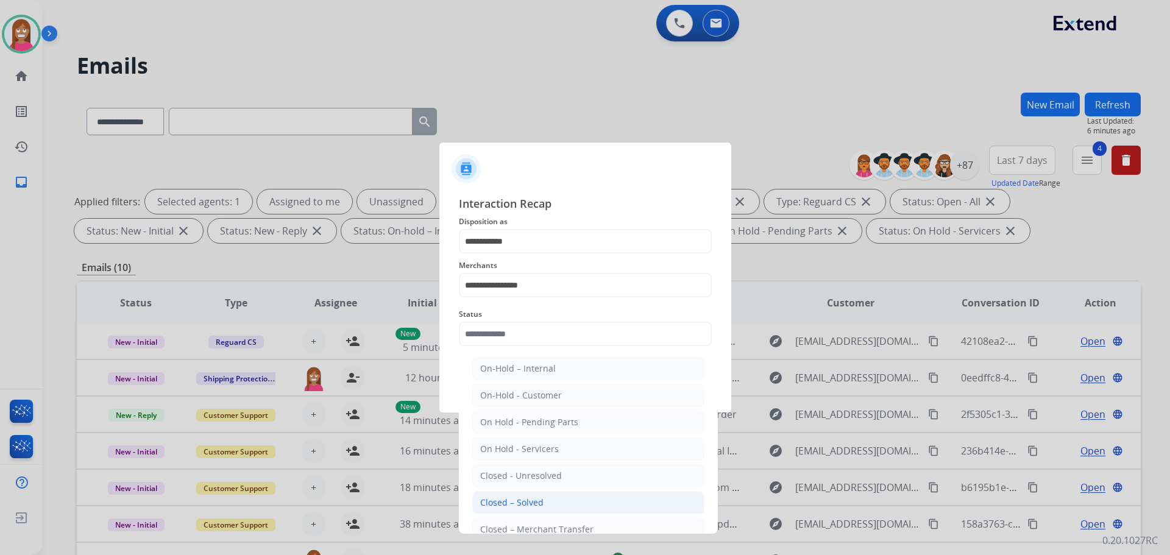
click at [528, 495] on li "Closed – Solved" at bounding box center [588, 502] width 232 height 23
type input "**********"
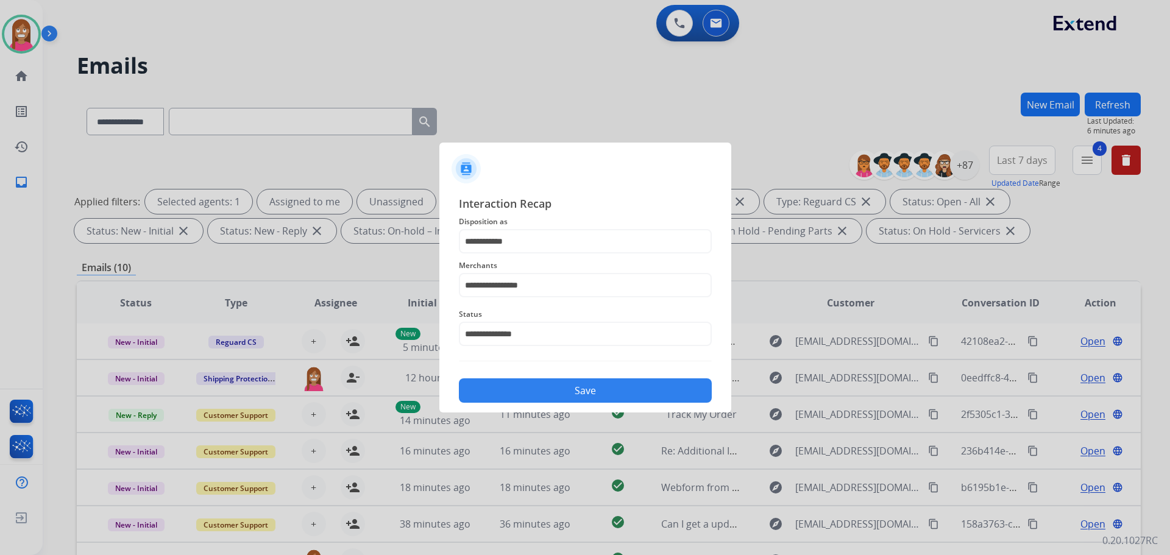
click at [529, 392] on button "Save" at bounding box center [585, 391] width 253 height 24
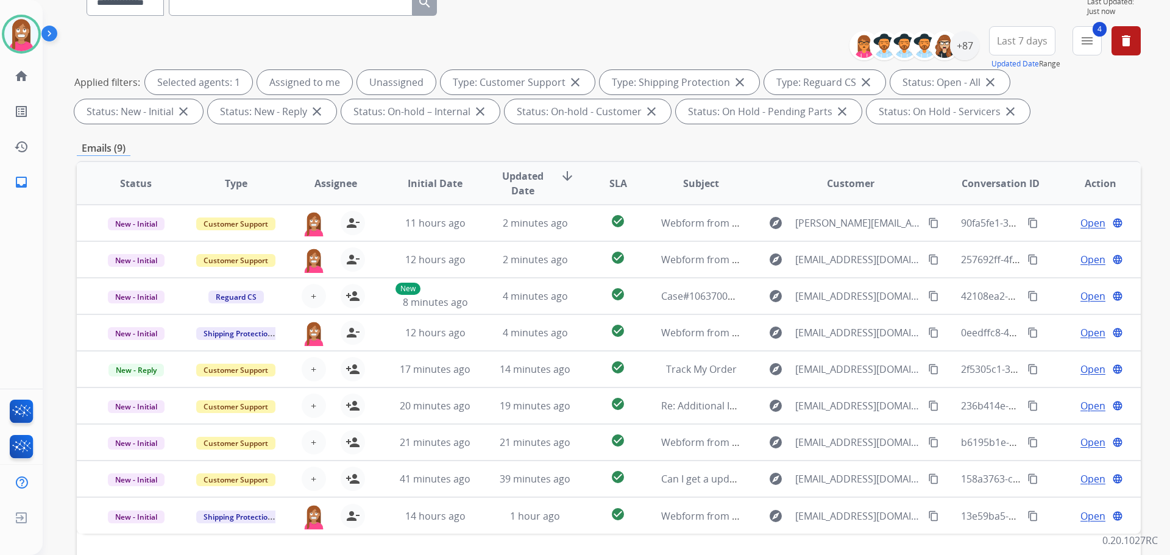
scroll to position [61, 0]
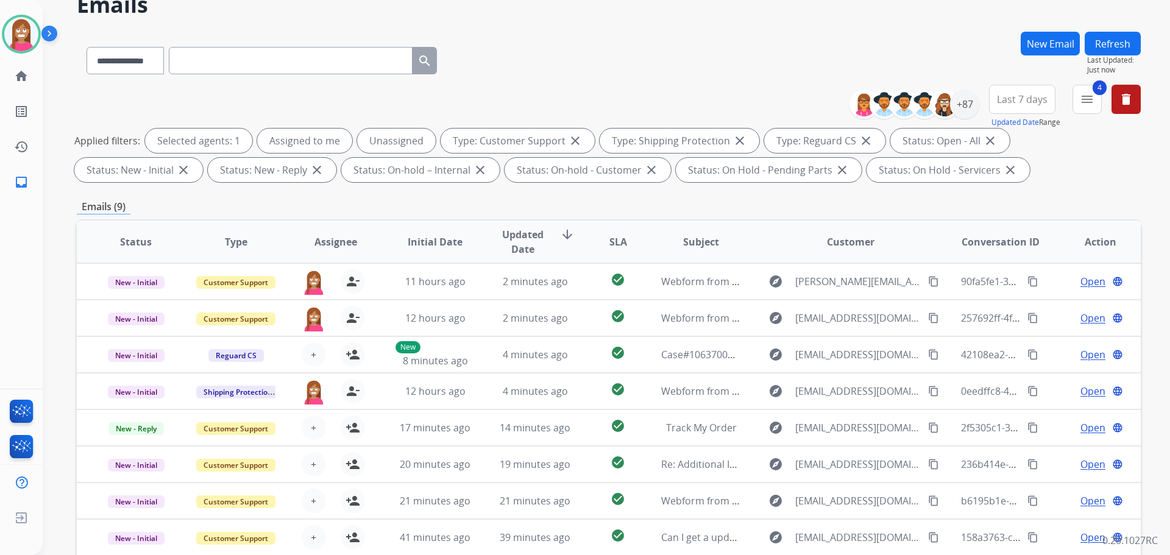
click at [1121, 43] on button "Refresh" at bounding box center [1113, 44] width 56 height 24
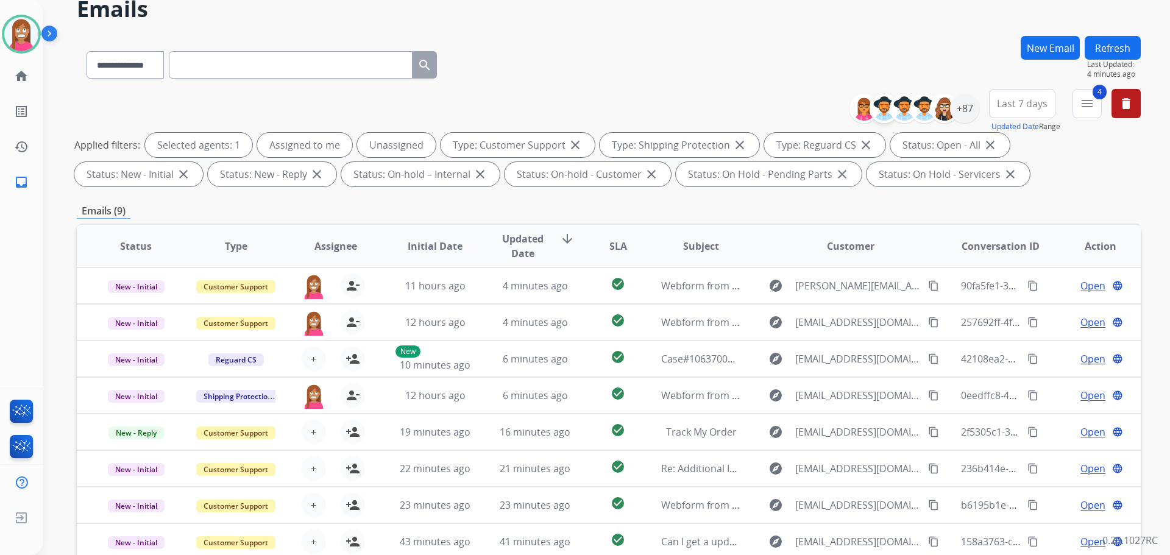
scroll to position [0, 0]
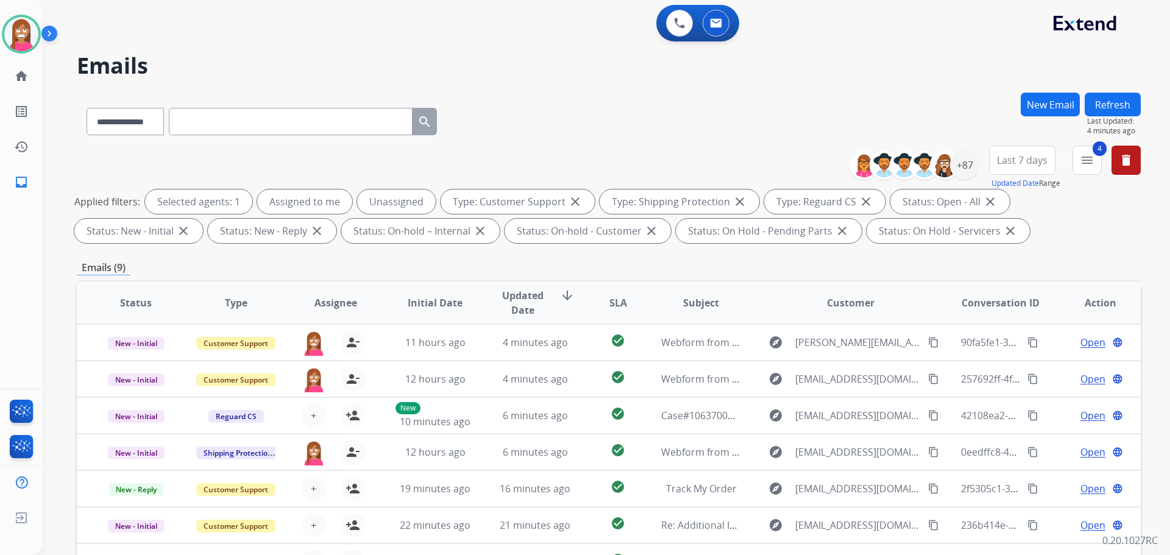
click at [1108, 110] on button "Refresh" at bounding box center [1113, 105] width 56 height 24
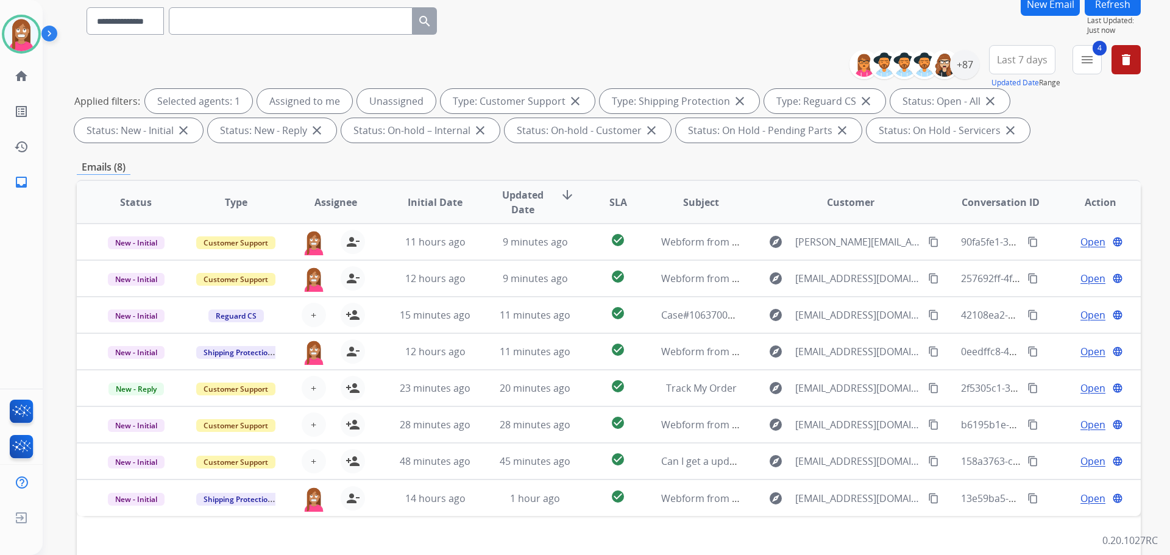
scroll to position [122, 0]
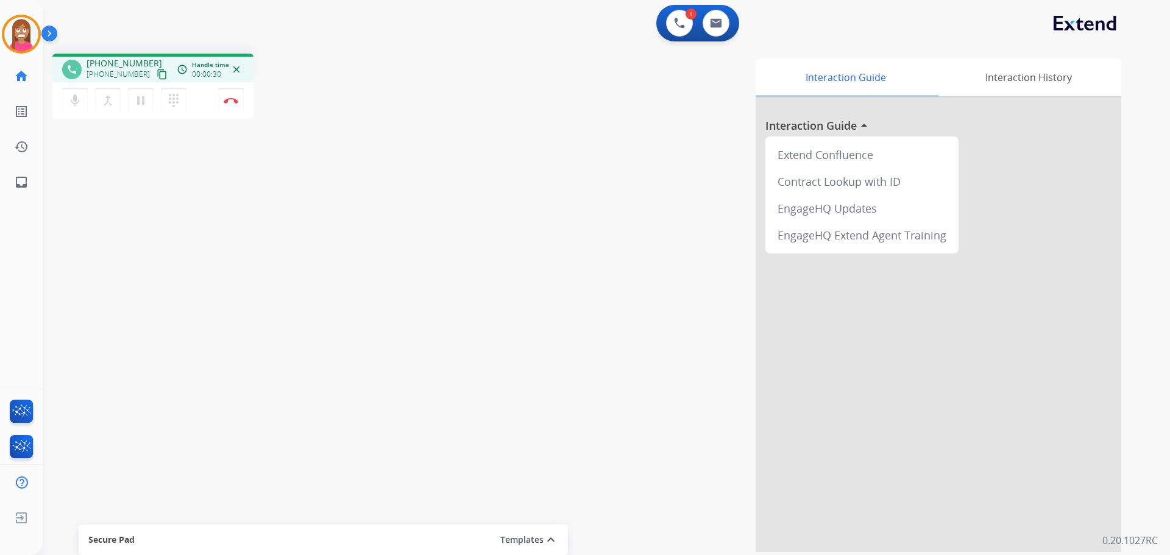
click at [157, 77] on mat-icon "content_copy" at bounding box center [162, 74] width 11 height 11
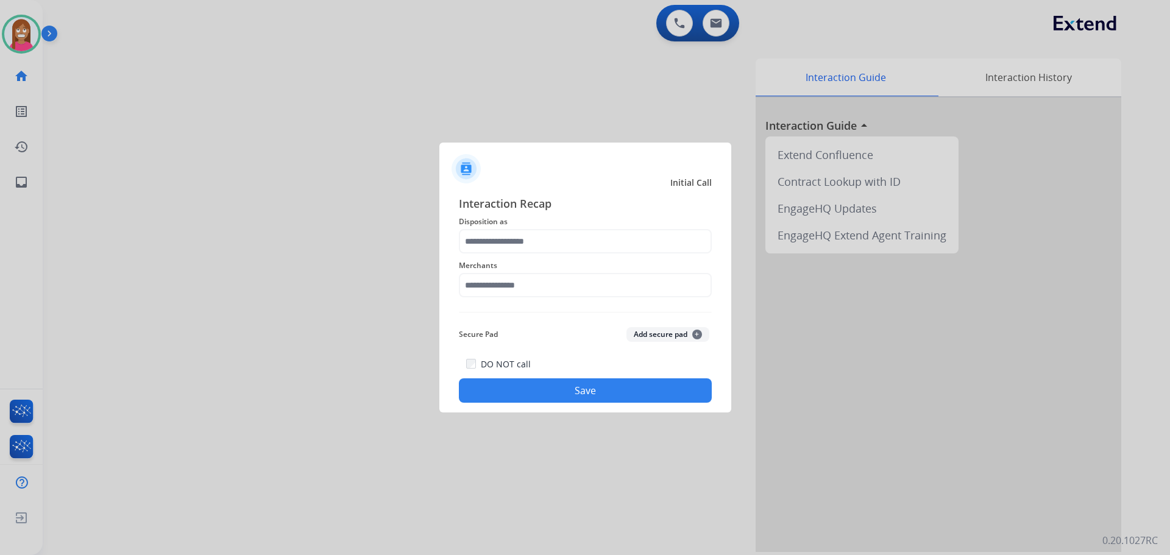
click at [519, 254] on div "Merchants" at bounding box center [585, 278] width 253 height 49
click at [493, 237] on input "text" at bounding box center [585, 241] width 253 height 24
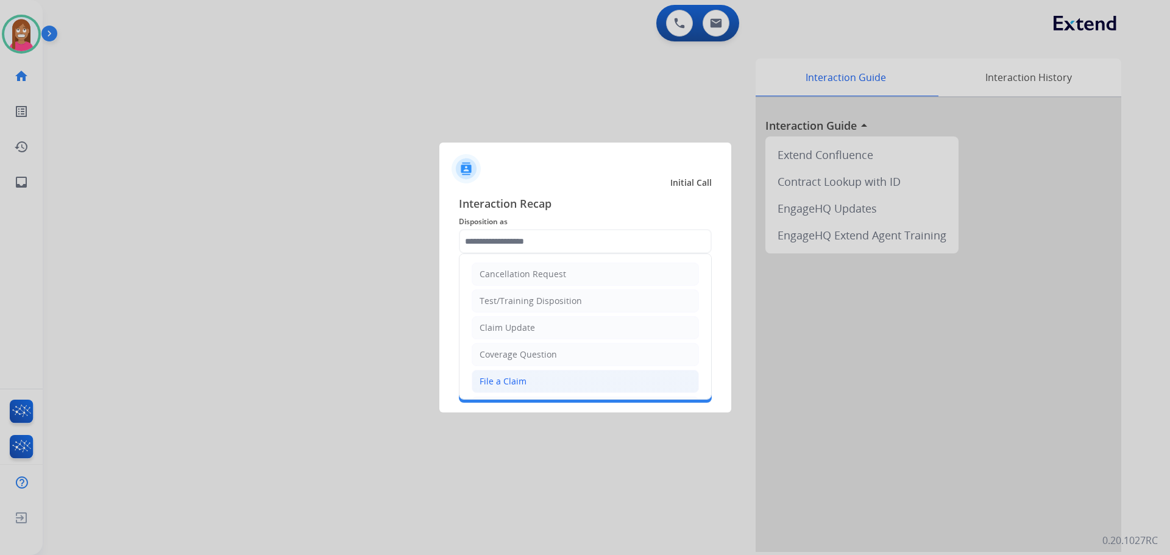
click at [490, 387] on div "File a Claim" at bounding box center [503, 382] width 47 height 12
type input "**********"
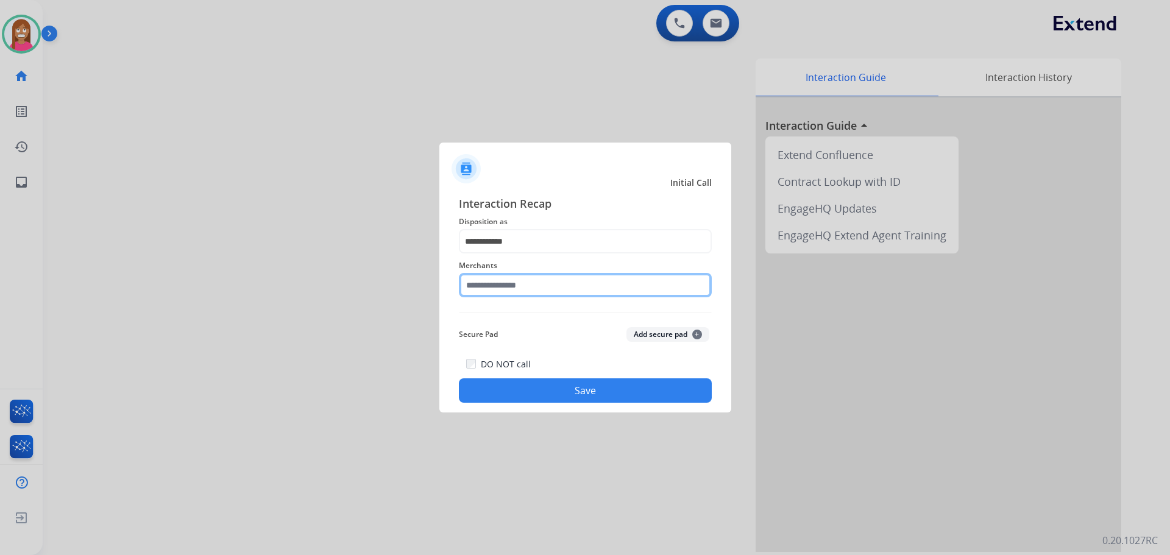
click at [483, 295] on input "text" at bounding box center [585, 285] width 253 height 24
click at [496, 293] on input "text" at bounding box center [585, 285] width 253 height 24
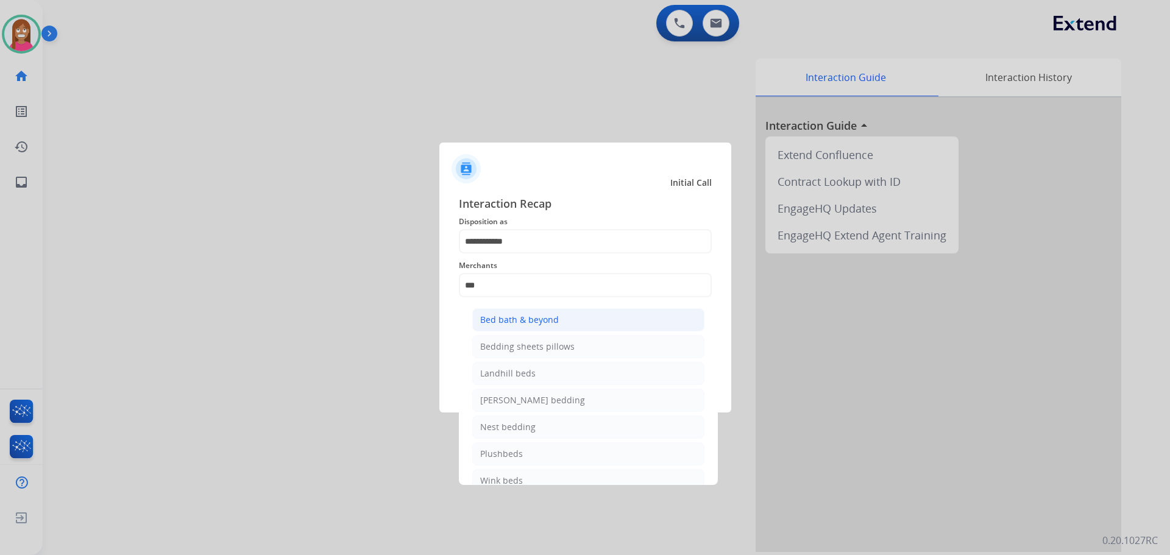
click at [538, 330] on li "Bed bath & beyond" at bounding box center [588, 319] width 232 height 23
type input "**********"
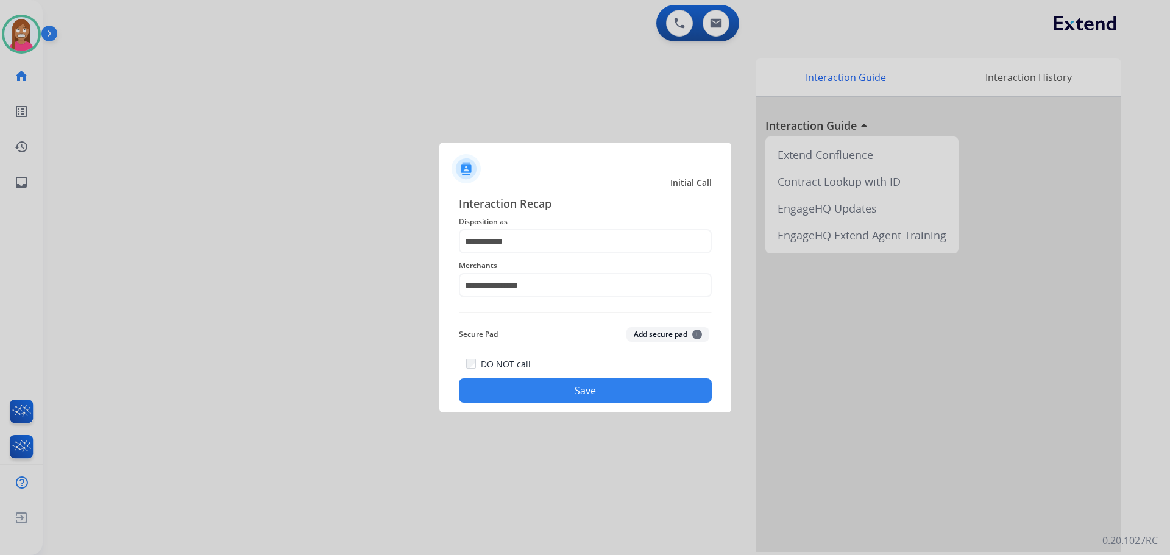
click at [539, 387] on button "Save" at bounding box center [585, 391] width 253 height 24
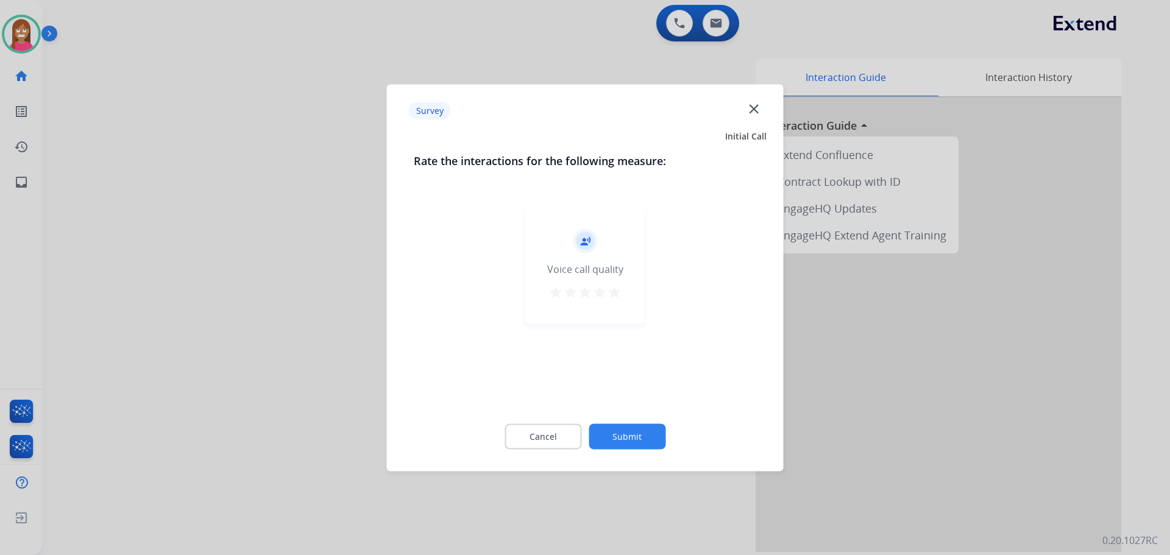
click at [755, 106] on mat-icon "close" at bounding box center [754, 109] width 16 height 16
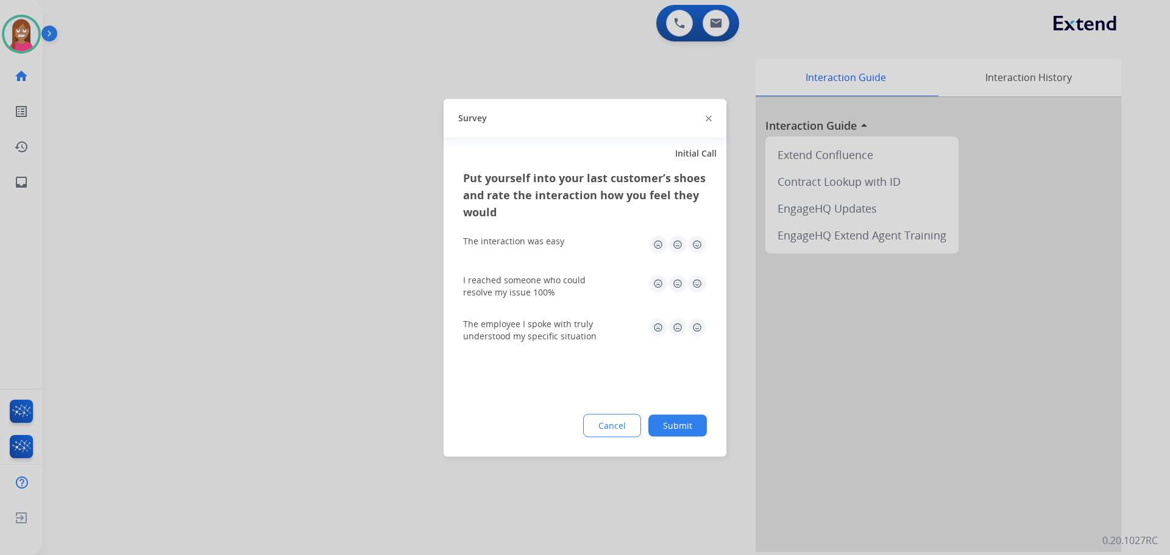
click at [711, 116] on img at bounding box center [709, 119] width 6 height 6
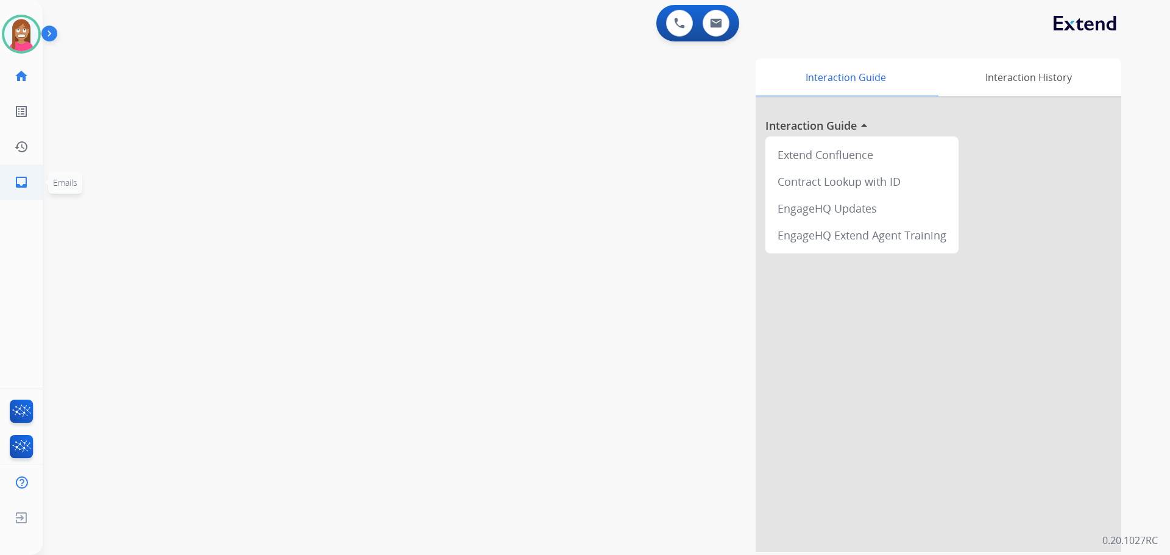
click at [28, 186] on mat-icon "inbox" at bounding box center [21, 182] width 15 height 15
select select "**********"
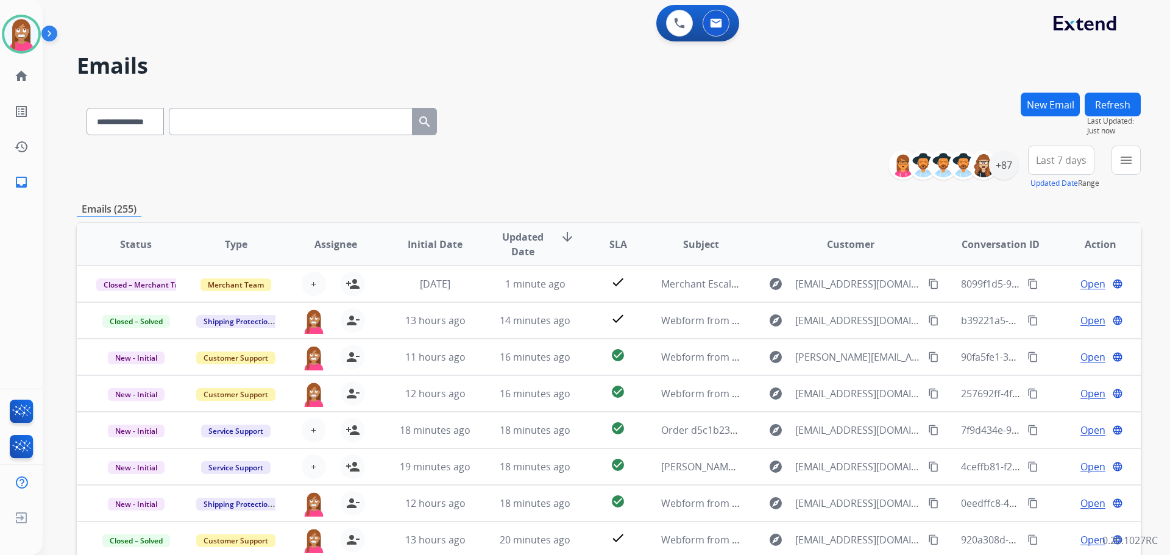
click at [1124, 174] on div "menu Type Claims Adjudication Customer Support Escalation Service Support Shipp…" at bounding box center [1126, 168] width 29 height 44
click at [1119, 159] on mat-icon "menu" at bounding box center [1126, 160] width 15 height 15
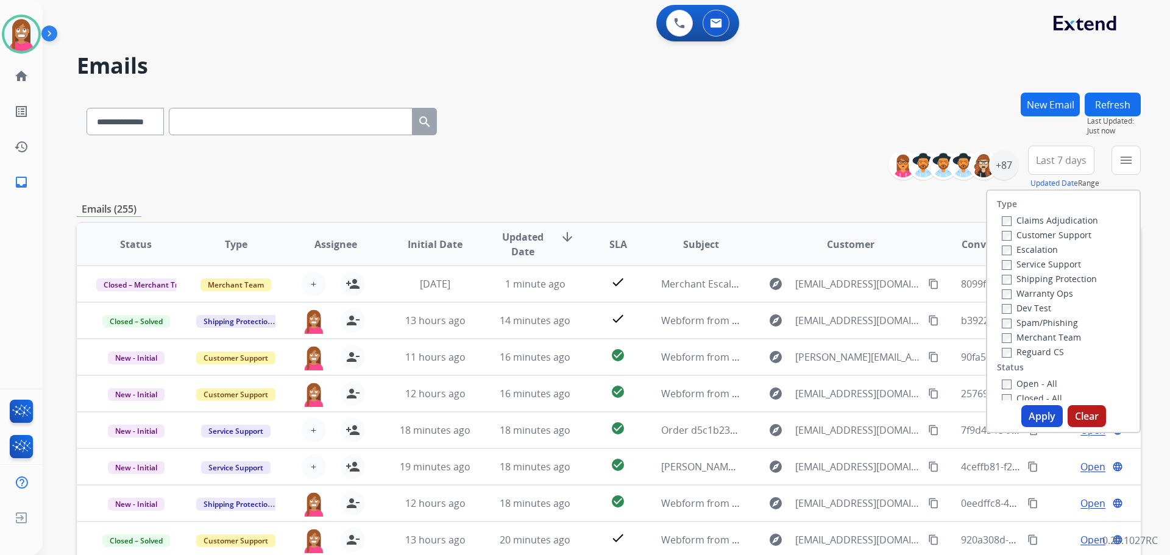
click at [1027, 232] on label "Customer Support" at bounding box center [1047, 235] width 90 height 12
click at [1022, 276] on label "Shipping Protection" at bounding box center [1049, 279] width 95 height 12
click at [1014, 353] on label "Reguard CS" at bounding box center [1033, 352] width 62 height 12
click at [1018, 377] on div "Open - All" at bounding box center [1066, 383] width 128 height 15
click at [1022, 385] on label "Open - All" at bounding box center [1029, 384] width 55 height 12
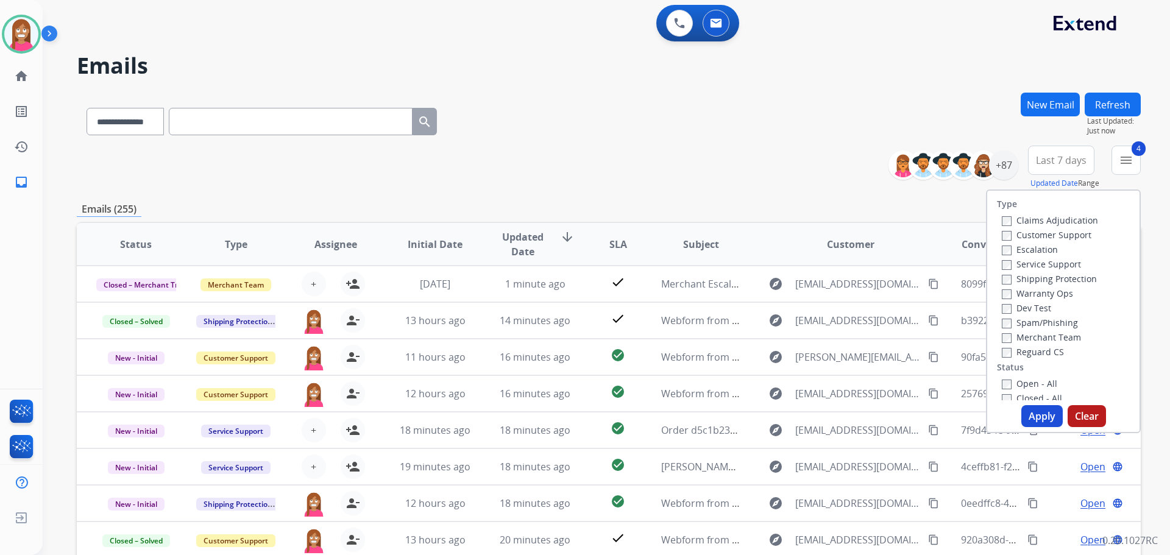
click at [1032, 417] on button "Apply" at bounding box center [1042, 416] width 41 height 22
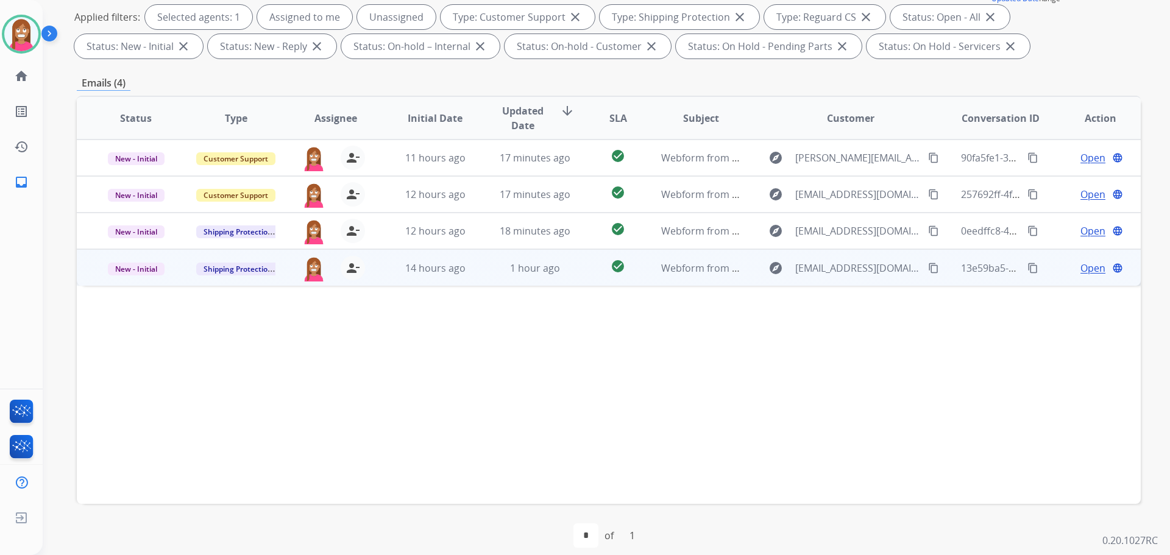
scroll to position [197, 0]
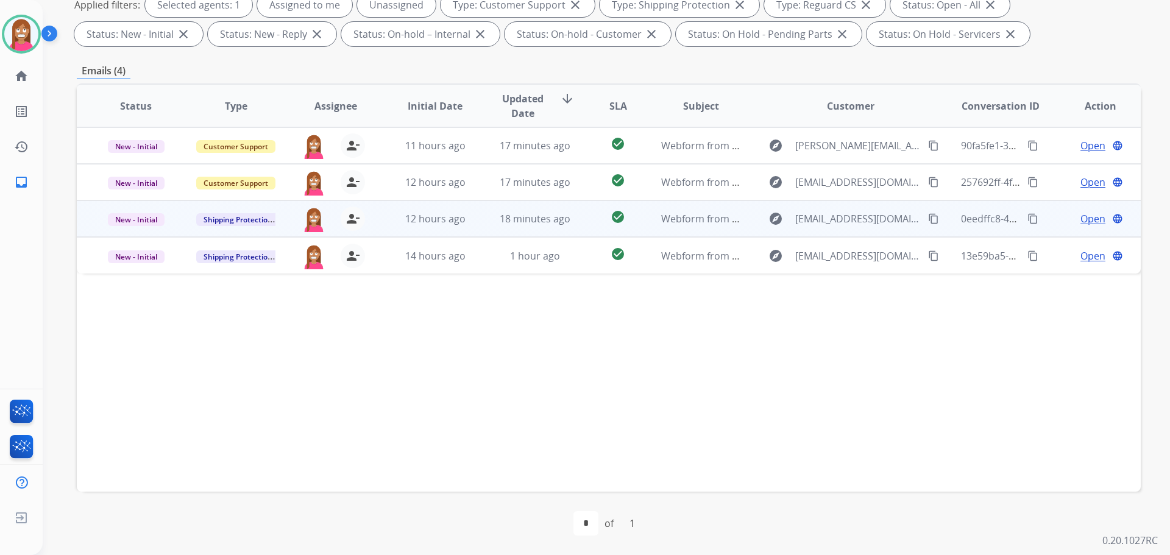
click at [476, 230] on td "18 minutes ago" at bounding box center [526, 219] width 100 height 37
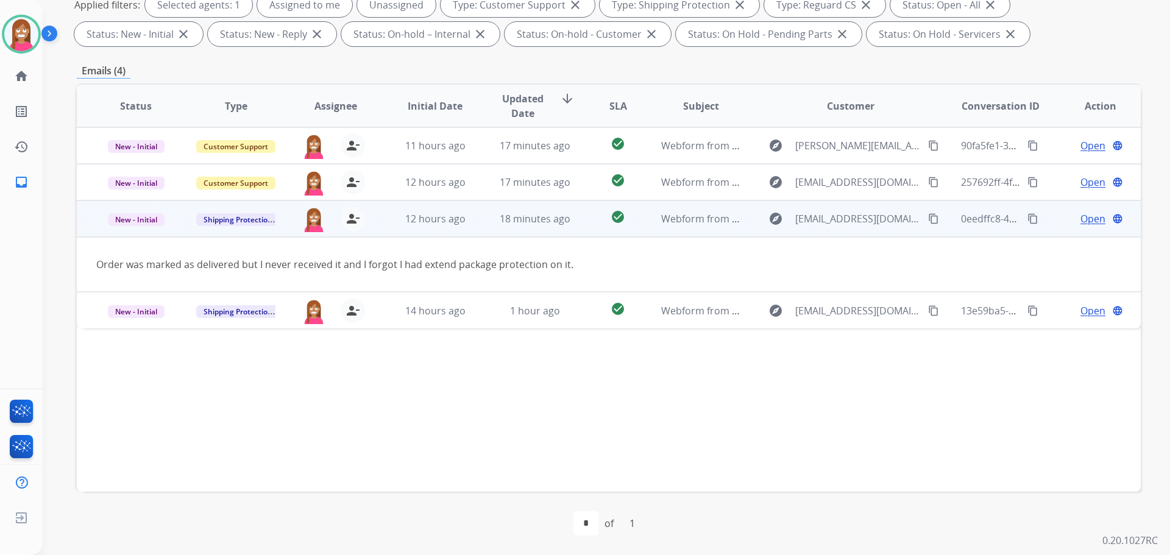
click at [1082, 221] on span "Open" at bounding box center [1093, 219] width 25 height 15
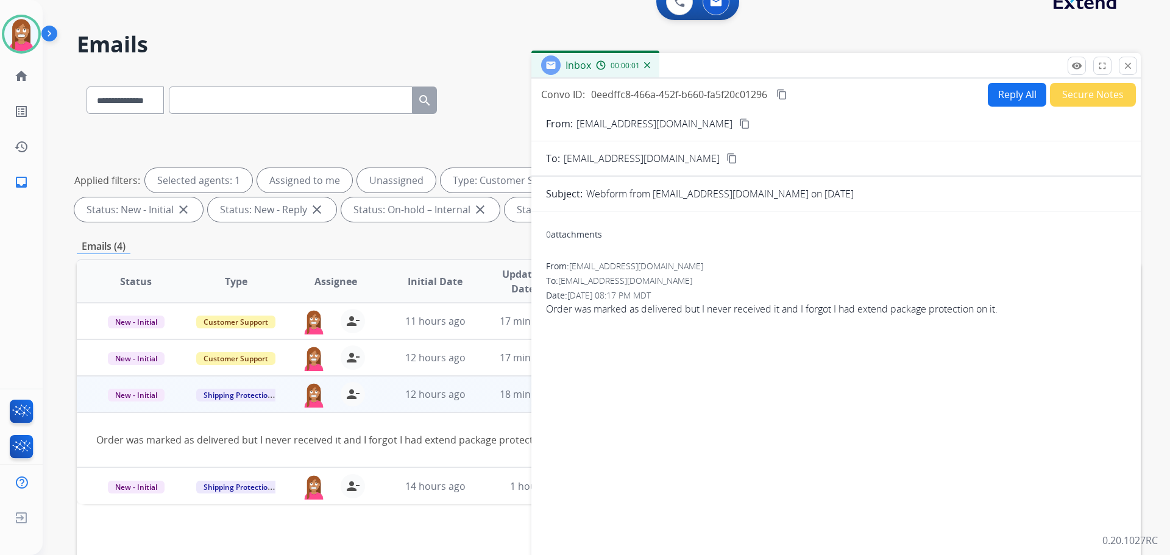
scroll to position [14, 0]
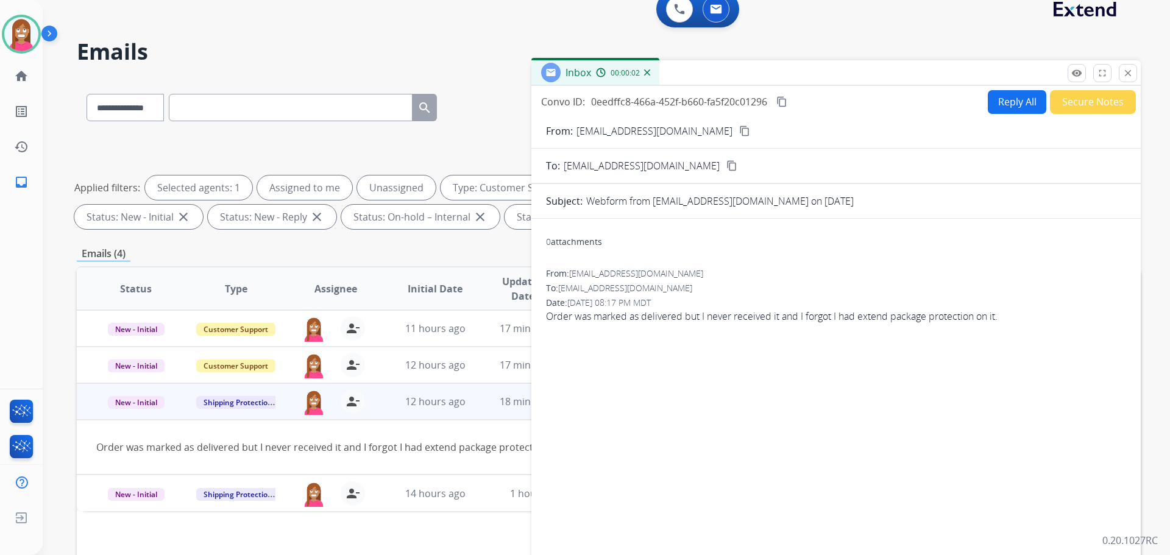
click at [1004, 106] on button "Reply All" at bounding box center [1017, 102] width 59 height 24
select select "**********"
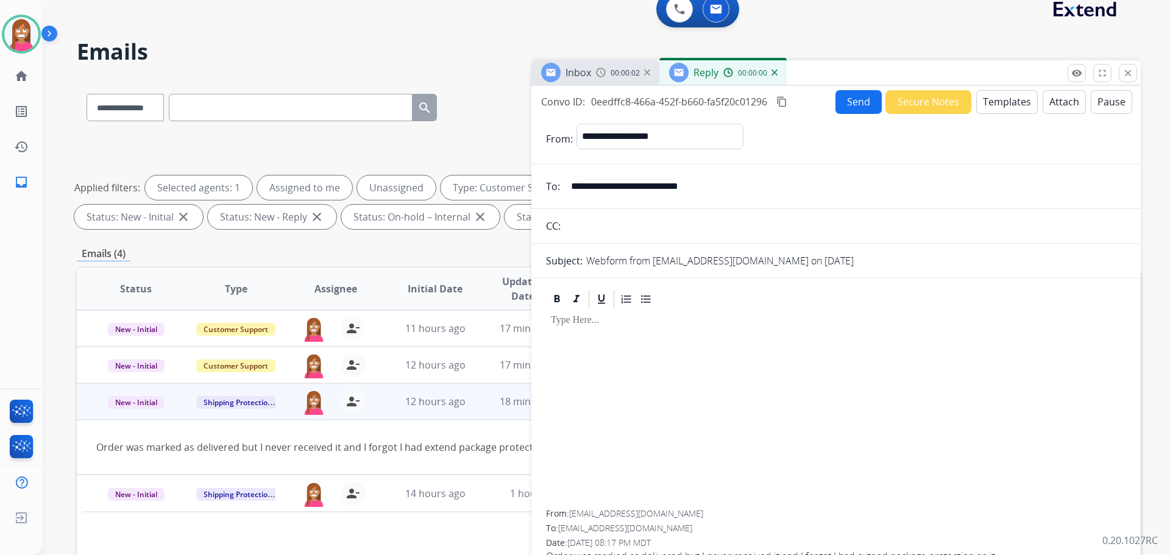
click at [1004, 106] on button "Templates" at bounding box center [1008, 102] width 62 height 24
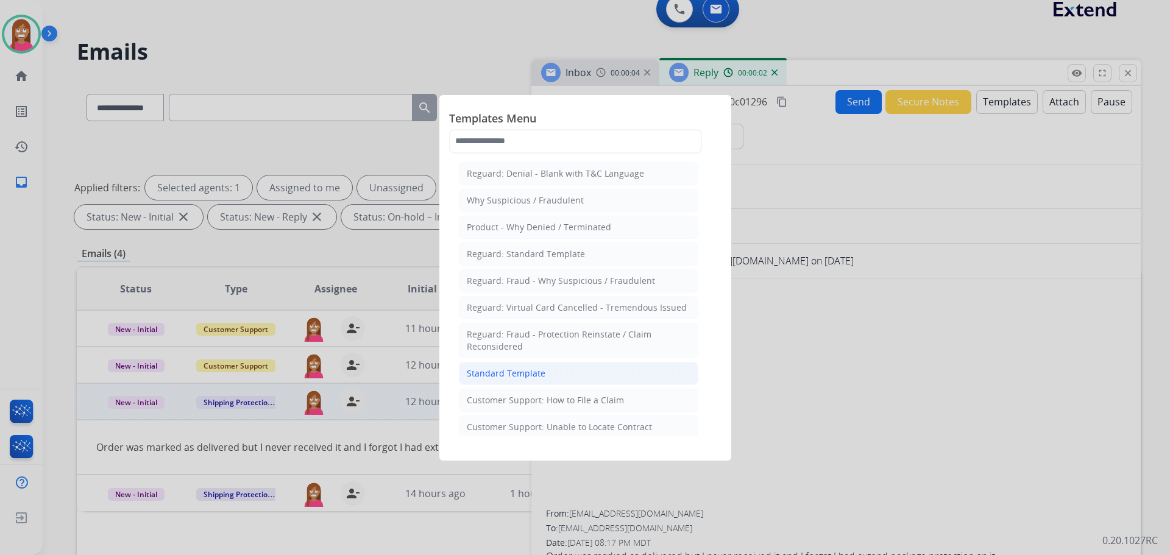
click at [507, 380] on li "Standard Template" at bounding box center [579, 373] width 240 height 23
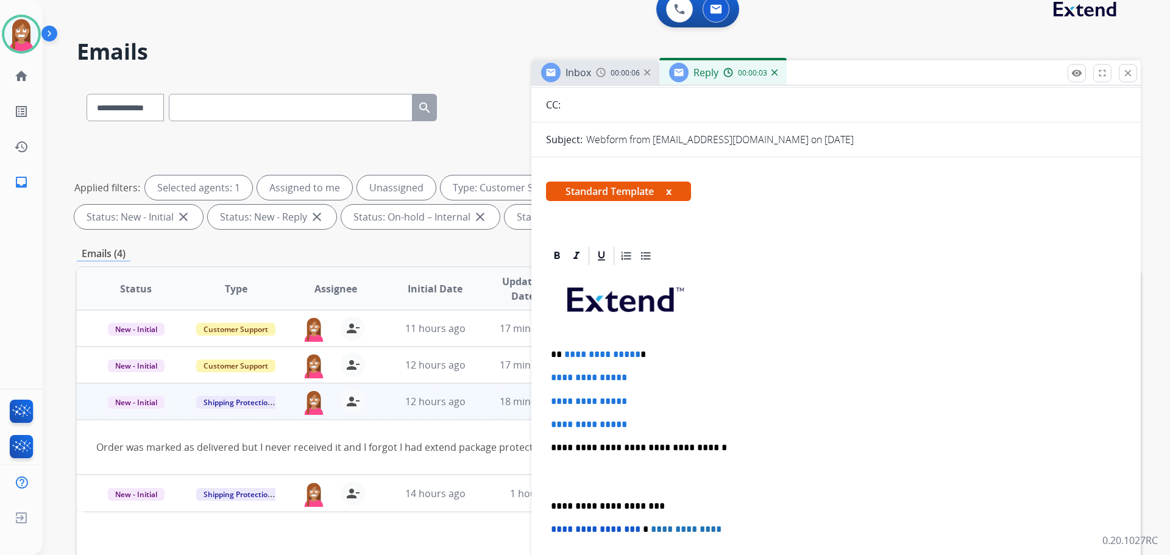
scroll to position [183, 0]
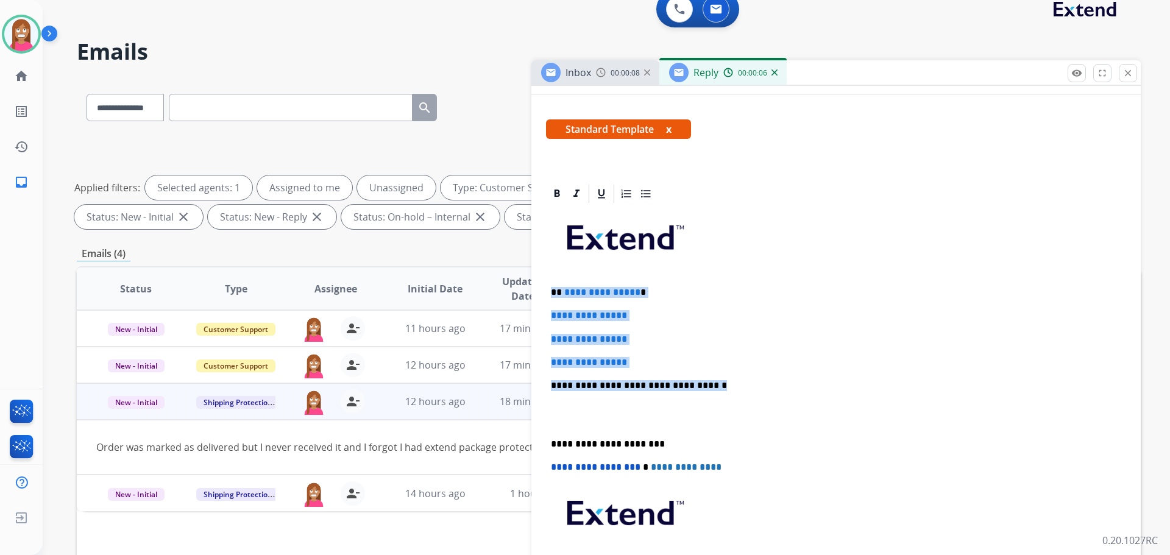
drag, startPoint x: 699, startPoint y: 385, endPoint x: 552, endPoint y: 291, distance: 173.8
click at [552, 291] on div "**********" at bounding box center [836, 414] width 580 height 419
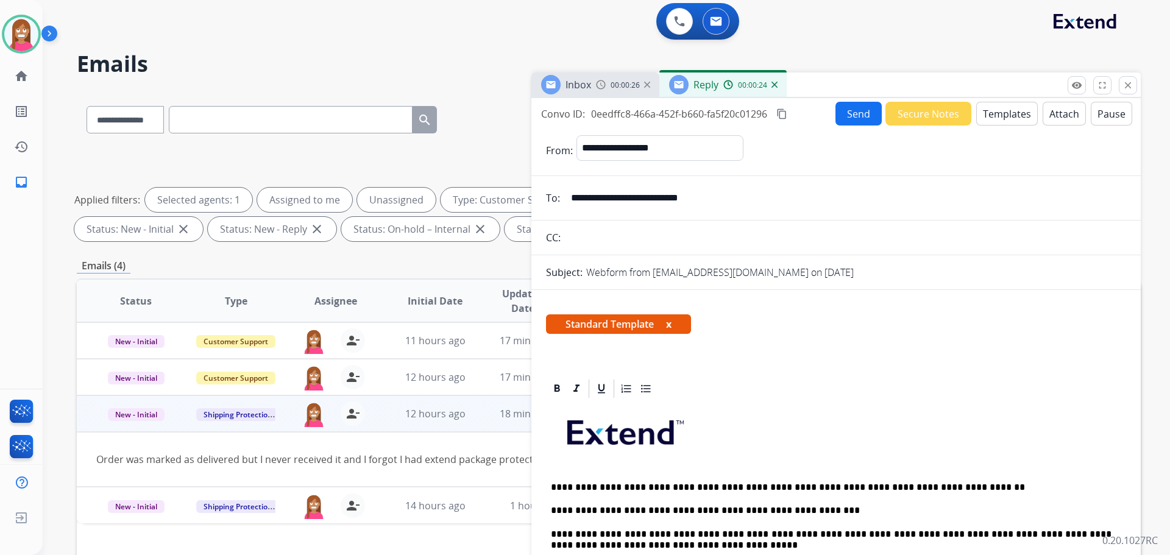
scroll to position [0, 0]
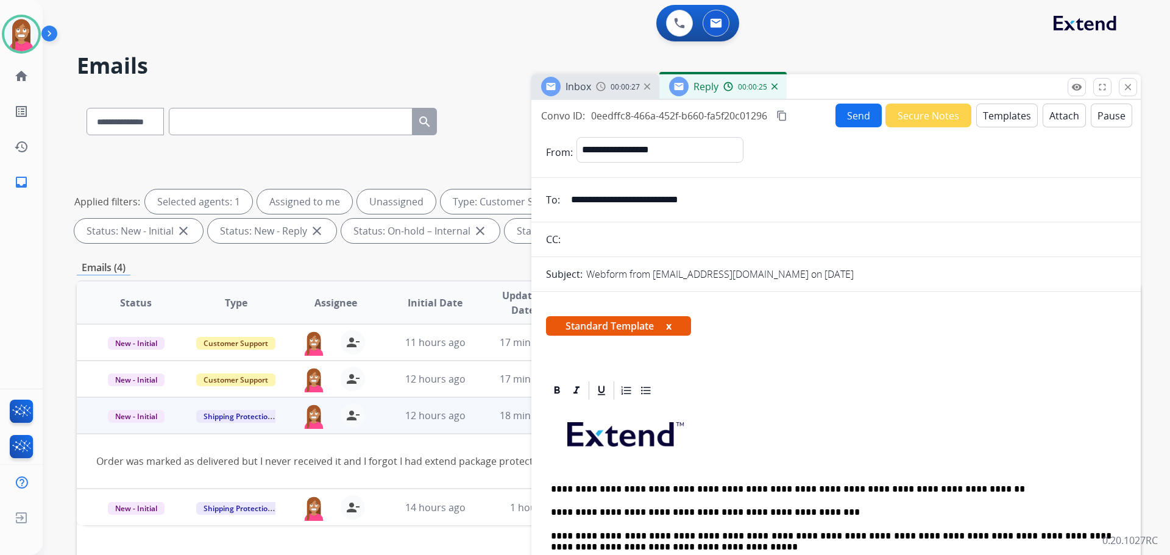
click at [846, 118] on button "Send" at bounding box center [859, 116] width 46 height 24
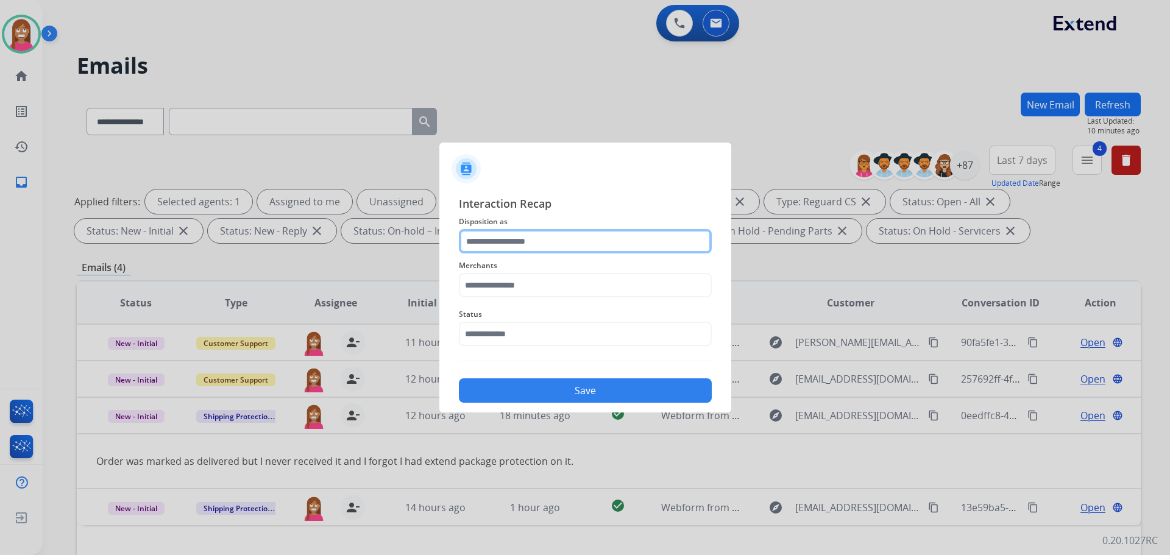
click at [510, 243] on input "text" at bounding box center [585, 241] width 253 height 24
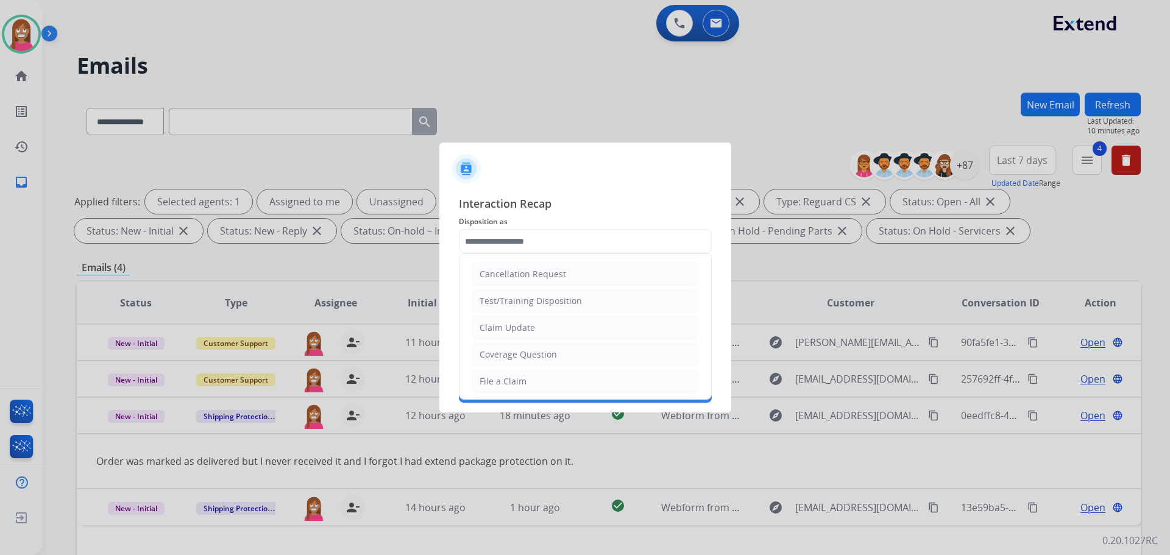
click at [488, 369] on ul "Cancellation Request Test/Training Disposition Claim Update Coverage Question F…" at bounding box center [586, 421] width 252 height 335
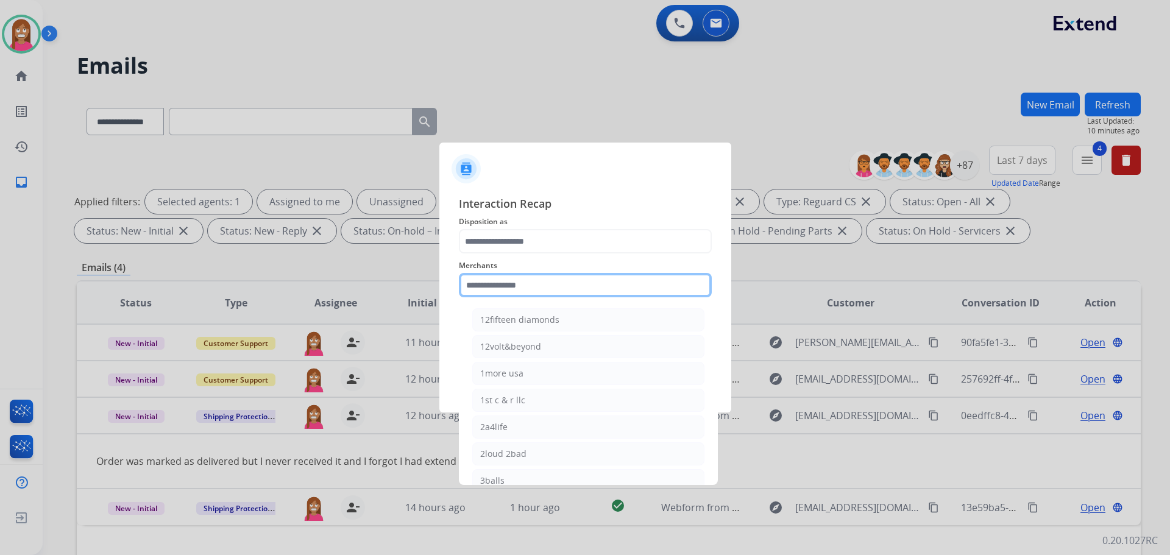
click at [484, 291] on input "text" at bounding box center [585, 285] width 253 height 24
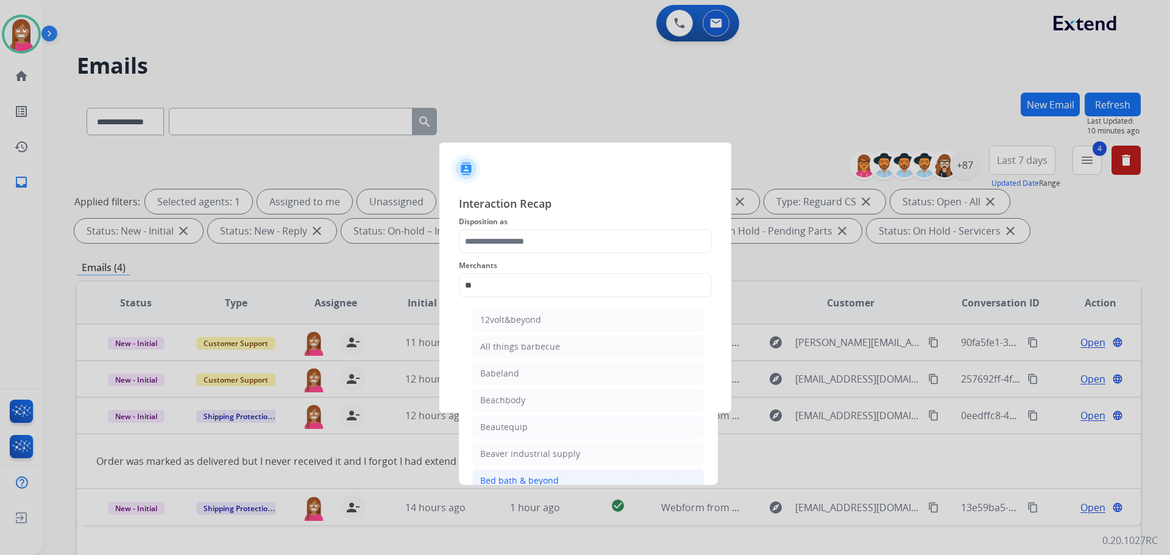
click at [543, 477] on div "Bed bath & beyond" at bounding box center [519, 481] width 79 height 12
type input "**********"
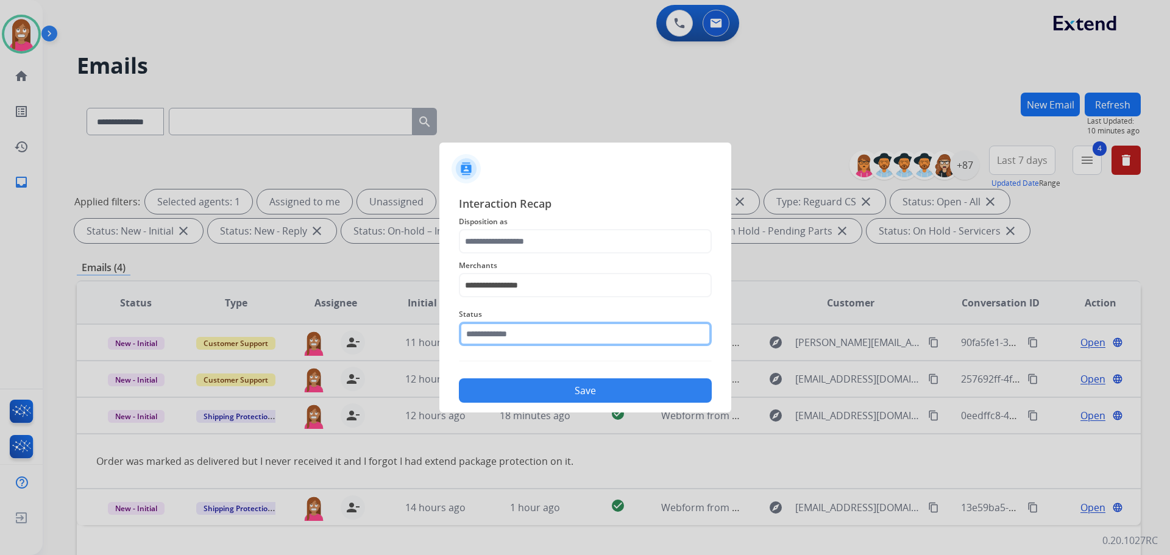
click at [500, 340] on input "text" at bounding box center [585, 334] width 253 height 24
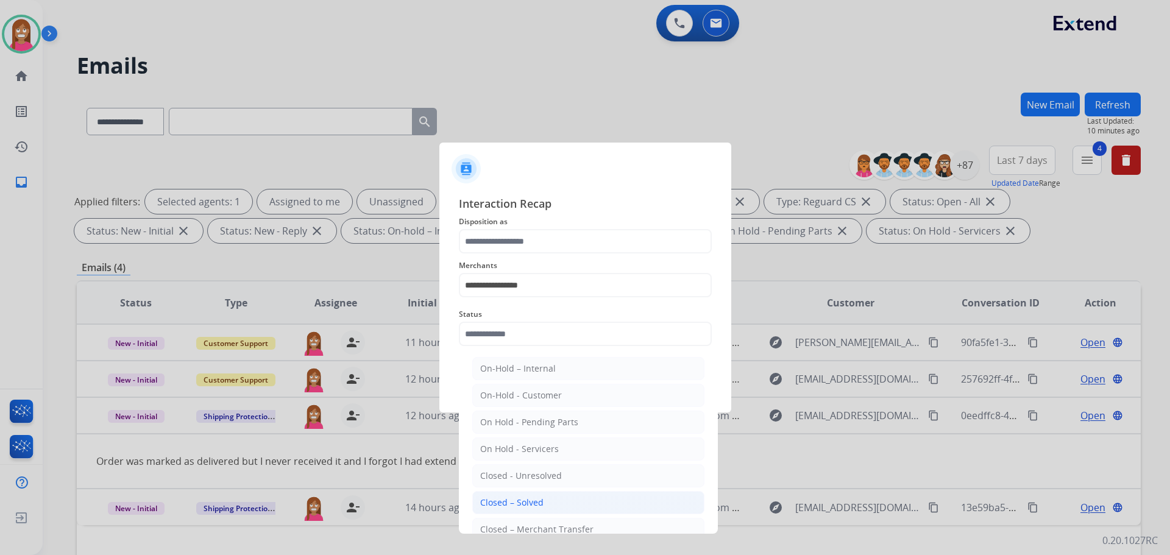
click at [506, 510] on li "Closed – Solved" at bounding box center [588, 502] width 232 height 23
type input "**********"
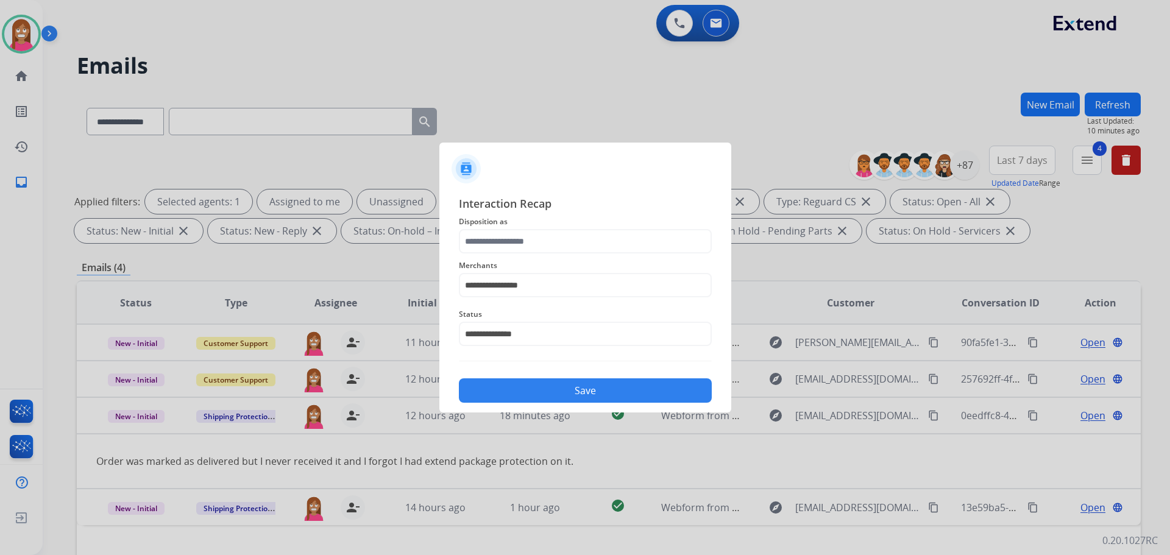
click at [508, 388] on button "Save" at bounding box center [585, 391] width 253 height 24
click at [539, 241] on input "text" at bounding box center [585, 241] width 253 height 24
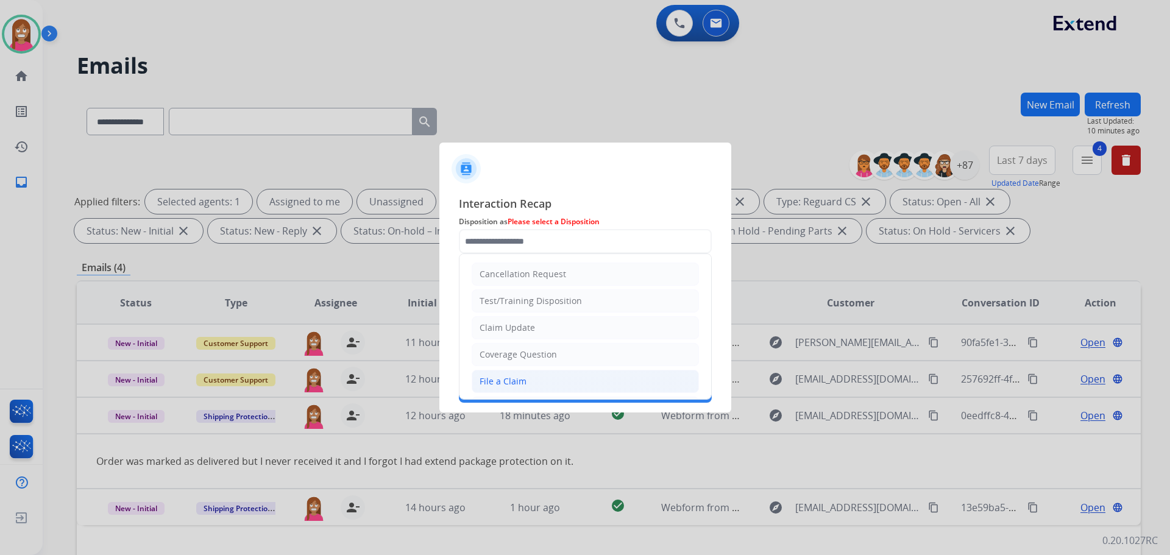
click at [505, 379] on div "File a Claim" at bounding box center [503, 382] width 47 height 12
type input "**********"
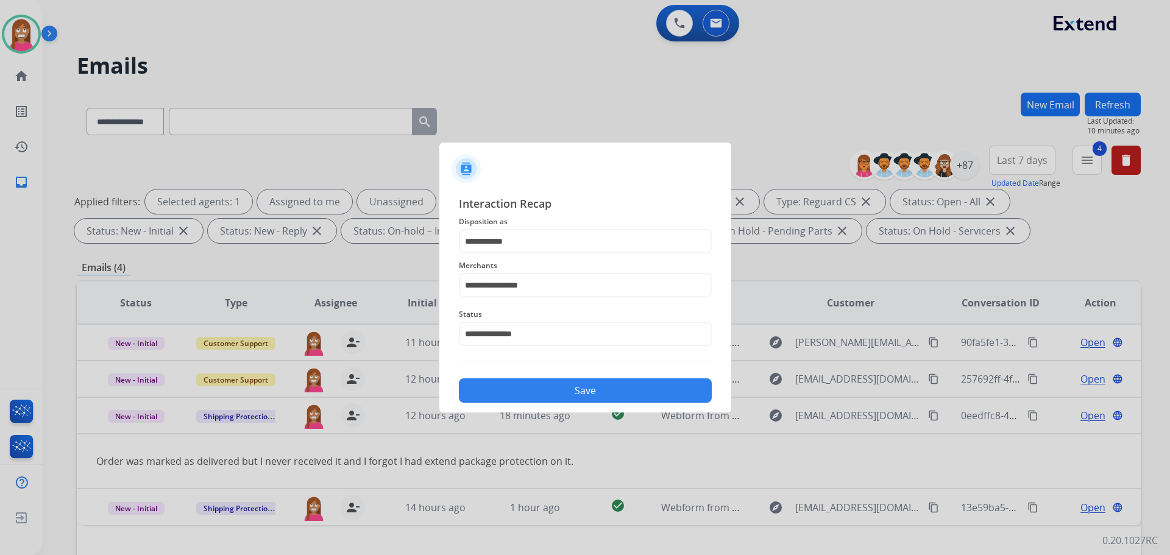
click at [513, 388] on button "Save" at bounding box center [585, 391] width 253 height 24
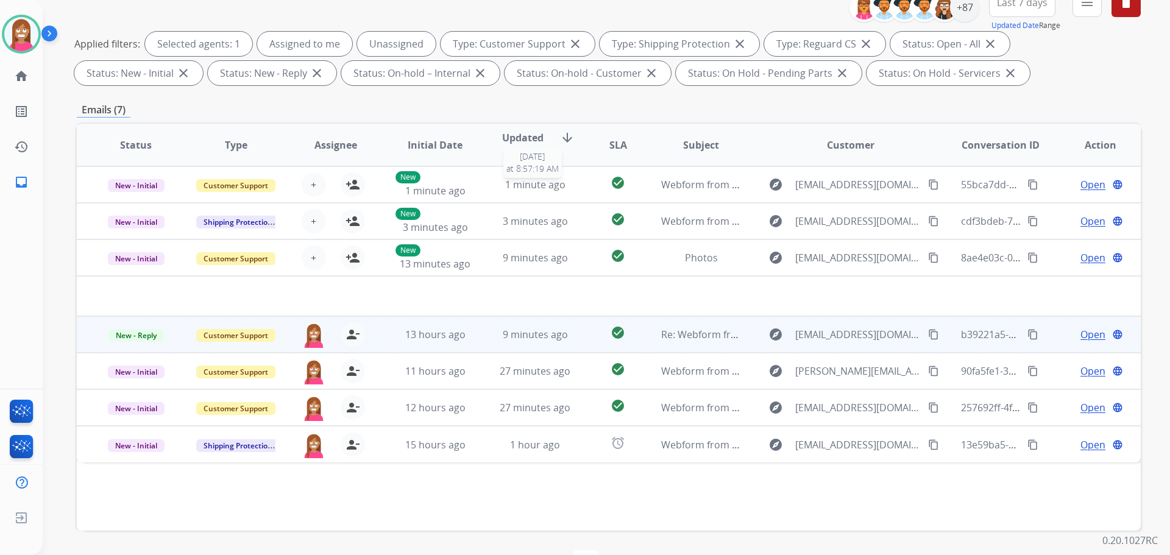
scroll to position [183, 0]
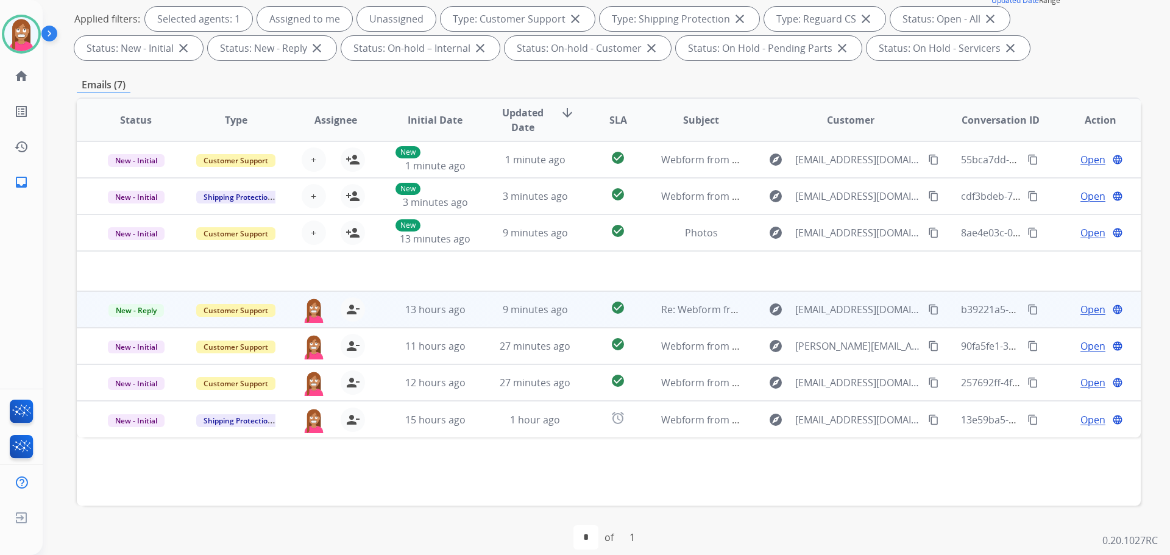
click at [480, 319] on td "9 minutes ago" at bounding box center [526, 309] width 100 height 37
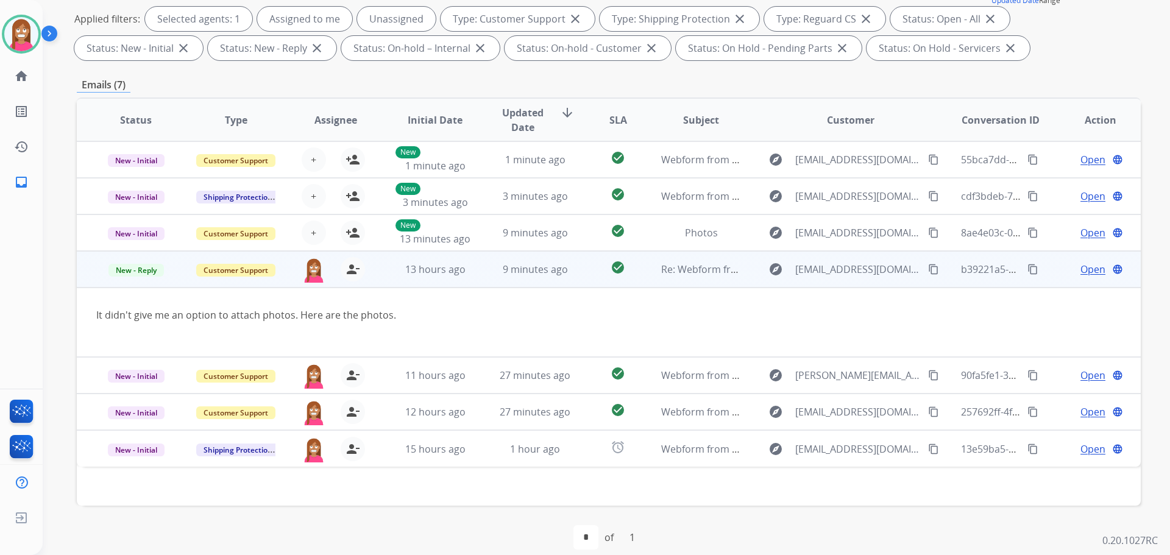
click at [1084, 268] on span "Open" at bounding box center [1093, 269] width 25 height 15
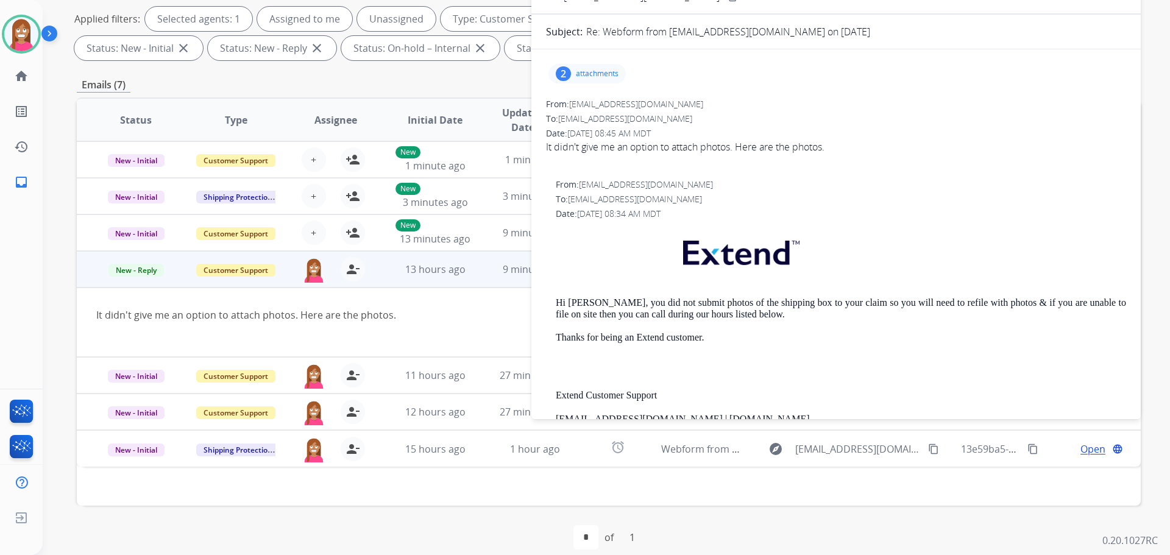
click at [625, 76] on div "2 attachments" at bounding box center [587, 74] width 77 height 20
click at [594, 113] on div at bounding box center [588, 105] width 61 height 43
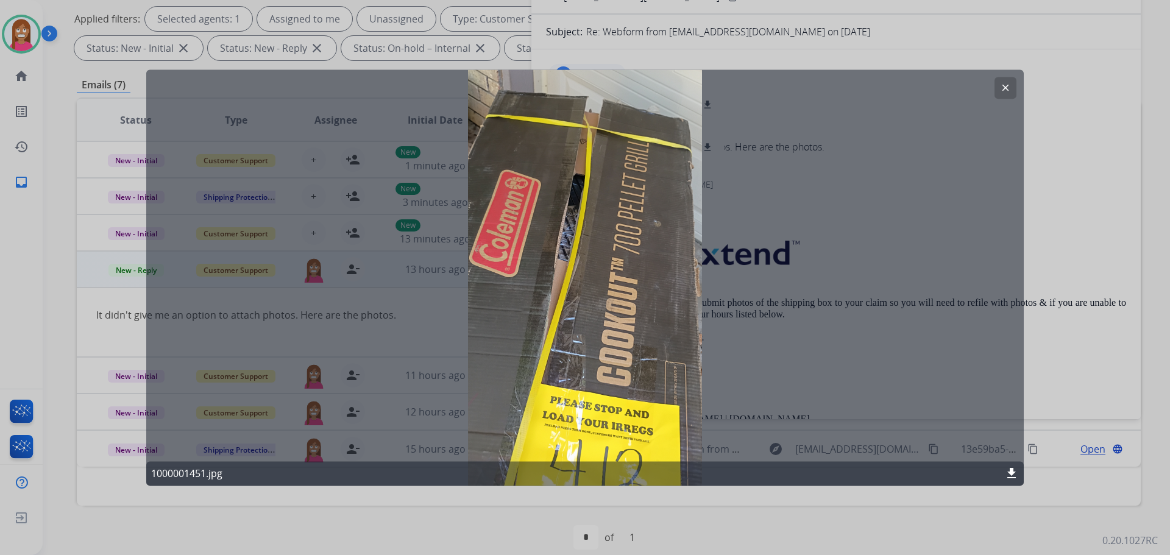
click at [1039, 205] on div at bounding box center [585, 277] width 1170 height 555
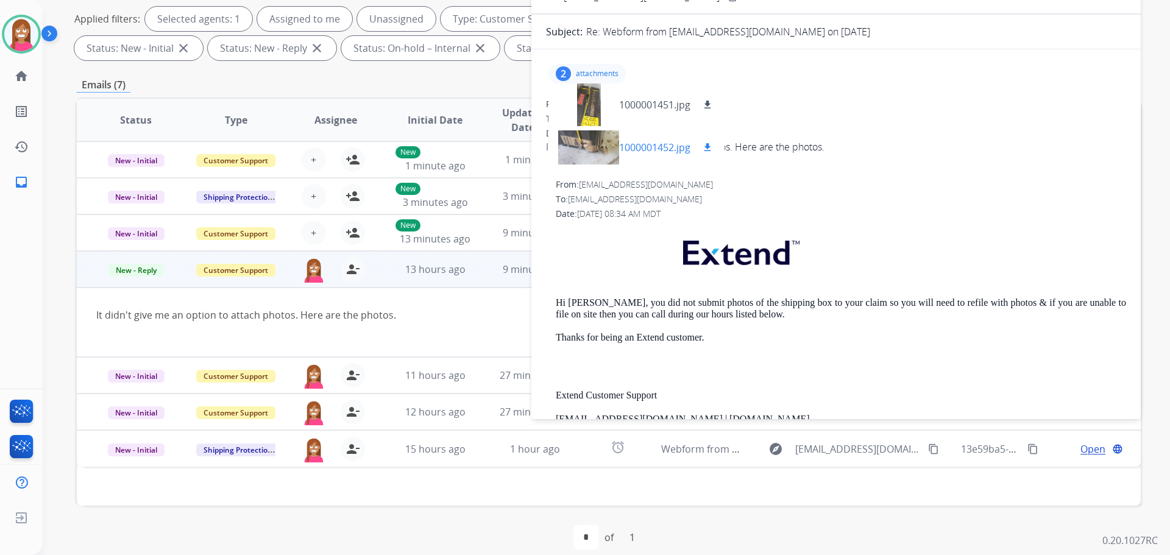
click at [577, 151] on div at bounding box center [588, 147] width 61 height 43
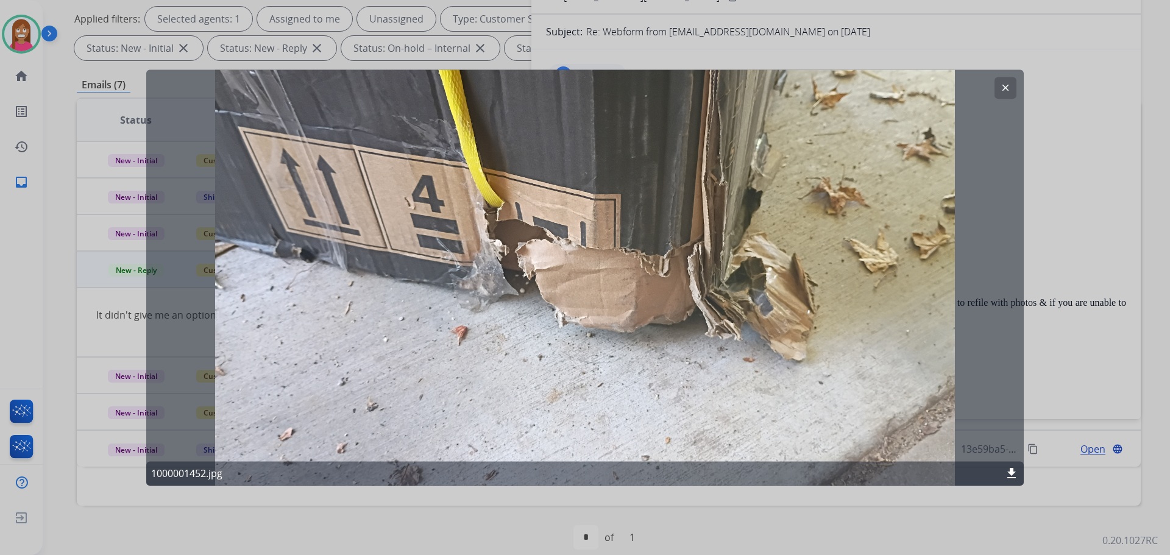
click at [1087, 202] on div at bounding box center [585, 277] width 1170 height 555
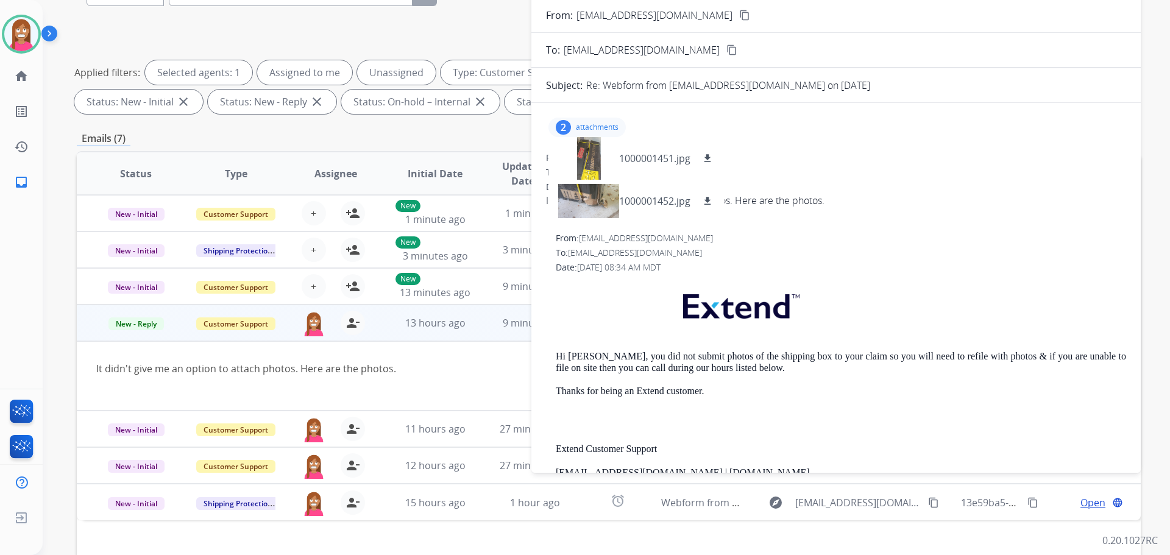
scroll to position [61, 0]
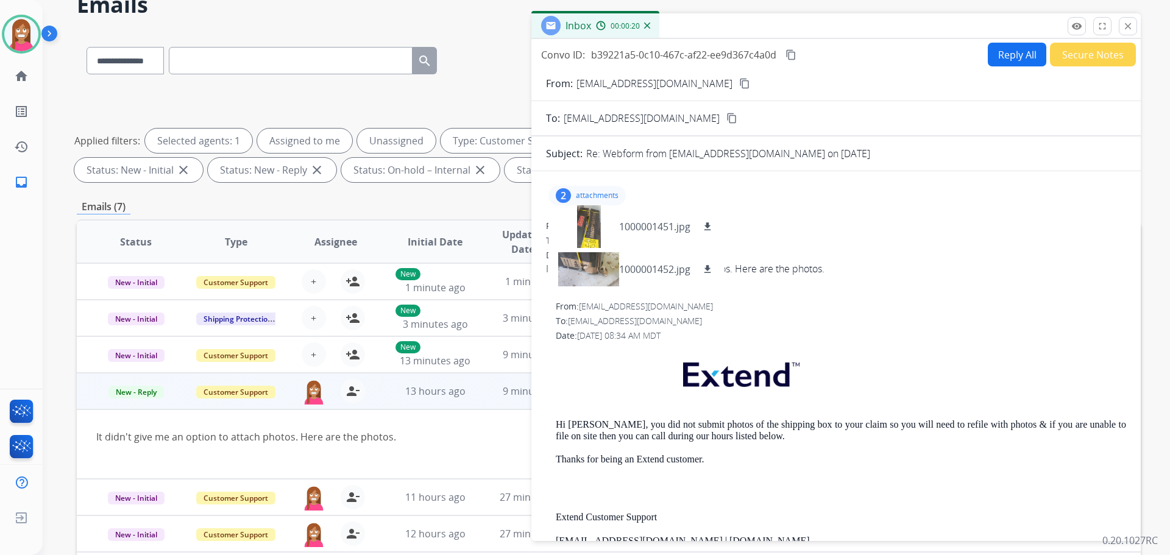
click at [739, 84] on mat-icon "content_copy" at bounding box center [744, 83] width 11 height 11
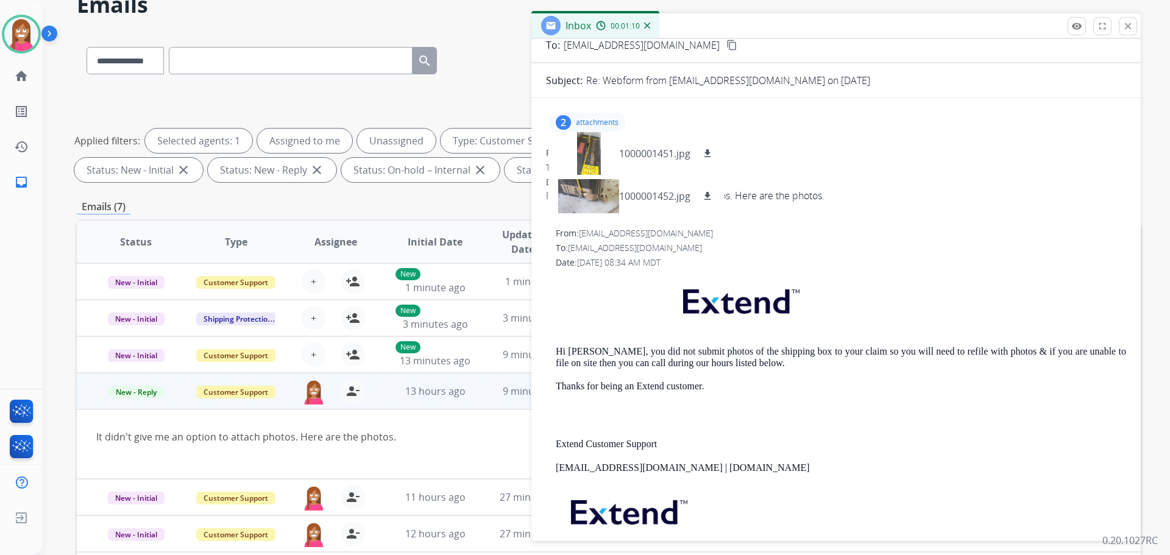
scroll to position [0, 0]
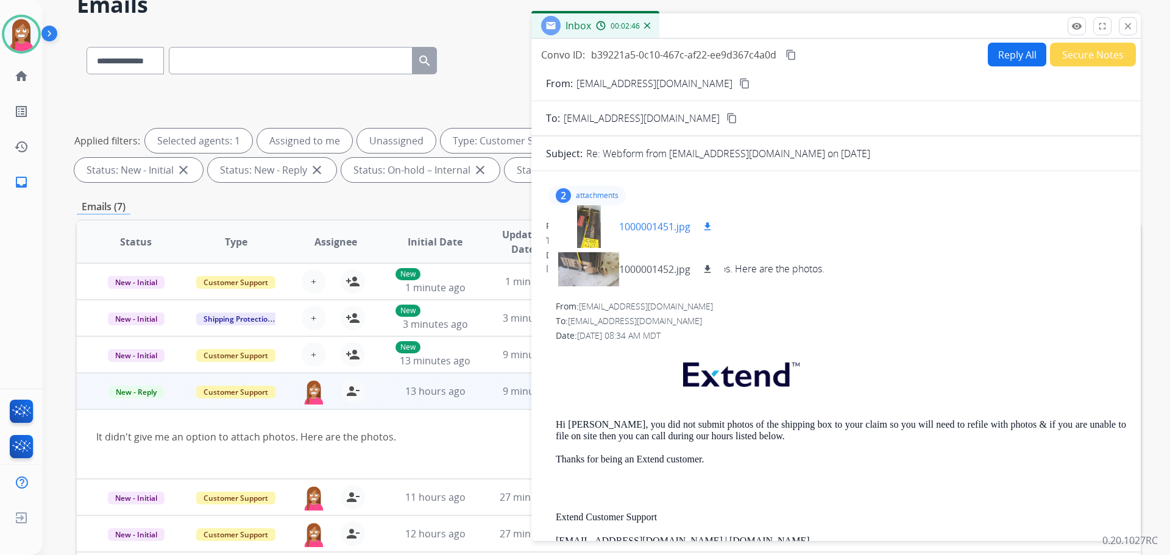
click at [594, 226] on div at bounding box center [588, 226] width 61 height 43
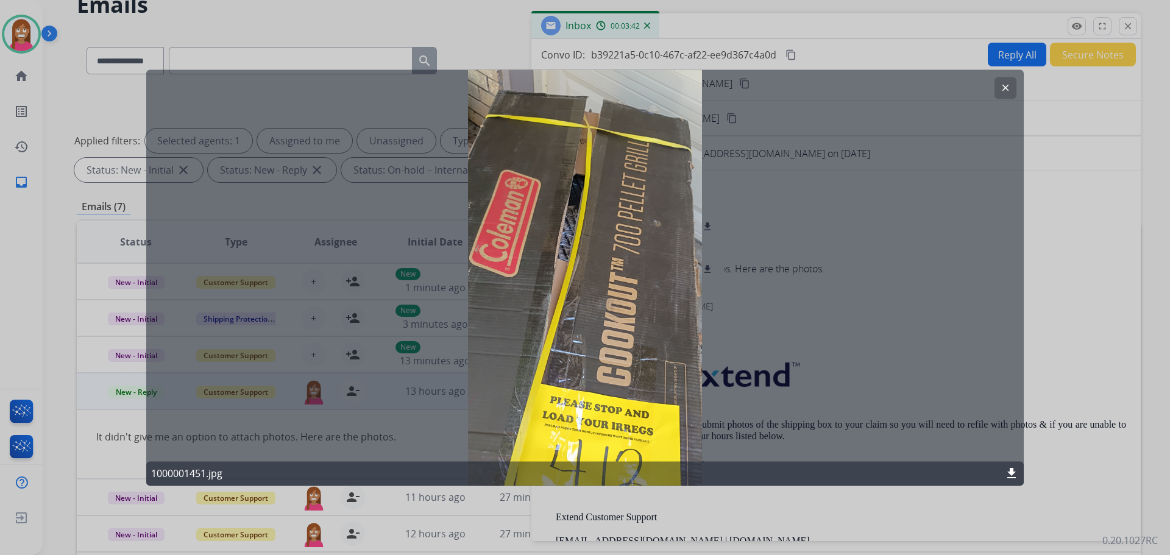
click at [1001, 91] on mat-icon "clear" at bounding box center [1005, 87] width 11 height 11
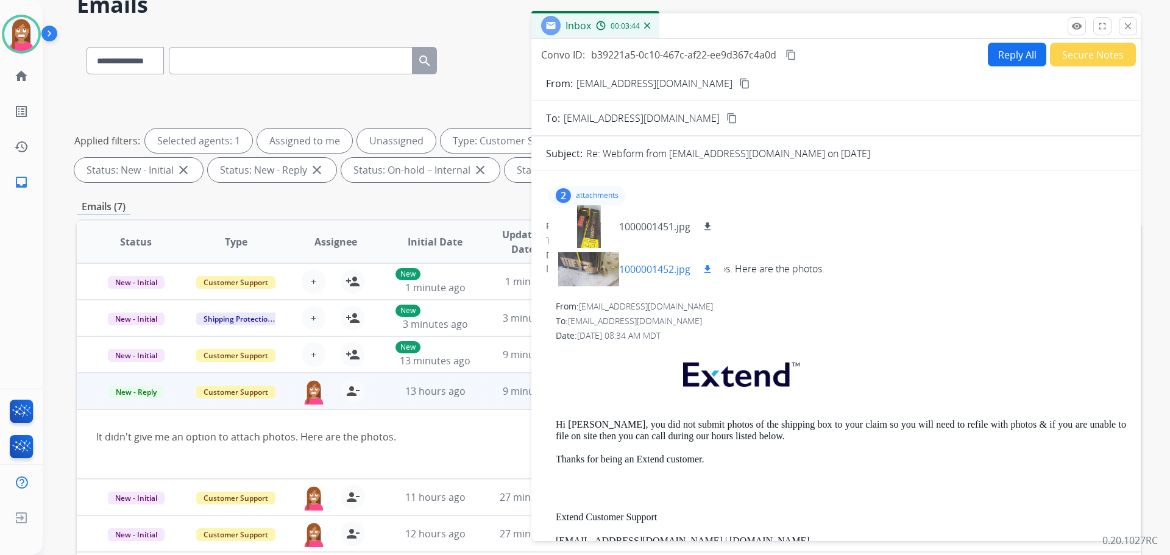
click at [577, 274] on div at bounding box center [588, 269] width 61 height 43
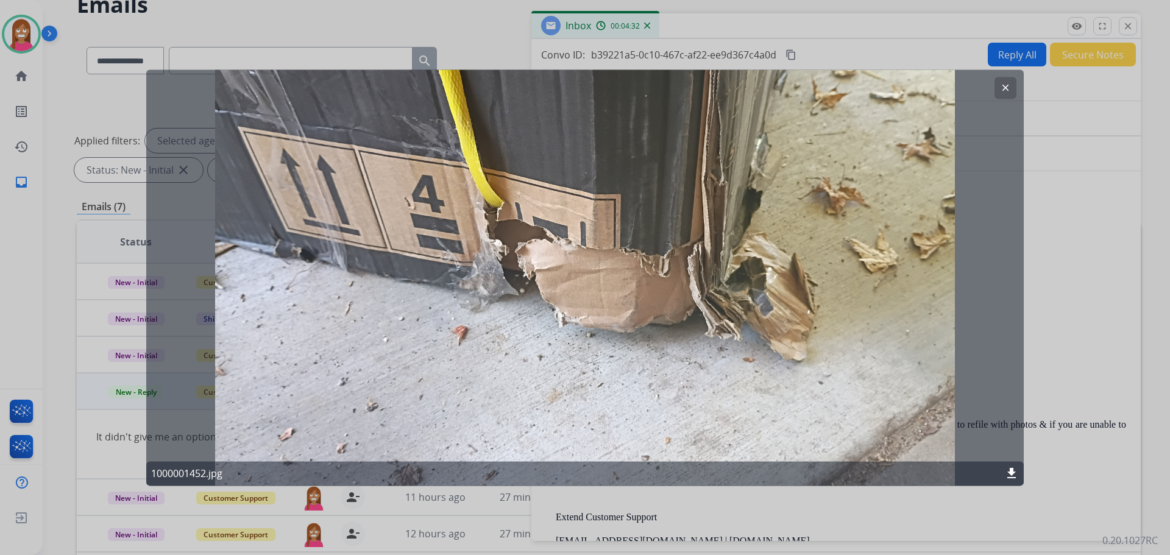
click at [1006, 89] on mat-icon "clear" at bounding box center [1005, 87] width 11 height 11
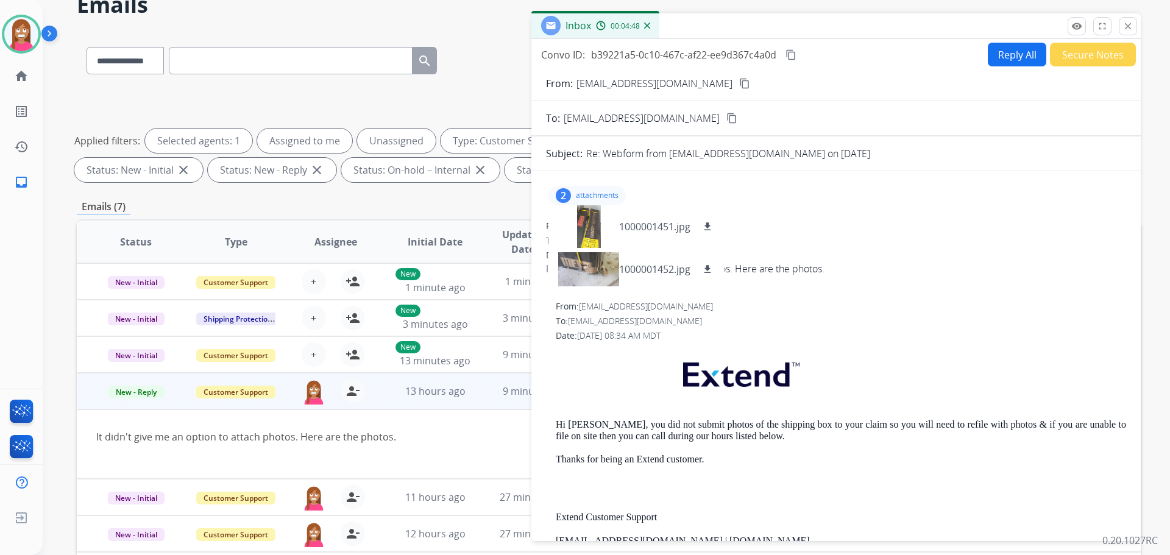
click at [852, 199] on div "2 attachments 1000001451.jpg download 1000001452.jpg download" at bounding box center [836, 195] width 580 height 29
click at [1019, 52] on button "Reply All" at bounding box center [1017, 55] width 59 height 24
select select "**********"
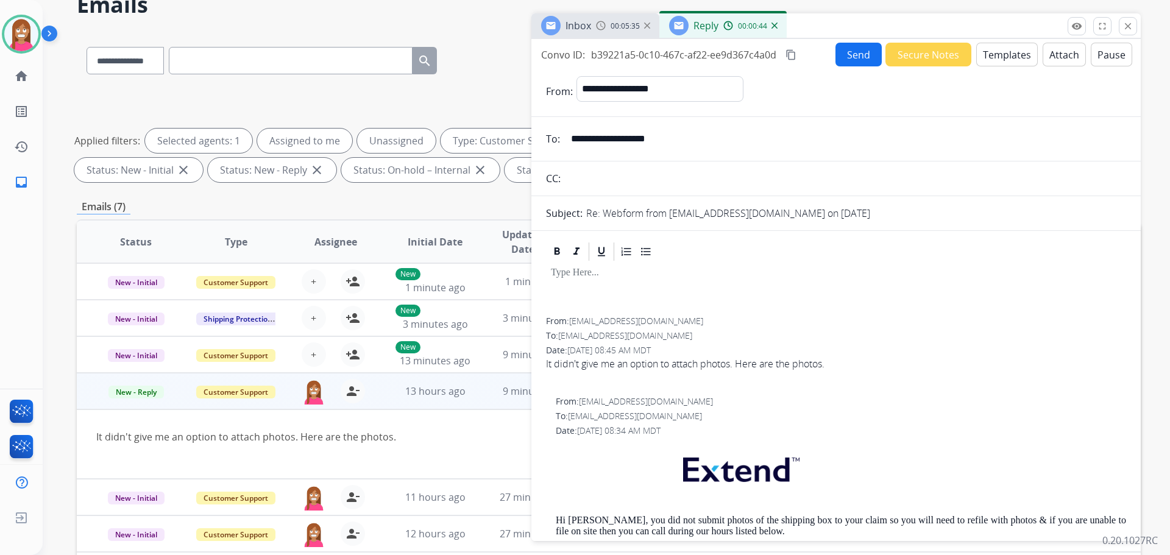
click at [993, 51] on button "Templates" at bounding box center [1008, 55] width 62 height 24
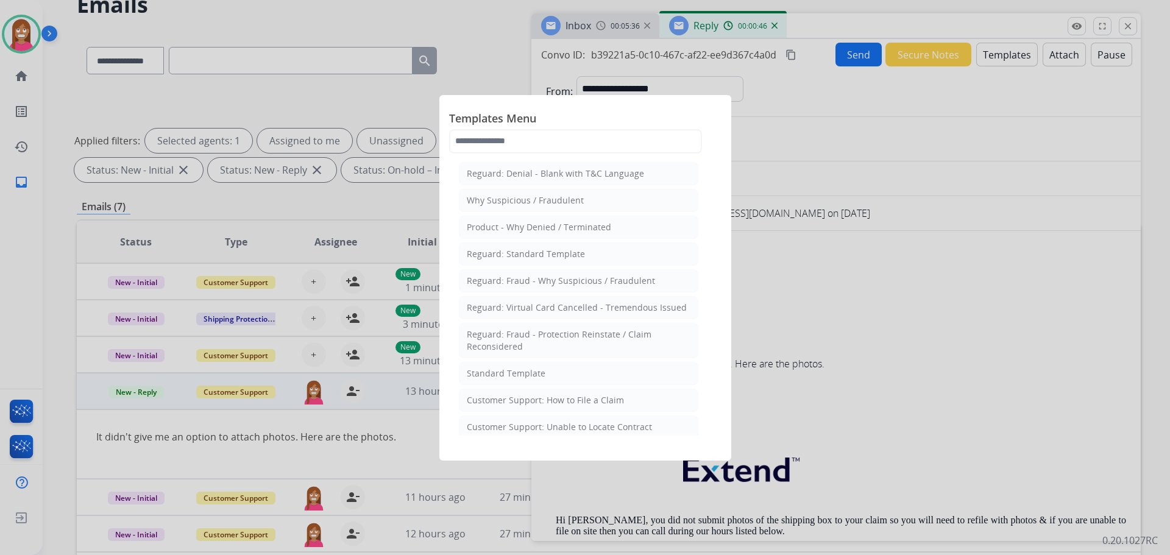
click at [549, 362] on li "Standard Template" at bounding box center [579, 373] width 240 height 23
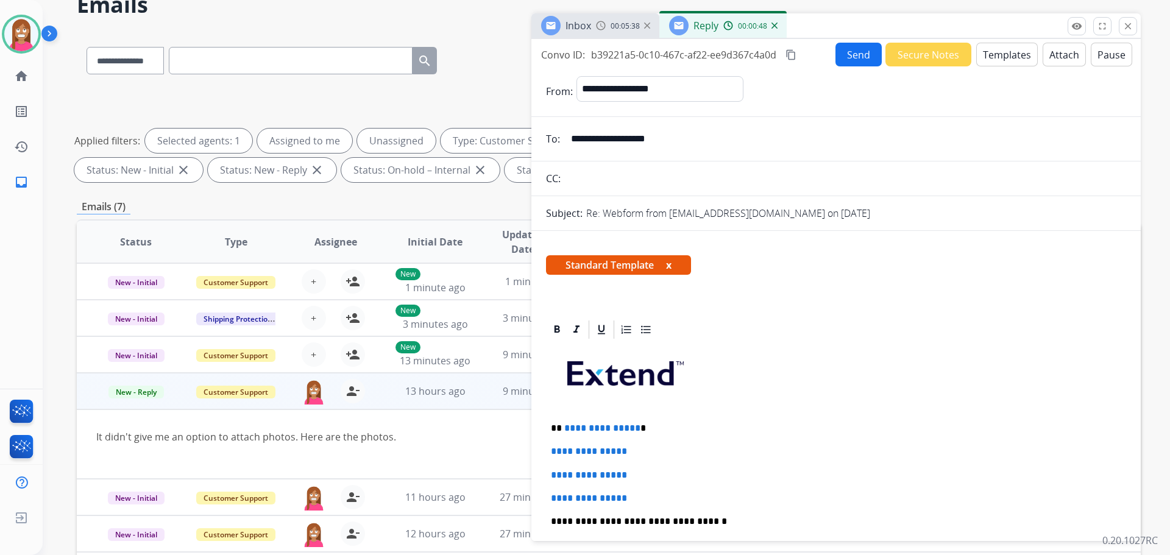
scroll to position [61, 0]
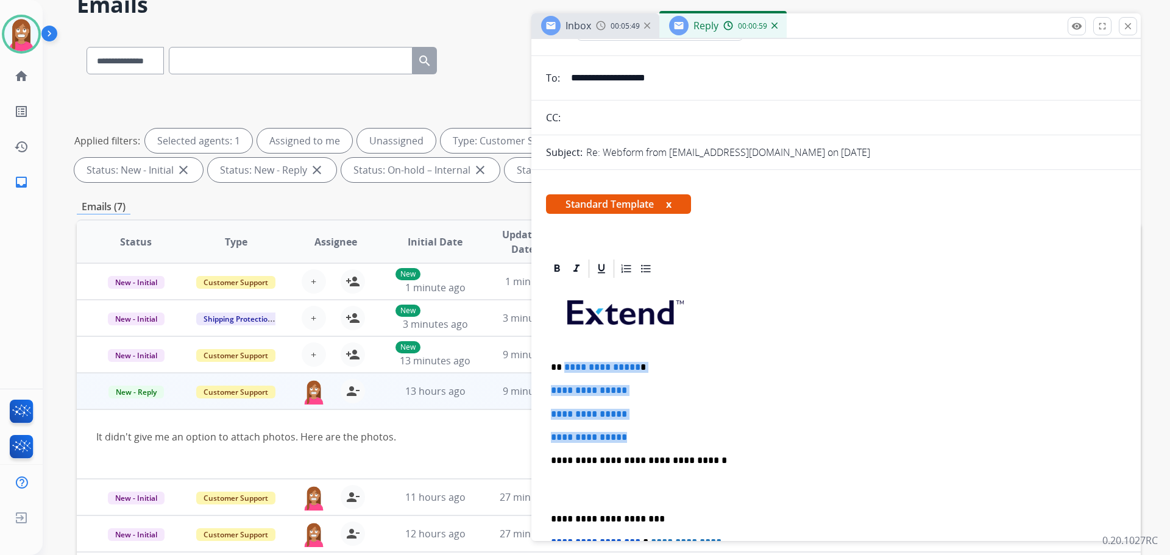
drag, startPoint x: 639, startPoint y: 433, endPoint x: 563, endPoint y: 369, distance: 100.0
click at [563, 369] on div "**********" at bounding box center [836, 489] width 580 height 419
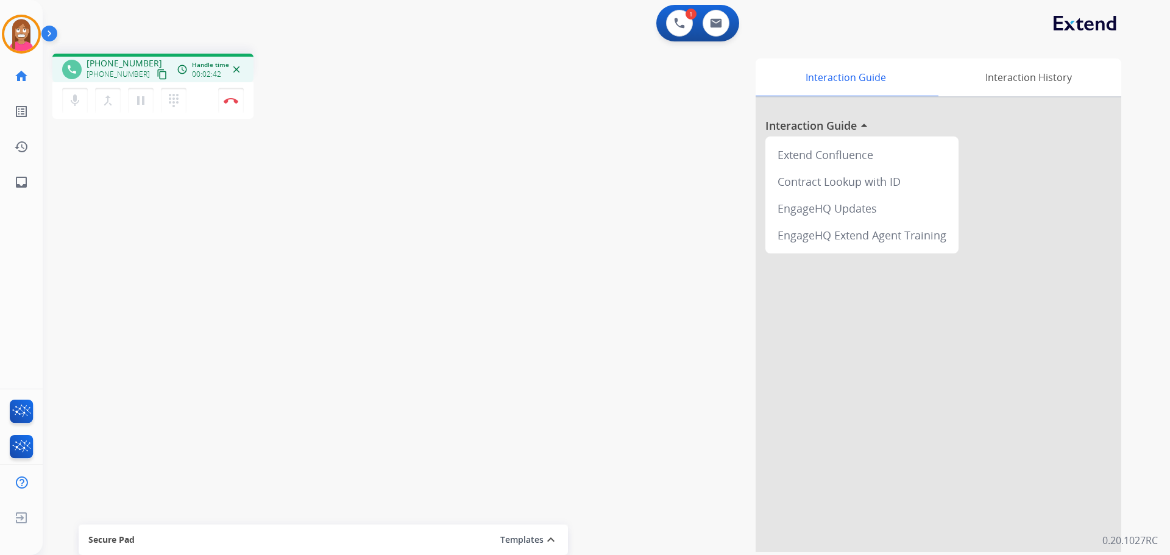
click at [157, 76] on mat-icon "content_copy" at bounding box center [162, 74] width 11 height 11
click at [235, 102] on img at bounding box center [231, 101] width 15 height 6
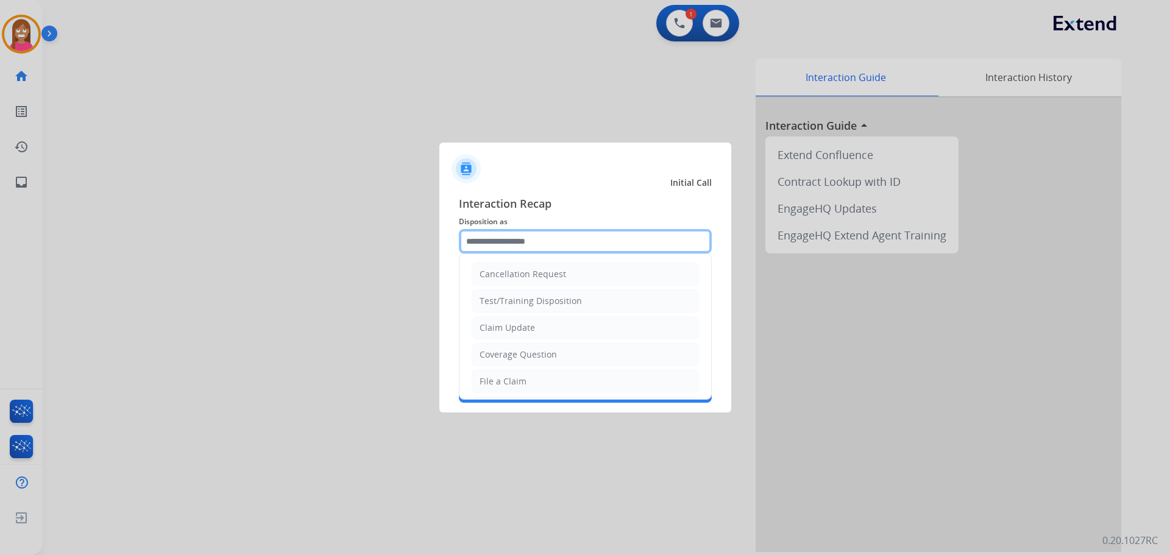
click at [490, 243] on input "text" at bounding box center [585, 241] width 253 height 24
click at [497, 382] on div "File a Claim" at bounding box center [503, 382] width 47 height 12
type input "**********"
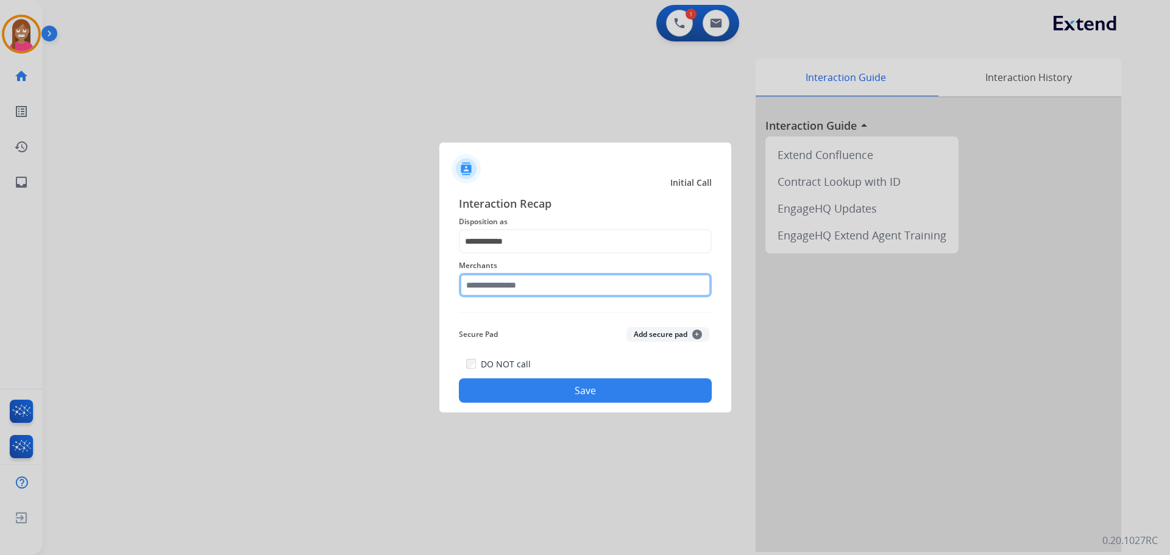
click at [486, 289] on input "text" at bounding box center [585, 285] width 253 height 24
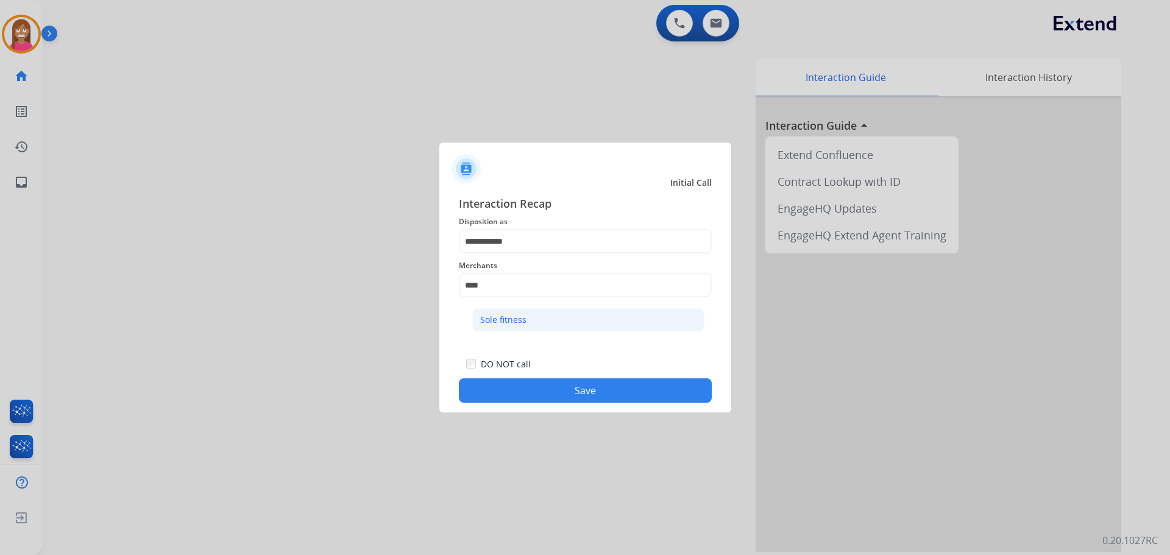
click at [571, 330] on li "Sole fitness" at bounding box center [588, 319] width 232 height 23
type input "**********"
click at [575, 390] on button "Save" at bounding box center [585, 391] width 253 height 24
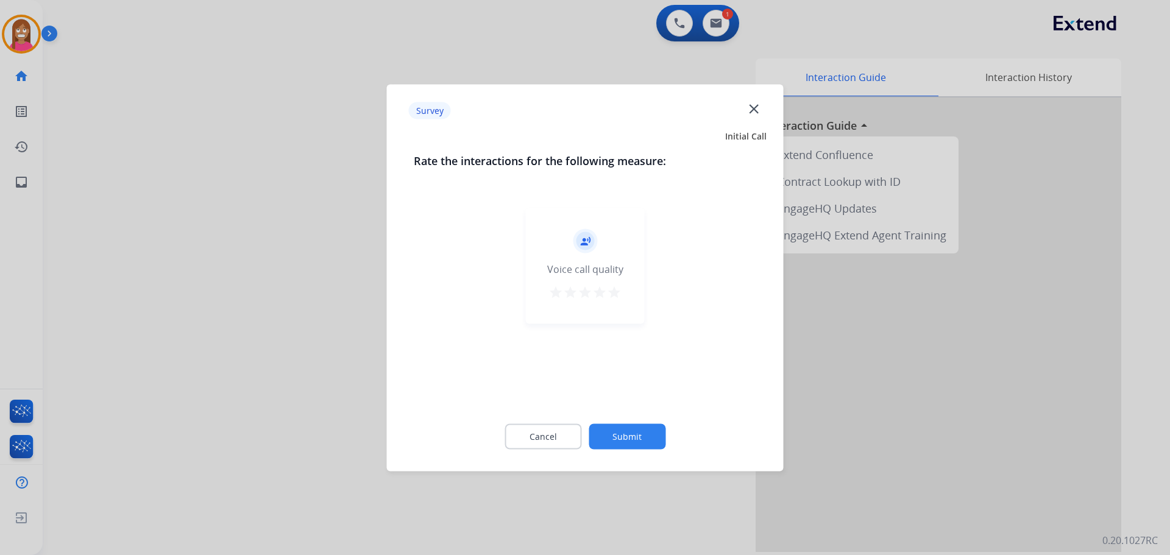
click at [750, 105] on mat-icon "close" at bounding box center [754, 109] width 16 height 16
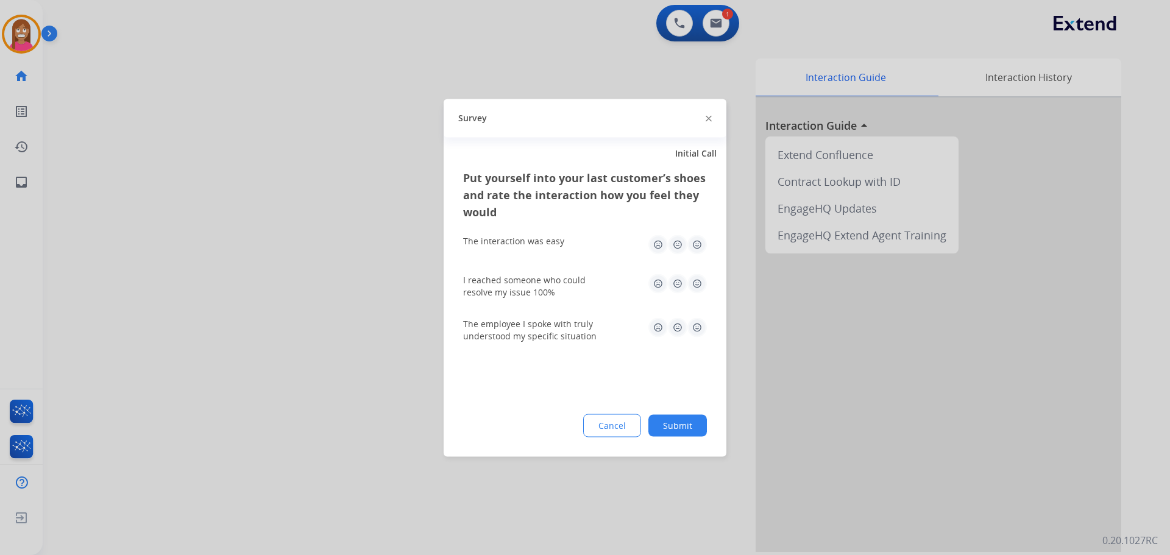
click at [709, 117] on img at bounding box center [709, 119] width 6 height 6
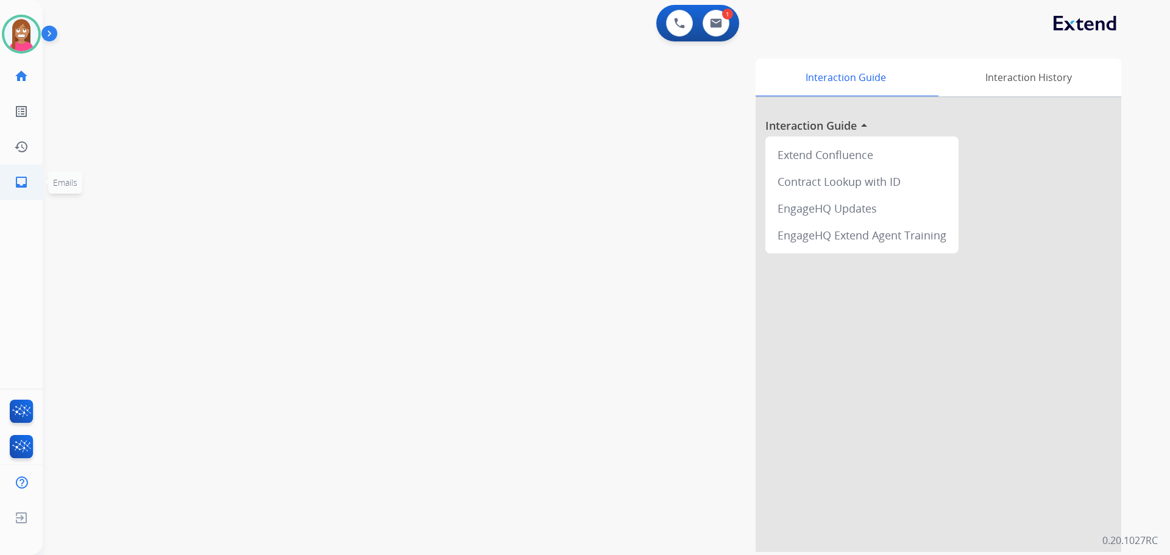
click at [29, 176] on link "inbox Emails" at bounding box center [21, 182] width 34 height 34
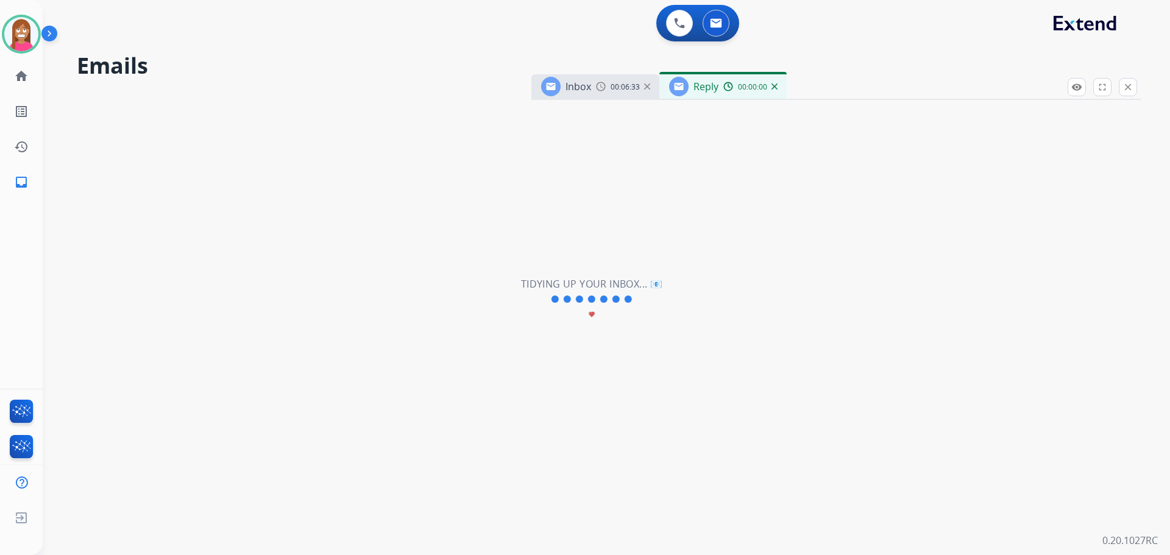
select select "**********"
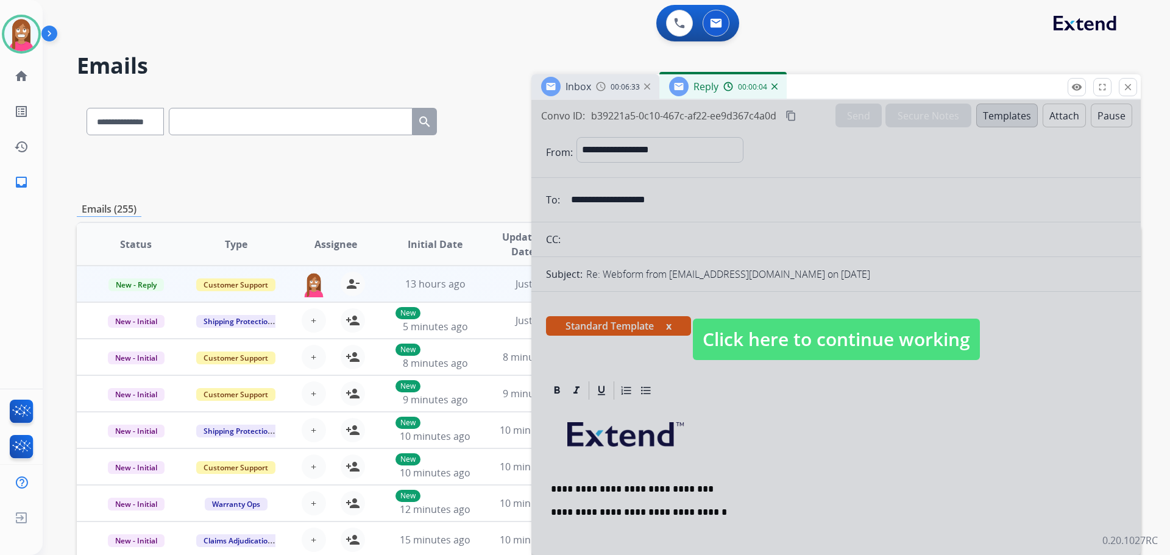
click at [875, 333] on span "Click here to continue working" at bounding box center [836, 339] width 287 height 41
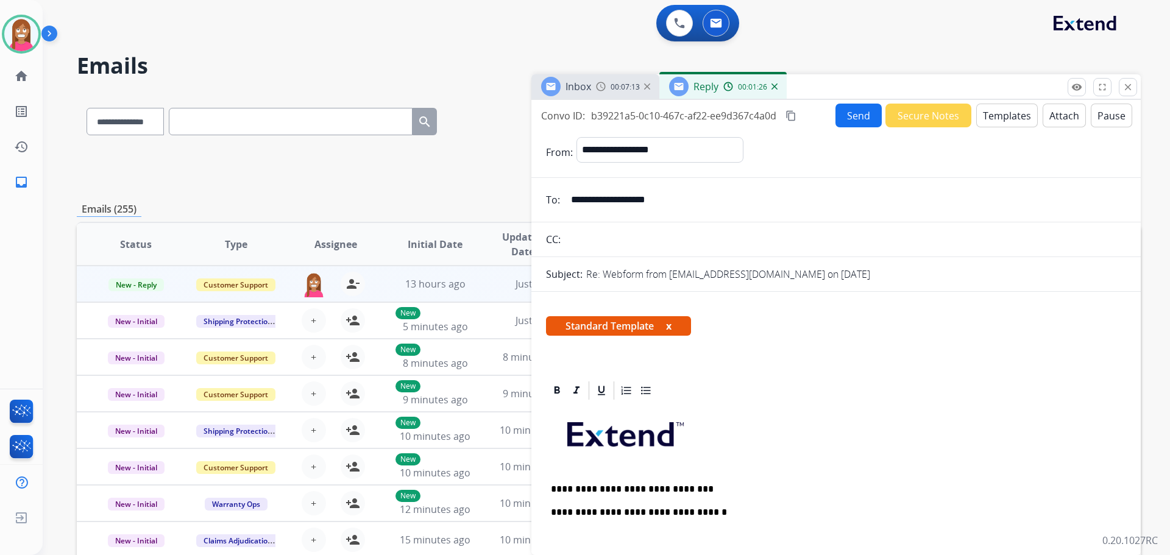
click at [710, 485] on p "**********" at bounding box center [831, 489] width 561 height 11
click at [837, 122] on button "Send" at bounding box center [859, 116] width 46 height 24
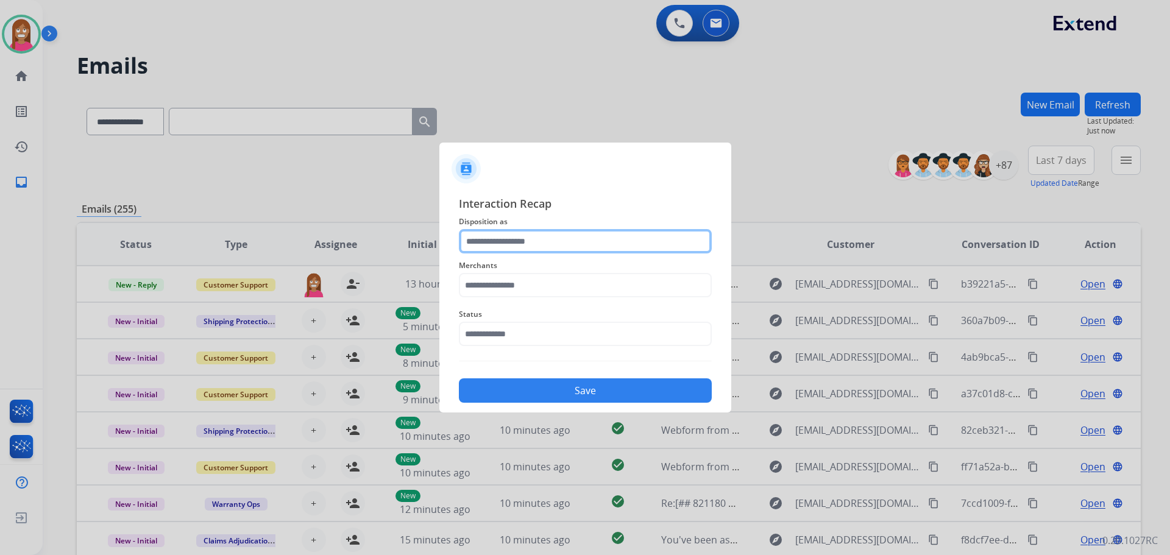
click at [510, 241] on input "text" at bounding box center [585, 241] width 253 height 24
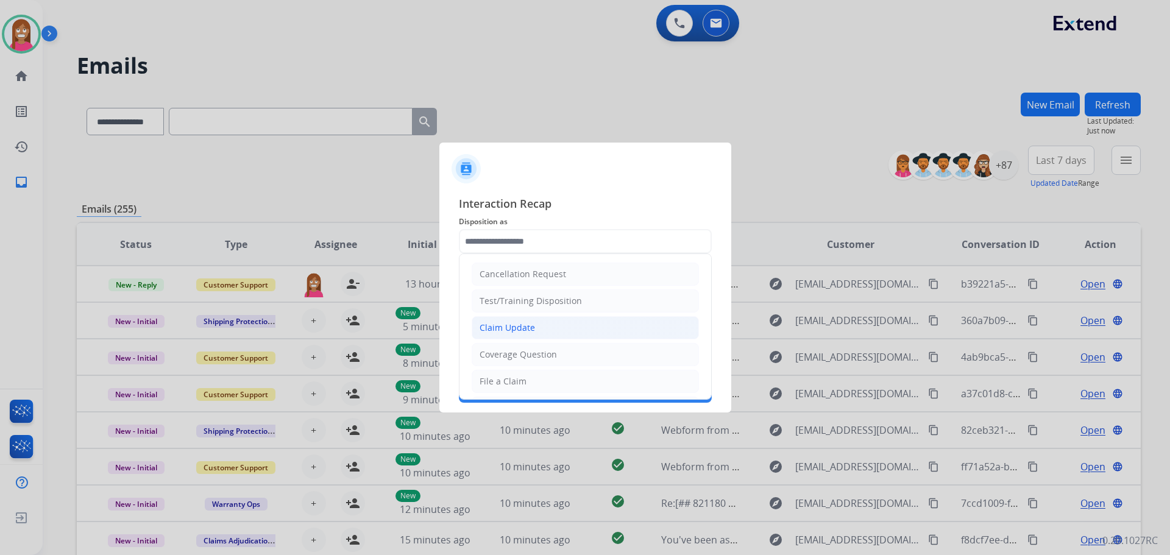
click at [491, 331] on div "Claim Update" at bounding box center [507, 328] width 55 height 12
type input "**********"
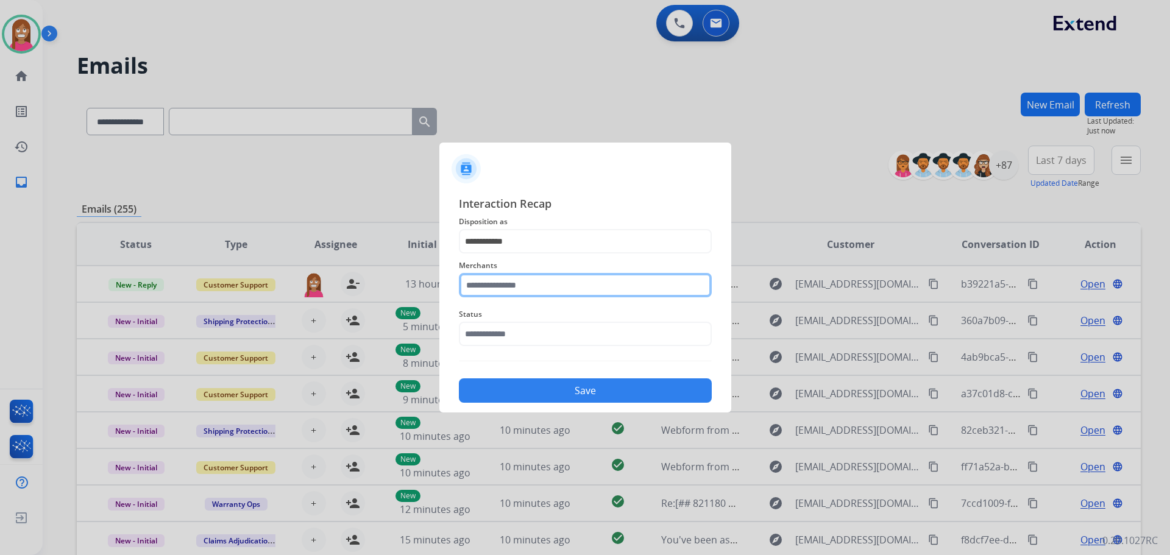
click at [494, 282] on input "text" at bounding box center [585, 285] width 253 height 24
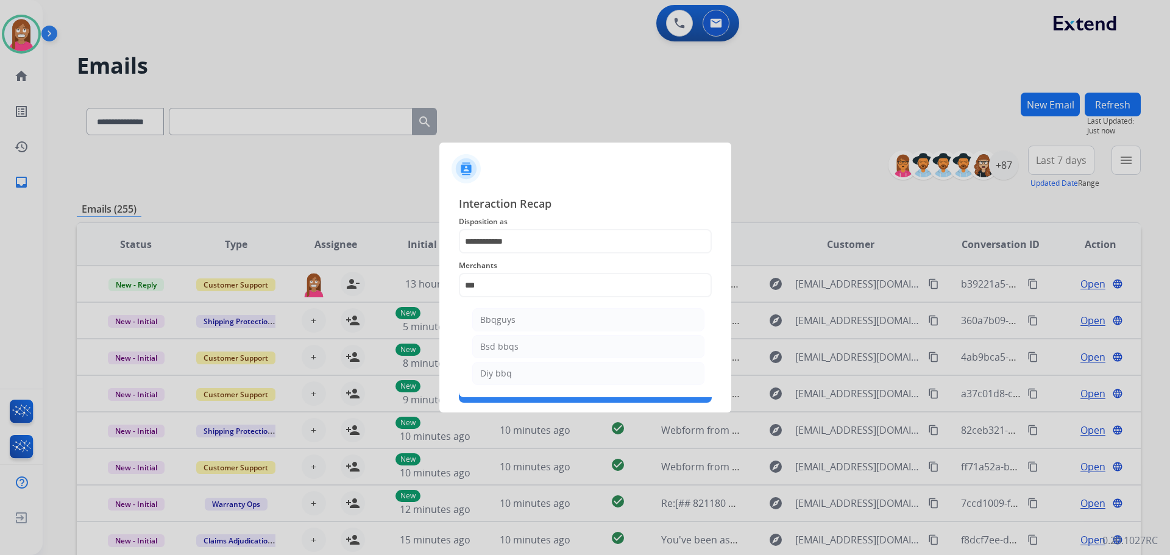
click at [524, 316] on li "Bbqguys" at bounding box center [588, 319] width 232 height 23
type input "*******"
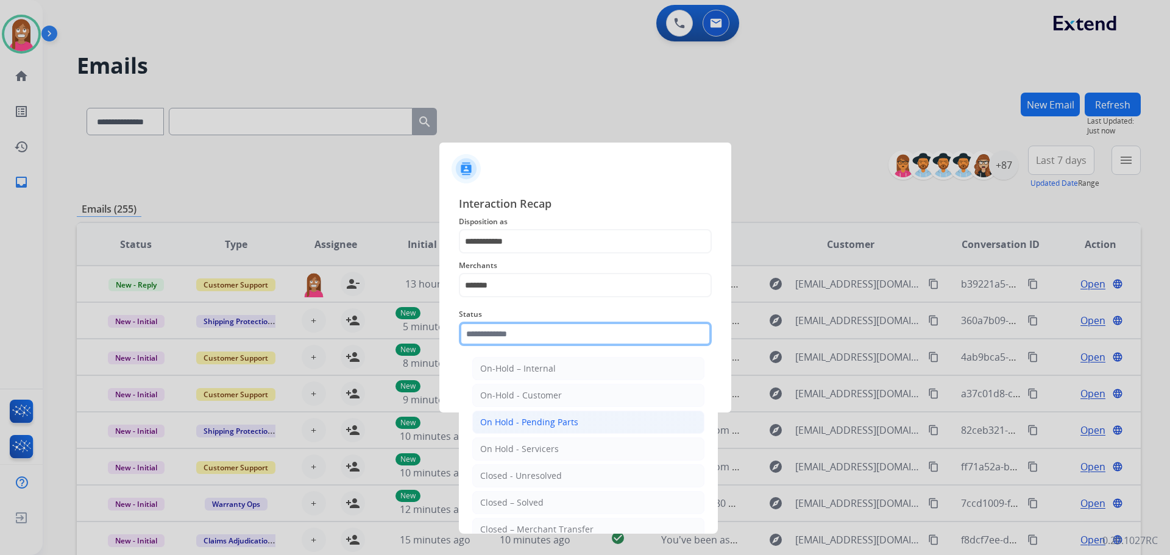
drag, startPoint x: 523, startPoint y: 330, endPoint x: 539, endPoint y: 418, distance: 88.7
click at [521, 333] on input "text" at bounding box center [585, 334] width 253 height 24
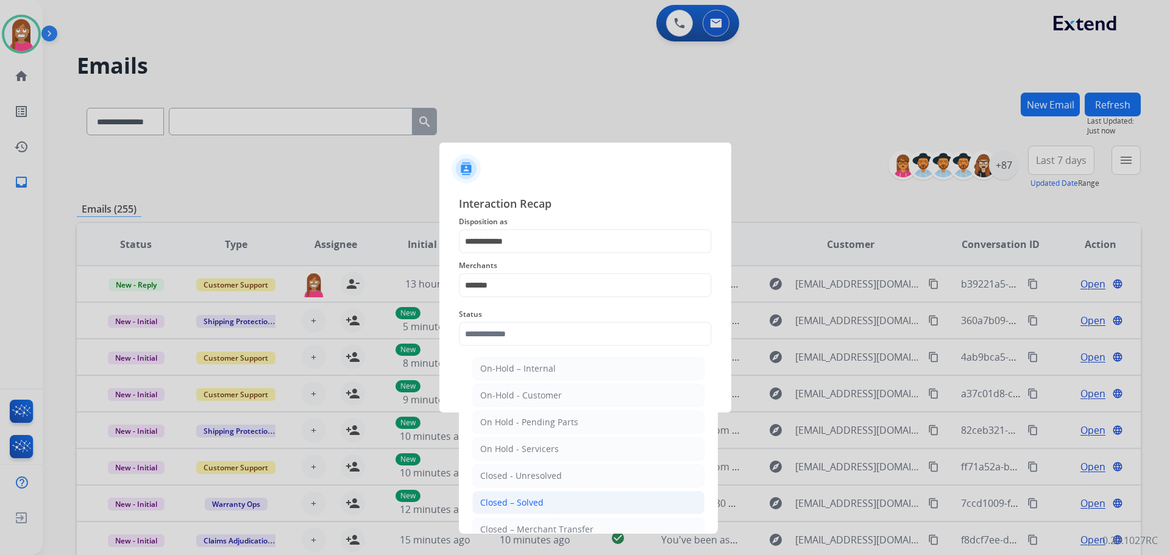
click at [531, 495] on li "Closed – Solved" at bounding box center [588, 502] width 232 height 23
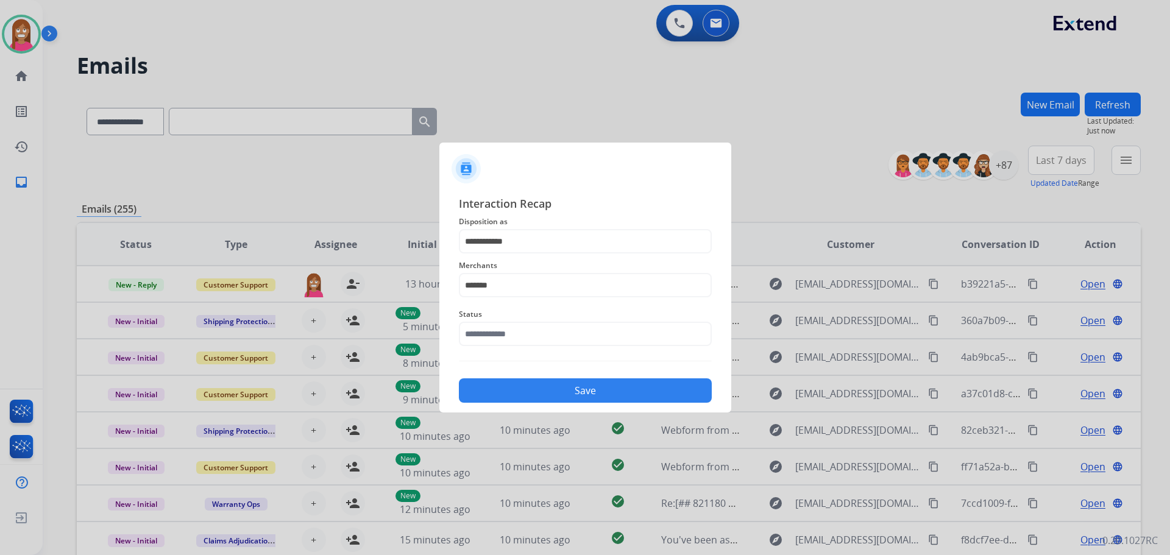
type input "**********"
click at [561, 386] on button "Save" at bounding box center [585, 391] width 253 height 24
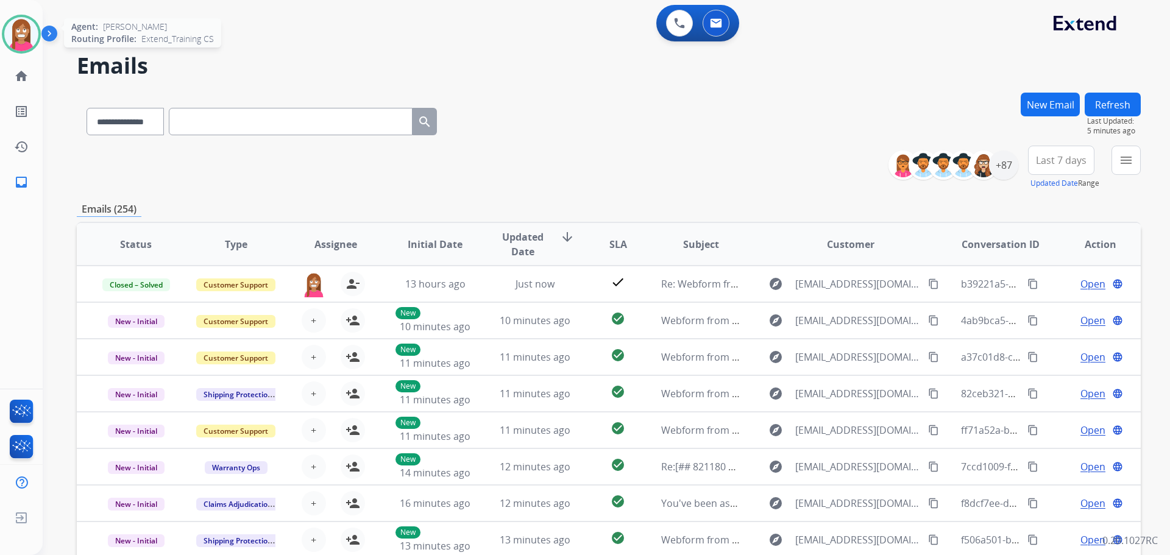
click at [10, 31] on img at bounding box center [21, 34] width 34 height 34
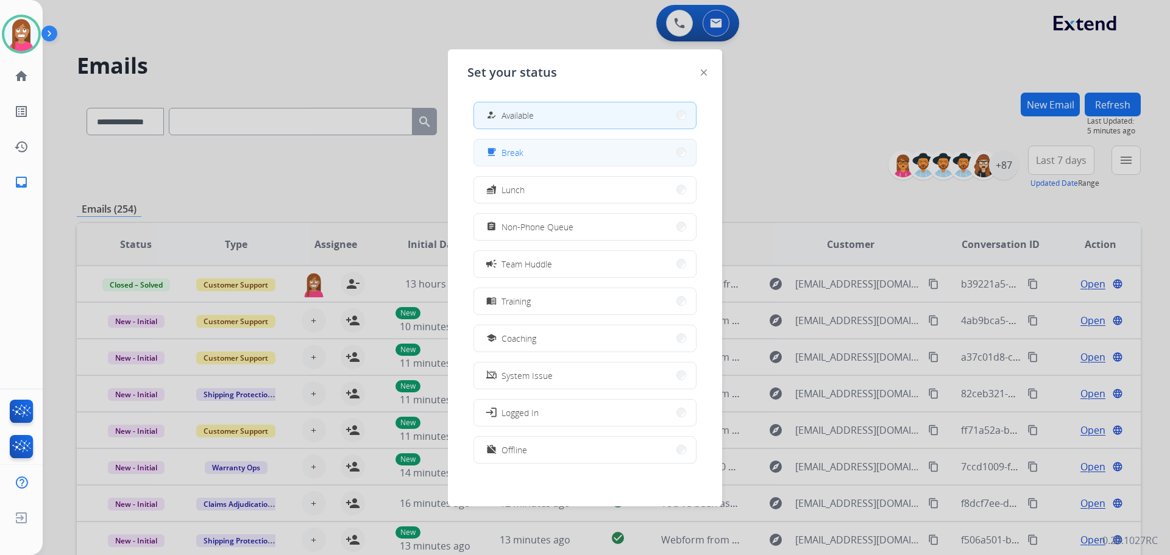
click at [549, 149] on button "free_breakfast Break" at bounding box center [585, 153] width 222 height 26
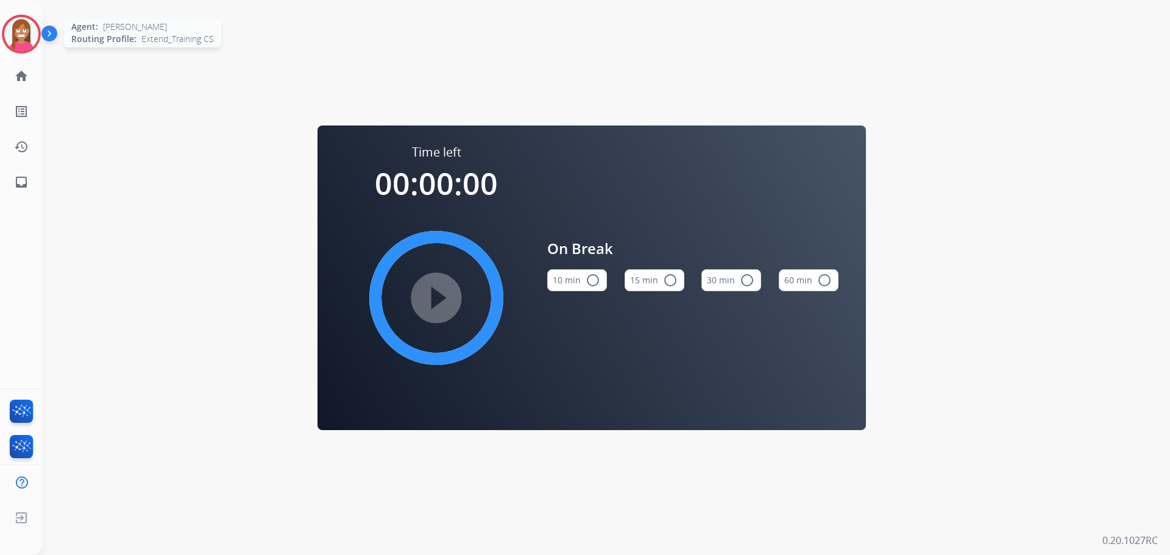
click at [23, 30] on img at bounding box center [21, 34] width 34 height 34
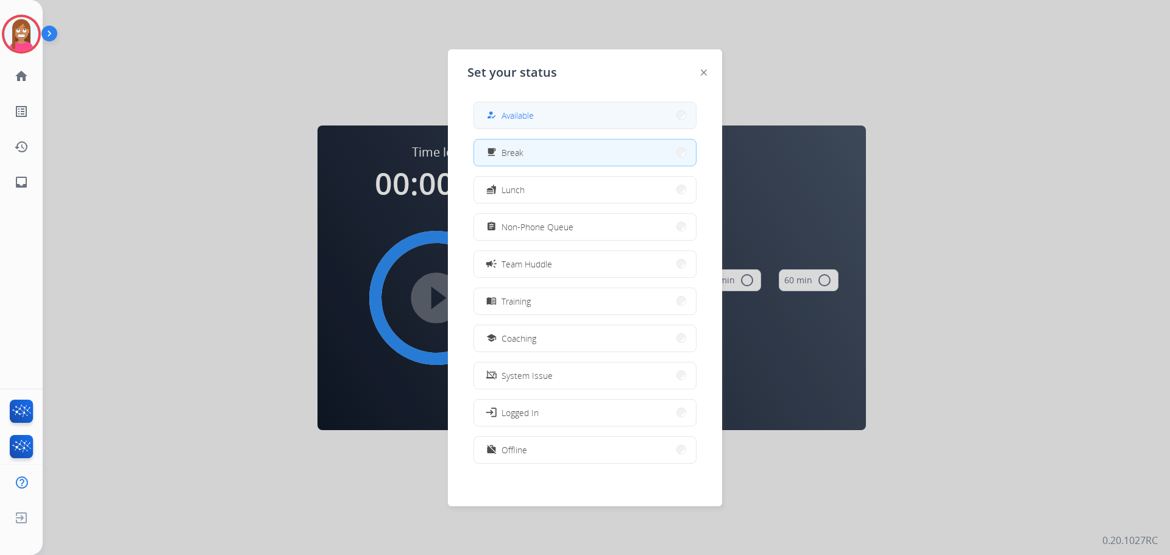
click at [500, 122] on div "how_to_reg" at bounding box center [493, 115] width 18 height 15
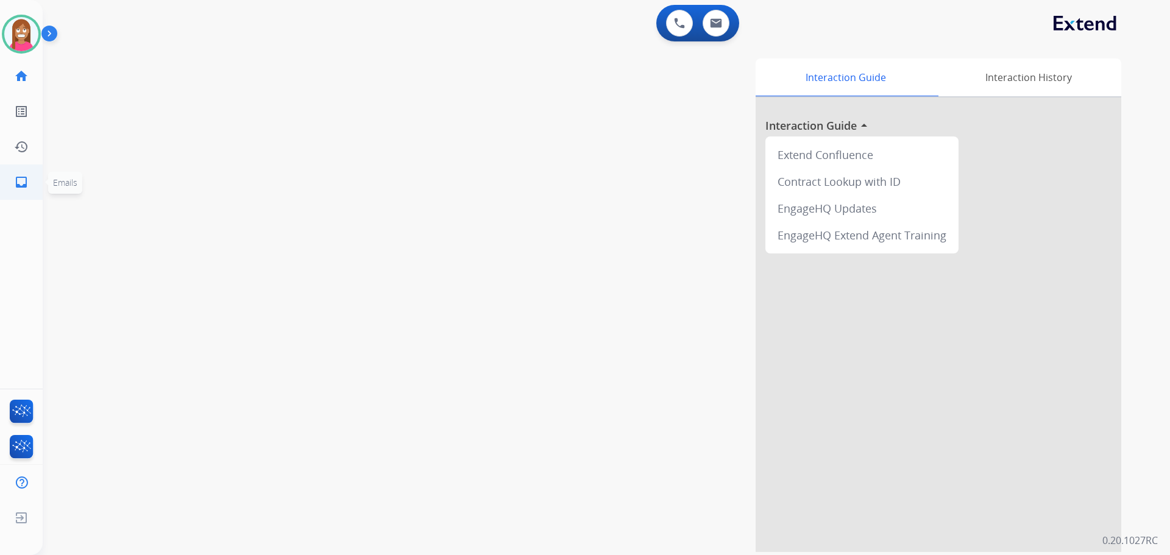
click at [12, 191] on link "inbox Emails" at bounding box center [21, 182] width 34 height 34
select select "**********"
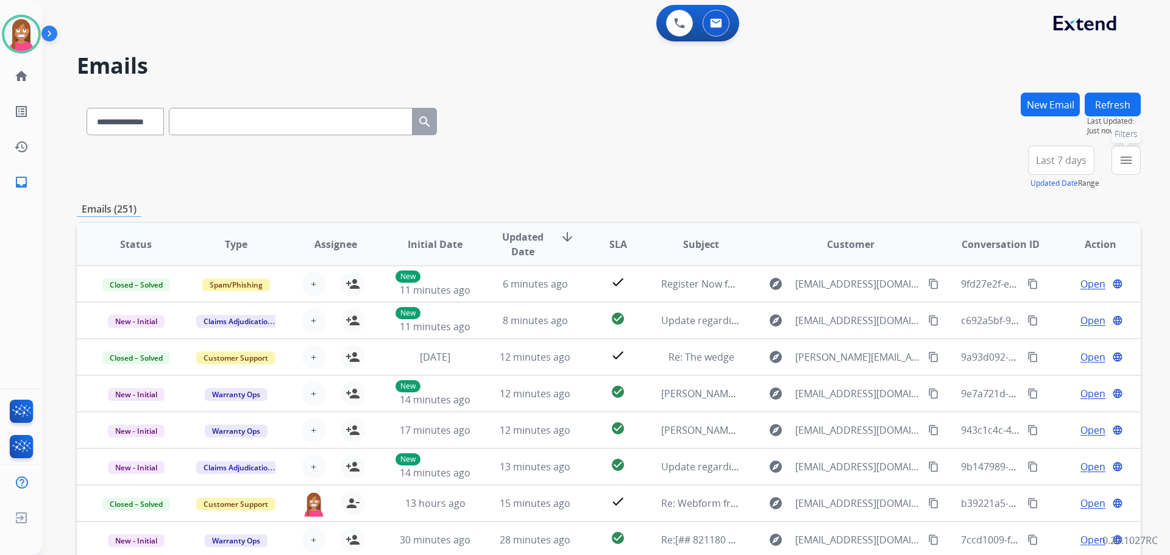
click at [1128, 164] on mat-icon "menu" at bounding box center [1126, 160] width 15 height 15
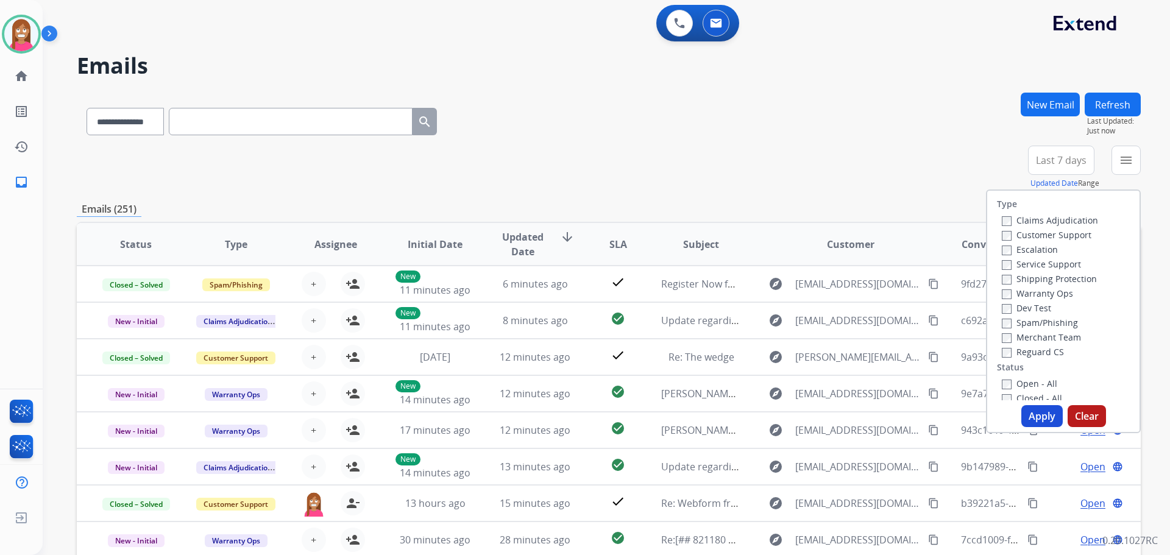
click at [1020, 235] on label "Customer Support" at bounding box center [1047, 235] width 90 height 12
click at [1021, 276] on label "Shipping Protection" at bounding box center [1049, 279] width 95 height 12
click at [1023, 385] on label "Open - All" at bounding box center [1029, 384] width 55 height 12
click at [1031, 416] on button "Apply" at bounding box center [1042, 416] width 41 height 22
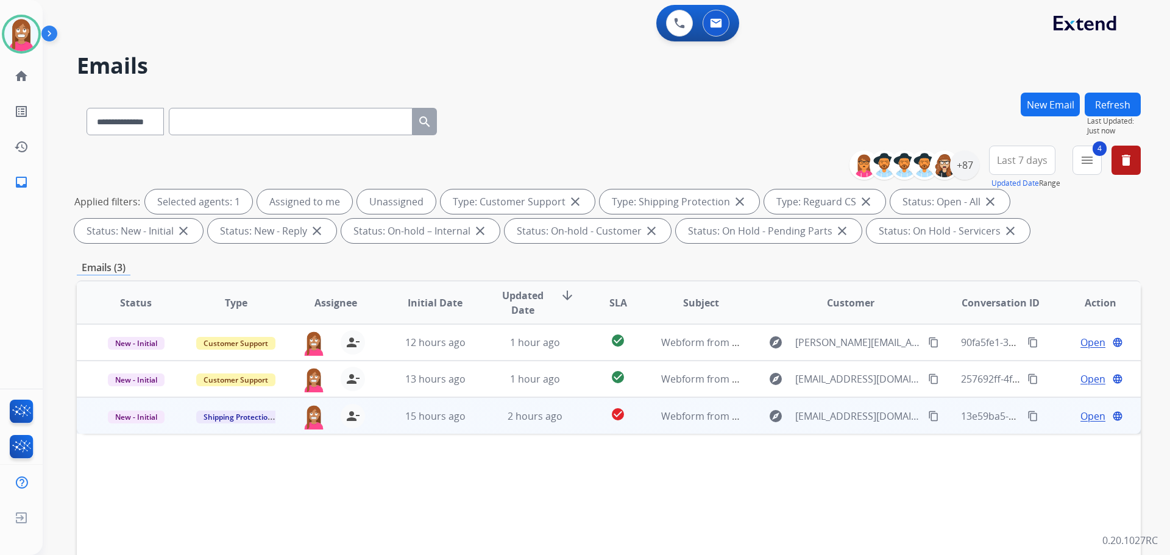
click at [480, 433] on td "2 hours ago" at bounding box center [526, 415] width 100 height 37
click at [135, 421] on span "New - Initial" at bounding box center [136, 416] width 57 height 13
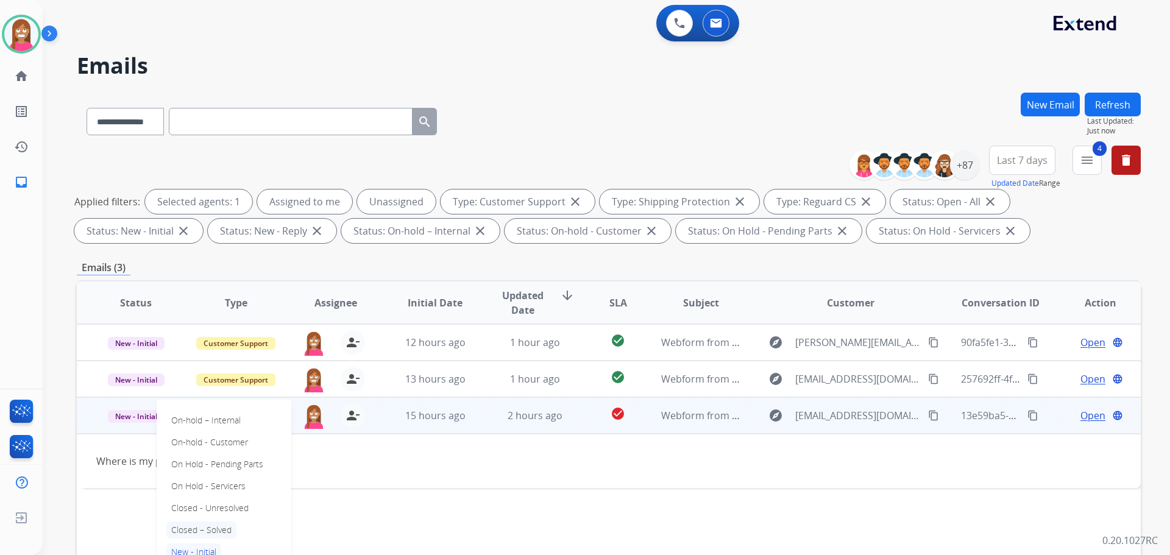
click at [193, 527] on p "Closed – Solved" at bounding box center [201, 530] width 70 height 17
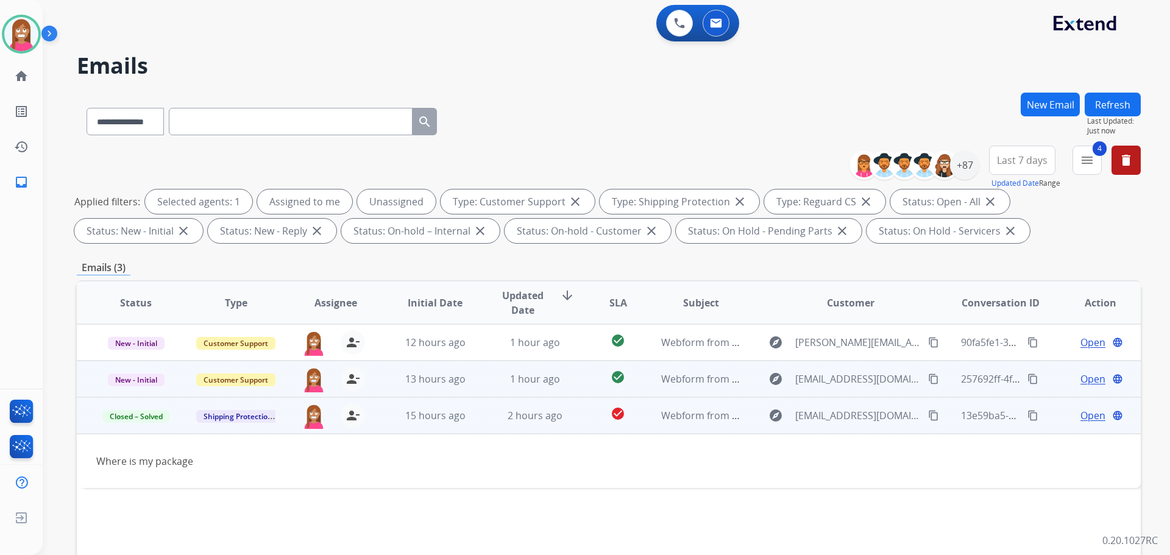
click at [488, 380] on td "1 hour ago" at bounding box center [526, 379] width 100 height 37
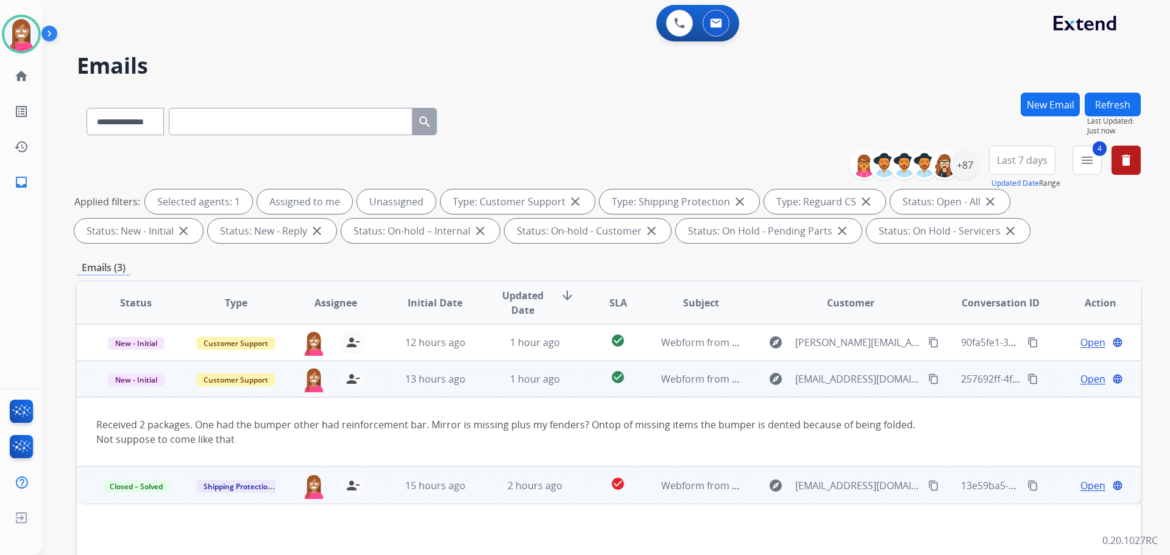
click at [1081, 382] on span "Open" at bounding box center [1093, 379] width 25 height 15
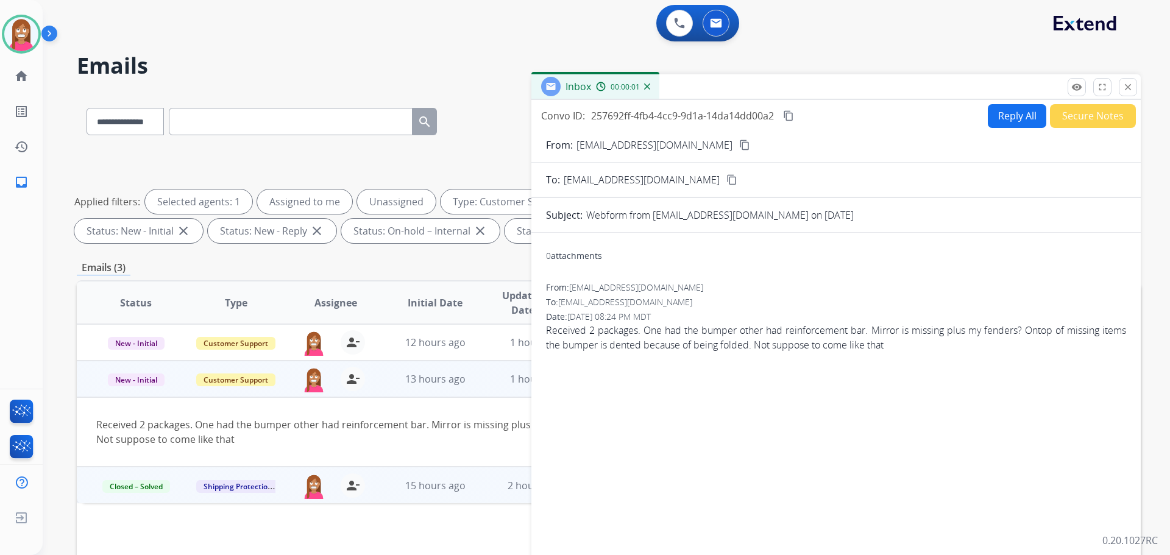
click at [1008, 119] on button "Reply All" at bounding box center [1017, 116] width 59 height 24
select select "**********"
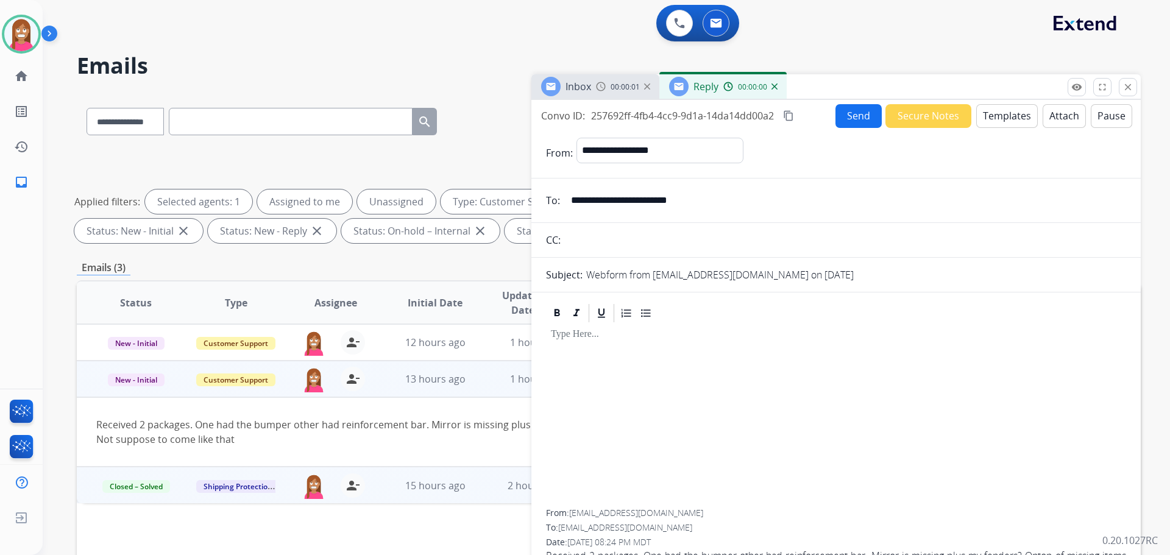
click at [1013, 120] on button "Templates" at bounding box center [1008, 116] width 62 height 24
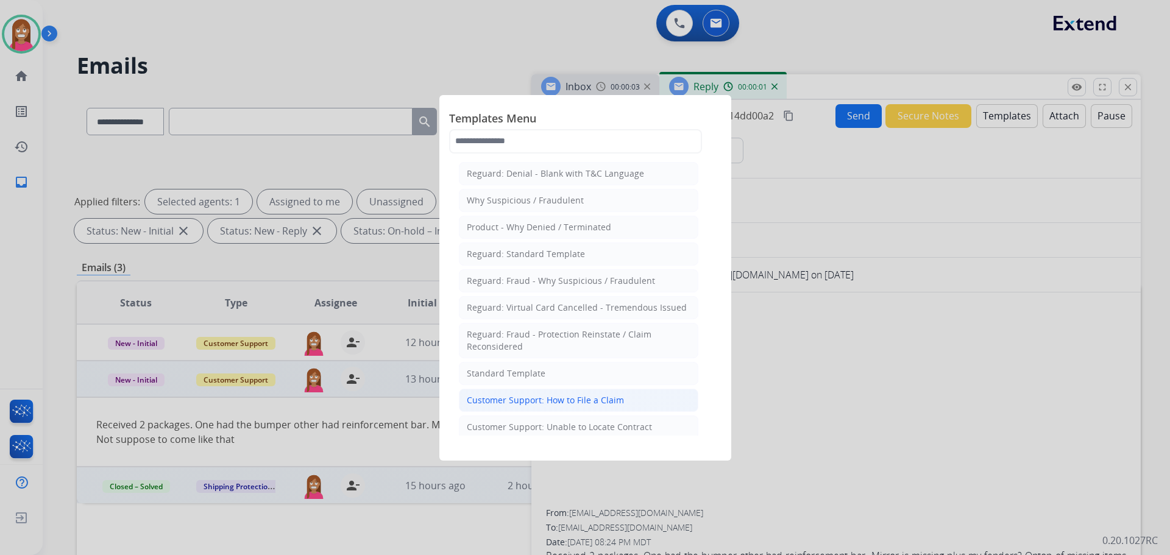
click at [544, 393] on li "Customer Support: How to File a Claim" at bounding box center [579, 400] width 240 height 23
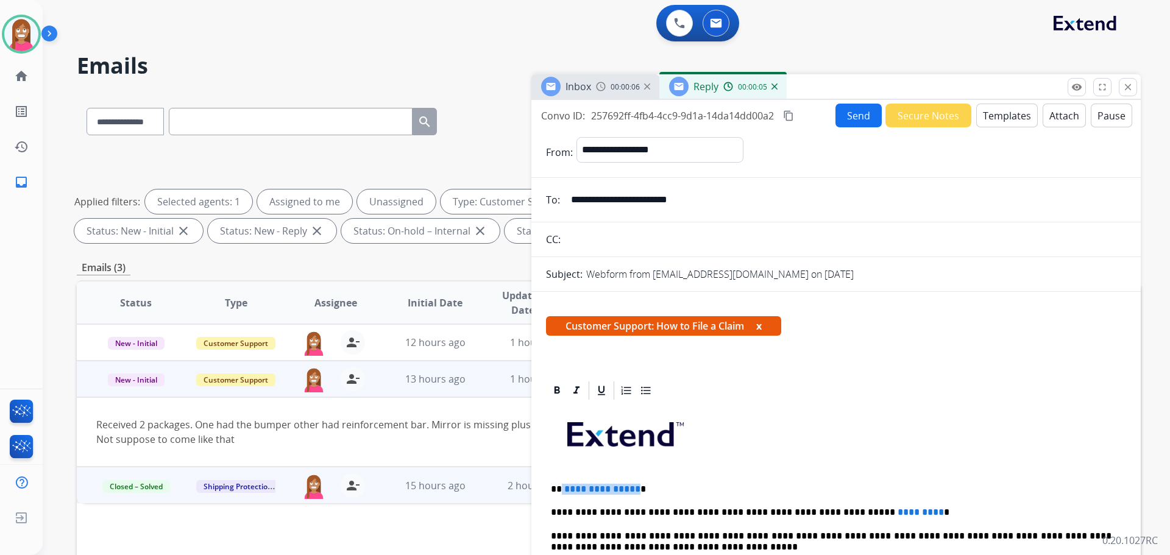
drag, startPoint x: 633, startPoint y: 484, endPoint x: 561, endPoint y: 479, distance: 71.5
drag, startPoint x: 882, startPoint y: 501, endPoint x: 796, endPoint y: 498, distance: 86.0
click at [843, 119] on button "Send" at bounding box center [859, 116] width 46 height 24
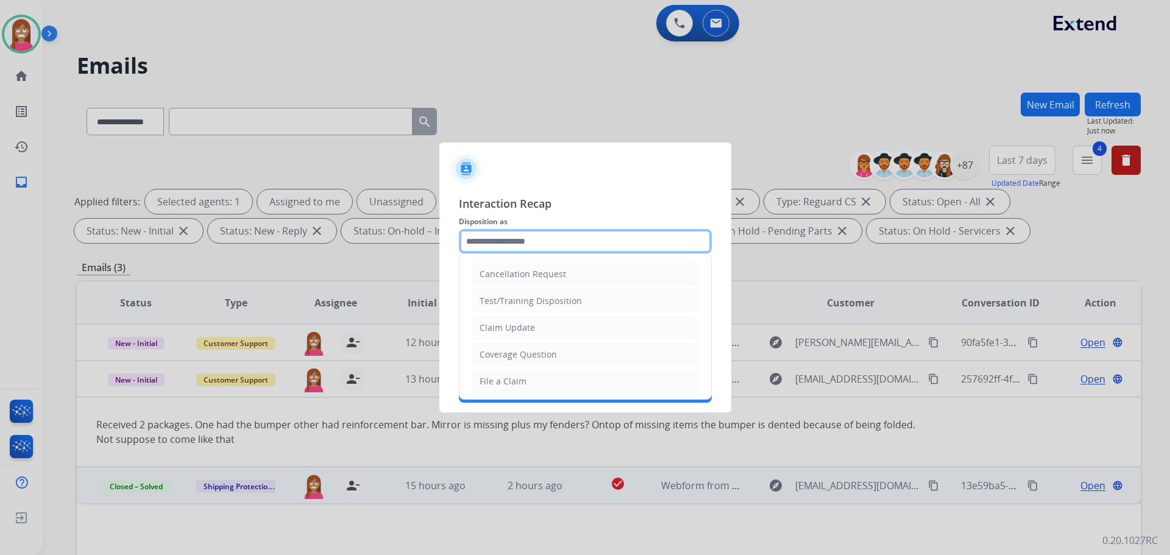
click at [480, 247] on input "text" at bounding box center [585, 241] width 253 height 24
click at [493, 385] on div "File a Claim" at bounding box center [503, 382] width 47 height 12
type input "**********"
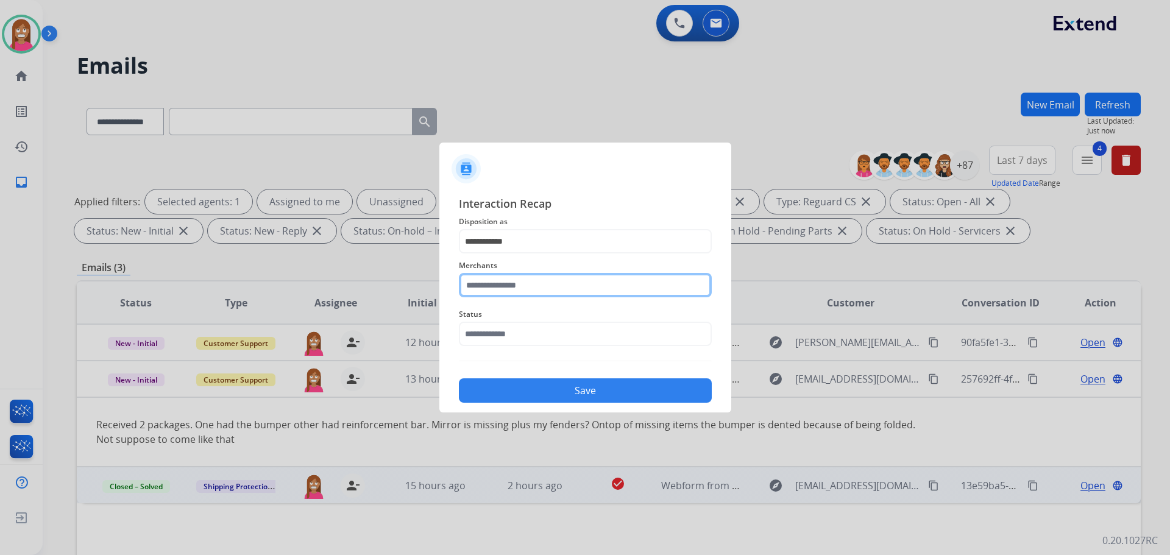
click at [488, 283] on input "text" at bounding box center [585, 285] width 253 height 24
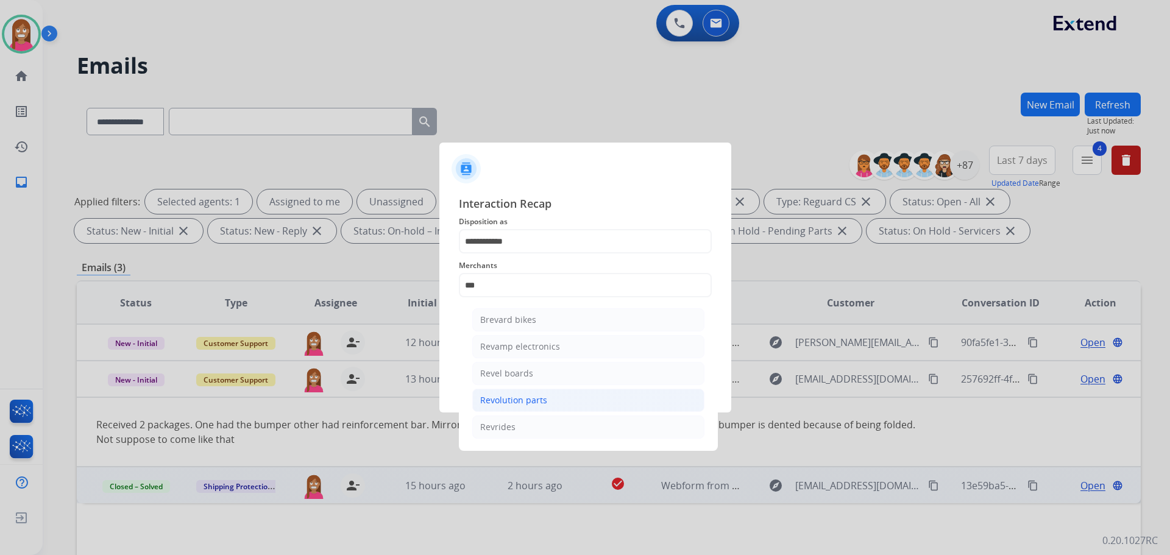
click at [507, 394] on div "Revolution parts" at bounding box center [513, 400] width 67 height 12
type input "**********"
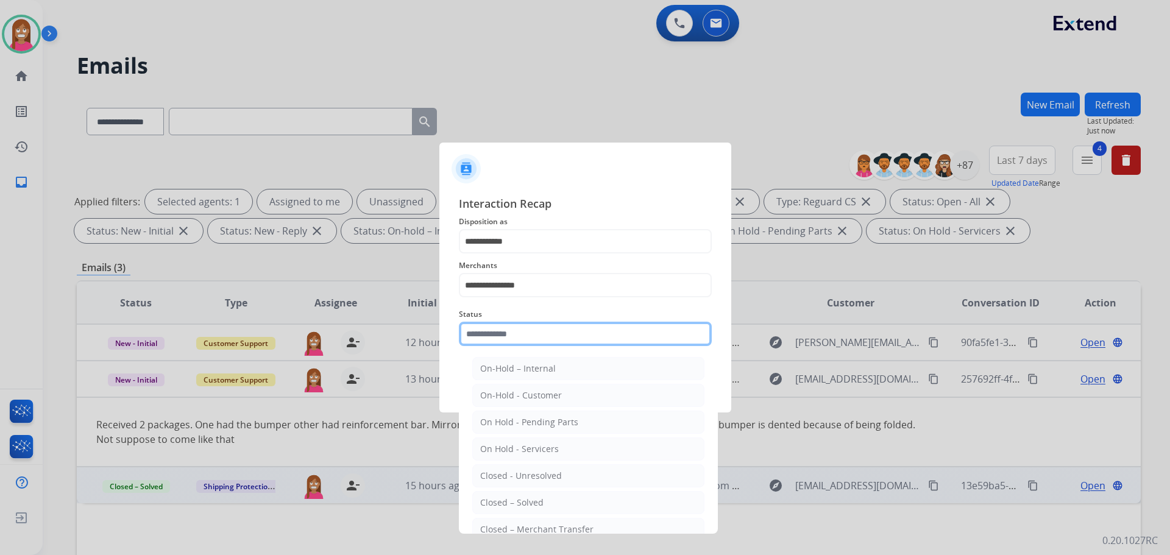
click at [488, 340] on input "text" at bounding box center [585, 334] width 253 height 24
click at [513, 497] on div "Closed – Solved" at bounding box center [511, 503] width 63 height 12
type input "**********"
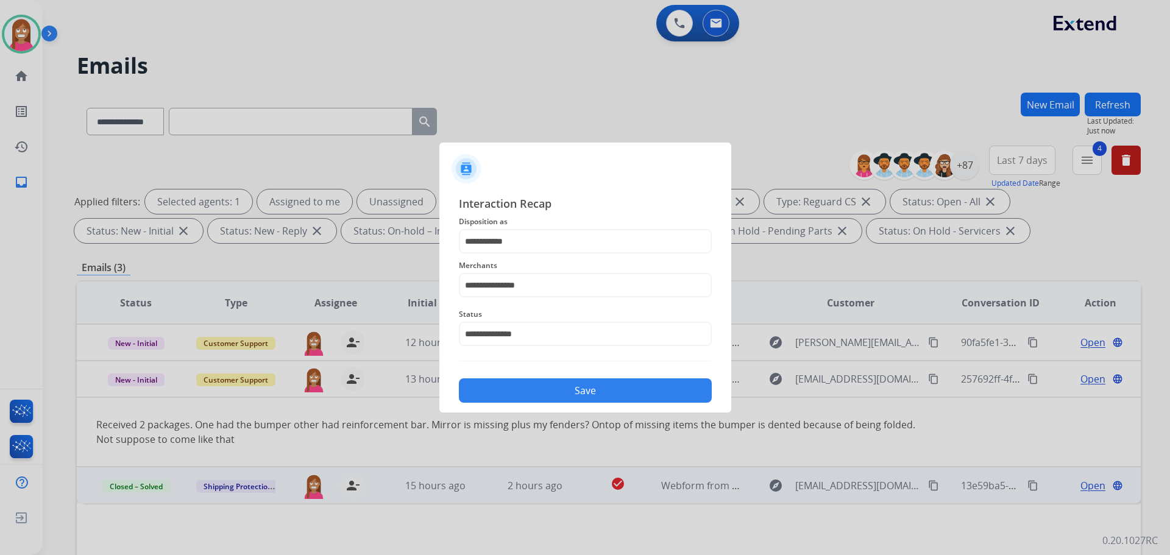
click at [522, 382] on button "Save" at bounding box center [585, 391] width 253 height 24
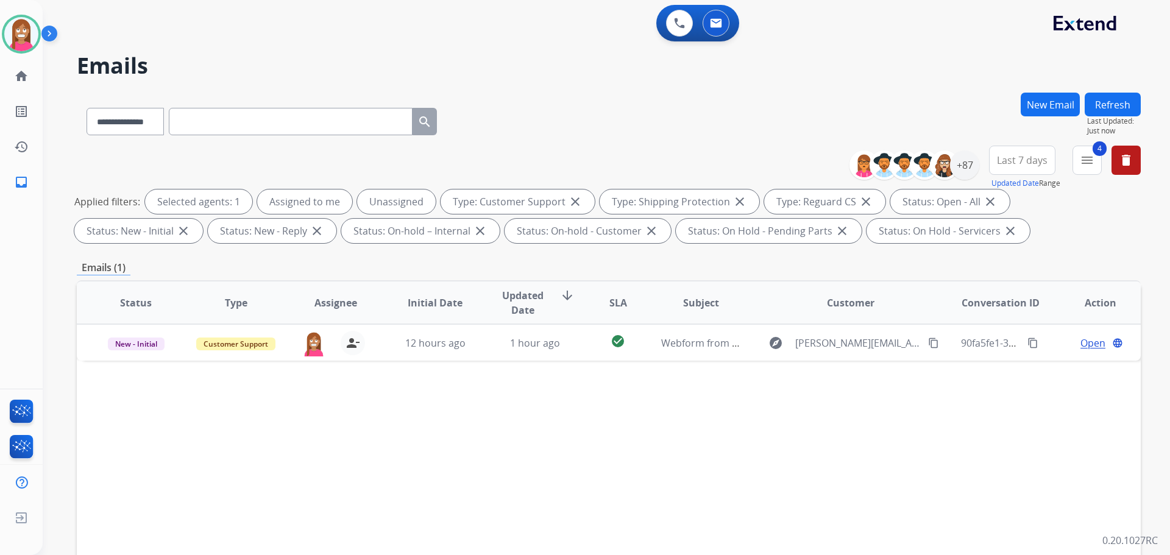
select select "**********"
click at [1132, 103] on button "Refresh" at bounding box center [1113, 105] width 56 height 24
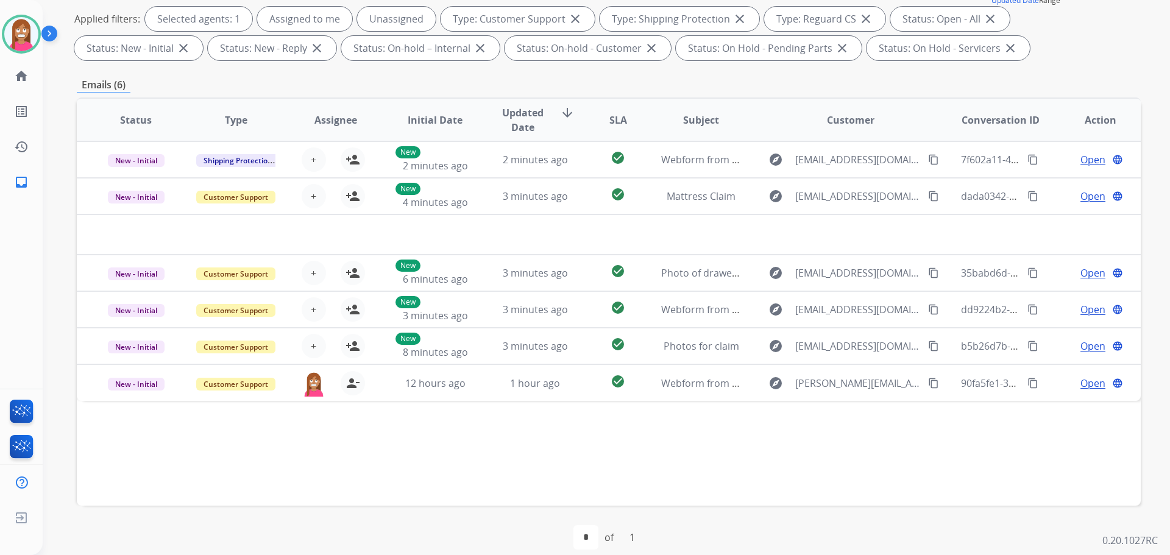
scroll to position [122, 0]
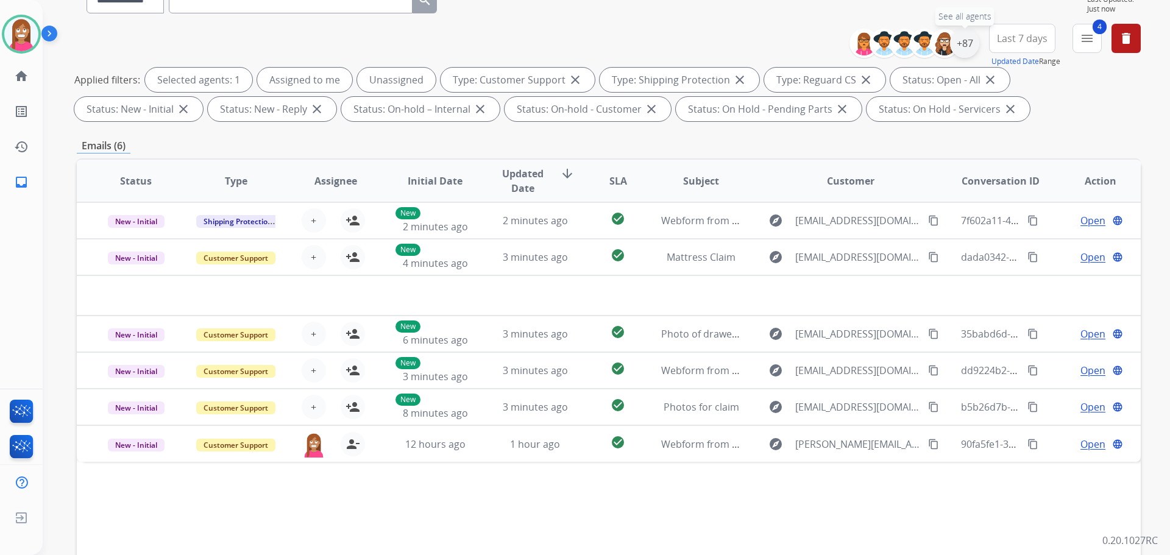
drag, startPoint x: 959, startPoint y: 48, endPoint x: 952, endPoint y: 52, distance: 8.2
click at [959, 48] on div "+87" at bounding box center [964, 43] width 29 height 29
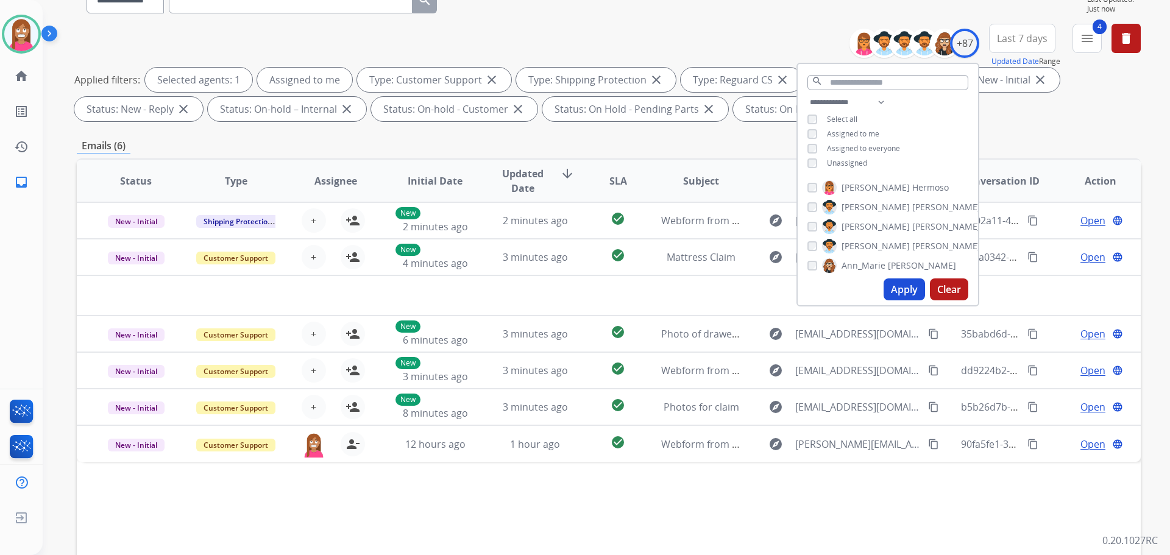
click at [892, 289] on button "Apply" at bounding box center [904, 290] width 41 height 22
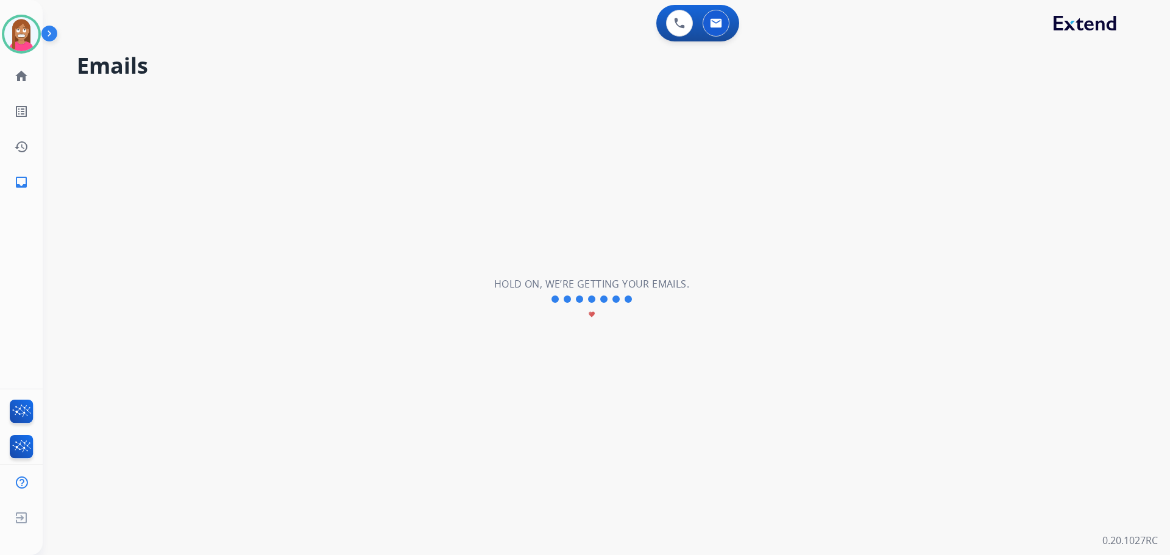
scroll to position [0, 0]
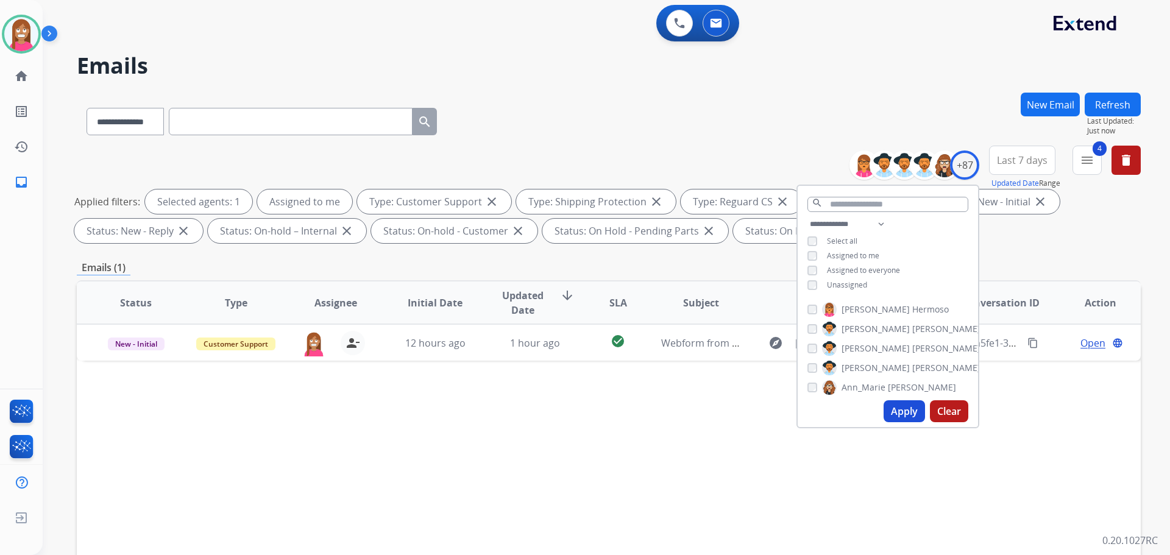
click at [814, 82] on div "**********" at bounding box center [592, 321] width 1098 height 555
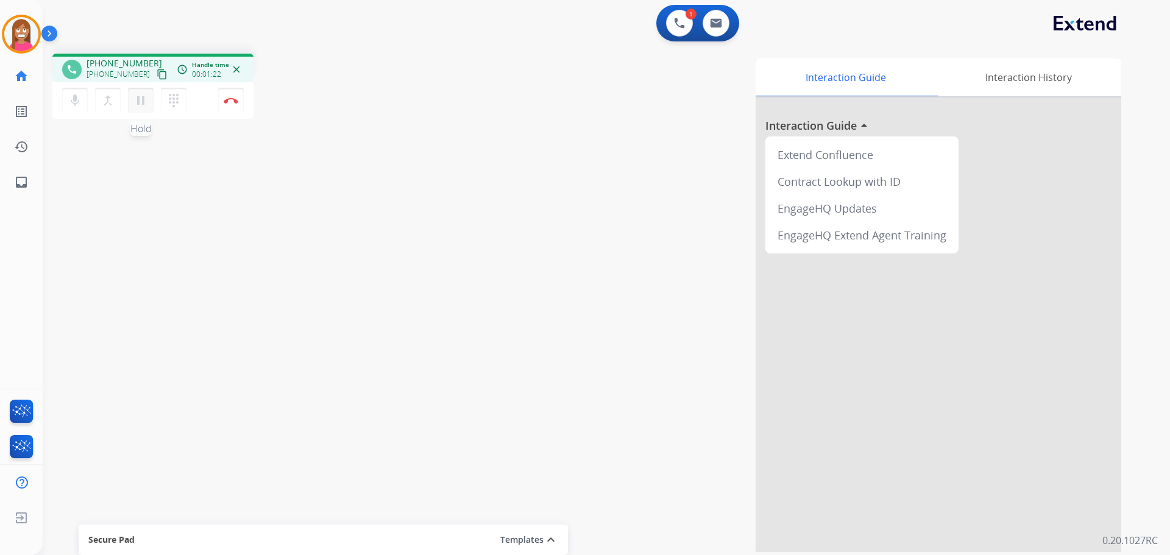
click at [140, 107] on mat-icon "pause" at bounding box center [141, 100] width 15 height 15
click at [136, 107] on mat-icon "play_arrow" at bounding box center [141, 100] width 15 height 15
click at [230, 101] on img at bounding box center [231, 101] width 15 height 6
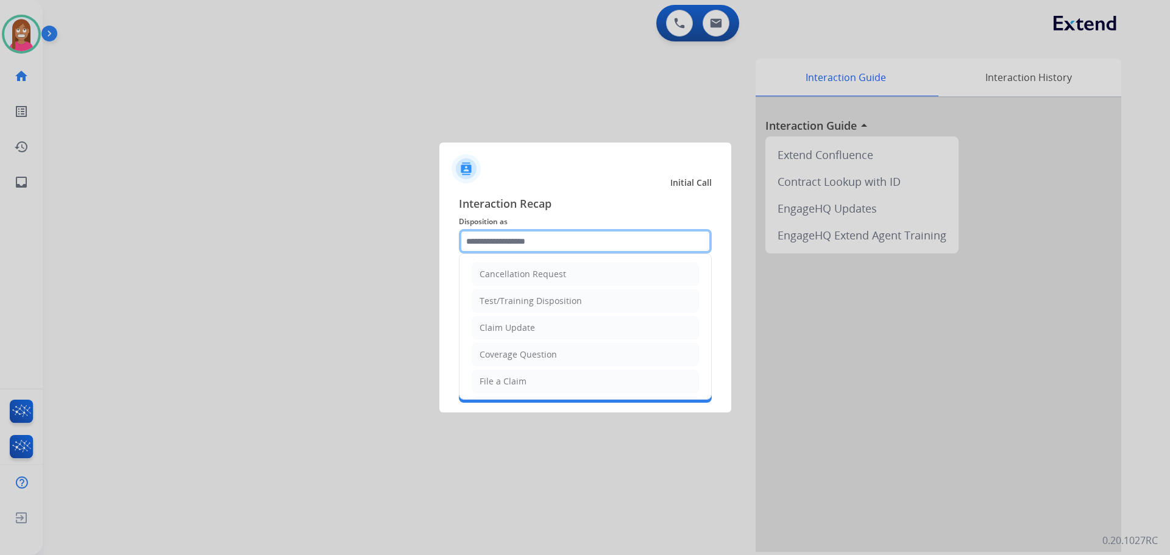
click at [499, 239] on input "text" at bounding box center [585, 241] width 253 height 24
click at [519, 332] on div "Claim Update" at bounding box center [507, 328] width 55 height 12
type input "**********"
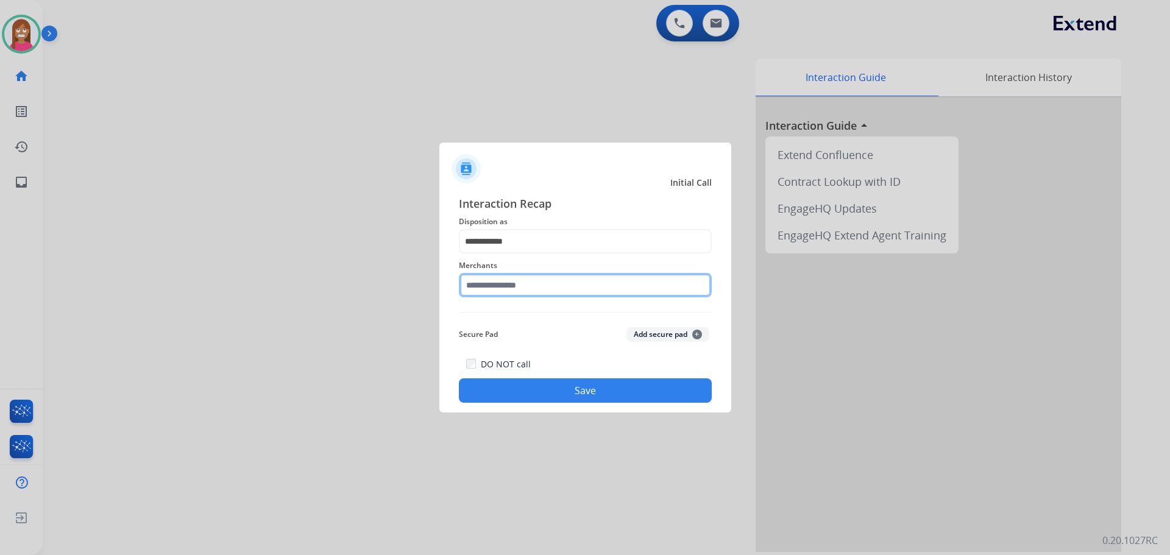
click at [494, 288] on input "text" at bounding box center [585, 285] width 253 height 24
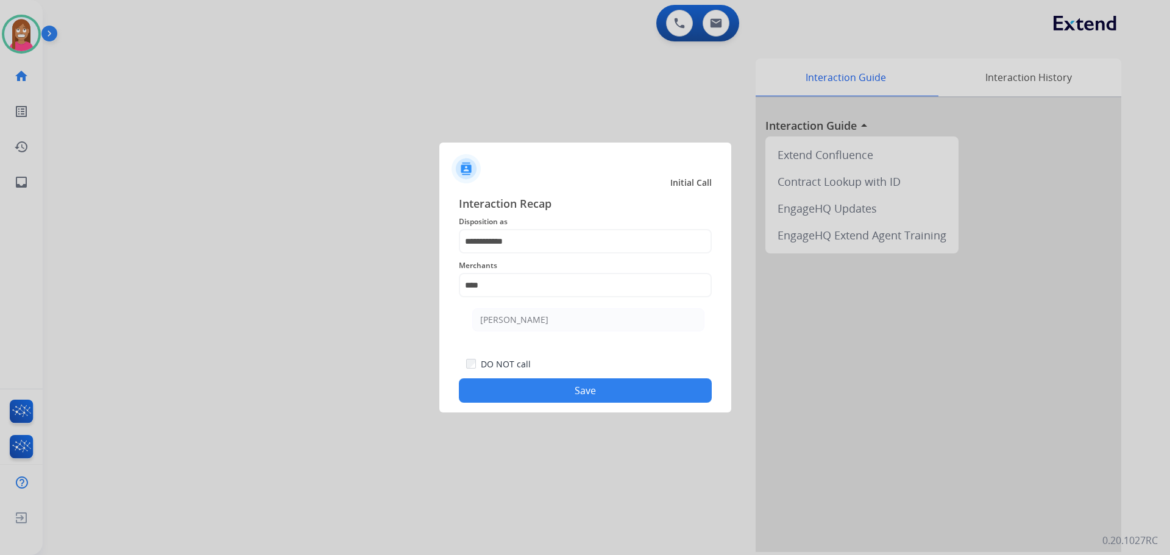
click at [536, 326] on li "[PERSON_NAME]" at bounding box center [588, 319] width 232 height 23
type input "****"
click at [552, 395] on button "Save" at bounding box center [585, 391] width 253 height 24
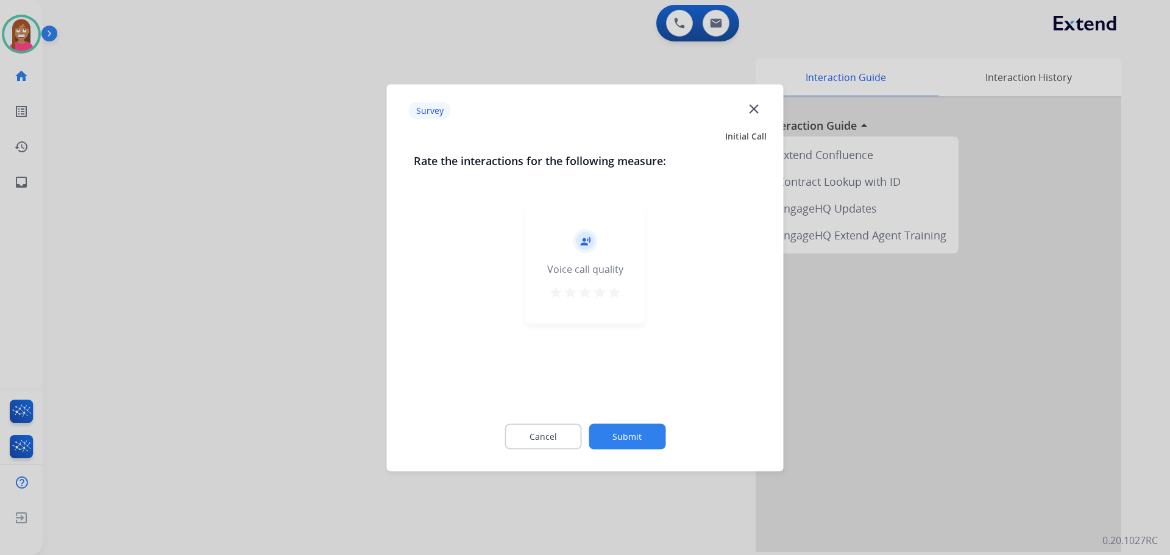
click at [747, 112] on mat-icon "close" at bounding box center [754, 109] width 16 height 16
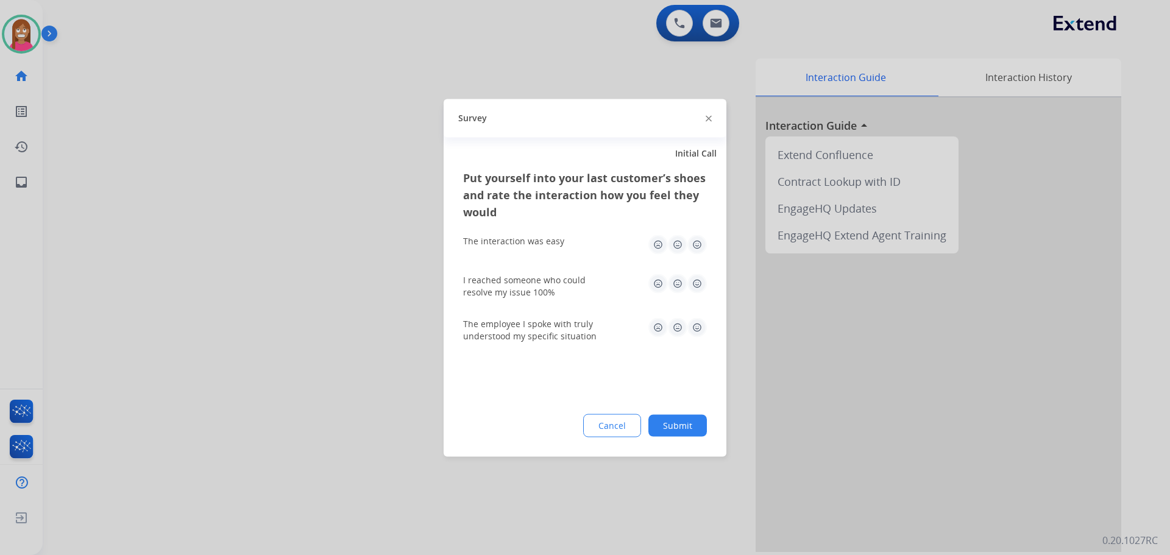
click at [707, 119] on img at bounding box center [709, 119] width 6 height 6
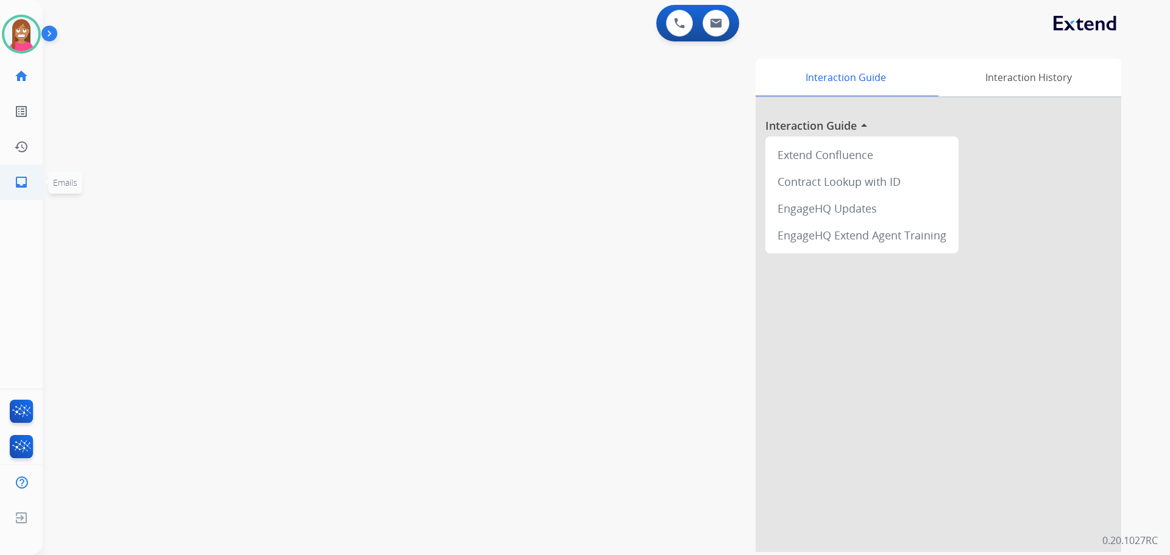
click at [15, 181] on mat-icon "inbox" at bounding box center [21, 182] width 15 height 15
select select "**********"
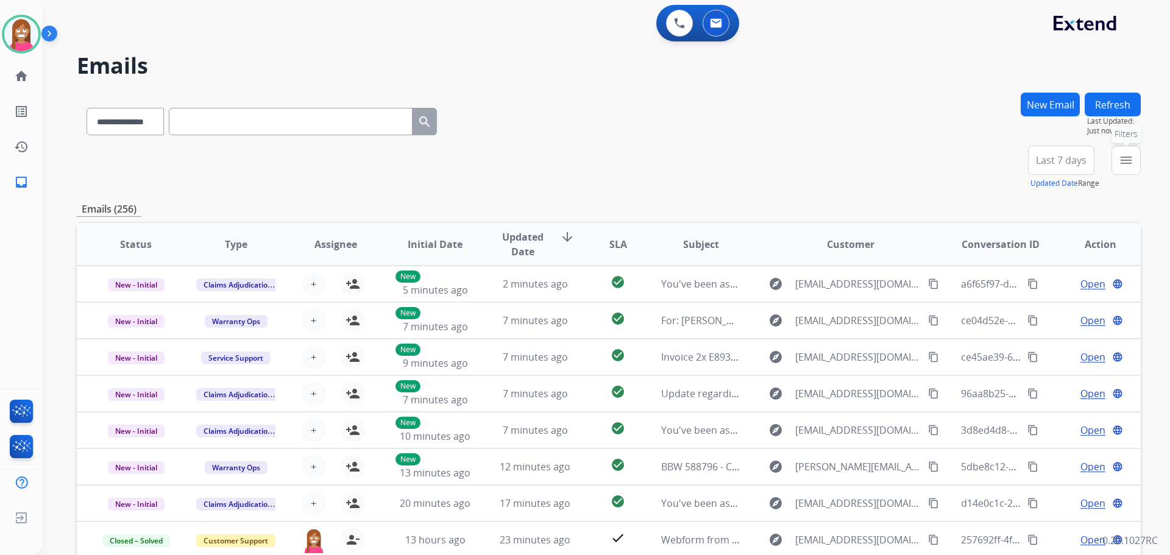
click at [1120, 158] on mat-icon "menu" at bounding box center [1126, 160] width 15 height 15
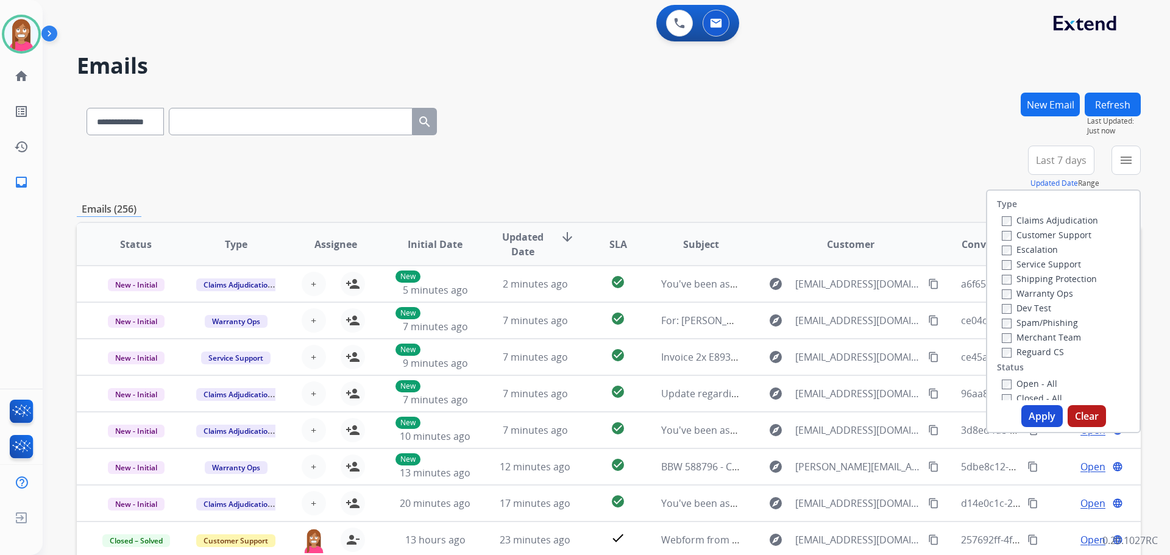
click at [1006, 233] on label "Customer Support" at bounding box center [1047, 235] width 90 height 12
click at [1045, 276] on label "Shipping Protection" at bounding box center [1049, 279] width 95 height 12
click at [1027, 348] on label "Reguard CS" at bounding box center [1033, 352] width 62 height 12
click at [1017, 380] on label "Open - All" at bounding box center [1029, 384] width 55 height 12
click at [1033, 415] on button "Apply" at bounding box center [1042, 416] width 41 height 22
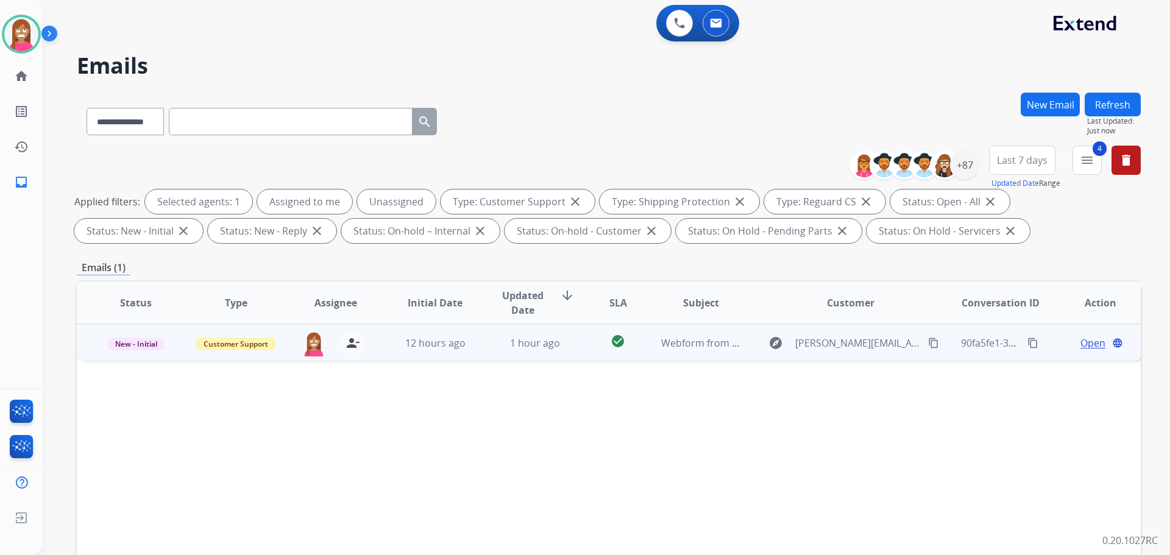
click at [482, 355] on td "1 hour ago" at bounding box center [526, 342] width 100 height 37
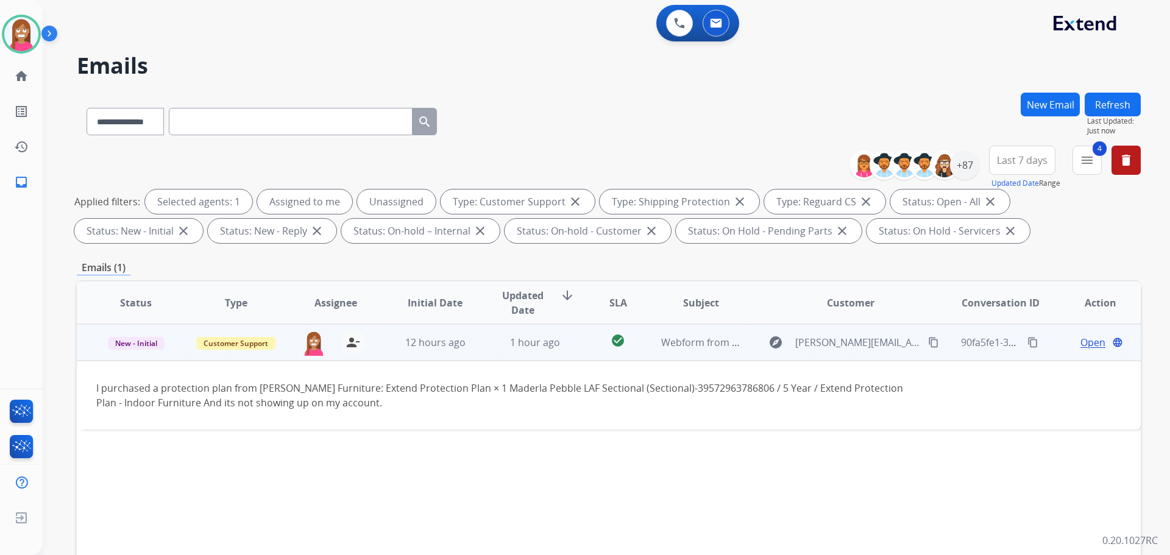
click at [1081, 336] on span "Open" at bounding box center [1093, 342] width 25 height 15
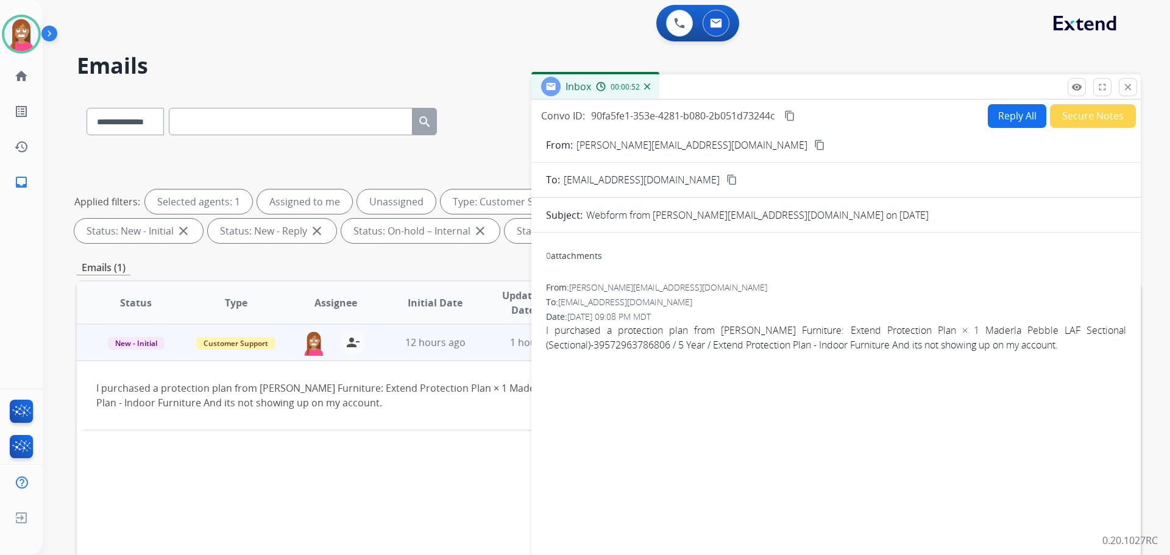
click at [1008, 117] on button "Reply All" at bounding box center [1017, 116] width 59 height 24
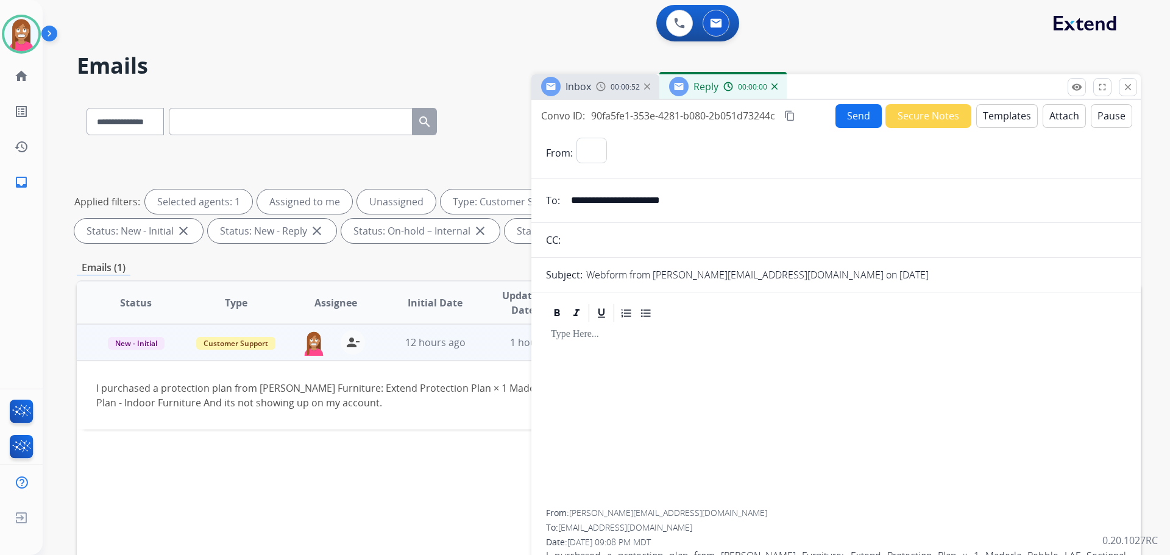
select select "**********"
click at [1000, 119] on button "Templates" at bounding box center [1008, 116] width 62 height 24
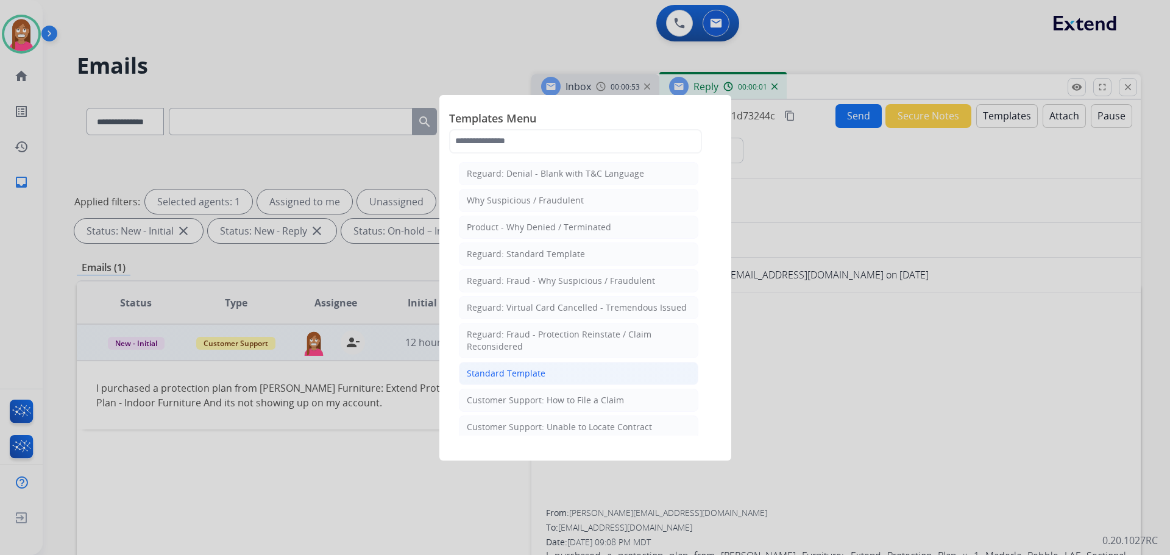
click at [496, 380] on li "Standard Template" at bounding box center [579, 373] width 240 height 23
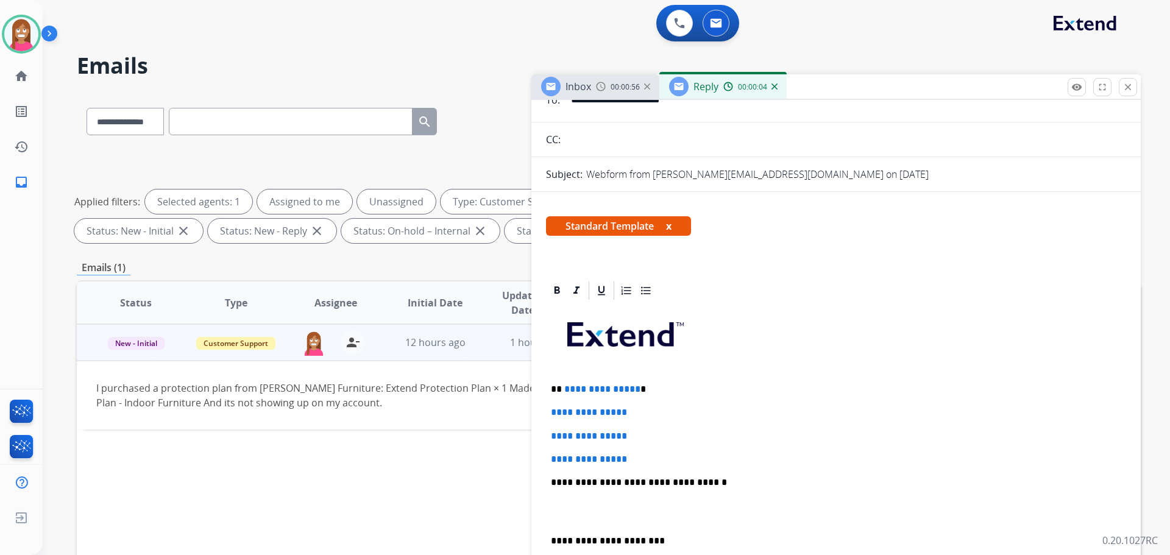
scroll to position [122, 0]
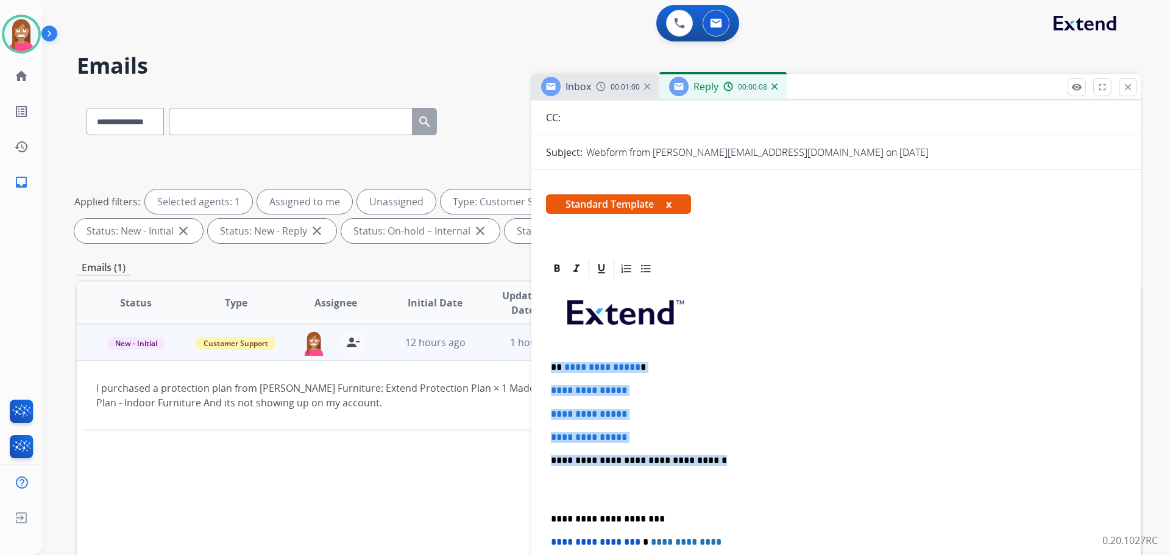
drag, startPoint x: 711, startPoint y: 463, endPoint x: 546, endPoint y: 367, distance: 190.4
click at [546, 367] on div "**********" at bounding box center [836, 489] width 580 height 419
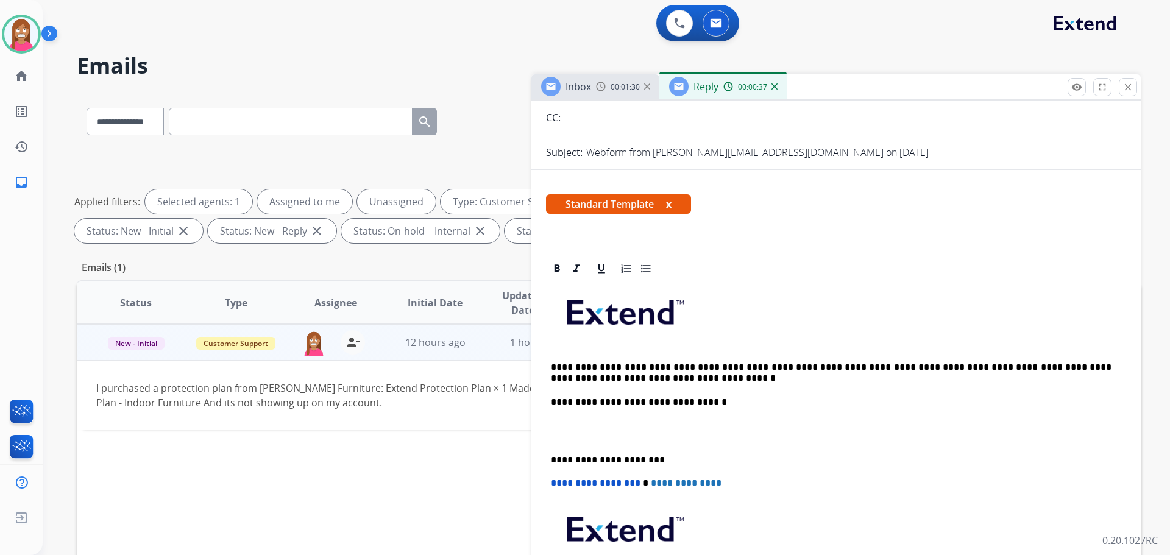
click at [560, 370] on p "**********" at bounding box center [831, 373] width 561 height 23
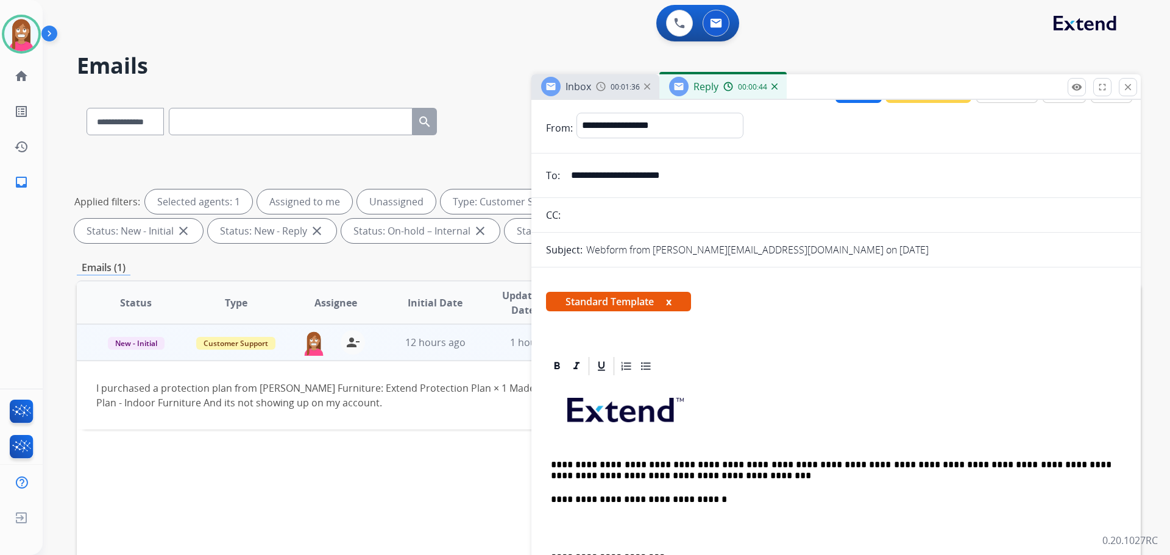
scroll to position [0, 0]
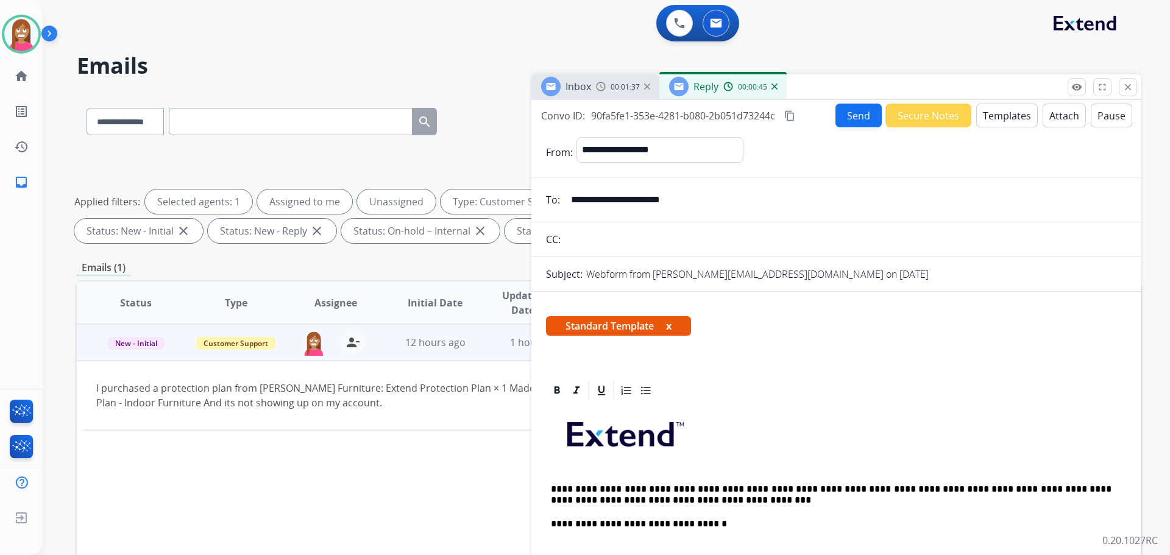
click at [846, 114] on button "Send" at bounding box center [859, 116] width 46 height 24
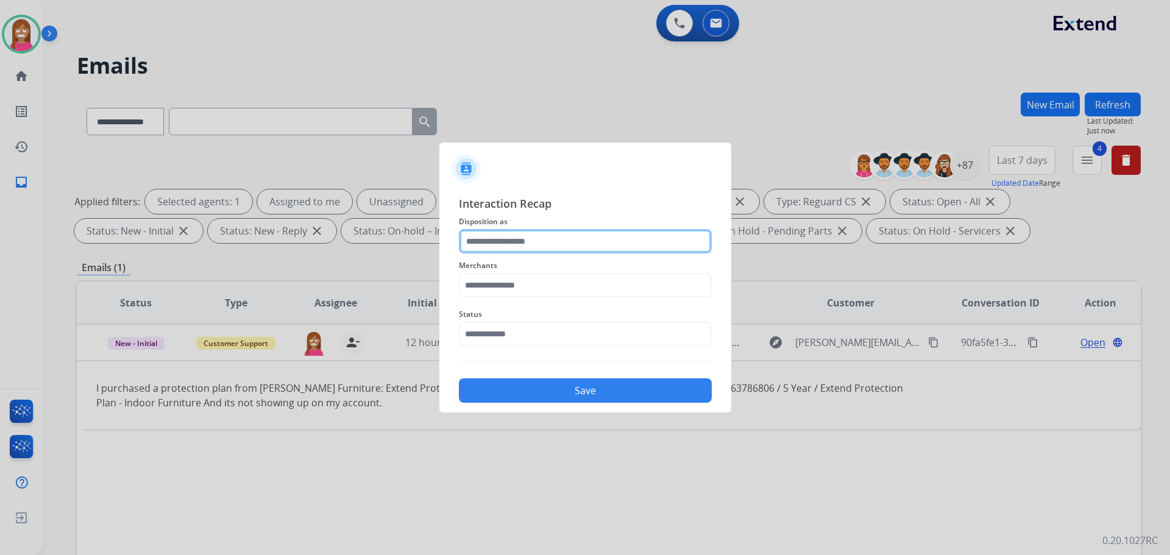
click at [519, 248] on input "text" at bounding box center [585, 241] width 253 height 24
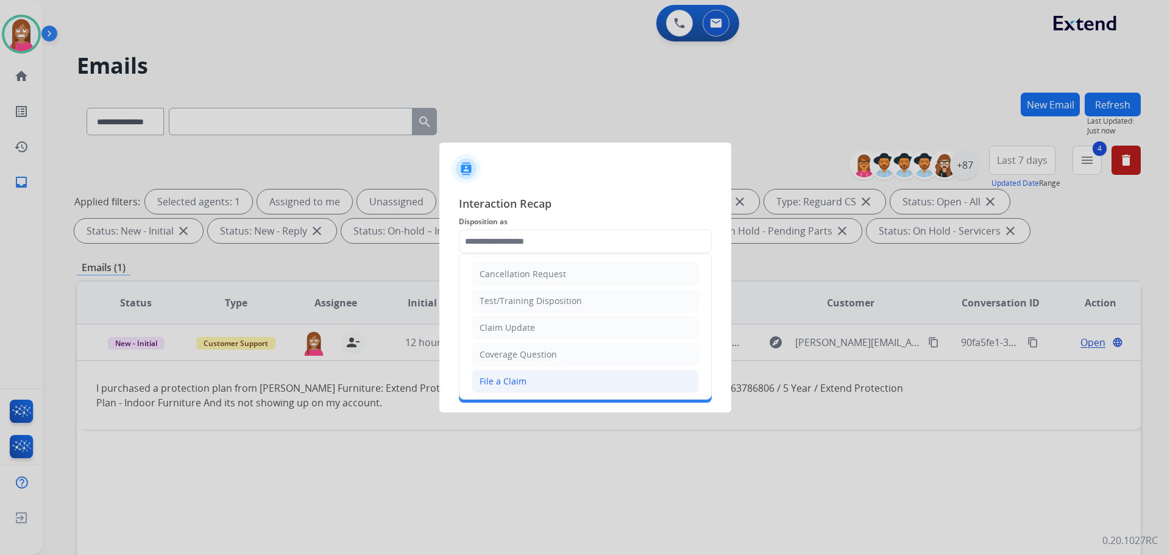
click at [504, 383] on div "File a Claim" at bounding box center [503, 382] width 47 height 12
type input "**********"
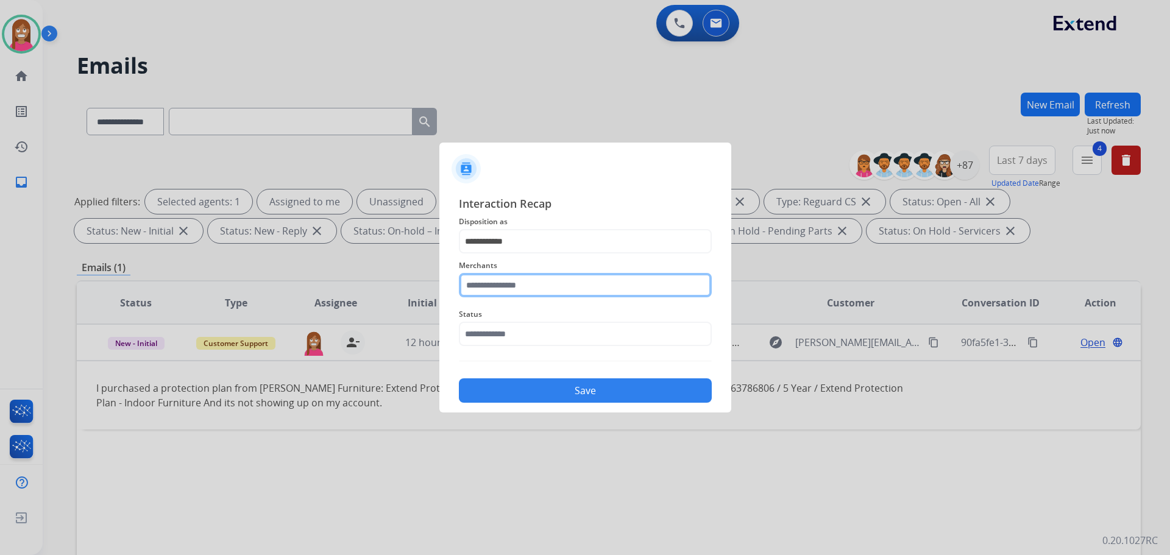
click at [490, 292] on input "text" at bounding box center [585, 285] width 253 height 24
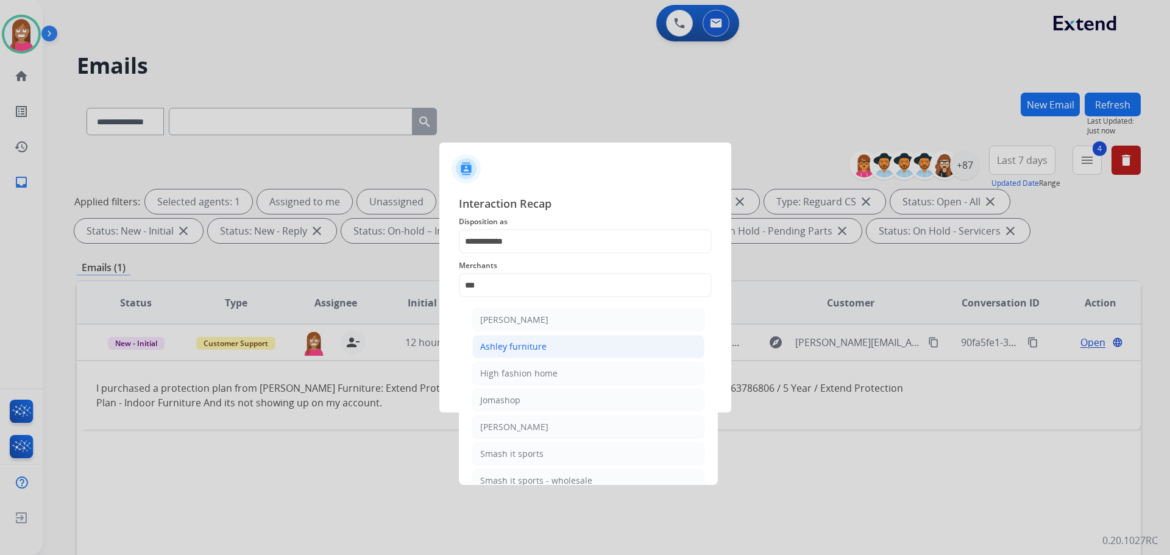
click at [524, 346] on div "Ashley furniture" at bounding box center [513, 347] width 66 height 12
type input "**********"
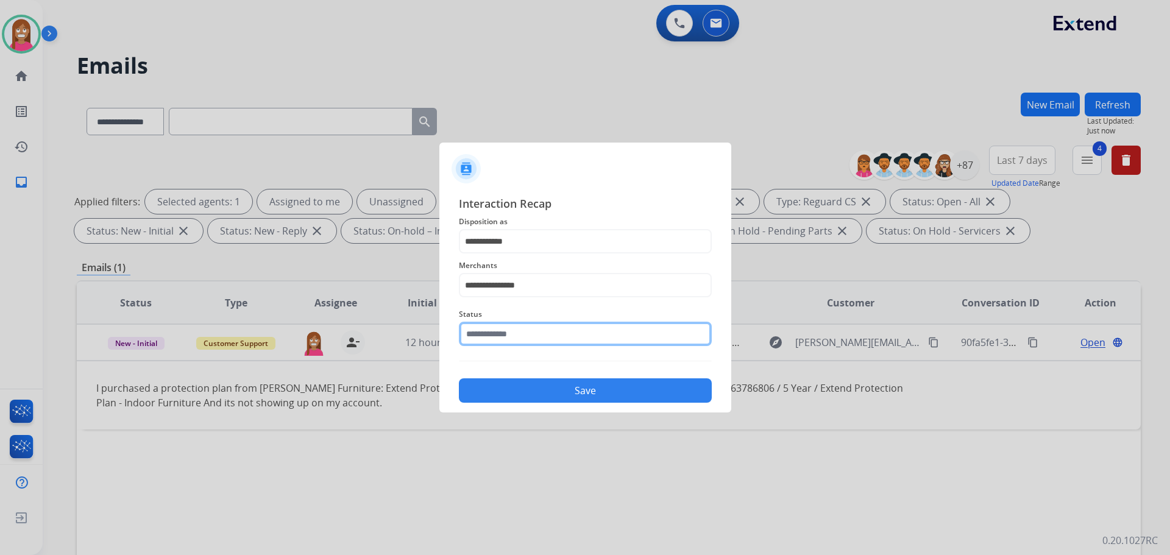
click at [504, 332] on input "text" at bounding box center [585, 334] width 253 height 24
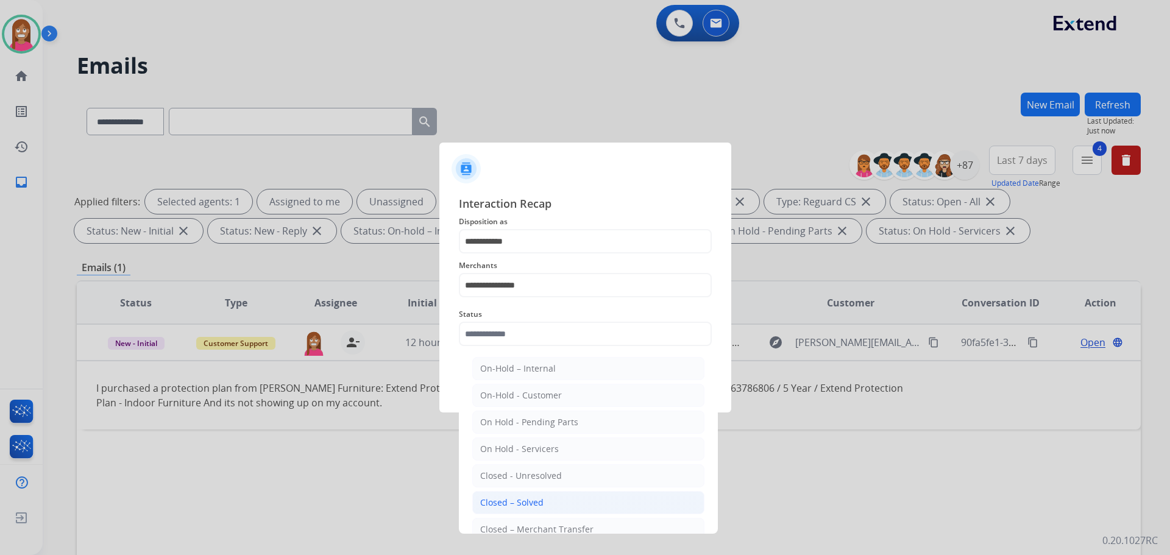
click at [511, 495] on li "Closed – Solved" at bounding box center [588, 502] width 232 height 23
type input "**********"
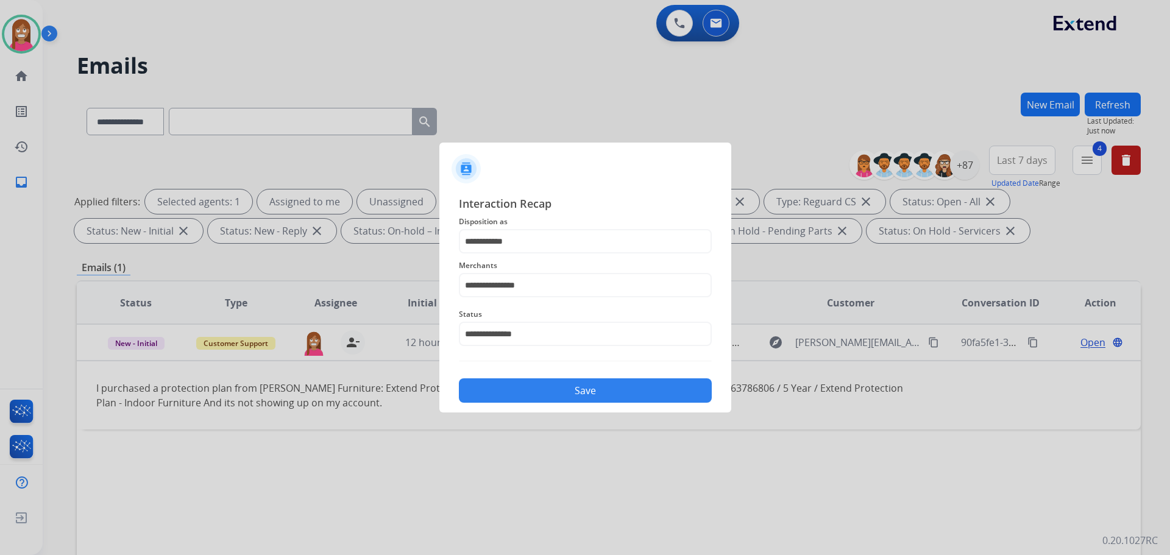
click at [519, 386] on button "Save" at bounding box center [585, 391] width 253 height 24
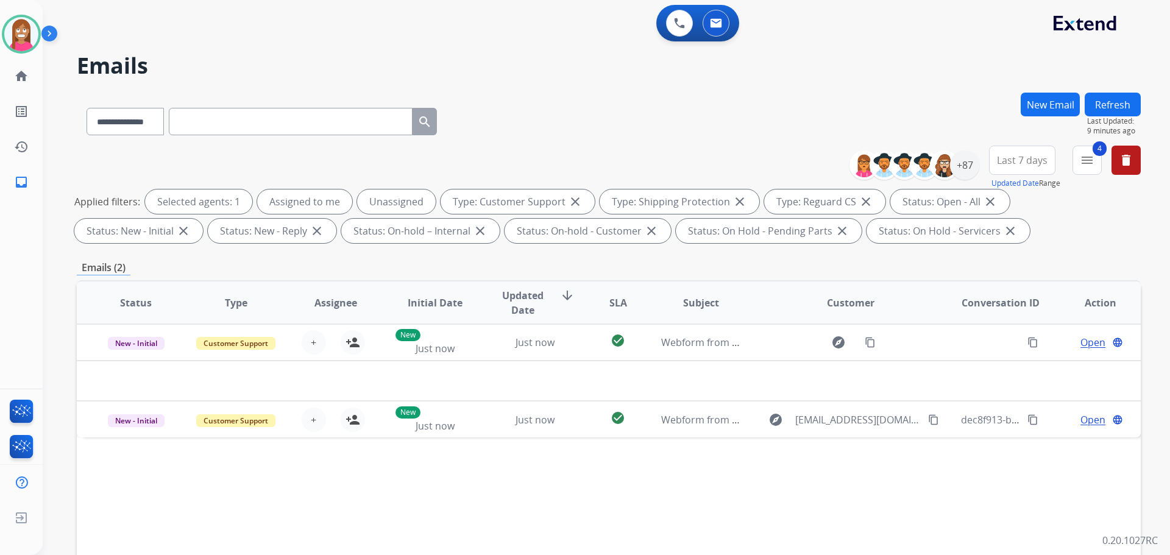
click at [1089, 96] on button "Refresh" at bounding box center [1113, 105] width 56 height 24
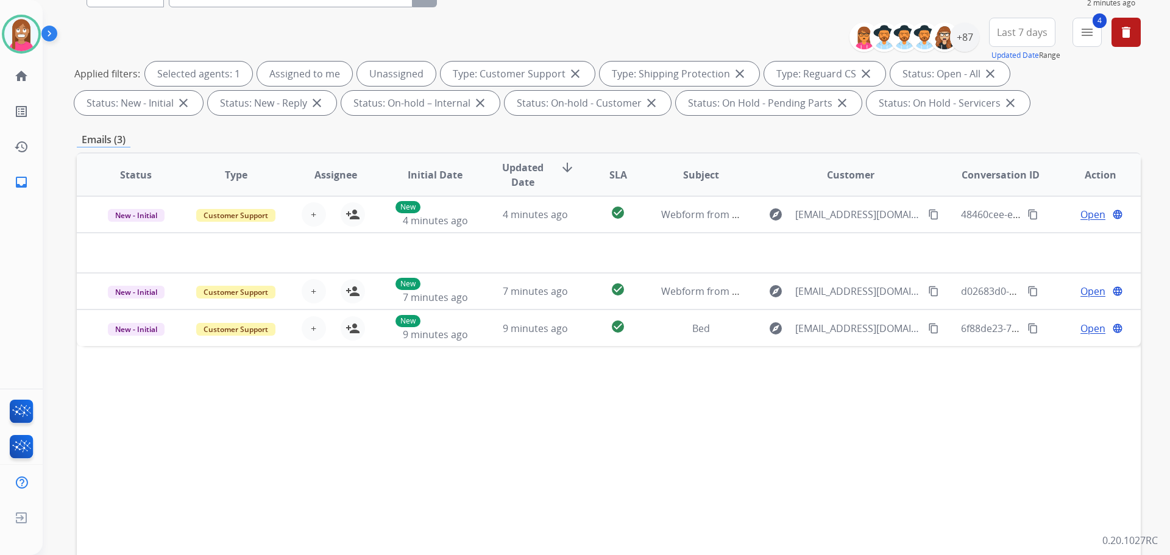
scroll to position [14, 0]
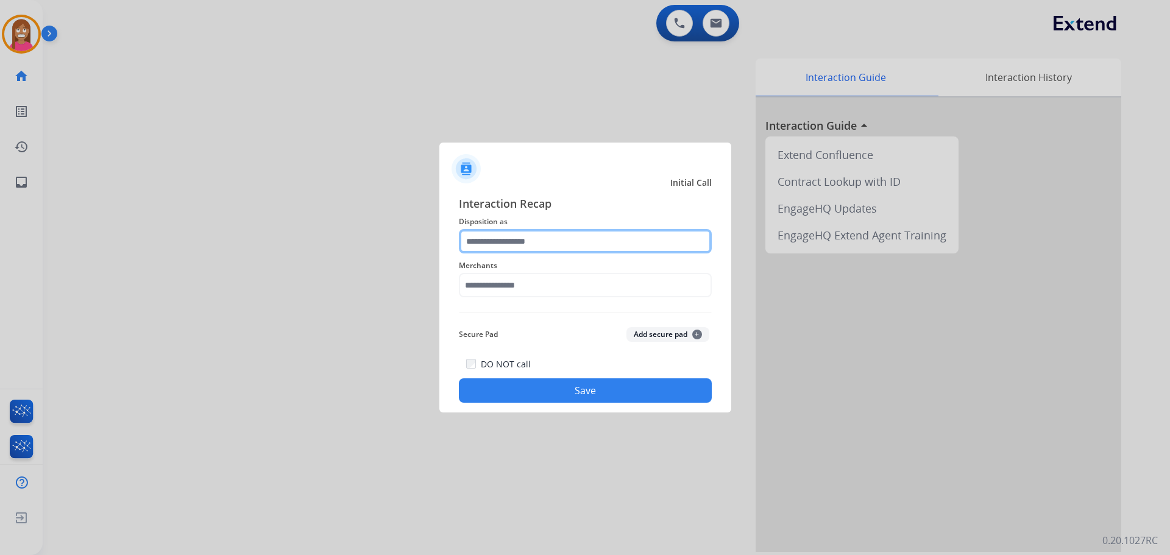
click at [493, 241] on input "text" at bounding box center [585, 241] width 253 height 24
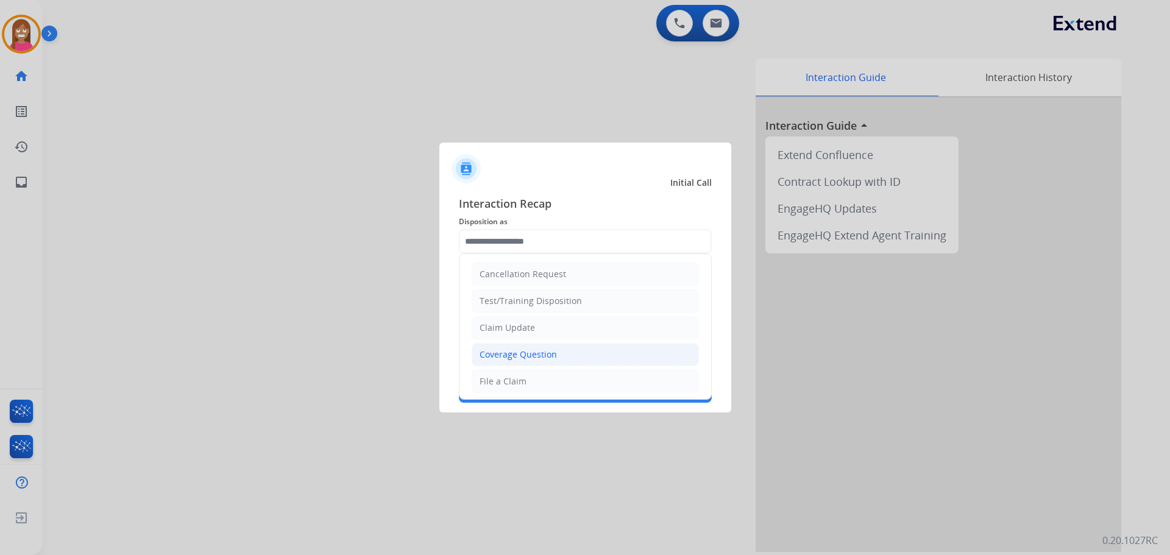
click at [511, 350] on div "Coverage Question" at bounding box center [518, 355] width 77 height 12
type input "**********"
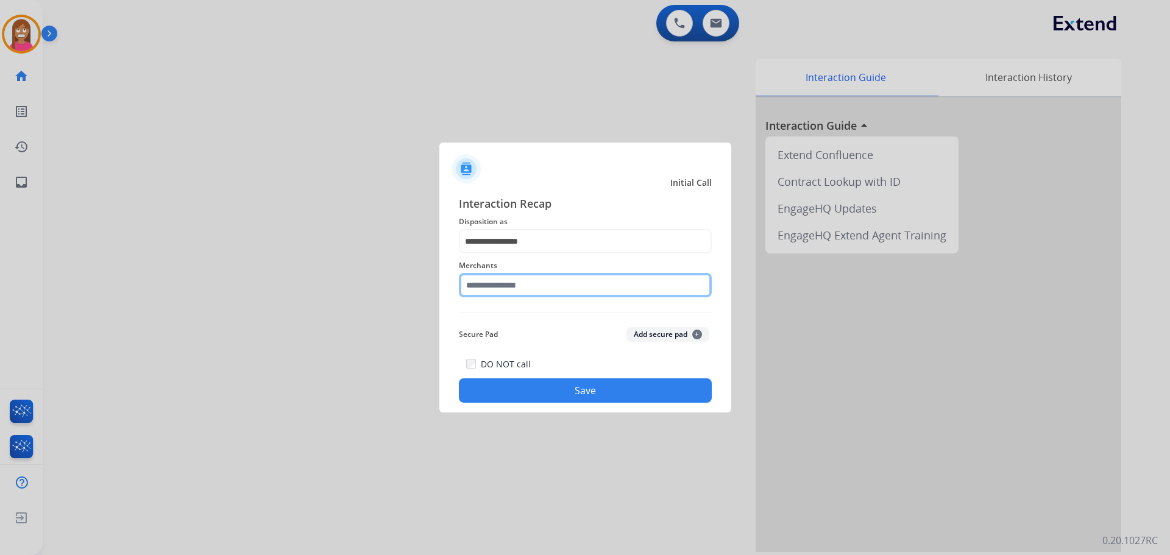
click at [490, 285] on input "text" at bounding box center [585, 285] width 253 height 24
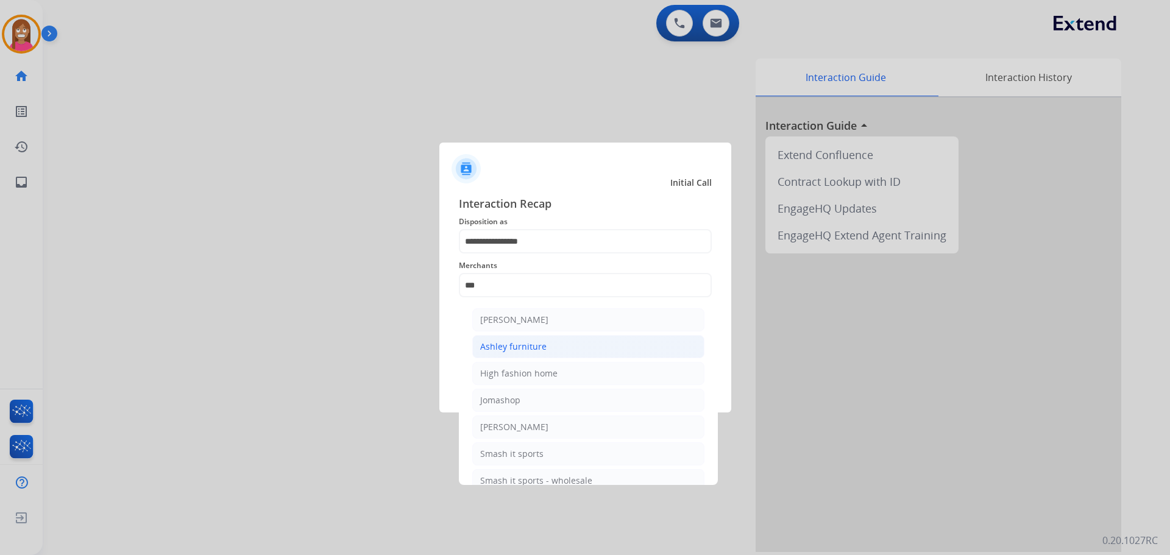
click at [511, 346] on div "Ashley furniture" at bounding box center [513, 347] width 66 height 12
type input "**********"
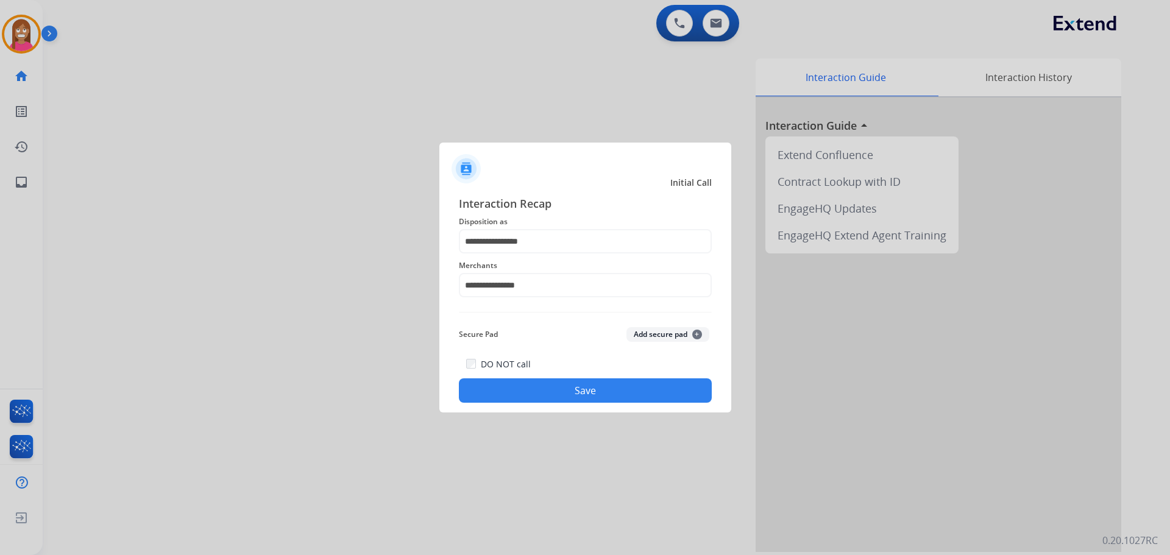
click at [510, 383] on button "Save" at bounding box center [585, 391] width 253 height 24
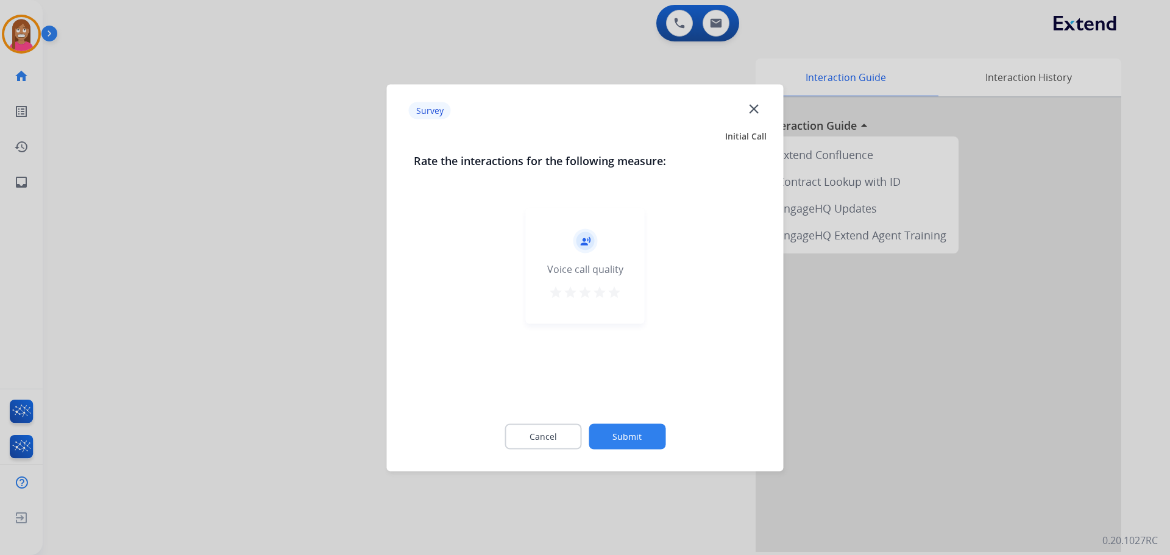
click at [750, 105] on mat-icon "close" at bounding box center [754, 109] width 16 height 16
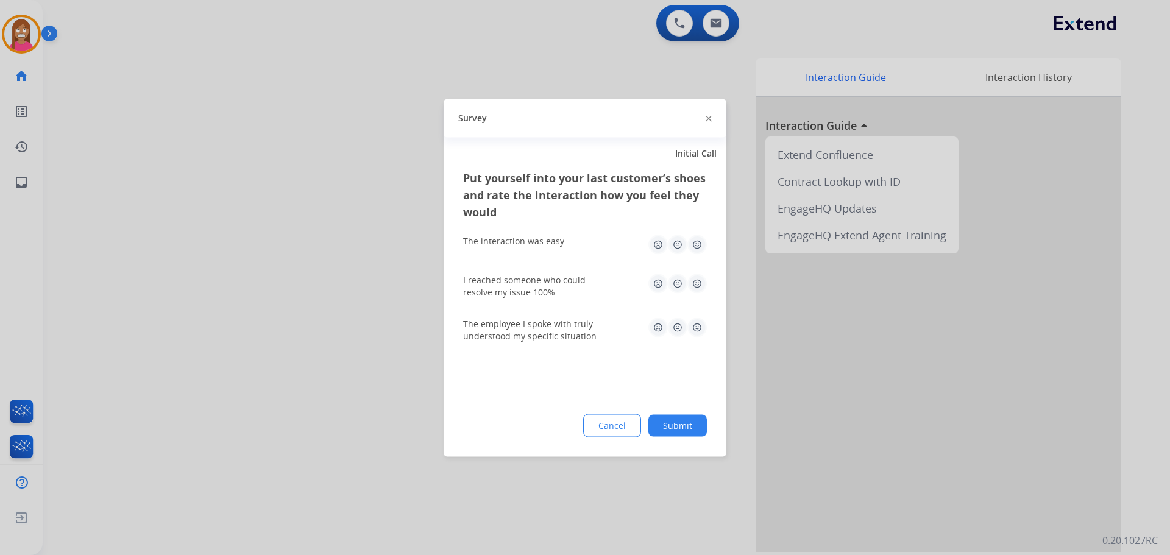
click at [710, 121] on img at bounding box center [709, 119] width 6 height 6
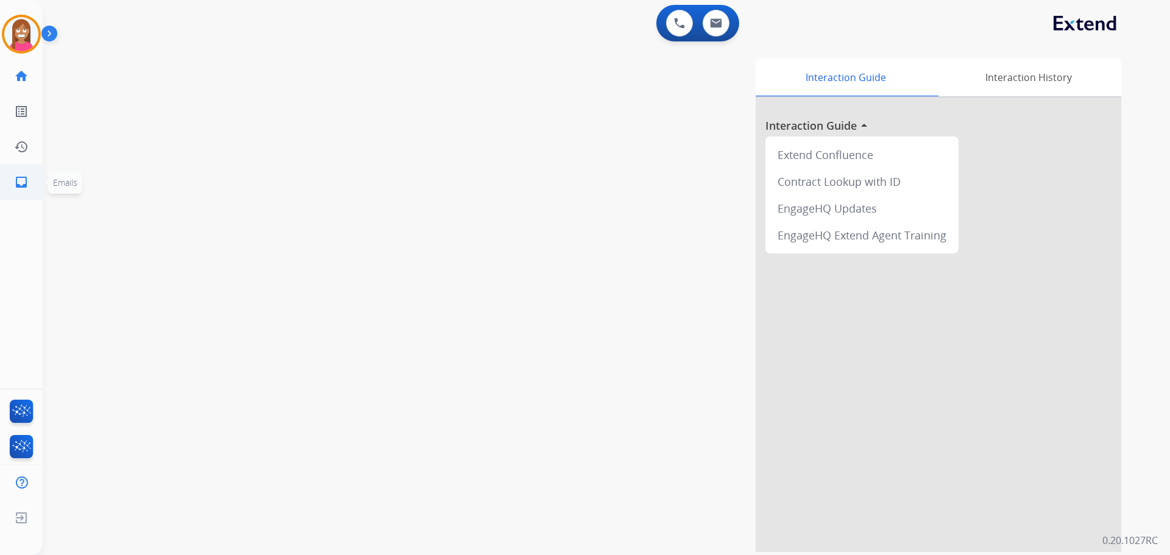
click at [14, 185] on mat-icon "inbox" at bounding box center [21, 182] width 15 height 15
select select "**********"
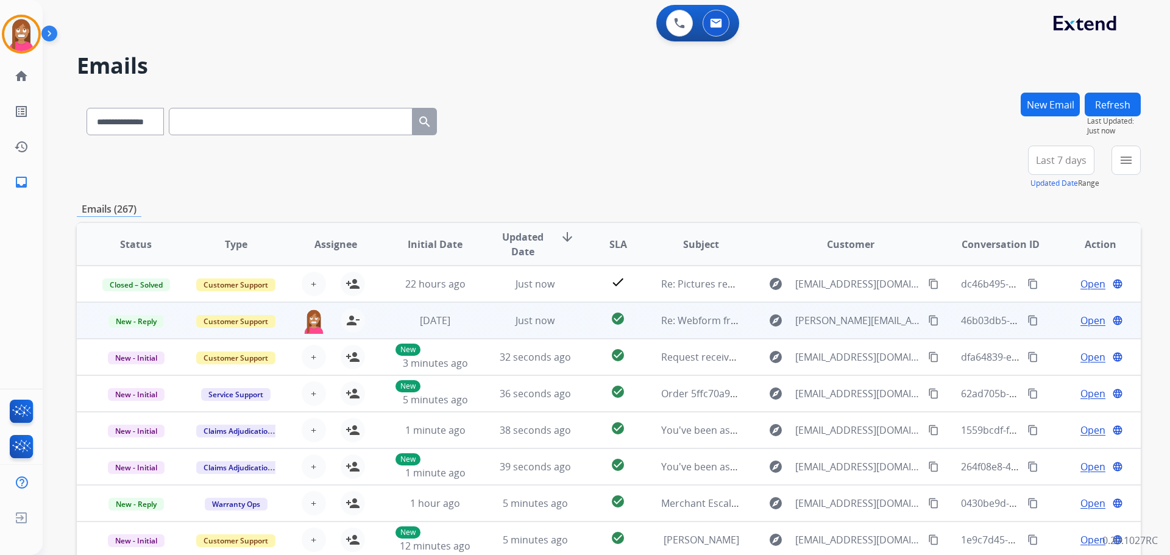
click at [569, 333] on td "Just now" at bounding box center [526, 320] width 100 height 37
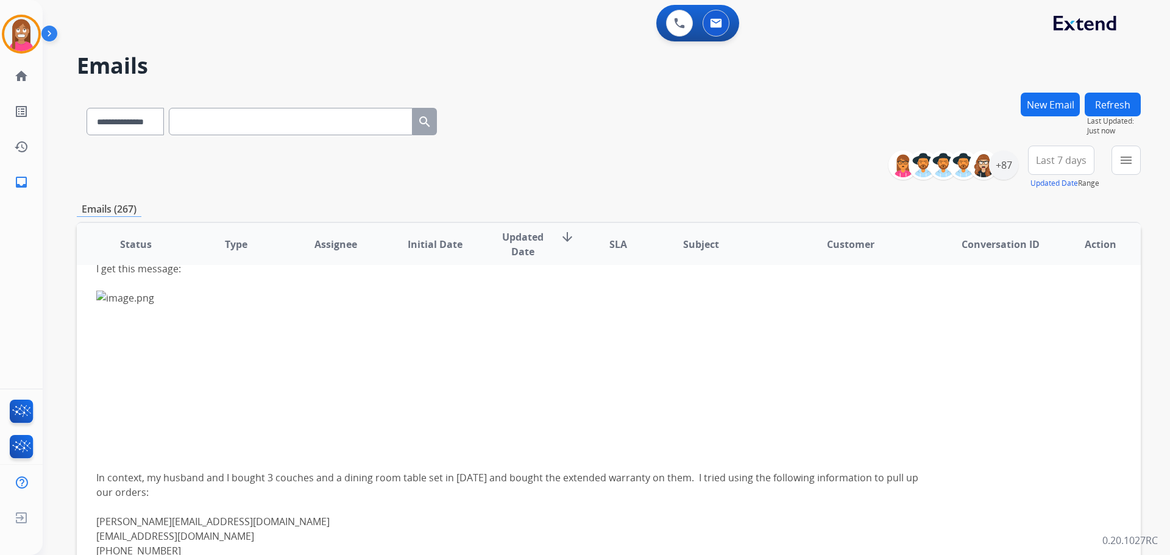
scroll to position [37, 0]
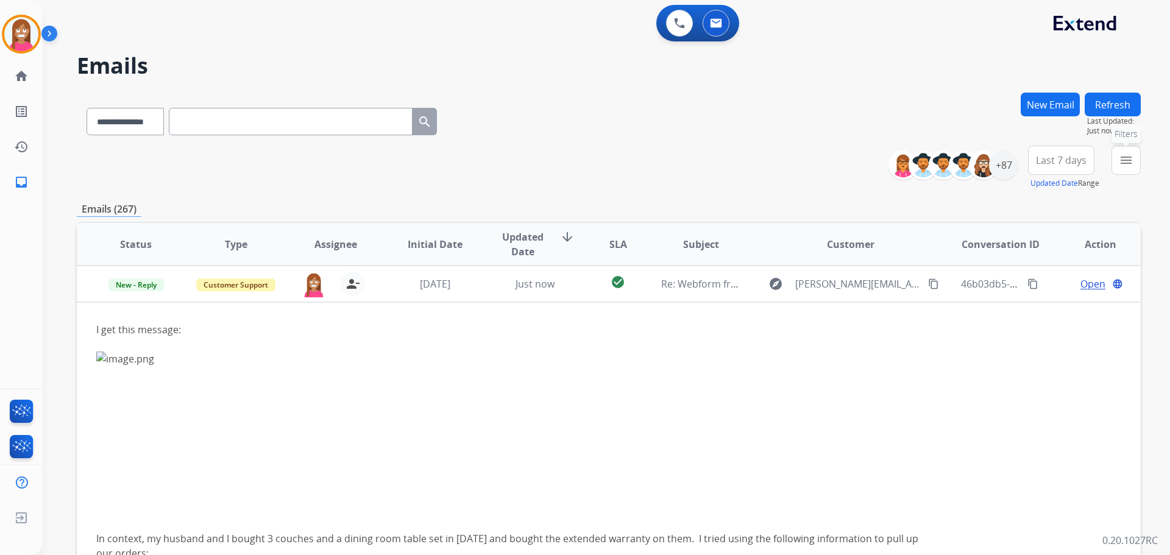
click at [1115, 153] on button "menu Filters" at bounding box center [1126, 160] width 29 height 29
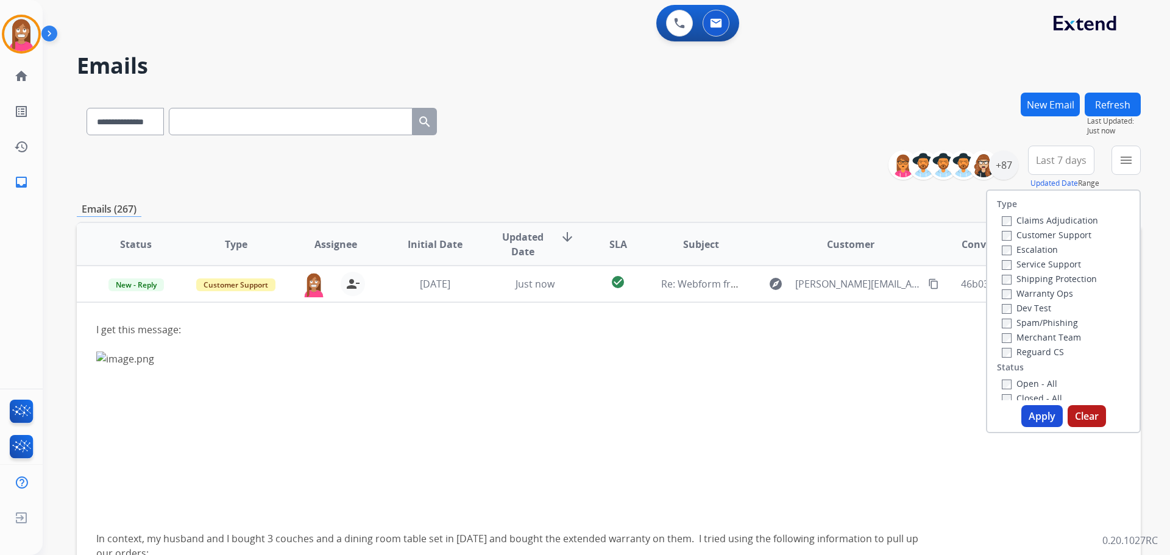
click at [1057, 231] on label "Customer Support" at bounding box center [1047, 235] width 90 height 12
click at [1040, 280] on label "Shipping Protection" at bounding box center [1049, 279] width 95 height 12
click at [1033, 345] on div "Reguard CS" at bounding box center [1050, 351] width 96 height 15
click at [1031, 354] on label "Reguard CS" at bounding box center [1033, 352] width 62 height 12
drag, startPoint x: 1024, startPoint y: 383, endPoint x: 1026, endPoint y: 392, distance: 9.3
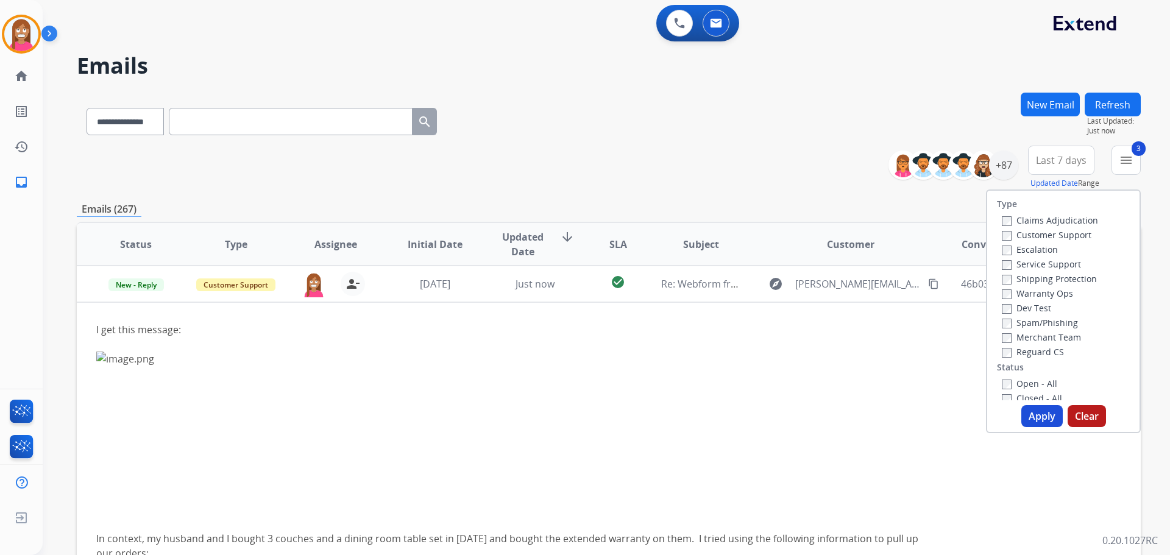
click at [1024, 384] on label "Open - All" at bounding box center [1029, 384] width 55 height 12
click at [1036, 413] on button "Apply" at bounding box center [1042, 416] width 41 height 22
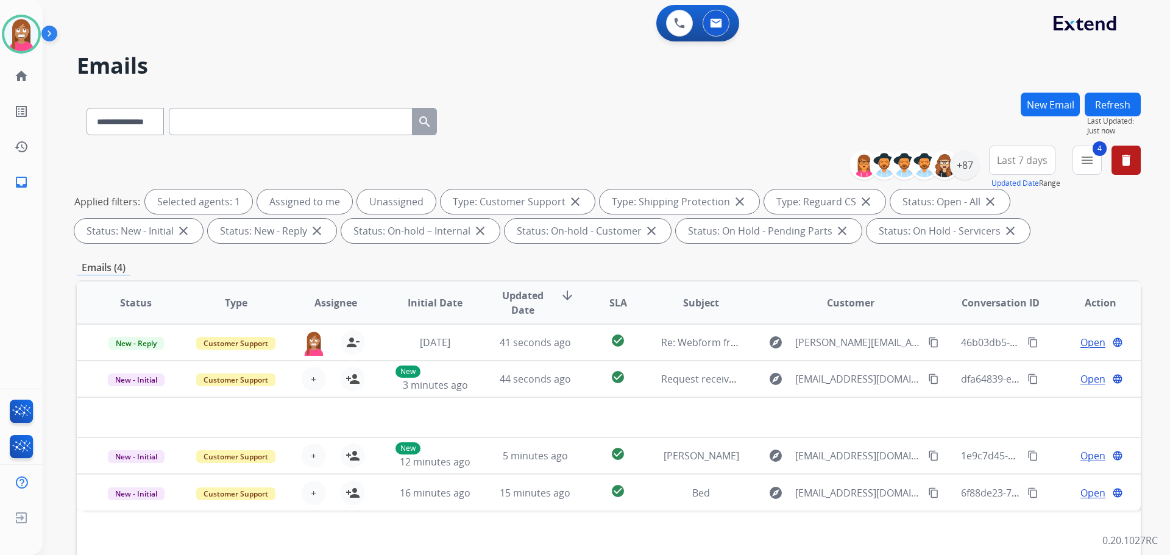
scroll to position [0, 0]
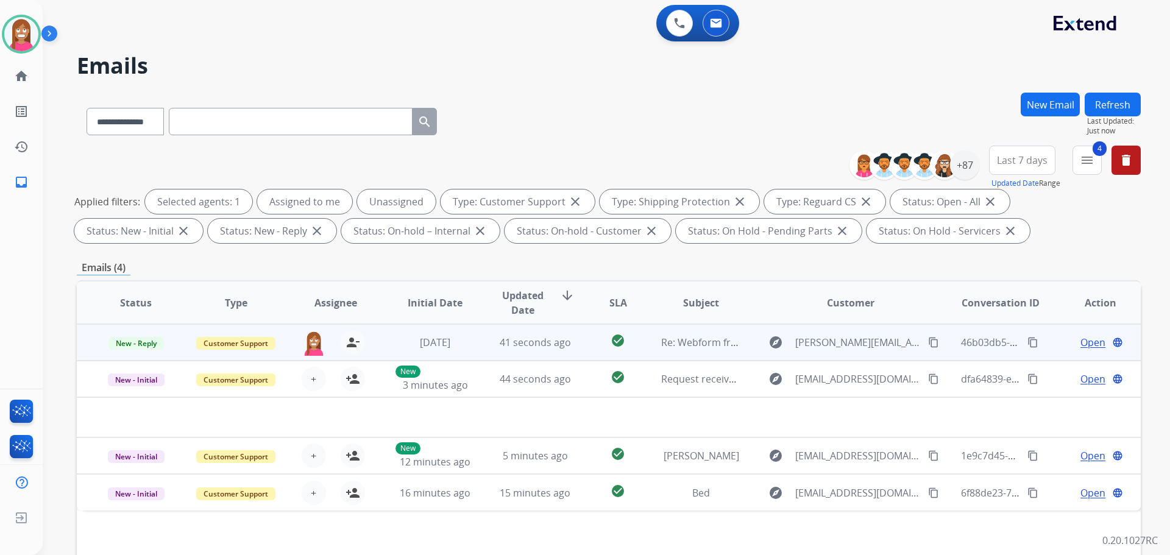
click at [1085, 347] on span "Open" at bounding box center [1093, 342] width 25 height 15
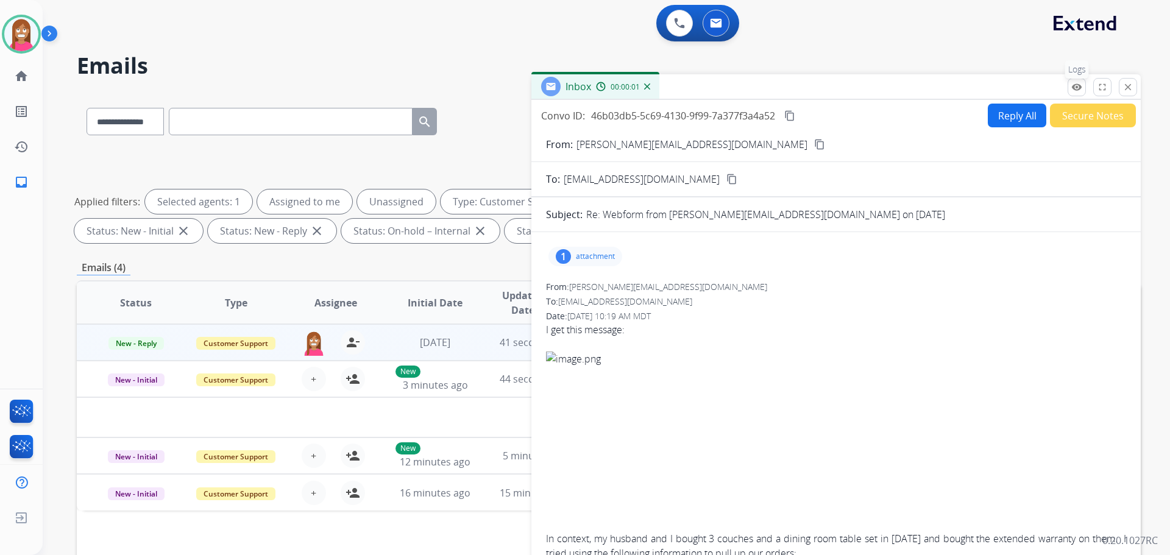
click at [1074, 88] on mat-icon "remove_red_eye" at bounding box center [1077, 87] width 11 height 11
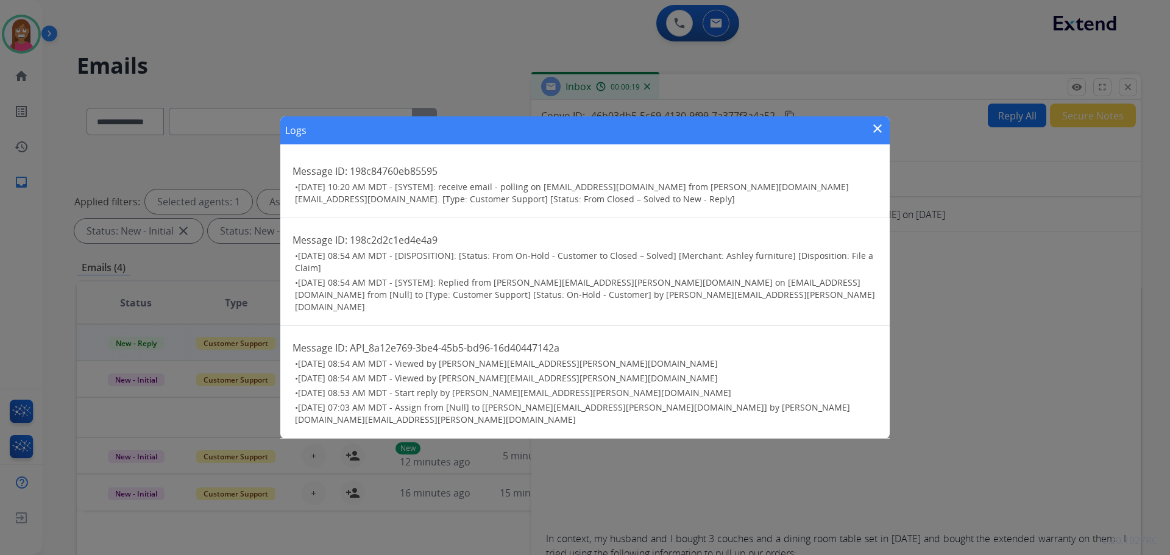
click at [875, 136] on mat-icon "close" at bounding box center [878, 128] width 15 height 15
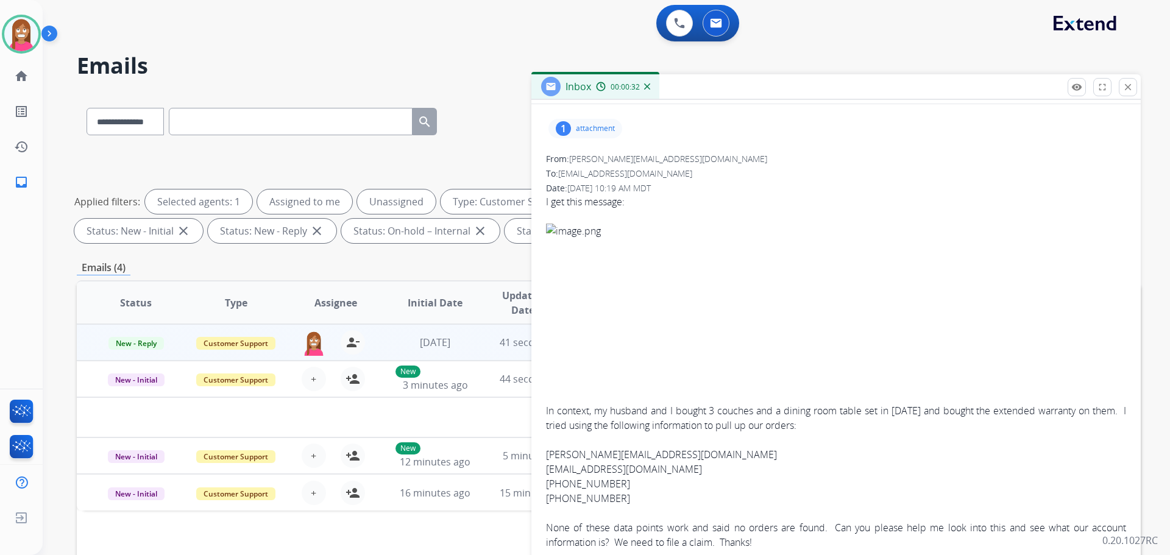
scroll to position [122, 0]
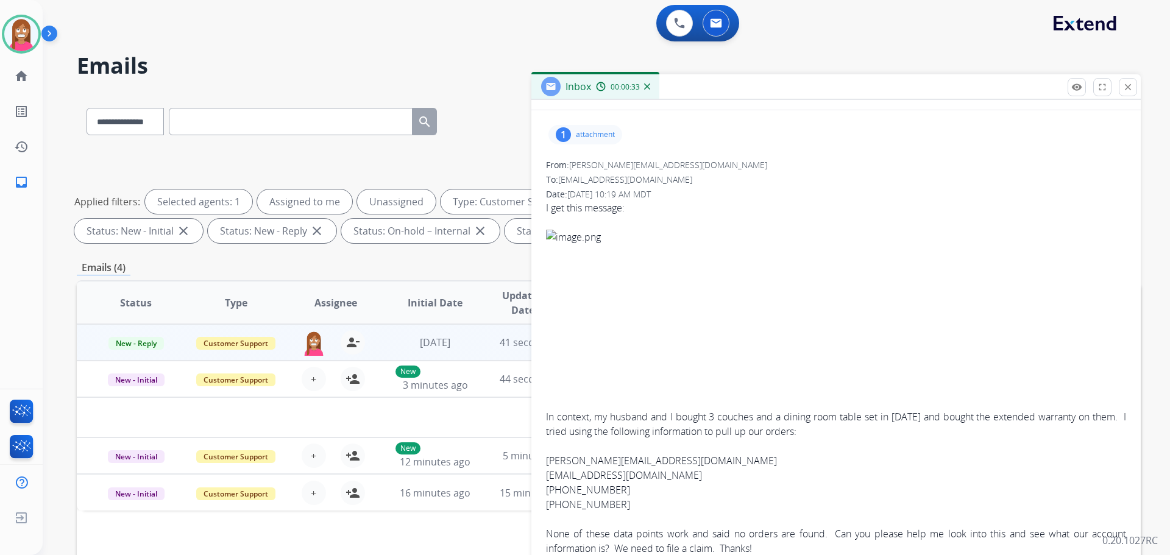
click at [586, 139] on p "attachment" at bounding box center [595, 135] width 39 height 10
click at [597, 170] on div at bounding box center [588, 165] width 61 height 43
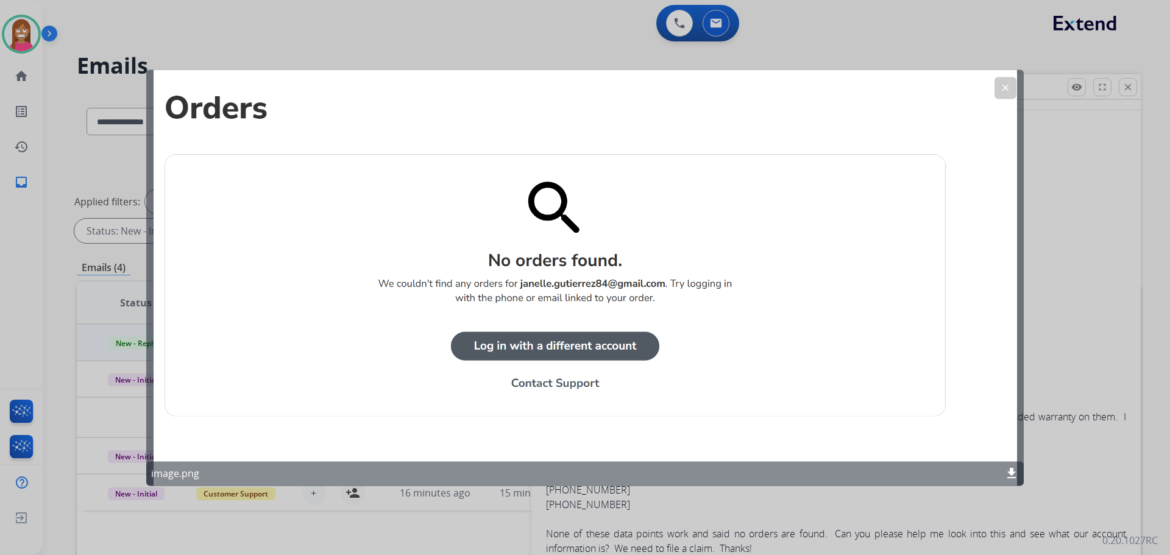
click at [1000, 90] on mat-icon "clear" at bounding box center [1005, 87] width 11 height 11
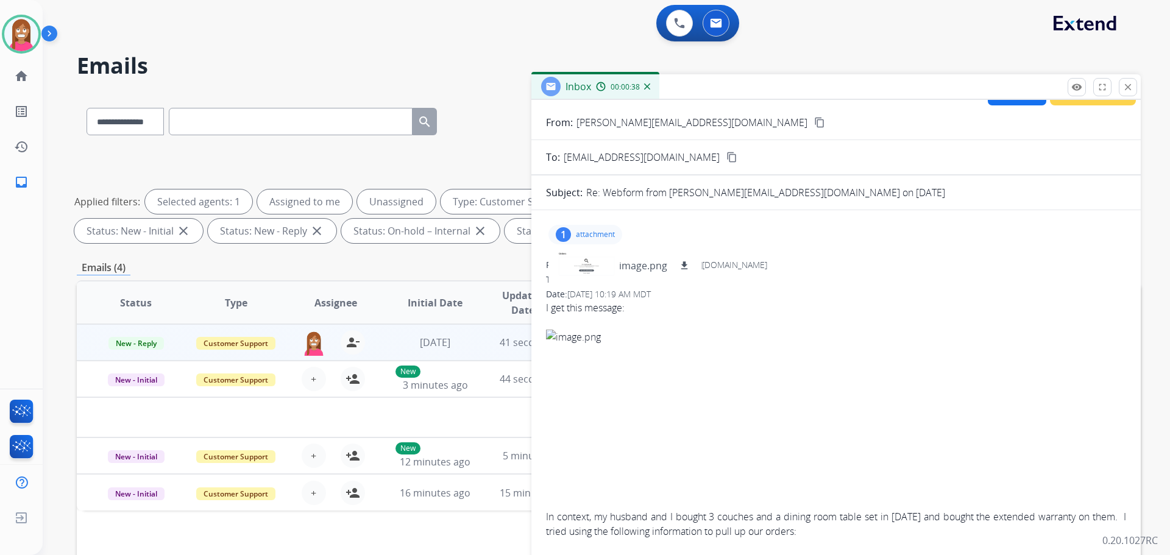
scroll to position [0, 0]
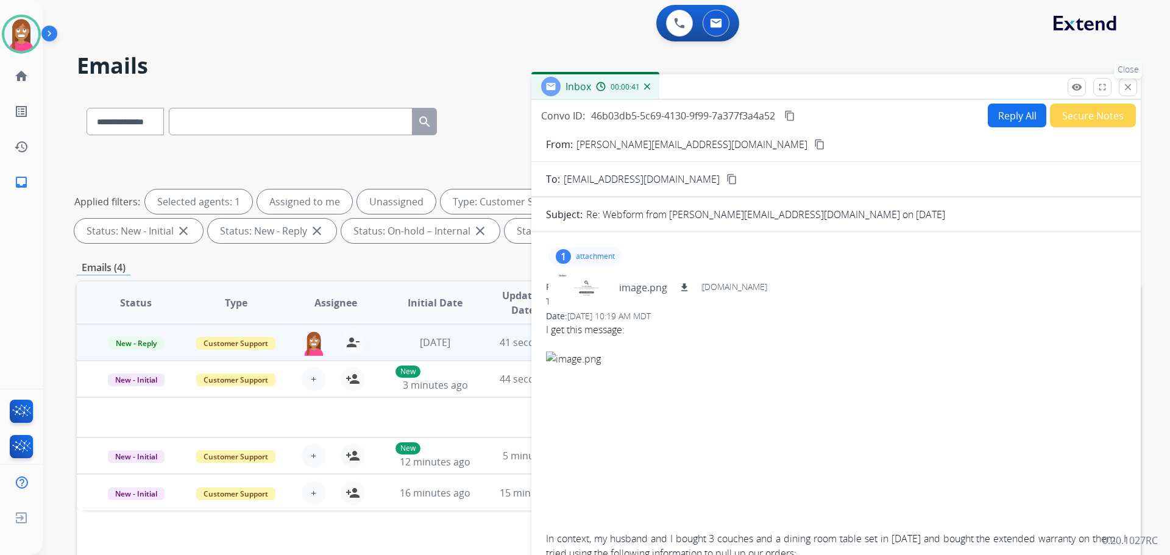
click at [1129, 88] on mat-icon "close" at bounding box center [1128, 87] width 11 height 11
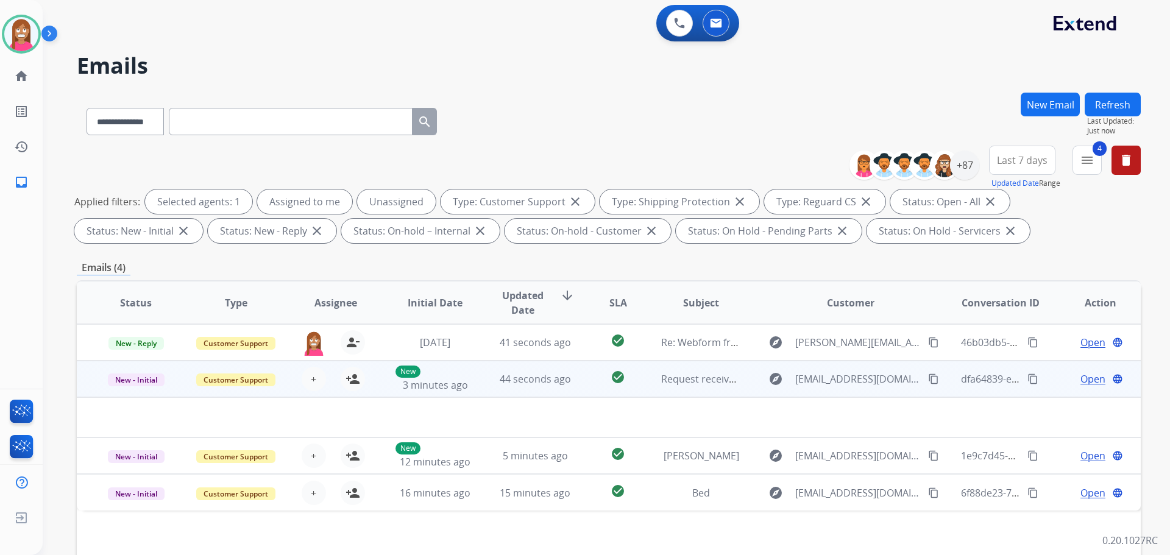
click at [488, 393] on td "44 seconds ago" at bounding box center [526, 379] width 100 height 37
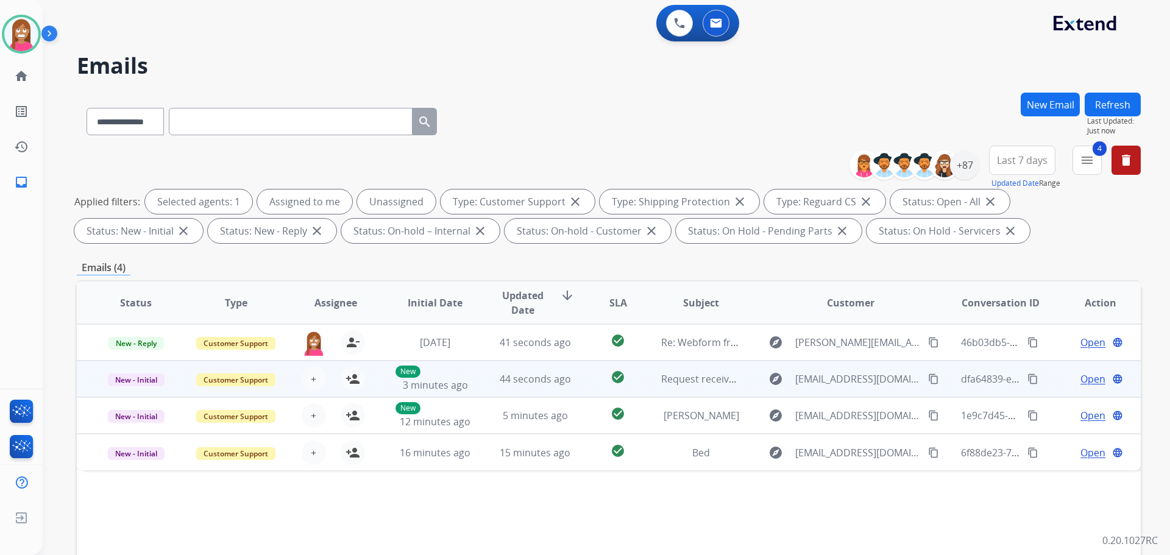
click at [484, 391] on td "44 seconds ago" at bounding box center [526, 379] width 100 height 37
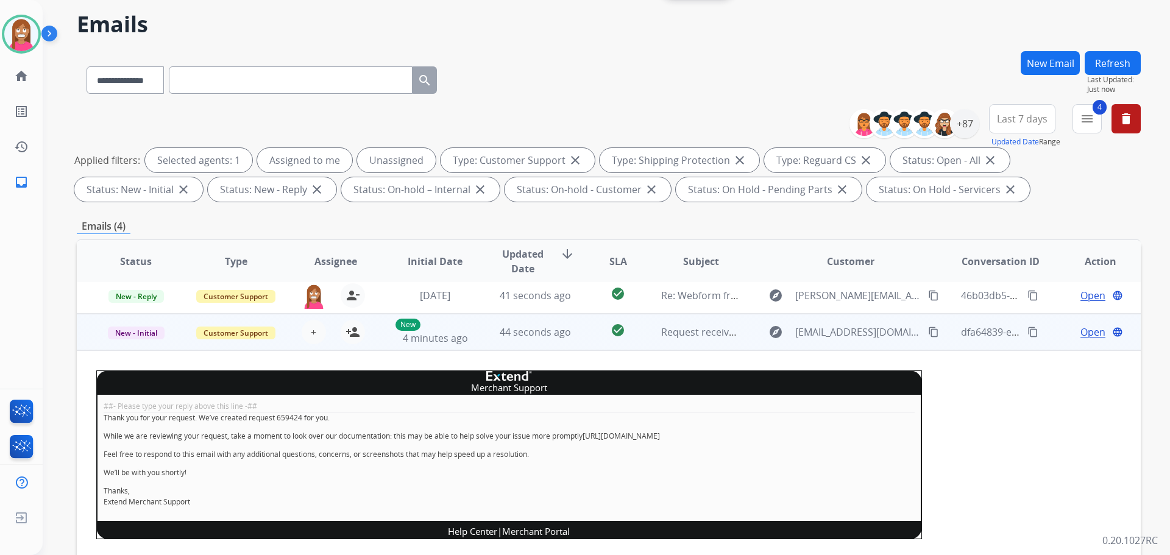
scroll to position [61, 0]
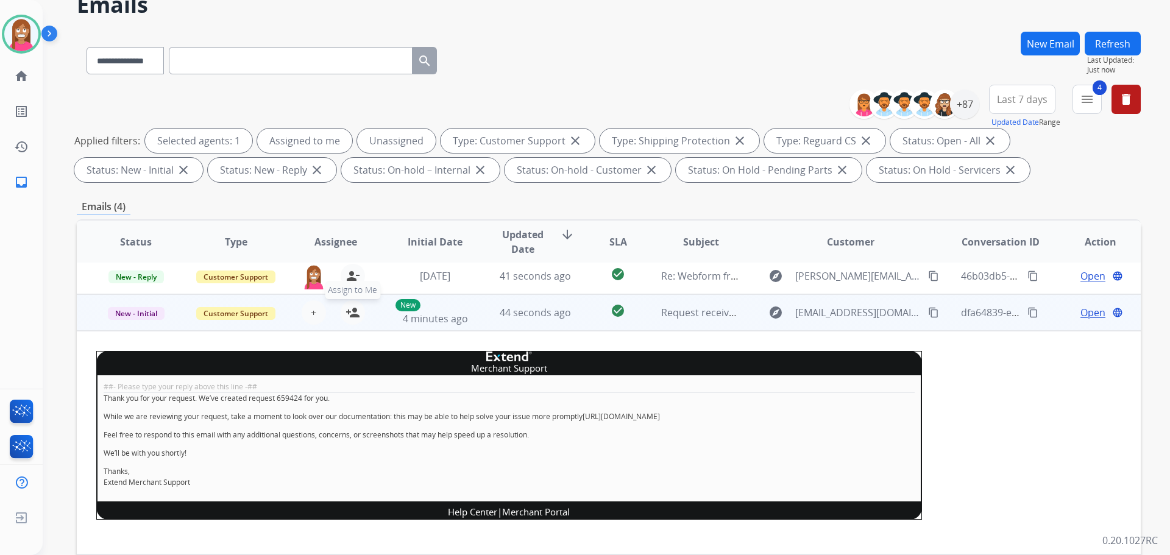
click at [351, 312] on mat-icon "person_add" at bounding box center [353, 312] width 15 height 15
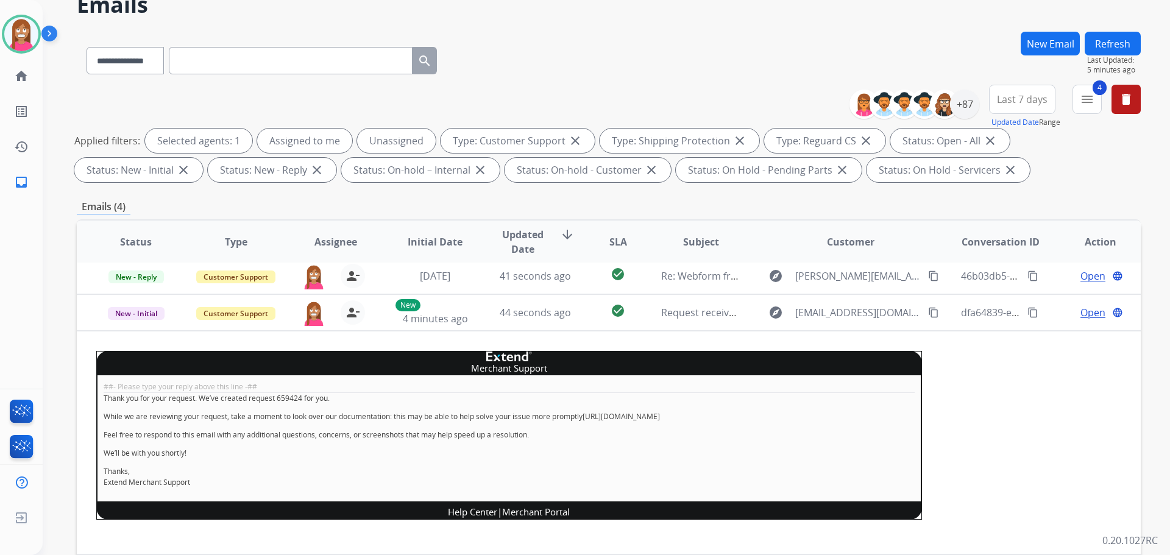
click at [1117, 41] on button "Refresh" at bounding box center [1113, 44] width 56 height 24
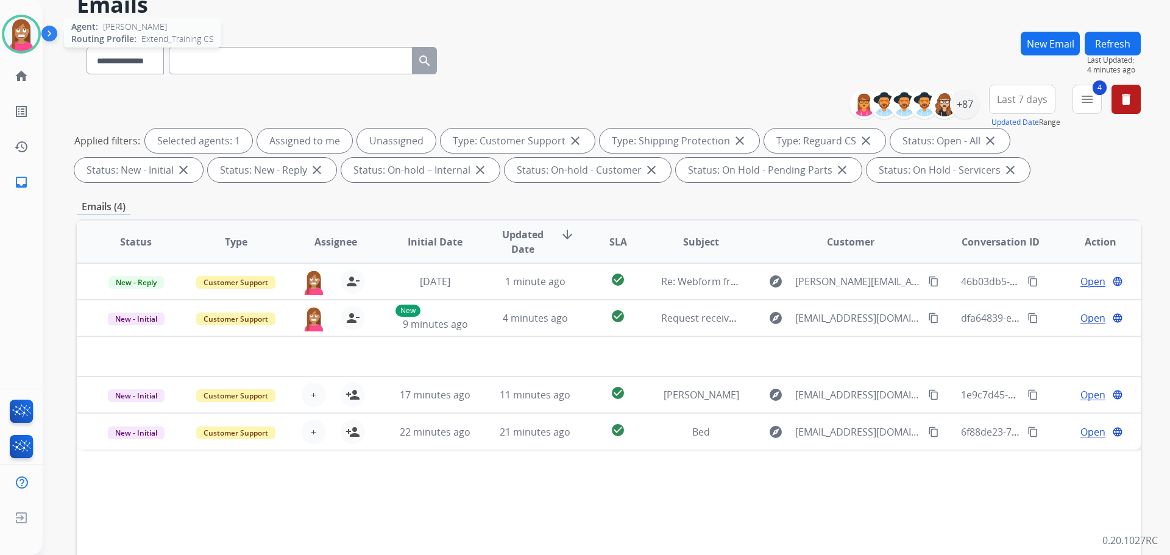
click at [9, 40] on img at bounding box center [21, 34] width 34 height 34
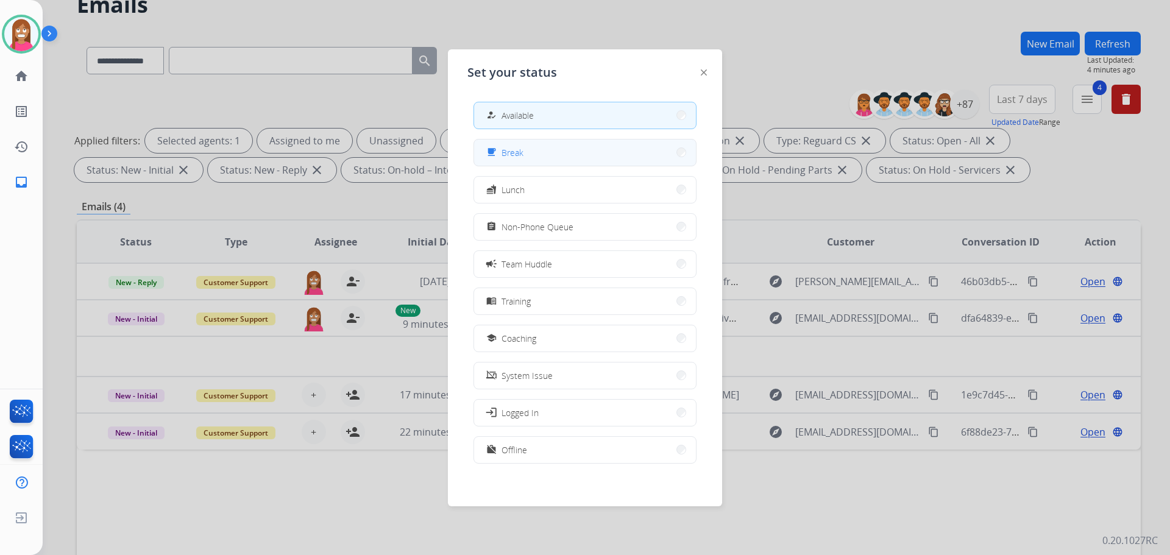
click at [493, 154] on mat-icon "free_breakfast" at bounding box center [491, 153] width 10 height 10
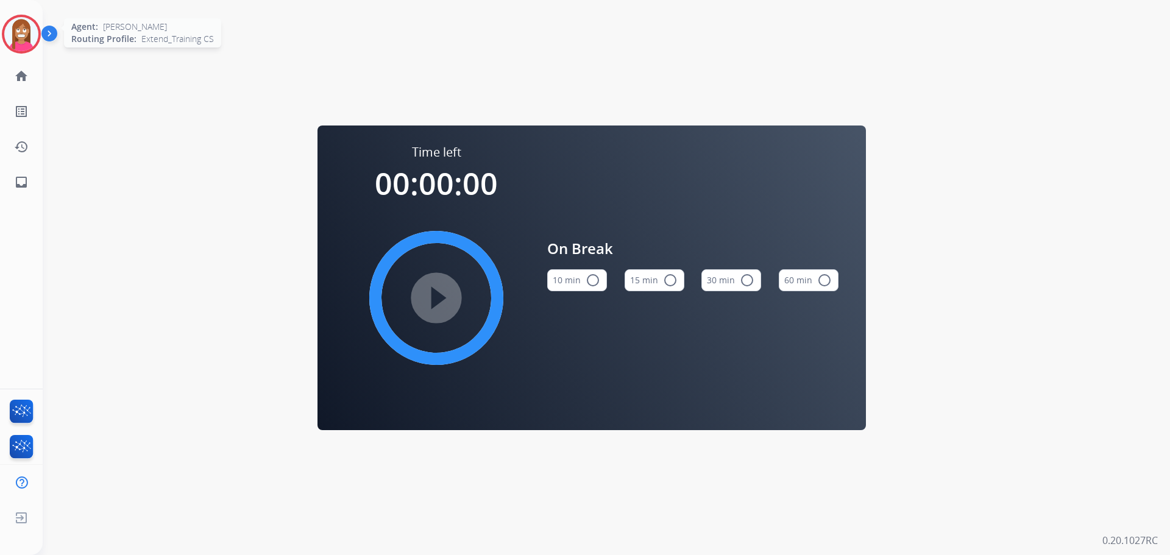
click at [20, 40] on img at bounding box center [21, 34] width 34 height 34
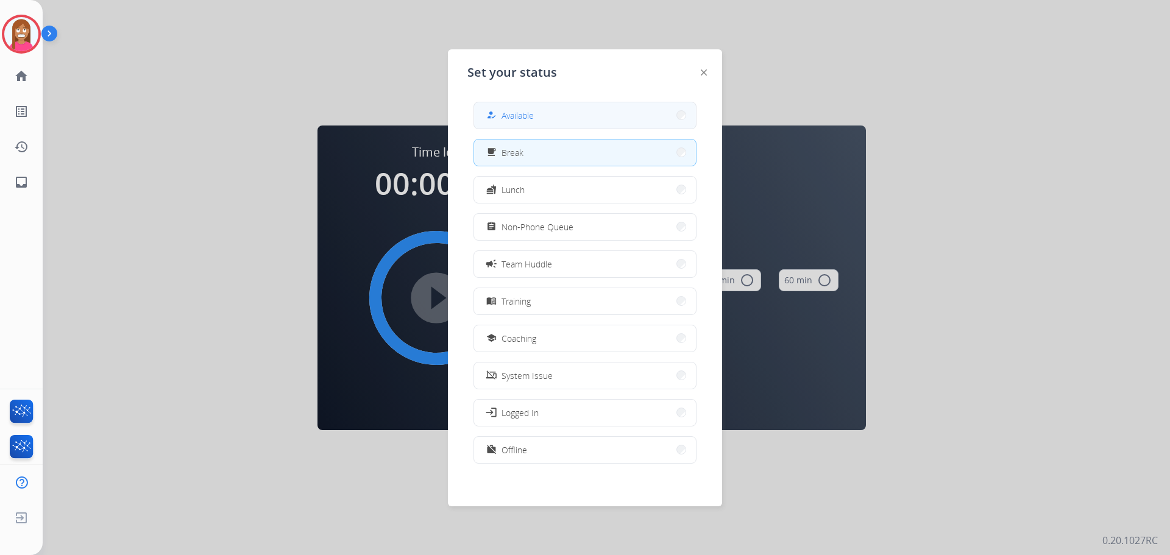
click at [537, 113] on button "how_to_reg Available" at bounding box center [585, 115] width 222 height 26
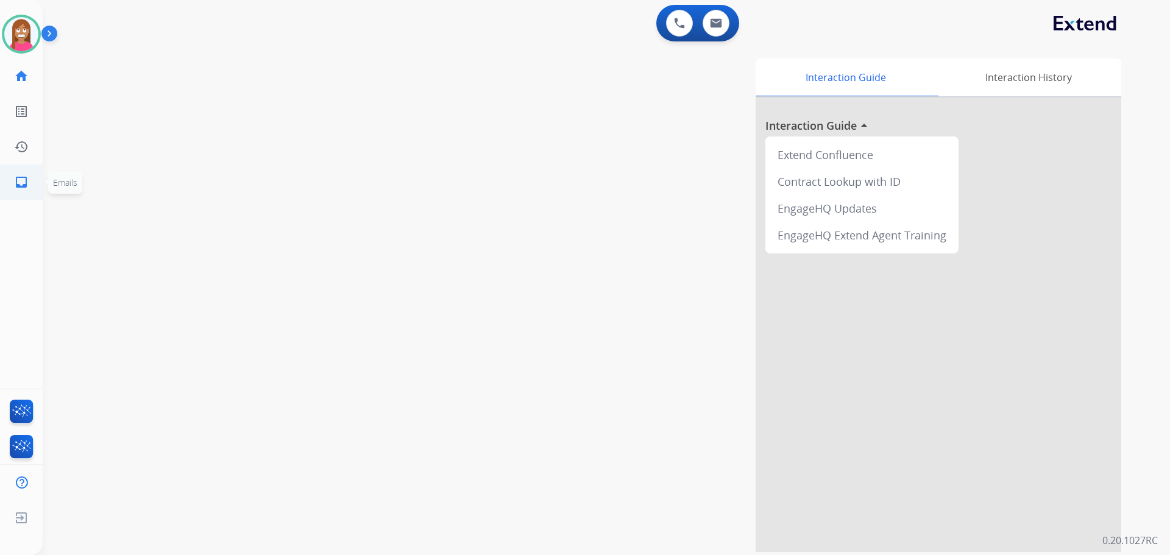
click at [10, 179] on link "inbox Emails" at bounding box center [21, 182] width 34 height 34
select select "**********"
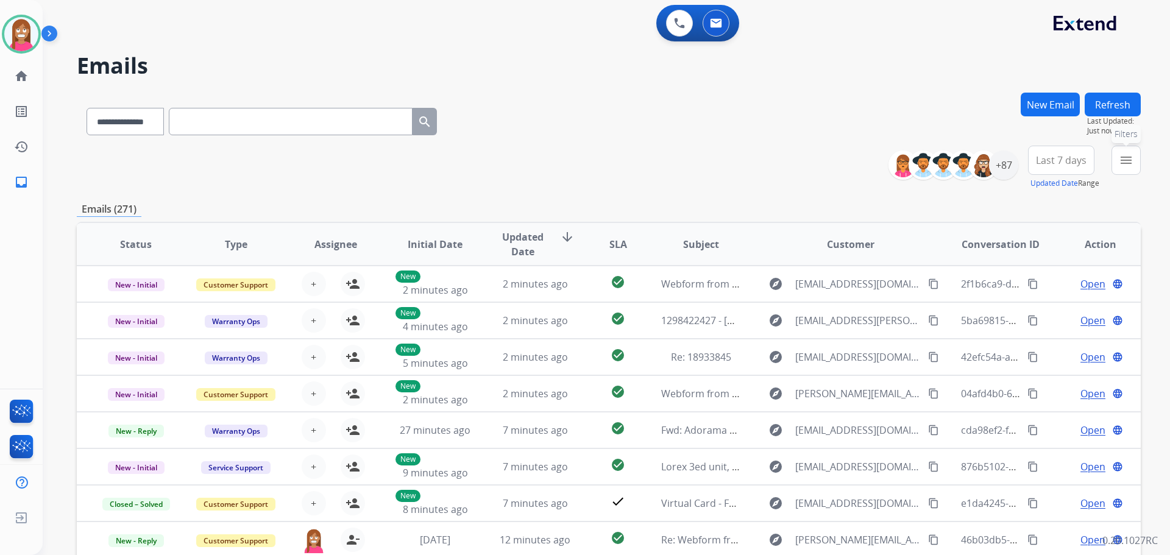
click at [1123, 160] on mat-icon "menu" at bounding box center [1126, 160] width 15 height 15
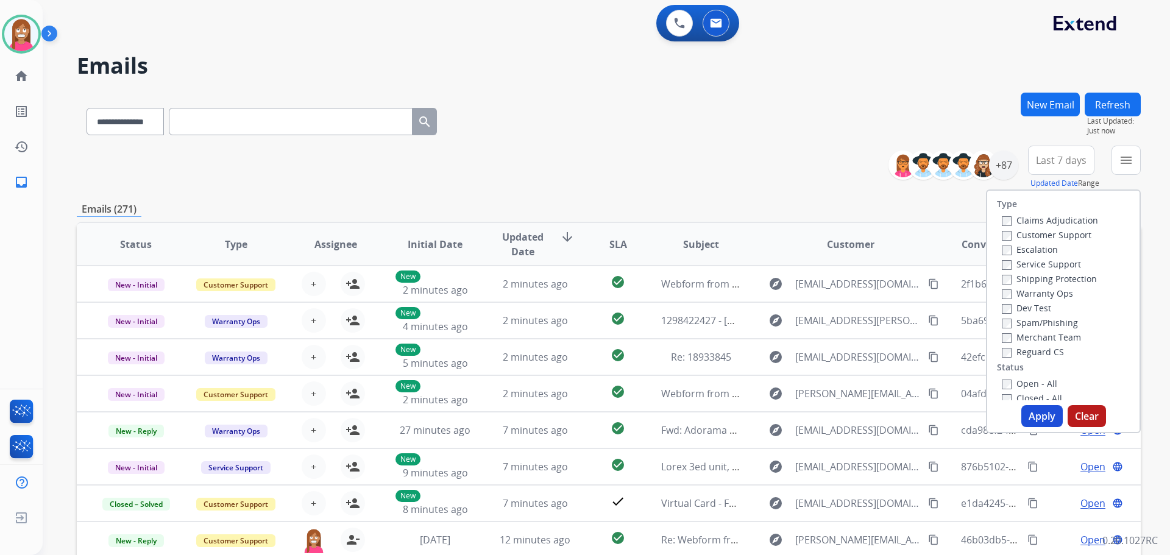
click at [1035, 231] on label "Customer Support" at bounding box center [1047, 235] width 90 height 12
click at [1024, 270] on div "Claims Adjudication Customer Support Escalation Service Support Shipping Protec…" at bounding box center [1047, 286] width 101 height 146
click at [1014, 275] on label "Shipping Protection" at bounding box center [1049, 279] width 95 height 12
click at [1016, 347] on label "Reguard CS" at bounding box center [1033, 352] width 62 height 12
click at [1015, 381] on label "Open - All" at bounding box center [1029, 384] width 55 height 12
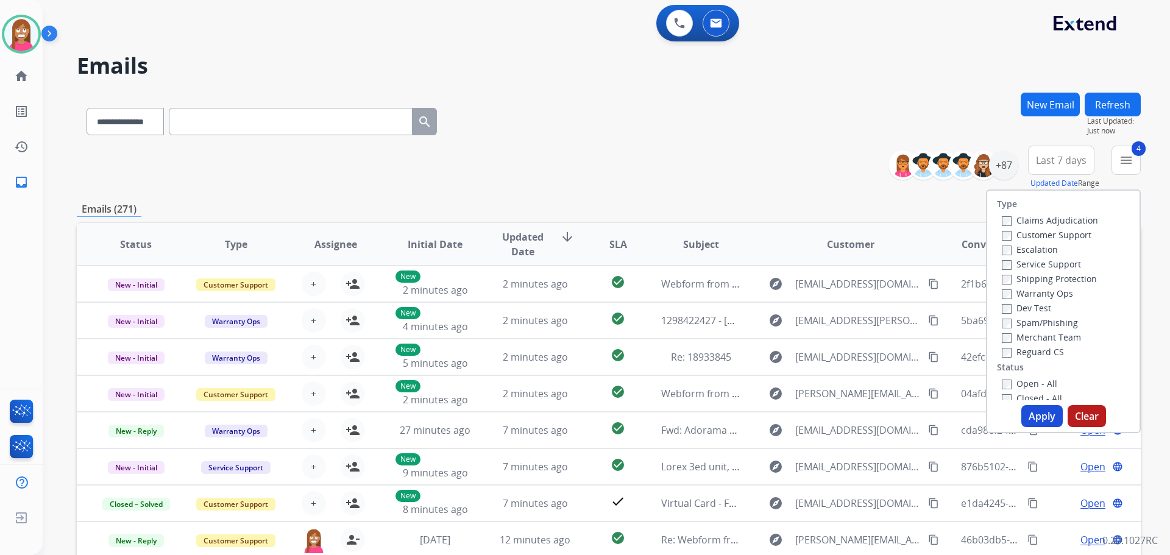
click at [1025, 413] on button "Apply" at bounding box center [1042, 416] width 41 height 22
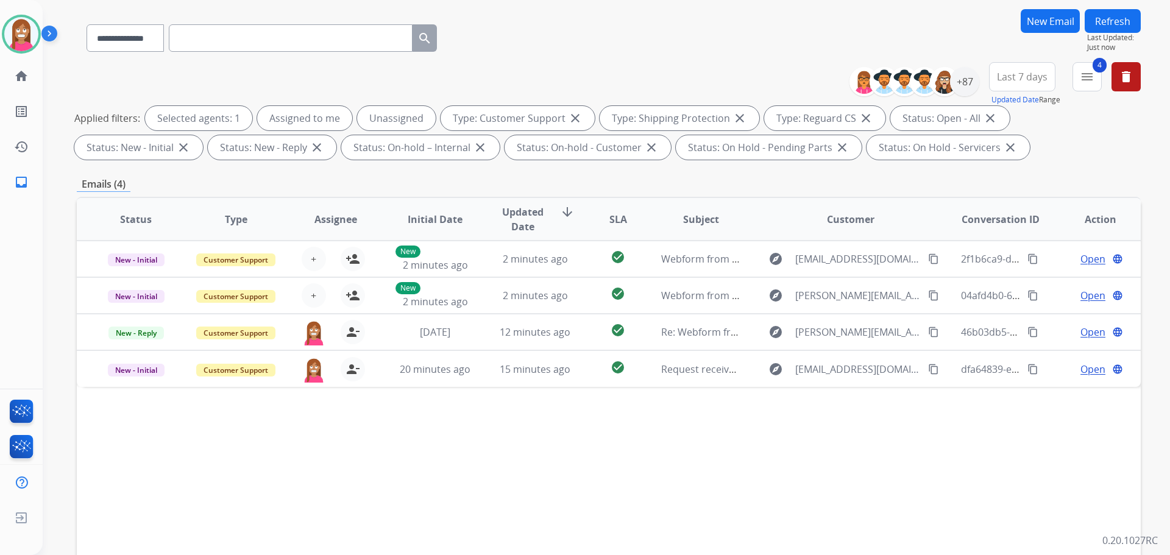
scroll to position [122, 0]
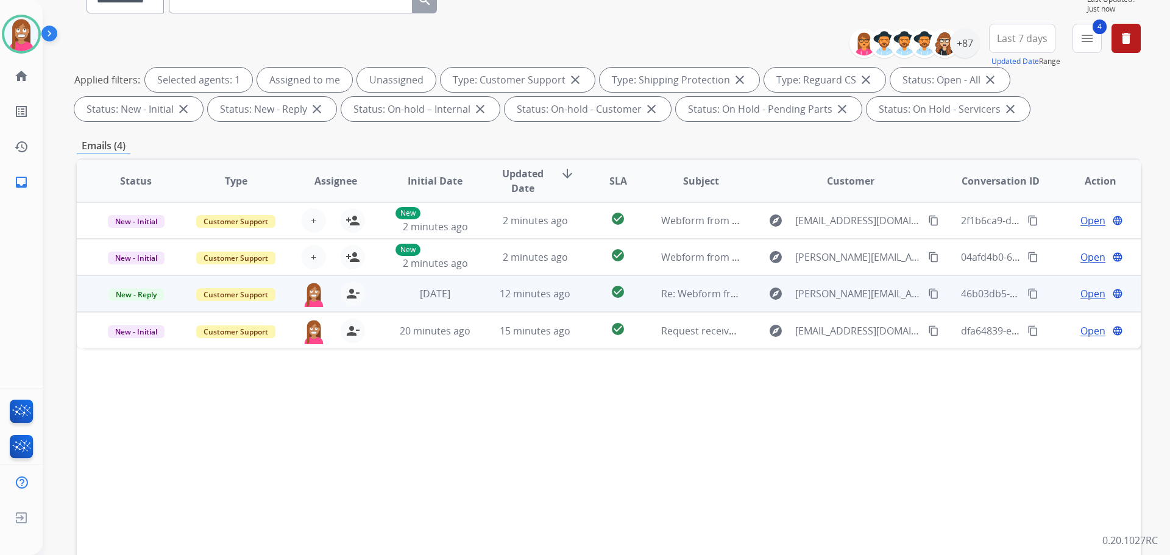
click at [575, 303] on td "check_circle" at bounding box center [608, 294] width 66 height 37
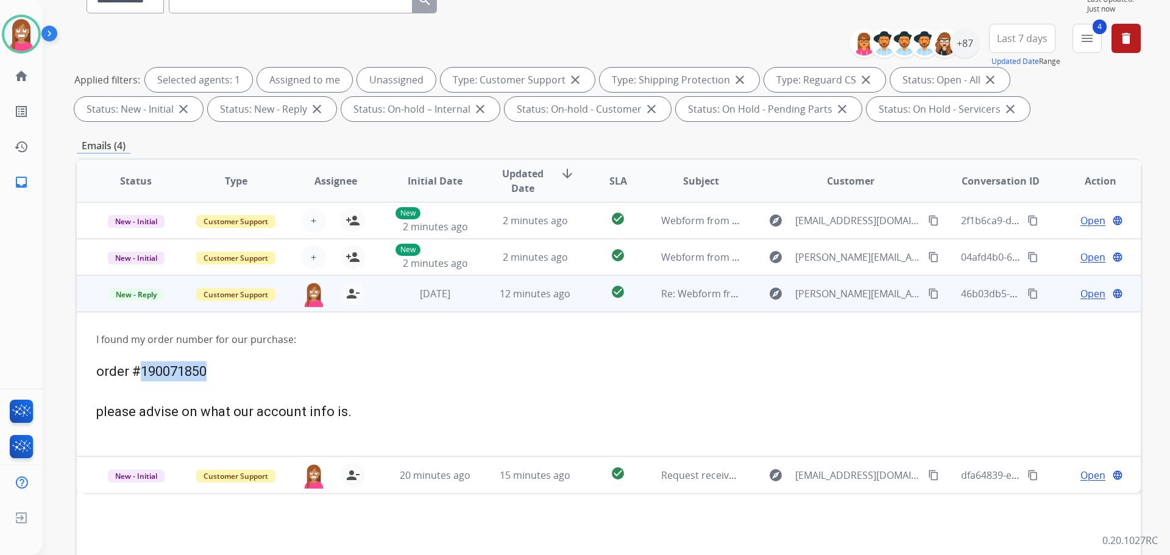
drag, startPoint x: 201, startPoint y: 374, endPoint x: 140, endPoint y: 377, distance: 60.4
click at [140, 377] on span "order #190071850" at bounding box center [151, 371] width 110 height 15
copy span "190071850"
click at [1092, 296] on span "Open" at bounding box center [1093, 294] width 25 height 15
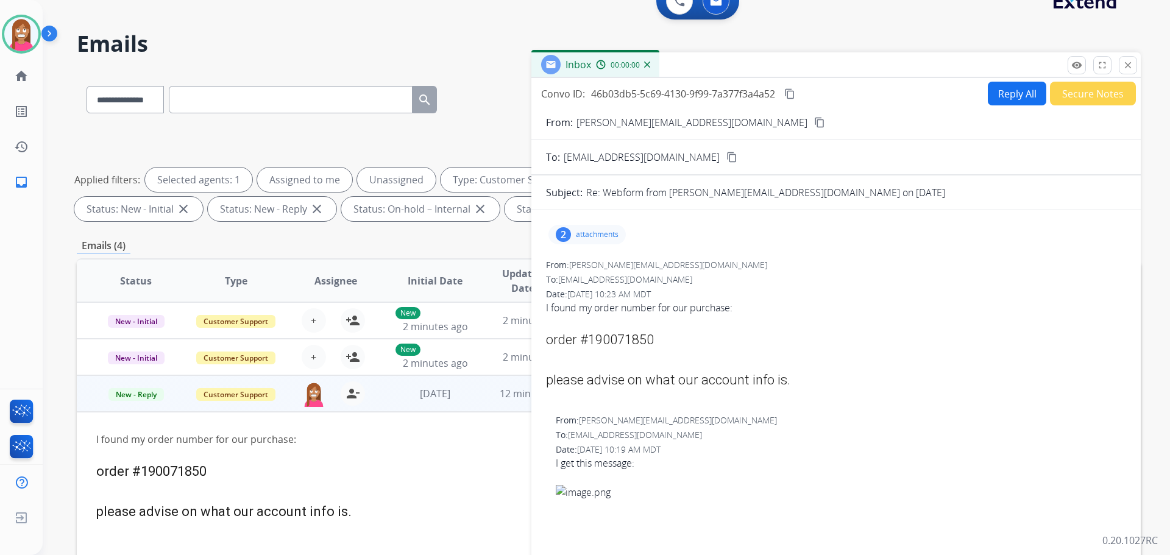
scroll to position [0, 0]
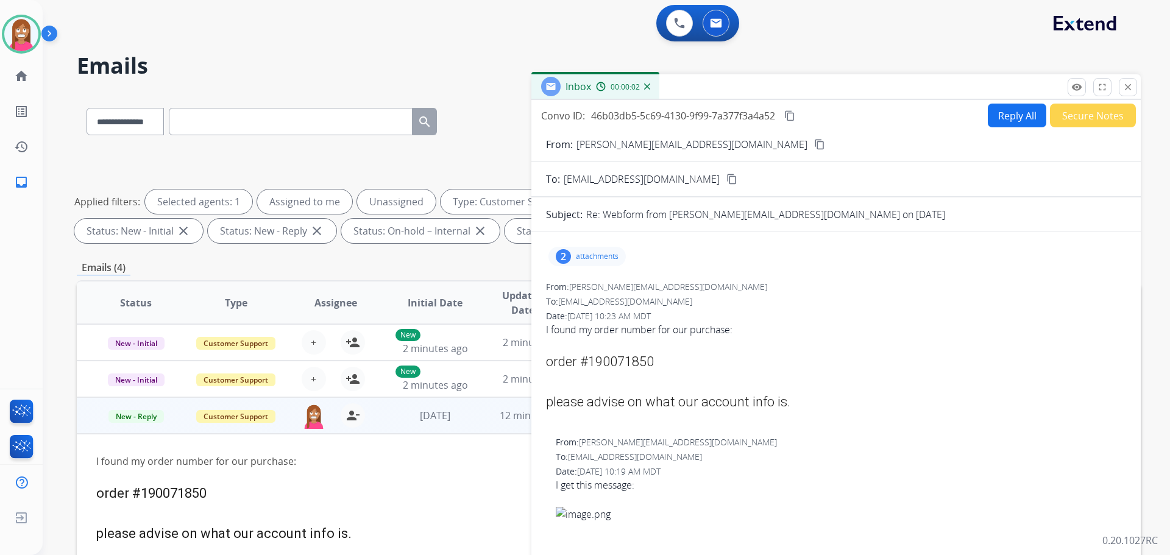
click at [1008, 110] on button "Reply All" at bounding box center [1017, 116] width 59 height 24
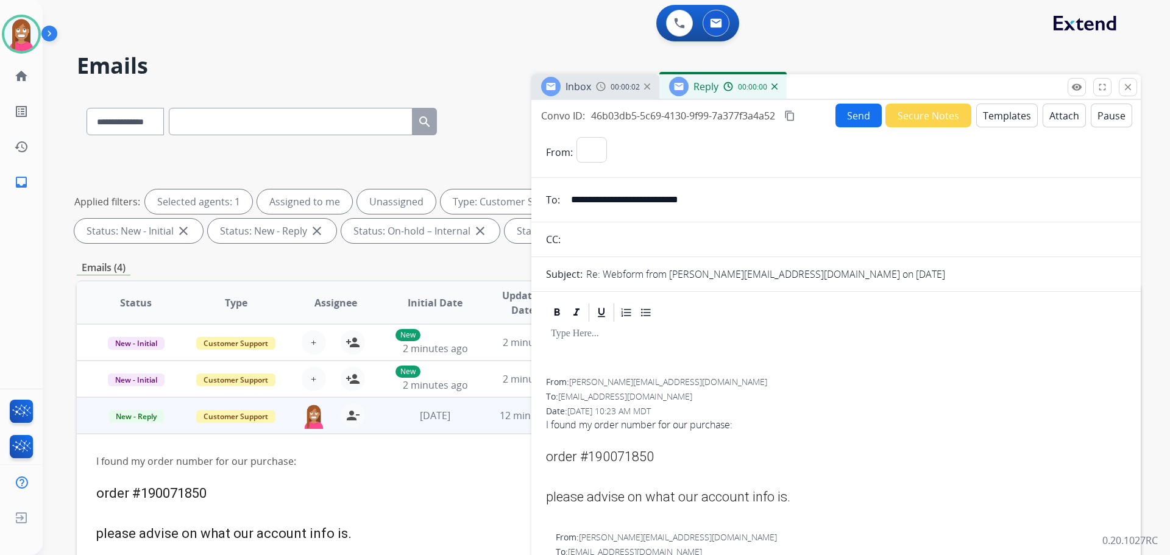
select select "**********"
click at [1002, 114] on button "Templates" at bounding box center [1008, 116] width 62 height 24
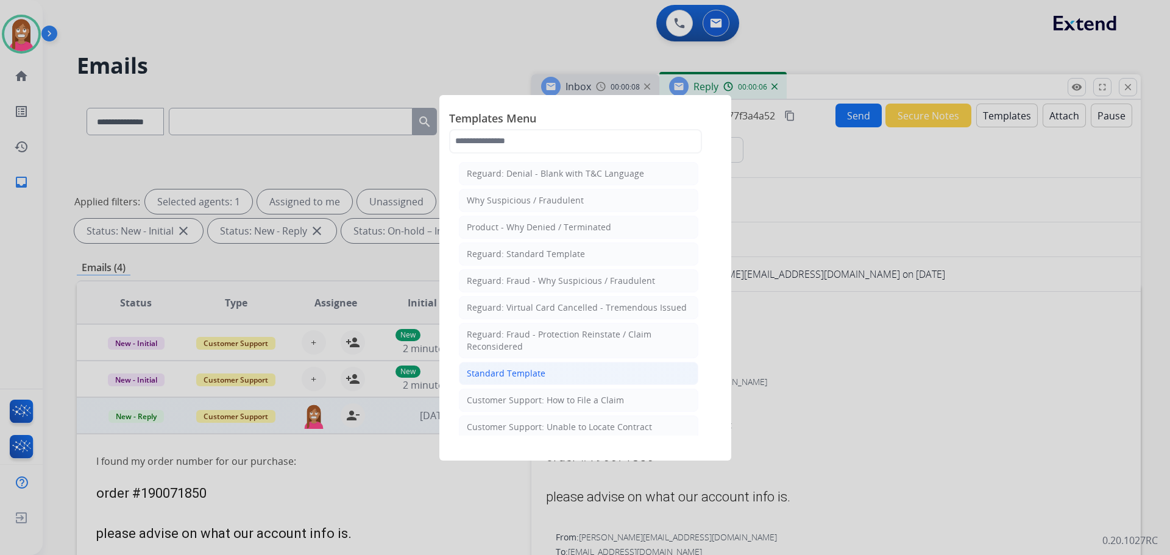
click at [519, 376] on div "Standard Template" at bounding box center [506, 374] width 79 height 12
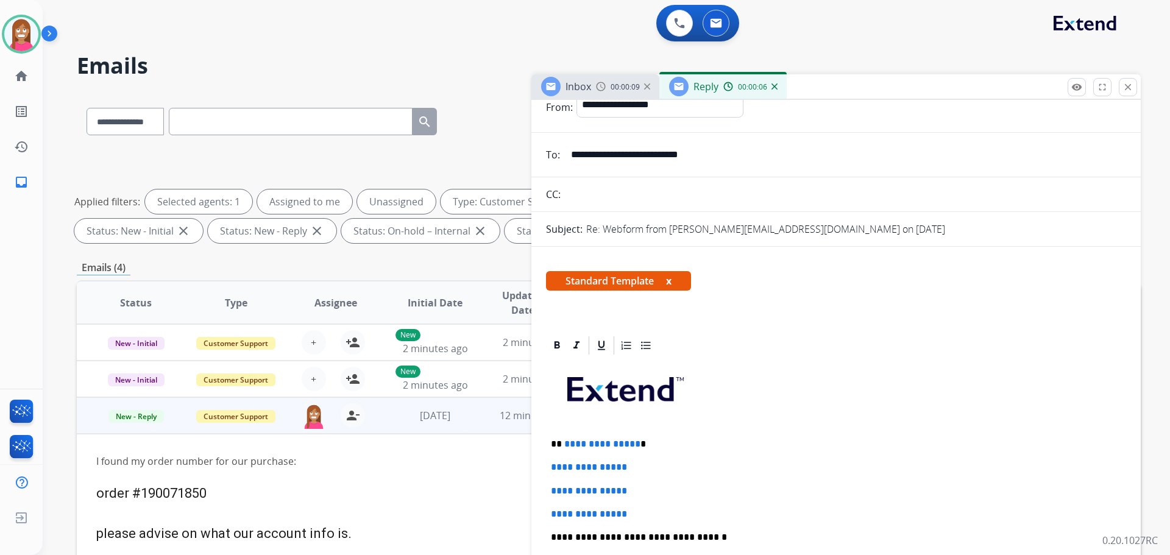
scroll to position [122, 0]
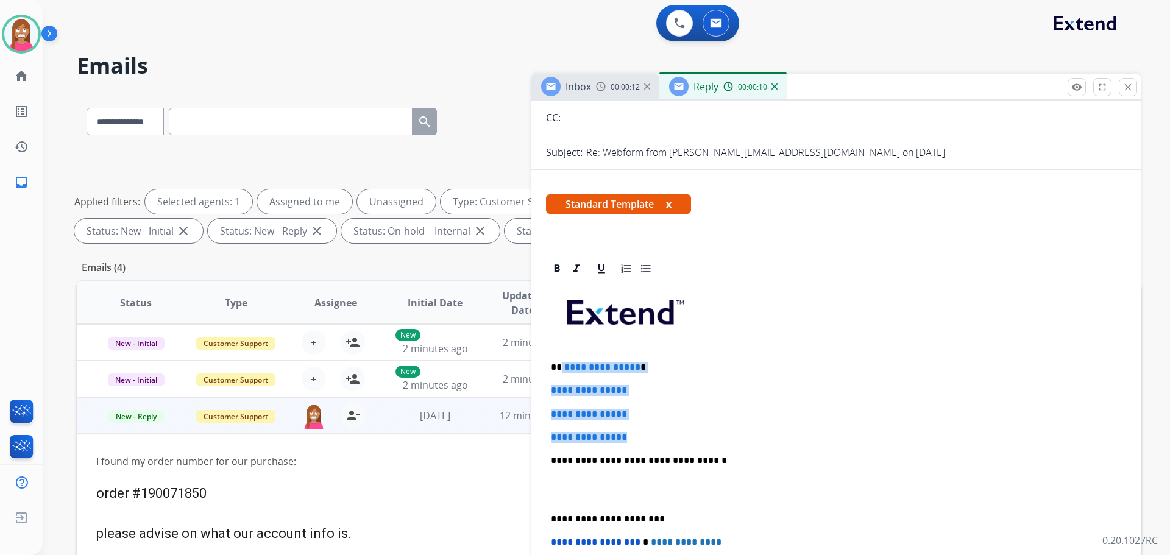
drag, startPoint x: 643, startPoint y: 438, endPoint x: 560, endPoint y: 361, distance: 113.1
click at [560, 361] on div "**********" at bounding box center [836, 489] width 580 height 419
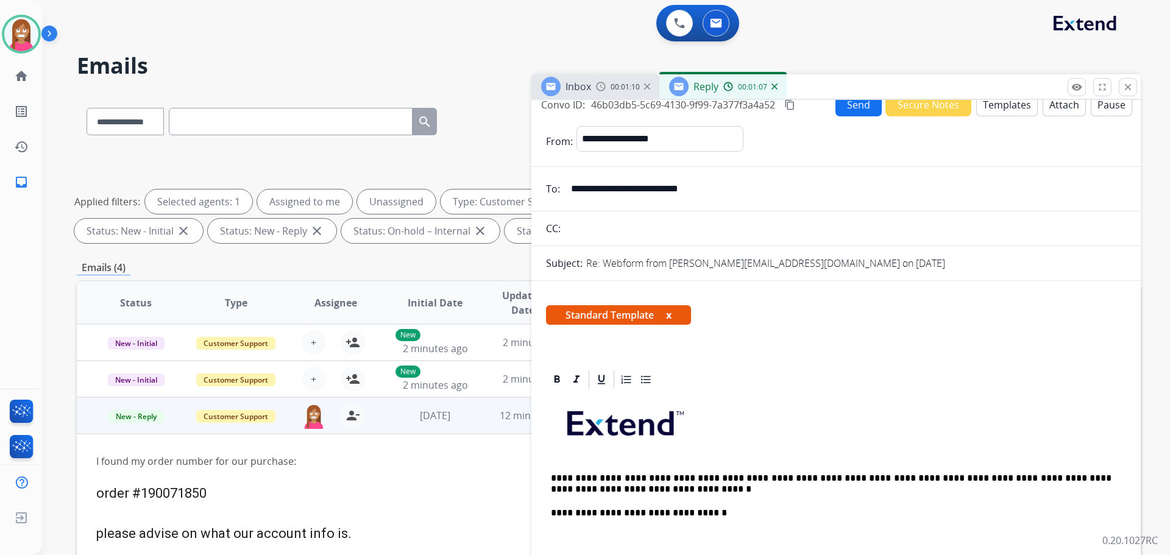
scroll to position [0, 0]
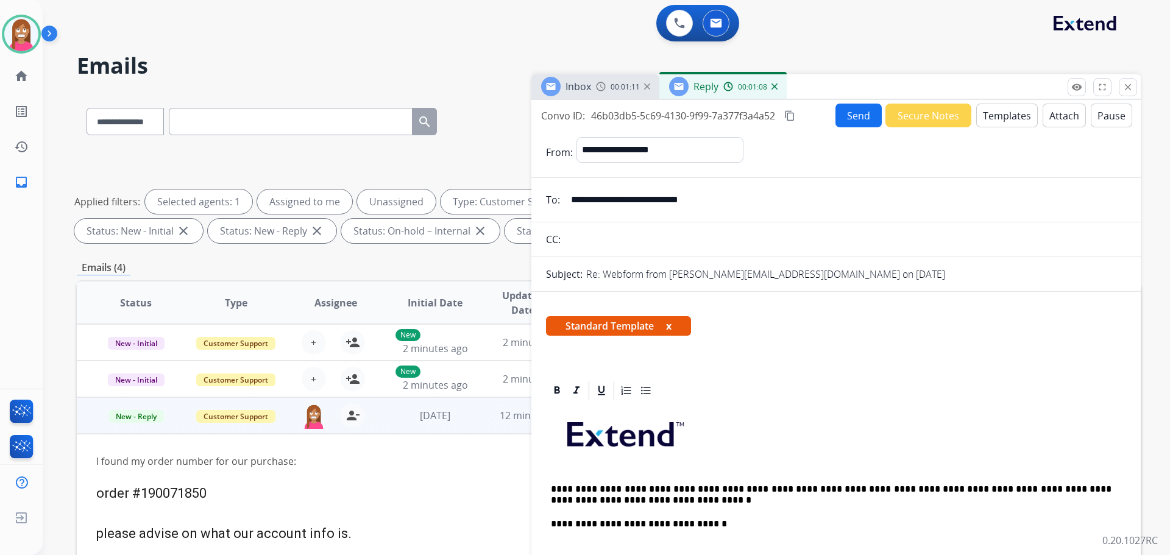
drag, startPoint x: 835, startPoint y: 118, endPoint x: 840, endPoint y: 124, distance: 7.8
click at [840, 124] on button "Send" at bounding box center [859, 116] width 46 height 24
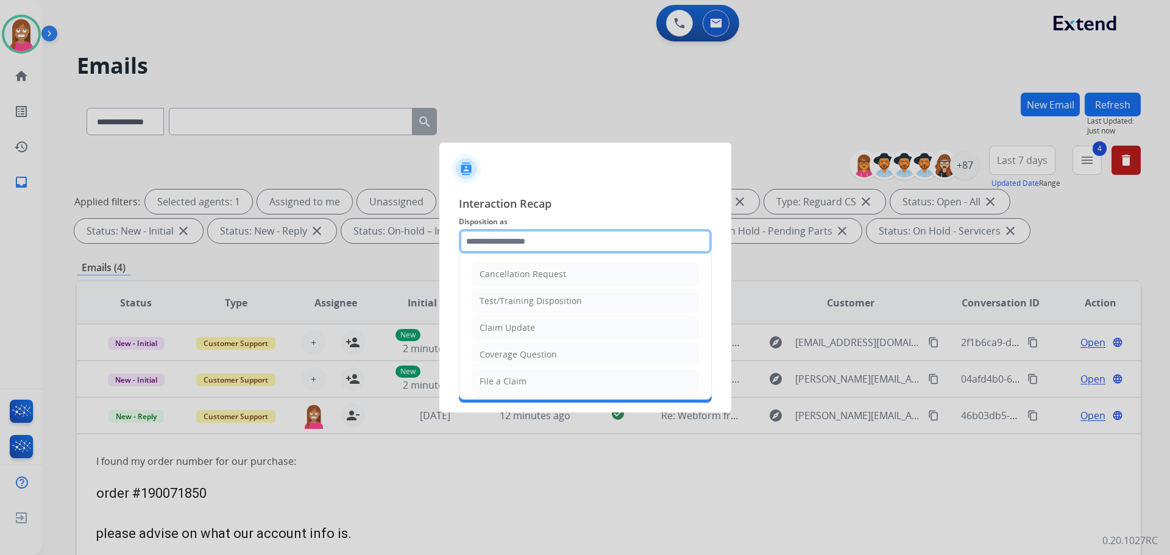
click at [521, 247] on input "text" at bounding box center [585, 241] width 253 height 24
click at [500, 351] on div "Coverage Question" at bounding box center [518, 355] width 77 height 12
type input "**********"
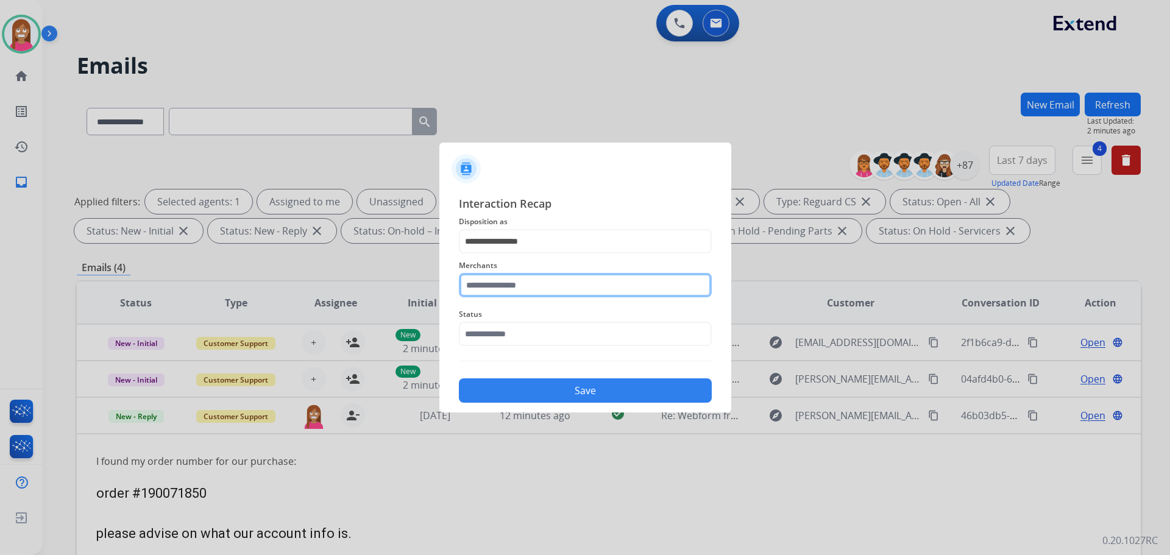
click at [485, 289] on input "text" at bounding box center [585, 285] width 253 height 24
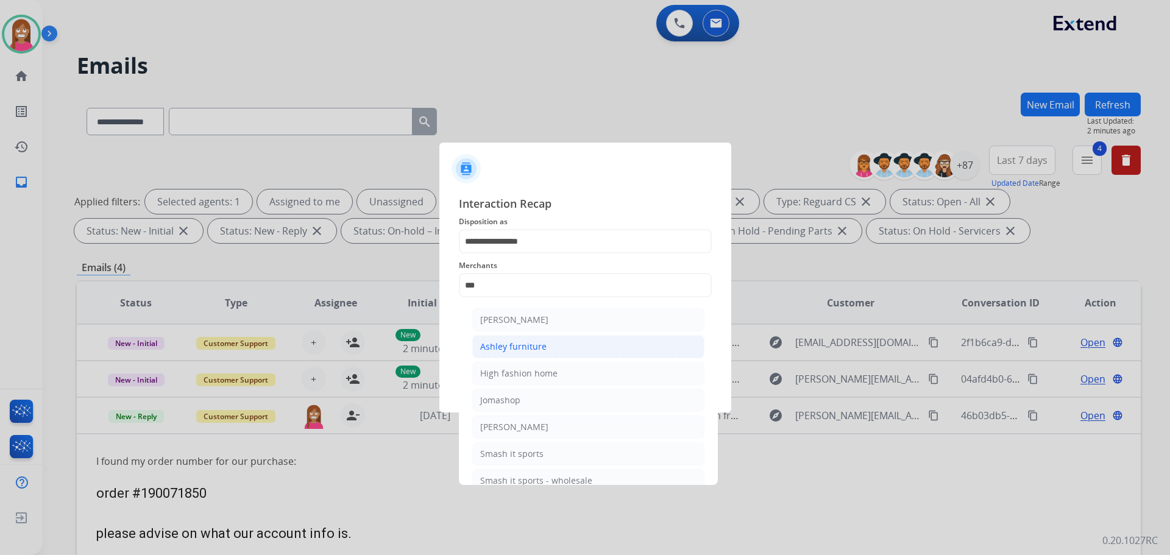
click at [504, 343] on div "Ashley furniture" at bounding box center [513, 347] width 66 height 12
type input "**********"
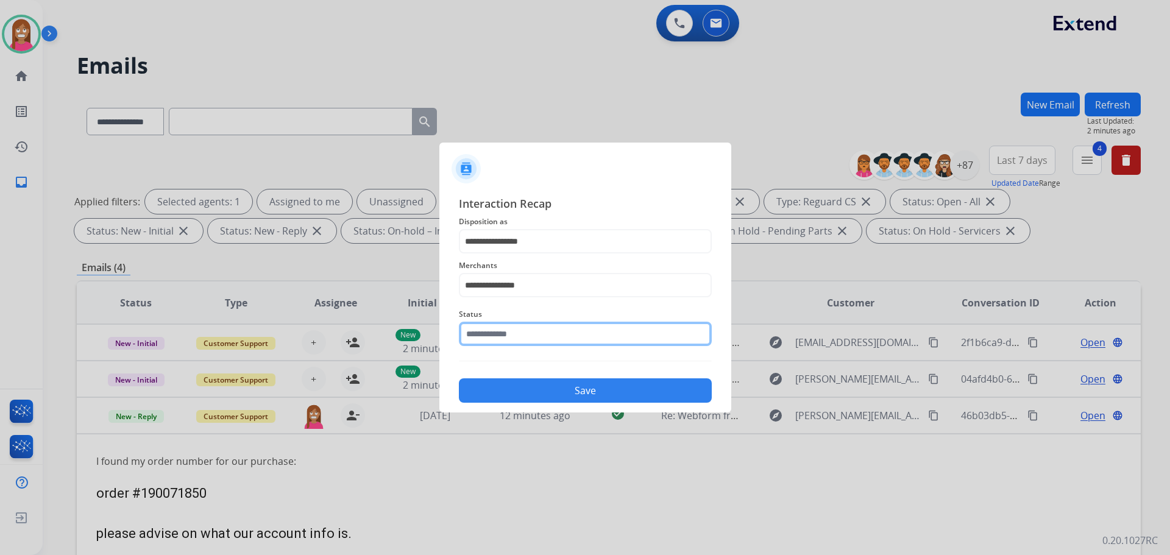
click at [483, 333] on input "text" at bounding box center [585, 334] width 253 height 24
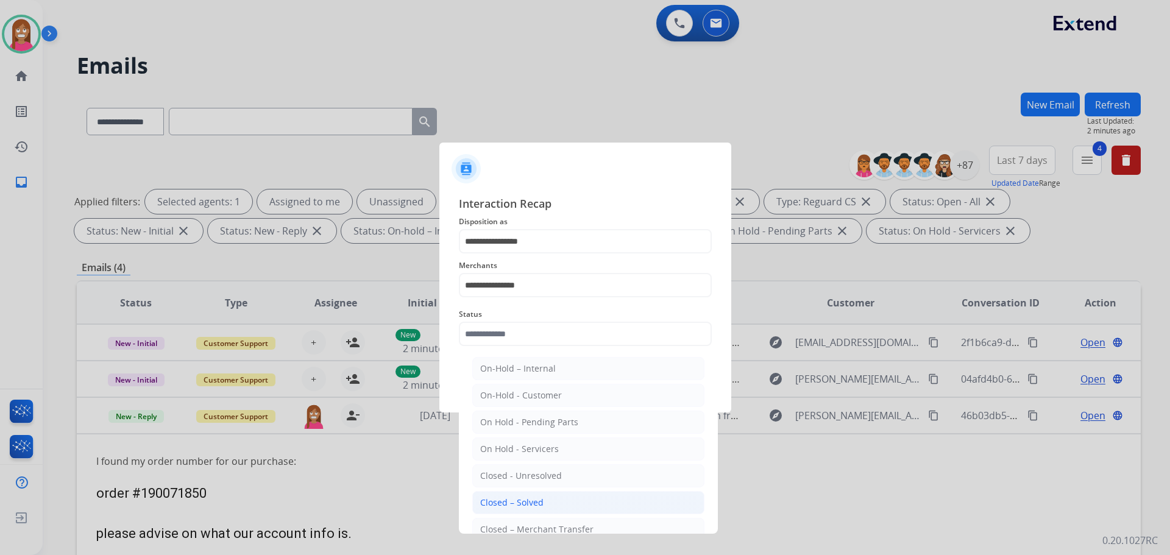
click at [497, 509] on div "Closed – Solved" at bounding box center [511, 503] width 63 height 12
type input "**********"
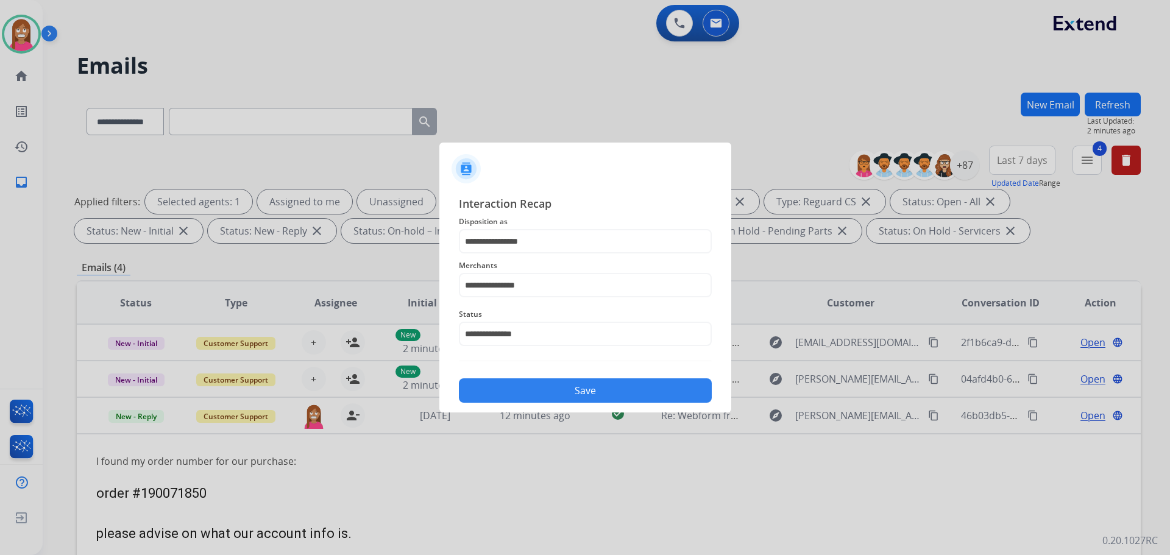
click at [536, 400] on button "Save" at bounding box center [585, 391] width 253 height 24
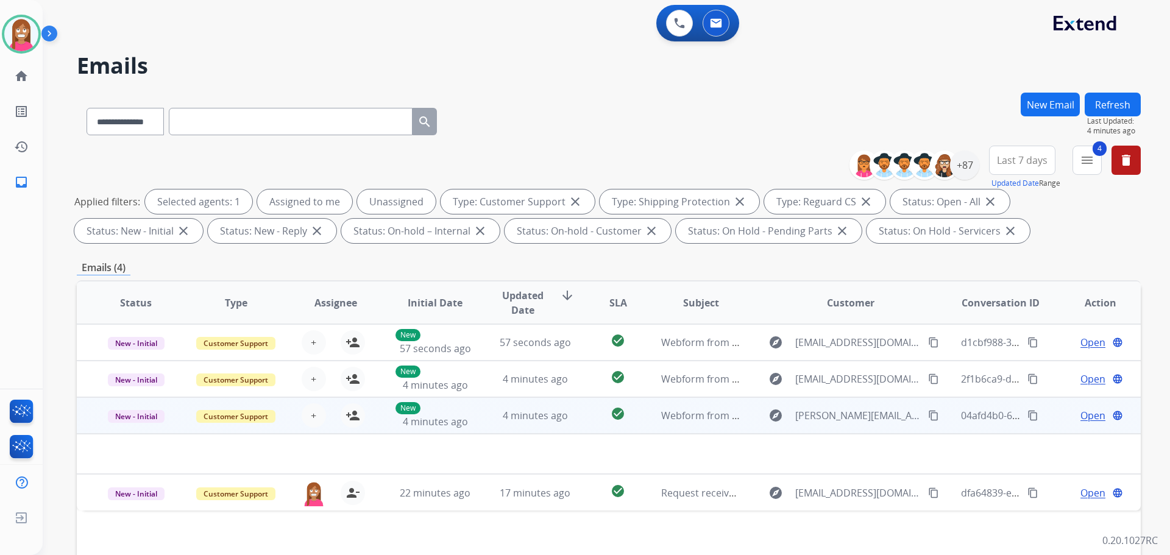
click at [484, 433] on td "4 minutes ago" at bounding box center [526, 415] width 100 height 37
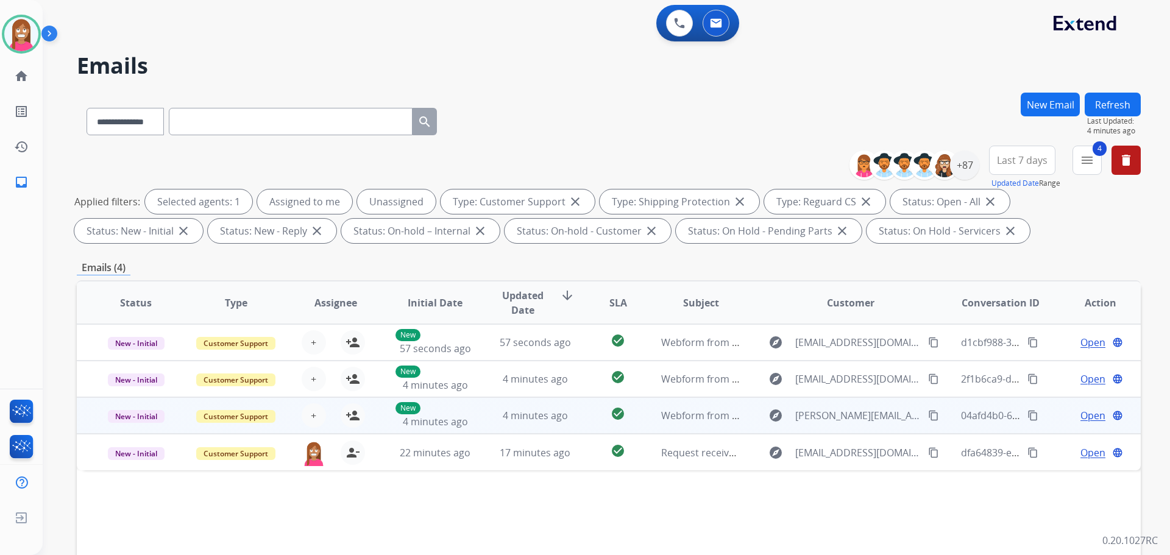
click at [484, 433] on td "4 minutes ago" at bounding box center [526, 415] width 100 height 37
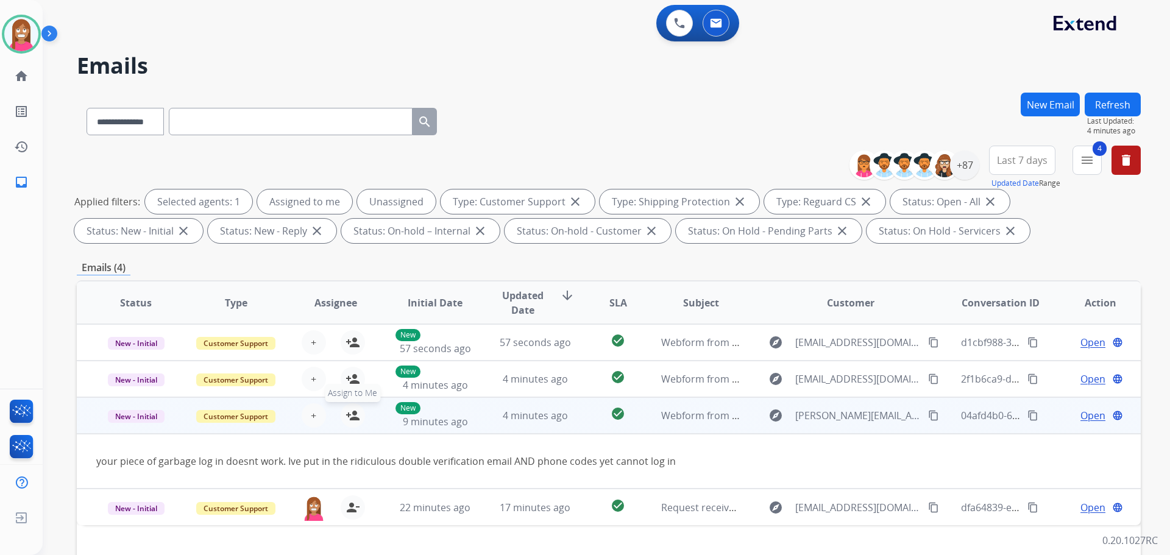
click at [354, 420] on mat-icon "person_add" at bounding box center [353, 415] width 15 height 15
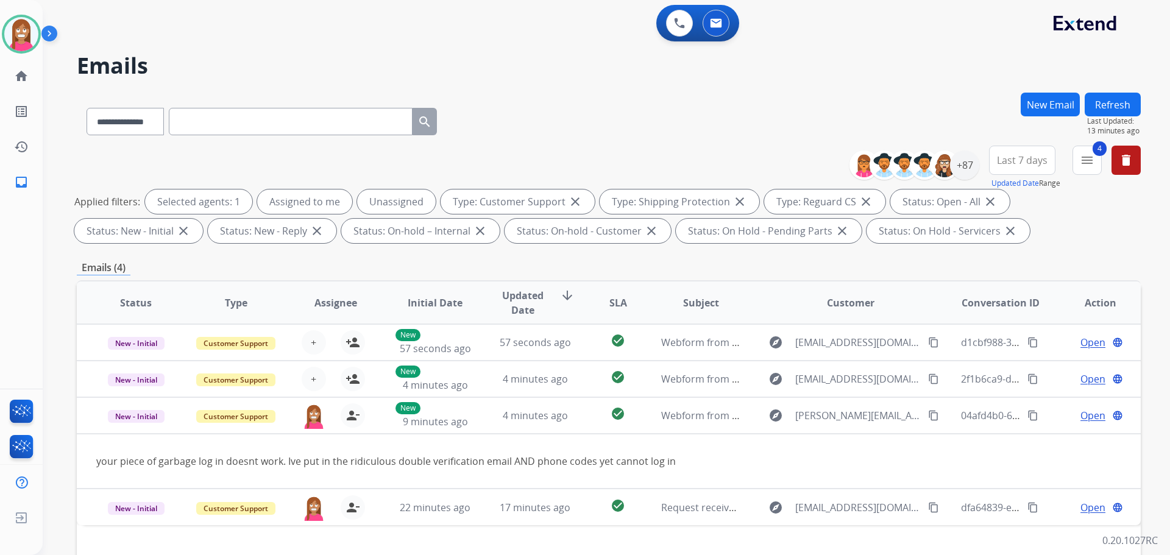
click at [1108, 101] on button "Refresh" at bounding box center [1113, 105] width 56 height 24
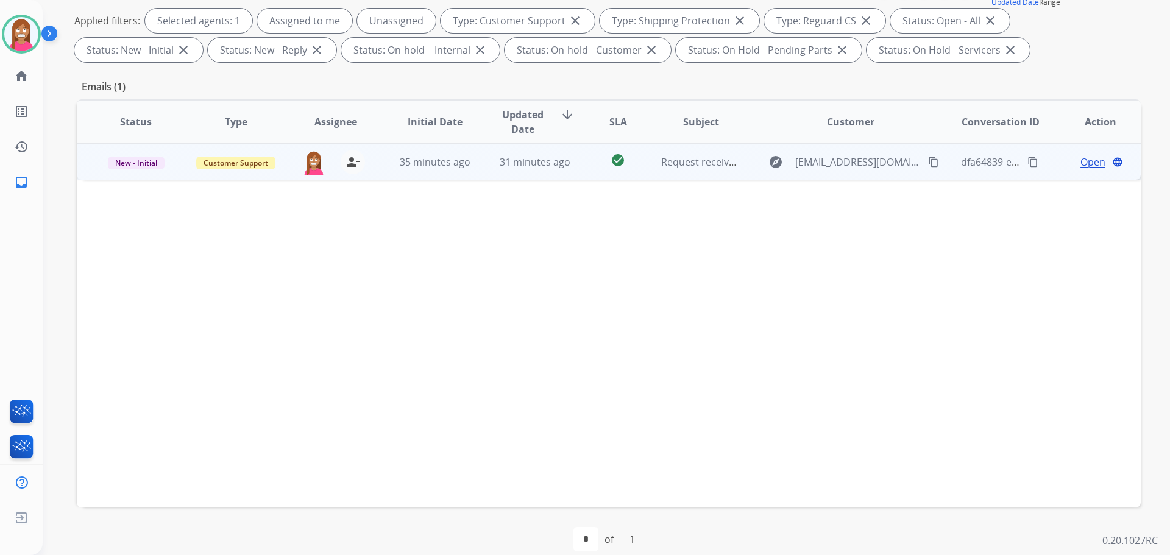
scroll to position [183, 0]
click at [141, 163] on span "New - Initial" at bounding box center [136, 161] width 57 height 13
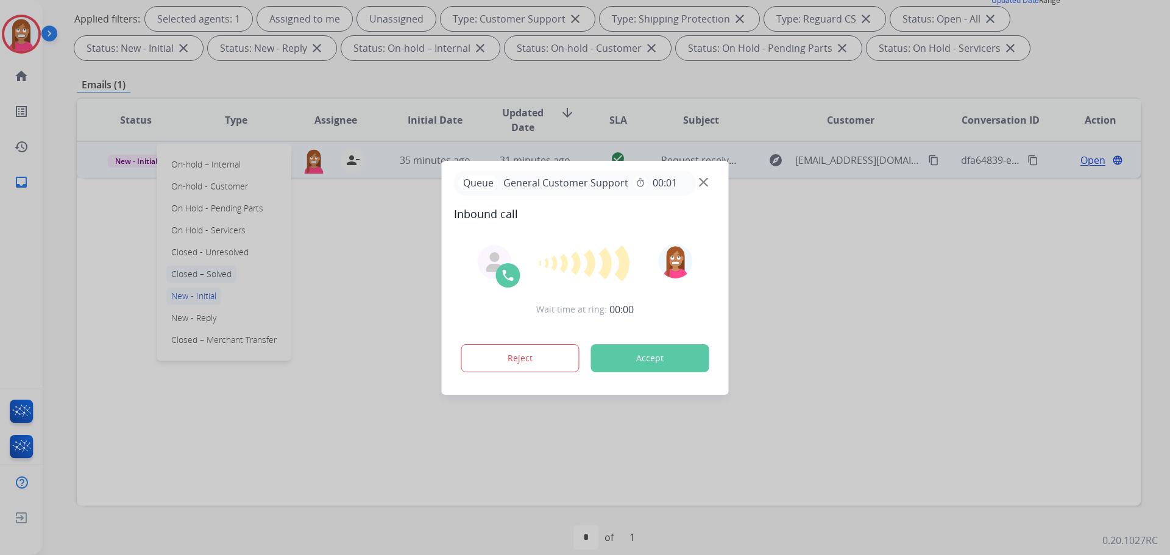
click at [190, 274] on div at bounding box center [585, 277] width 1170 height 555
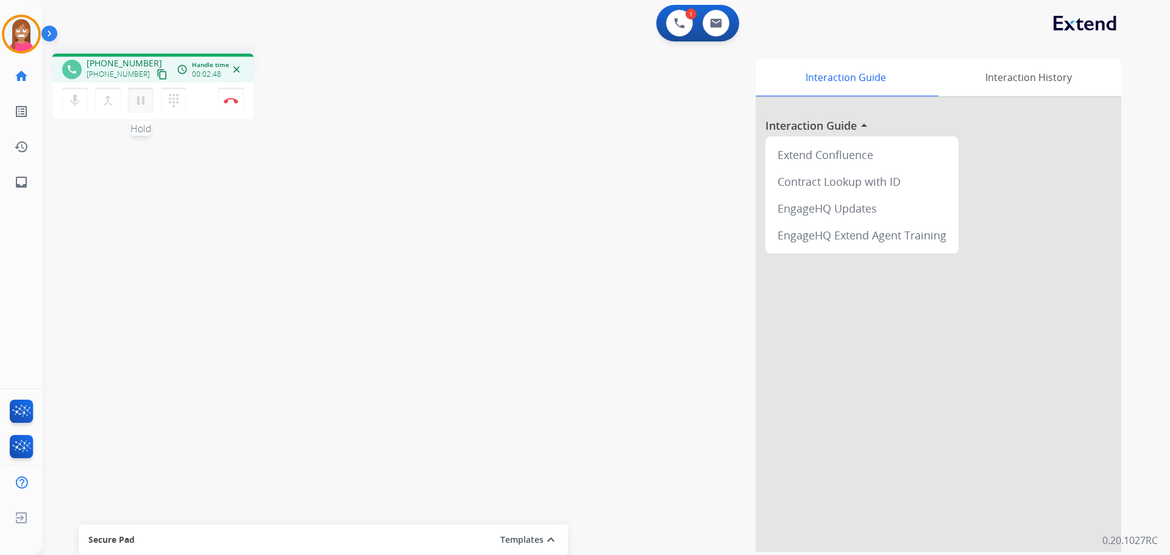
click at [138, 102] on mat-icon "pause" at bounding box center [141, 100] width 15 height 15
click at [143, 102] on mat-icon "play_arrow" at bounding box center [141, 100] width 15 height 15
click at [144, 105] on mat-icon "pause" at bounding box center [141, 100] width 15 height 15
click at [137, 95] on mat-icon "play_arrow" at bounding box center [141, 100] width 15 height 15
click at [143, 104] on mat-icon "pause" at bounding box center [141, 100] width 15 height 15
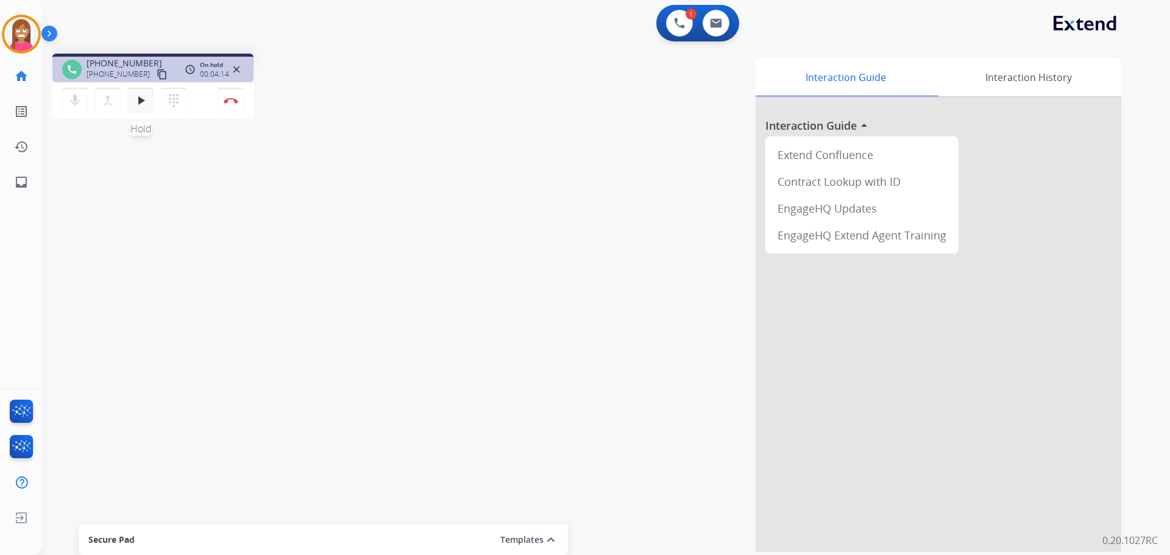
click at [135, 105] on mat-icon "play_arrow" at bounding box center [141, 100] width 15 height 15
click at [30, 182] on link "inbox Emails" at bounding box center [21, 182] width 34 height 34
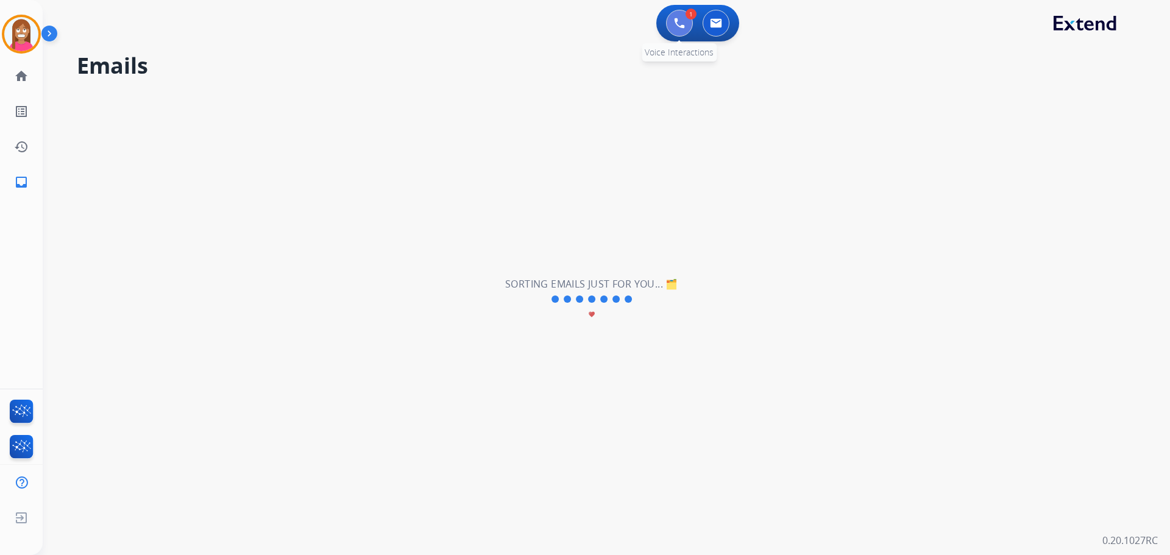
click at [672, 22] on button at bounding box center [679, 23] width 27 height 27
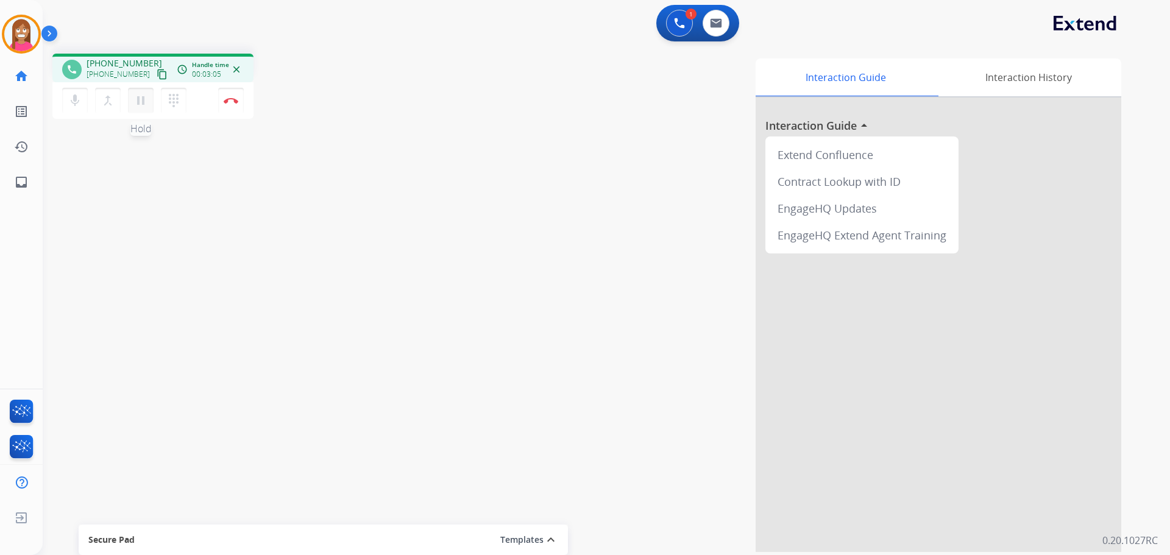
click at [143, 104] on mat-icon "pause" at bounding box center [141, 100] width 15 height 15
drag, startPoint x: 142, startPoint y: 98, endPoint x: 149, endPoint y: 103, distance: 8.3
click at [142, 98] on mat-icon "play_arrow" at bounding box center [141, 100] width 15 height 15
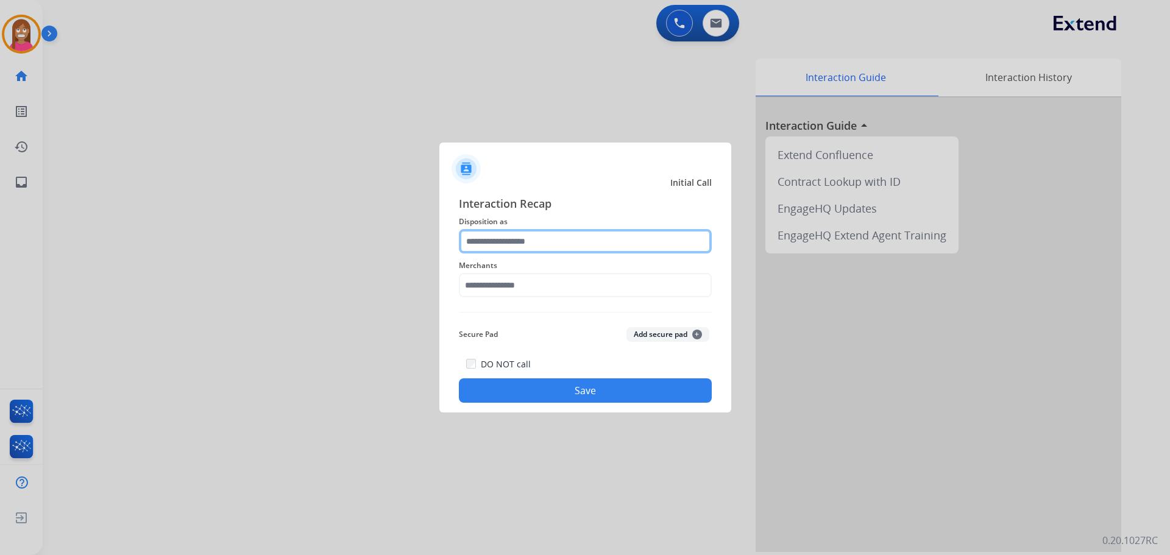
click at [499, 246] on input "text" at bounding box center [585, 241] width 253 height 24
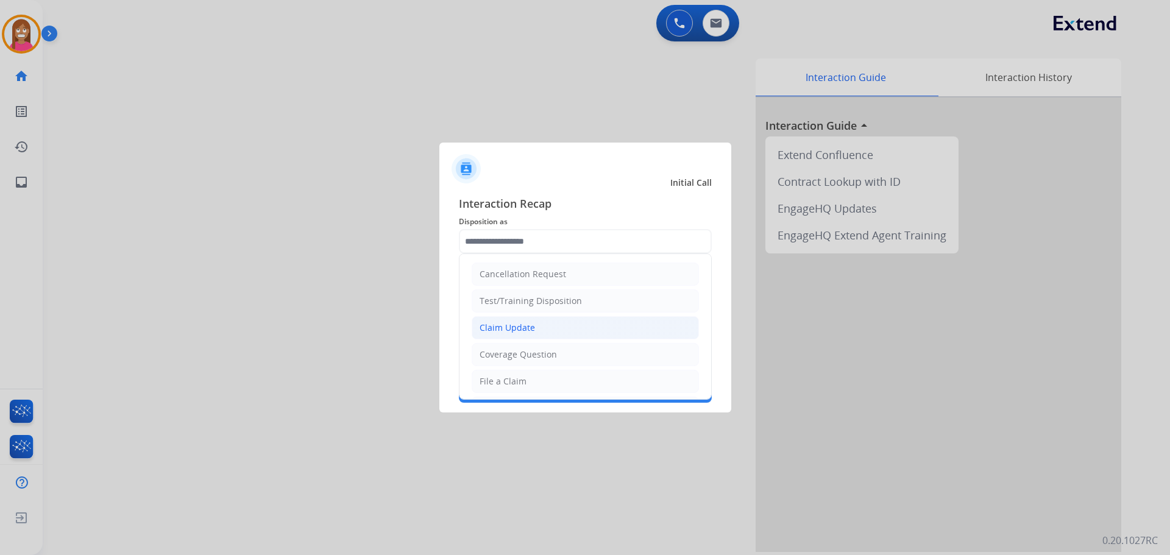
click at [490, 322] on div "Claim Update" at bounding box center [507, 328] width 55 height 12
type input "**********"
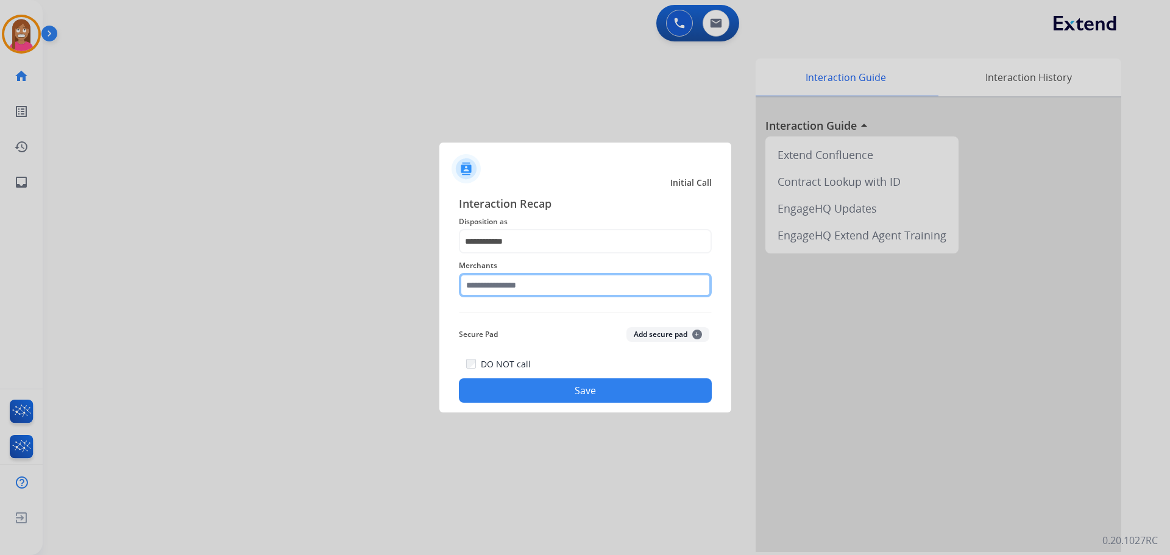
click at [491, 281] on input "text" at bounding box center [585, 285] width 253 height 24
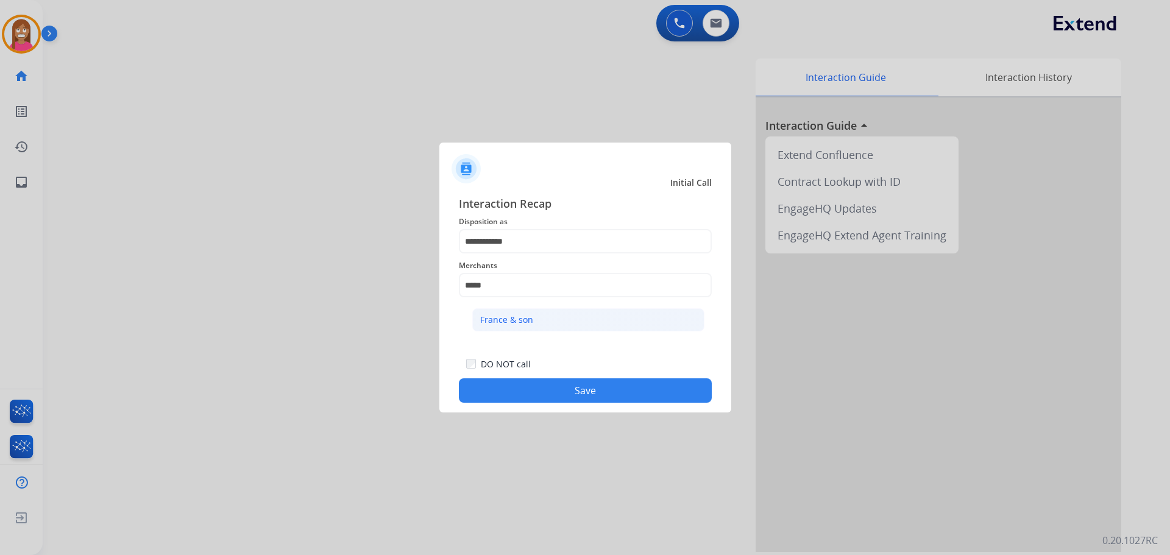
click at [511, 326] on div "France & son" at bounding box center [506, 320] width 53 height 12
type input "**********"
click at [516, 390] on button "Save" at bounding box center [585, 391] width 253 height 24
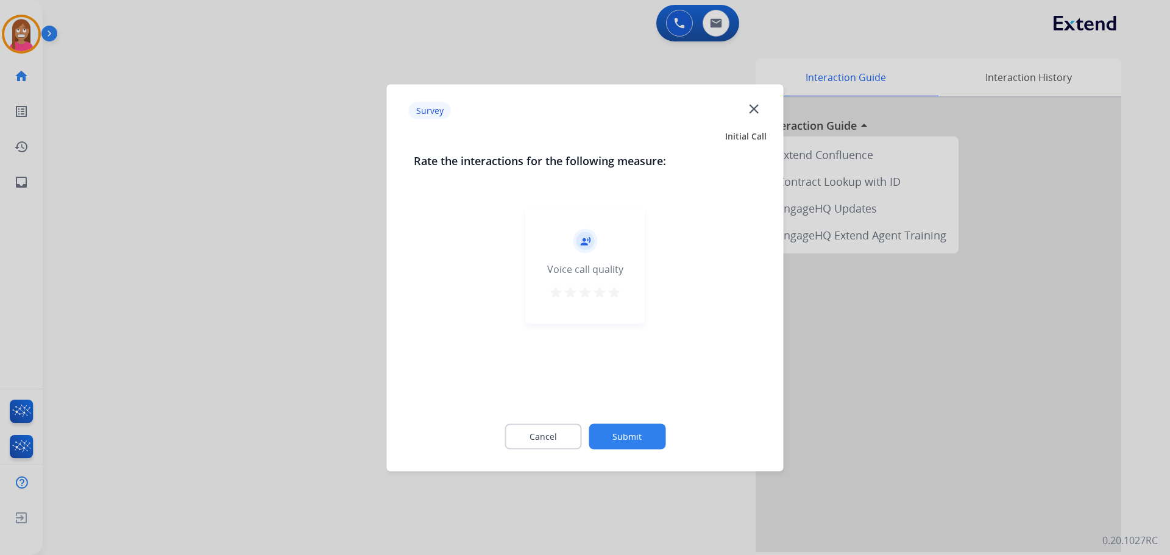
click at [758, 111] on mat-icon "close" at bounding box center [754, 109] width 16 height 16
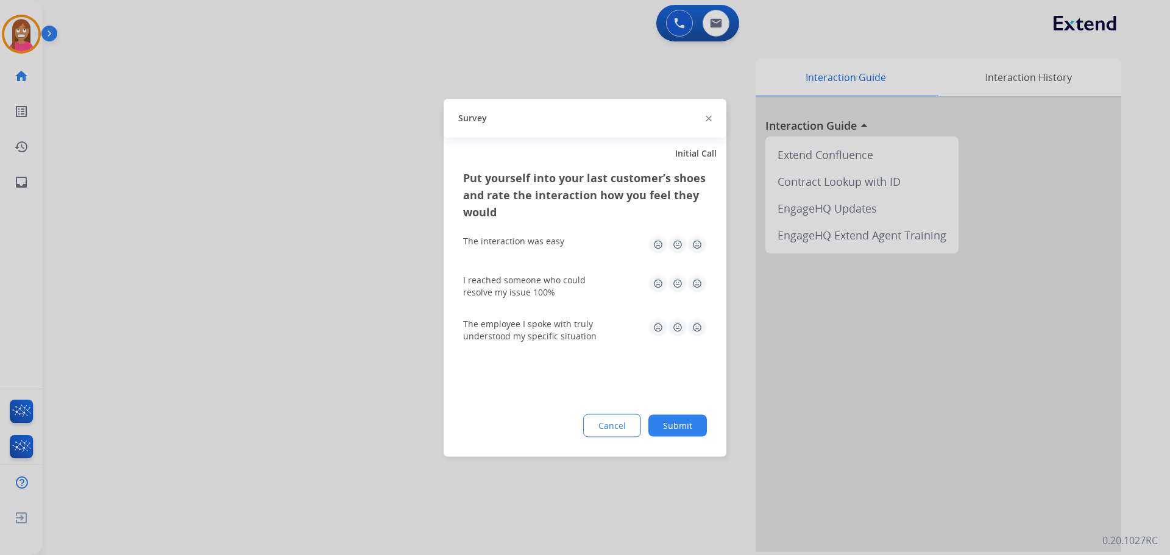
click at [708, 118] on img at bounding box center [709, 119] width 6 height 6
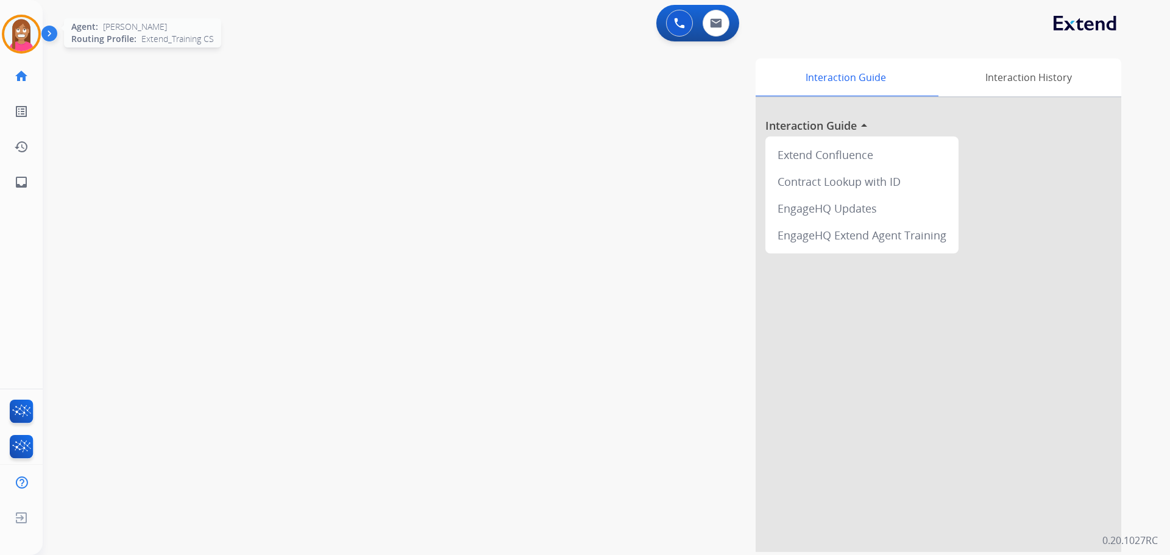
click at [23, 34] on img at bounding box center [21, 34] width 34 height 34
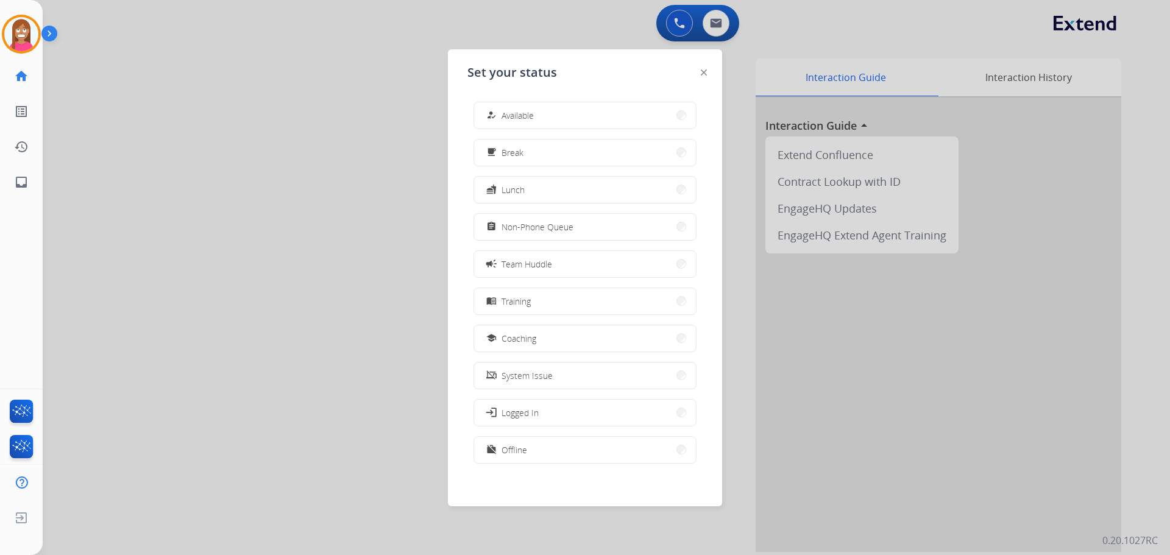
scroll to position [4, 0]
click at [513, 334] on span "Coaching" at bounding box center [519, 335] width 35 height 13
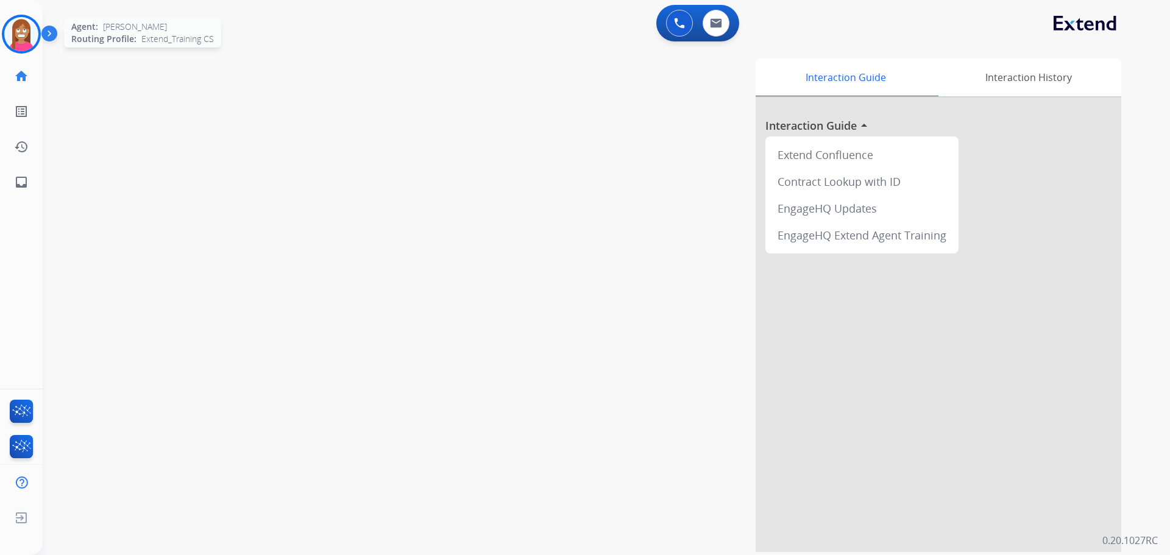
click at [9, 34] on img at bounding box center [21, 34] width 34 height 34
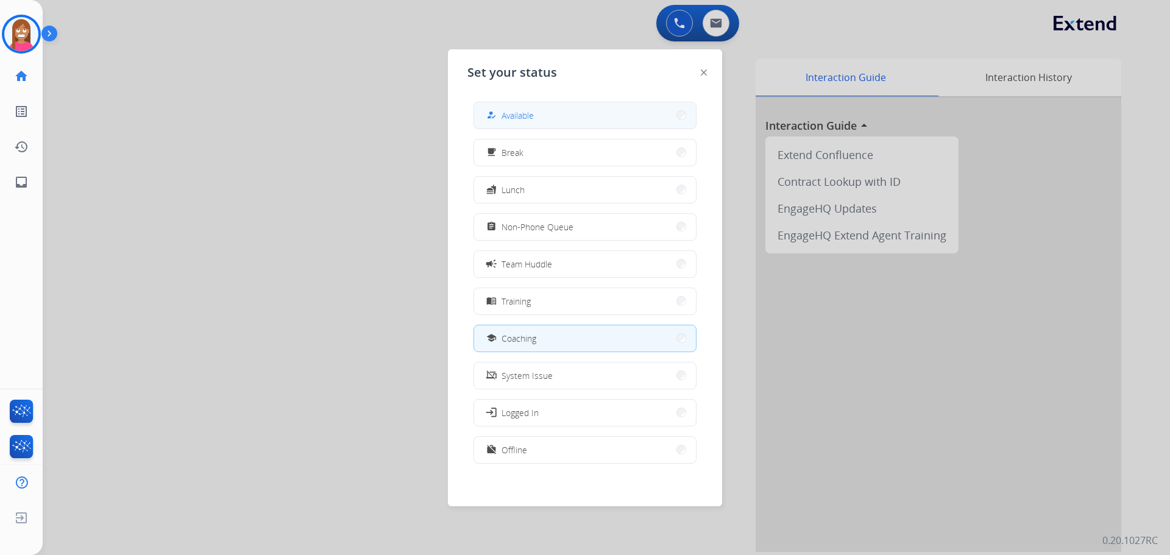
click at [508, 113] on span "Available" at bounding box center [518, 115] width 32 height 13
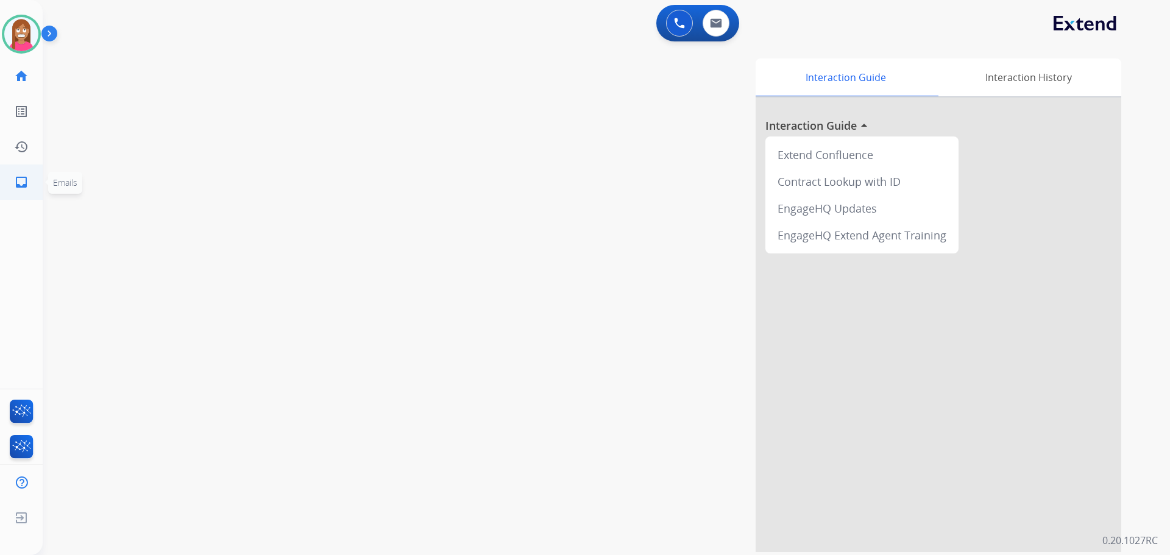
click at [16, 182] on mat-icon "inbox" at bounding box center [21, 182] width 15 height 15
select select "**********"
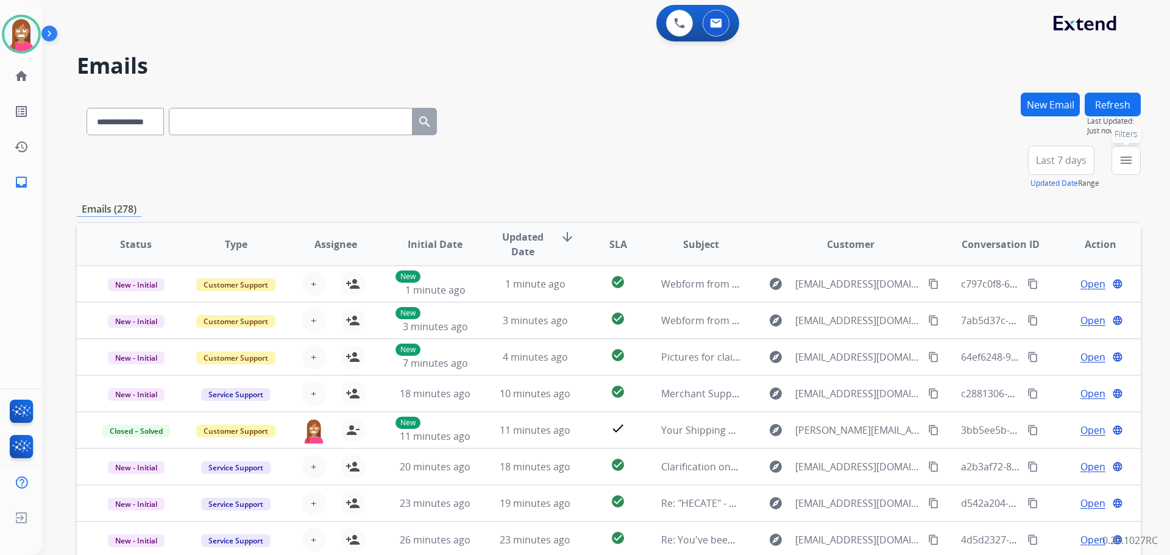
click at [1130, 163] on mat-icon "menu" at bounding box center [1126, 160] width 15 height 15
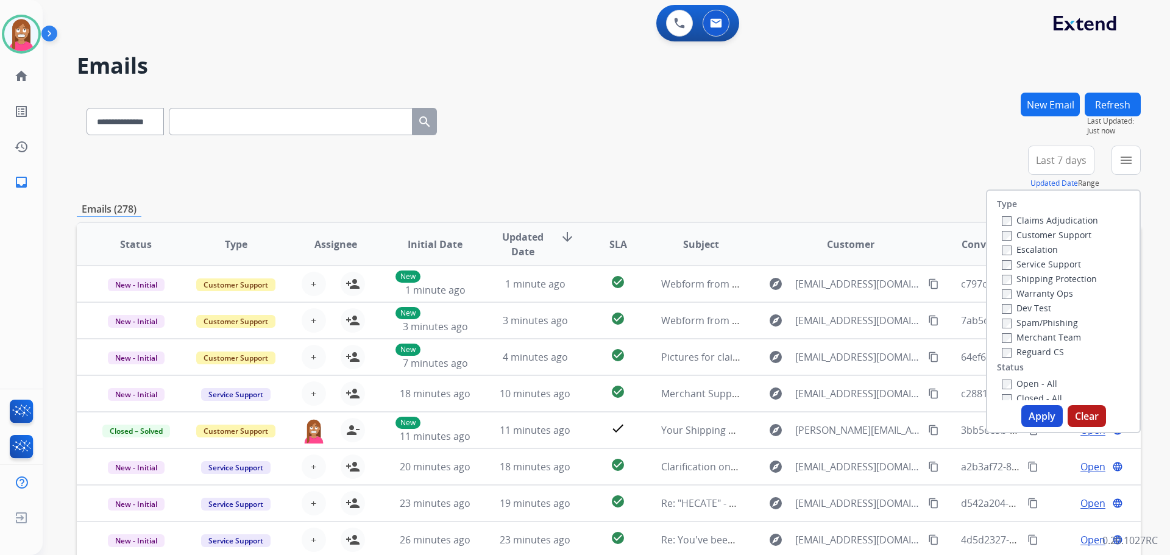
click at [1033, 237] on label "Customer Support" at bounding box center [1047, 235] width 90 height 12
click at [1027, 279] on label "Shipping Protection" at bounding box center [1049, 279] width 95 height 12
drag, startPoint x: 1021, startPoint y: 351, endPoint x: 1026, endPoint y: 388, distance: 37.5
click at [1026, 386] on div "Type Claims Adjudication Customer Support Escalation Service Support Shipping P…" at bounding box center [1064, 296] width 152 height 210
click at [1023, 349] on label "Reguard CS" at bounding box center [1033, 352] width 62 height 12
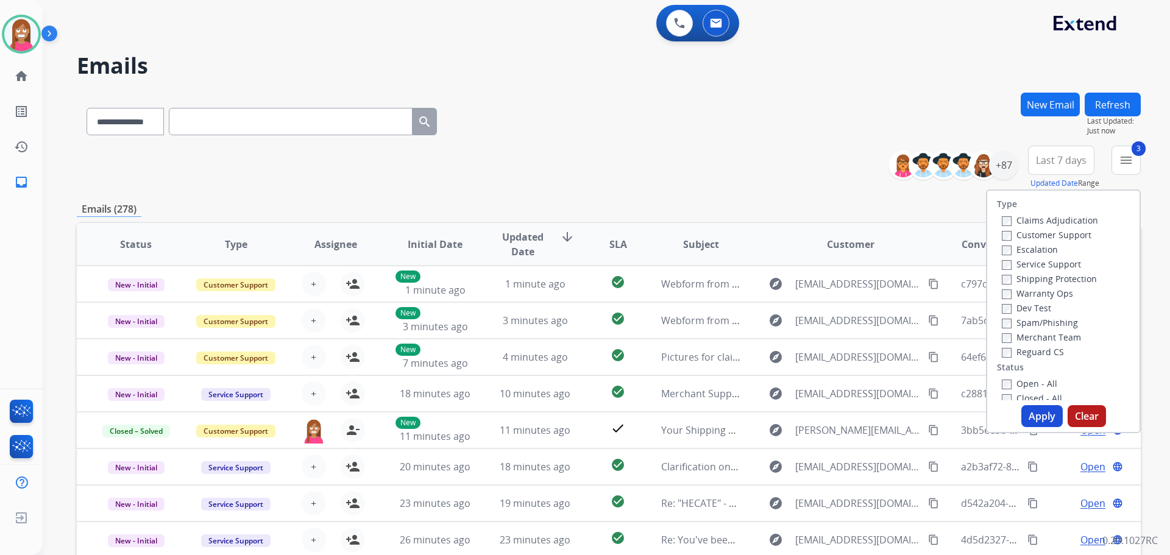
click at [1017, 384] on label "Open - All" at bounding box center [1029, 384] width 55 height 12
click at [1032, 421] on button "Apply" at bounding box center [1042, 416] width 41 height 22
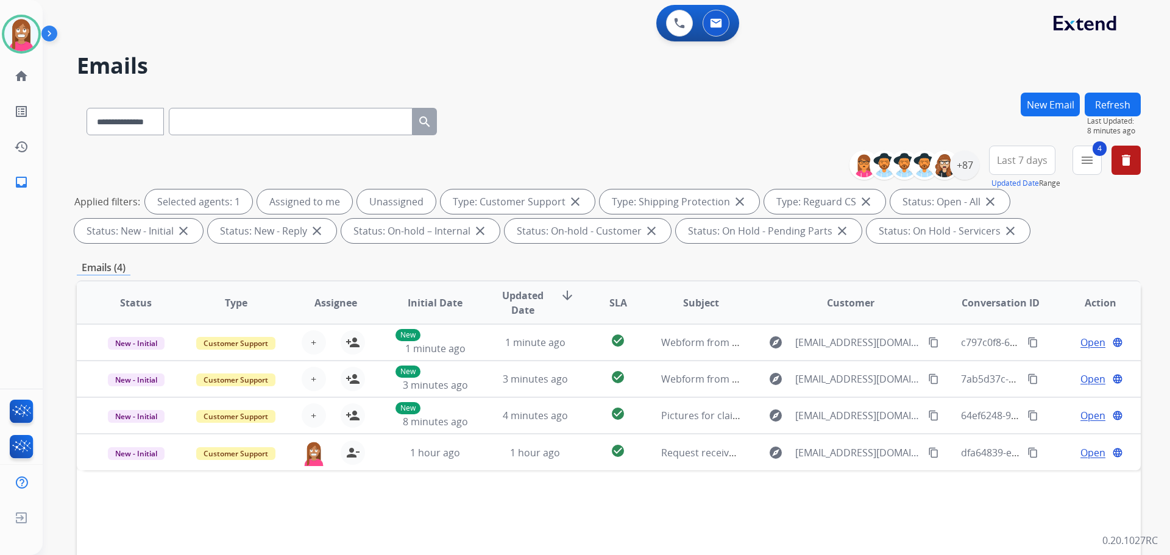
click at [1122, 112] on button "Refresh" at bounding box center [1113, 105] width 56 height 24
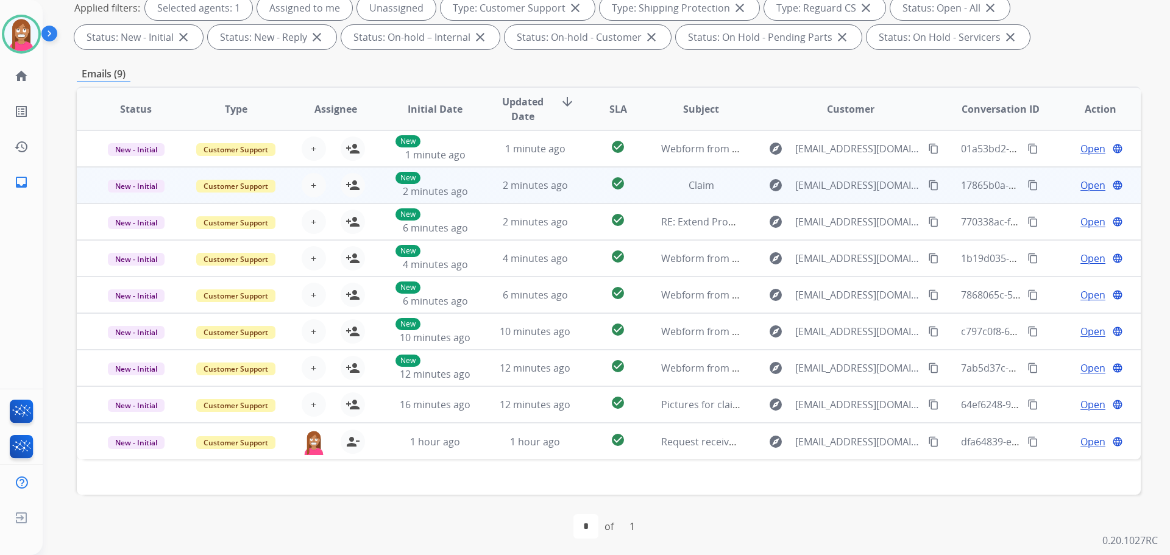
scroll to position [197, 0]
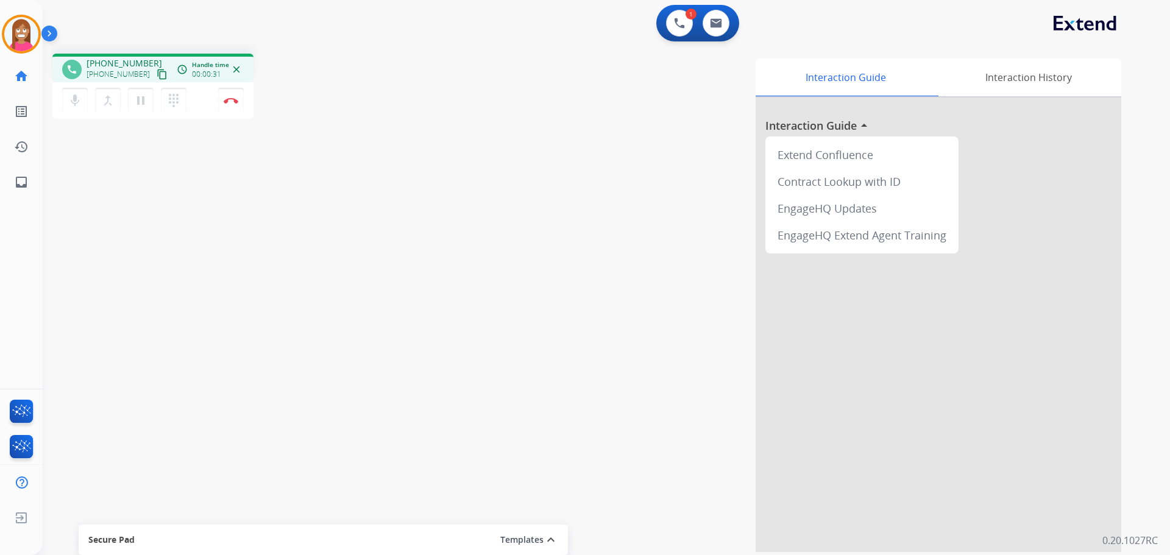
drag, startPoint x: 145, startPoint y: 75, endPoint x: 236, endPoint y: 70, distance: 91.0
click at [157, 75] on mat-icon "content_copy" at bounding box center [162, 74] width 11 height 11
click at [232, 104] on button "Disconnect" at bounding box center [231, 101] width 26 height 26
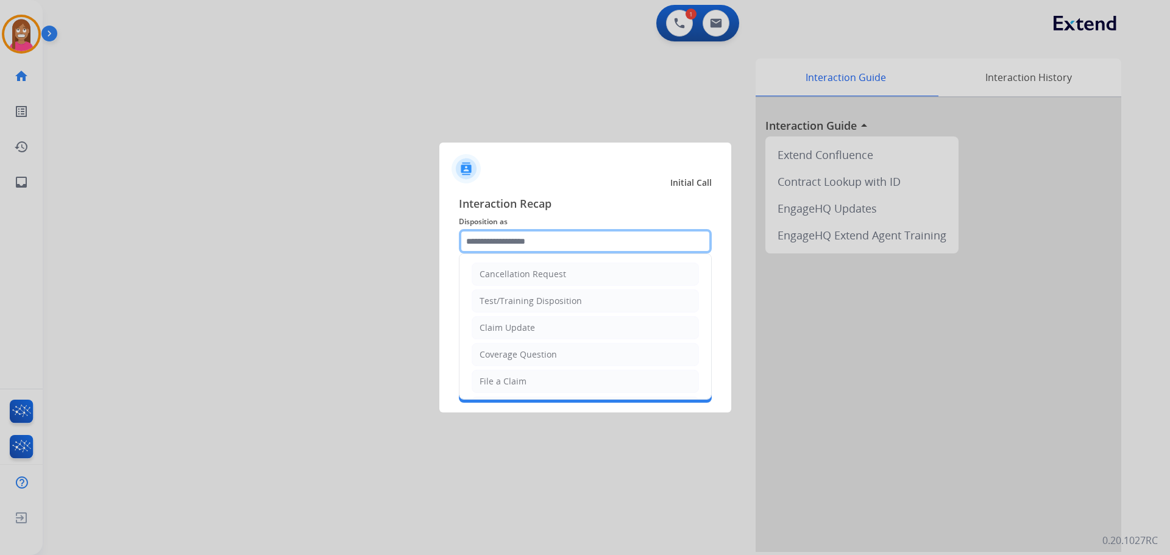
click at [479, 246] on input "text" at bounding box center [585, 241] width 253 height 24
click at [508, 388] on div "File a Claim" at bounding box center [503, 382] width 47 height 12
type input "**********"
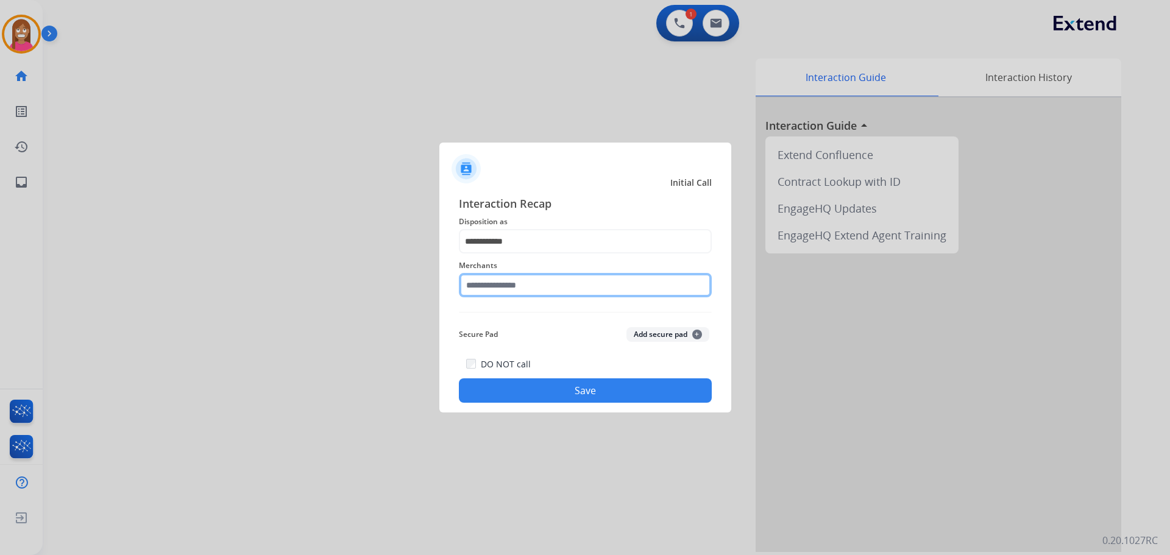
click at [516, 289] on input "text" at bounding box center [585, 285] width 253 height 24
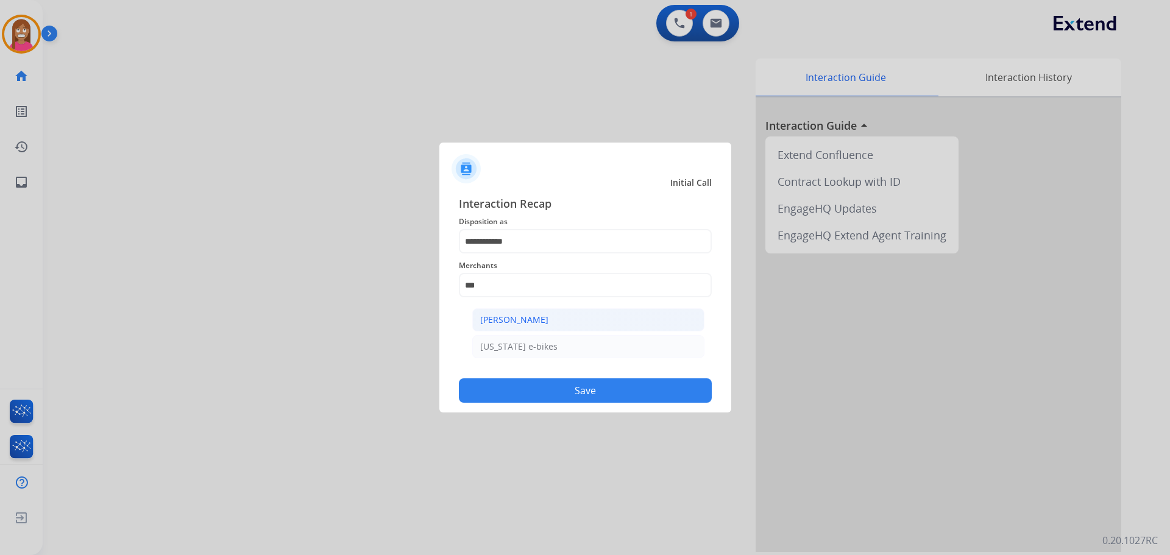
click at [516, 319] on div "[PERSON_NAME]" at bounding box center [514, 320] width 68 height 12
type input "**********"
click at [572, 393] on button "Save" at bounding box center [585, 391] width 253 height 24
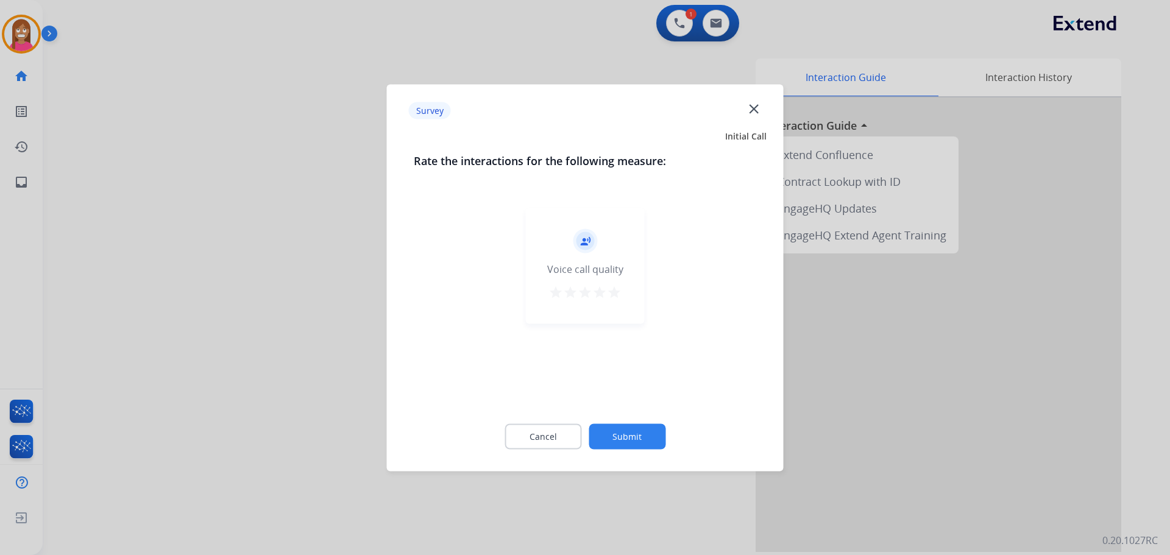
click at [752, 109] on mat-icon "close" at bounding box center [754, 109] width 16 height 16
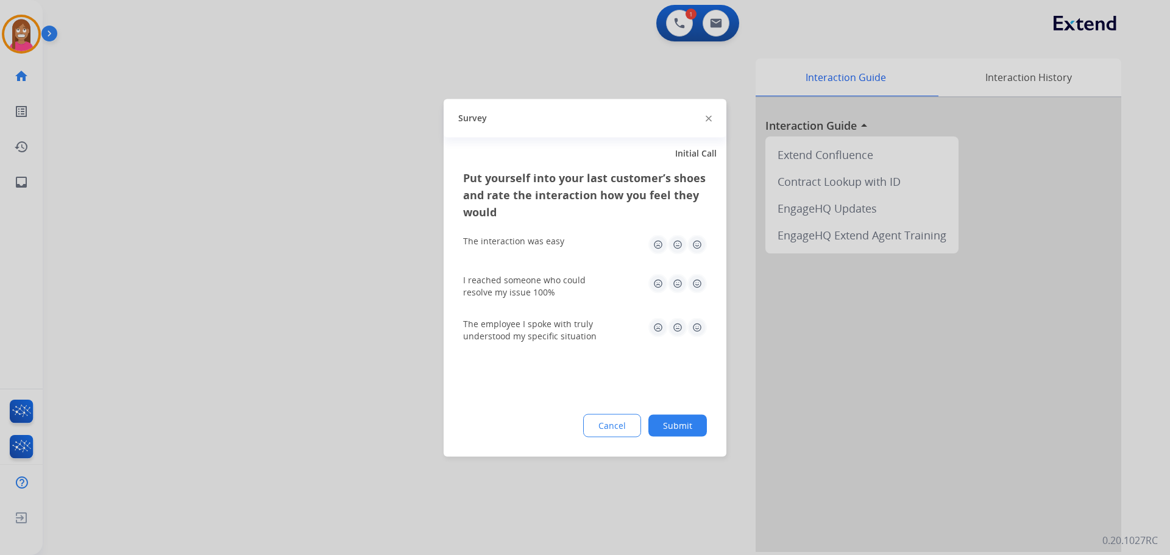
click at [710, 118] on img at bounding box center [709, 119] width 6 height 6
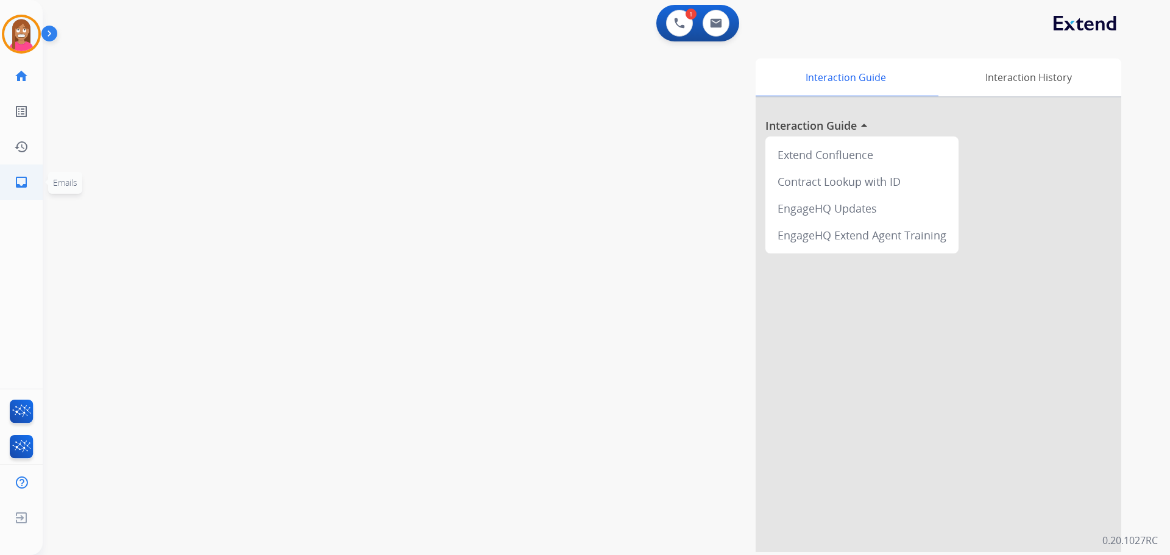
click at [23, 179] on mat-icon "inbox" at bounding box center [21, 182] width 15 height 15
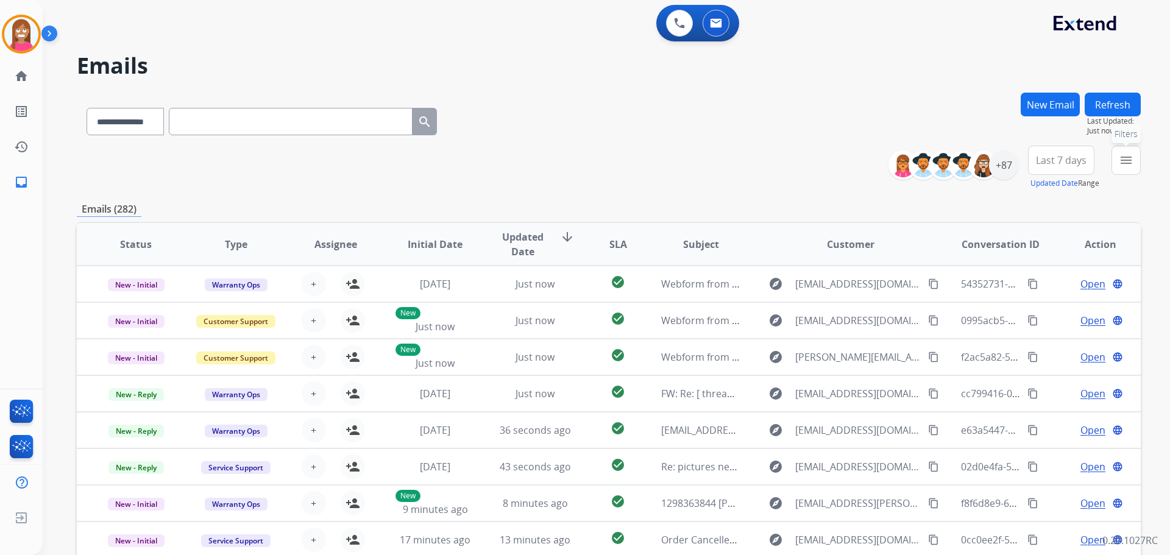
click at [1123, 160] on mat-icon "menu" at bounding box center [1126, 160] width 15 height 15
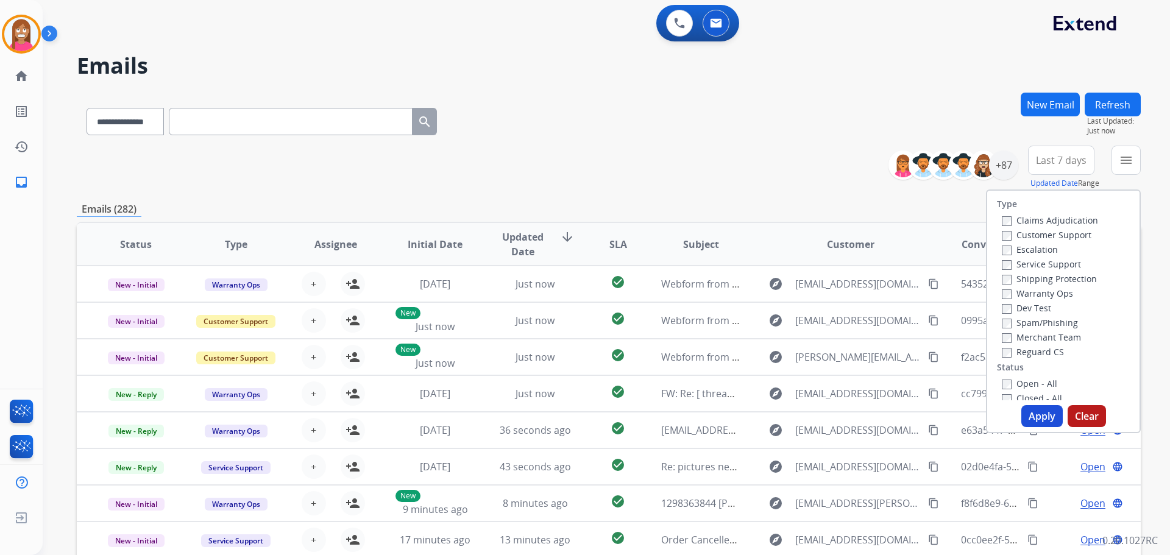
click at [1020, 229] on label "Customer Support" at bounding box center [1047, 235] width 90 height 12
click at [1034, 280] on label "Shipping Protection" at bounding box center [1049, 279] width 95 height 12
click at [1030, 353] on label "Reguard CS" at bounding box center [1033, 352] width 62 height 12
click at [1027, 385] on label "Open - All" at bounding box center [1029, 384] width 55 height 12
click at [1036, 417] on button "Apply" at bounding box center [1042, 416] width 41 height 22
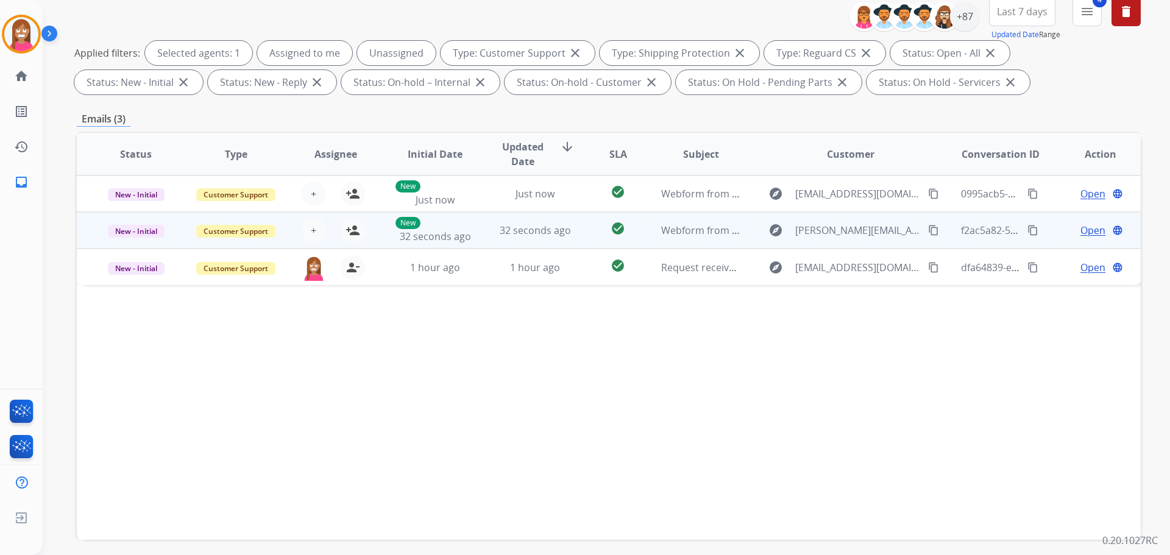
scroll to position [183, 0]
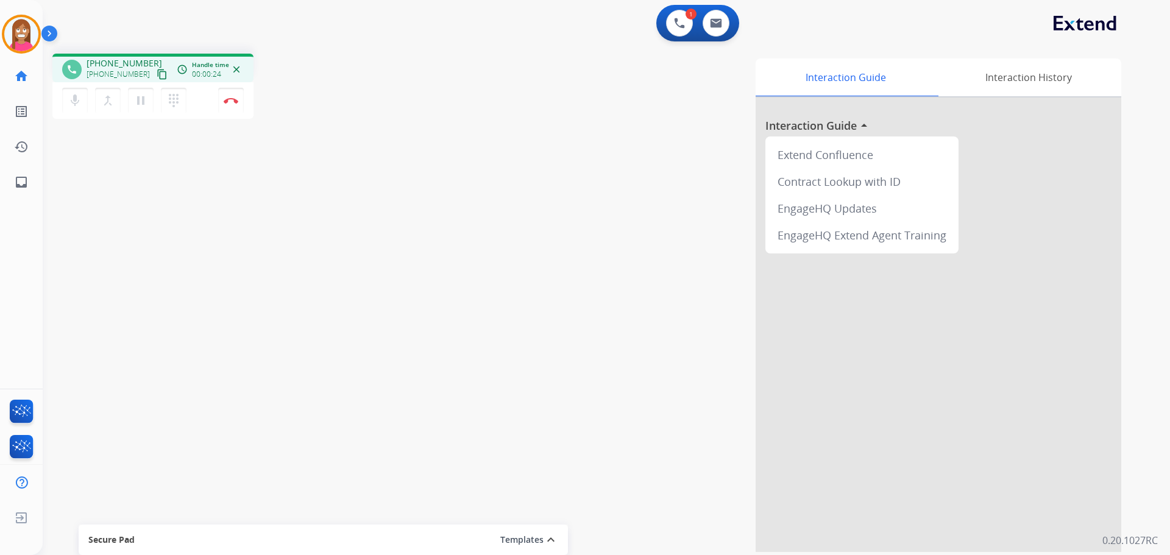
click at [157, 75] on mat-icon "content_copy" at bounding box center [162, 74] width 11 height 11
click at [140, 97] on mat-icon "pause" at bounding box center [141, 100] width 15 height 15
click at [128, 88] on button "play_arrow Hold" at bounding box center [141, 101] width 26 height 26
click at [138, 94] on mat-icon "pause" at bounding box center [141, 100] width 15 height 15
click at [131, 102] on button "play_arrow Hold" at bounding box center [141, 101] width 26 height 26
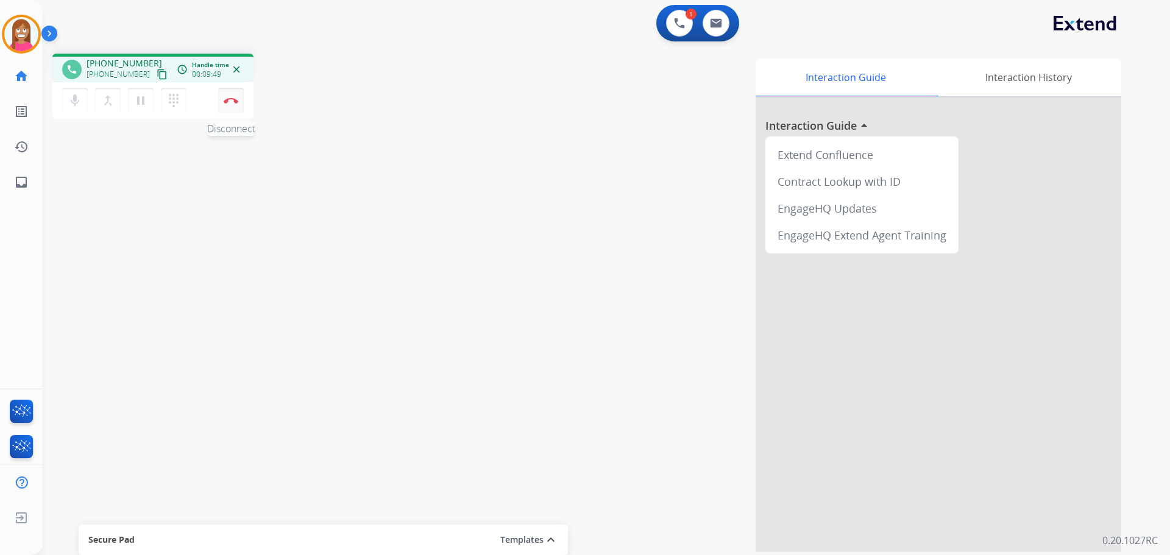
click at [226, 102] on img at bounding box center [231, 101] width 15 height 6
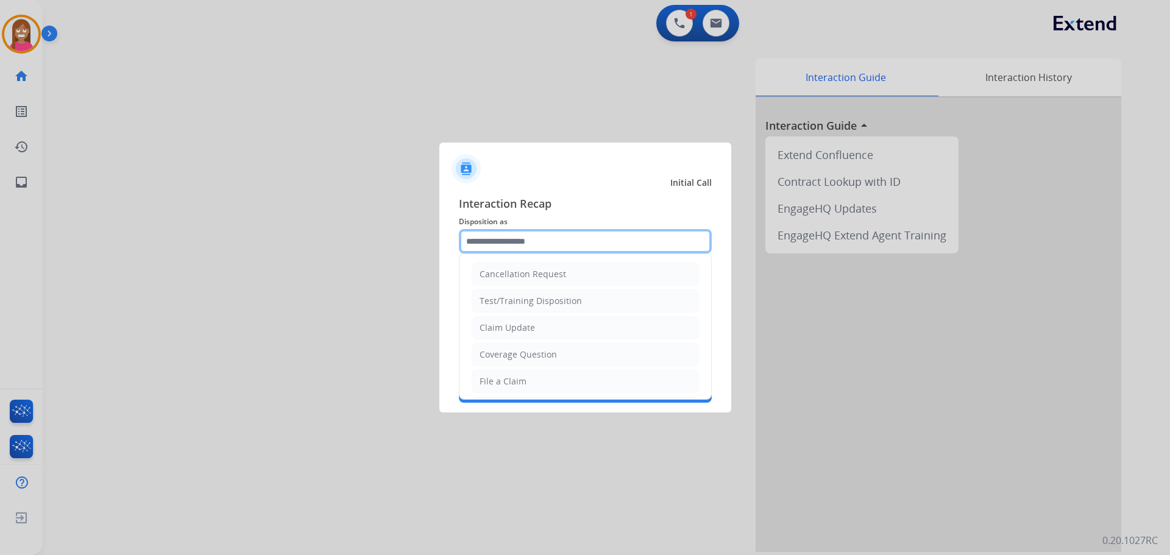
click at [496, 247] on input "text" at bounding box center [585, 241] width 253 height 24
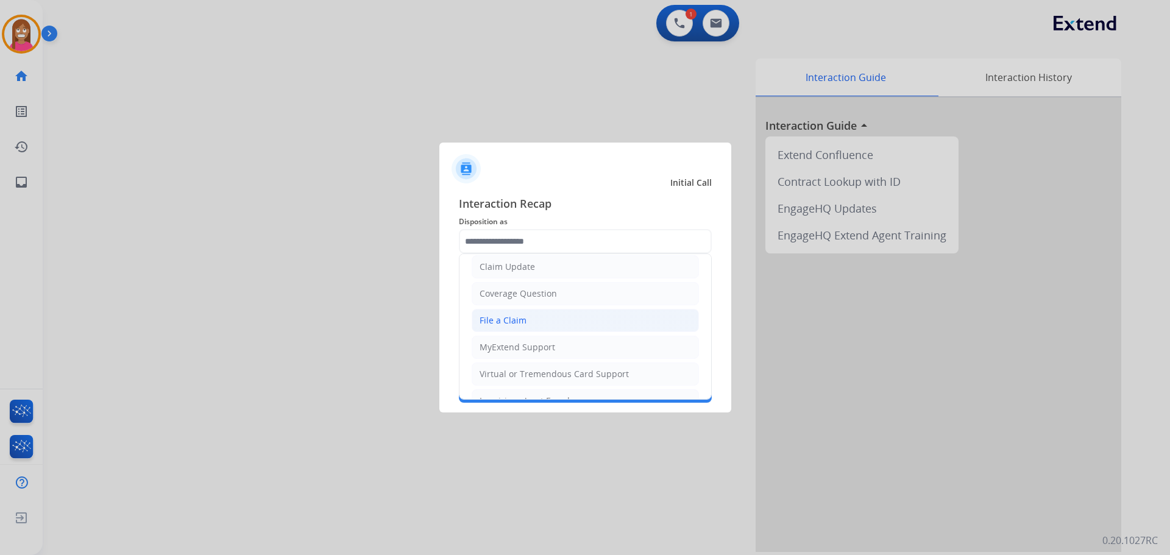
click at [498, 316] on div "File a Claim" at bounding box center [503, 321] width 47 height 12
type input "**********"
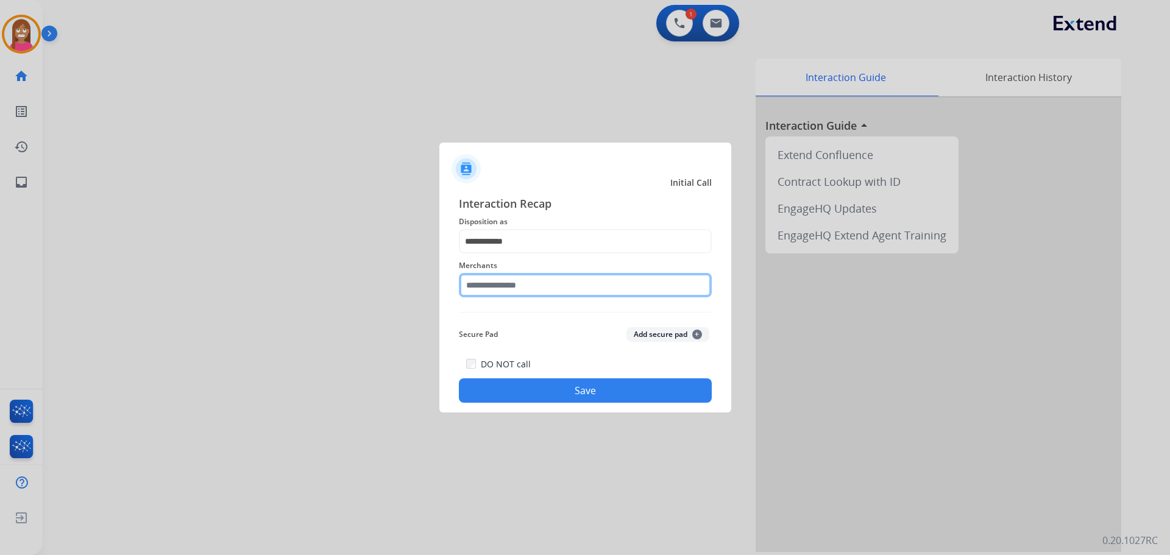
click at [485, 283] on input "text" at bounding box center [585, 285] width 253 height 24
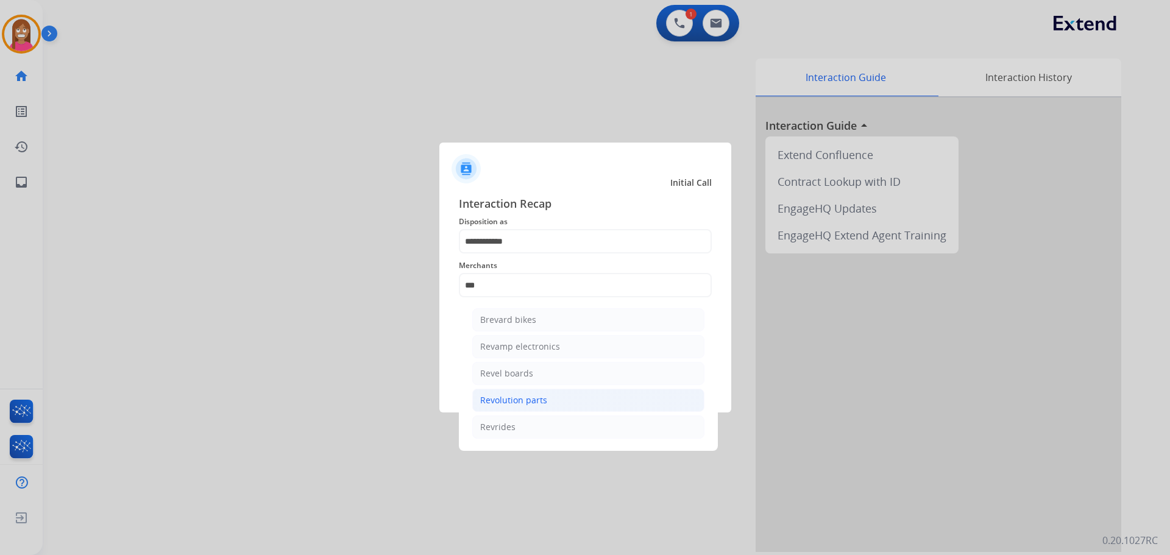
click at [538, 402] on div "Revolution parts" at bounding box center [513, 400] width 67 height 12
type input "**********"
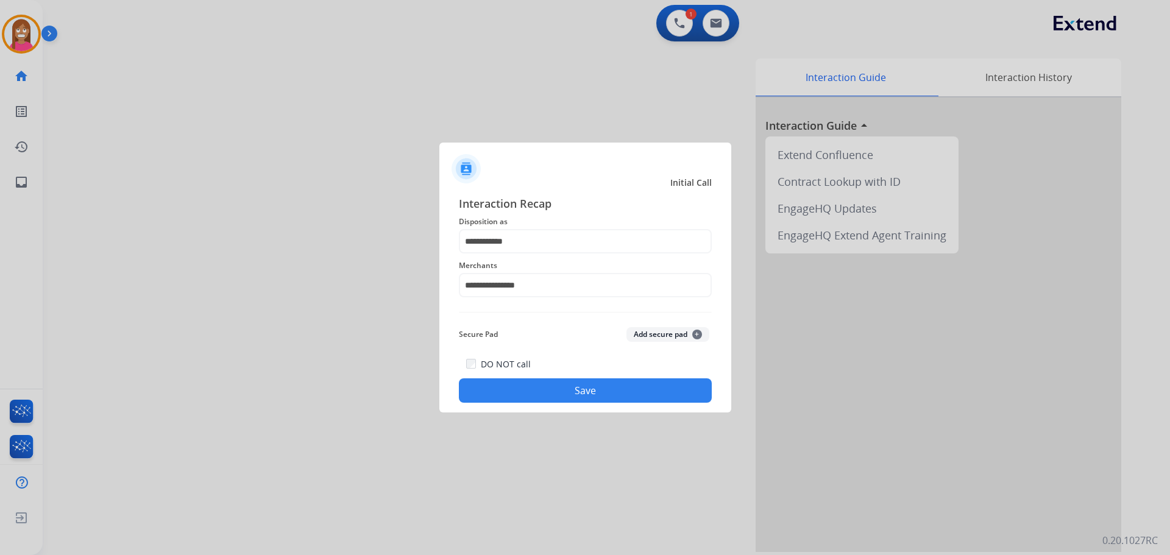
click at [529, 383] on button "Save" at bounding box center [585, 391] width 253 height 24
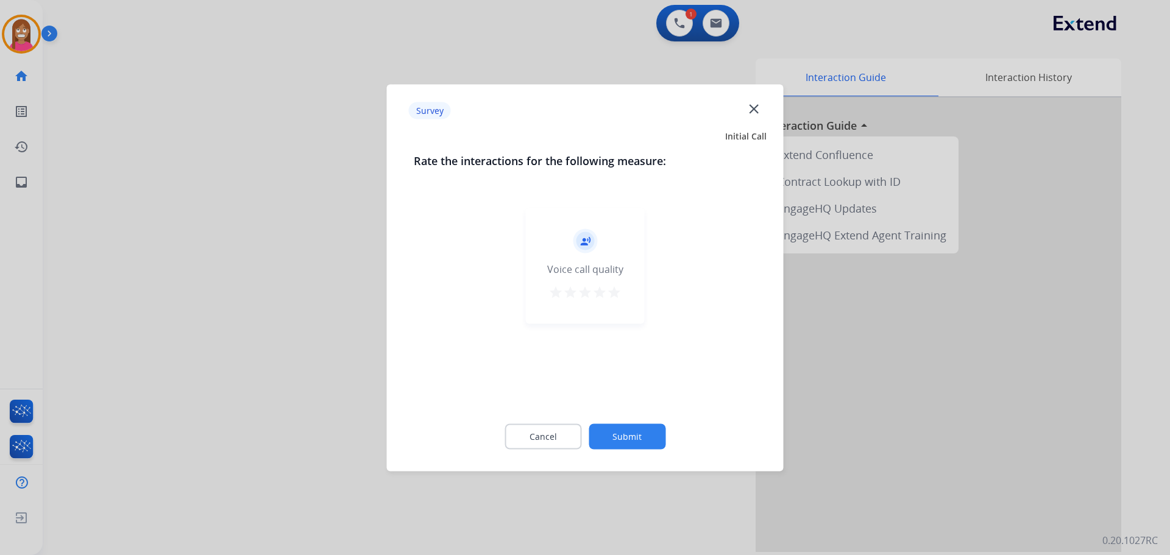
click at [749, 110] on mat-icon "close" at bounding box center [754, 109] width 16 height 16
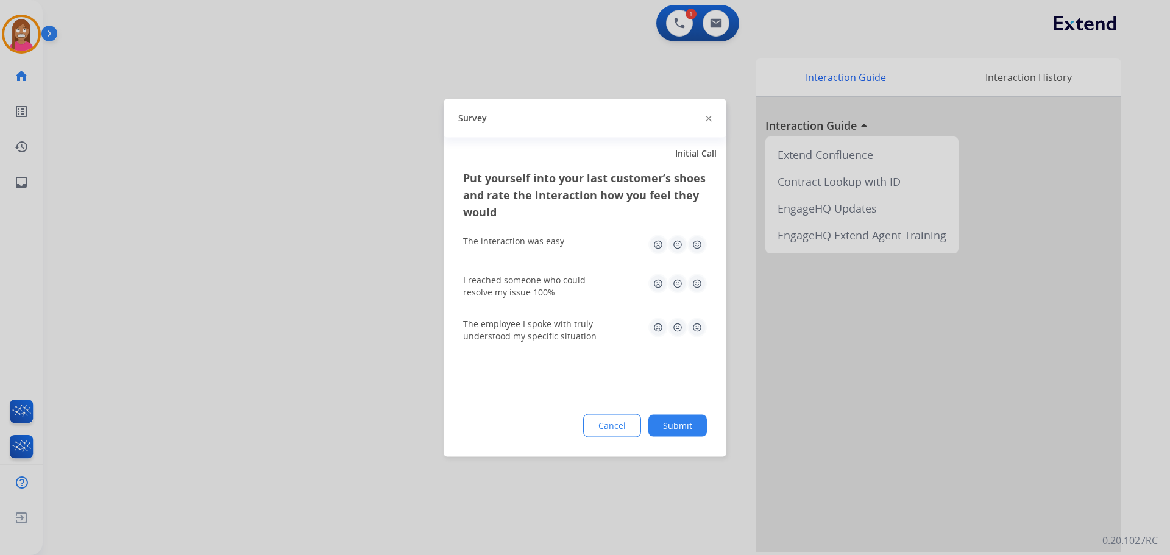
click at [708, 118] on img at bounding box center [709, 119] width 6 height 6
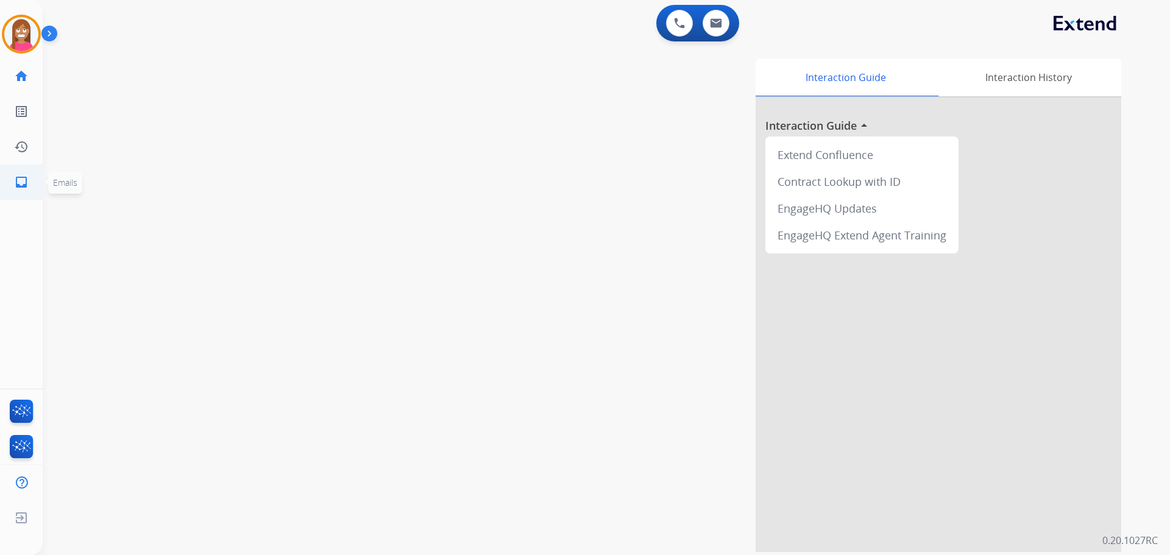
click at [18, 180] on mat-icon "inbox" at bounding box center [21, 182] width 15 height 15
select select "**********"
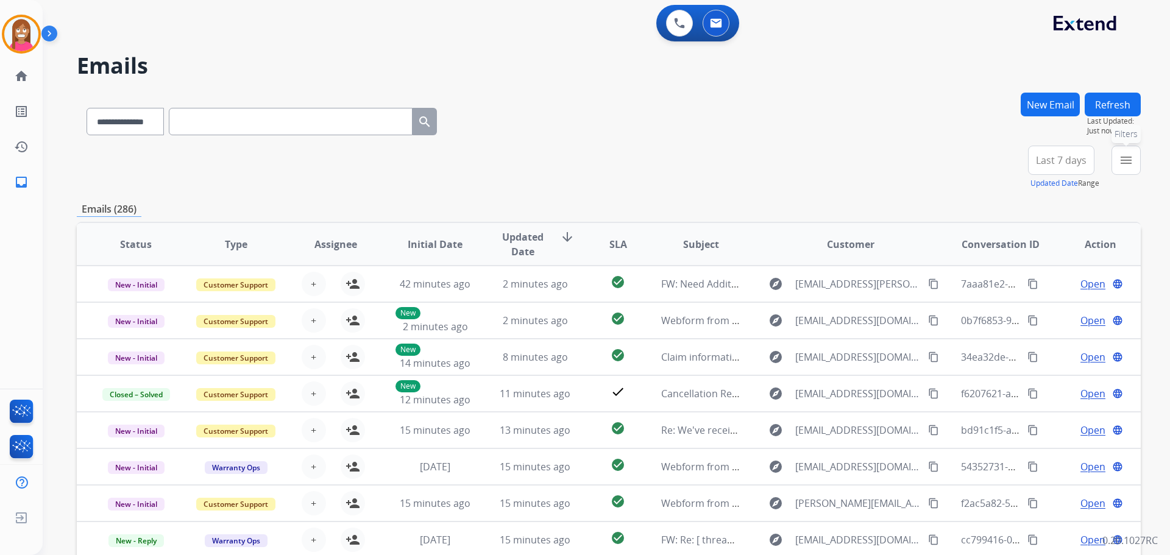
click at [1122, 173] on button "menu Filters" at bounding box center [1126, 160] width 29 height 29
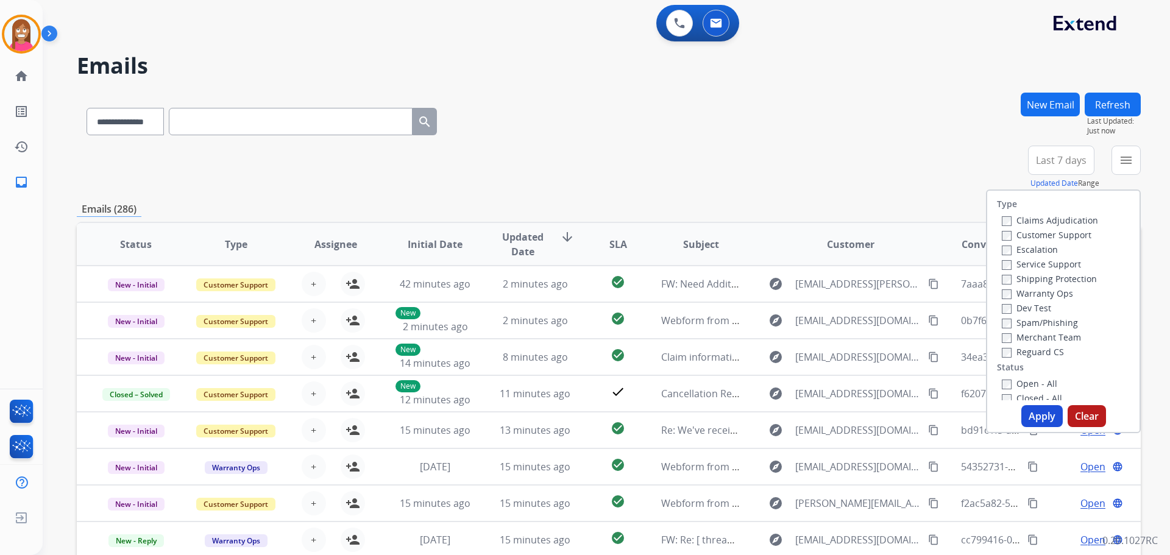
click at [1027, 232] on label "Customer Support" at bounding box center [1047, 235] width 90 height 12
click at [1011, 281] on label "Shipping Protection" at bounding box center [1049, 279] width 95 height 12
click at [1009, 349] on label "Reguard CS" at bounding box center [1033, 352] width 62 height 12
click at [1017, 383] on label "Open - All" at bounding box center [1029, 384] width 55 height 12
click at [1034, 406] on button "Apply" at bounding box center [1042, 416] width 41 height 22
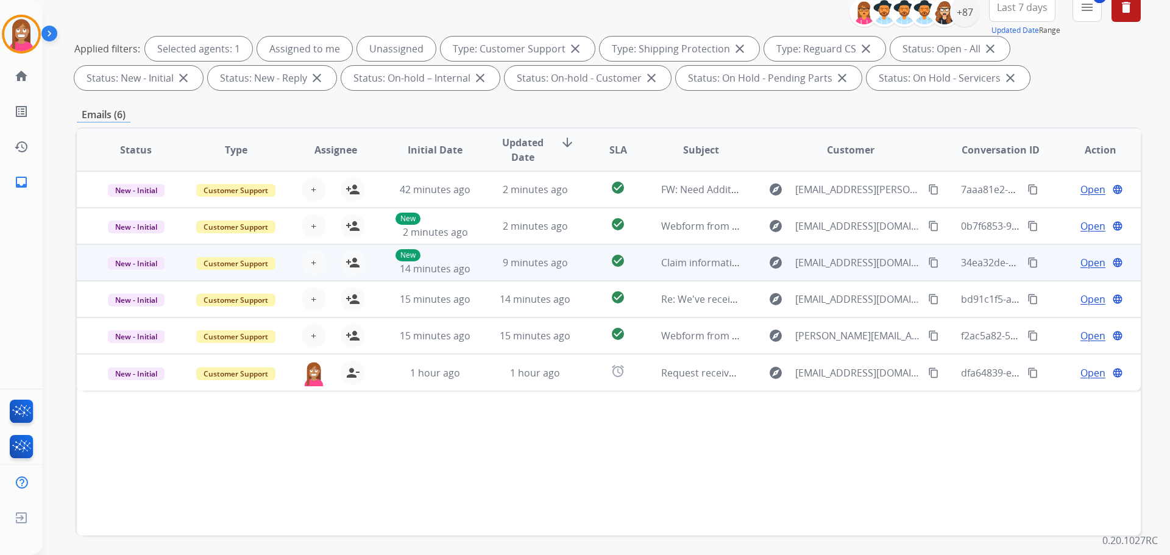
scroll to position [197, 0]
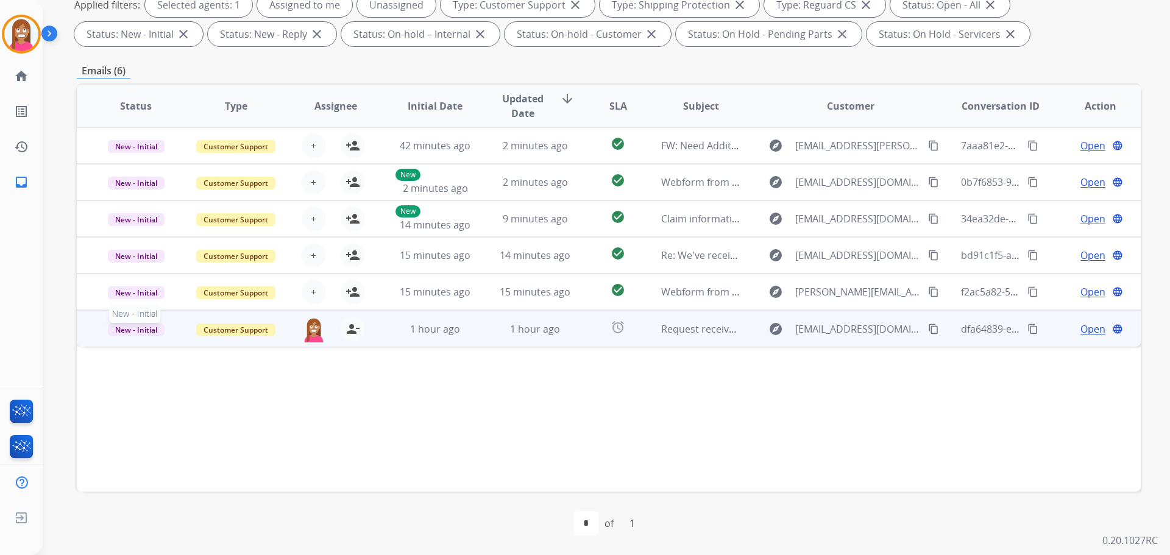
click at [139, 330] on span "New - Initial" at bounding box center [136, 330] width 57 height 13
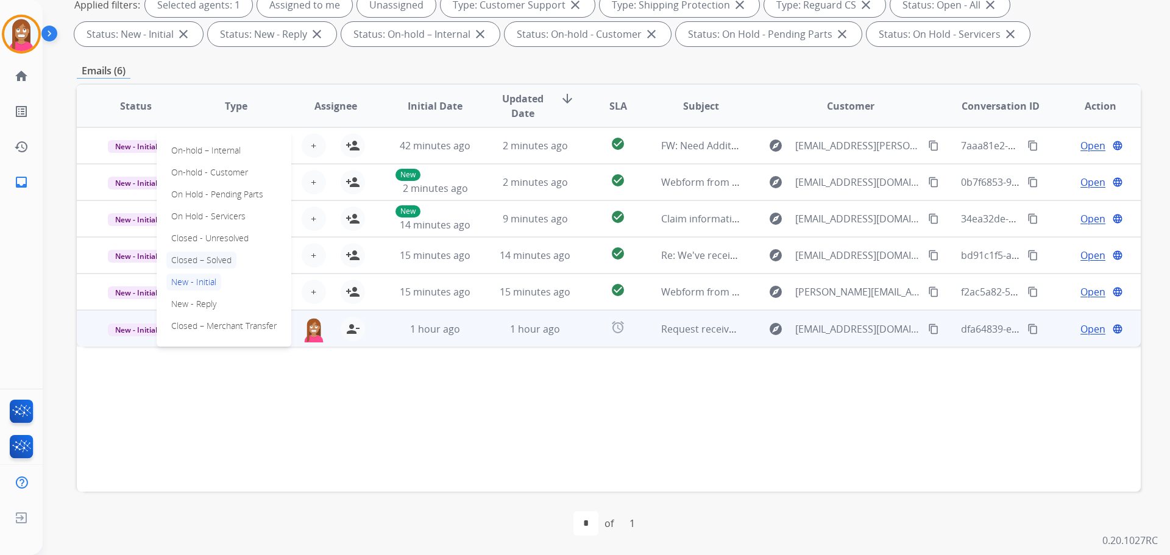
click at [193, 265] on p "Closed – Solved" at bounding box center [201, 260] width 70 height 17
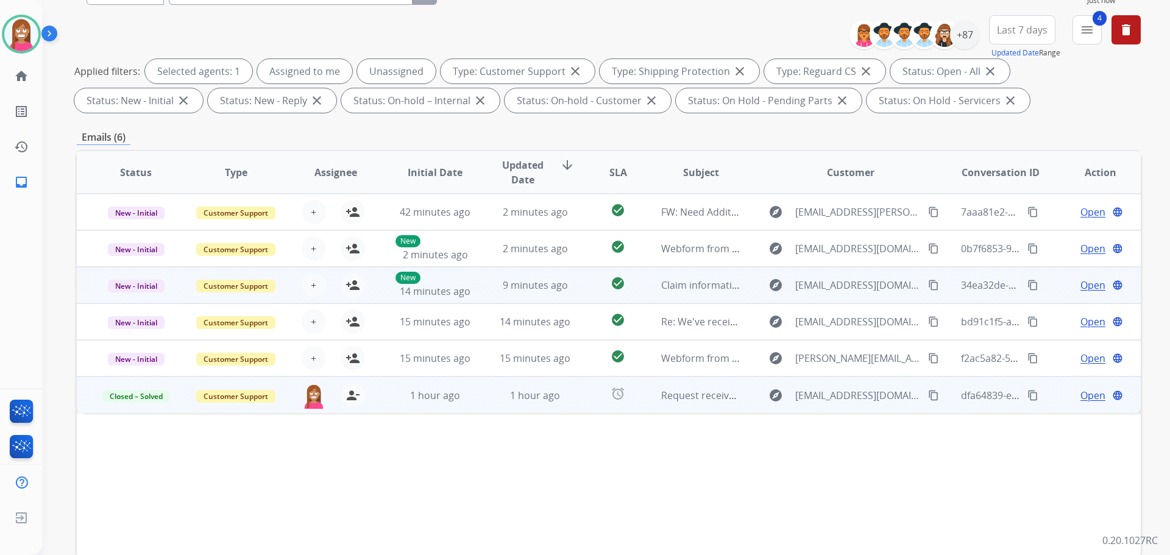
scroll to position [14, 0]
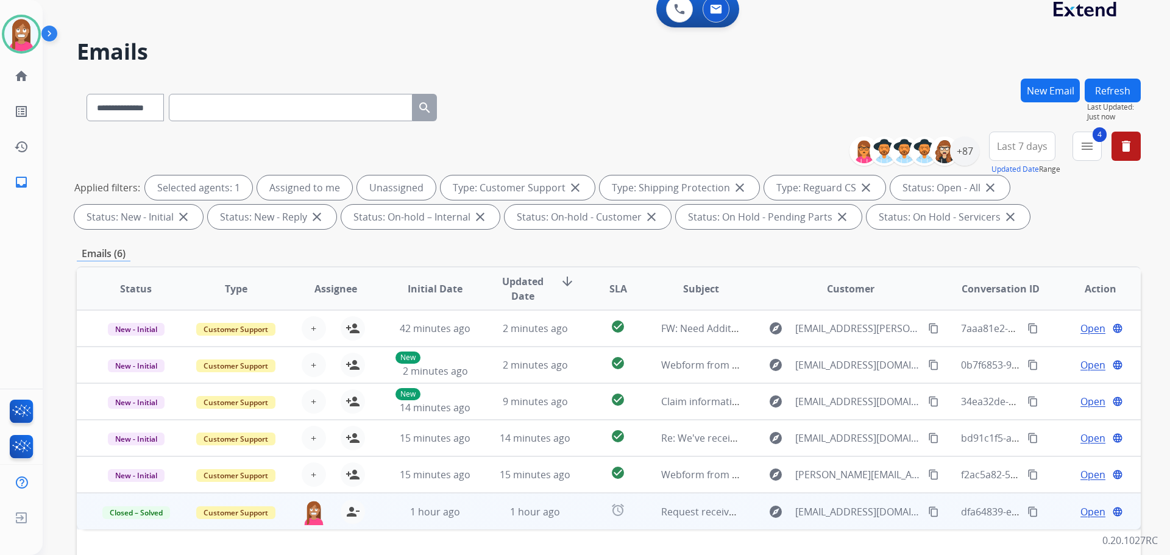
click at [1112, 99] on button "Refresh" at bounding box center [1113, 91] width 56 height 24
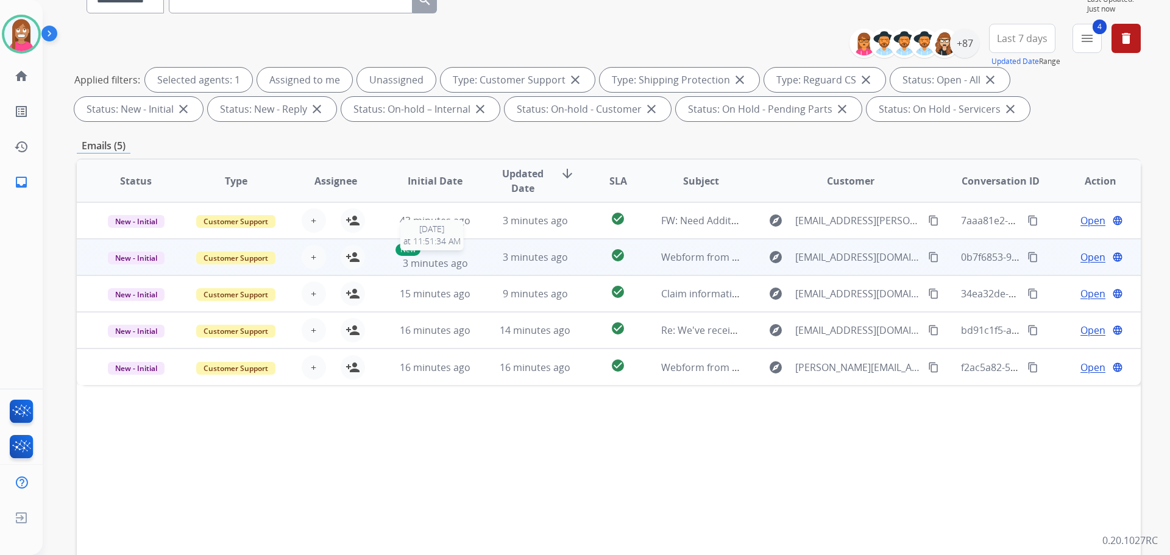
scroll to position [61, 0]
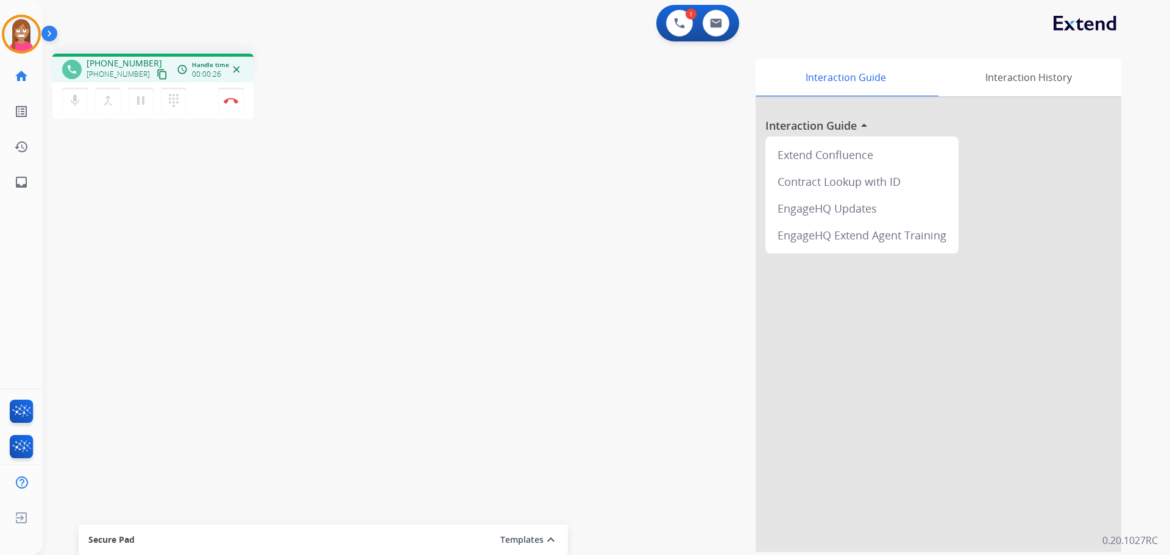
click at [157, 76] on mat-icon "content_copy" at bounding box center [162, 74] width 11 height 11
click at [230, 98] on img at bounding box center [231, 101] width 15 height 6
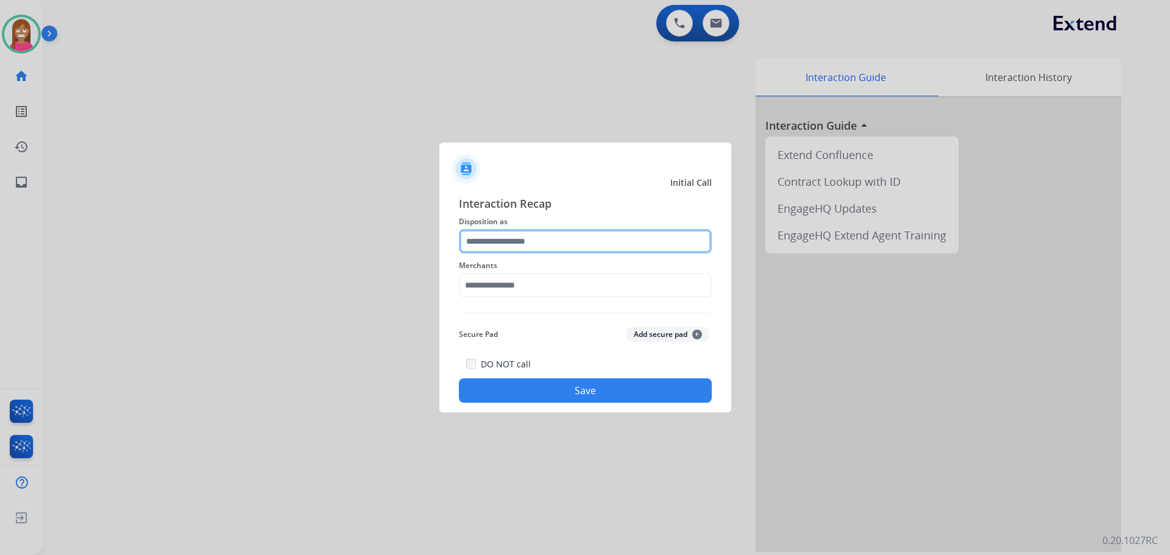
click at [503, 232] on input "text" at bounding box center [585, 241] width 253 height 24
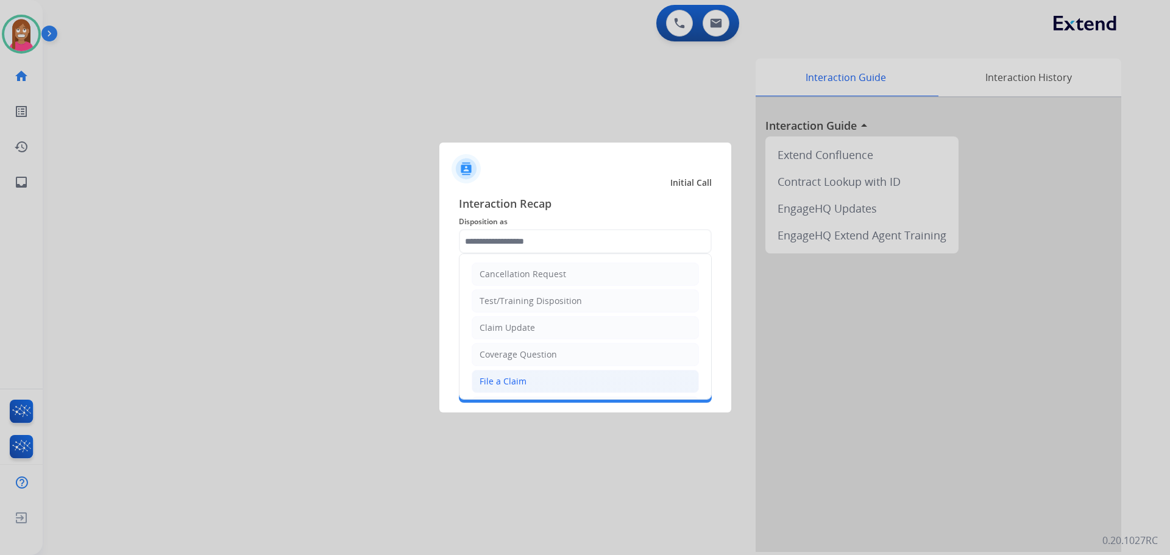
click at [479, 380] on li "File a Claim" at bounding box center [585, 381] width 227 height 23
type input "**********"
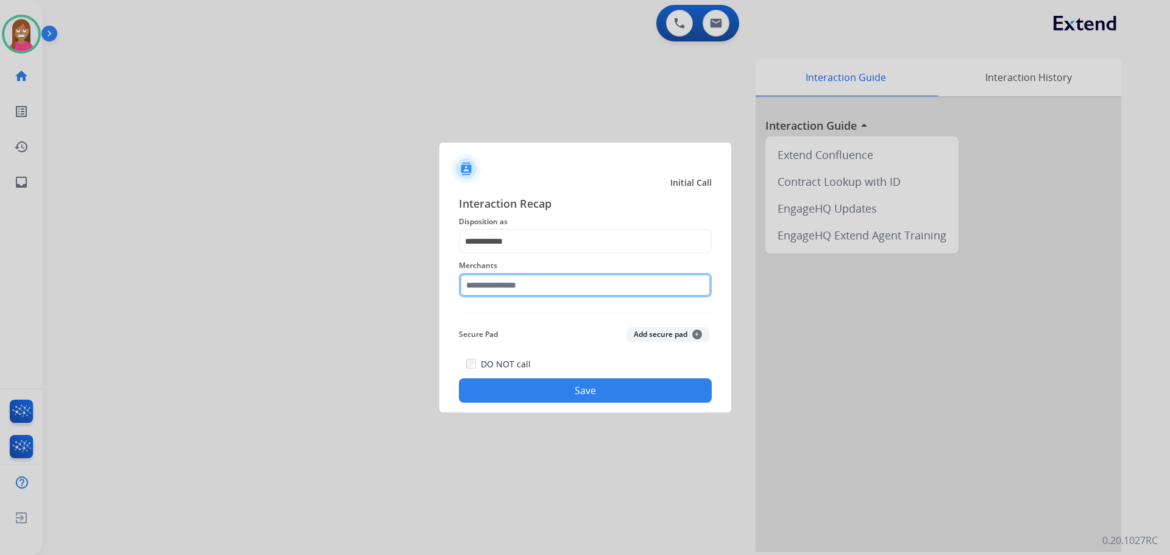
click at [516, 291] on input "text" at bounding box center [585, 285] width 253 height 24
click at [502, 282] on input "text" at bounding box center [585, 285] width 253 height 24
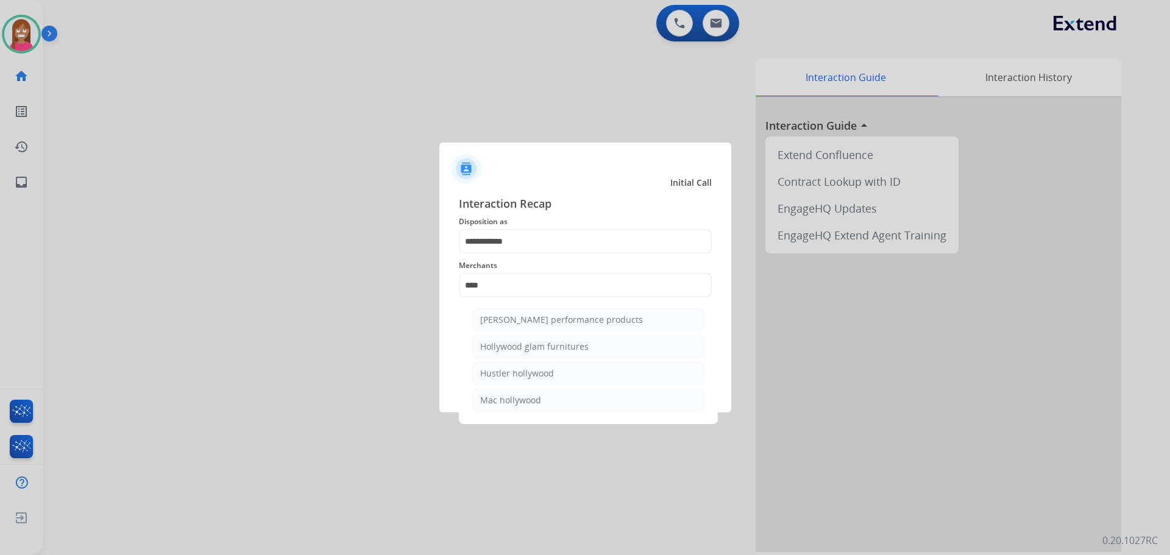
click at [560, 322] on div "[PERSON_NAME] performance products" at bounding box center [561, 320] width 163 height 12
type input "**********"
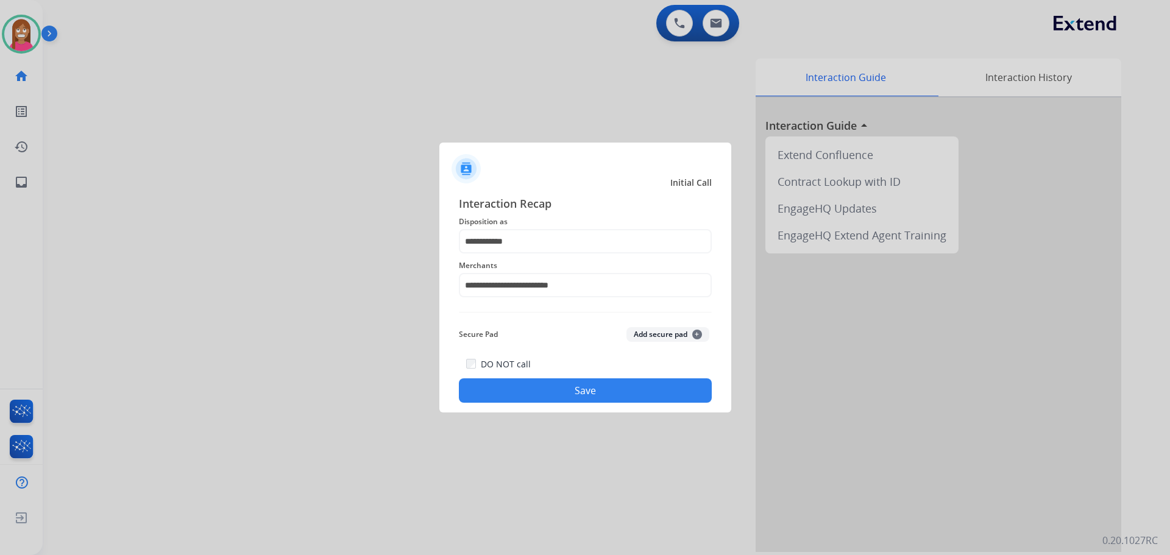
click at [541, 389] on button "Save" at bounding box center [585, 391] width 253 height 24
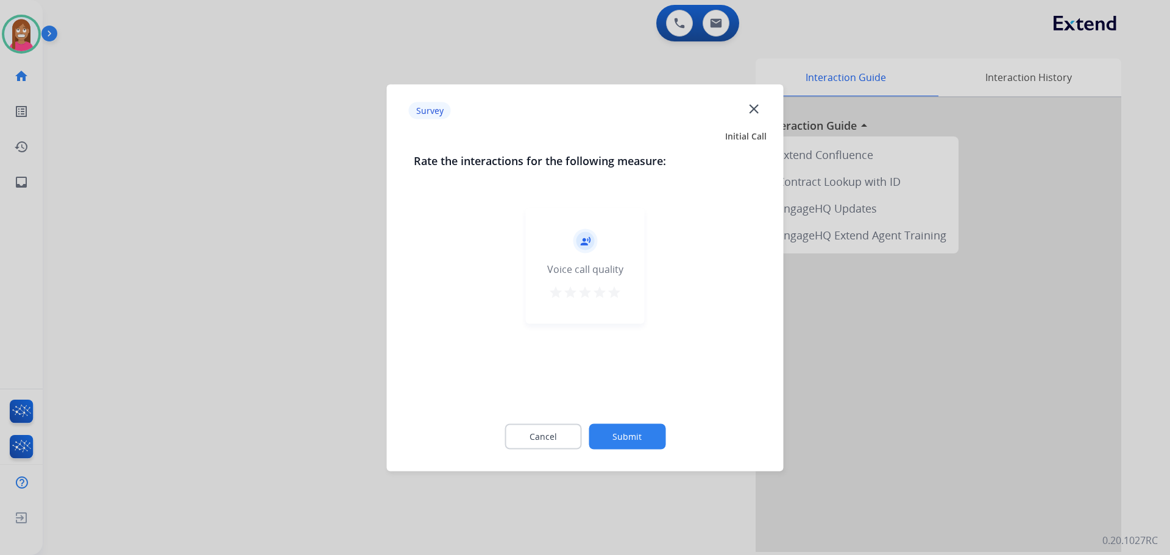
click at [757, 106] on mat-icon "close" at bounding box center [754, 109] width 16 height 16
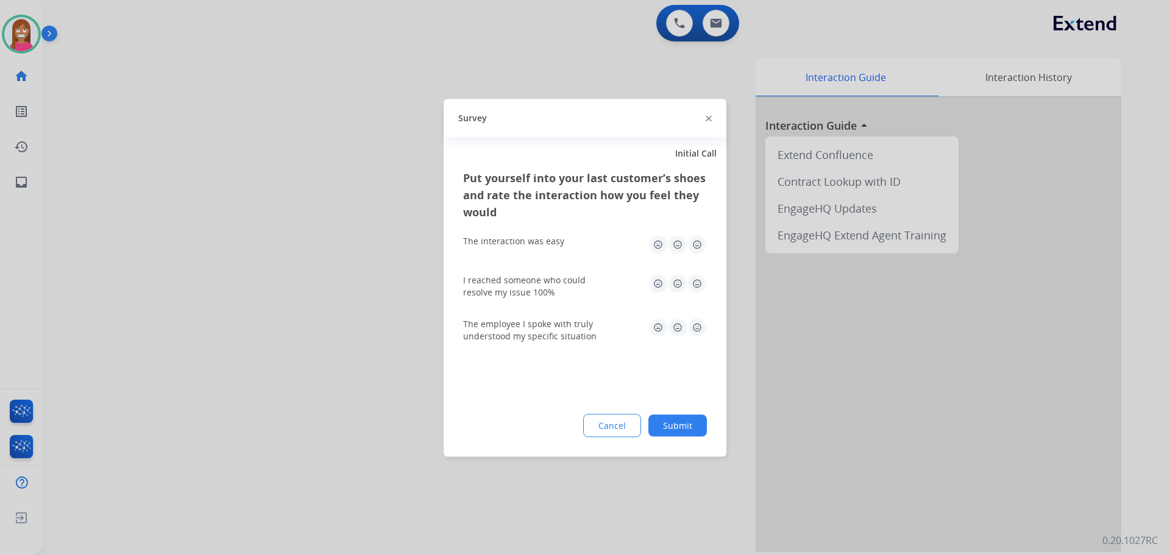
click at [706, 118] on img at bounding box center [709, 119] width 6 height 6
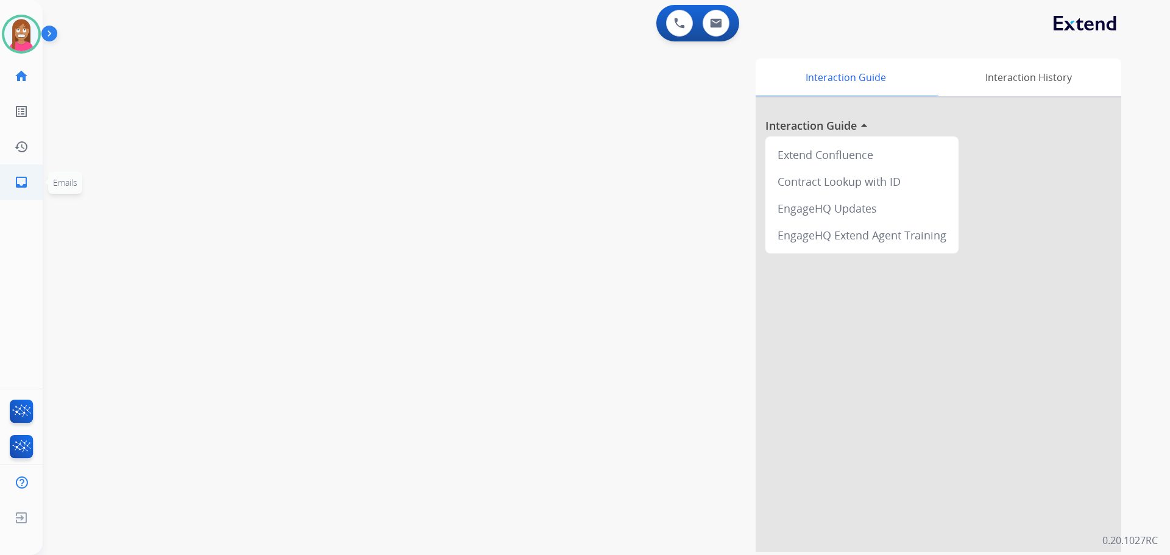
click at [28, 187] on mat-icon "inbox" at bounding box center [21, 182] width 15 height 15
select select "**********"
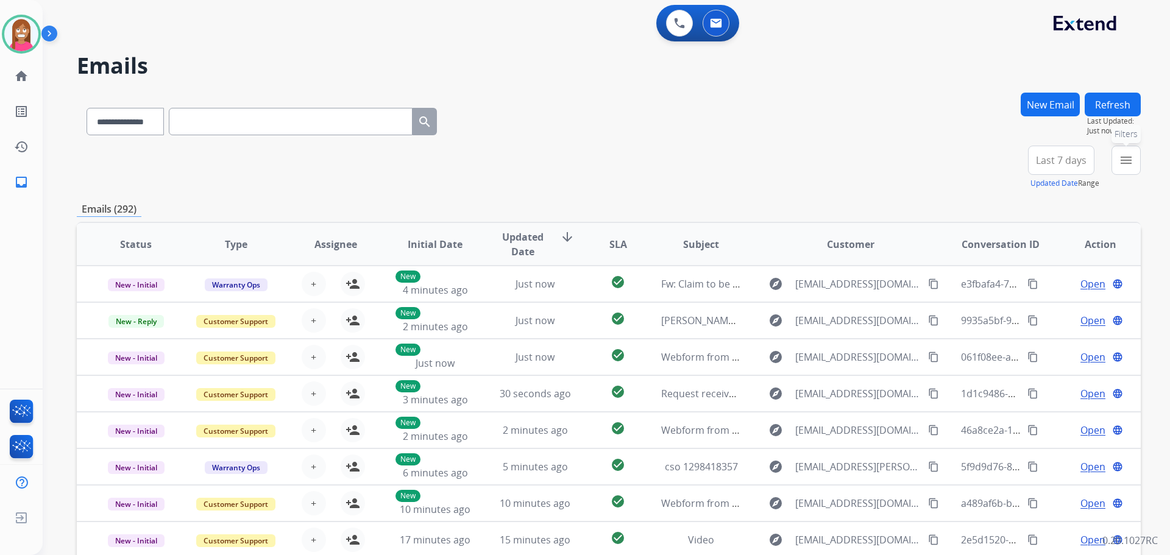
drag, startPoint x: 1138, startPoint y: 155, endPoint x: 1127, endPoint y: 160, distance: 12.0
click at [1133, 157] on button "menu Filters" at bounding box center [1126, 160] width 29 height 29
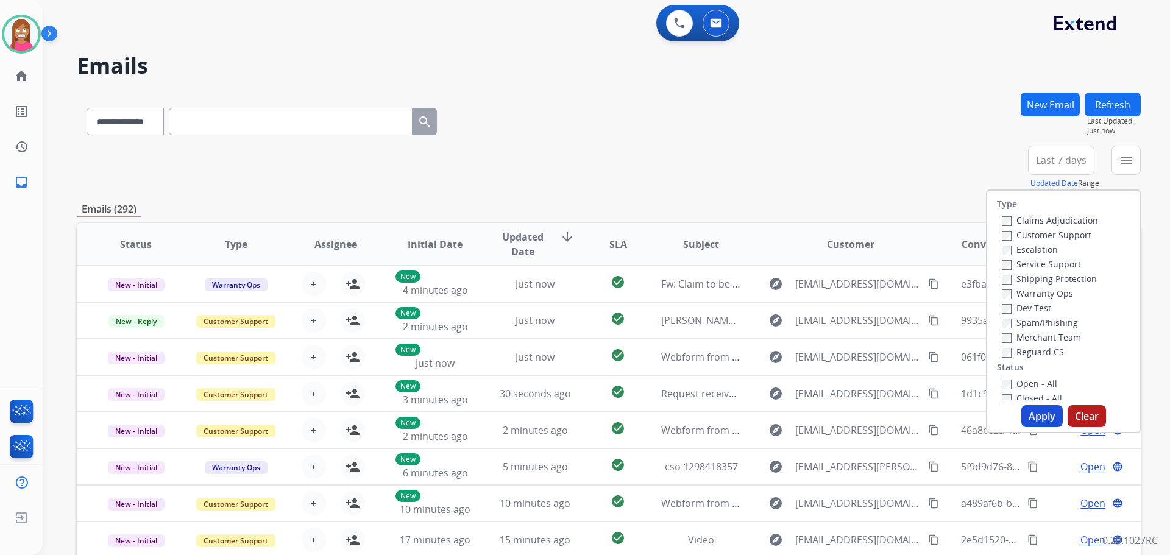
click at [1053, 234] on label "Customer Support" at bounding box center [1047, 235] width 90 height 12
click at [1033, 279] on label "Shipping Protection" at bounding box center [1049, 279] width 95 height 12
click at [1008, 355] on label "Reguard CS" at bounding box center [1033, 352] width 62 height 12
click at [1014, 381] on label "Open - All" at bounding box center [1029, 384] width 55 height 12
click at [1028, 404] on div "Type Claims Adjudication Customer Support Escalation Service Support Shipping P…" at bounding box center [1063, 312] width 155 height 244
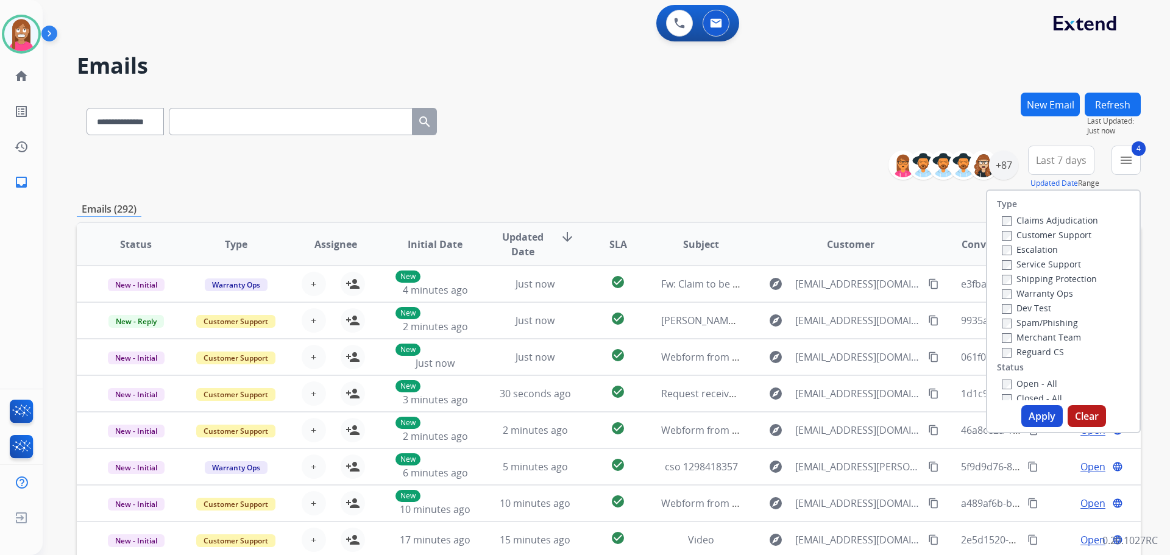
click at [1028, 411] on button "Apply" at bounding box center [1042, 416] width 41 height 22
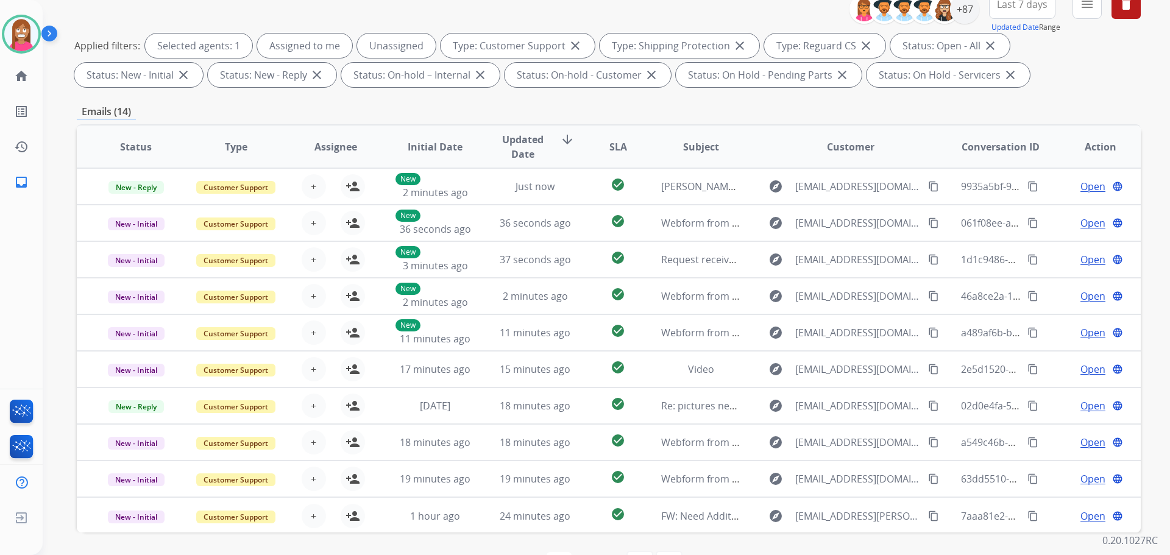
scroll to position [183, 0]
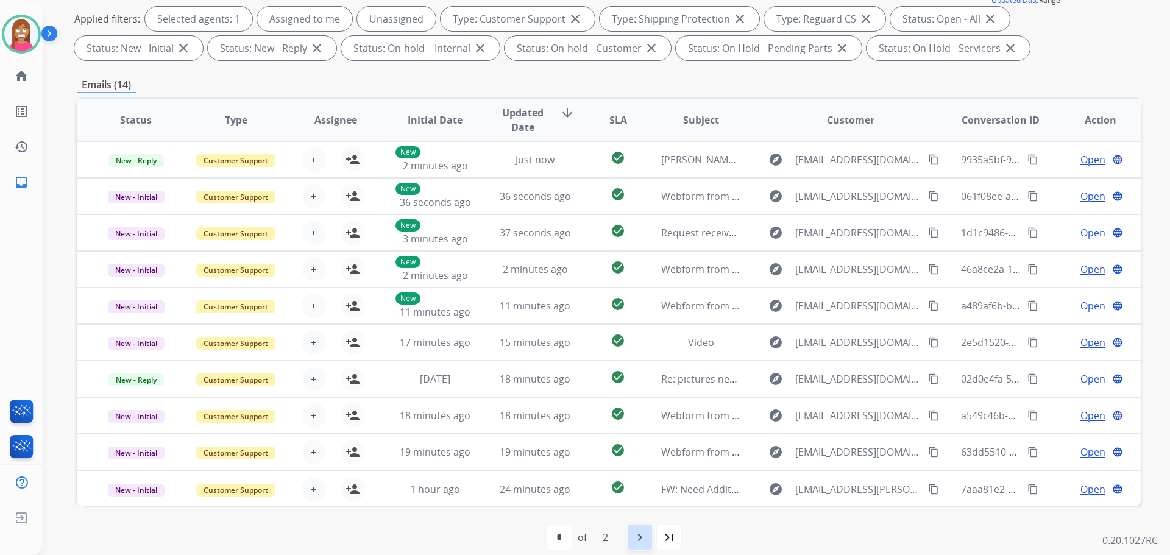
click at [638, 531] on mat-icon "navigate_next" at bounding box center [640, 537] width 15 height 15
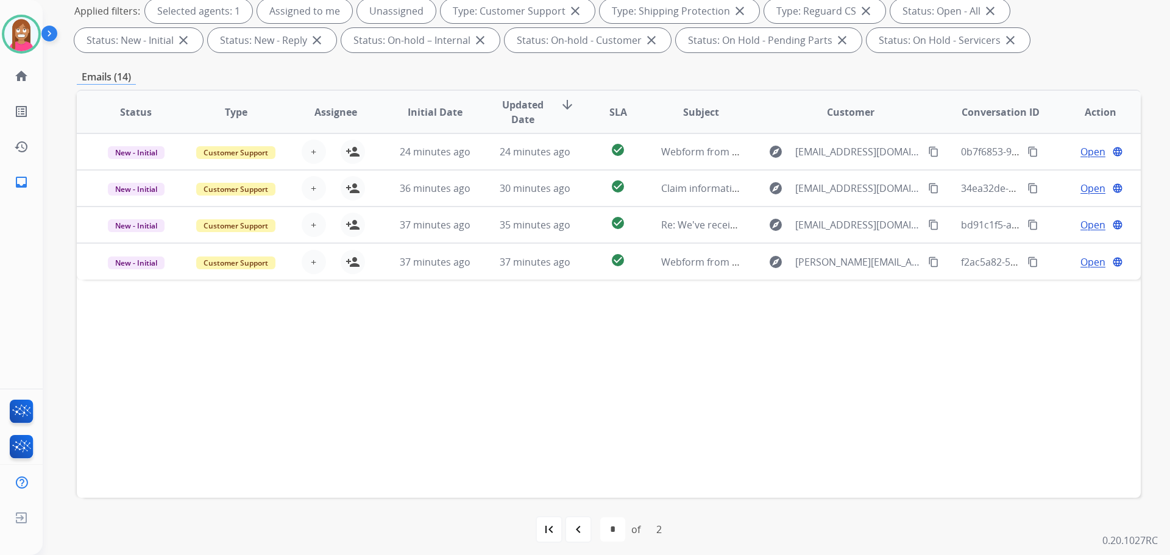
scroll to position [197, 0]
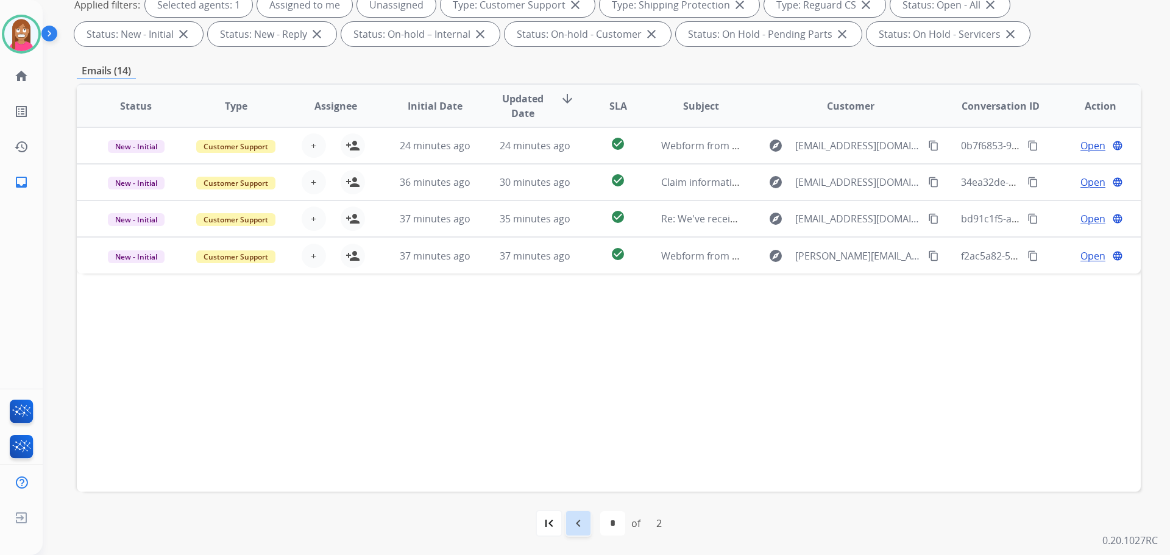
click at [582, 527] on mat-icon "navigate_before" at bounding box center [578, 523] width 15 height 15
select select "*"
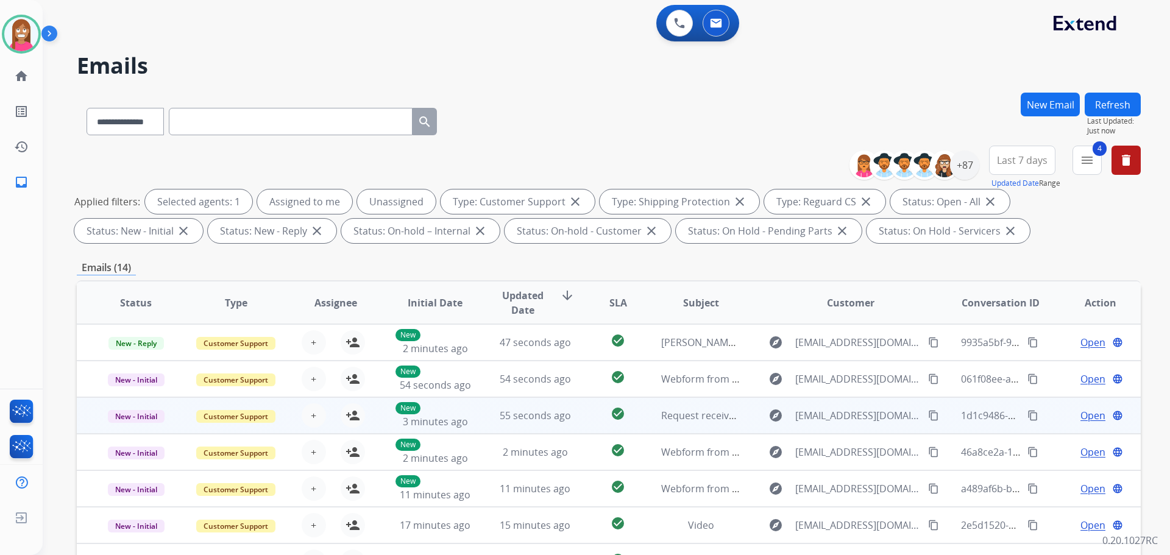
click at [585, 418] on td "check_circle" at bounding box center [608, 415] width 66 height 37
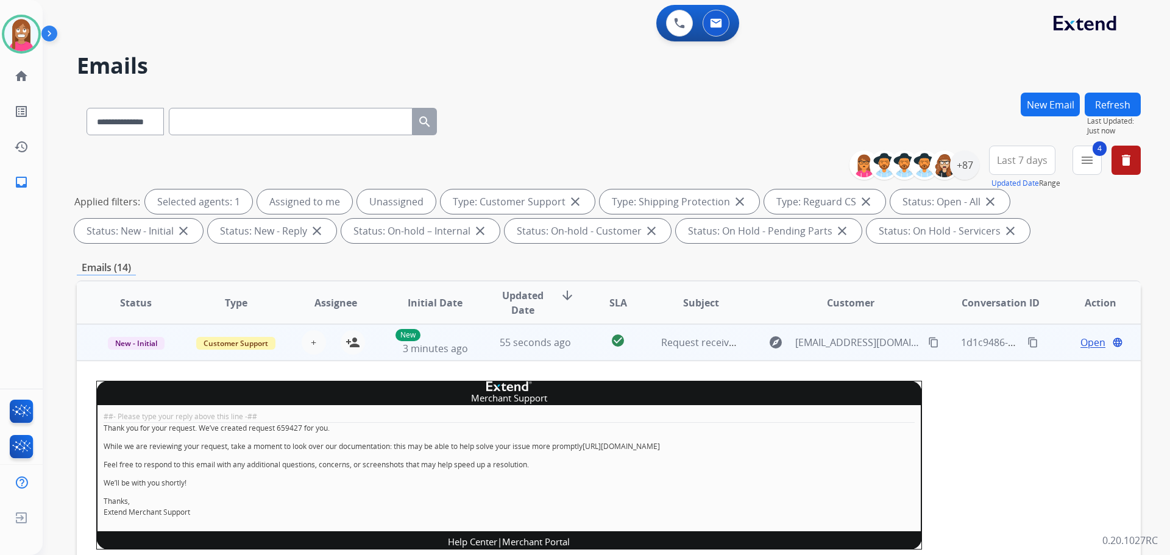
scroll to position [12, 0]
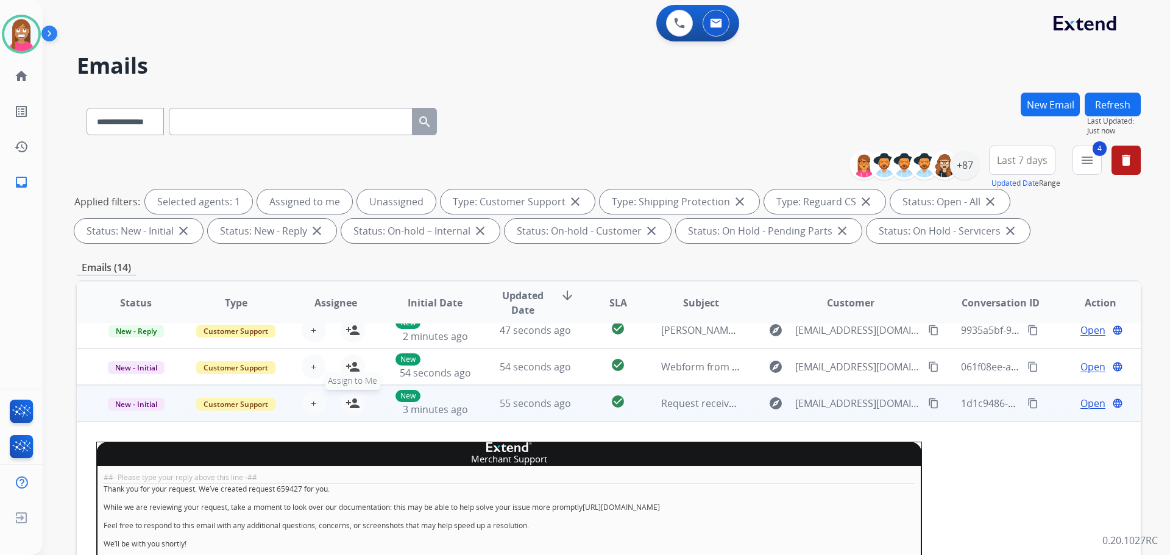
click at [357, 403] on mat-icon "person_add" at bounding box center [353, 403] width 15 height 15
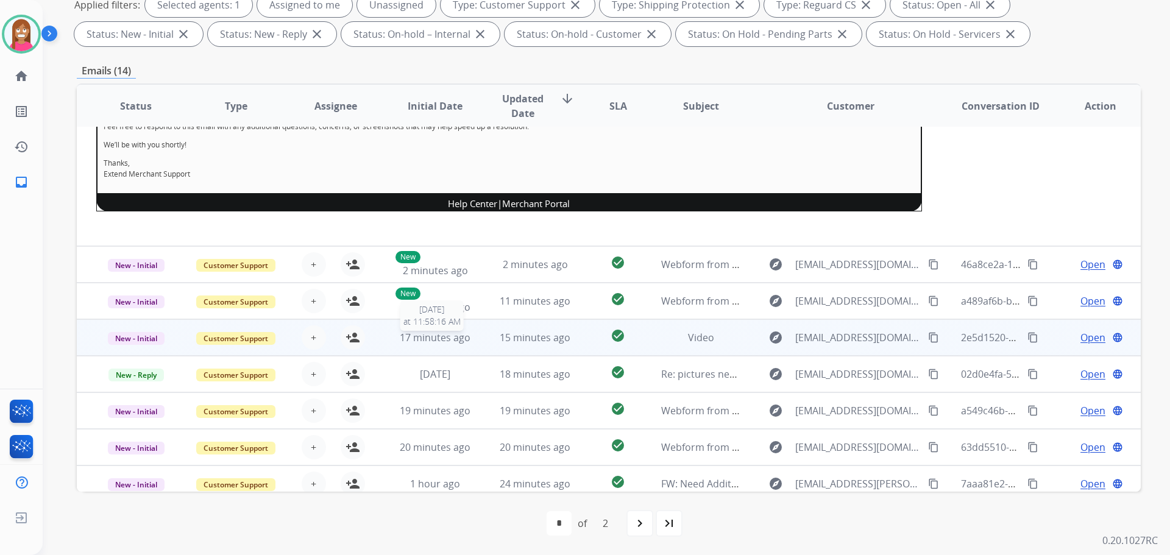
scroll to position [225, 0]
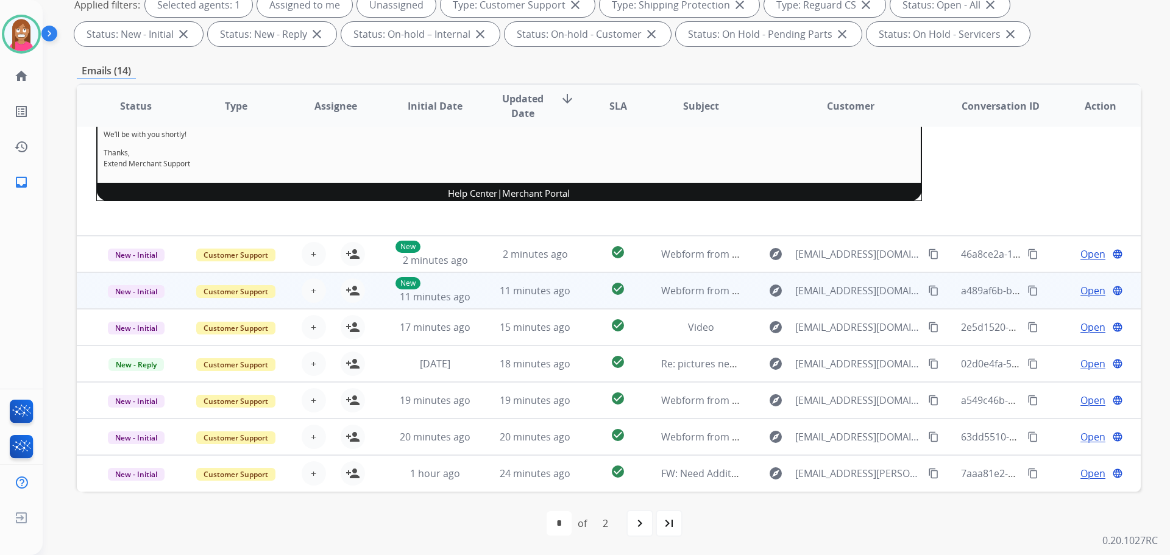
click at [483, 296] on td "11 minutes ago" at bounding box center [526, 290] width 100 height 37
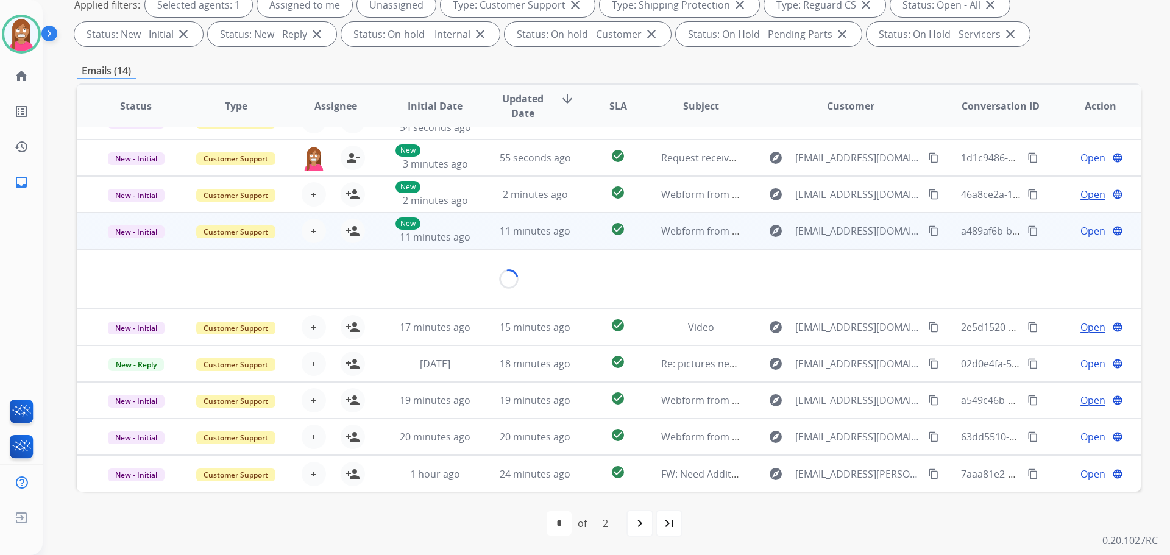
scroll to position [56, 0]
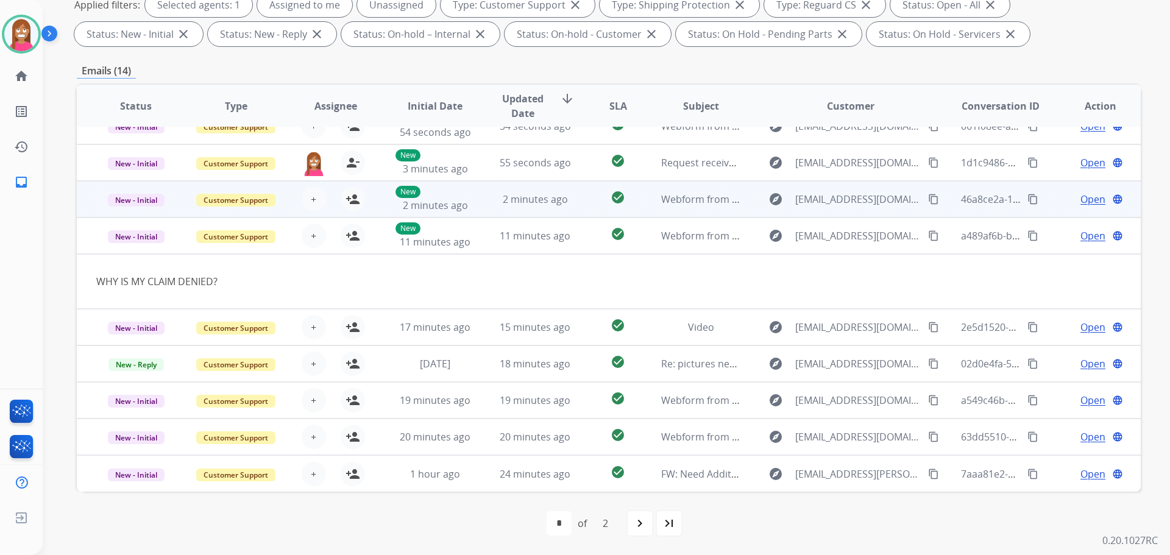
drag, startPoint x: 912, startPoint y: 235, endPoint x: 915, endPoint y: 215, distance: 20.3
click at [928, 235] on mat-icon "content_copy" at bounding box center [933, 235] width 11 height 11
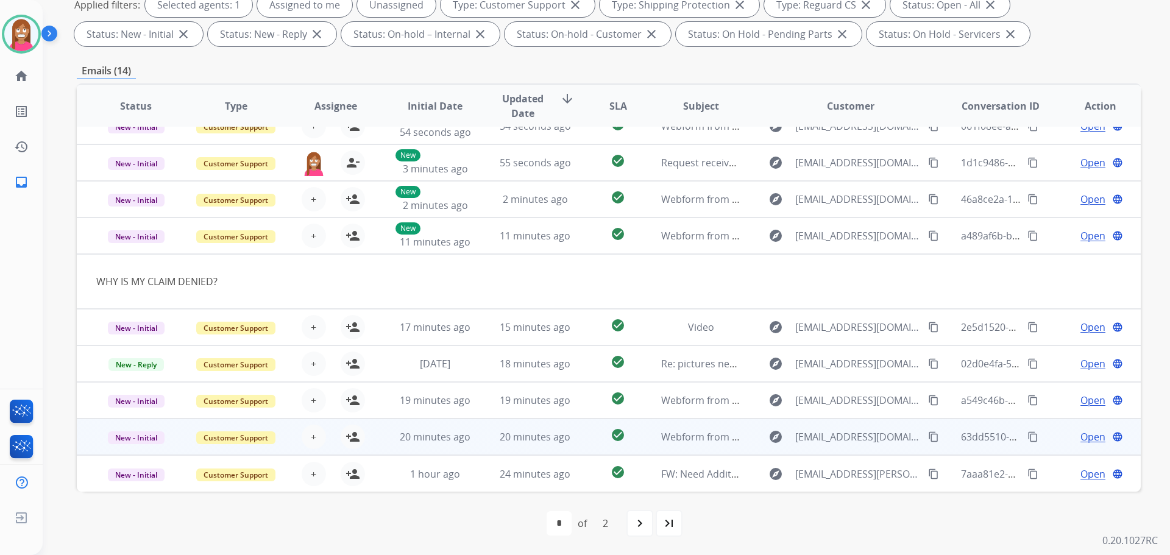
click at [507, 446] on td "20 minutes ago" at bounding box center [526, 437] width 100 height 37
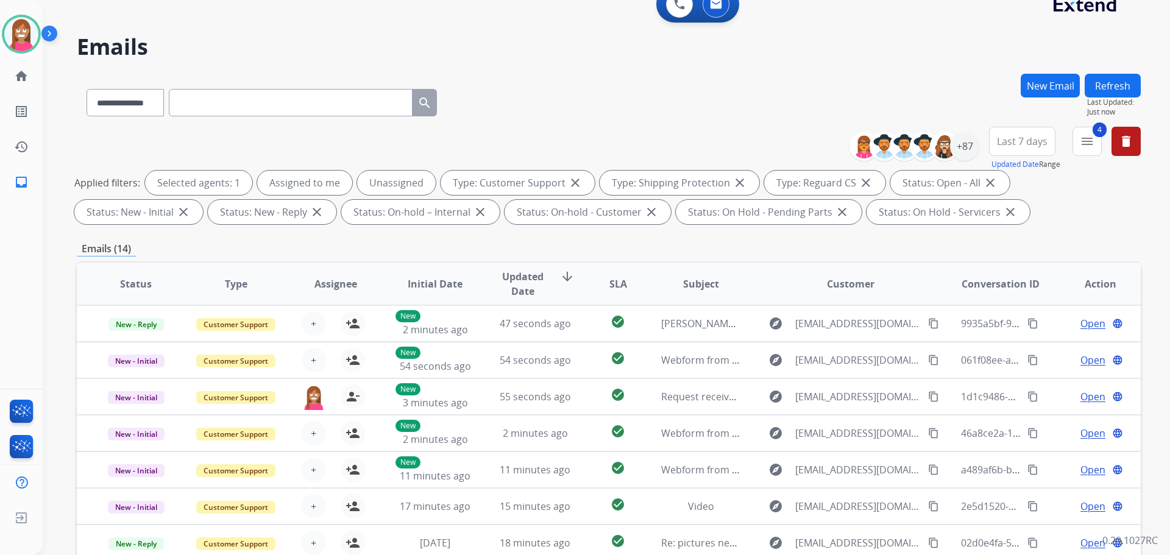
scroll to position [14, 0]
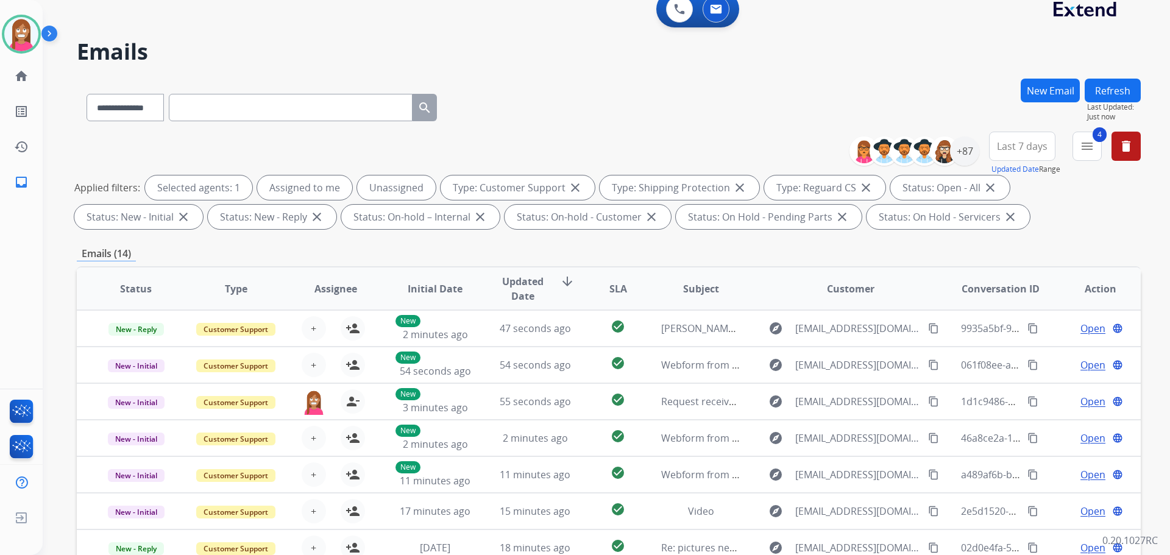
click at [1113, 92] on button "Refresh" at bounding box center [1113, 91] width 56 height 24
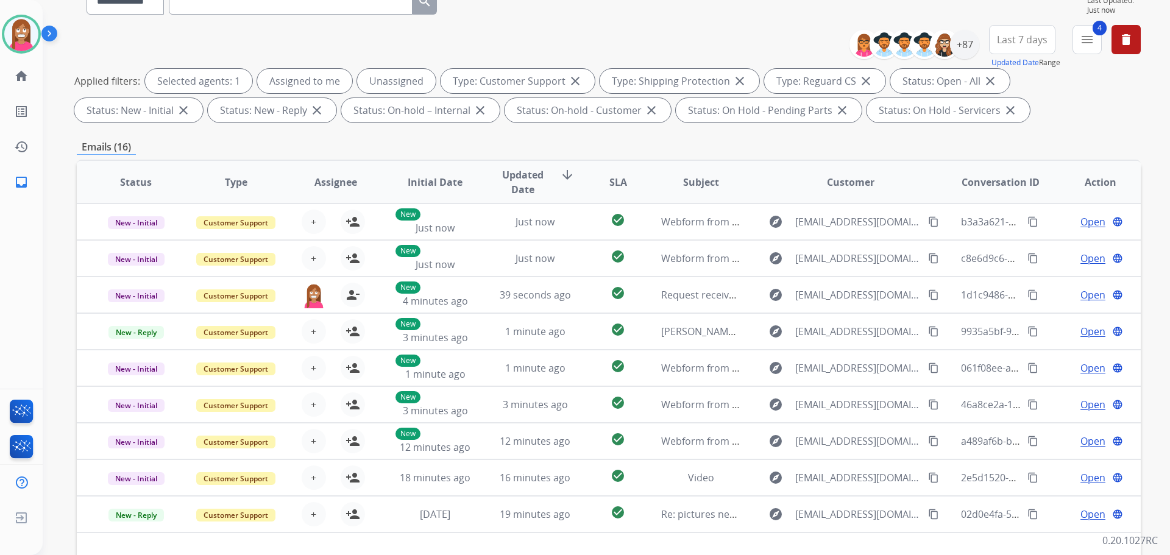
scroll to position [122, 0]
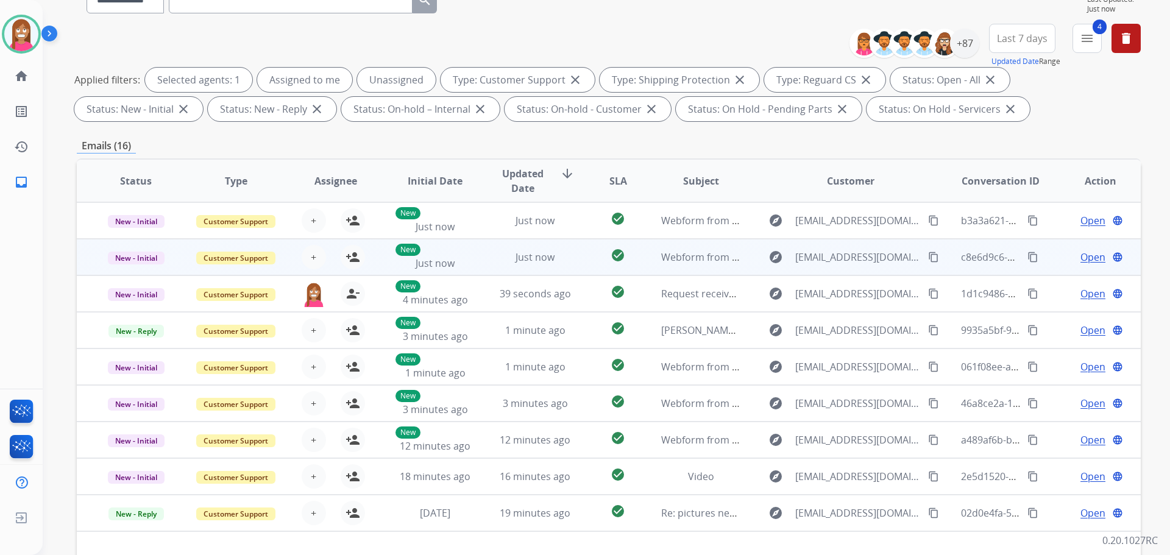
click at [379, 265] on td "New Just now" at bounding box center [426, 257] width 100 height 37
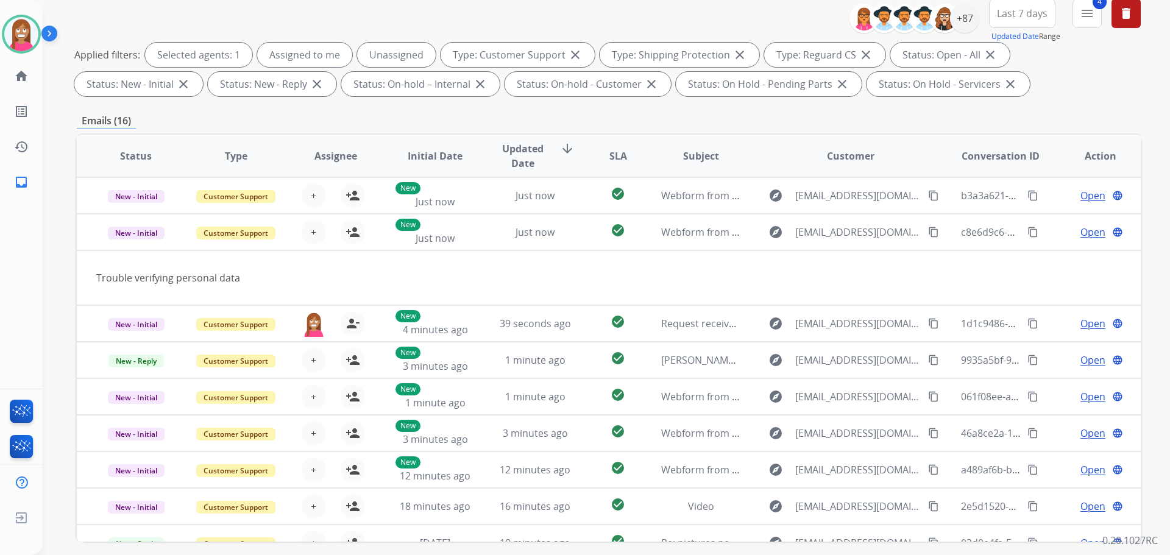
scroll to position [75, 0]
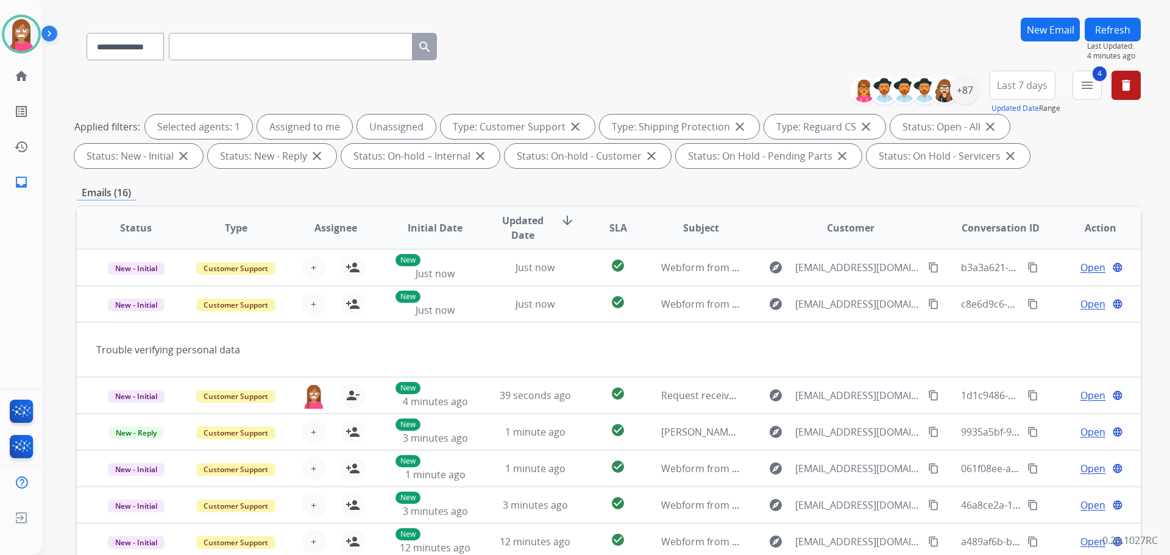
click at [1108, 23] on button "Refresh" at bounding box center [1113, 30] width 56 height 24
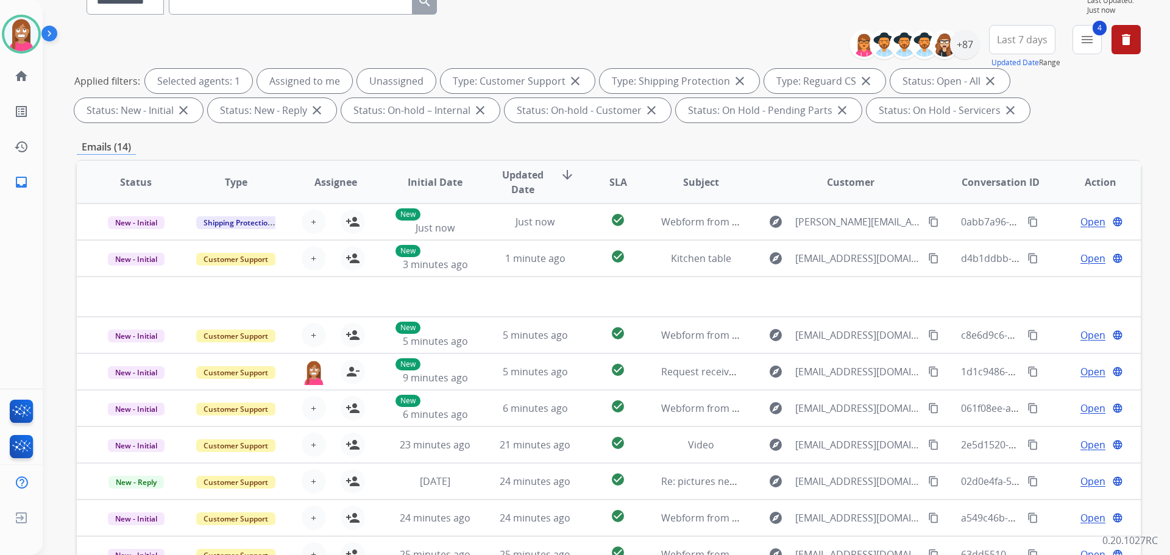
scroll to position [122, 0]
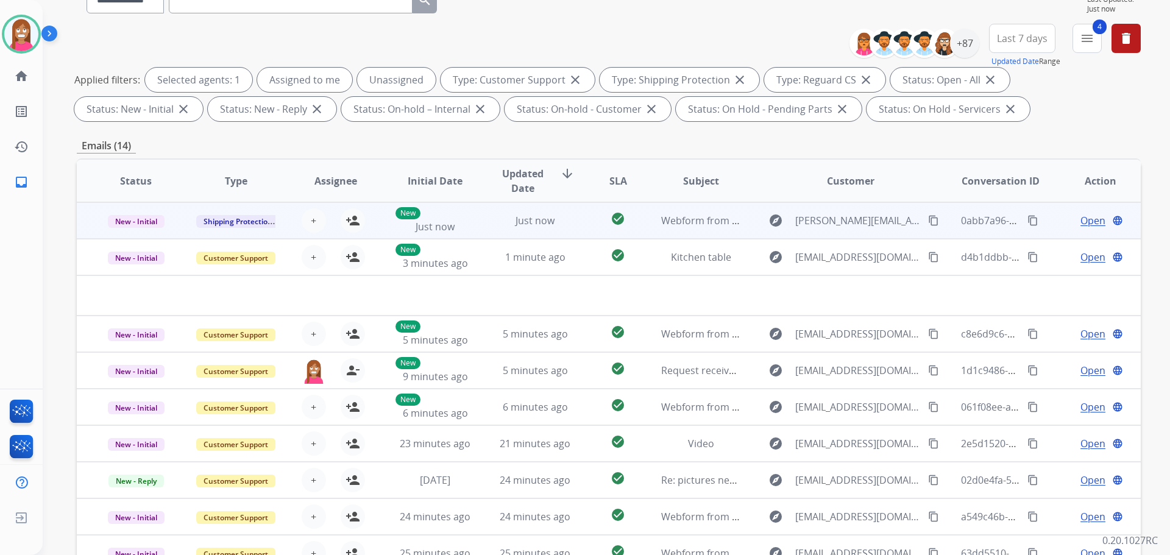
click at [477, 223] on td "Just now" at bounding box center [526, 220] width 100 height 37
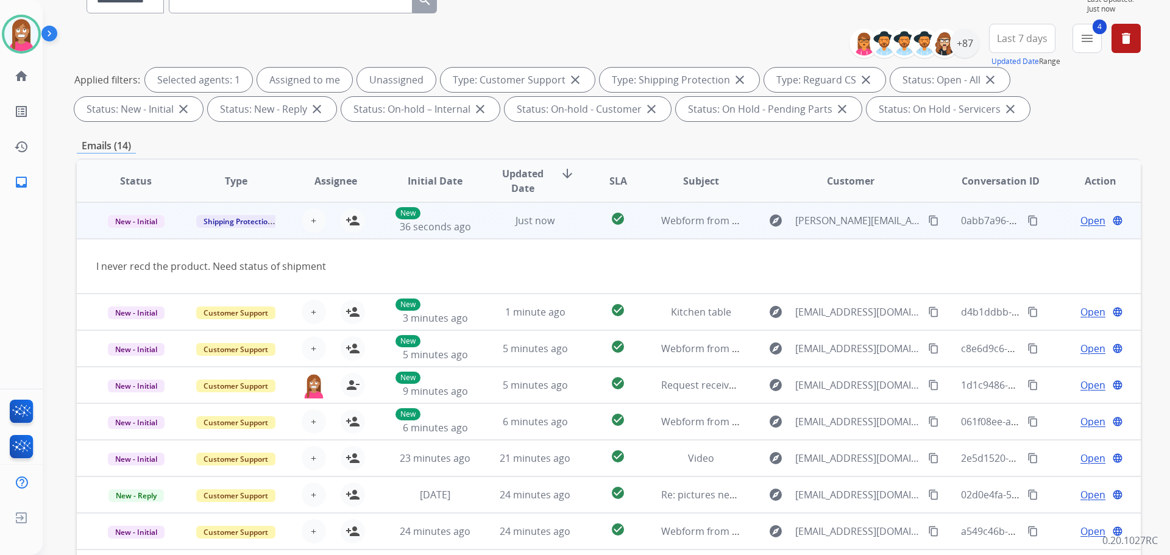
click at [928, 223] on mat-icon "content_copy" at bounding box center [933, 220] width 11 height 11
click at [356, 216] on mat-icon "person_add" at bounding box center [353, 220] width 15 height 15
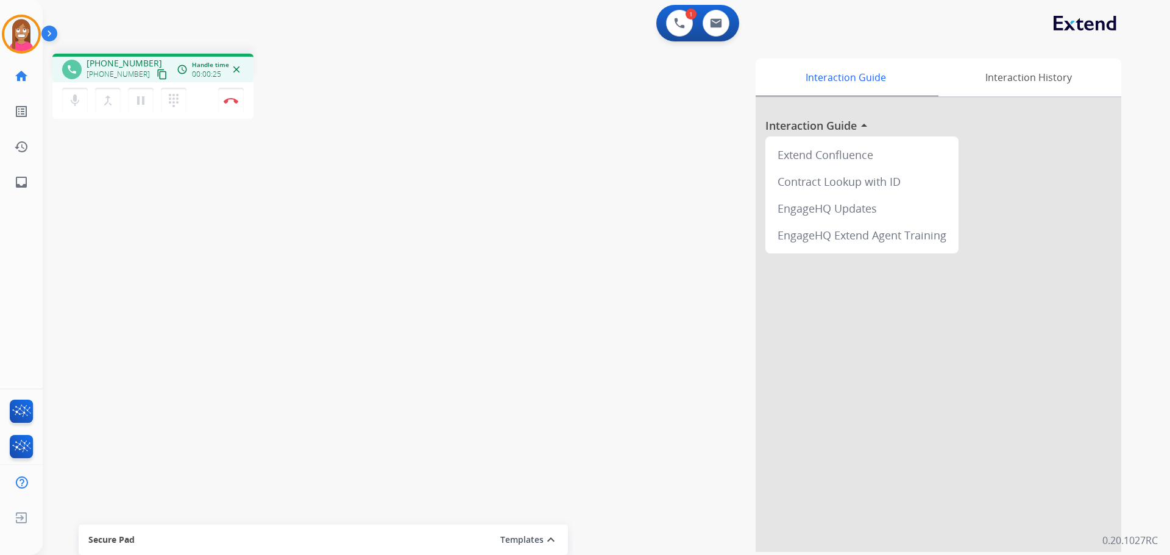
click at [157, 77] on mat-icon "content_copy" at bounding box center [162, 74] width 11 height 11
click at [157, 78] on mat-icon "content_copy" at bounding box center [162, 74] width 11 height 11
click at [135, 104] on mat-icon "pause" at bounding box center [141, 100] width 15 height 15
click at [148, 98] on mat-icon "play_arrow" at bounding box center [141, 100] width 15 height 15
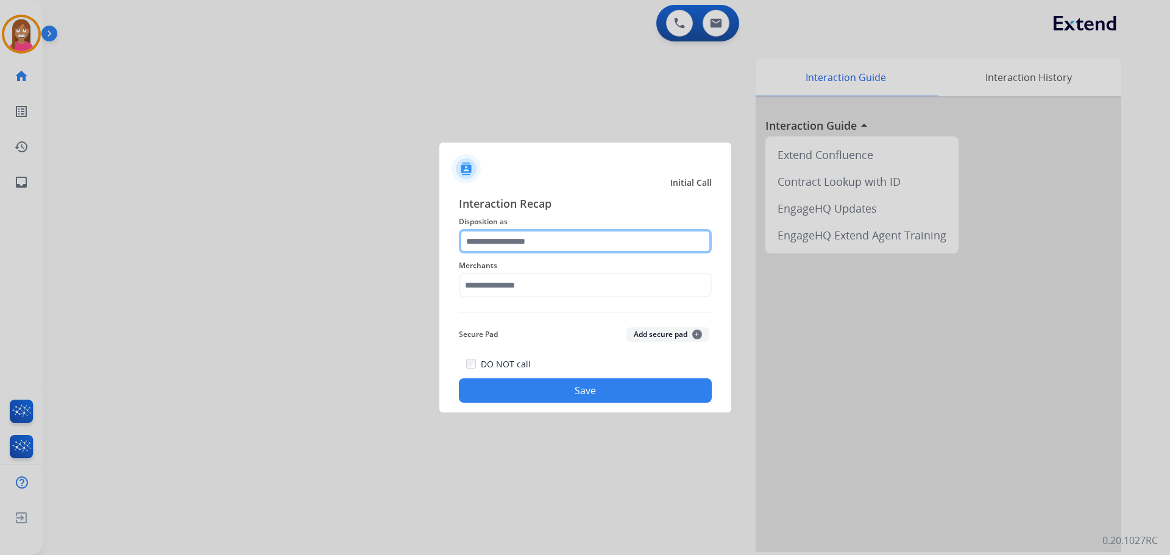
click at [480, 238] on input "text" at bounding box center [585, 241] width 253 height 24
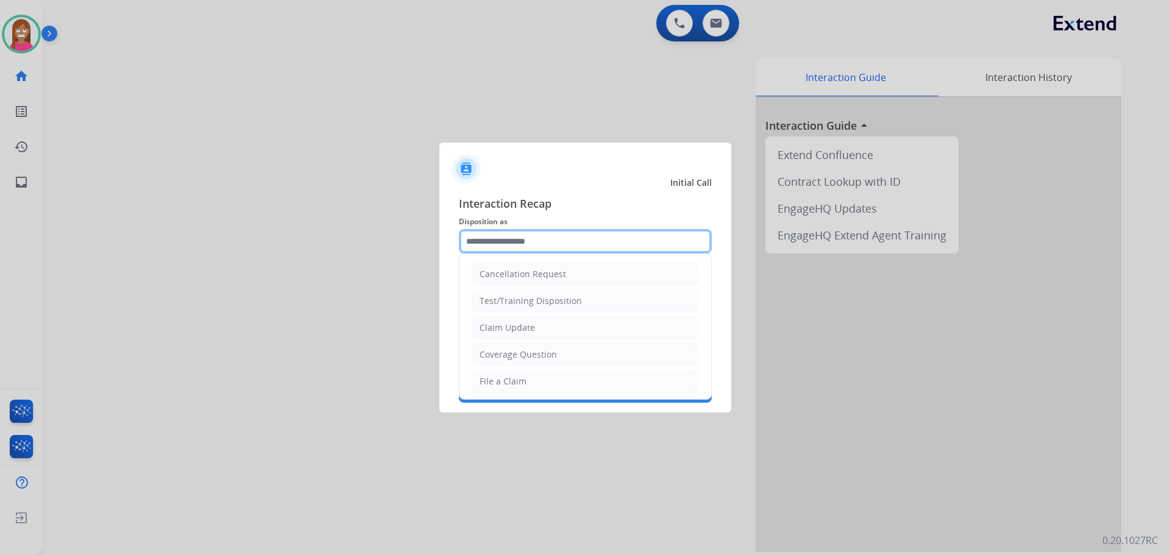
click at [525, 238] on input "text" at bounding box center [585, 241] width 253 height 24
click at [503, 372] on li "File a Claim" at bounding box center [585, 381] width 227 height 23
type input "**********"
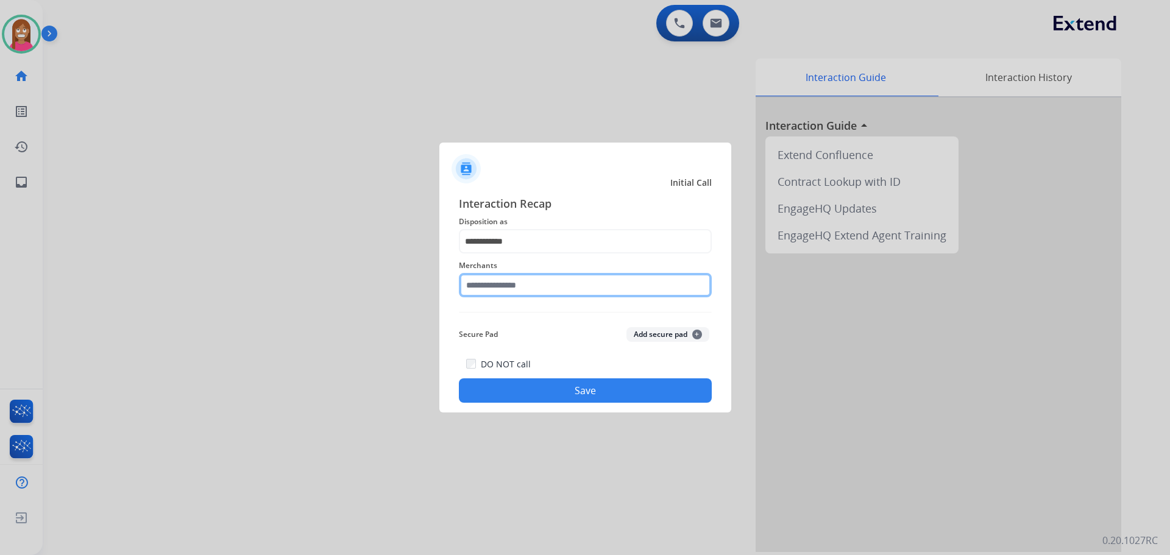
click at [483, 290] on input "text" at bounding box center [585, 285] width 253 height 24
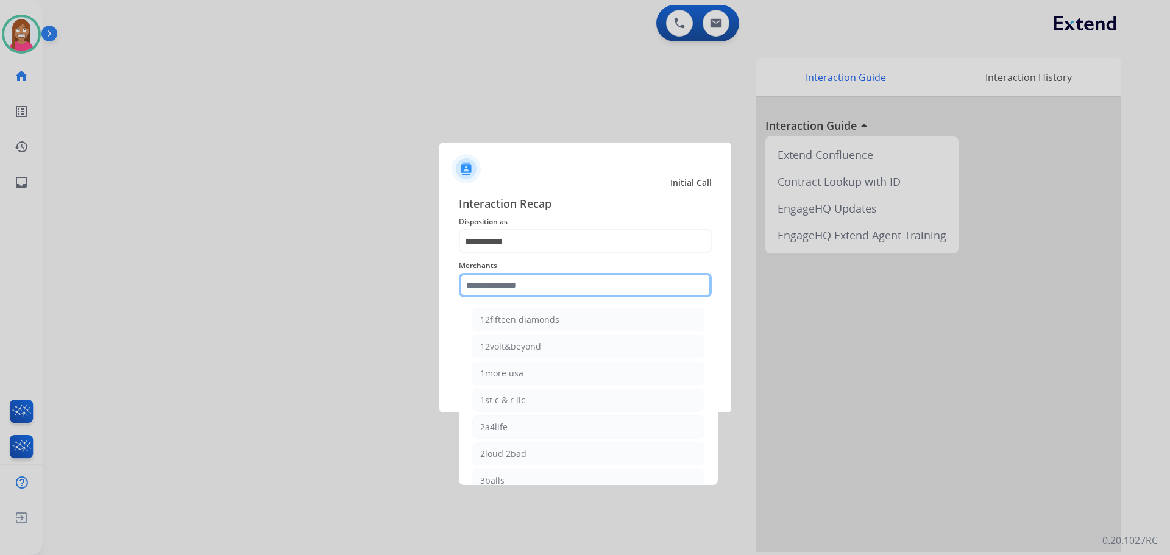
type input "*"
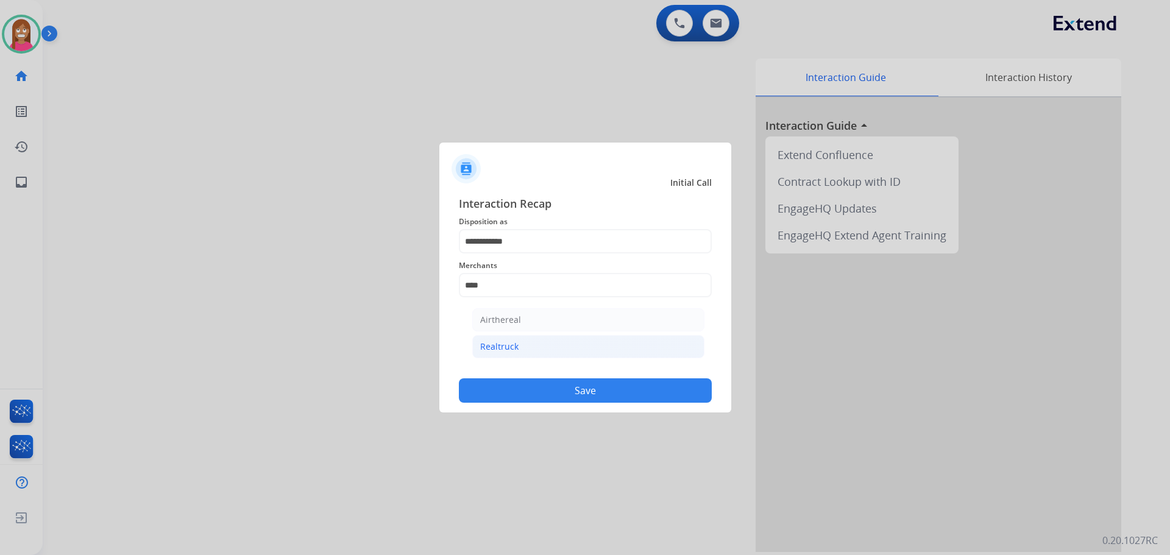
drag, startPoint x: 470, startPoint y: 342, endPoint x: 482, endPoint y: 349, distance: 14.2
click at [474, 343] on ul "Airthereal Realtruck" at bounding box center [589, 336] width 240 height 68
click at [482, 349] on div "Realtruck" at bounding box center [499, 347] width 38 height 12
type input "*********"
click at [505, 382] on button "Save" at bounding box center [585, 391] width 253 height 24
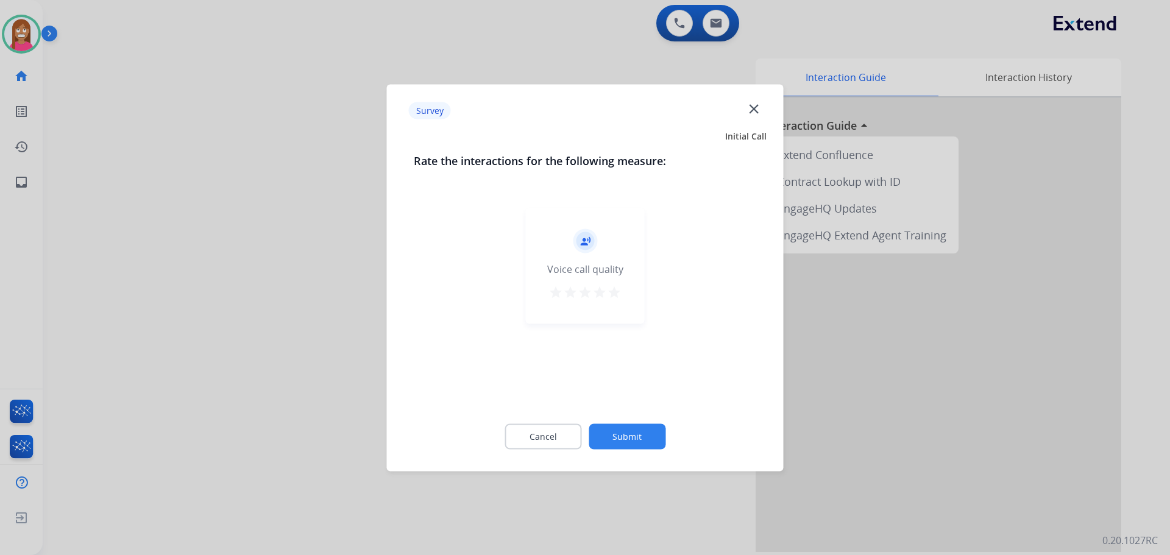
click at [752, 114] on mat-icon "close" at bounding box center [754, 109] width 16 height 16
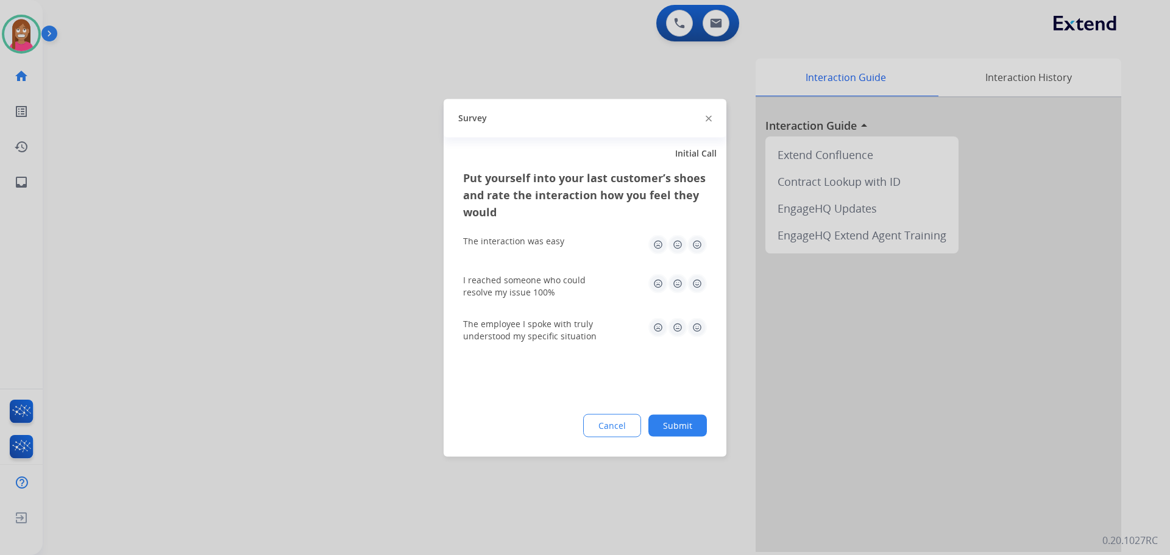
click at [711, 118] on img at bounding box center [709, 119] width 6 height 6
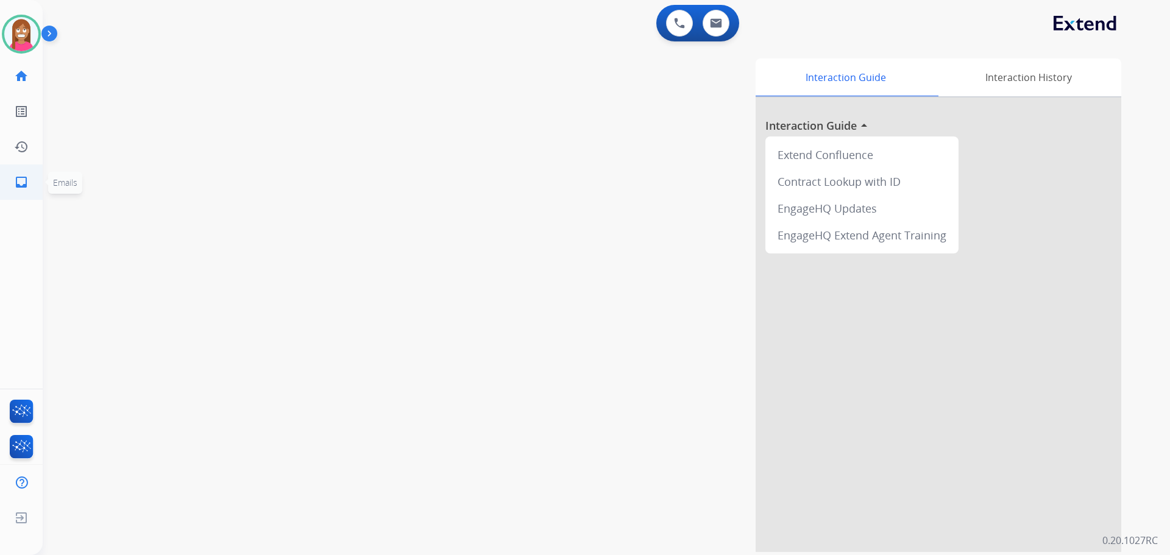
click at [23, 179] on mat-icon "inbox" at bounding box center [21, 182] width 15 height 15
select select "**********"
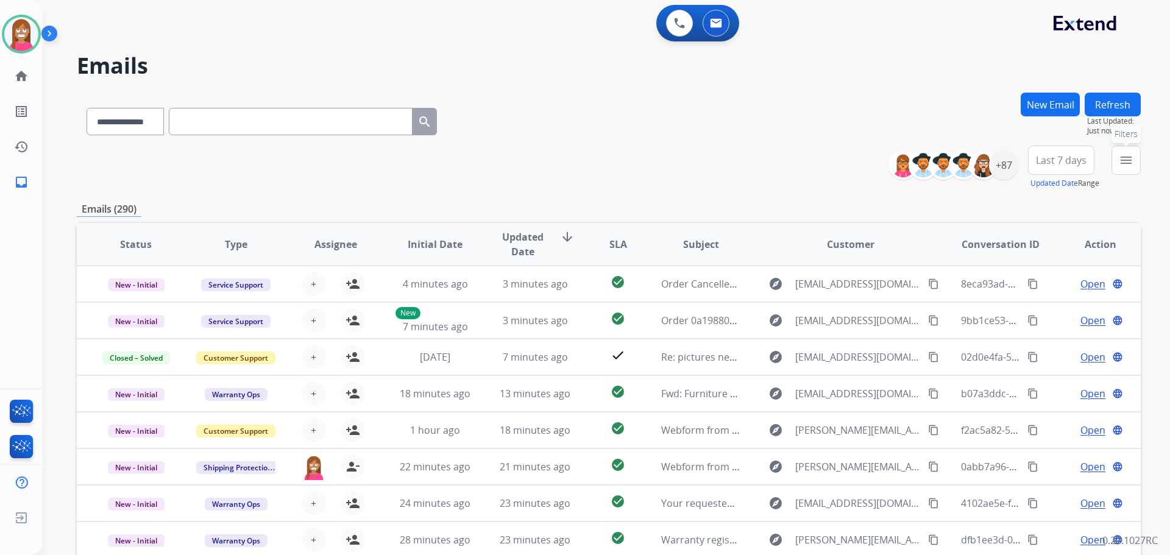
click at [1122, 163] on mat-icon "menu" at bounding box center [1126, 160] width 15 height 15
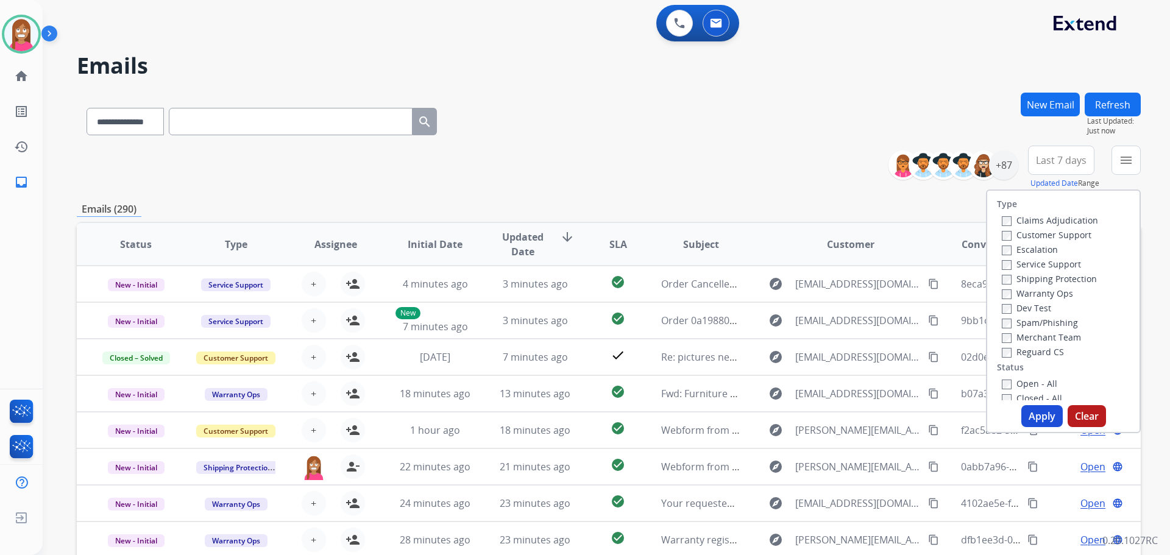
click at [1026, 238] on label "Customer Support" at bounding box center [1047, 235] width 90 height 12
click at [1009, 277] on label "Shipping Protection" at bounding box center [1049, 279] width 95 height 12
drag, startPoint x: 1033, startPoint y: 416, endPoint x: 1024, endPoint y: 416, distance: 9.8
click at [1028, 418] on button "Apply" at bounding box center [1042, 416] width 41 height 22
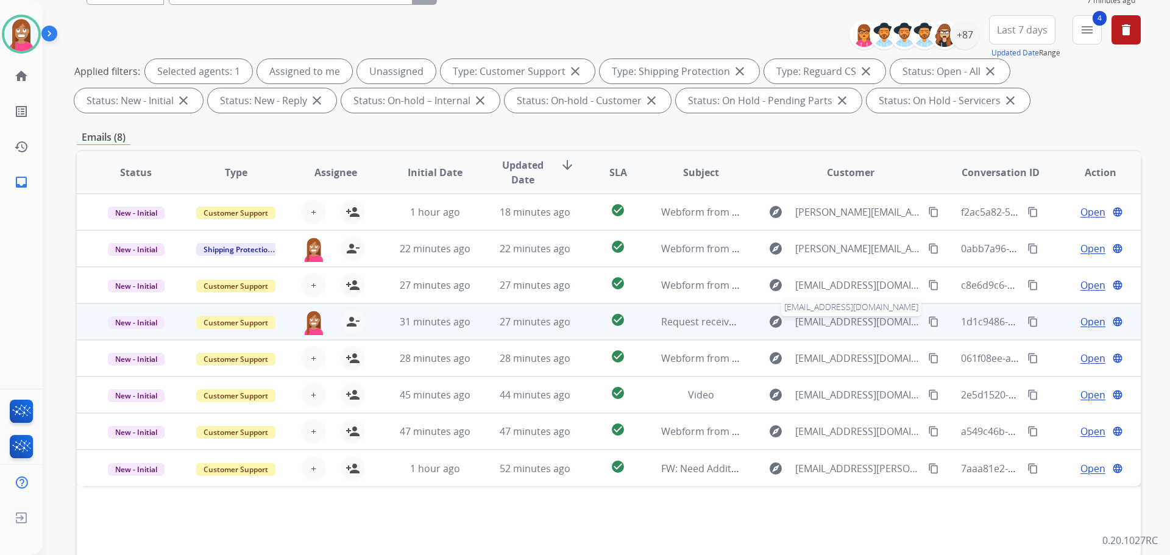
scroll to position [183, 0]
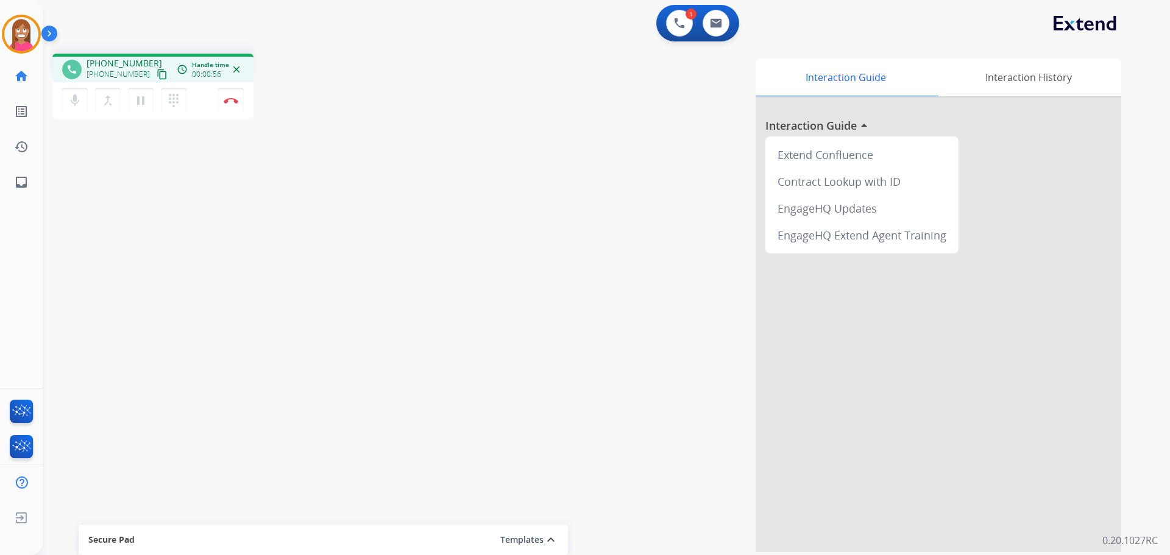
click at [157, 74] on mat-icon "content_copy" at bounding box center [162, 74] width 11 height 11
click at [232, 101] on img at bounding box center [231, 101] width 15 height 6
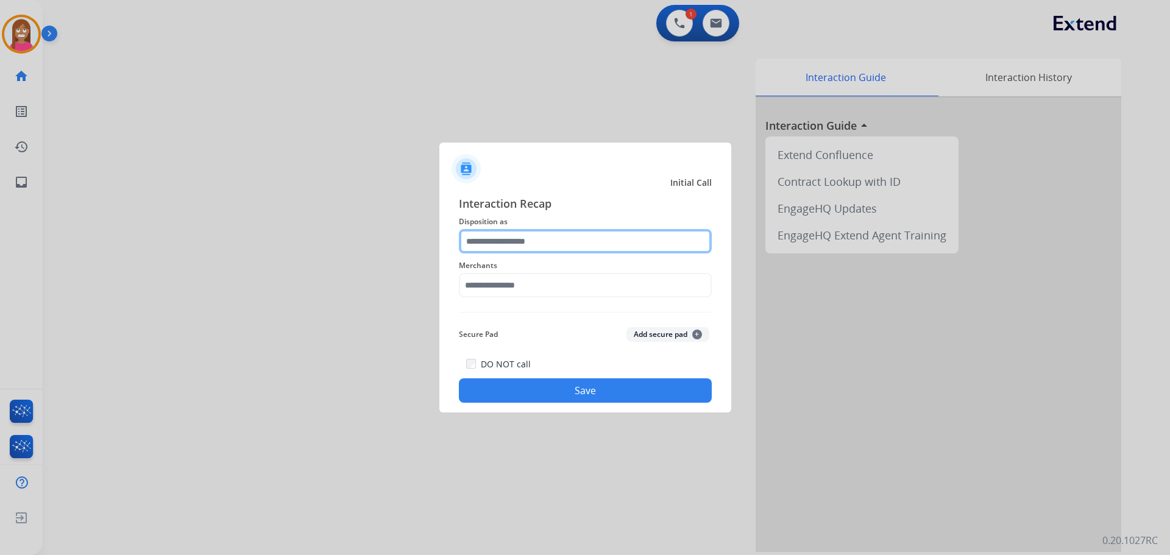
click at [484, 246] on input "text" at bounding box center [585, 241] width 253 height 24
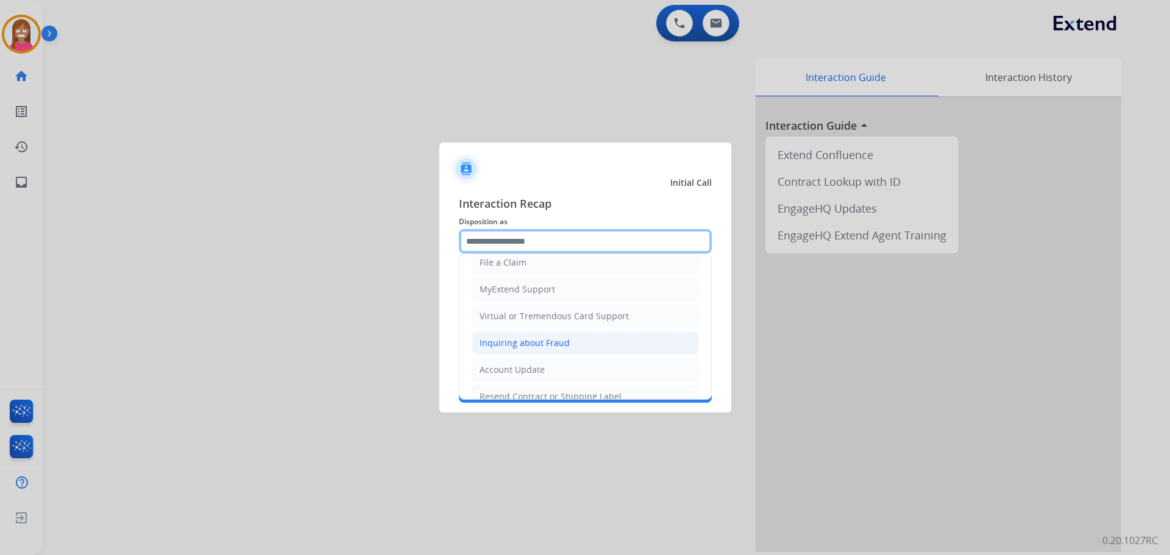
scroll to position [122, 0]
click at [505, 315] on div "Virtual or Tremendous Card Support" at bounding box center [554, 313] width 149 height 12
type input "**********"
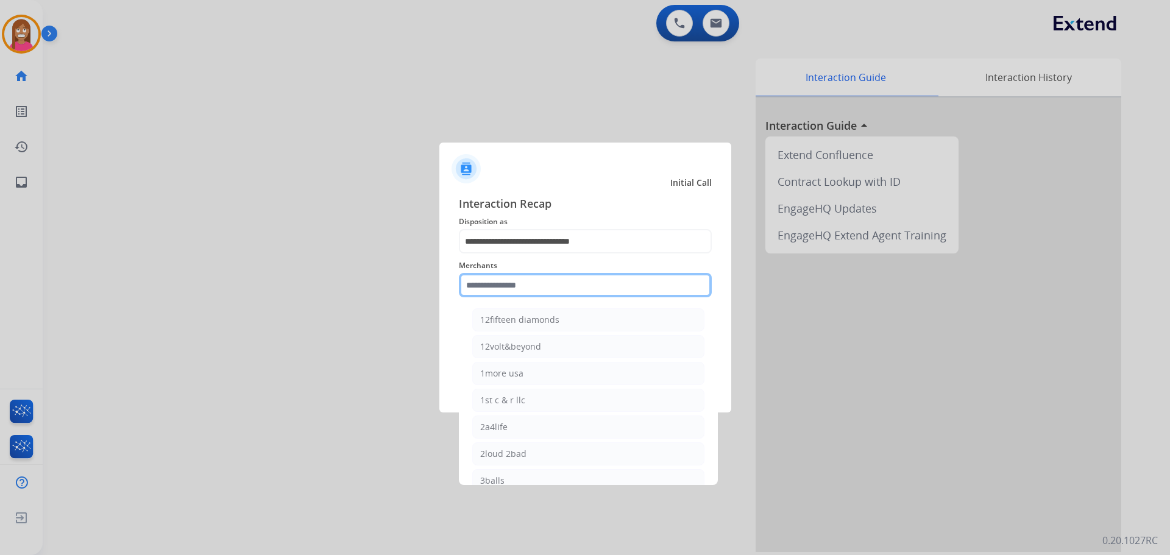
click at [484, 280] on input "text" at bounding box center [585, 285] width 253 height 24
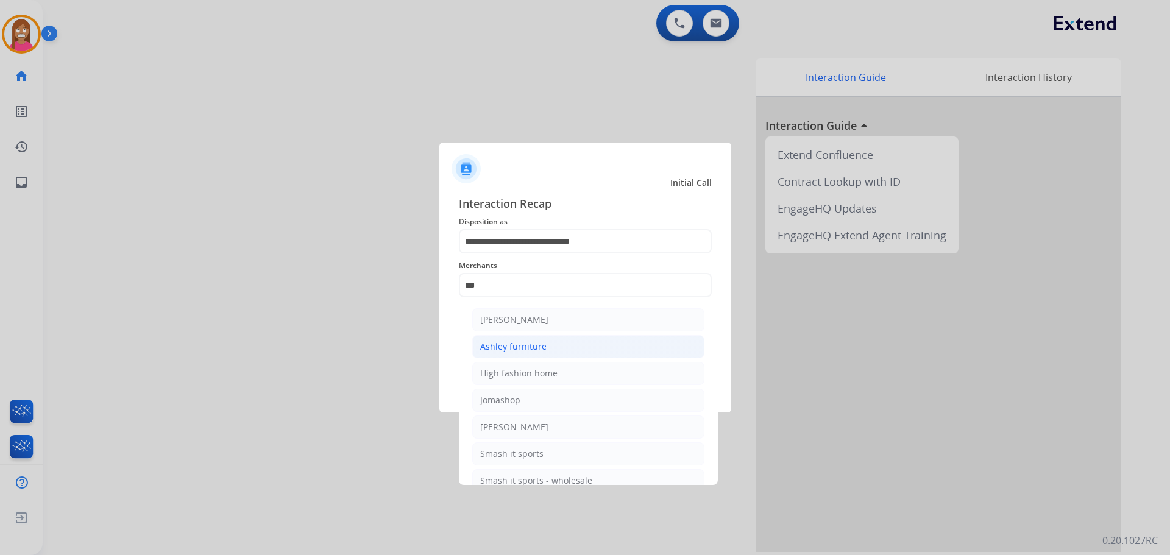
click at [541, 341] on div "Ashley furniture" at bounding box center [513, 347] width 66 height 12
type input "**********"
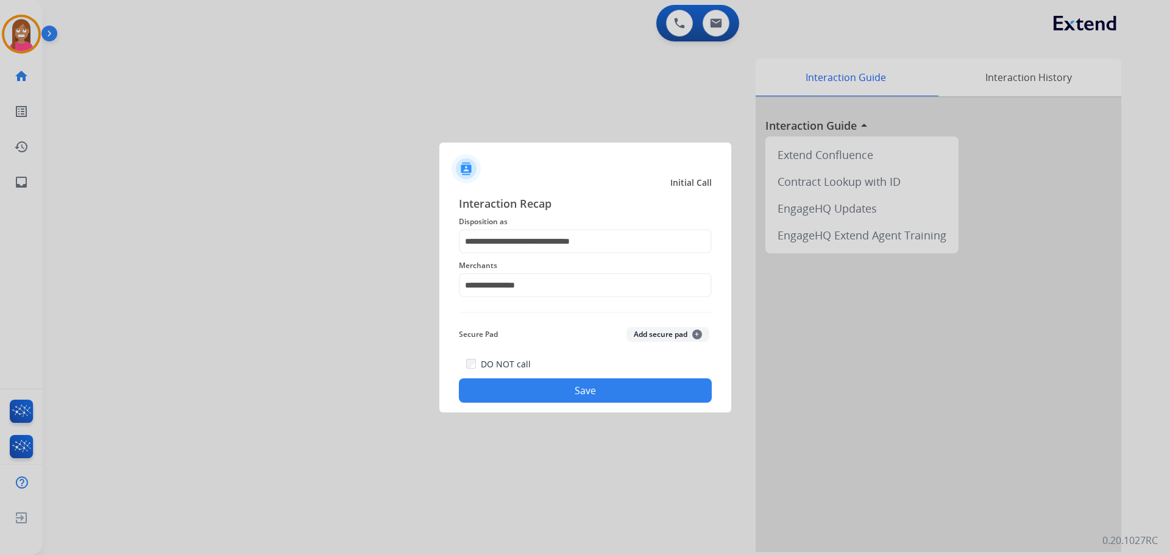
click at [522, 389] on button "Save" at bounding box center [585, 391] width 253 height 24
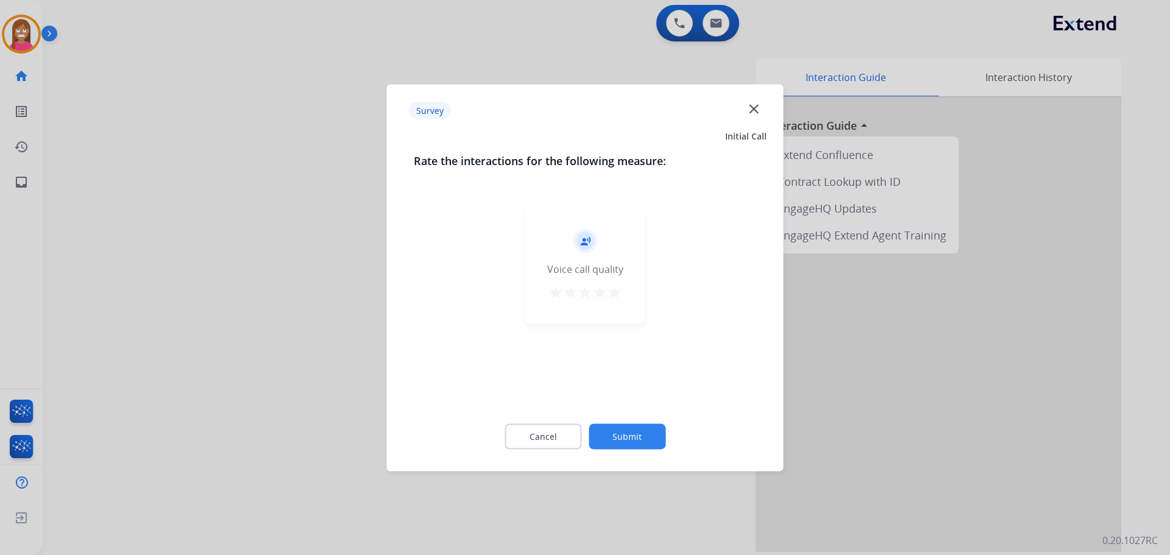
click at [754, 104] on mat-icon "close" at bounding box center [754, 109] width 16 height 16
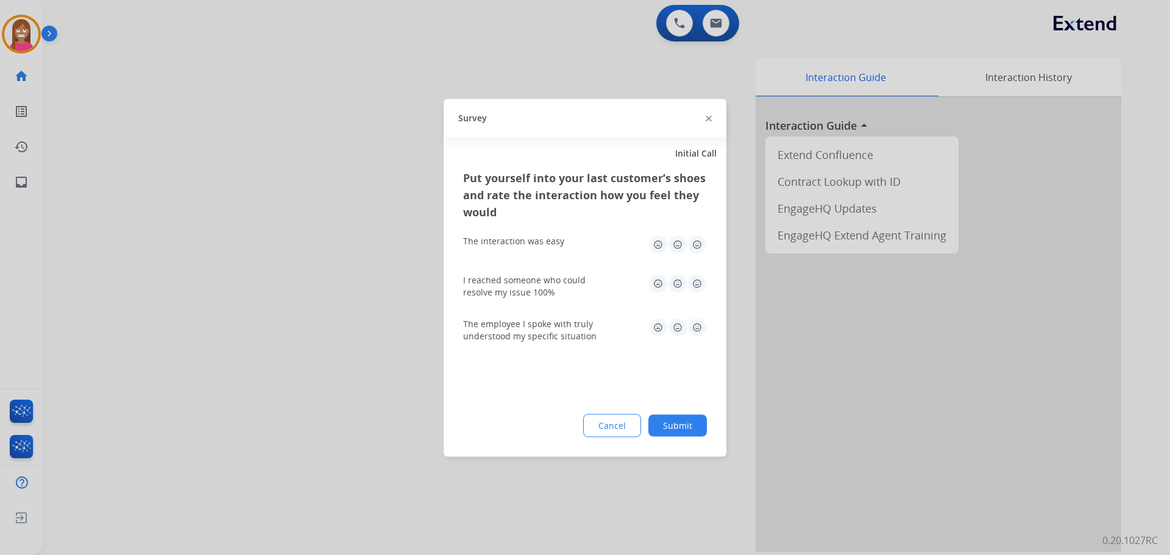
click at [711, 116] on img at bounding box center [709, 119] width 6 height 6
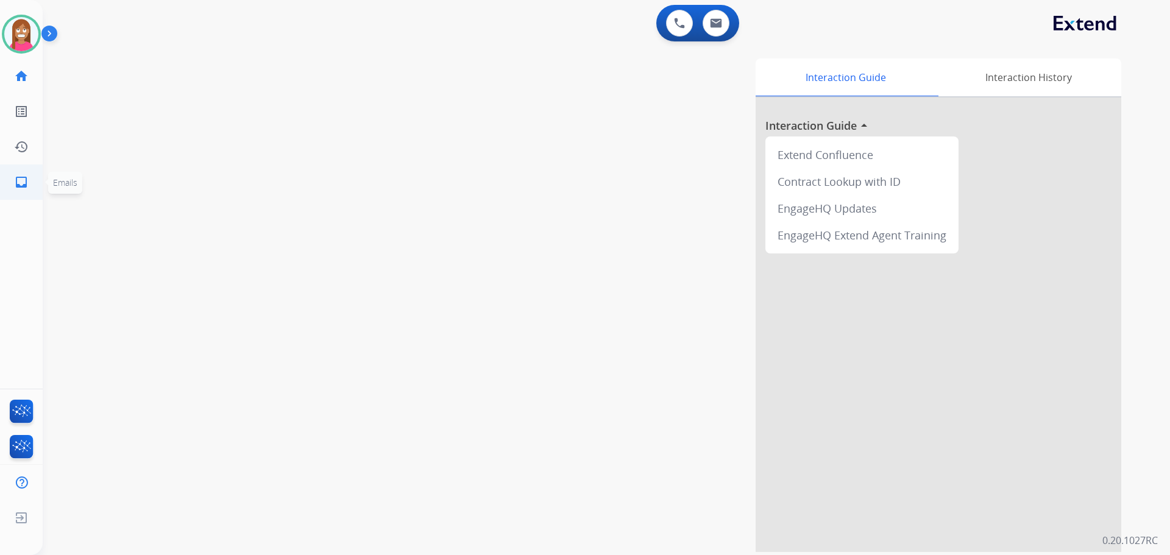
click at [37, 179] on link "inbox Emails" at bounding box center [21, 182] width 34 height 34
select select "**********"
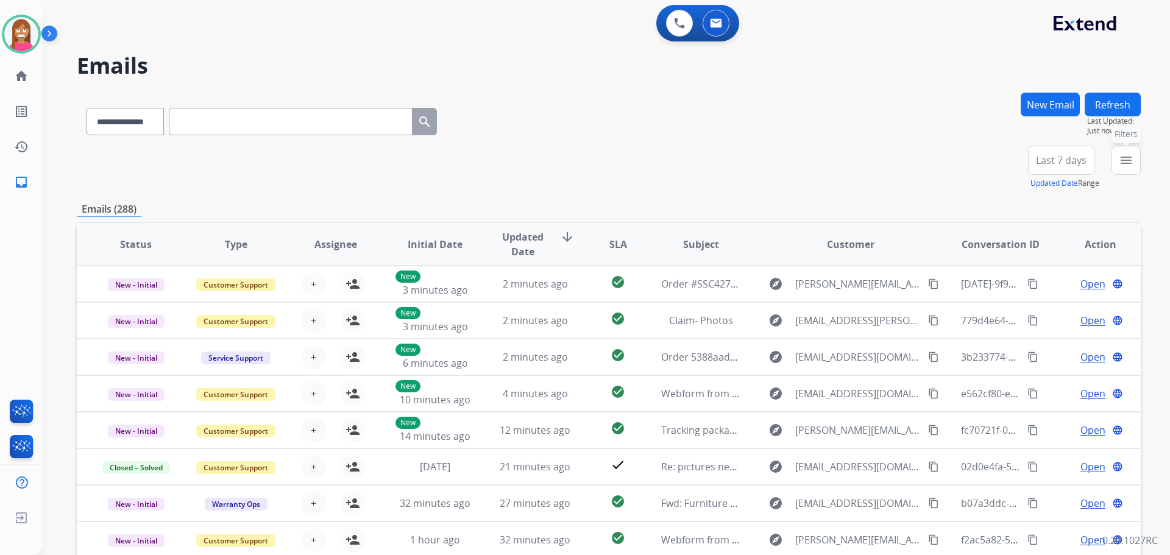
click at [1119, 161] on button "menu Filters" at bounding box center [1126, 160] width 29 height 29
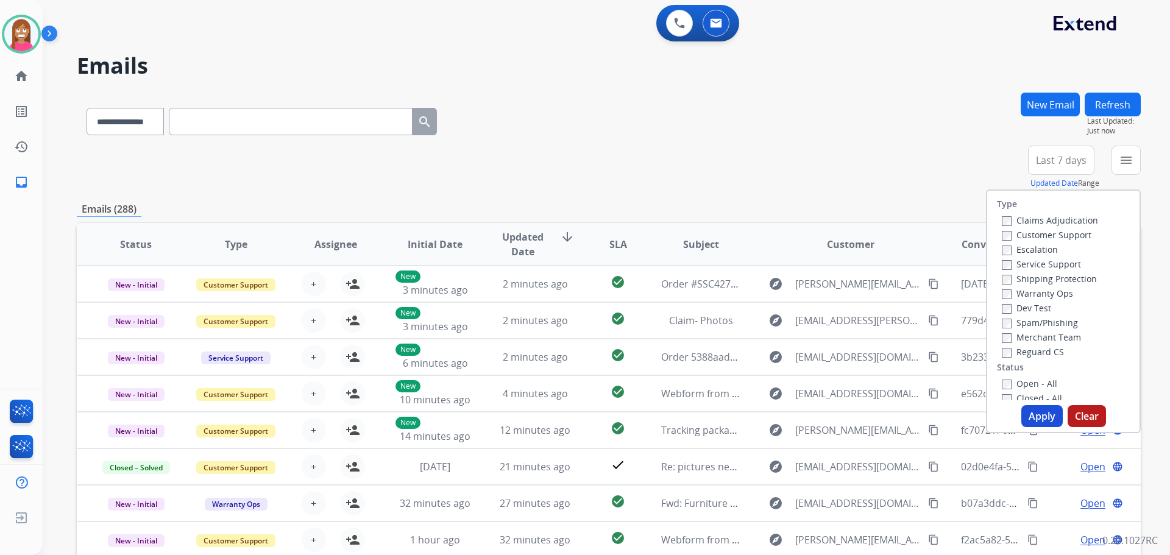
click at [1028, 227] on div "Claims Adjudication" at bounding box center [1050, 220] width 96 height 15
click at [1027, 233] on label "Customer Support" at bounding box center [1047, 235] width 90 height 12
click at [1022, 275] on label "Shipping Protection" at bounding box center [1049, 279] width 95 height 12
click at [1009, 349] on label "Reguard CS" at bounding box center [1033, 352] width 62 height 12
click at [1017, 380] on label "Open - All" at bounding box center [1029, 384] width 55 height 12
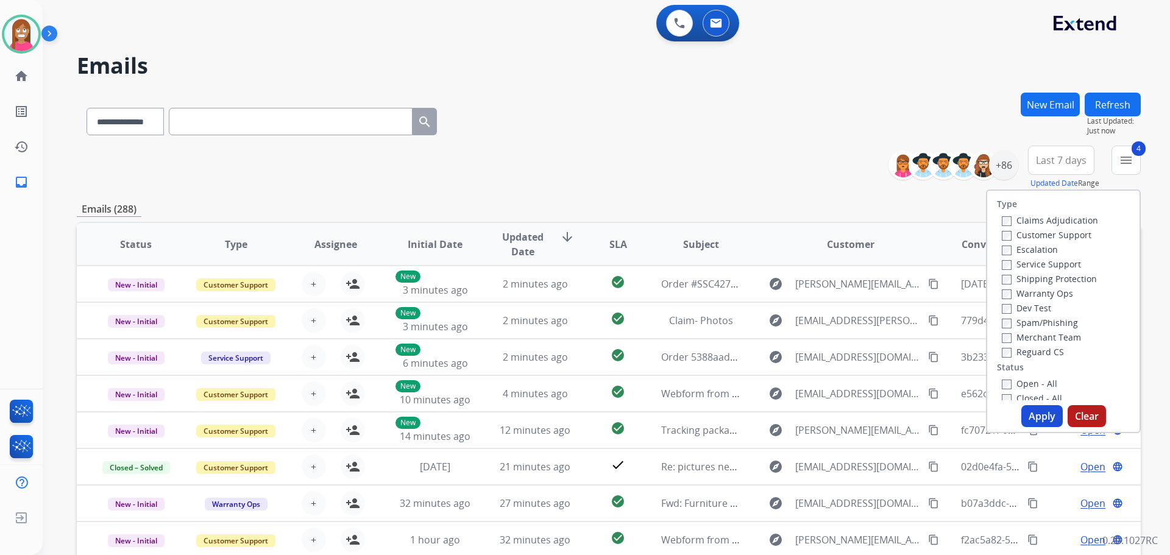
click at [1033, 410] on button "Apply" at bounding box center [1042, 416] width 41 height 22
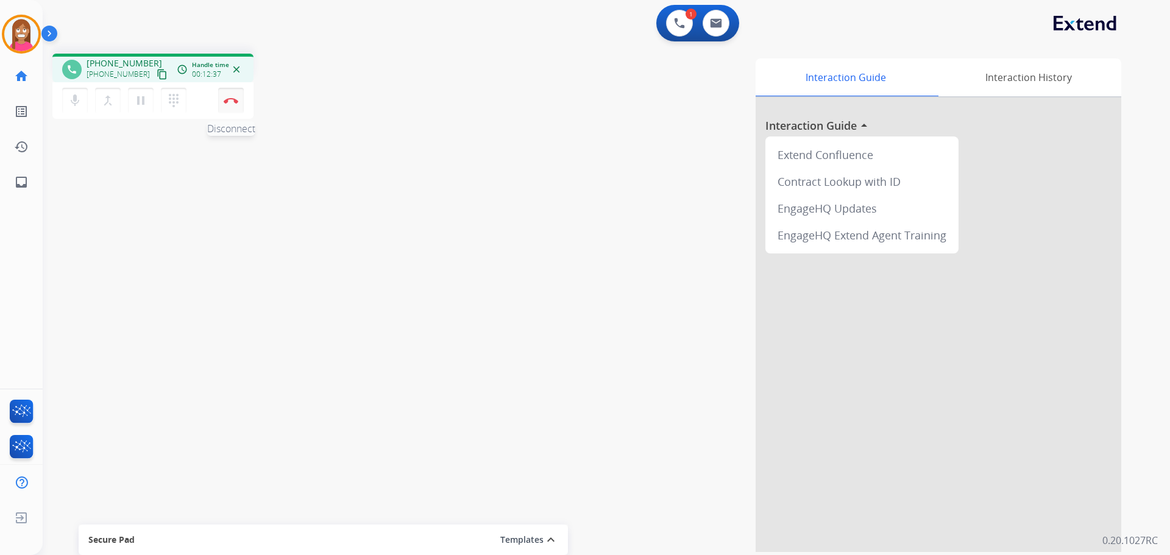
click at [234, 108] on button "Disconnect" at bounding box center [231, 101] width 26 height 26
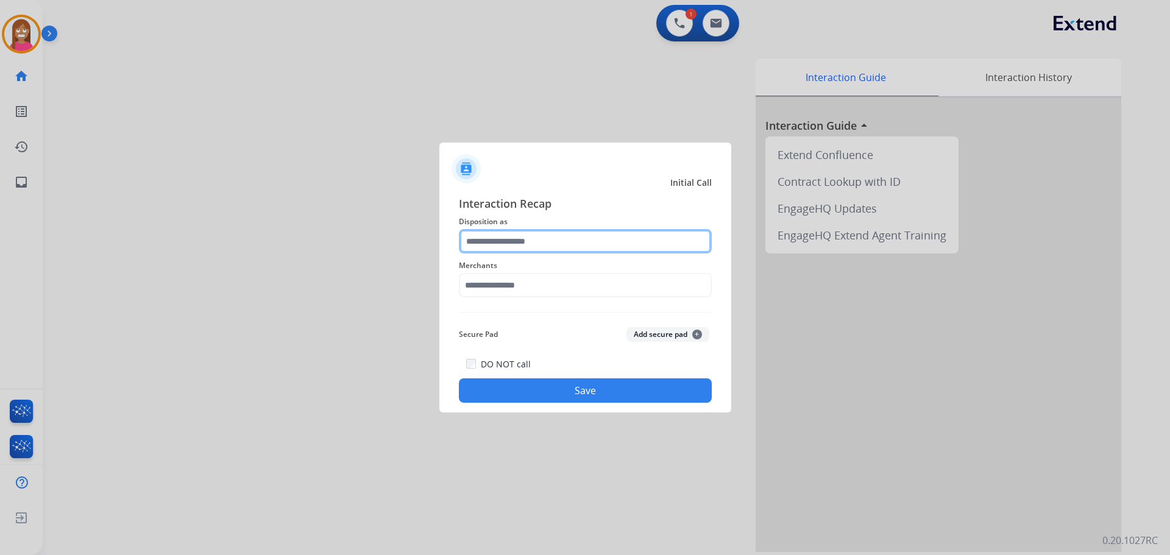
click at [497, 241] on input "text" at bounding box center [585, 241] width 253 height 24
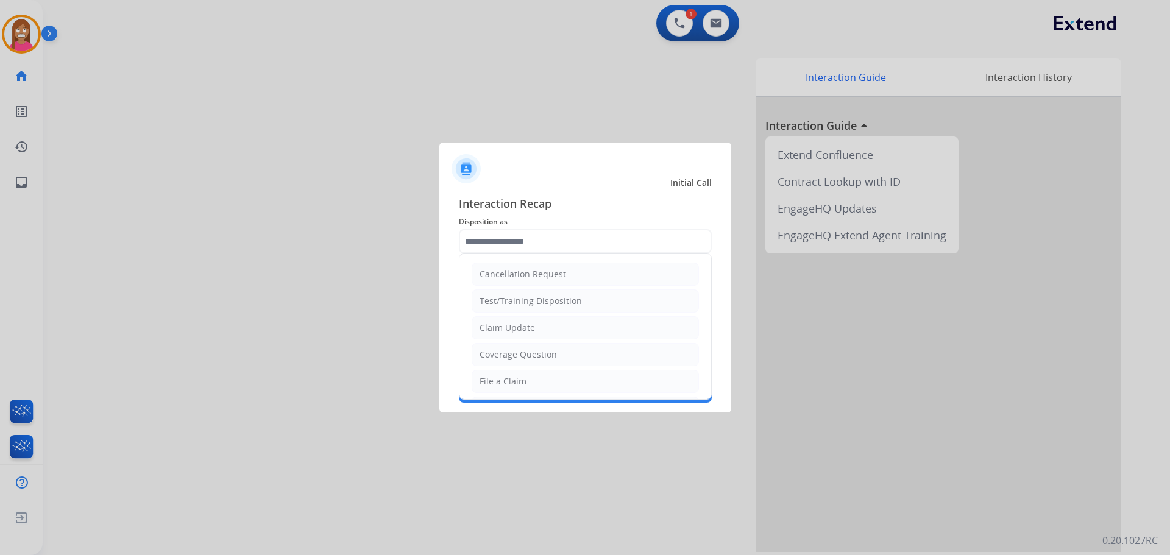
drag, startPoint x: 502, startPoint y: 385, endPoint x: 505, endPoint y: 359, distance: 26.4
click at [504, 385] on div "File a Claim" at bounding box center [503, 382] width 47 height 12
type input "**********"
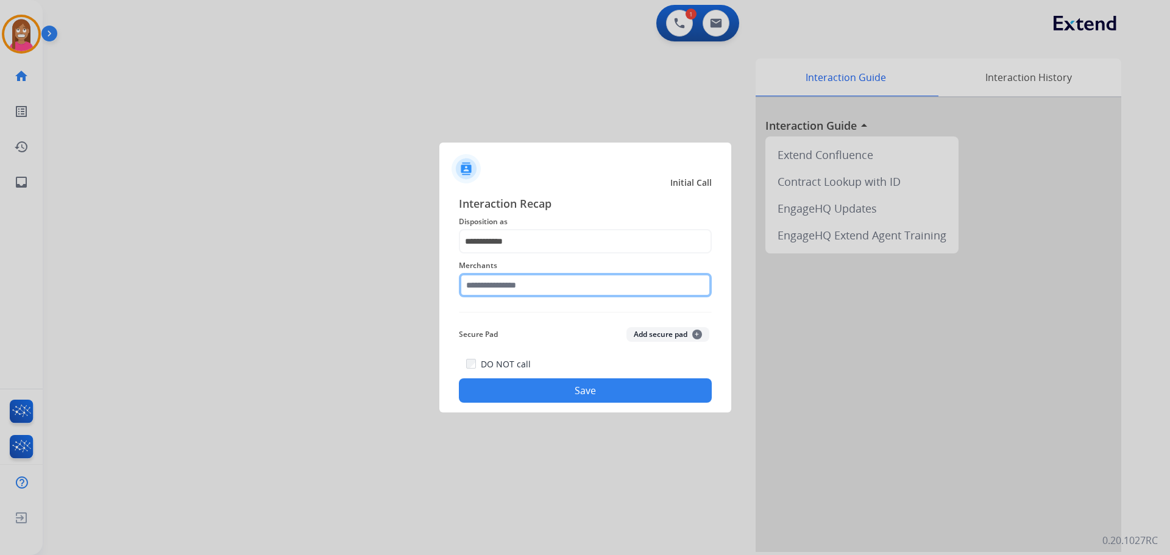
click at [504, 293] on input "text" at bounding box center [585, 285] width 253 height 24
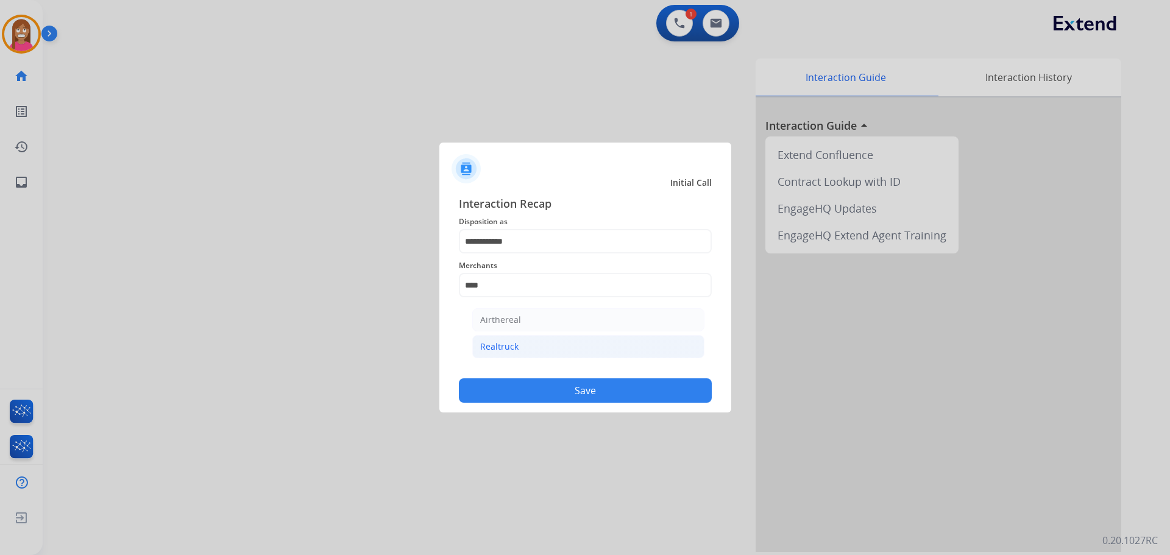
click at [554, 348] on li "Realtruck" at bounding box center [588, 346] width 232 height 23
type input "*********"
click at [550, 381] on button "Save" at bounding box center [585, 391] width 253 height 24
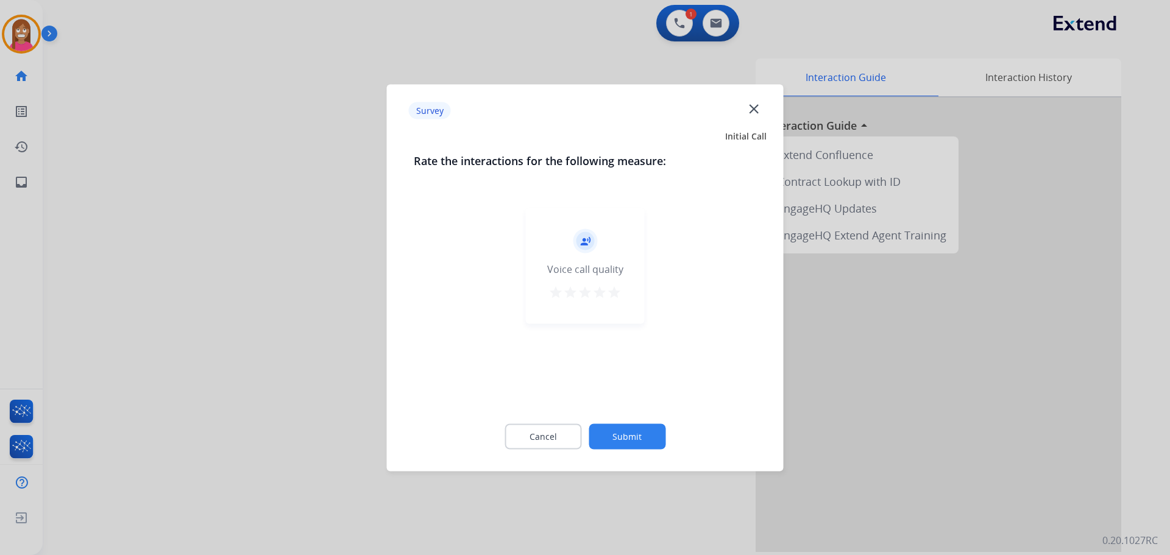
click at [747, 112] on mat-icon "close" at bounding box center [754, 109] width 16 height 16
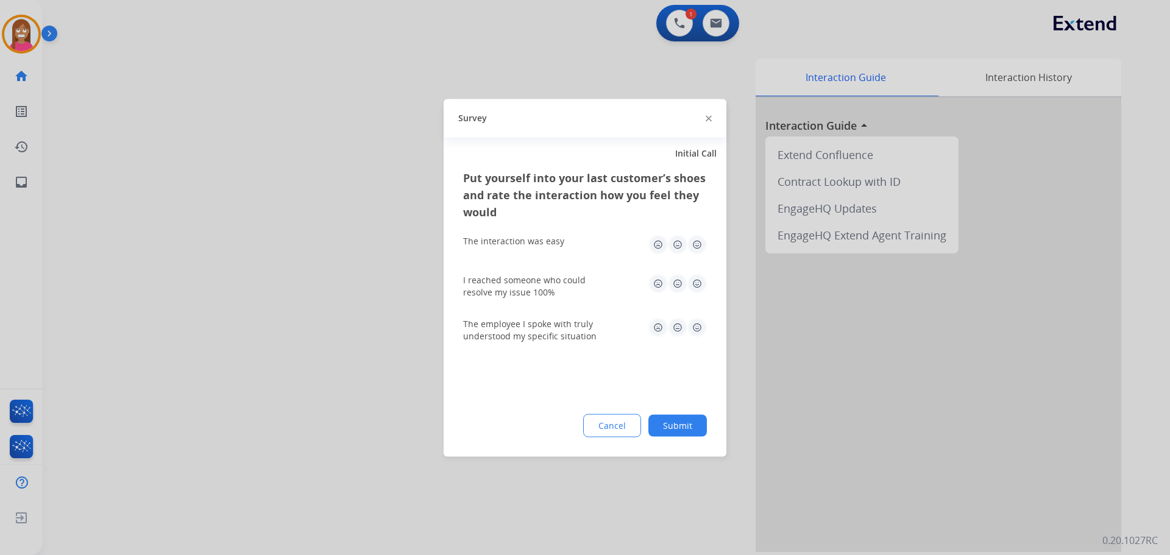
click at [707, 119] on img at bounding box center [709, 119] width 6 height 6
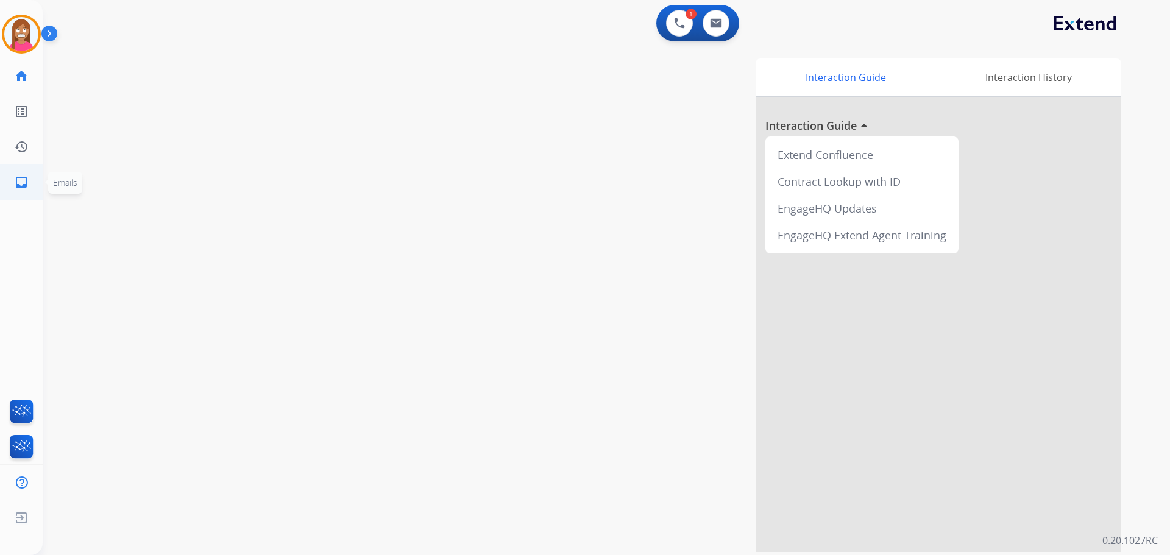
click at [31, 171] on link "inbox Emails" at bounding box center [21, 182] width 34 height 34
select select "**********"
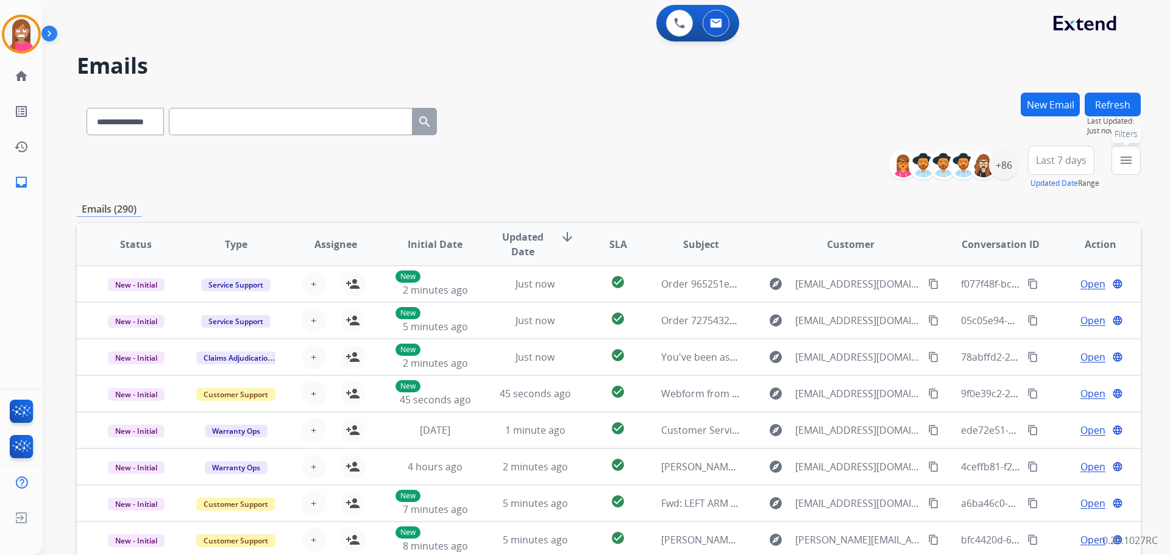
click at [1122, 162] on mat-icon "menu" at bounding box center [1126, 160] width 15 height 15
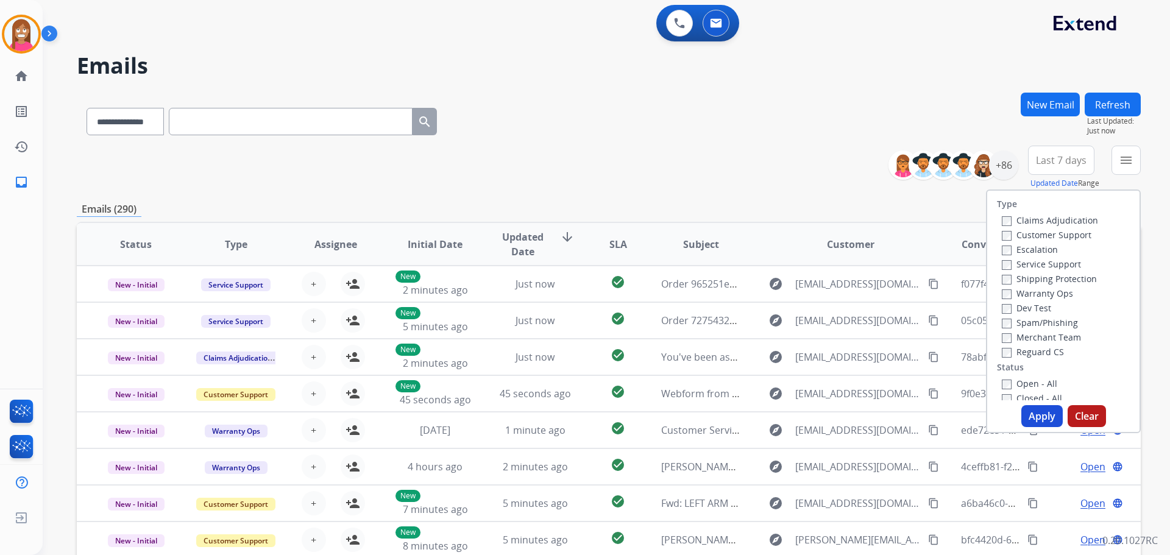
click at [1007, 232] on label "Customer Support" at bounding box center [1047, 235] width 90 height 12
click at [1014, 281] on label "Shipping Protection" at bounding box center [1049, 279] width 95 height 12
click at [1016, 353] on label "Reguard CS" at bounding box center [1033, 352] width 62 height 12
click at [1014, 381] on label "Open - All" at bounding box center [1029, 384] width 55 height 12
click at [1025, 418] on button "Apply" at bounding box center [1042, 416] width 41 height 22
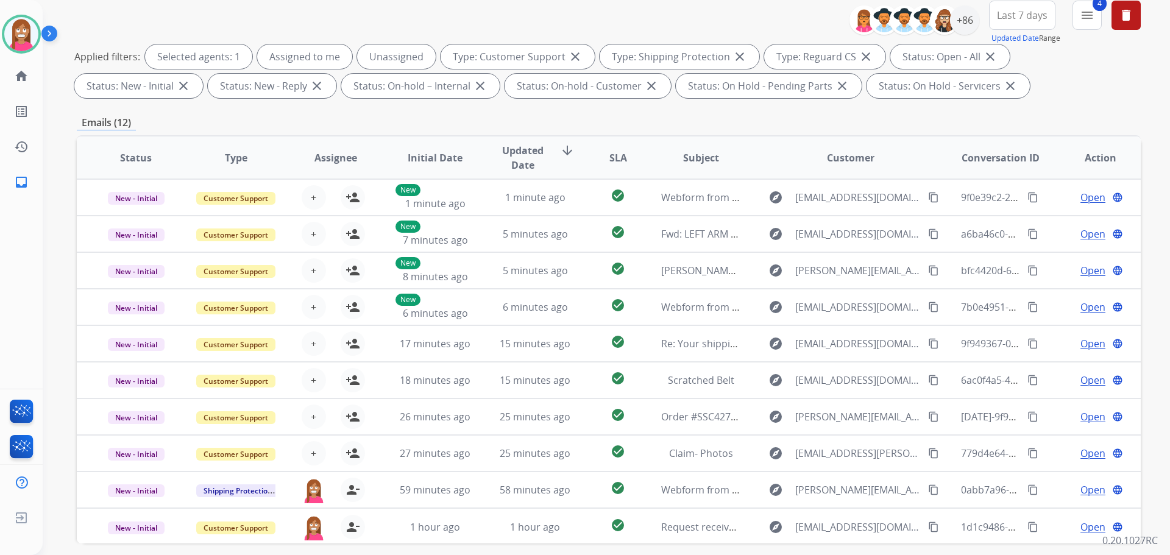
scroll to position [75, 0]
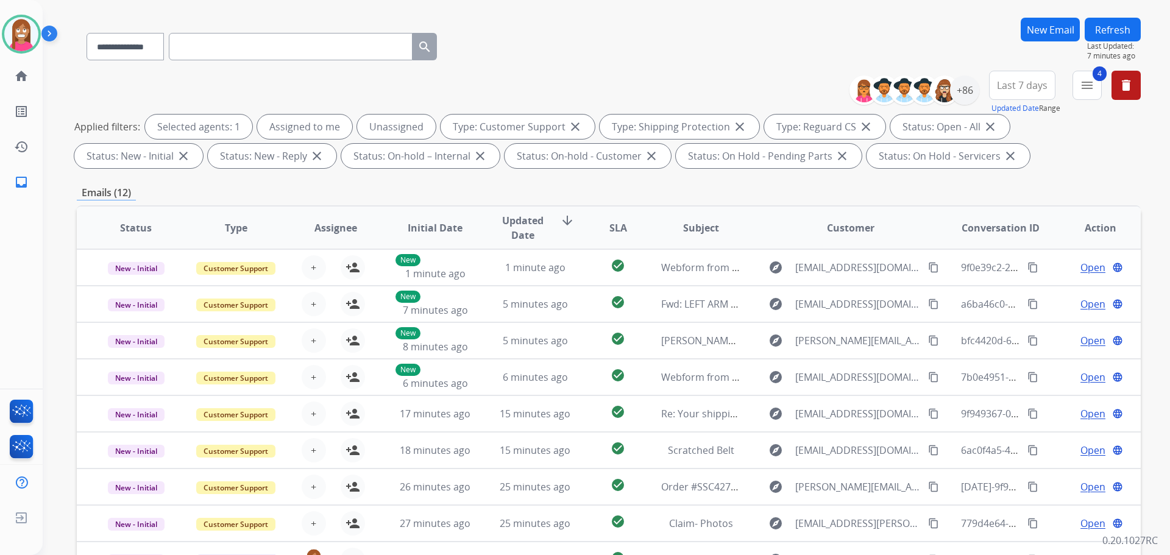
click at [1094, 20] on button "Refresh" at bounding box center [1113, 30] width 56 height 24
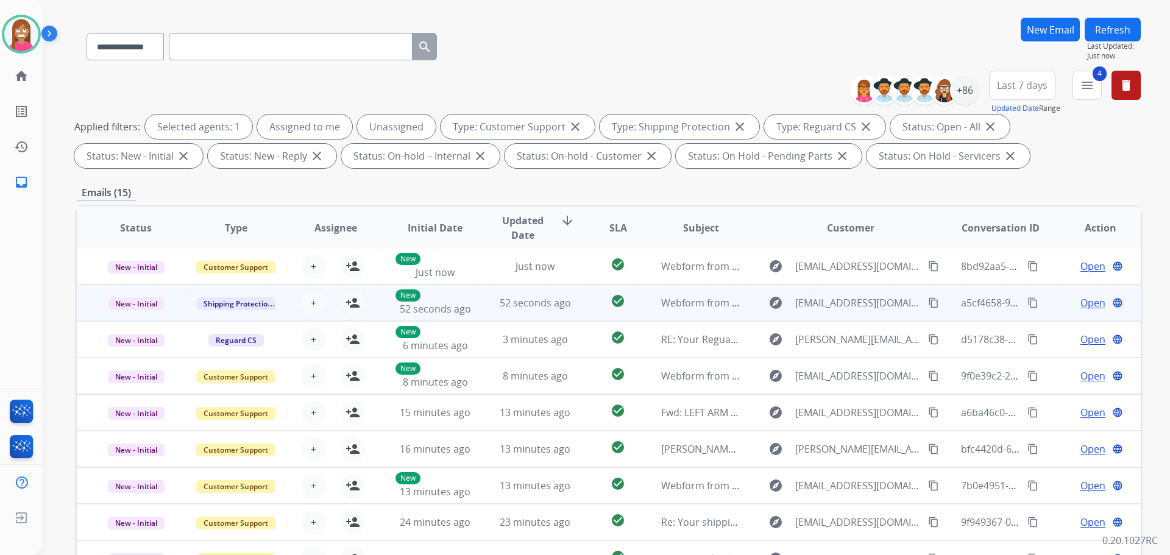
scroll to position [0, 0]
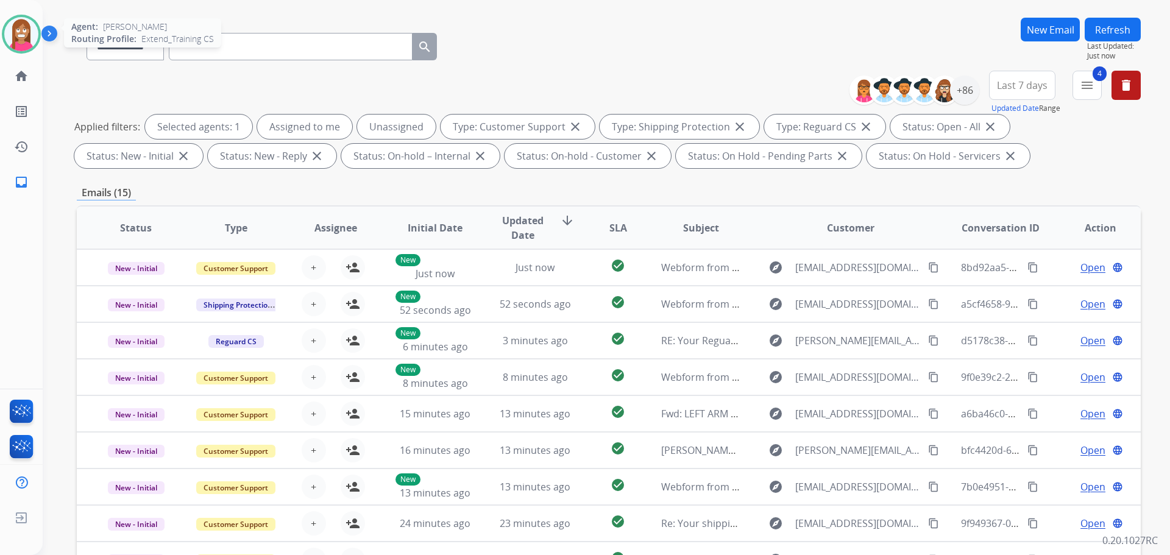
click at [6, 29] on img at bounding box center [21, 34] width 34 height 34
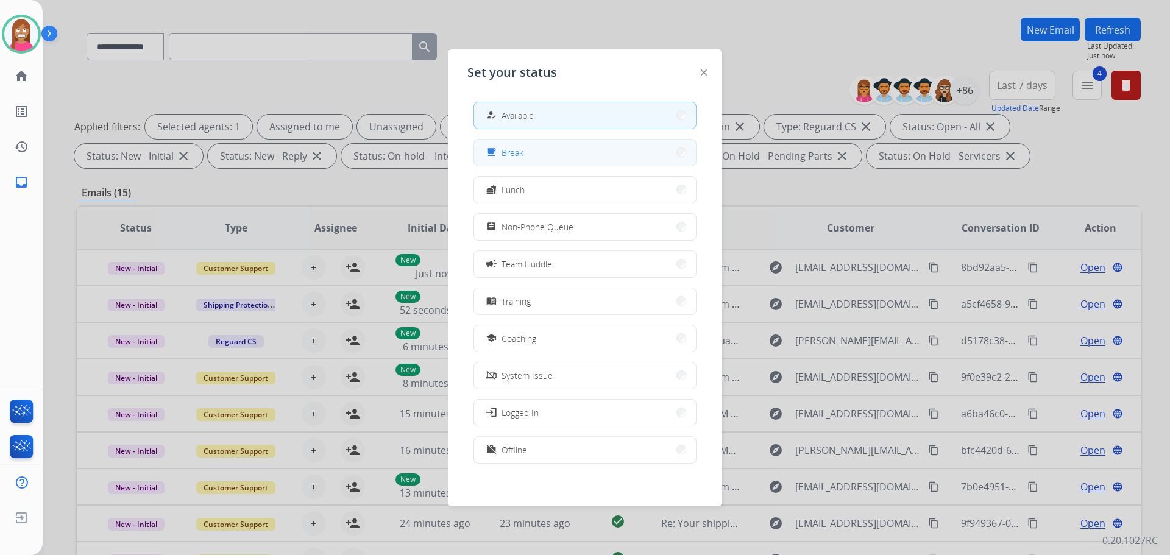
click at [502, 145] on button "free_breakfast Break" at bounding box center [585, 153] width 222 height 26
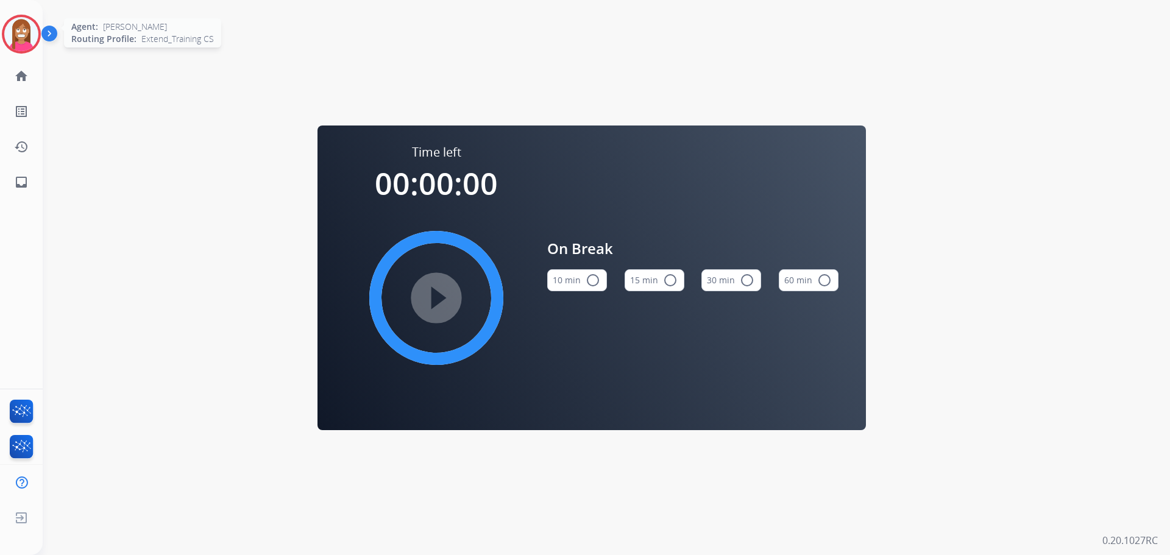
click at [21, 45] on img at bounding box center [21, 34] width 34 height 34
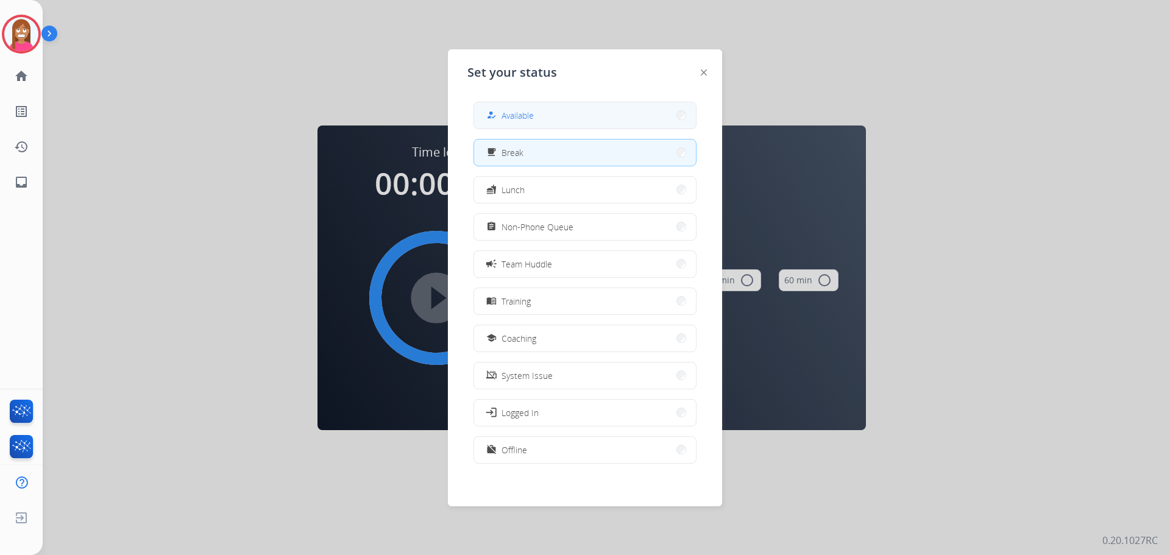
click at [502, 109] on div "how_to_reg Available" at bounding box center [509, 115] width 50 height 15
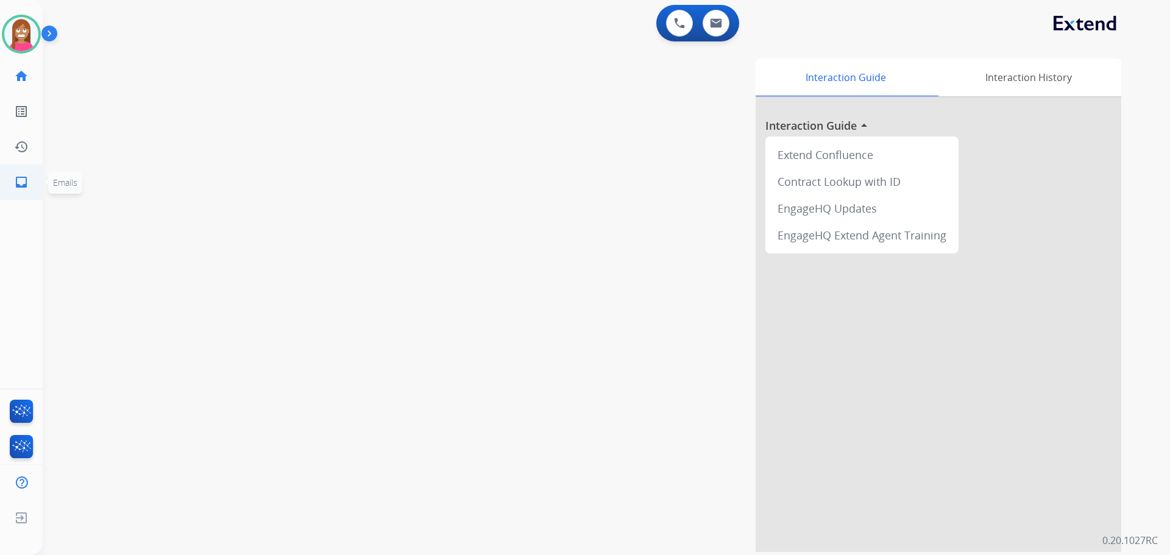
click at [19, 180] on mat-icon "inbox" at bounding box center [21, 182] width 15 height 15
select select "**********"
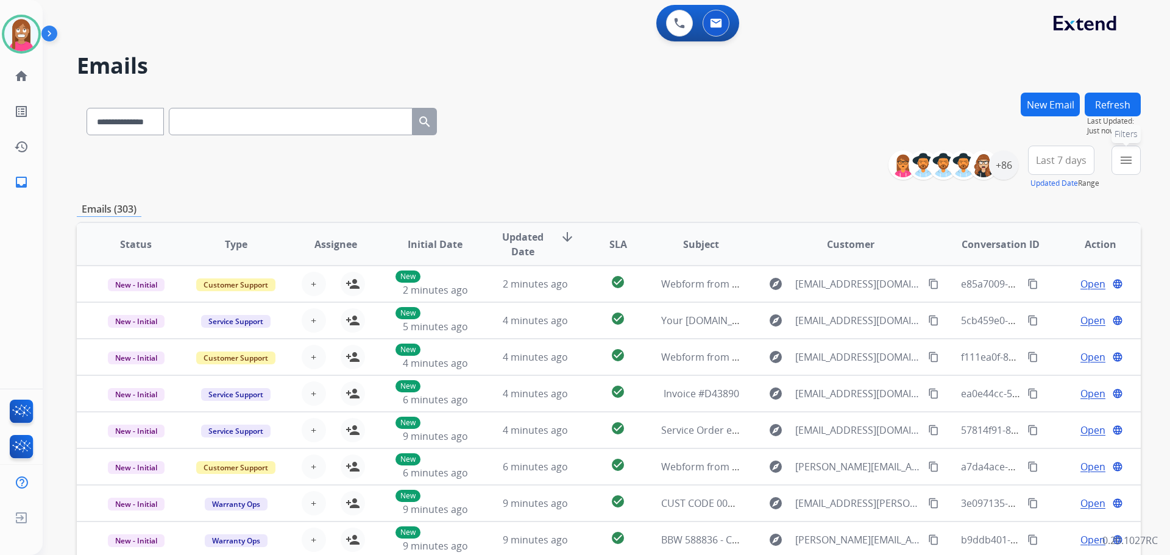
click at [1125, 166] on mat-icon "menu" at bounding box center [1126, 160] width 15 height 15
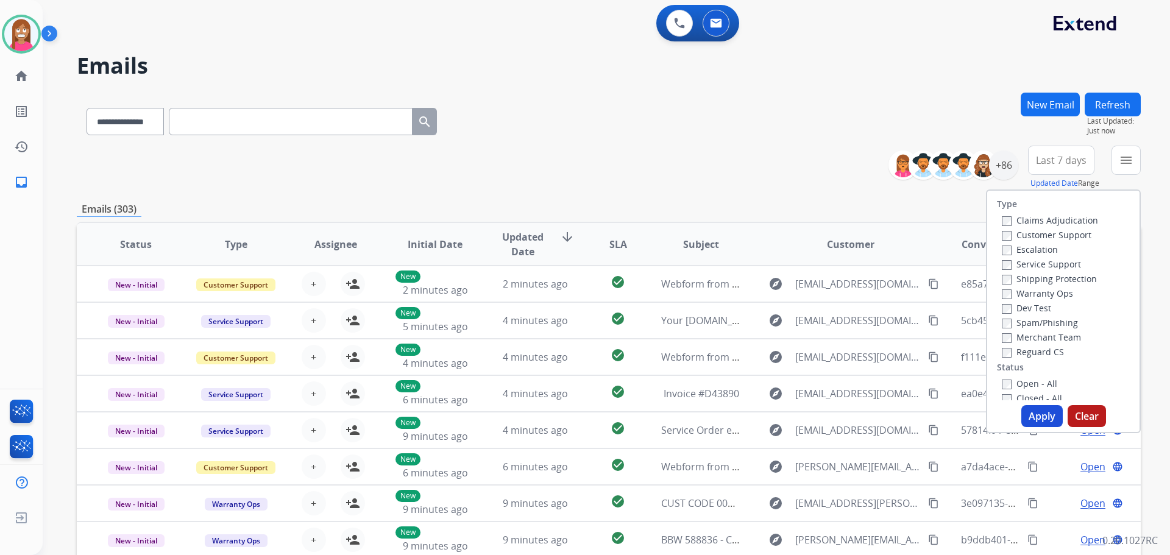
click at [1009, 231] on label "Customer Support" at bounding box center [1047, 235] width 90 height 12
click at [1016, 275] on label "Shipping Protection" at bounding box center [1049, 279] width 95 height 12
click at [1019, 348] on label "Reguard CS" at bounding box center [1033, 352] width 62 height 12
click at [1025, 385] on label "Open - All" at bounding box center [1029, 384] width 55 height 12
click at [1036, 410] on button "Apply" at bounding box center [1042, 416] width 41 height 22
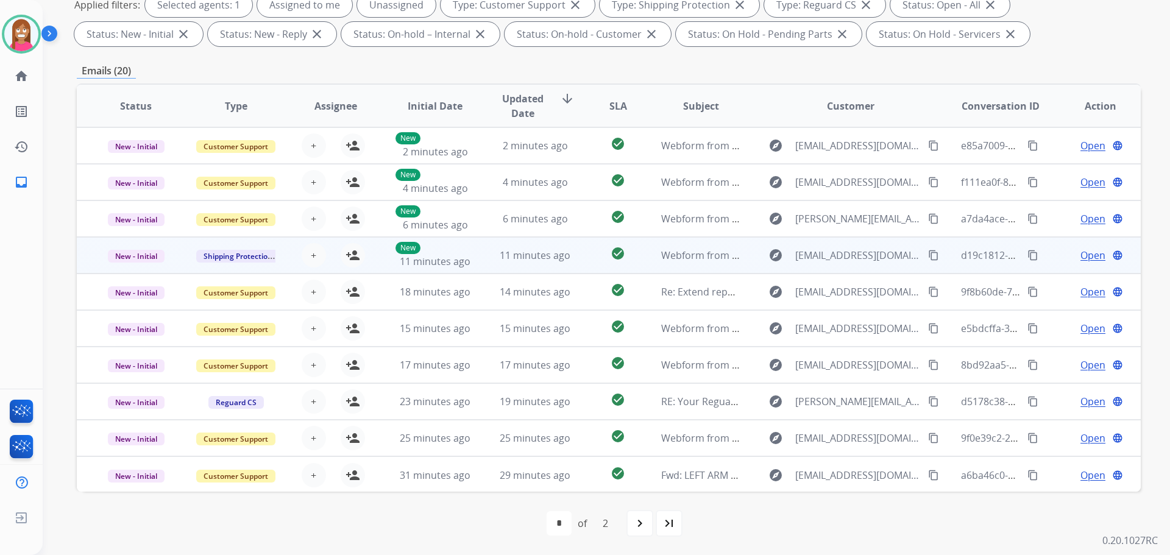
scroll to position [1, 0]
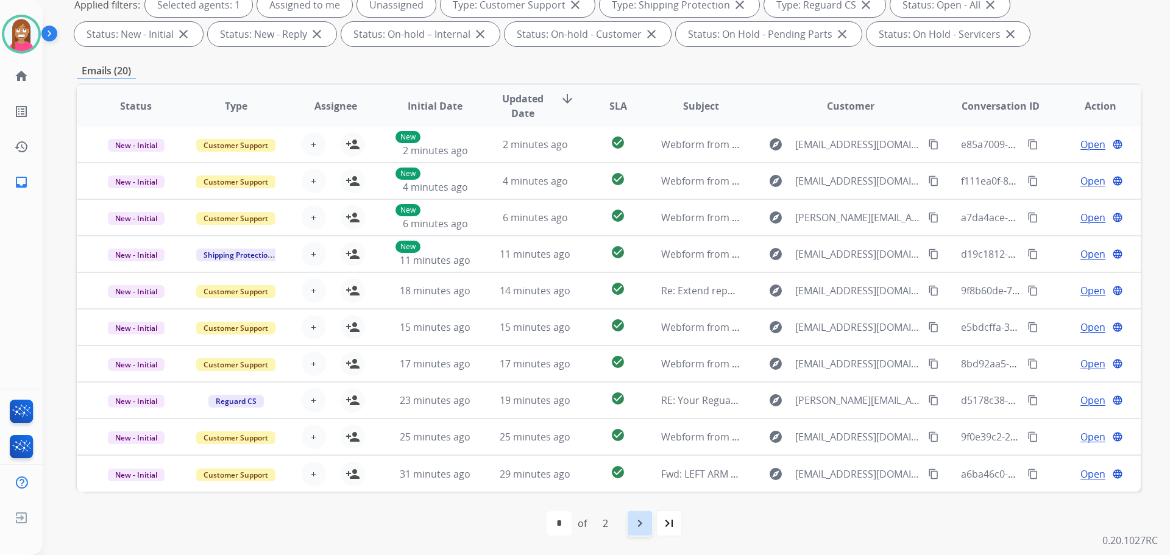
click at [630, 533] on div "navigate_next" at bounding box center [640, 523] width 27 height 27
select select "*"
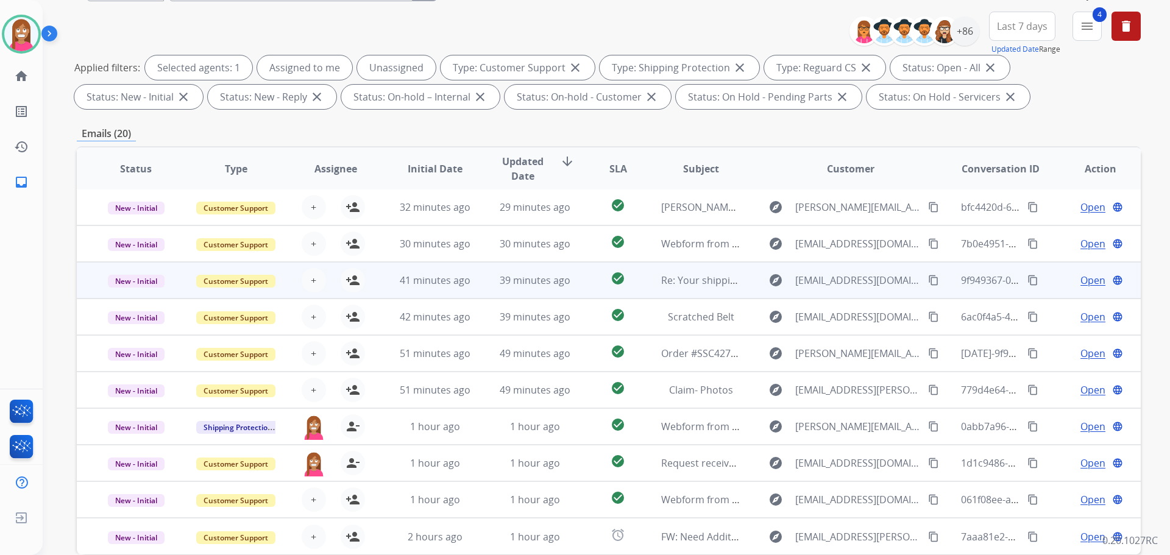
scroll to position [197, 0]
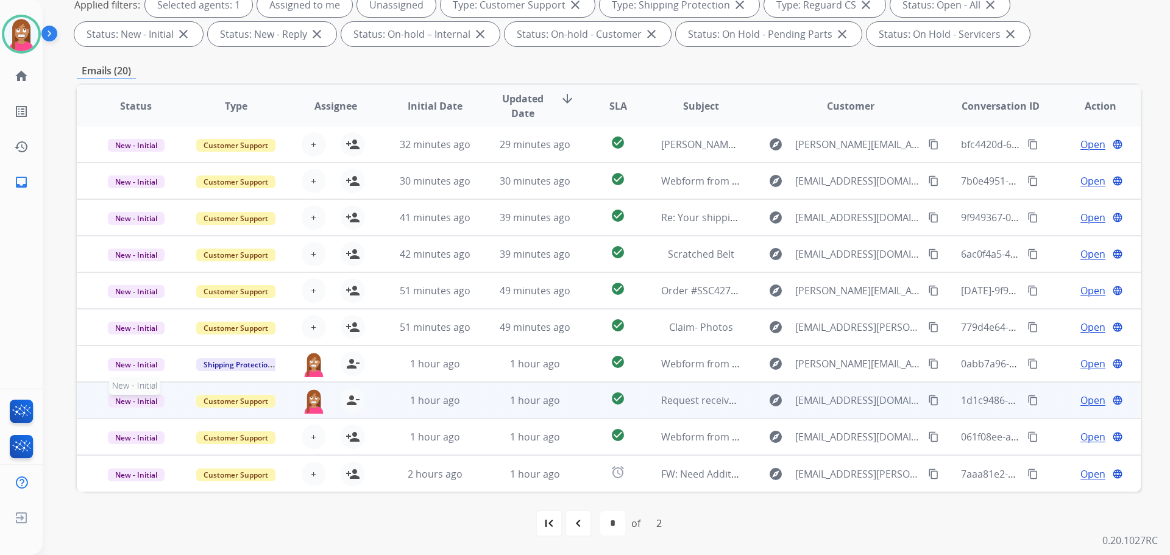
click at [144, 400] on span "New - Initial" at bounding box center [136, 401] width 57 height 13
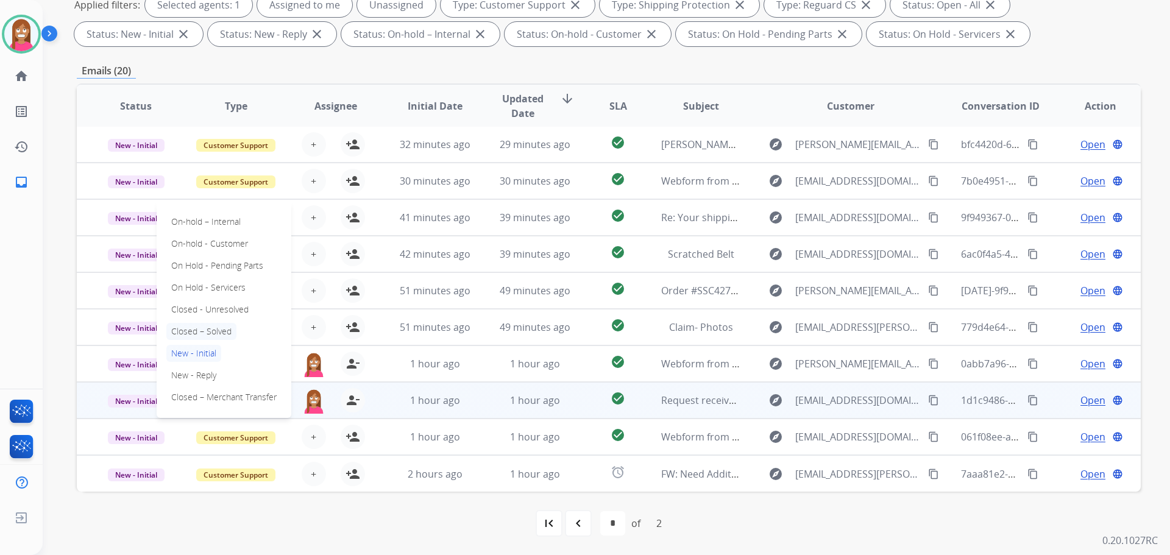
click at [205, 333] on p "Closed – Solved" at bounding box center [201, 331] width 70 height 17
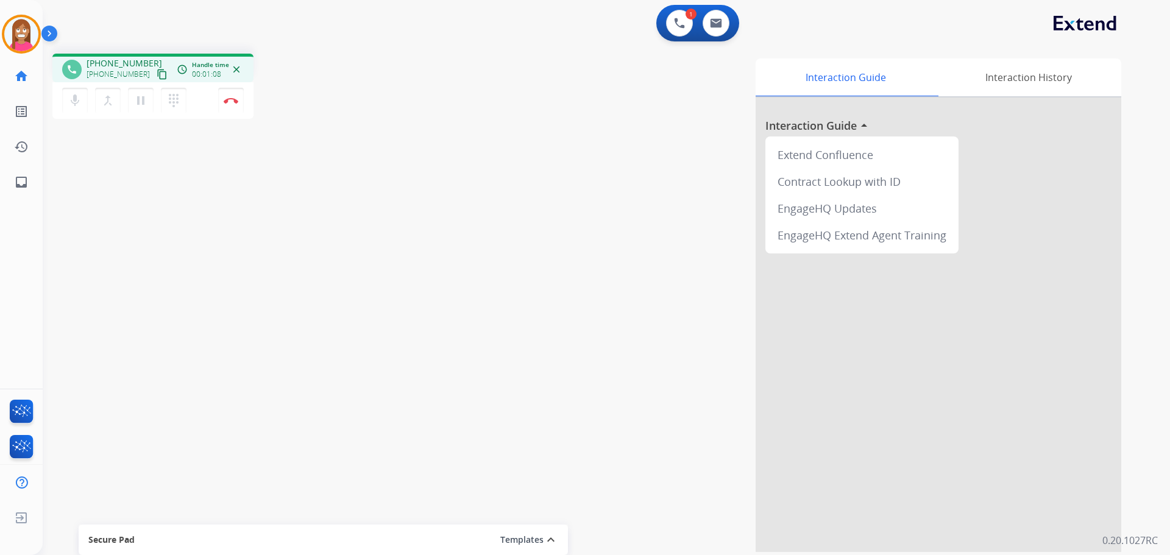
click at [157, 77] on mat-icon "content_copy" at bounding box center [162, 74] width 11 height 11
click at [141, 101] on mat-icon "pause" at bounding box center [141, 100] width 15 height 15
click at [148, 98] on button "play_arrow Hold" at bounding box center [141, 101] width 26 height 26
click at [144, 102] on mat-icon "pause" at bounding box center [141, 100] width 15 height 15
click at [139, 102] on mat-icon "play_arrow" at bounding box center [141, 100] width 15 height 15
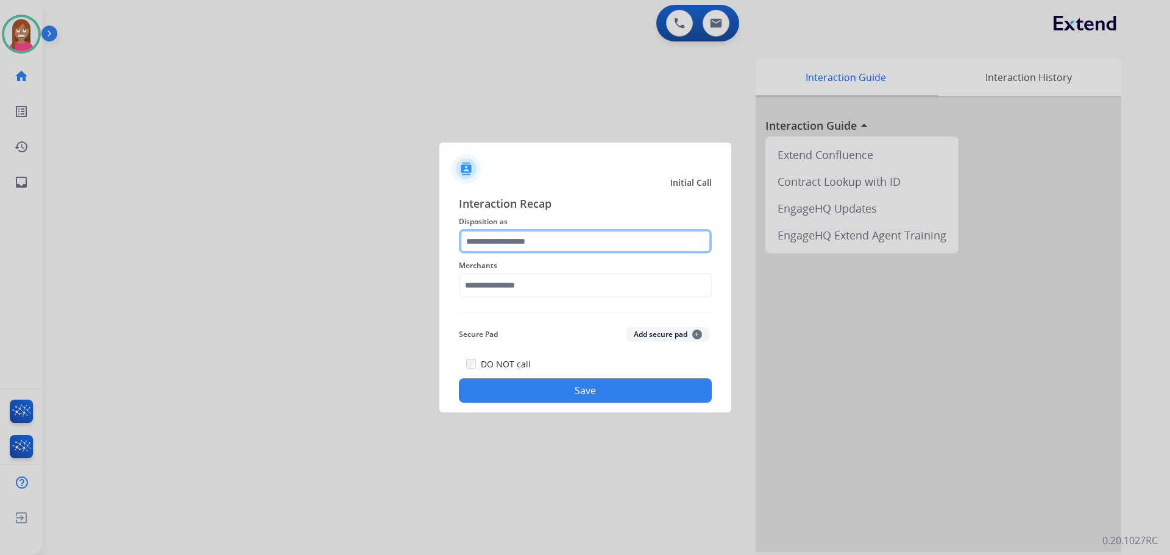
click at [499, 244] on input "text" at bounding box center [585, 241] width 253 height 24
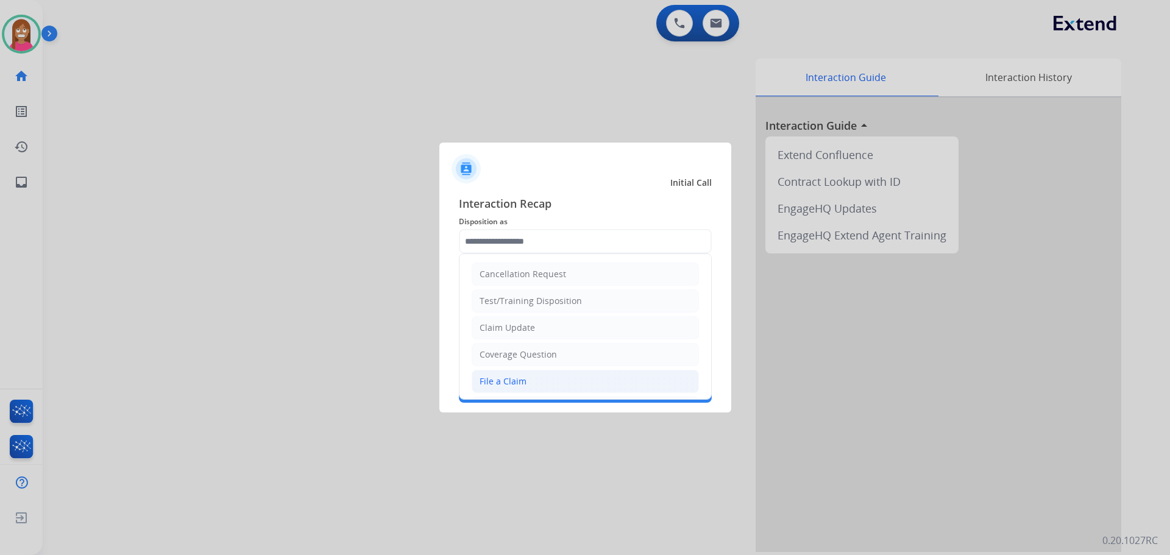
click at [480, 375] on li "File a Claim" at bounding box center [585, 381] width 227 height 23
type input "**********"
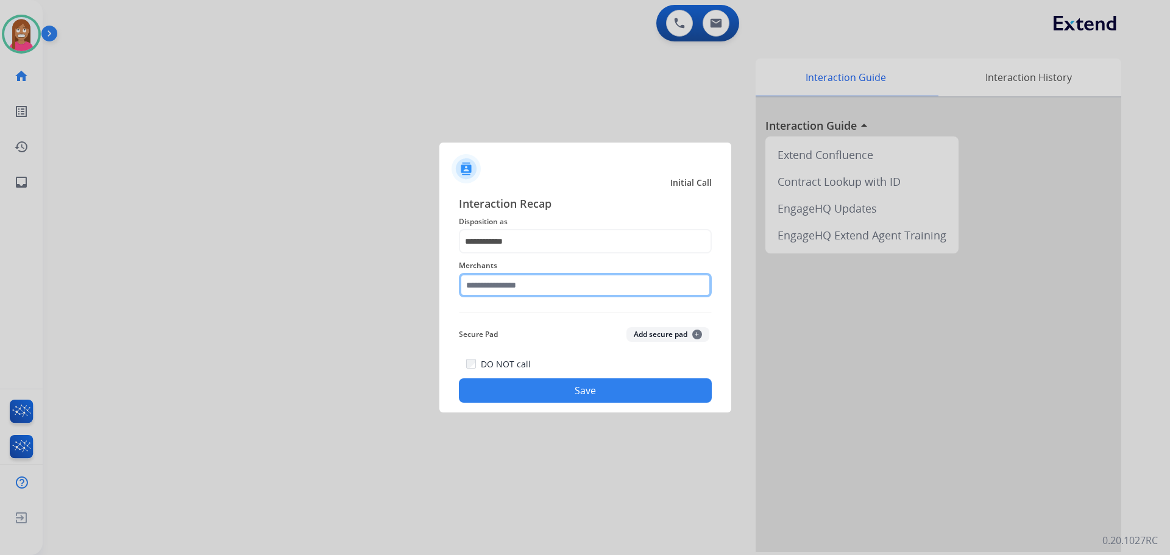
click at [483, 294] on input "text" at bounding box center [585, 285] width 253 height 24
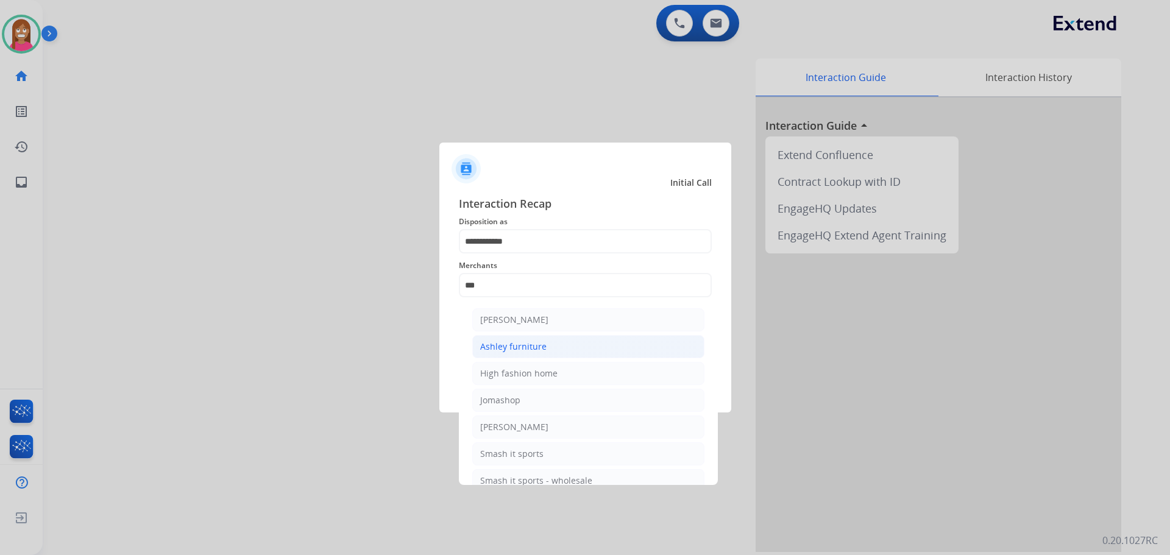
click at [552, 349] on li "Ashley furniture" at bounding box center [588, 346] width 232 height 23
type input "**********"
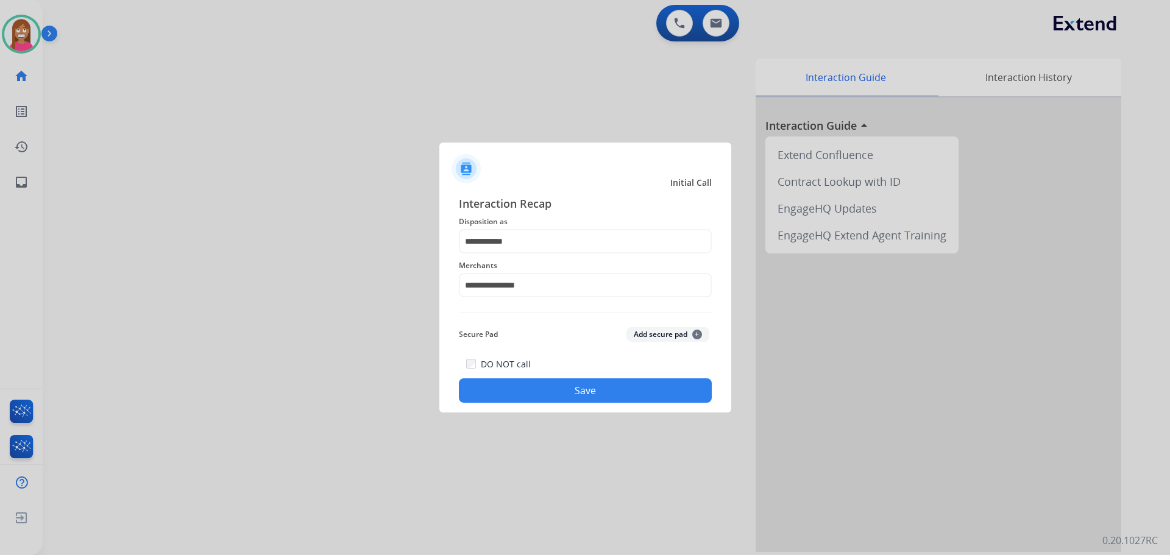
click at [530, 399] on button "Save" at bounding box center [585, 391] width 253 height 24
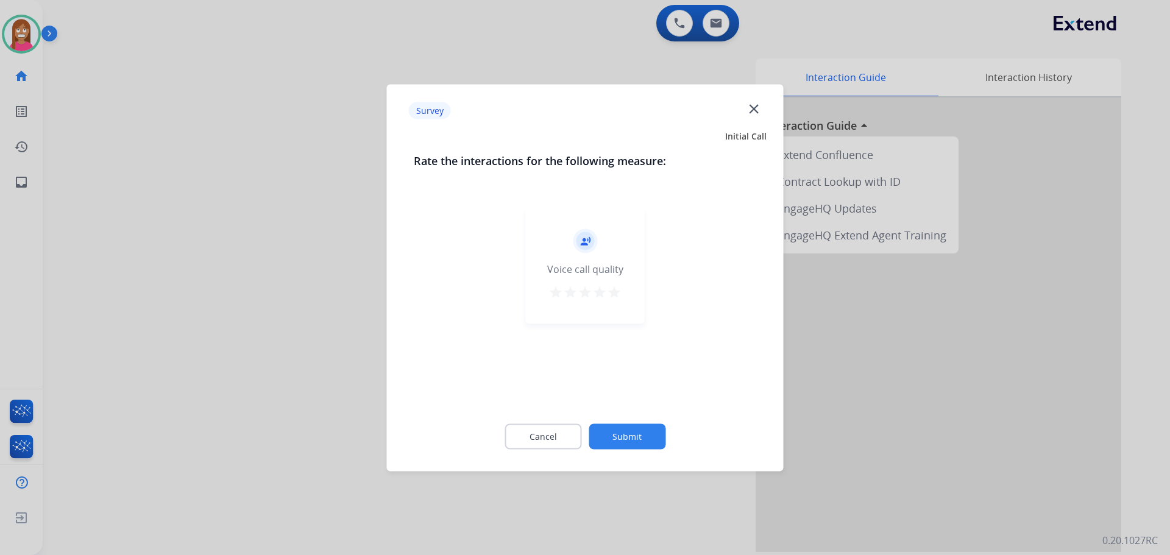
click at [750, 103] on mat-icon "close" at bounding box center [754, 109] width 16 height 16
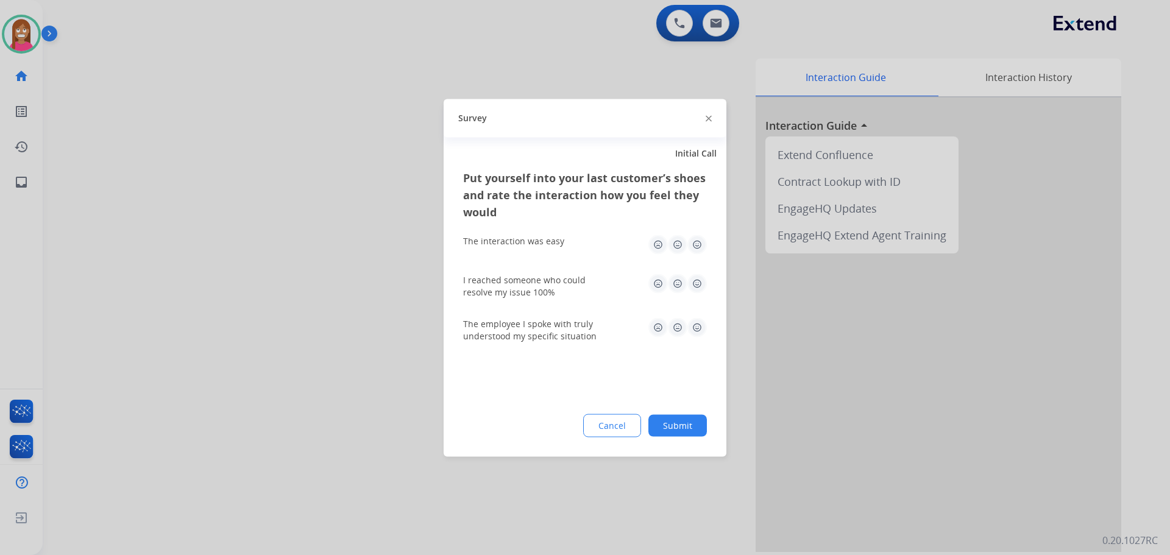
click at [710, 119] on img at bounding box center [709, 119] width 6 height 6
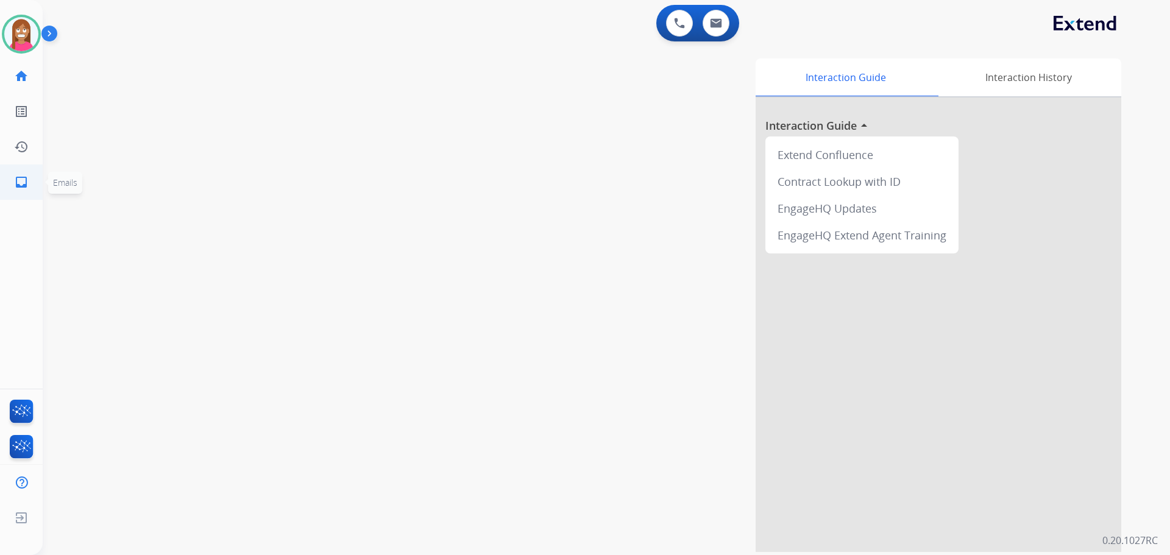
click at [7, 177] on link "inbox Emails" at bounding box center [21, 182] width 34 height 34
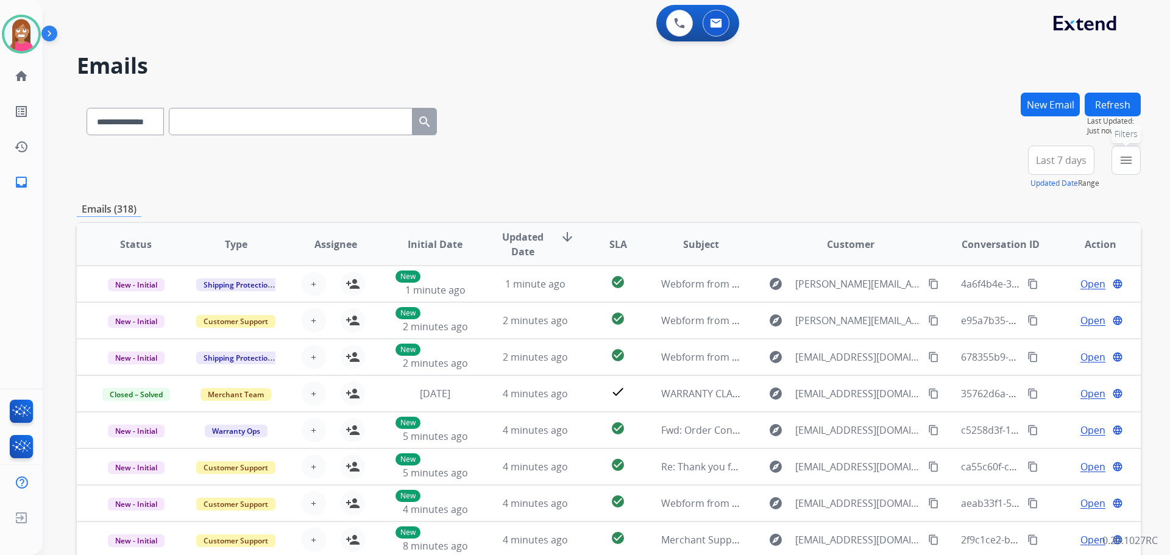
click at [1125, 160] on mat-icon "menu" at bounding box center [1126, 160] width 15 height 15
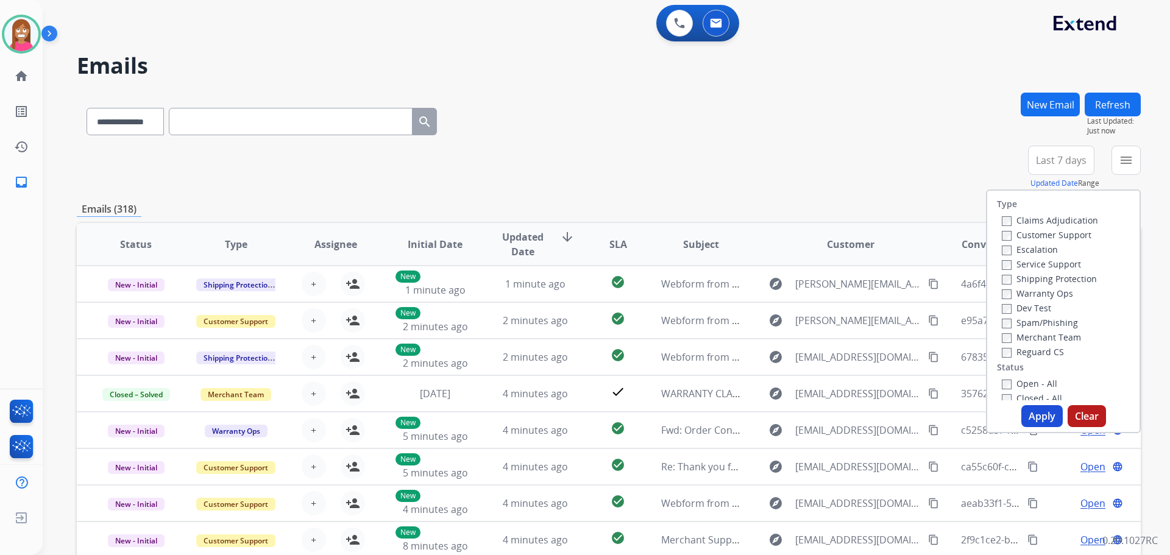
click at [1007, 232] on label "Customer Support" at bounding box center [1047, 235] width 90 height 12
click at [1017, 274] on label "Shipping Protection" at bounding box center [1049, 279] width 95 height 12
click at [1017, 356] on label "Reguard CS" at bounding box center [1033, 352] width 62 height 12
click at [1023, 383] on label "Open - All" at bounding box center [1029, 384] width 55 height 12
click at [1036, 412] on button "Apply" at bounding box center [1042, 416] width 41 height 22
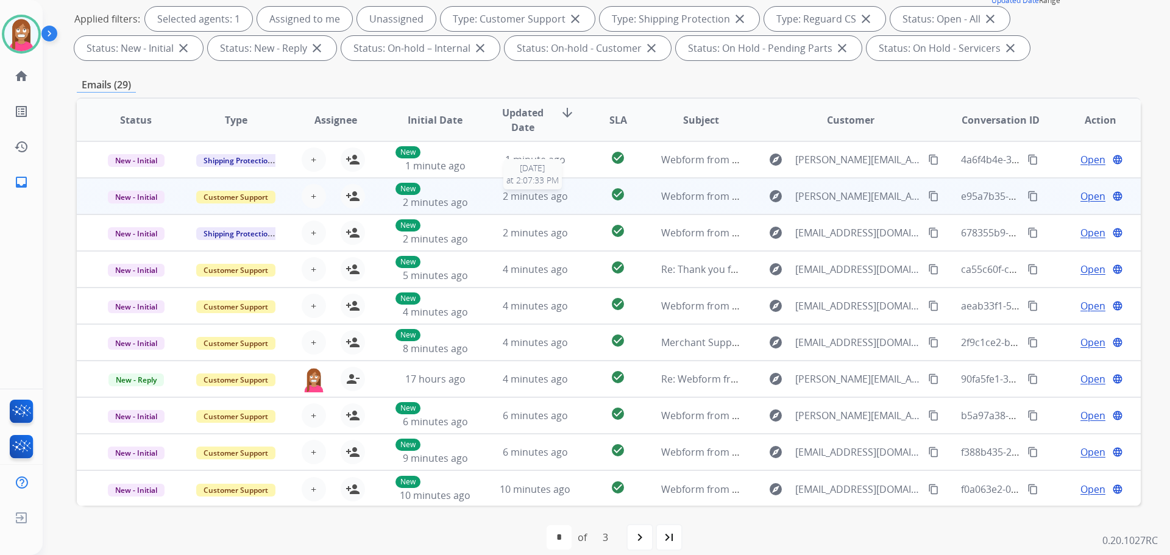
scroll to position [1, 0]
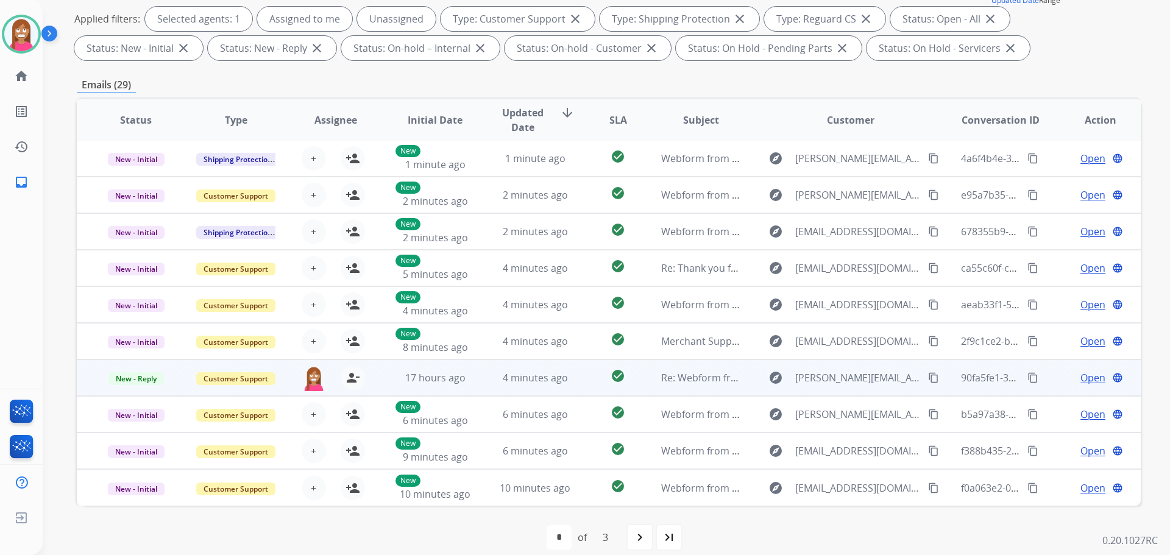
click at [476, 386] on td "4 minutes ago" at bounding box center [526, 378] width 100 height 37
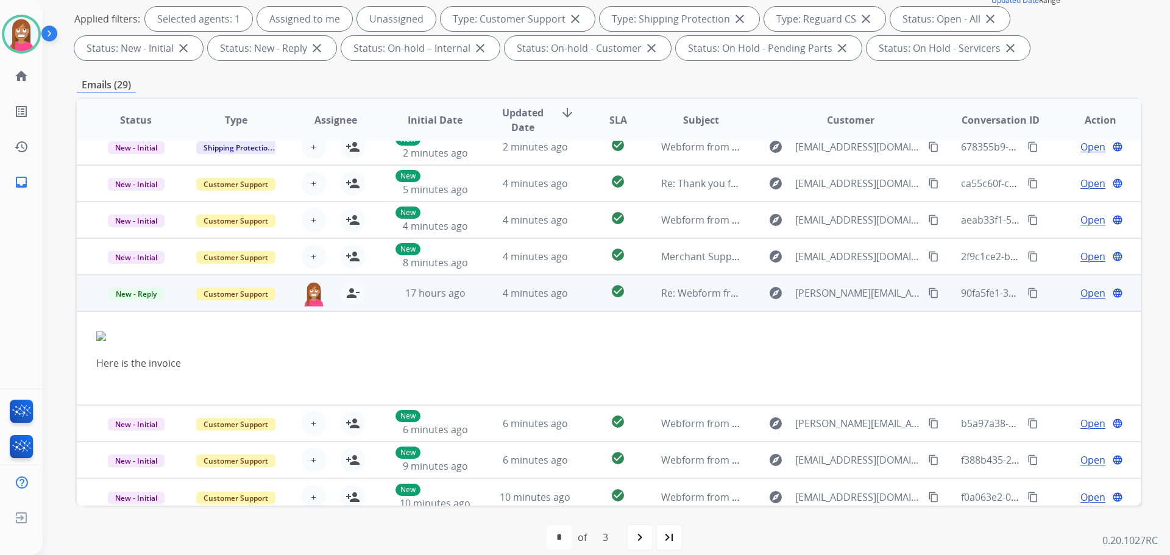
scroll to position [95, 0]
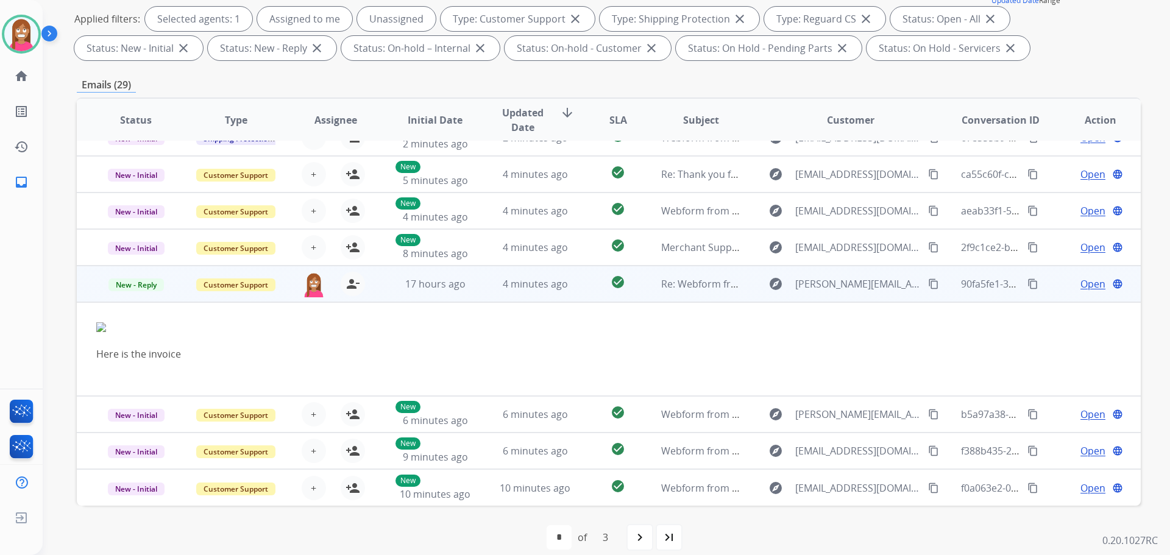
click at [1081, 285] on span "Open" at bounding box center [1093, 284] width 25 height 15
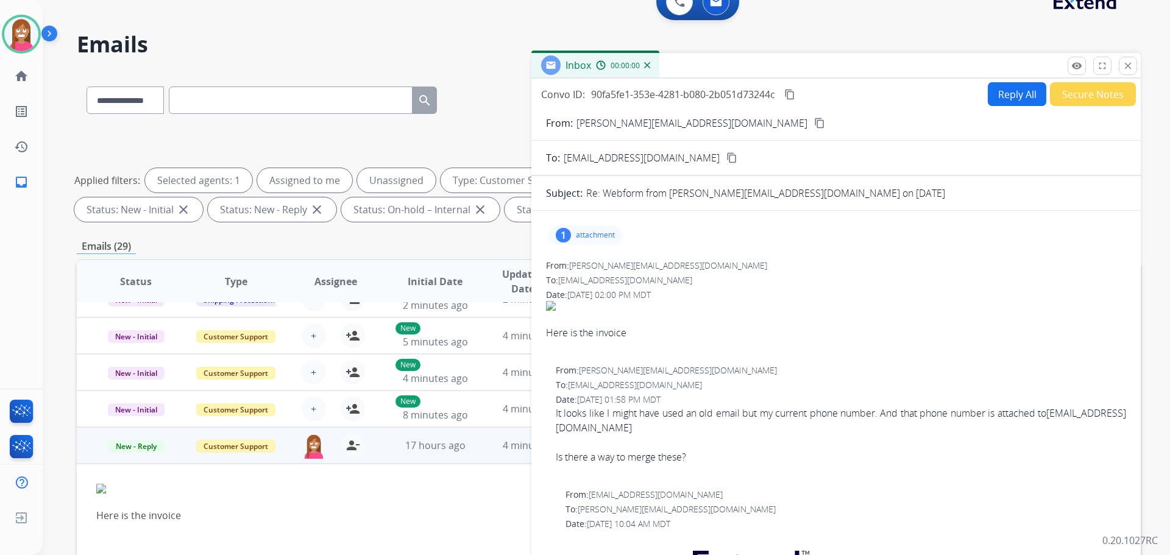
scroll to position [0, 0]
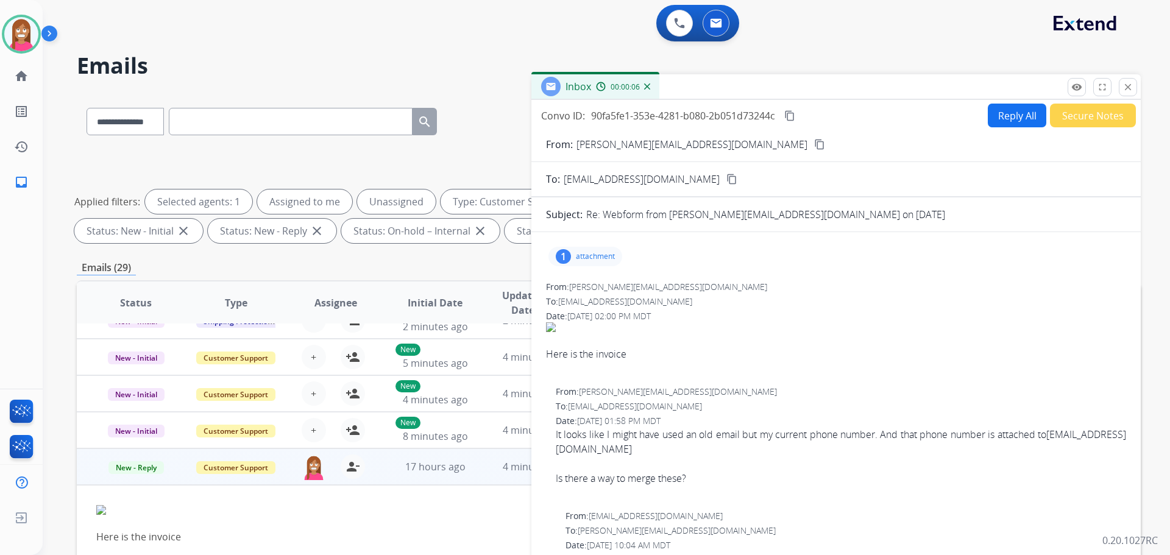
click at [1022, 116] on button "Reply All" at bounding box center [1017, 116] width 59 height 24
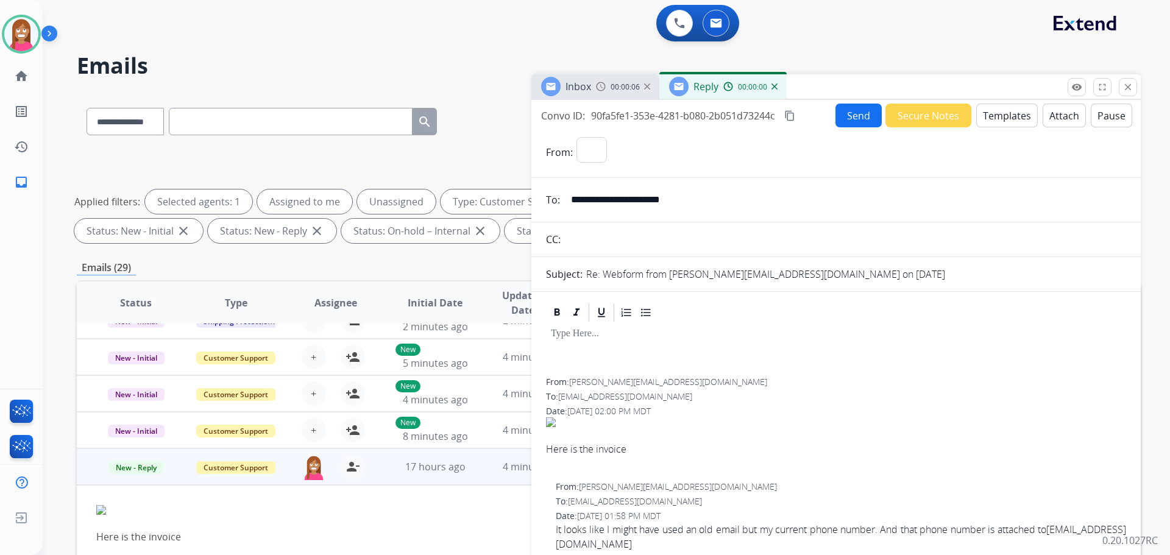
select select "**********"
click at [1000, 118] on button "Templates" at bounding box center [1008, 116] width 62 height 24
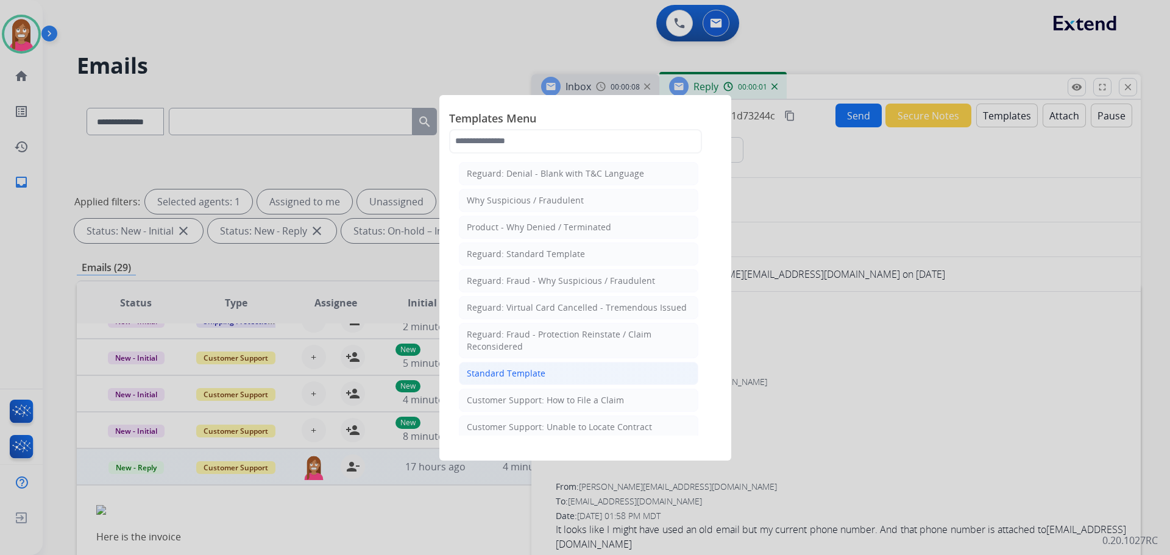
click at [494, 370] on div "Standard Template" at bounding box center [506, 374] width 79 height 12
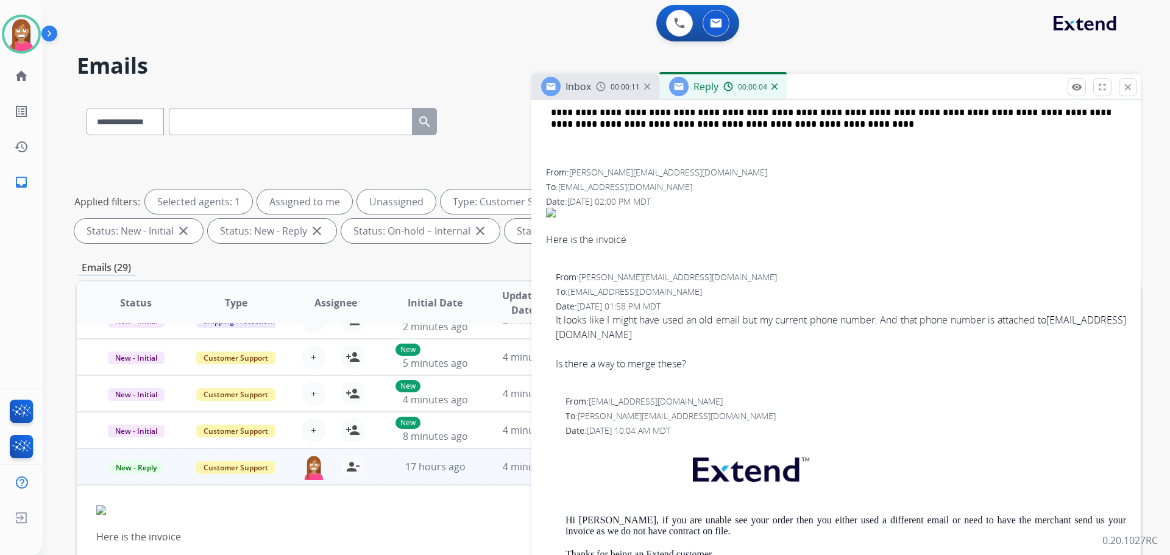
scroll to position [671, 0]
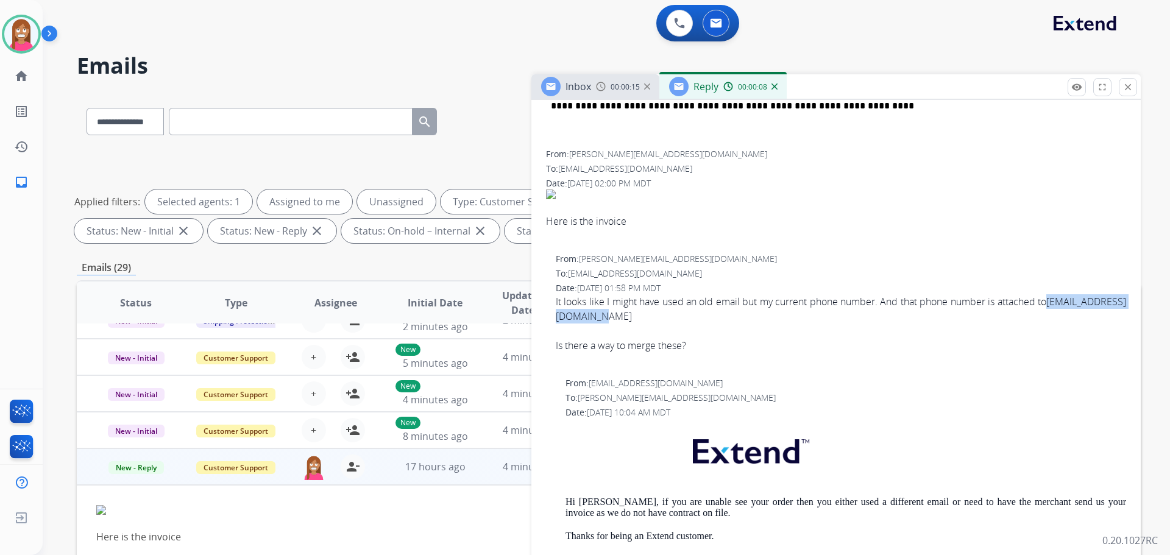
drag, startPoint x: 686, startPoint y: 315, endPoint x: 558, endPoint y: 318, distance: 128.0
click at [558, 318] on div "It looks like I might have used an old email but my current phone number. And t…" at bounding box center [841, 323] width 571 height 59
copy link "enhernandez420@gmail.com"
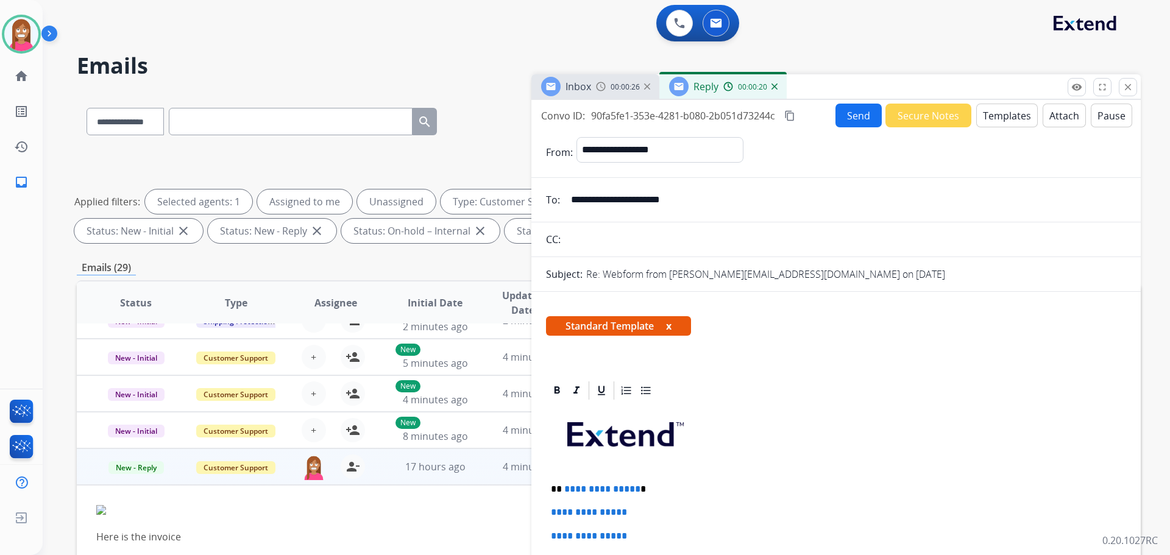
scroll to position [61, 0]
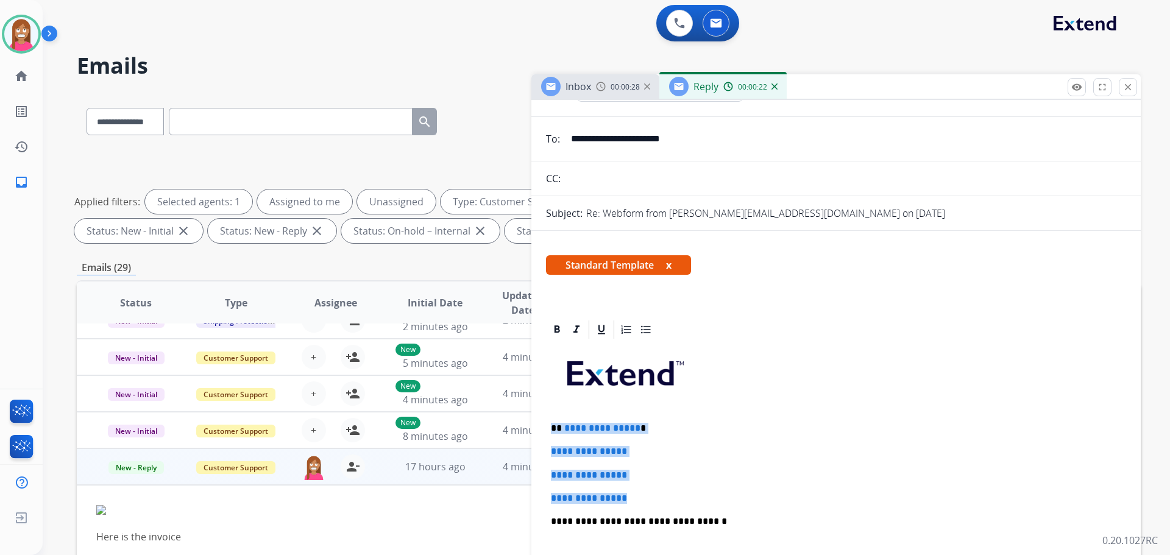
drag, startPoint x: 641, startPoint y: 499, endPoint x: 548, endPoint y: 425, distance: 118.9
click at [548, 425] on div "**********" at bounding box center [836, 550] width 580 height 419
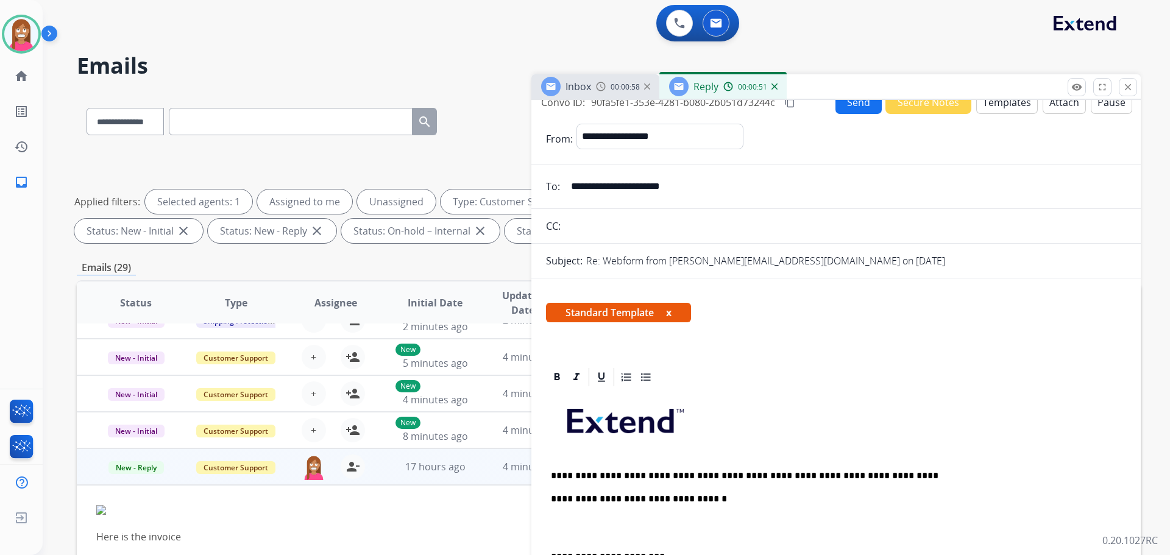
scroll to position [0, 0]
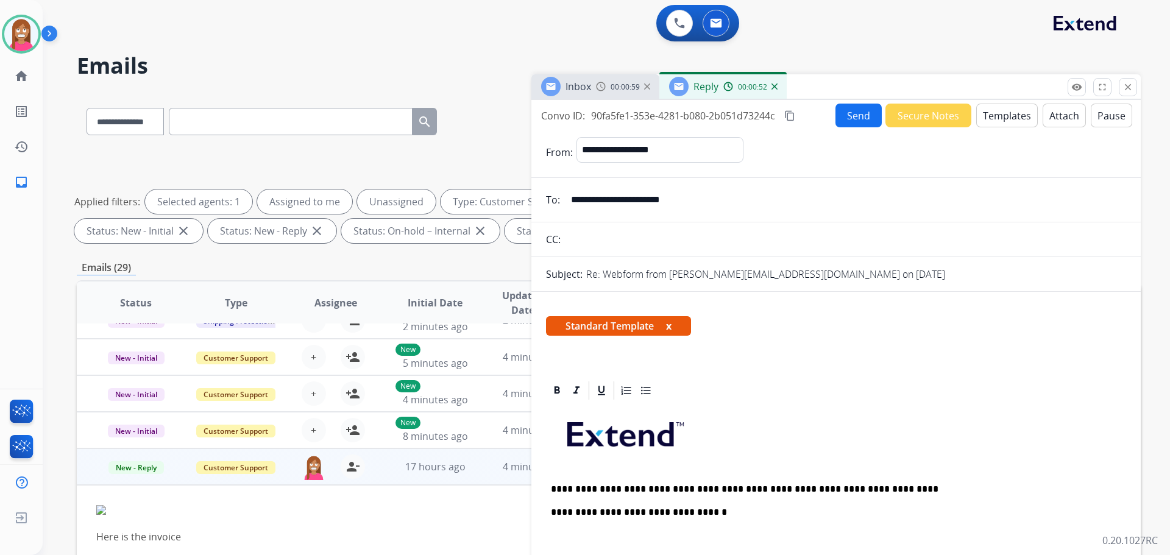
click at [853, 111] on button "Send" at bounding box center [859, 116] width 46 height 24
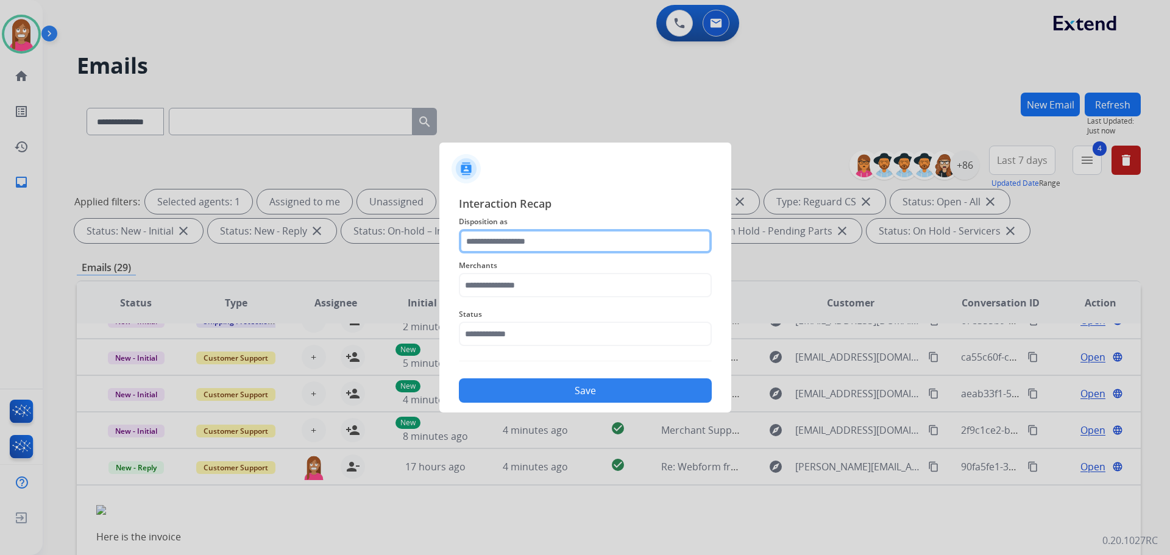
click at [493, 239] on input "text" at bounding box center [585, 241] width 253 height 24
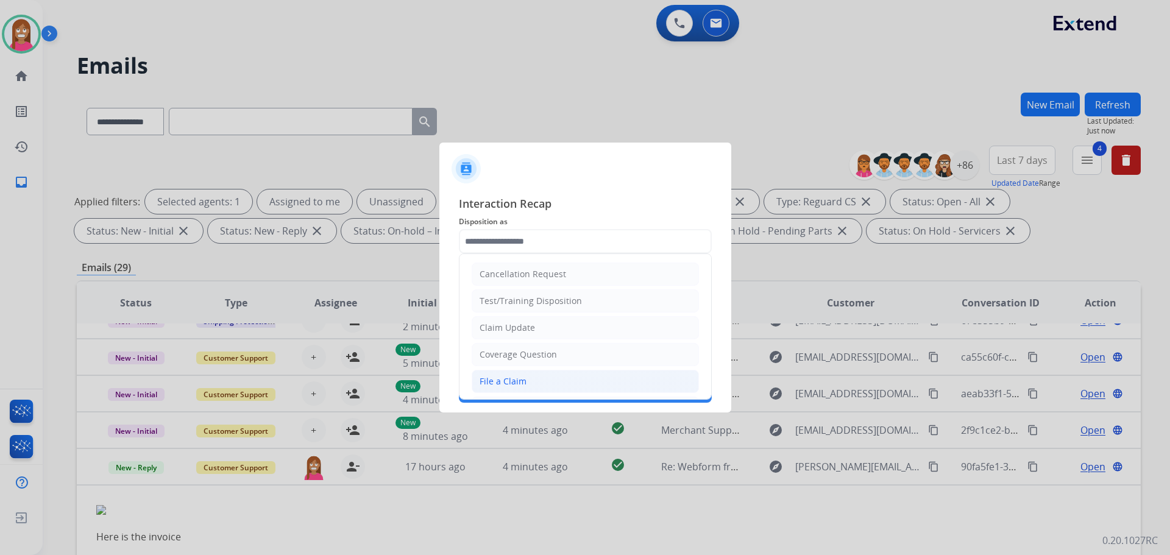
click at [499, 386] on div "File a Claim" at bounding box center [503, 382] width 47 height 12
type input "**********"
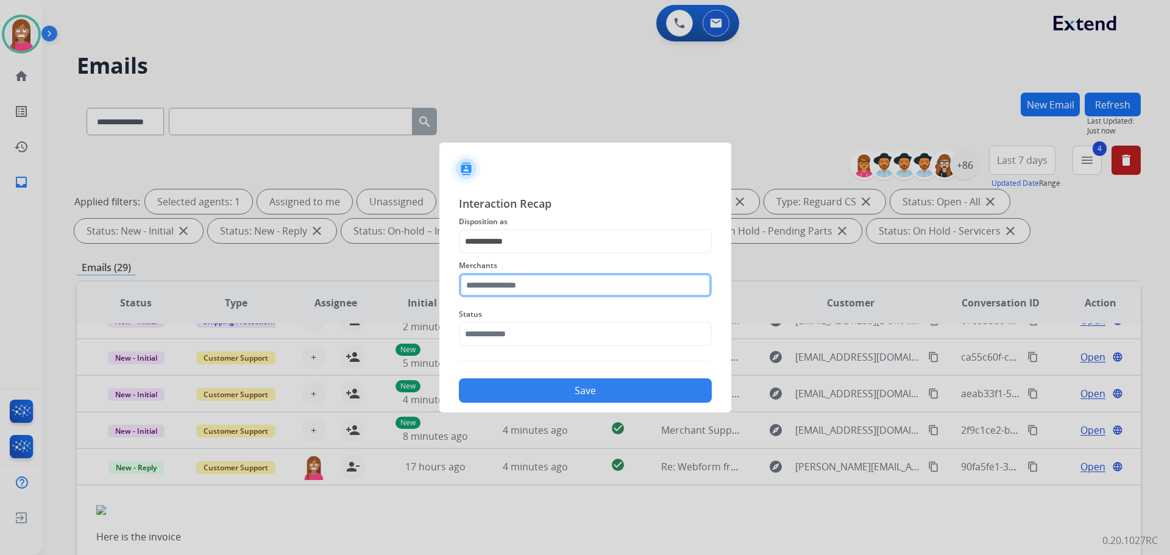
click at [486, 288] on input "text" at bounding box center [585, 285] width 253 height 24
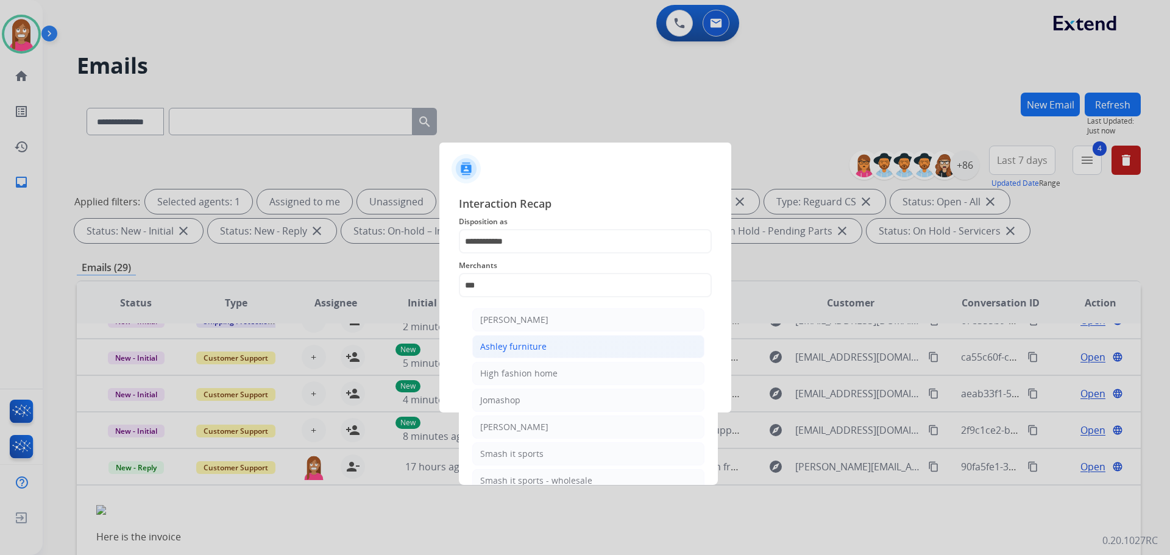
click at [497, 351] on div "Ashley furniture" at bounding box center [513, 347] width 66 height 12
type input "**********"
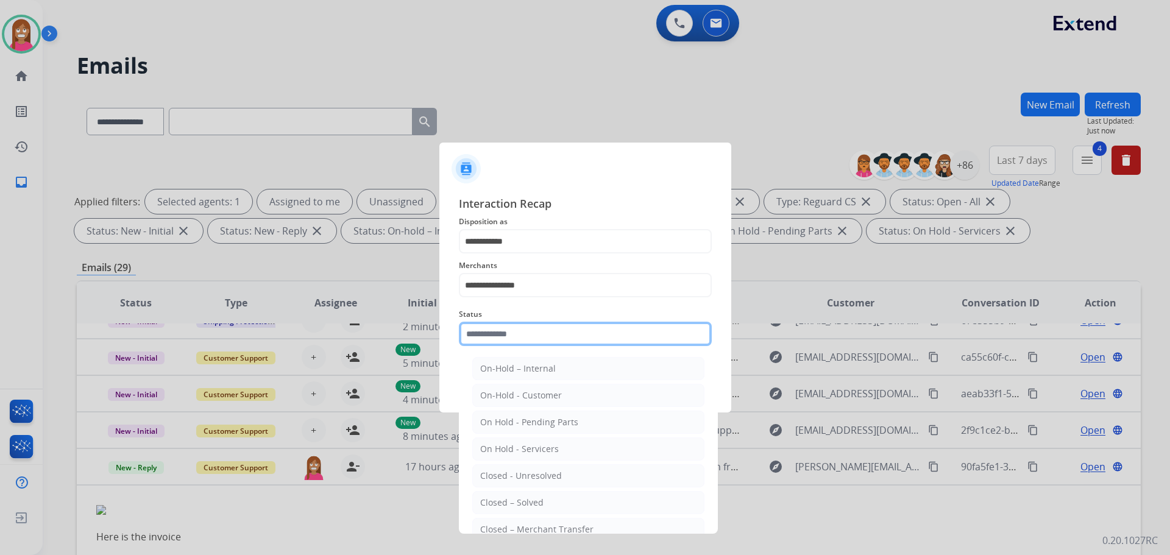
click at [477, 335] on input "text" at bounding box center [585, 334] width 253 height 24
drag, startPoint x: 532, startPoint y: 500, endPoint x: 522, endPoint y: 459, distance: 42.4
click at [530, 495] on li "Closed – Solved" at bounding box center [588, 502] width 232 height 23
type input "**********"
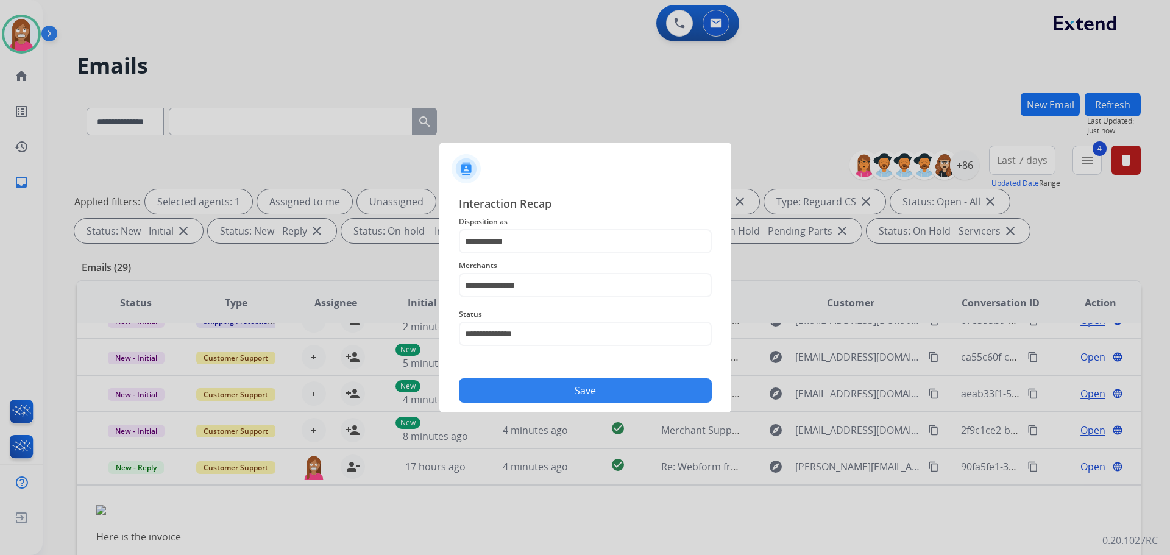
drag, startPoint x: 531, startPoint y: 394, endPoint x: 534, endPoint y: 378, distance: 16.1
click at [529, 391] on button "Save" at bounding box center [585, 391] width 253 height 24
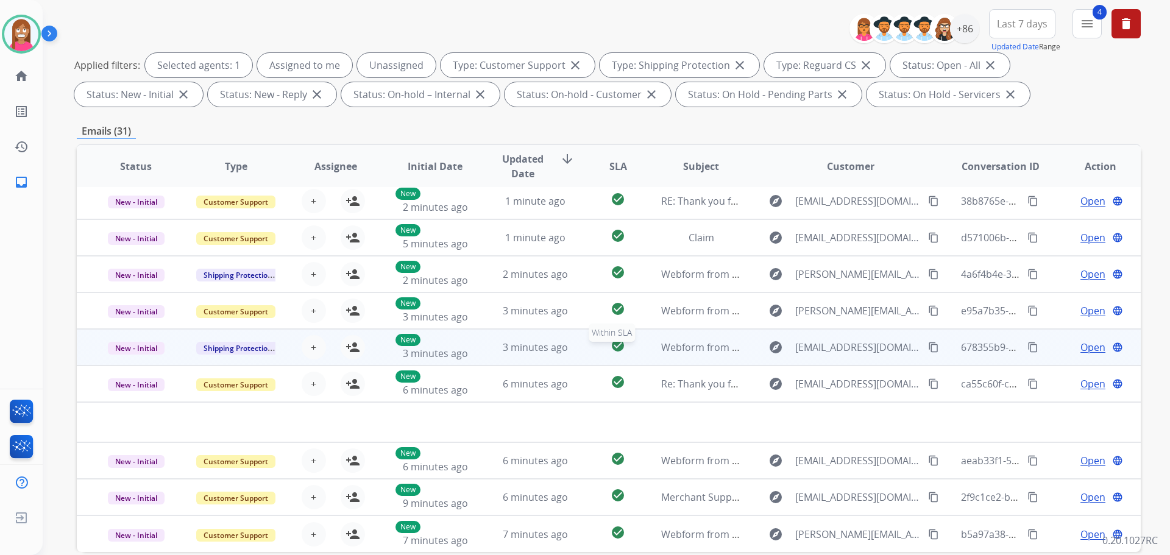
scroll to position [197, 0]
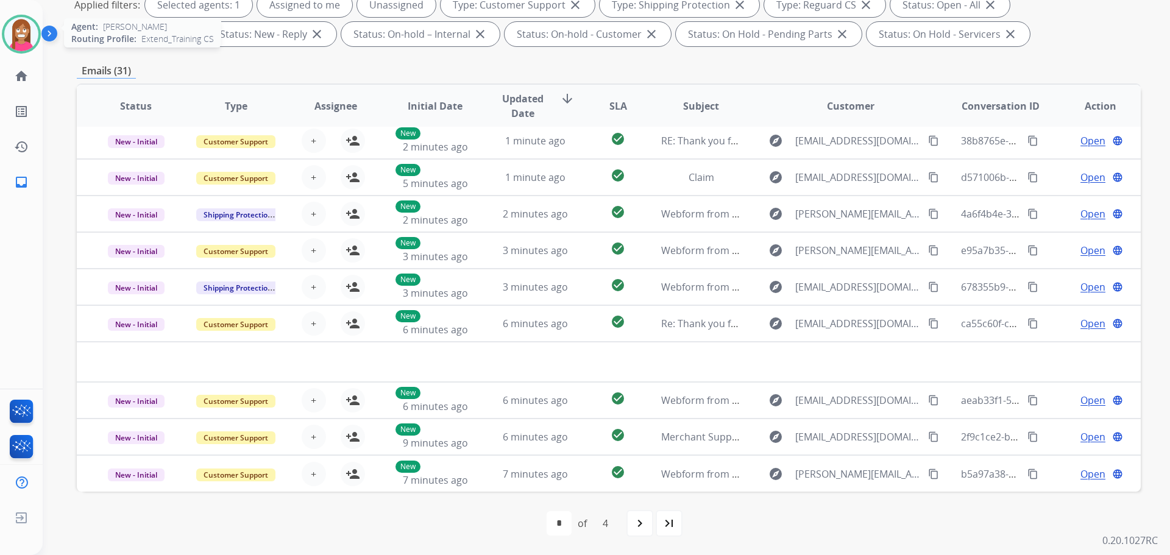
click at [28, 42] on img at bounding box center [21, 34] width 34 height 34
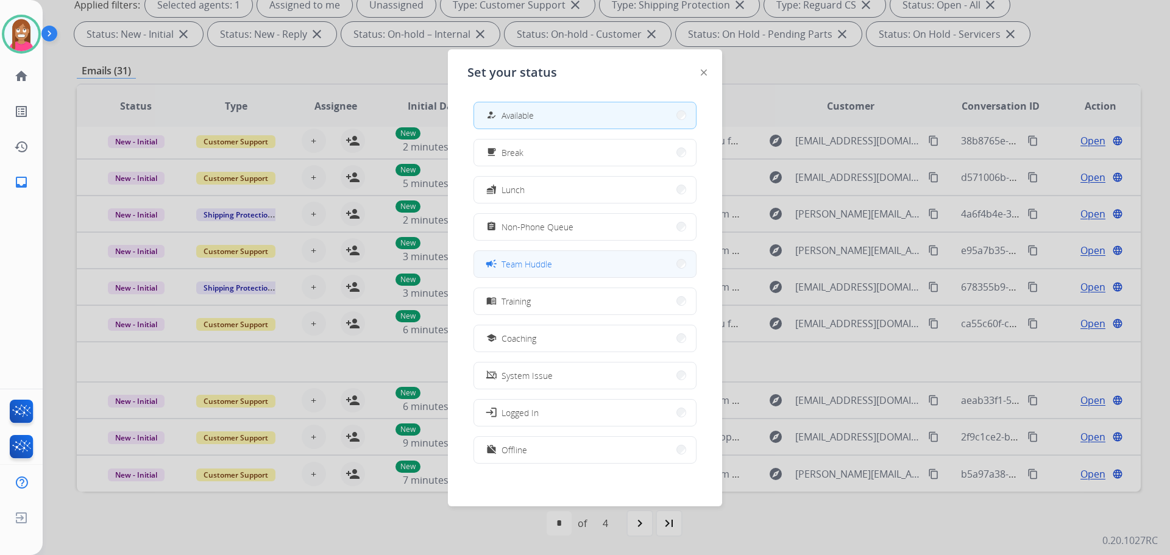
click at [497, 260] on mat-icon "campaign" at bounding box center [491, 264] width 12 height 12
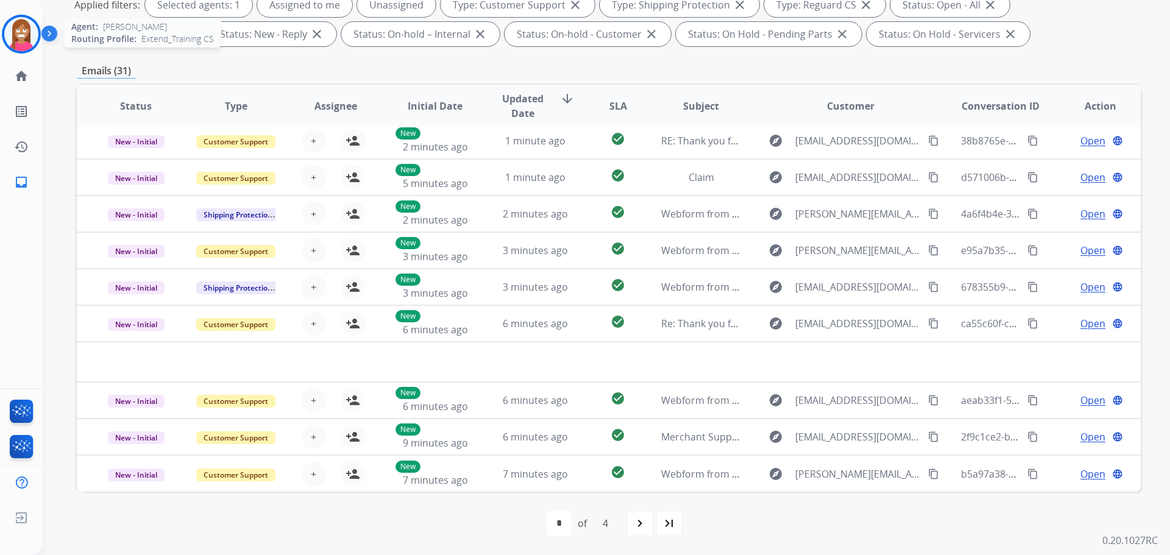
click at [23, 35] on img at bounding box center [21, 34] width 34 height 34
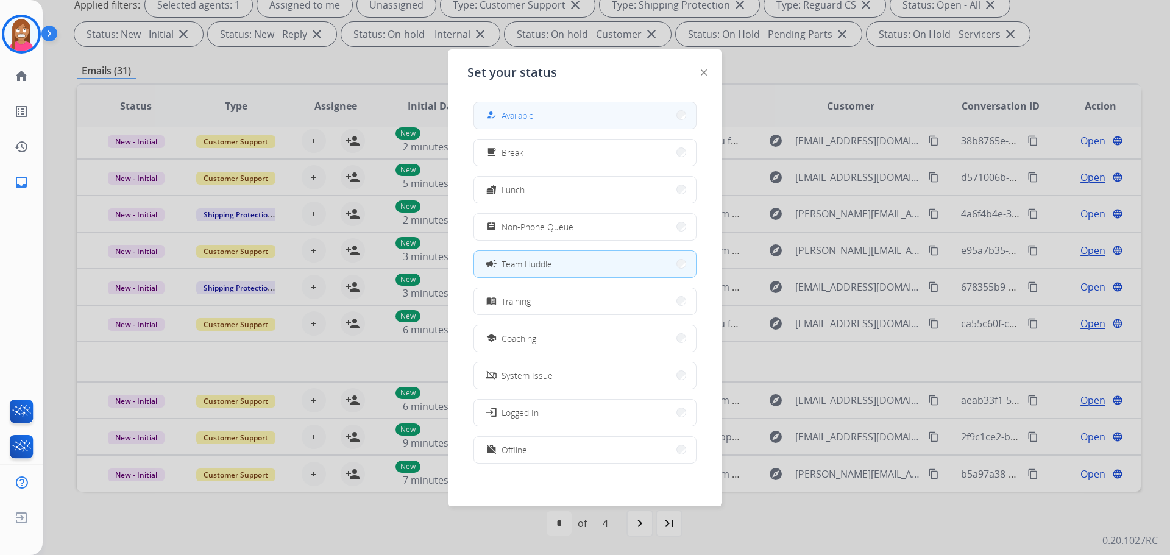
click at [531, 112] on span "Available" at bounding box center [518, 115] width 32 height 13
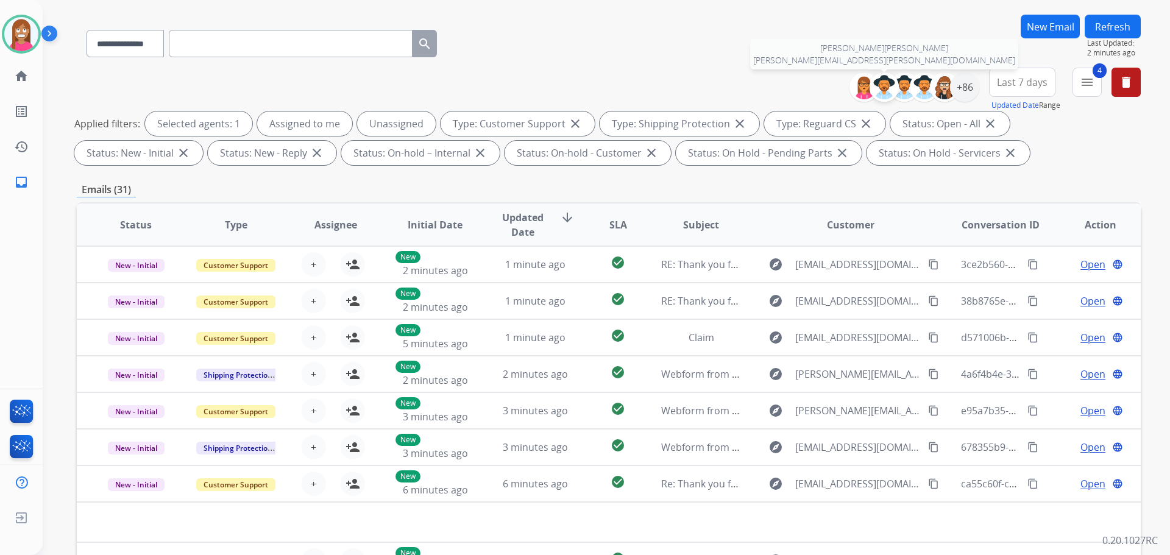
scroll to position [75, 0]
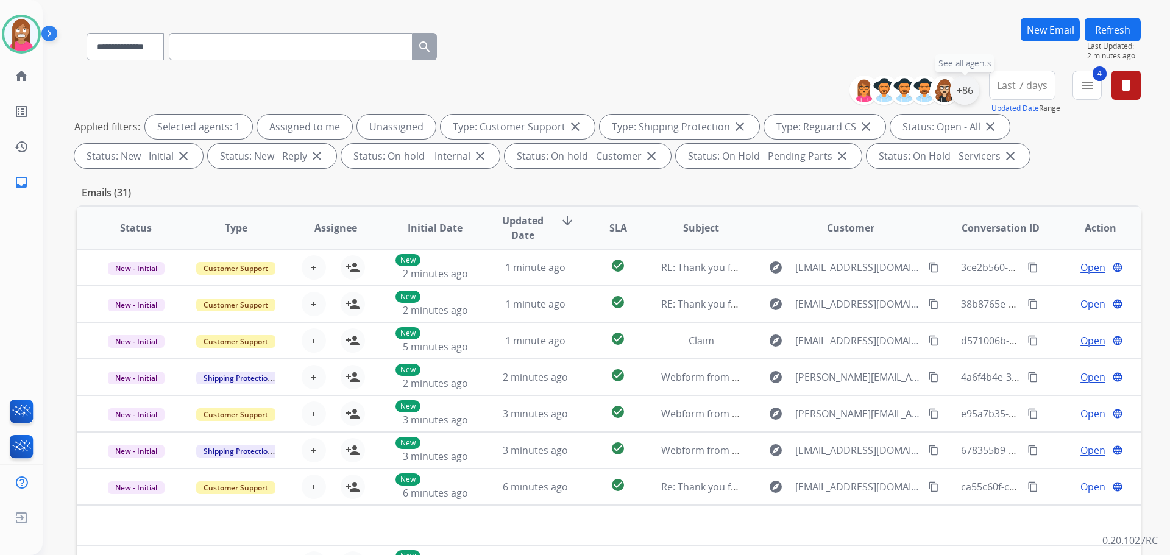
click at [967, 98] on div "+86" at bounding box center [964, 90] width 29 height 29
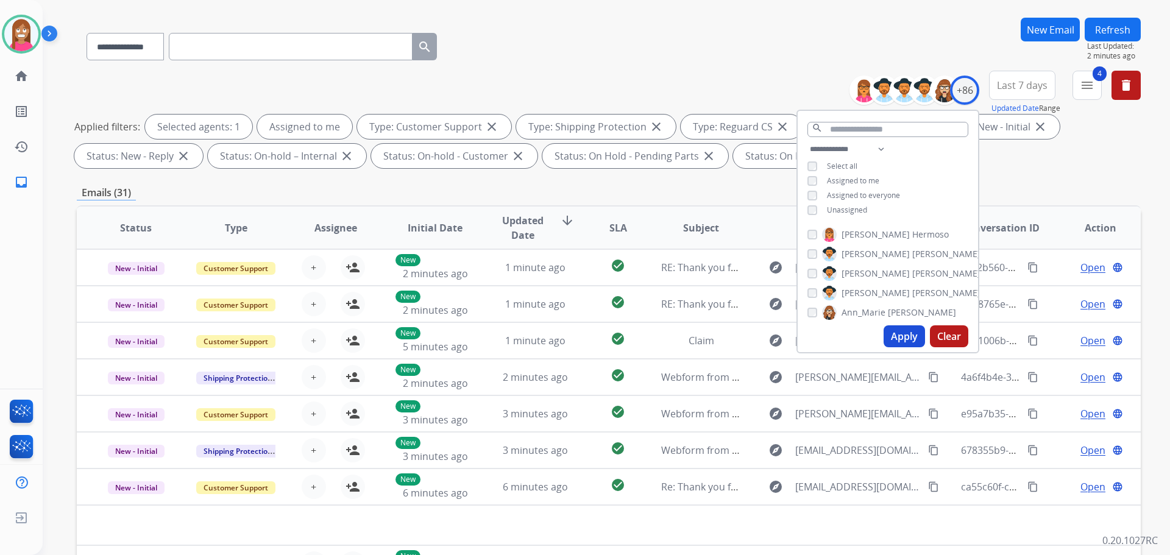
click at [905, 340] on button "Apply" at bounding box center [904, 337] width 41 height 22
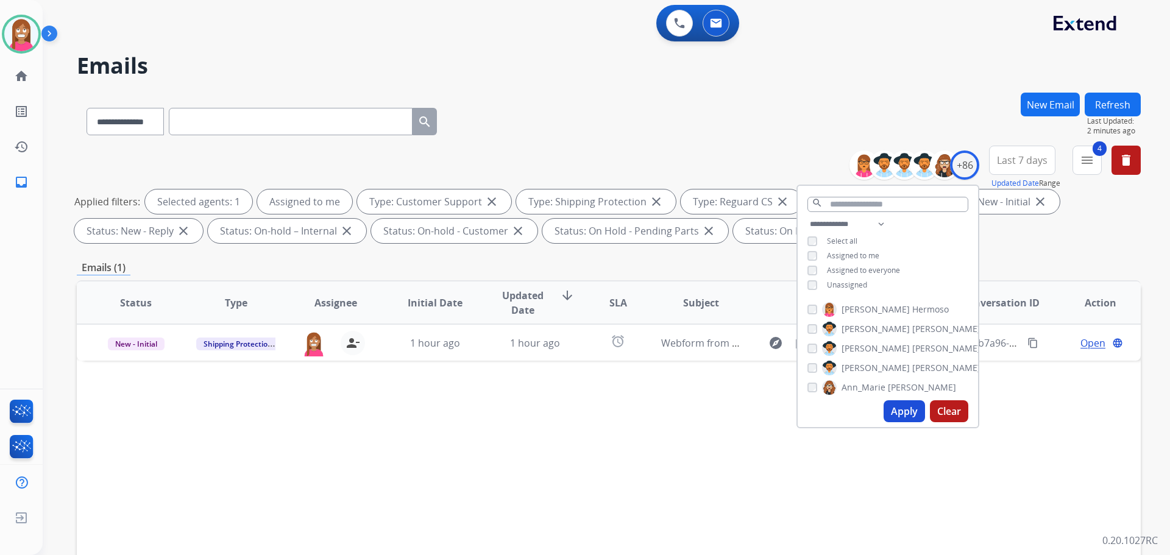
click at [490, 421] on div "Status Type Assignee Initial Date Updated Date arrow_downward SLA Subject Custo…" at bounding box center [609, 484] width 1064 height 408
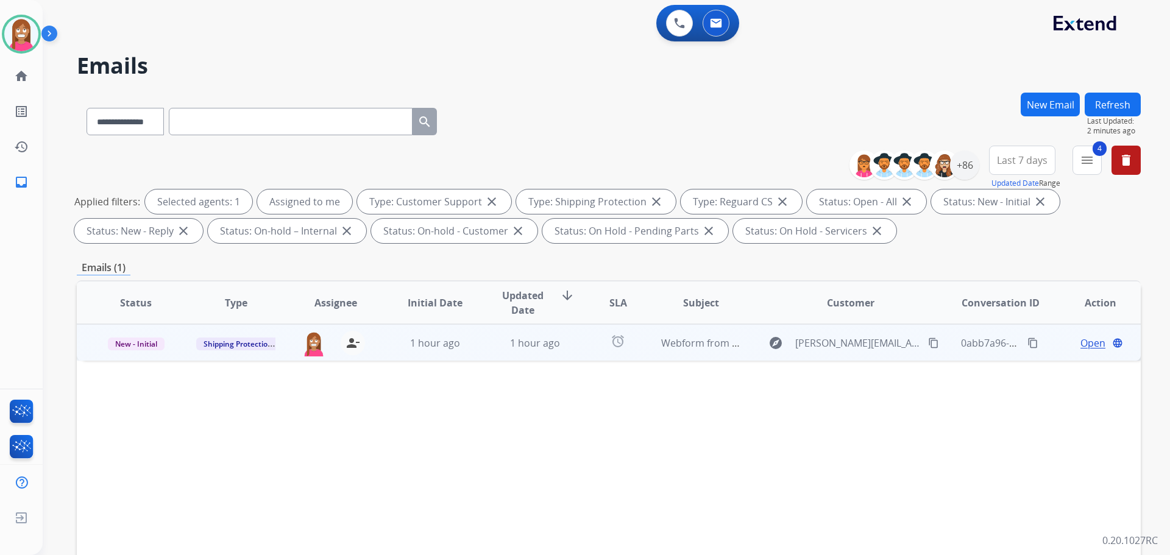
click at [480, 352] on td "1 hour ago" at bounding box center [526, 342] width 100 height 37
click at [1082, 340] on span "Open" at bounding box center [1093, 342] width 25 height 15
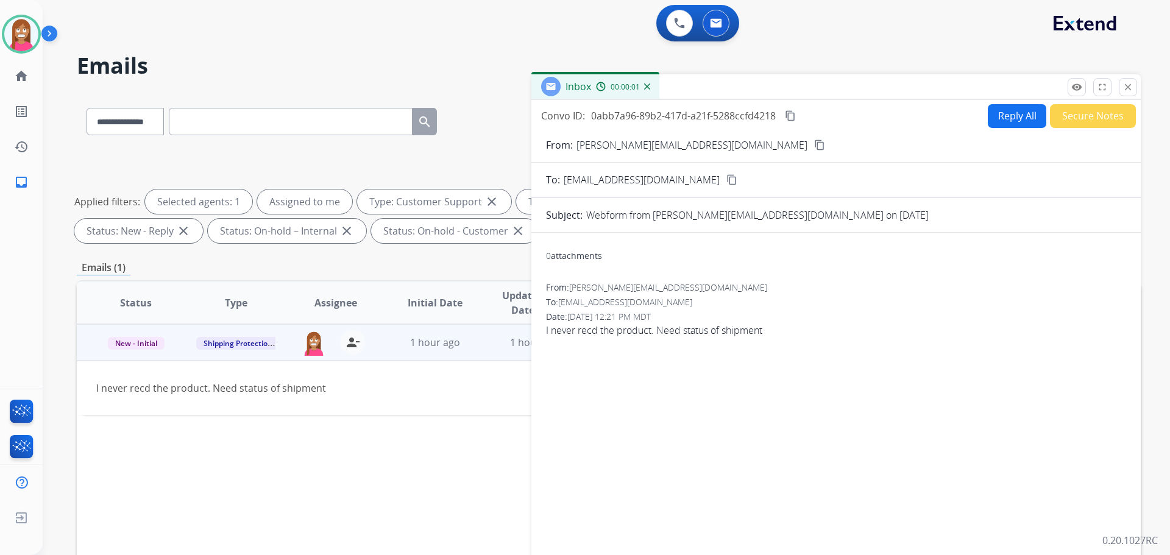
click at [997, 115] on button "Reply All" at bounding box center [1017, 116] width 59 height 24
select select "**********"
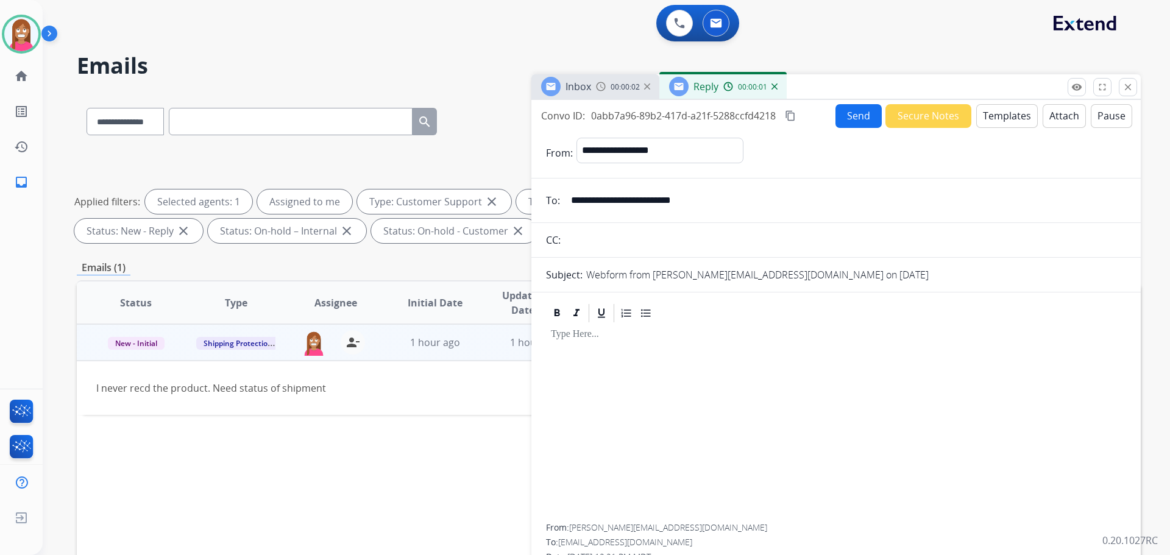
click at [990, 115] on button "Templates" at bounding box center [1008, 116] width 62 height 24
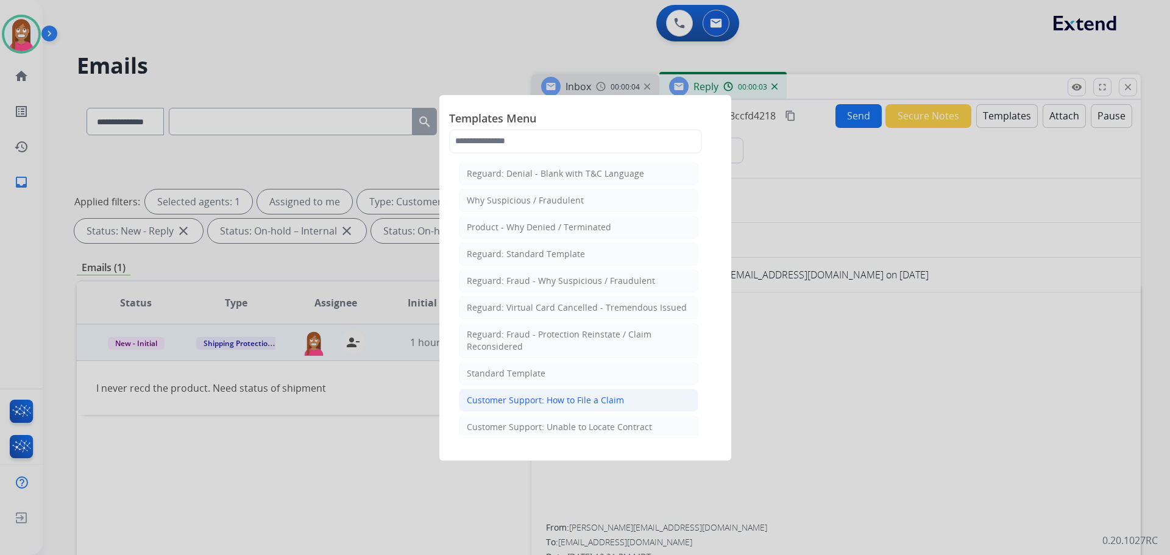
click at [549, 400] on div "Customer Support: How to File a Claim" at bounding box center [545, 400] width 157 height 12
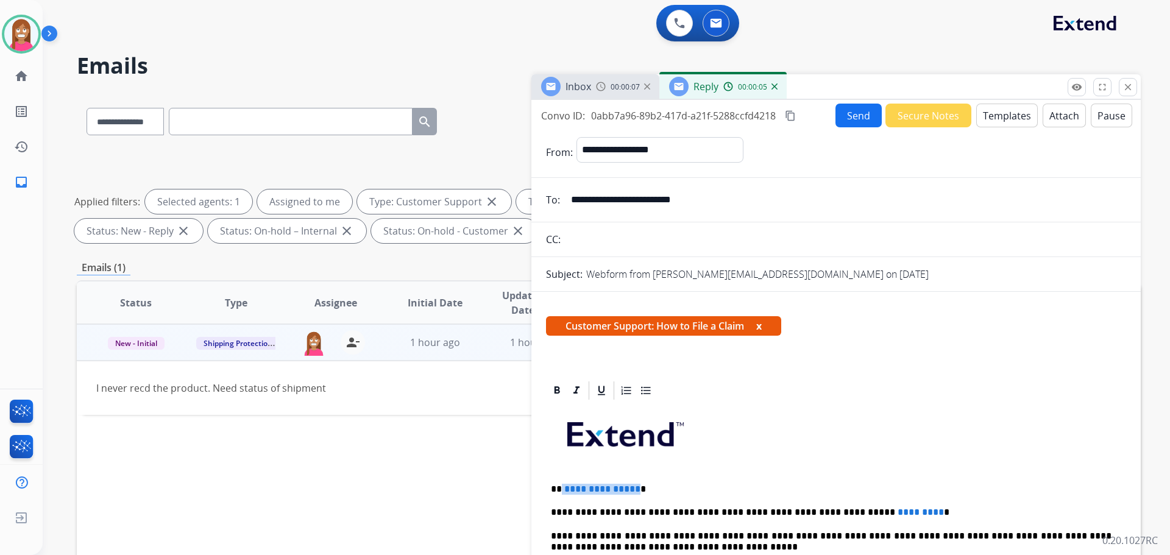
drag, startPoint x: 633, startPoint y: 483, endPoint x: 560, endPoint y: 475, distance: 74.1
drag, startPoint x: 882, startPoint y: 502, endPoint x: 803, endPoint y: 500, distance: 79.3
click at [847, 112] on button "Send" at bounding box center [859, 116] width 46 height 24
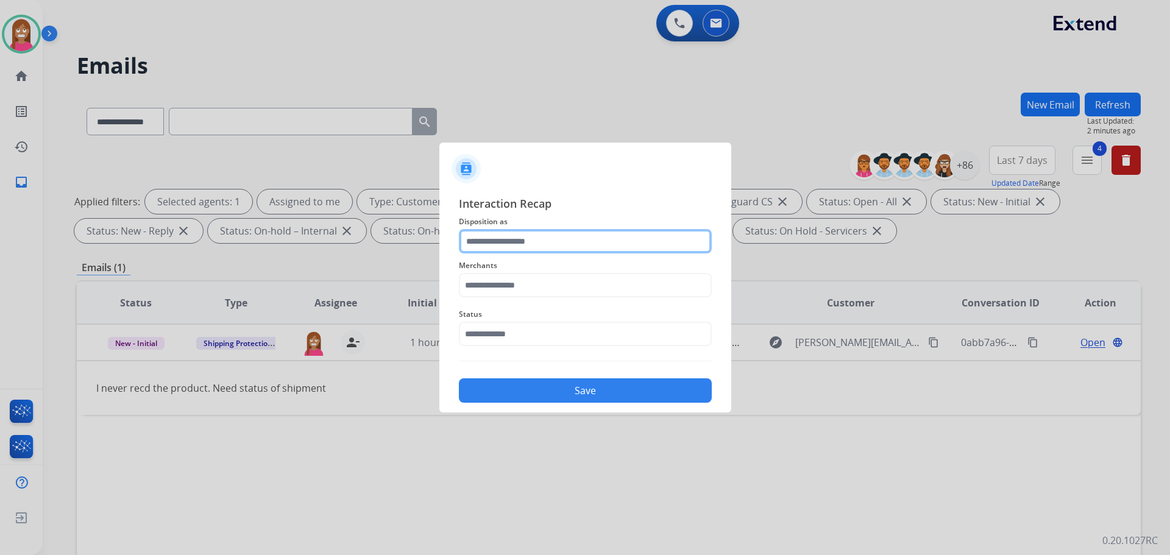
click at [475, 245] on input "text" at bounding box center [585, 241] width 253 height 24
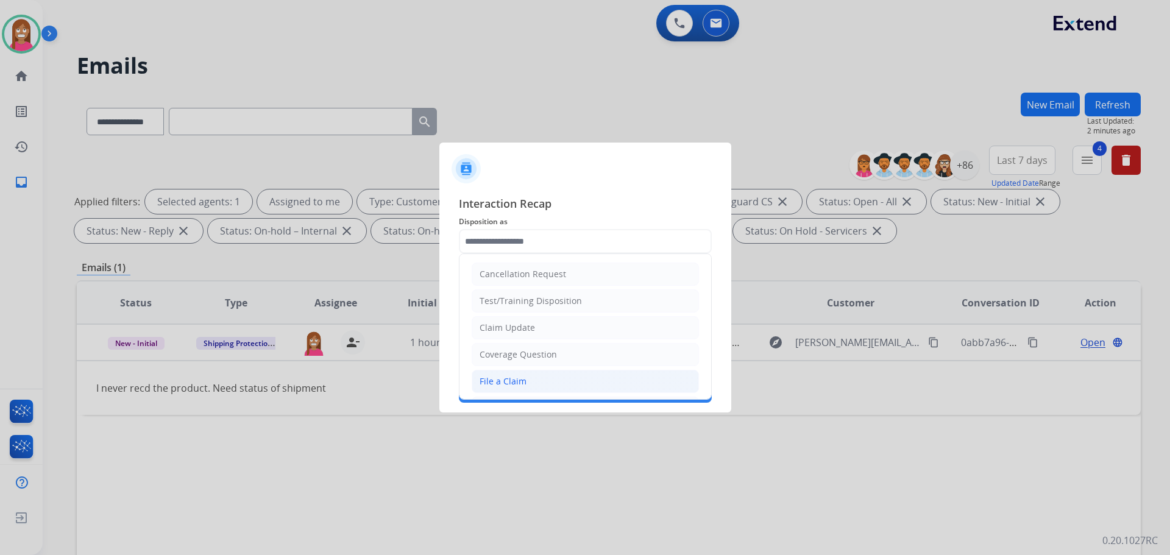
click at [507, 385] on div "File a Claim" at bounding box center [503, 382] width 47 height 12
type input "**********"
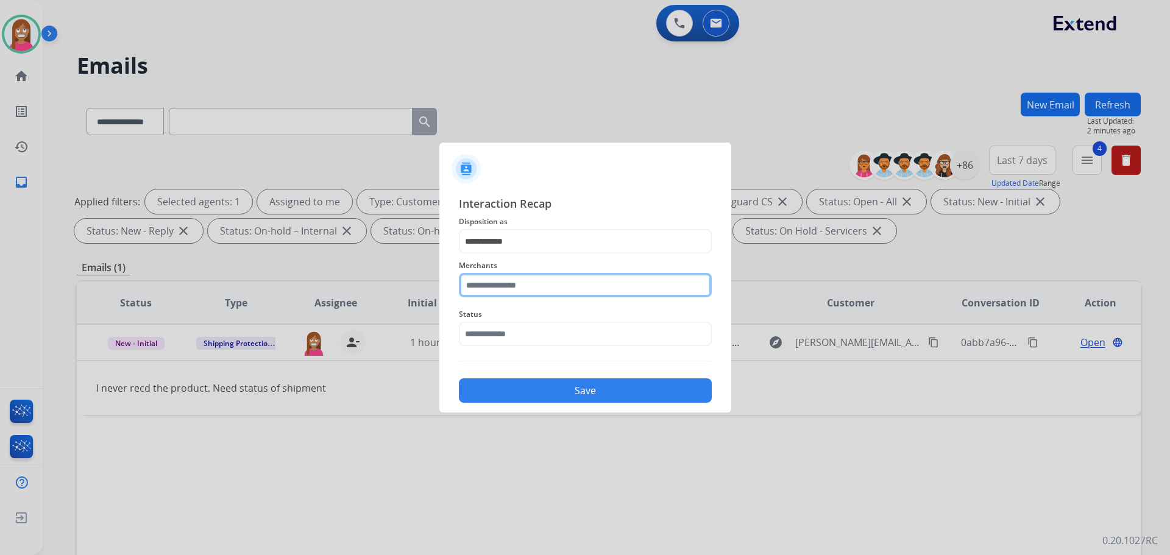
click at [497, 287] on input "text" at bounding box center [585, 285] width 253 height 24
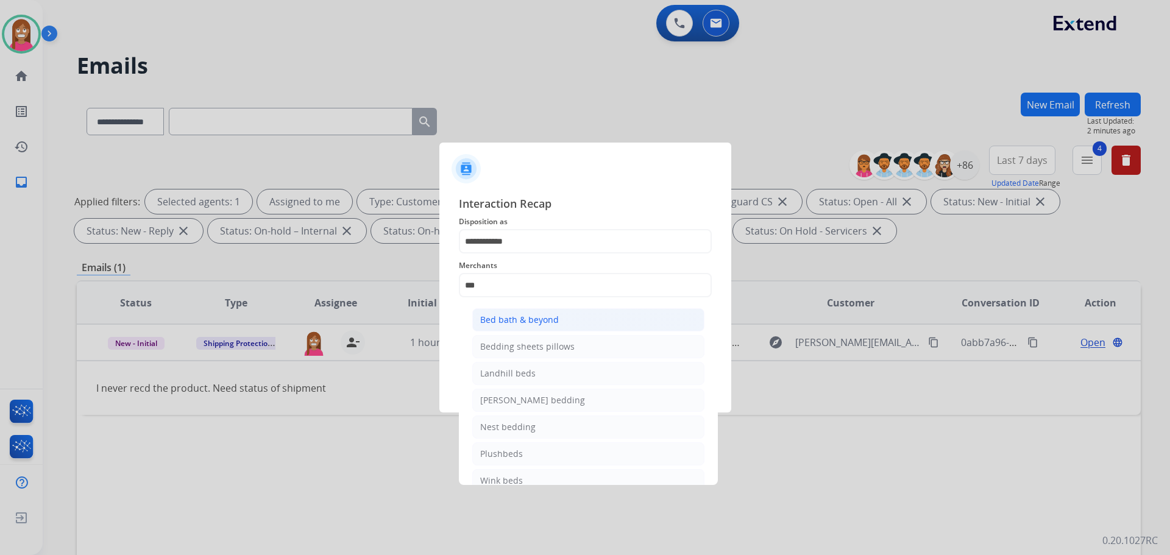
click at [571, 319] on li "Bed bath & beyond" at bounding box center [588, 319] width 232 height 23
type input "**********"
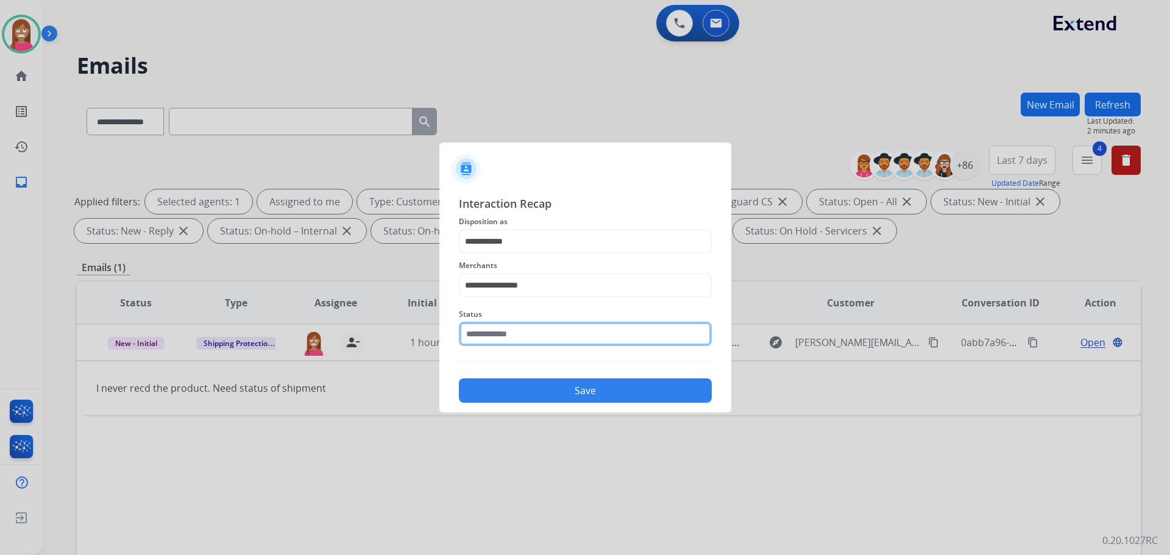
click at [539, 339] on input "text" at bounding box center [585, 334] width 253 height 24
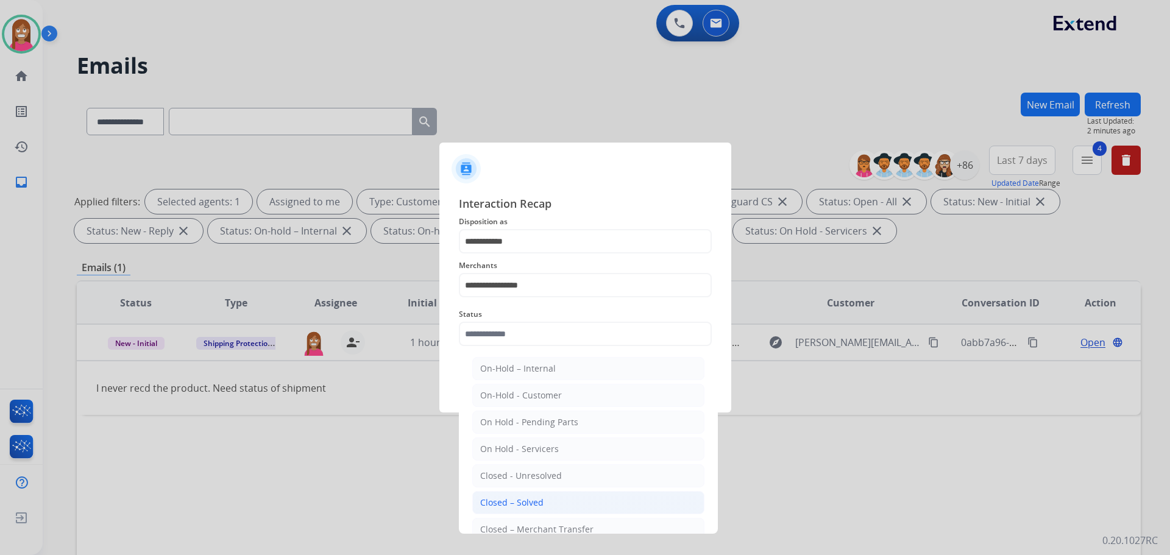
click at [497, 498] on div "Closed – Solved" at bounding box center [511, 503] width 63 height 12
type input "**********"
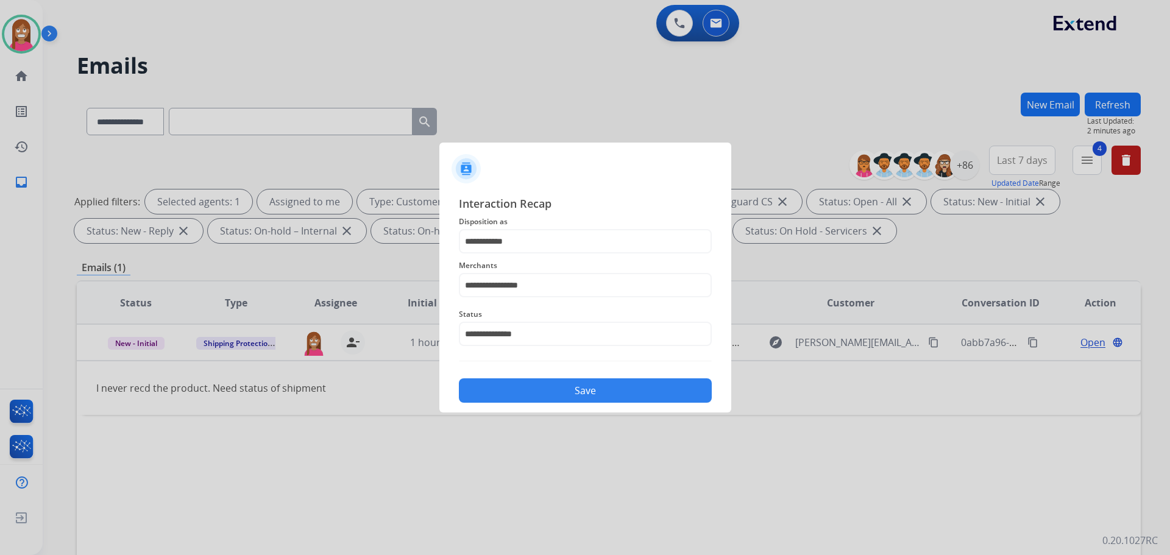
click at [518, 387] on button "Save" at bounding box center [585, 391] width 253 height 24
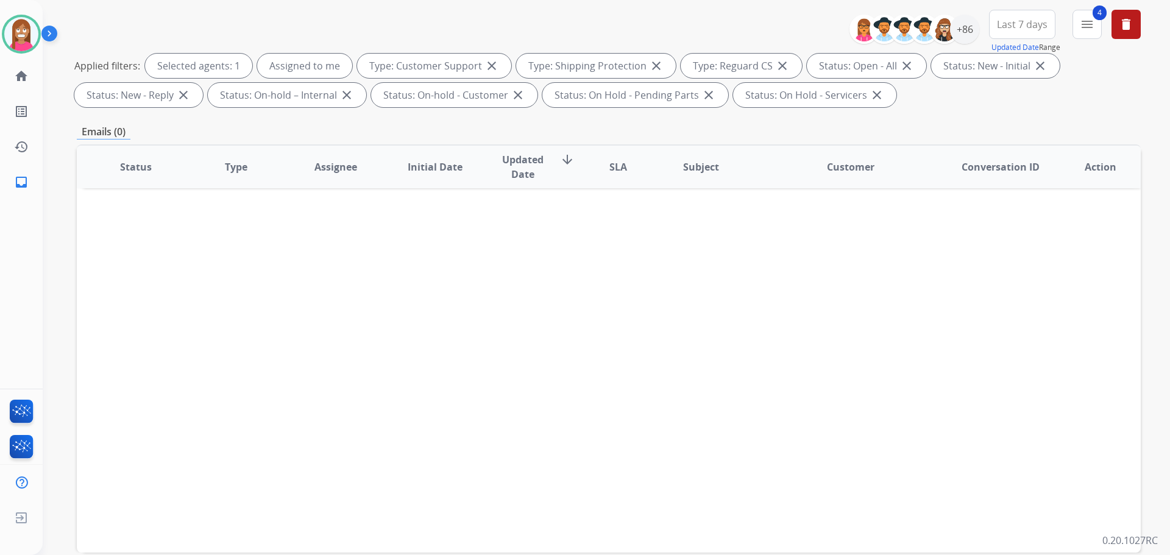
scroll to position [197, 0]
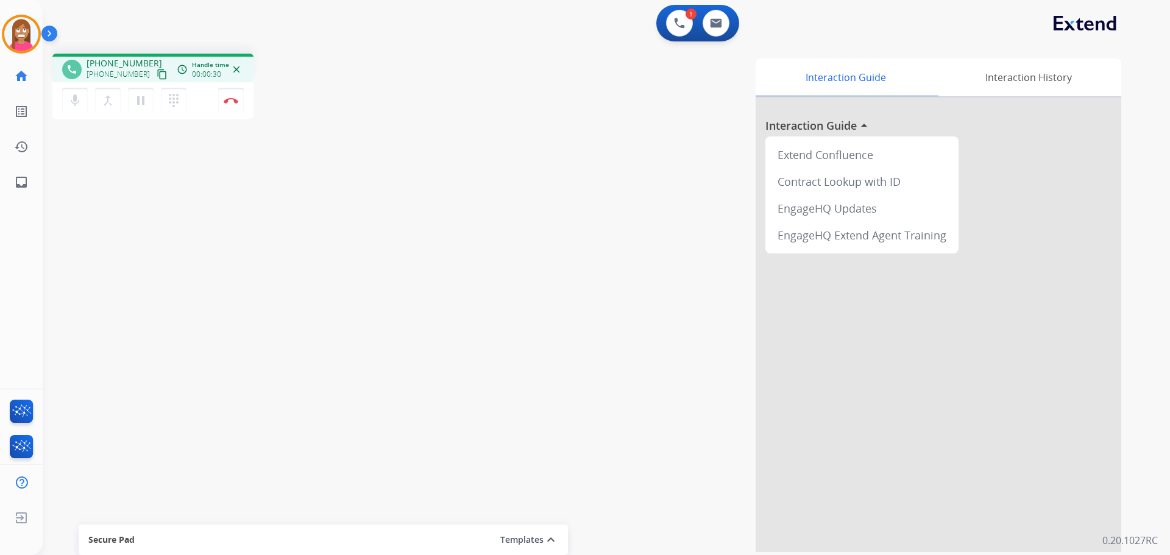
click at [157, 69] on mat-icon "content_copy" at bounding box center [162, 74] width 11 height 11
click at [137, 110] on button "pause Hold" at bounding box center [141, 101] width 26 height 26
click at [135, 103] on mat-icon "play_arrow" at bounding box center [141, 100] width 15 height 15
click at [141, 102] on mat-icon "pause" at bounding box center [141, 100] width 15 height 15
click at [141, 106] on mat-icon "play_arrow" at bounding box center [141, 100] width 15 height 15
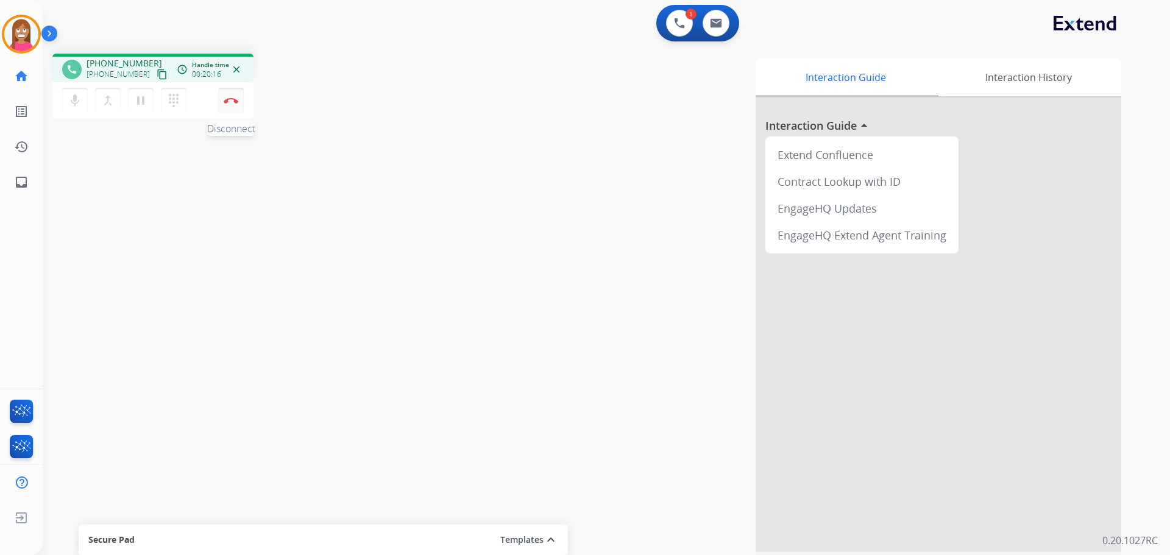
click at [232, 90] on button "Disconnect" at bounding box center [231, 101] width 26 height 26
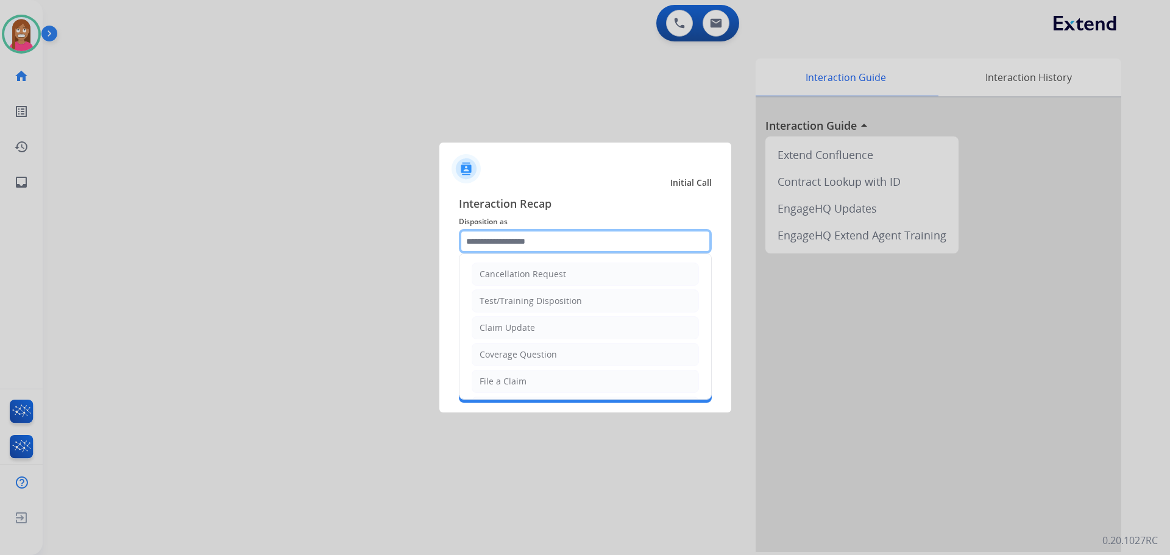
click at [490, 246] on input "text" at bounding box center [585, 241] width 253 height 24
click at [495, 322] on div "Claim Update" at bounding box center [507, 328] width 55 height 12
type input "**********"
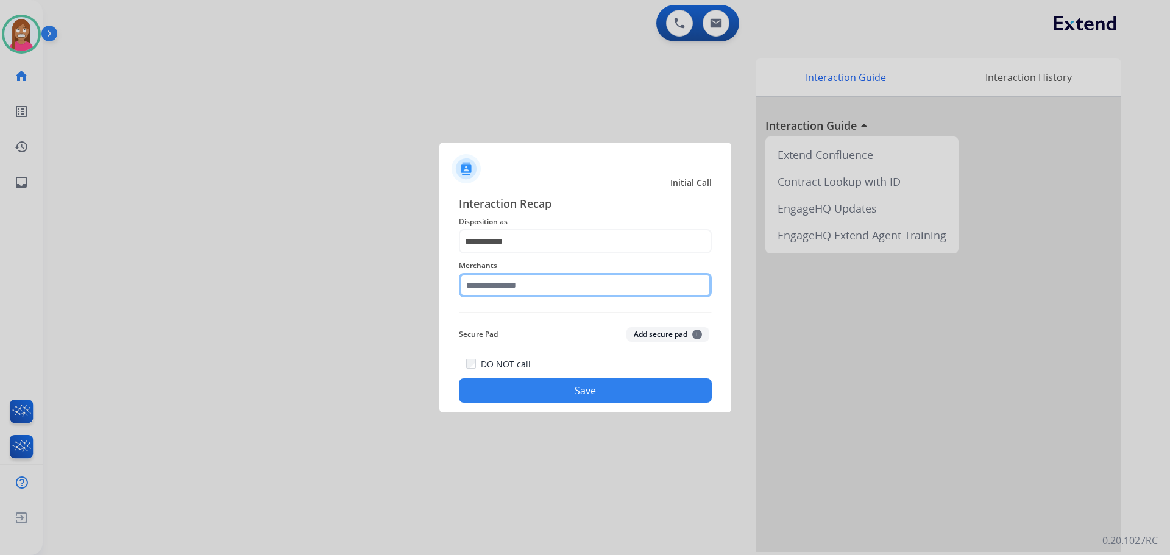
click at [482, 283] on input "text" at bounding box center [585, 285] width 253 height 24
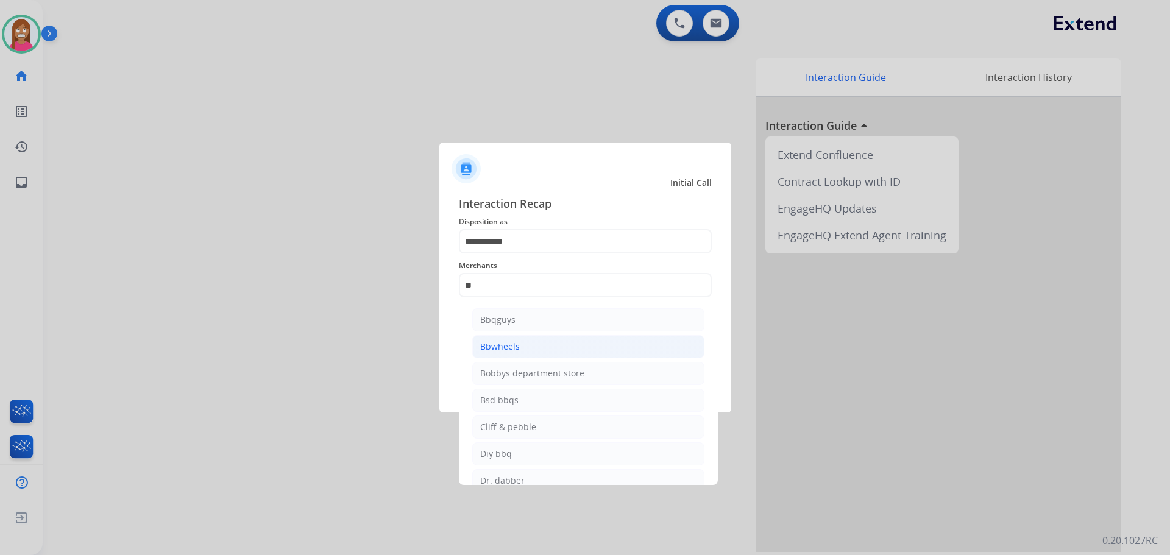
click at [528, 351] on li "Bbwheels" at bounding box center [588, 346] width 232 height 23
type input "********"
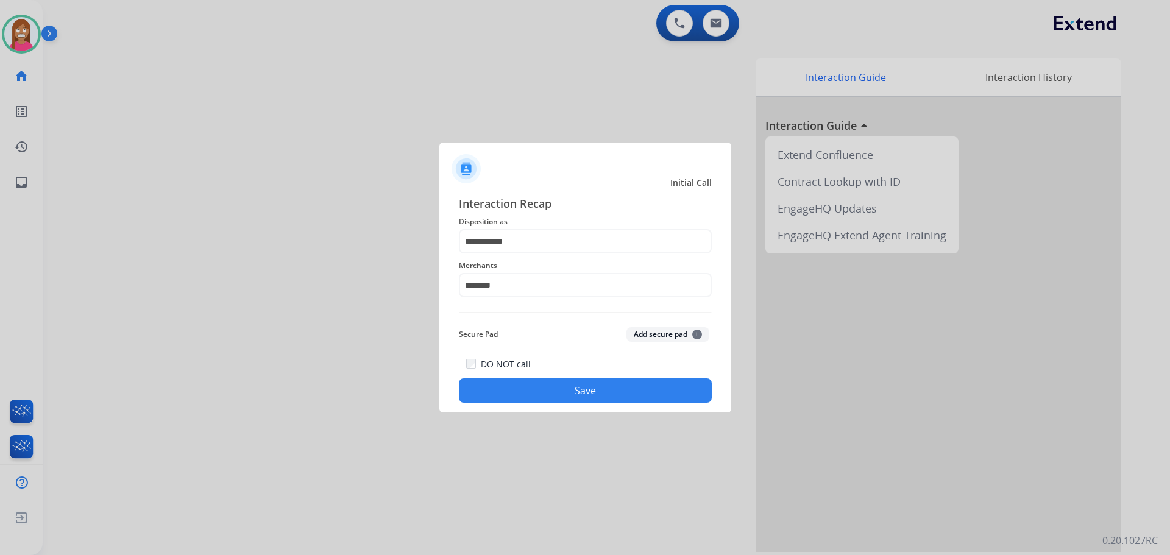
click at [532, 392] on button "Save" at bounding box center [585, 391] width 253 height 24
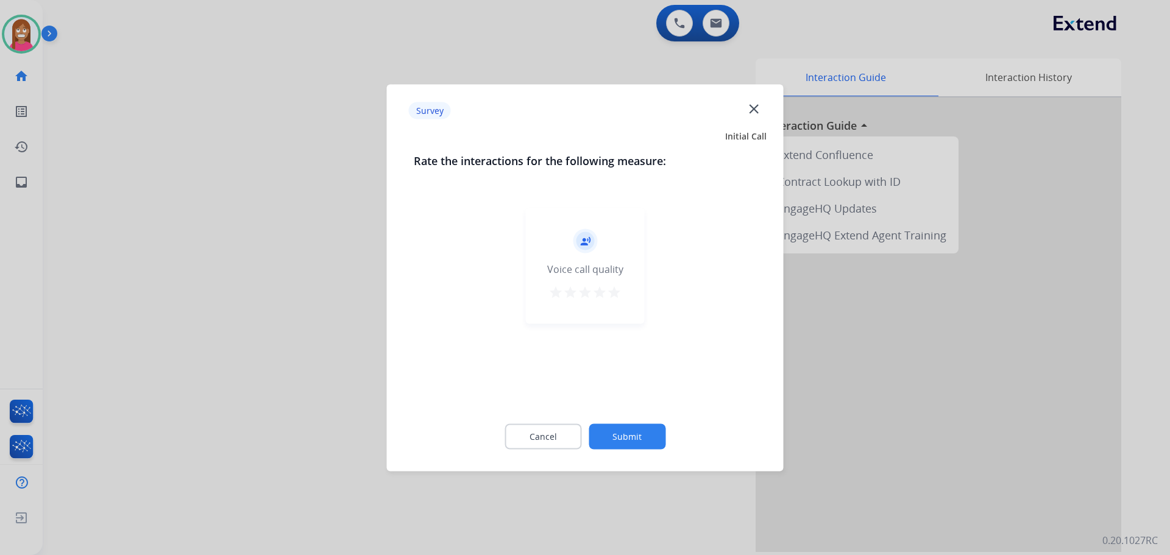
click at [760, 107] on mat-icon "close" at bounding box center [754, 109] width 16 height 16
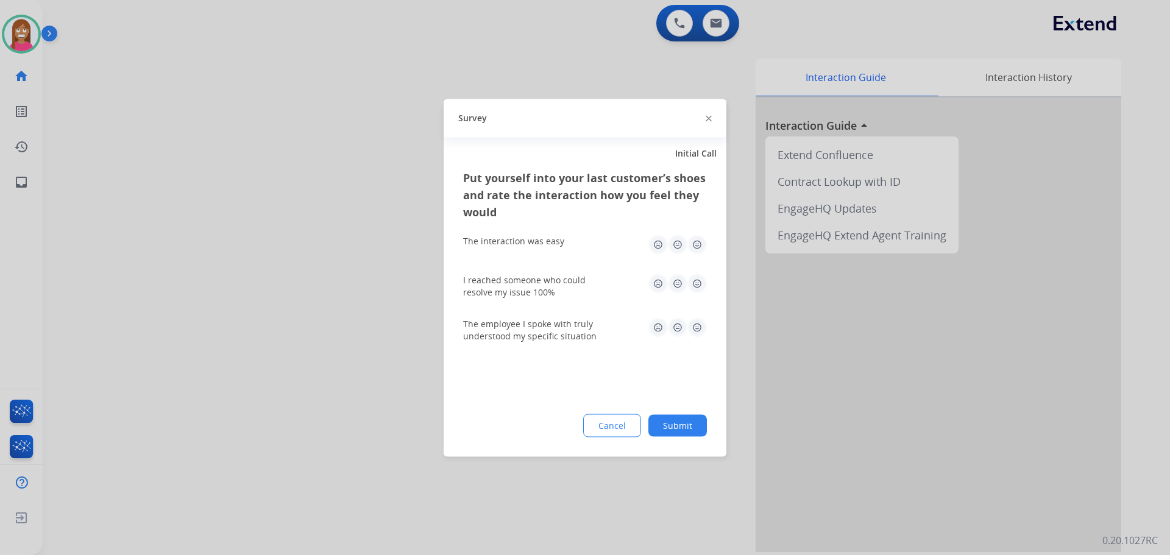
click at [708, 118] on img at bounding box center [709, 119] width 6 height 6
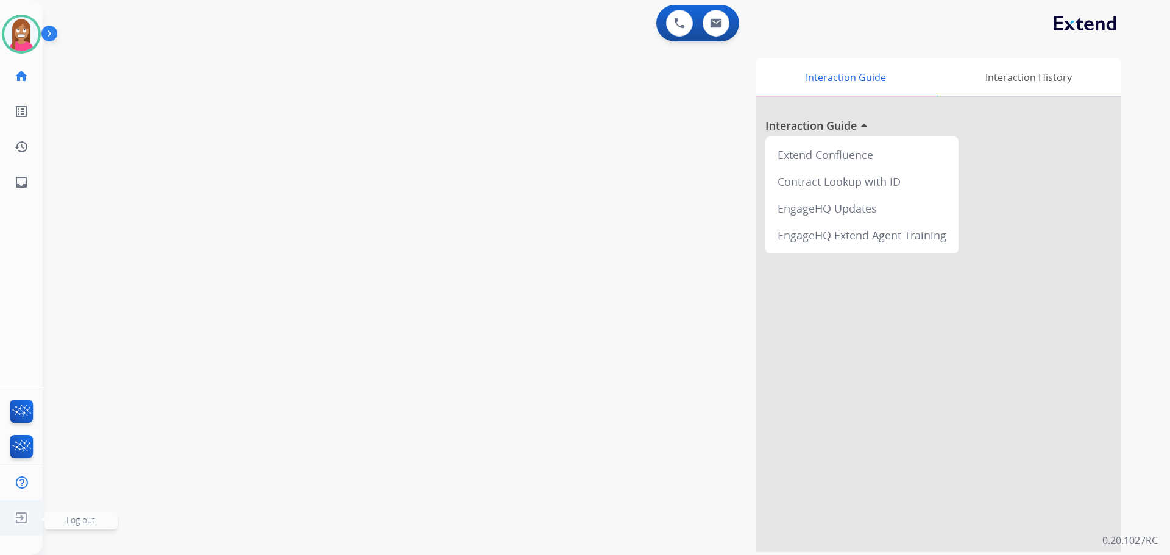
drag, startPoint x: 24, startPoint y: 514, endPoint x: 52, endPoint y: 511, distance: 28.1
click at [24, 515] on img at bounding box center [21, 518] width 22 height 23
